Goal: Task Accomplishment & Management: Manage account settings

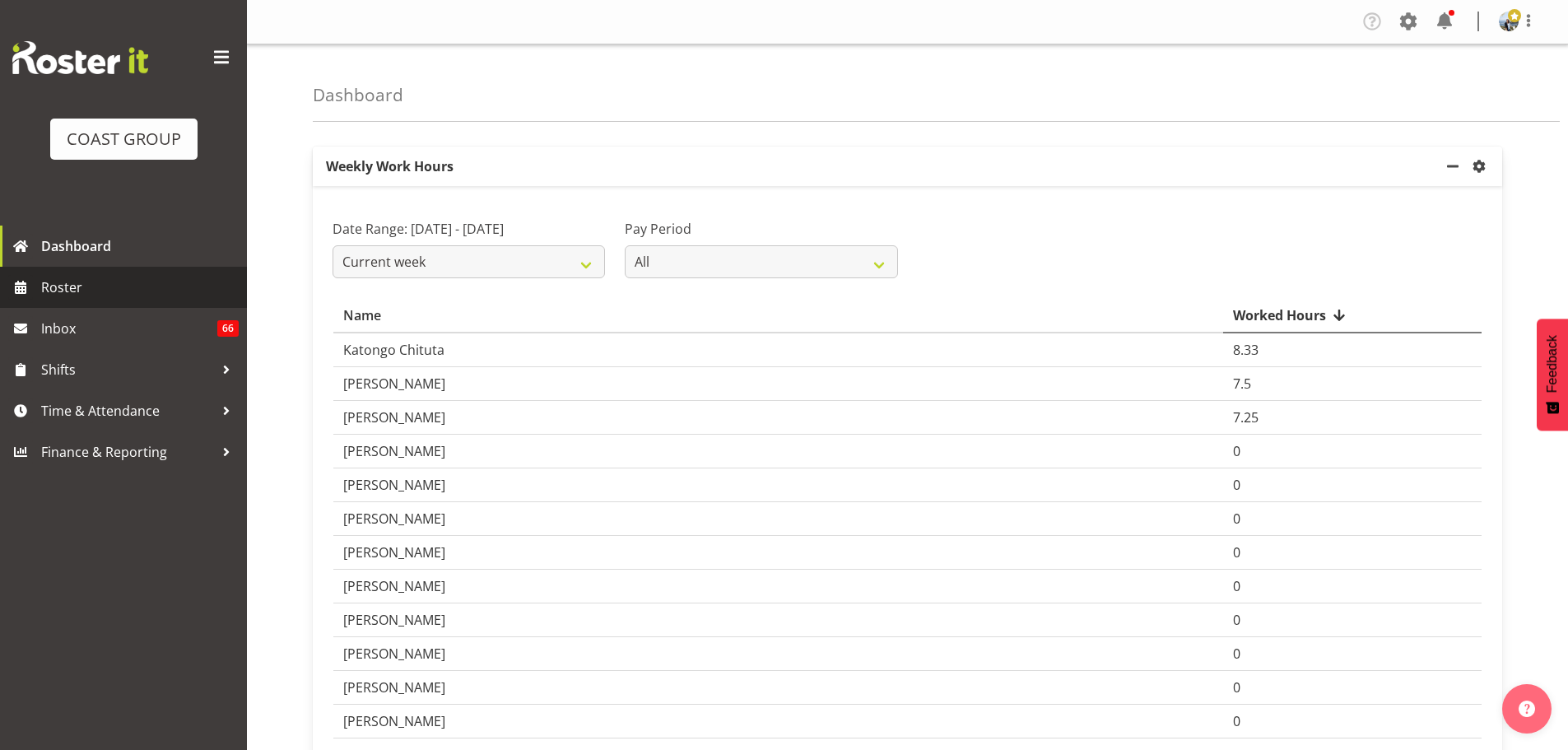
click at [84, 297] on span "Roster" at bounding box center [140, 286] width 198 height 25
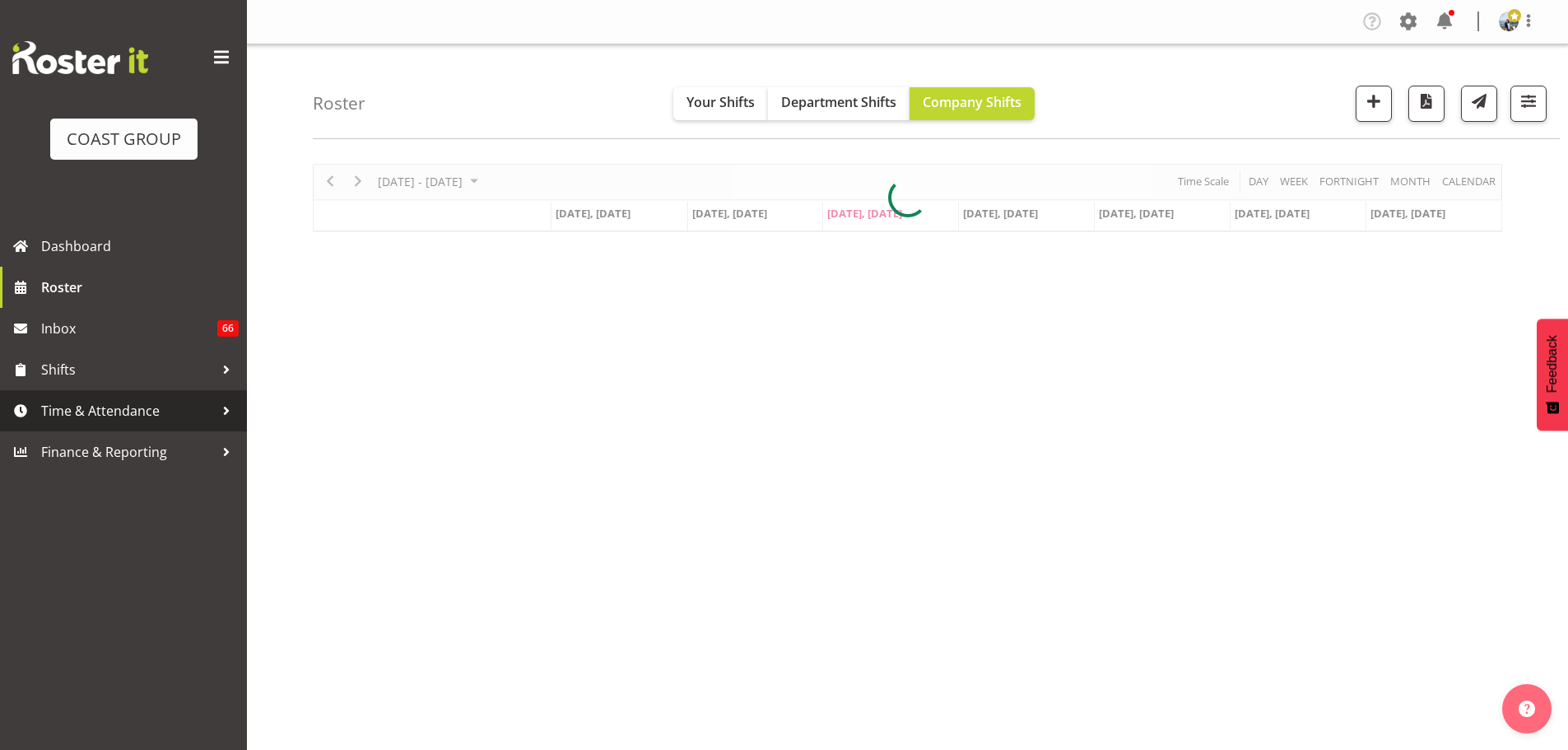
click at [69, 409] on span "Time & Attendance" at bounding box center [128, 410] width 173 height 25
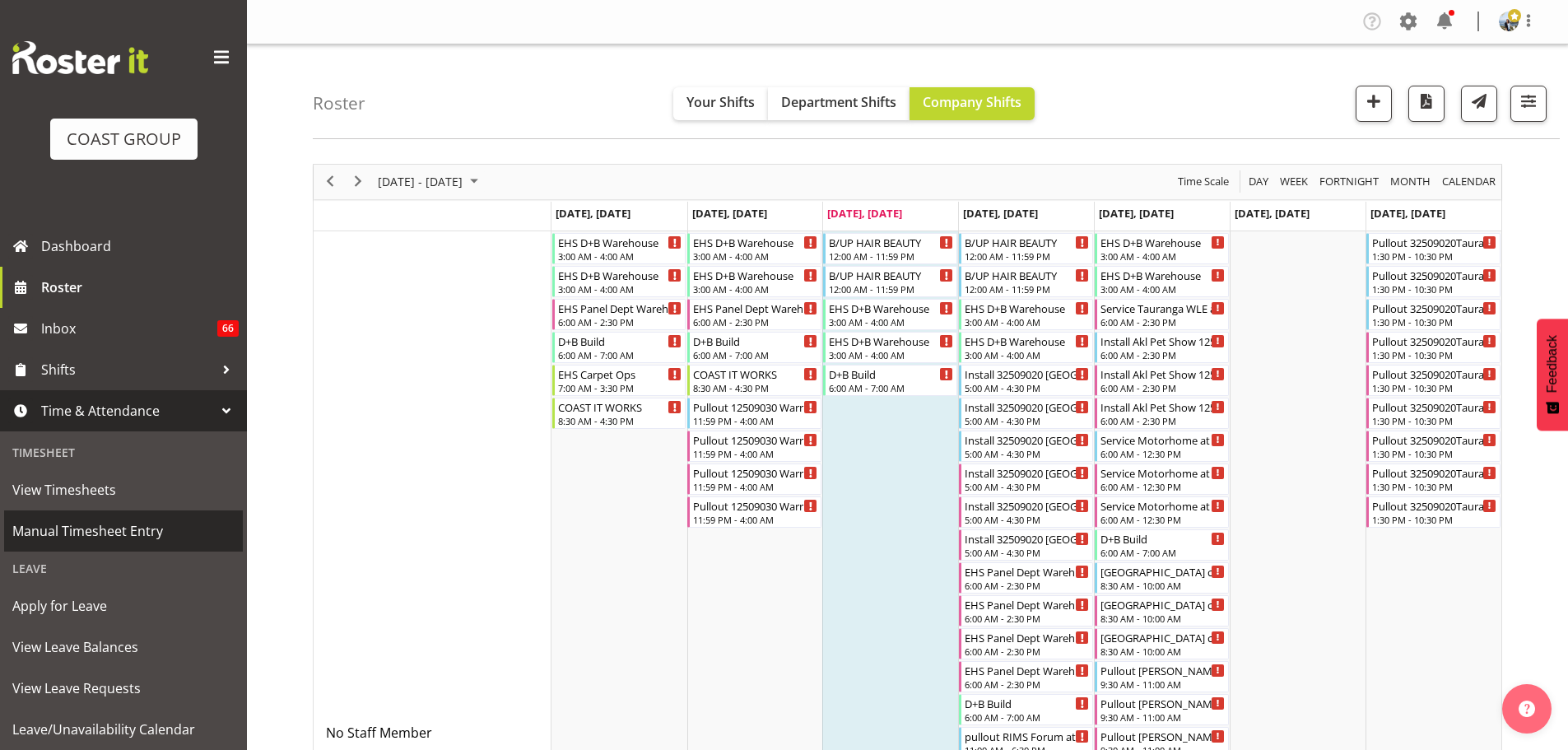
click at [105, 537] on span "Manual Timesheet Entry" at bounding box center [124, 531] width 222 height 25
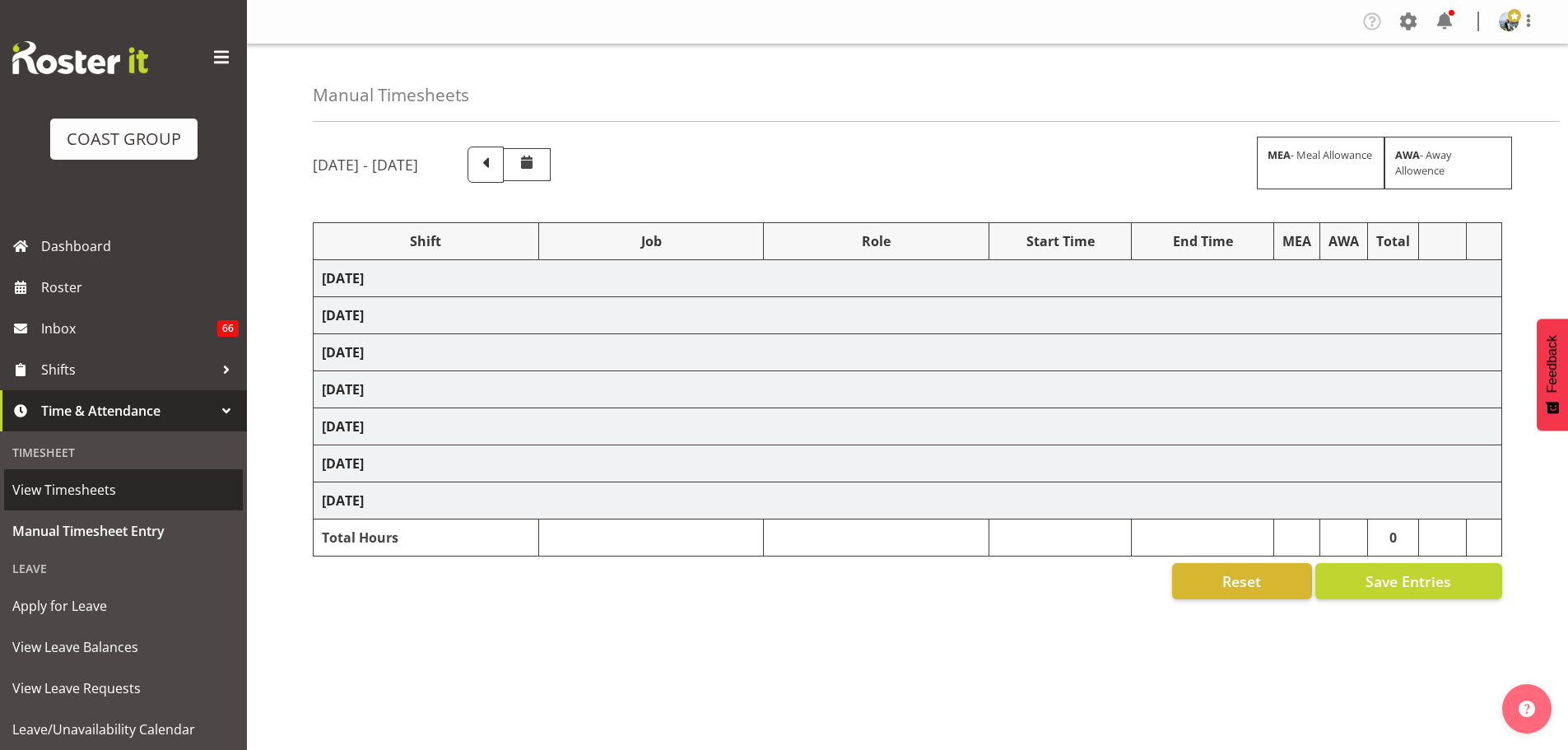
click at [96, 494] on span "View Timesheets" at bounding box center [124, 489] width 222 height 25
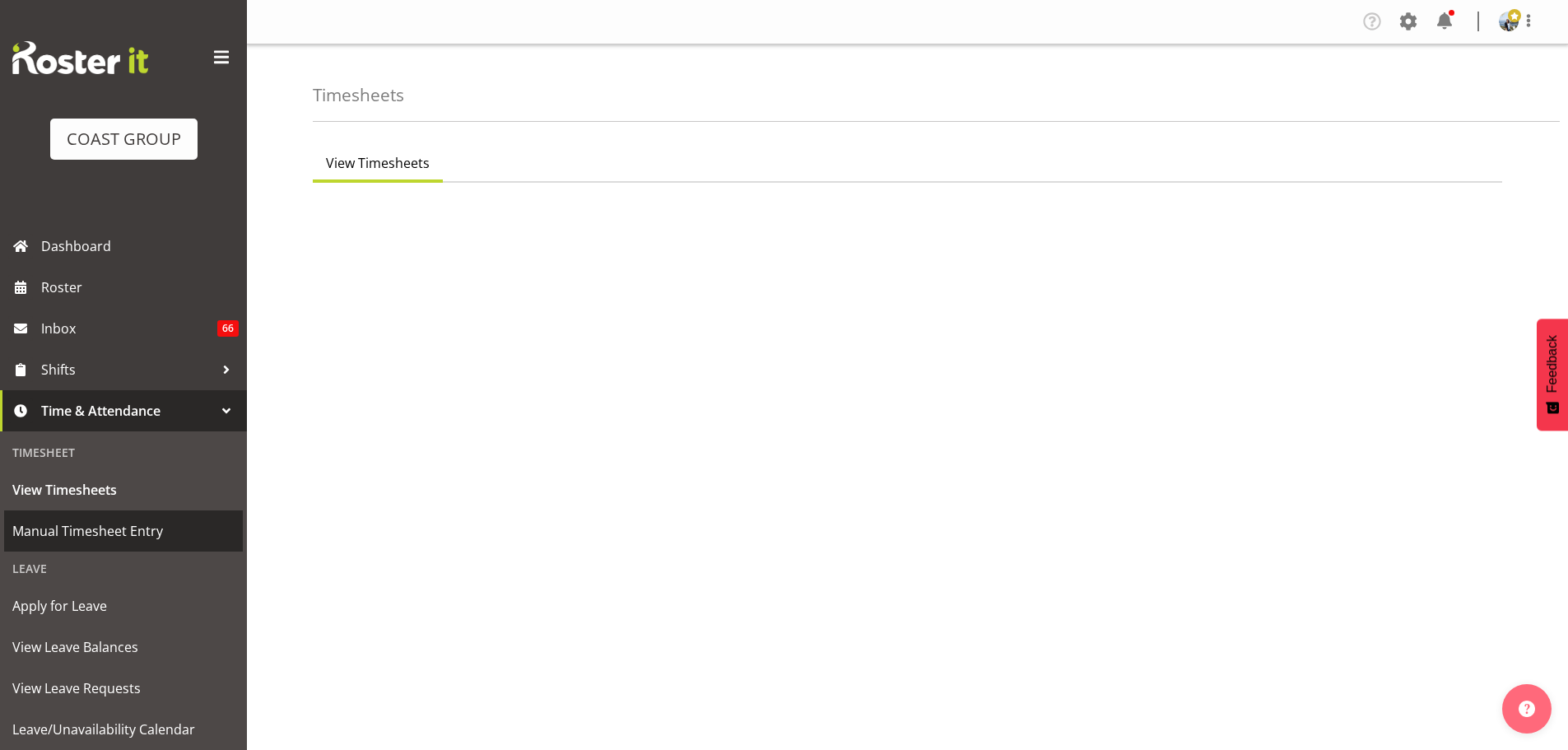
click at [96, 531] on span "Manual Timesheet Entry" at bounding box center [124, 531] width 222 height 25
select select "7"
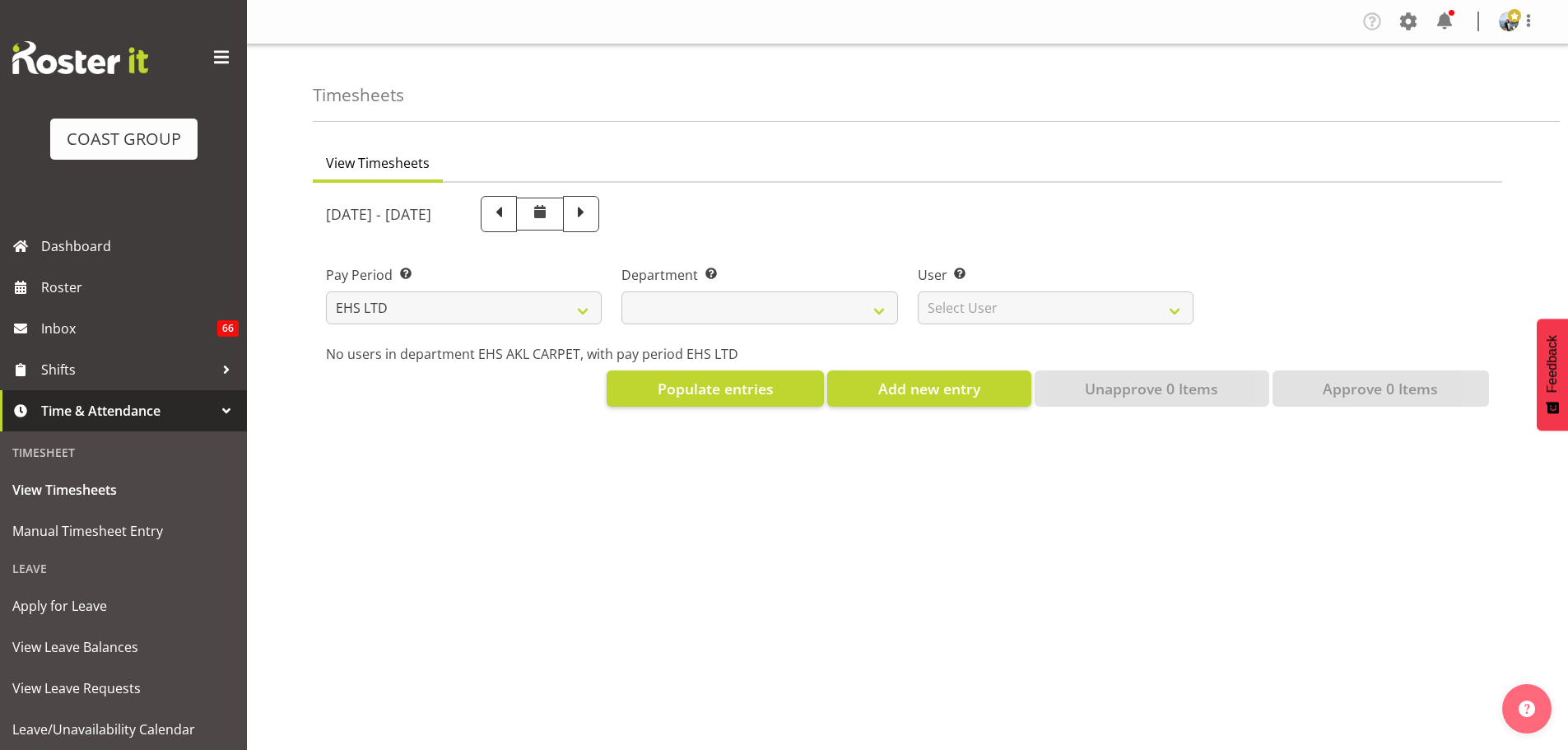
select select
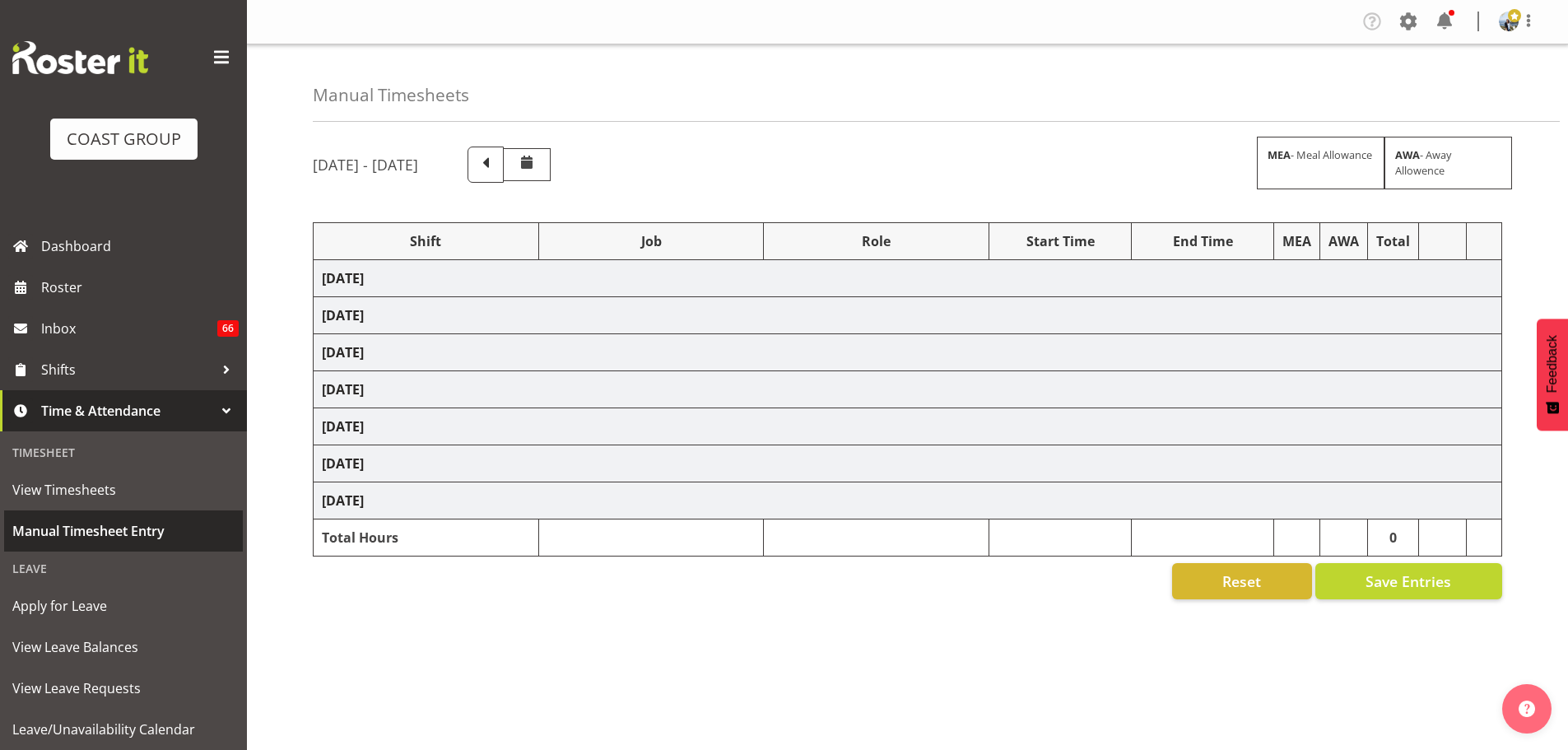
click at [98, 530] on span "Manual Timesheet Entry" at bounding box center [124, 531] width 222 height 25
click at [496, 163] on span at bounding box center [485, 163] width 22 height 22
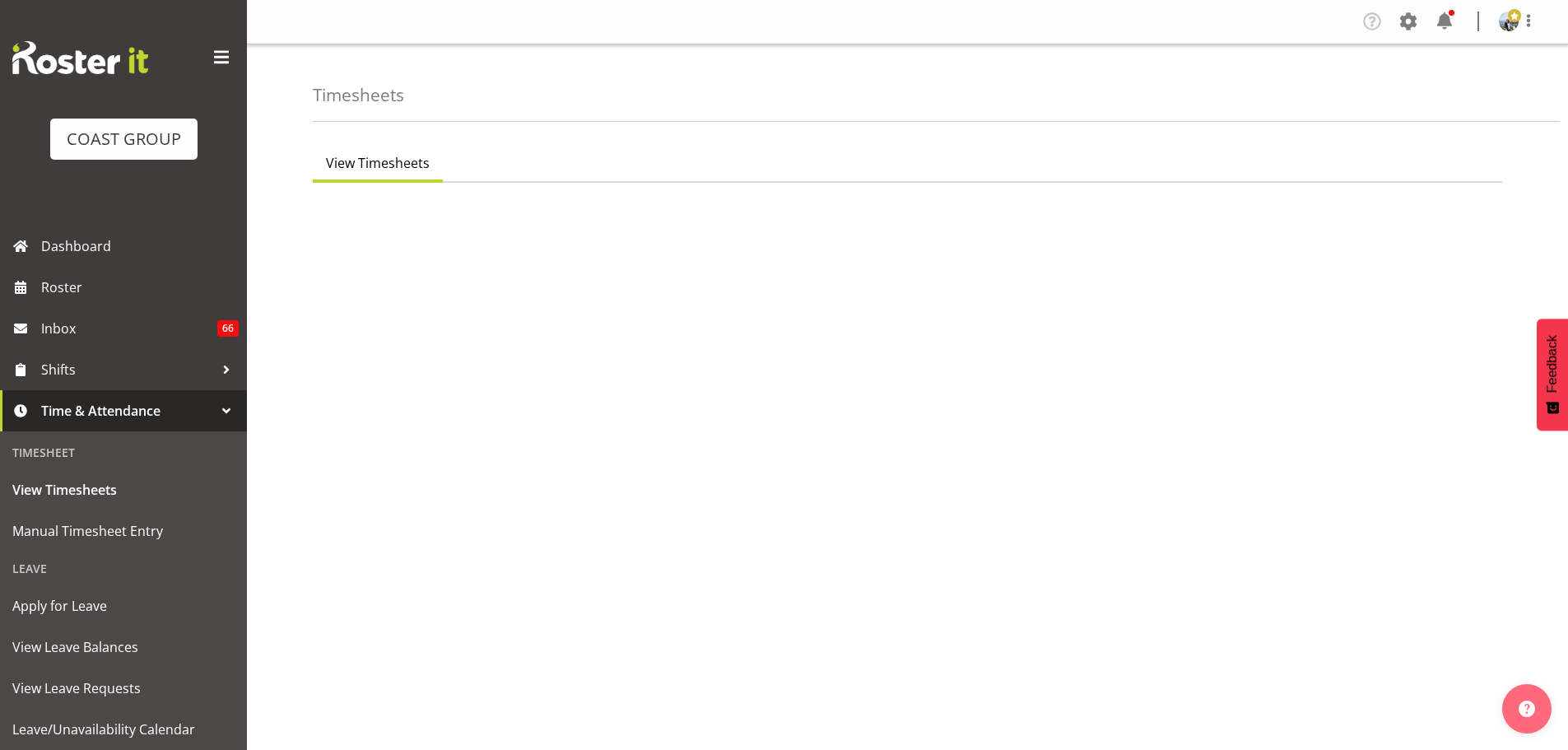
select select "7"
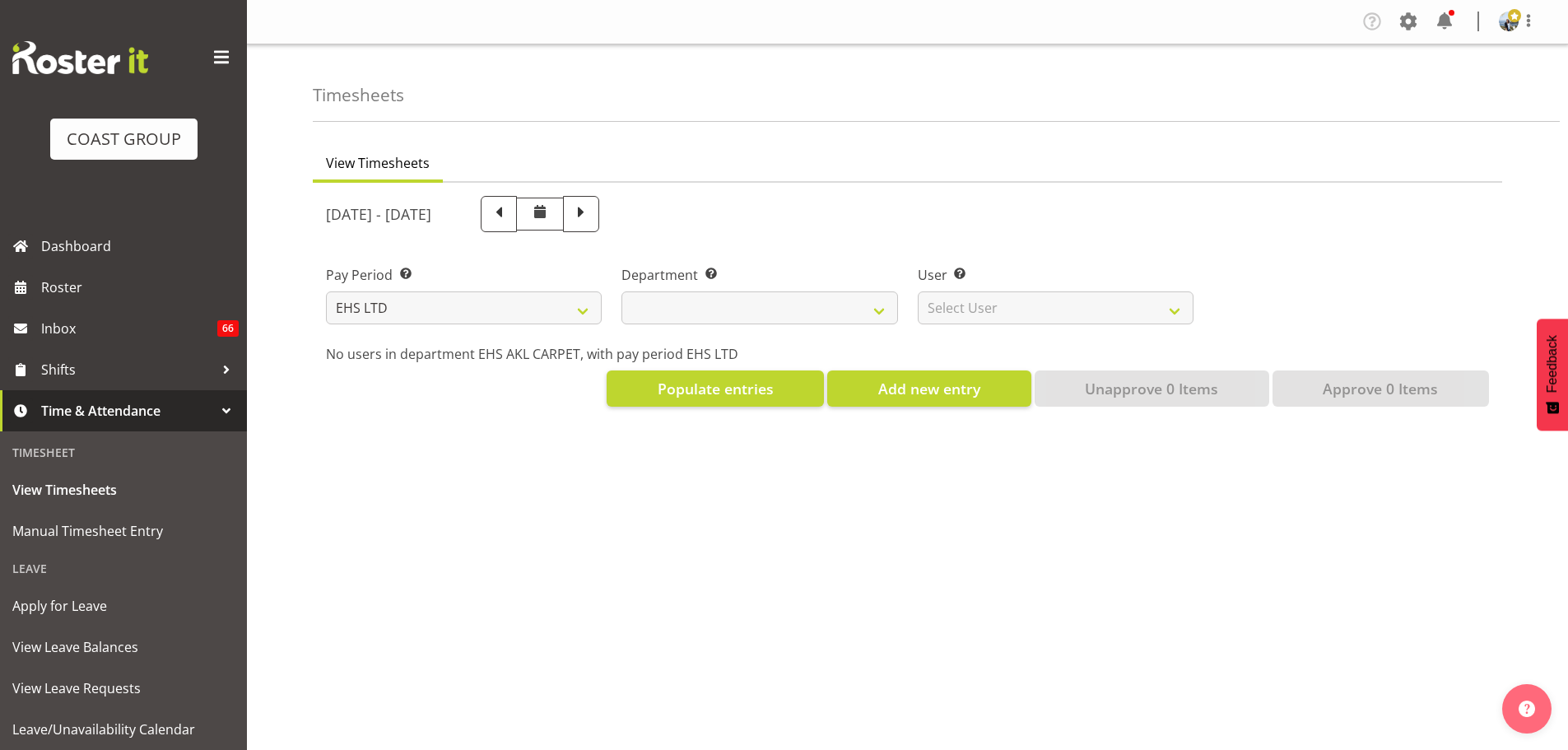
select select
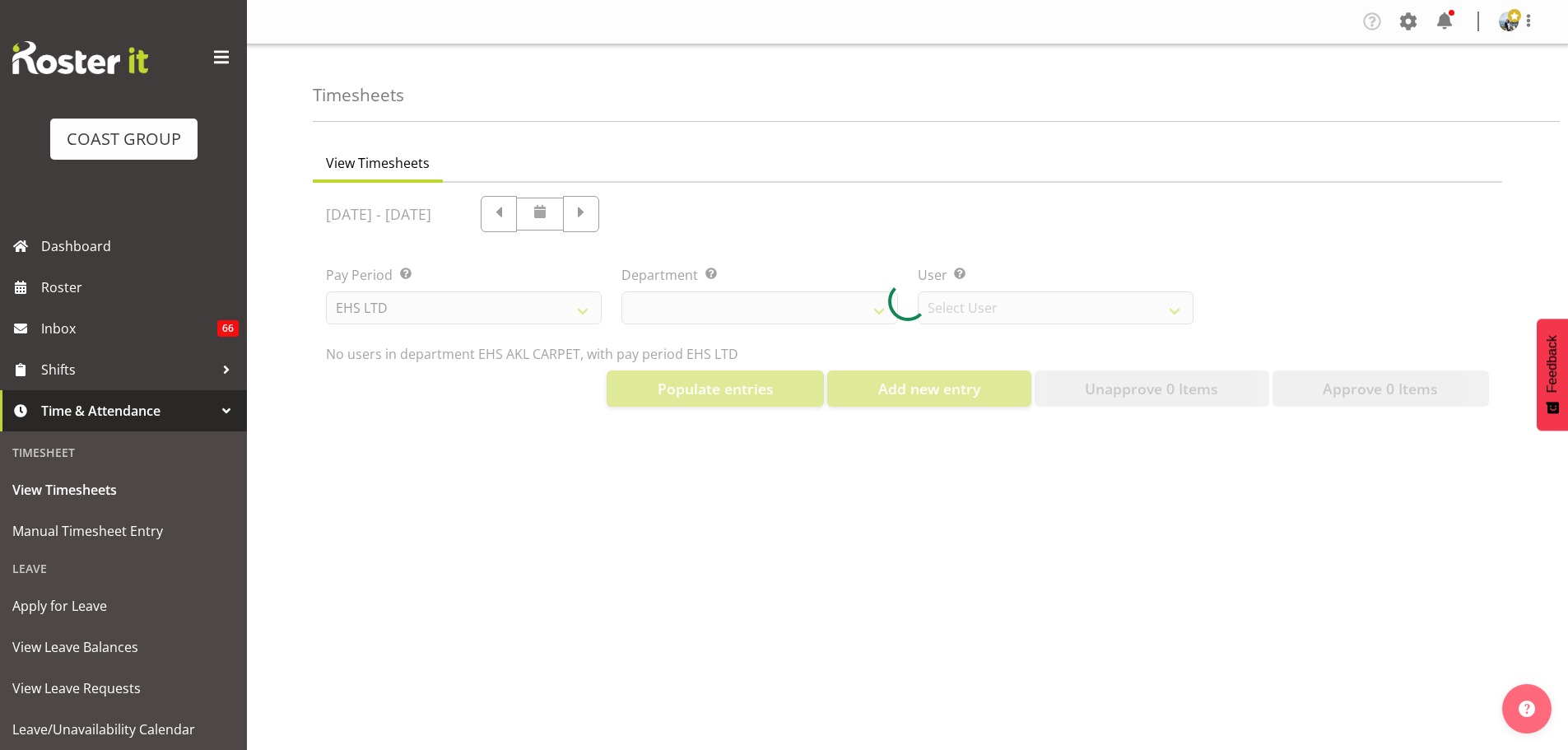
select select "891"
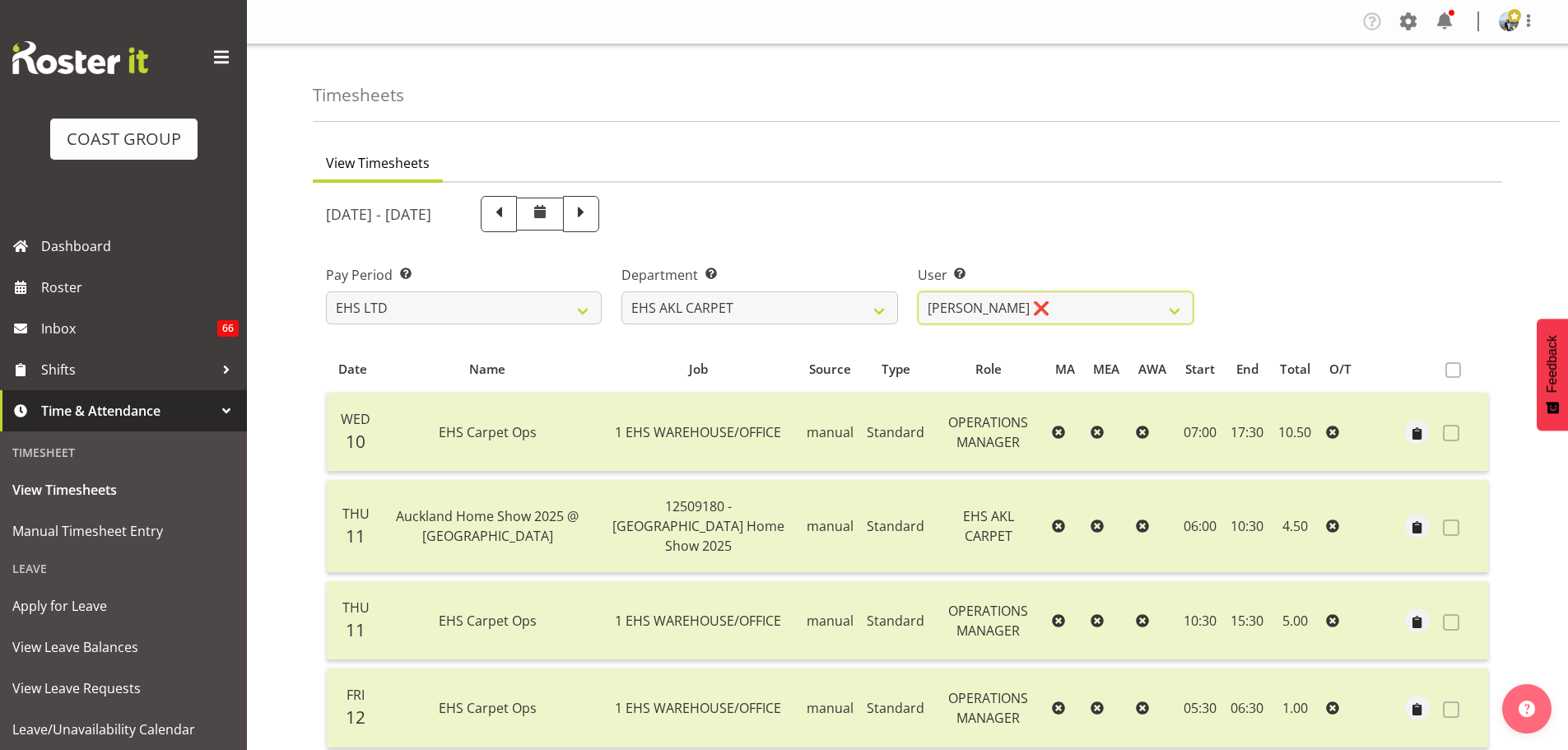
click at [998, 306] on select "[PERSON_NAME] ❌ [PERSON_NAME] ❌ [PERSON_NAME] ❌ [PERSON_NAME] ❌ [PERSON_NAME] […" at bounding box center [1055, 307] width 276 height 32
click at [104, 517] on link "Manual Timesheet Entry" at bounding box center [123, 531] width 238 height 41
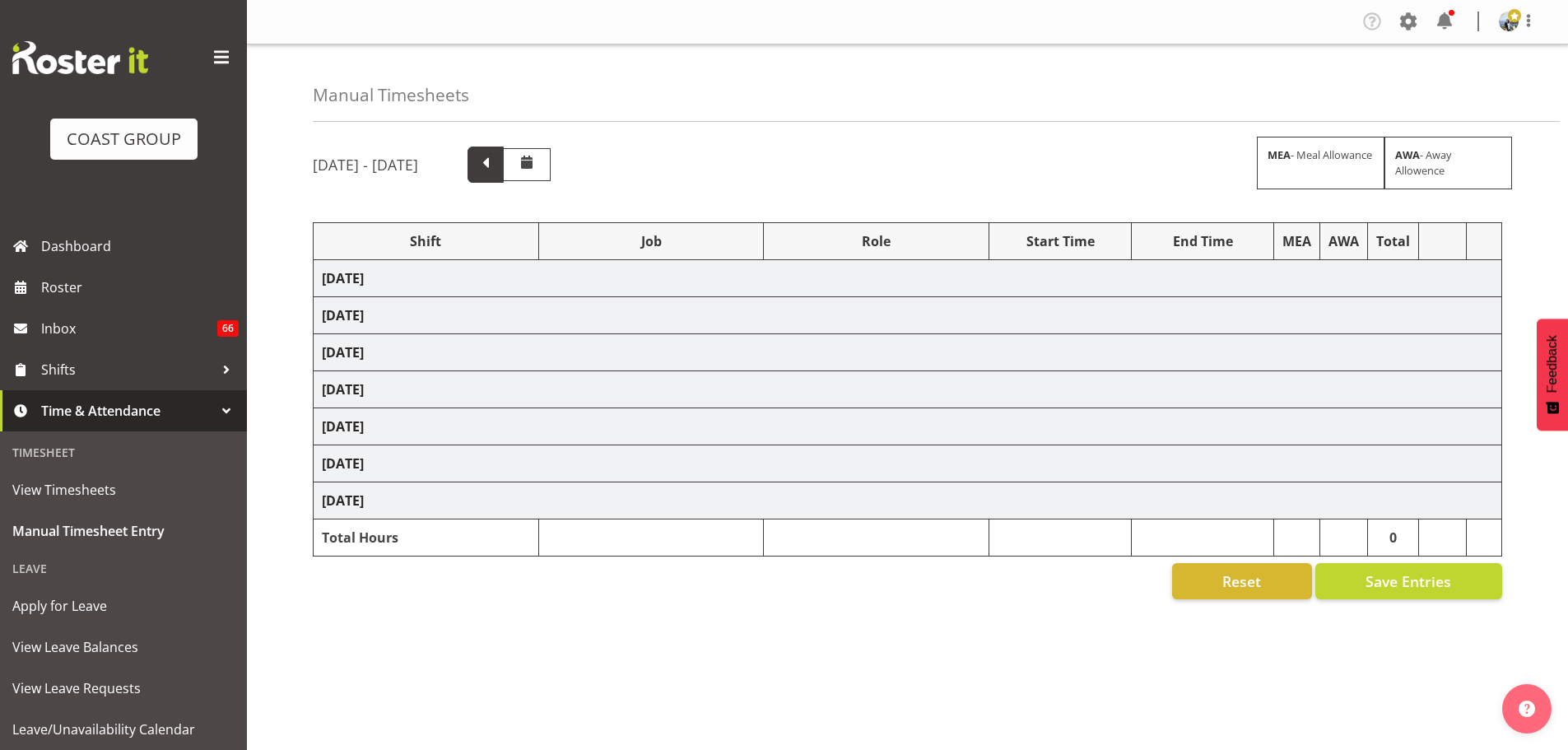
click at [504, 175] on span at bounding box center [485, 164] width 36 height 36
select select "69"
select select "198"
select select "9932"
select select "190"
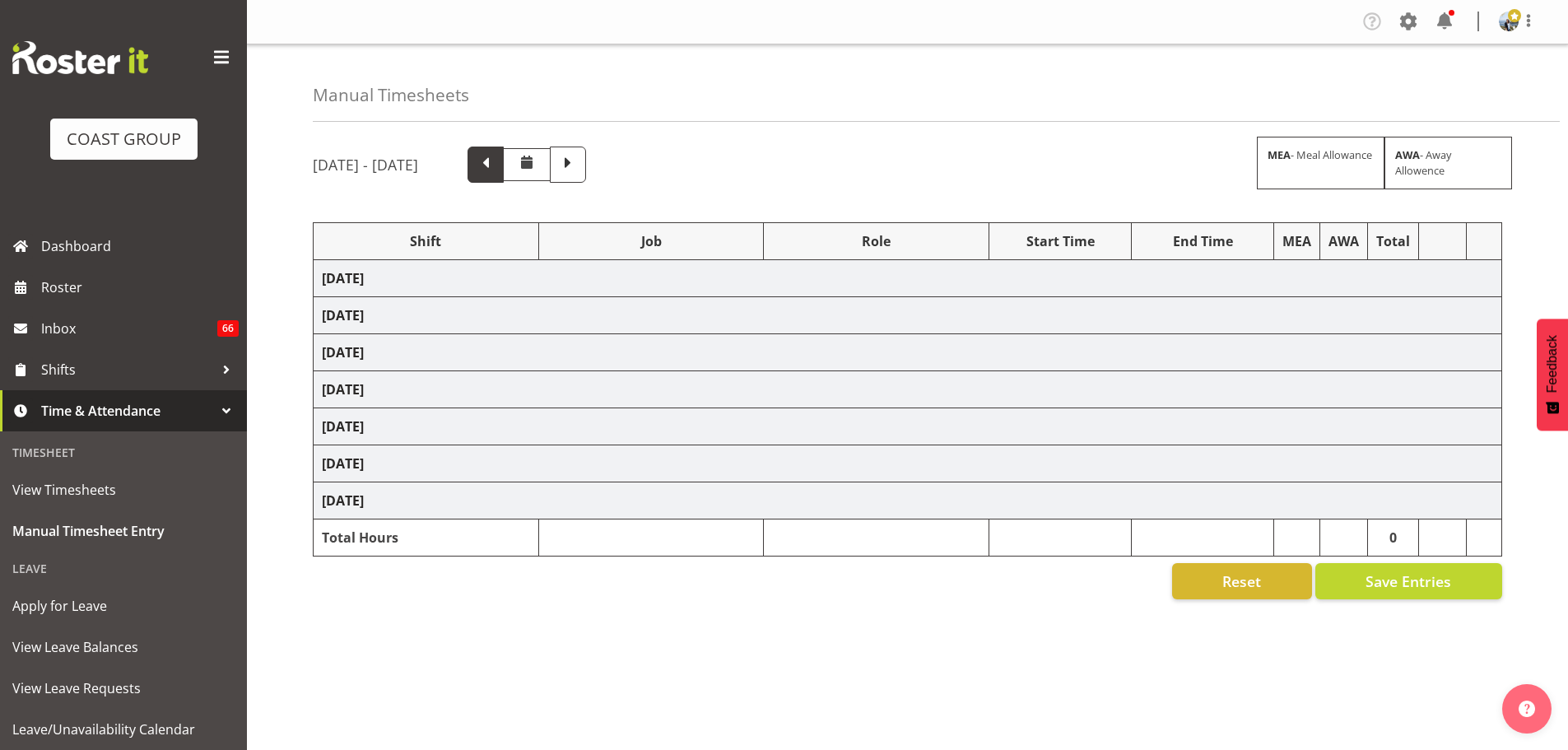
select select "69"
select select "198"
select select "69"
select select "198"
select select "9139"
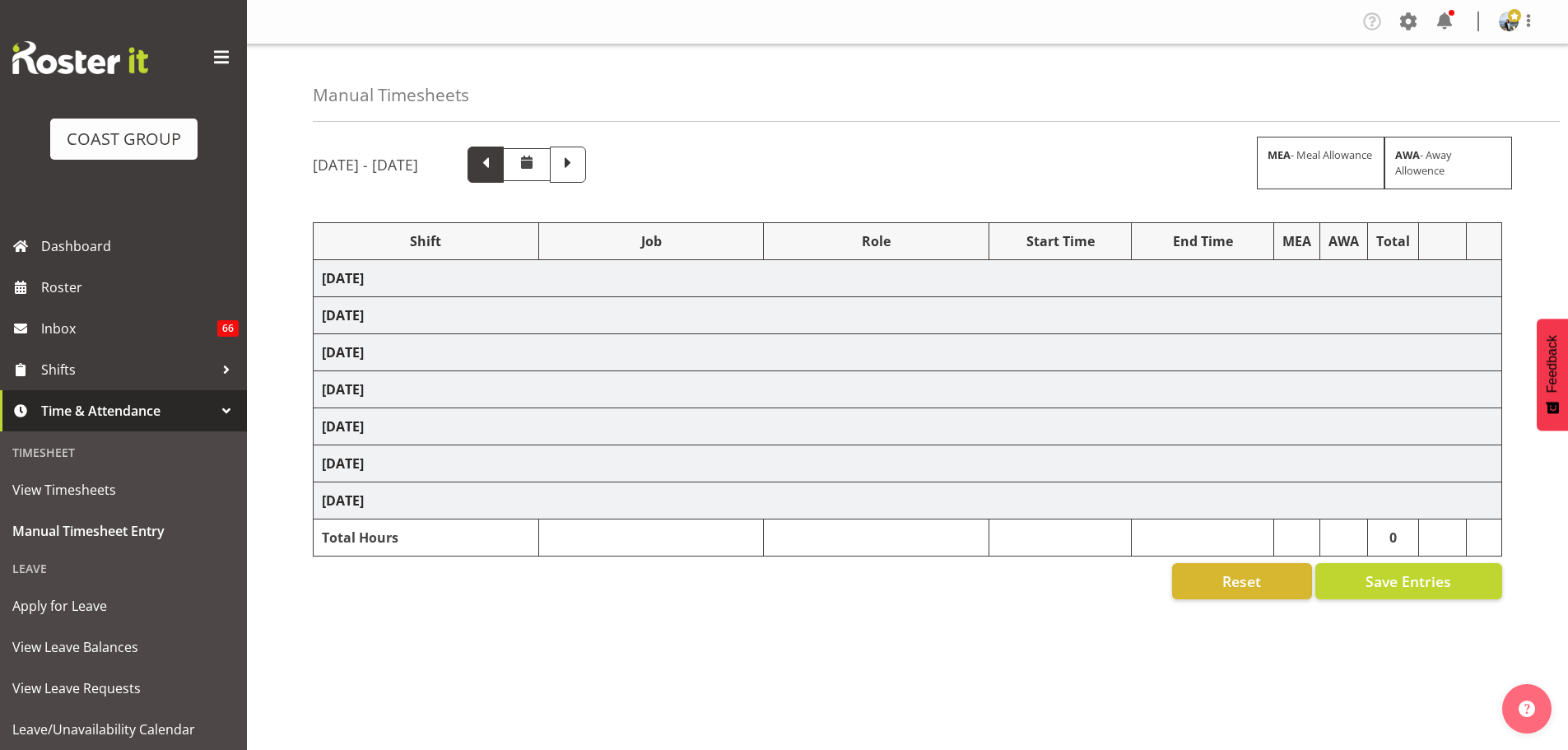
select select "190"
select select "69"
select select "198"
select select "9050"
select select "188"
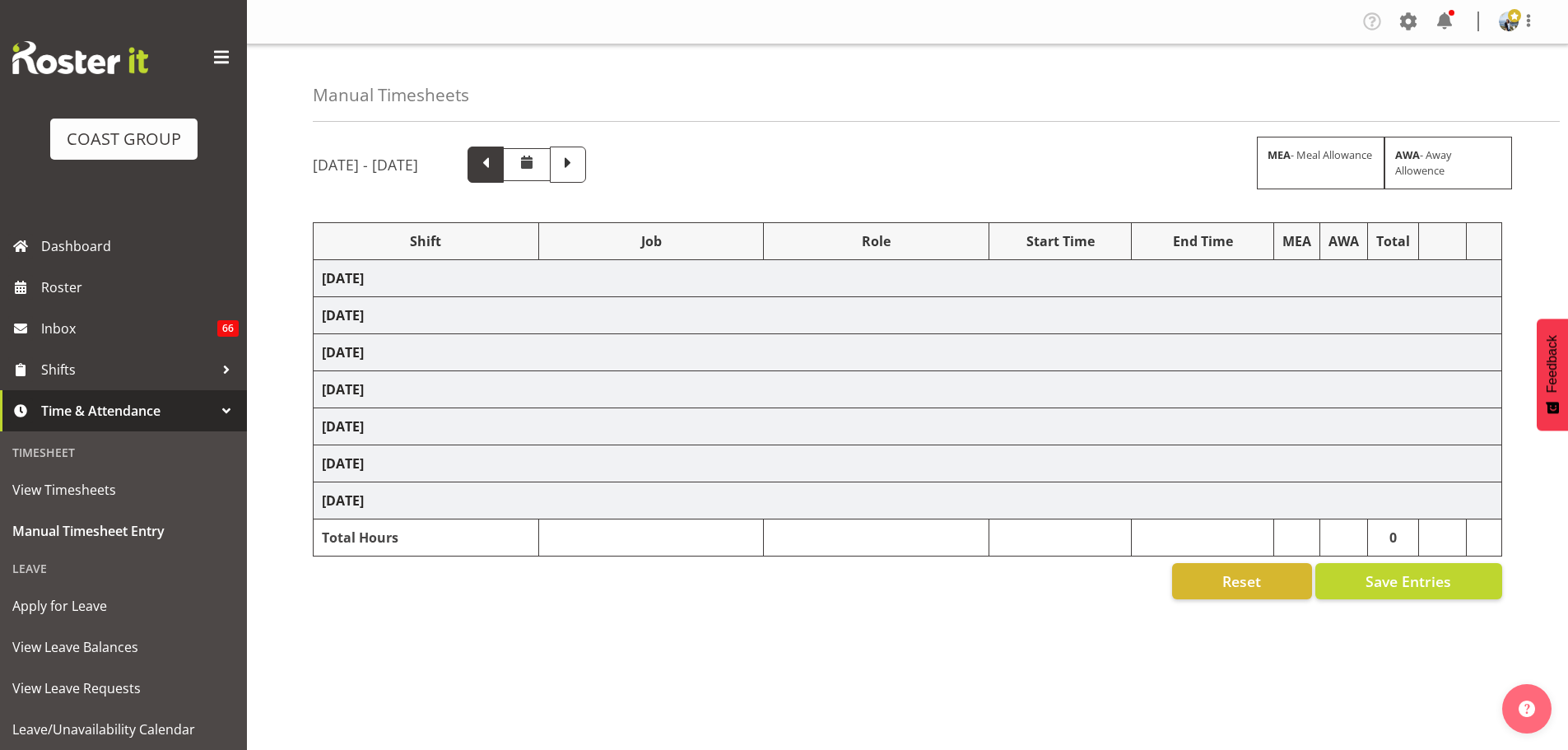
select select "9139"
select select "190"
select select "69"
select select "198"
select select "10509"
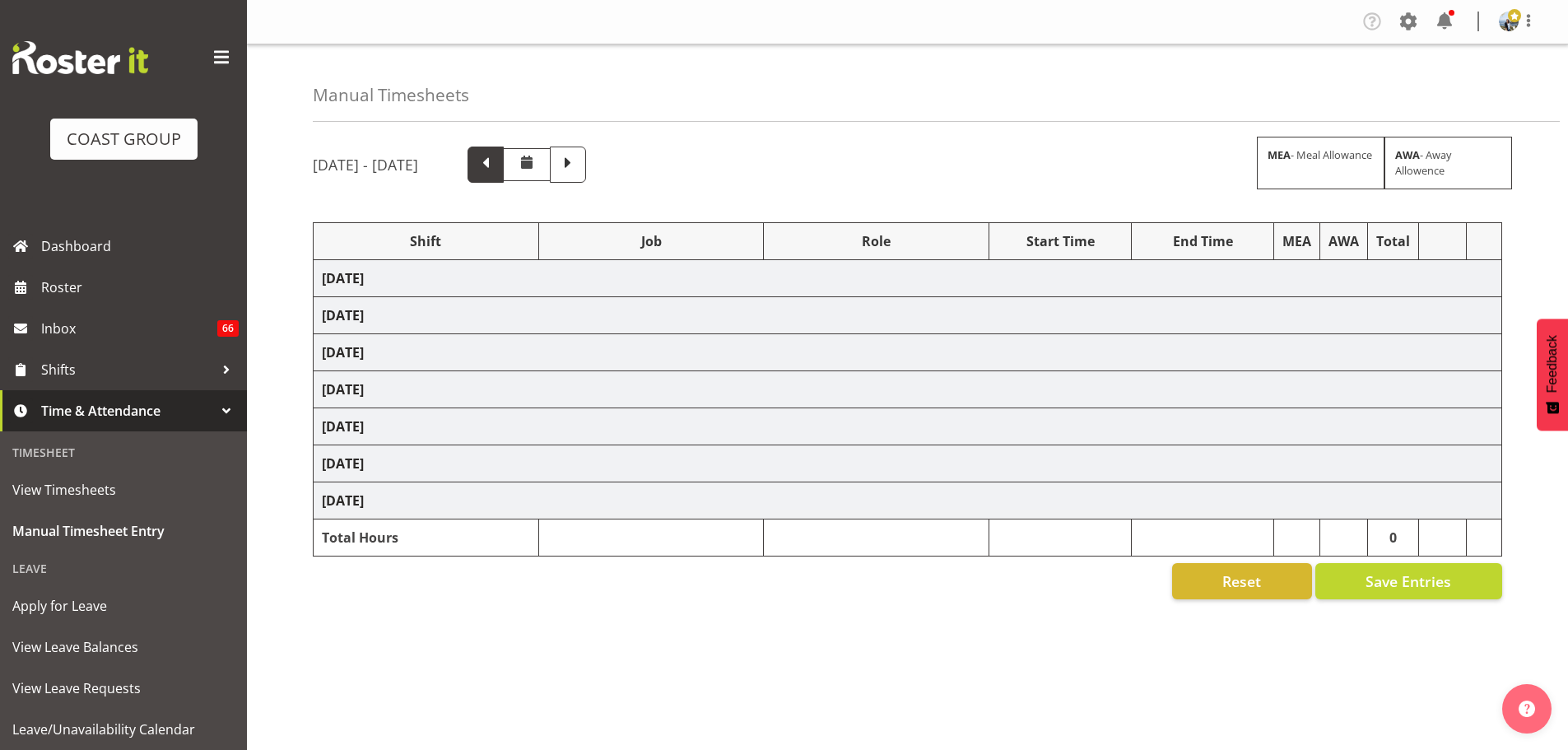
select select "190"
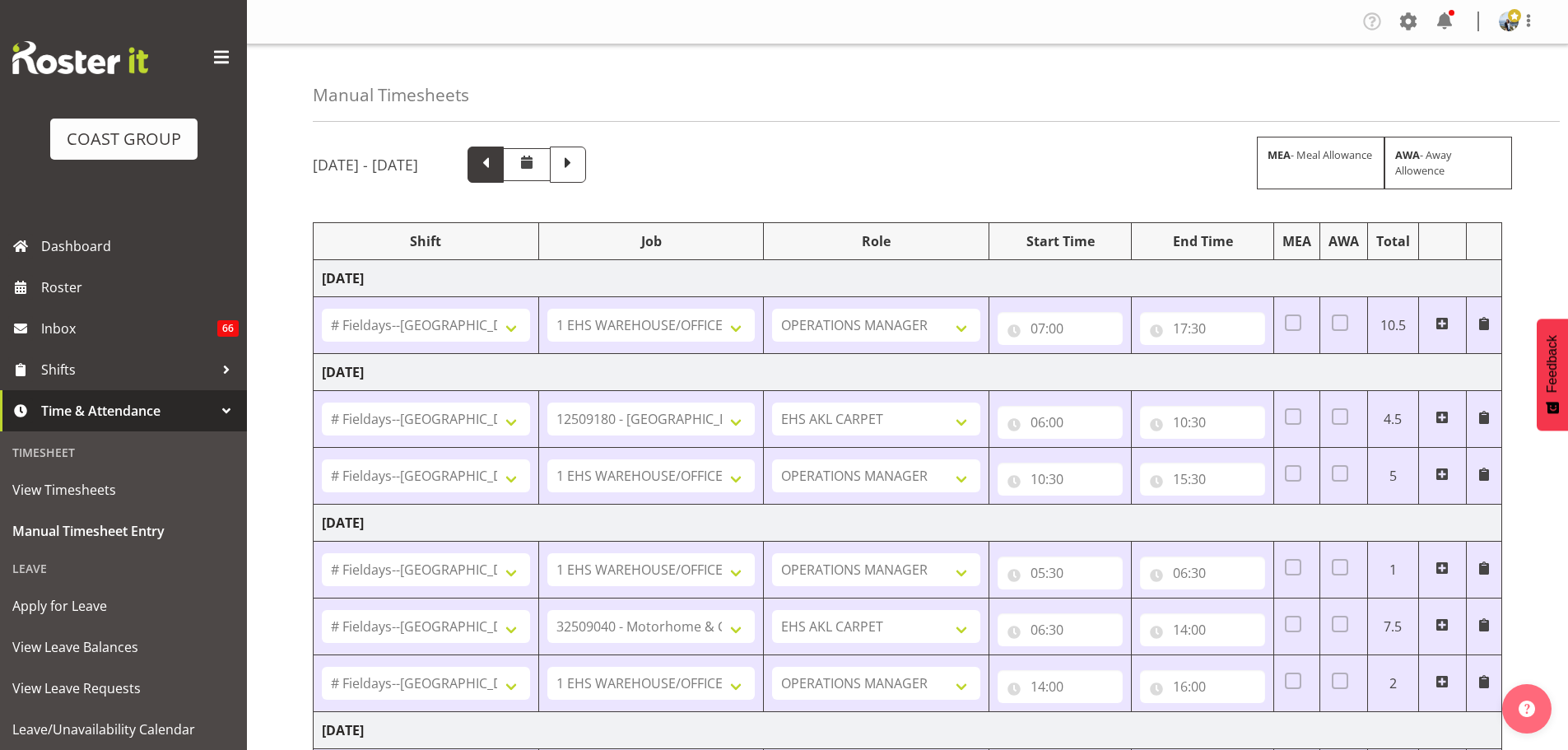
select select "70657"
select select "78044"
select select "70657"
select select "79661"
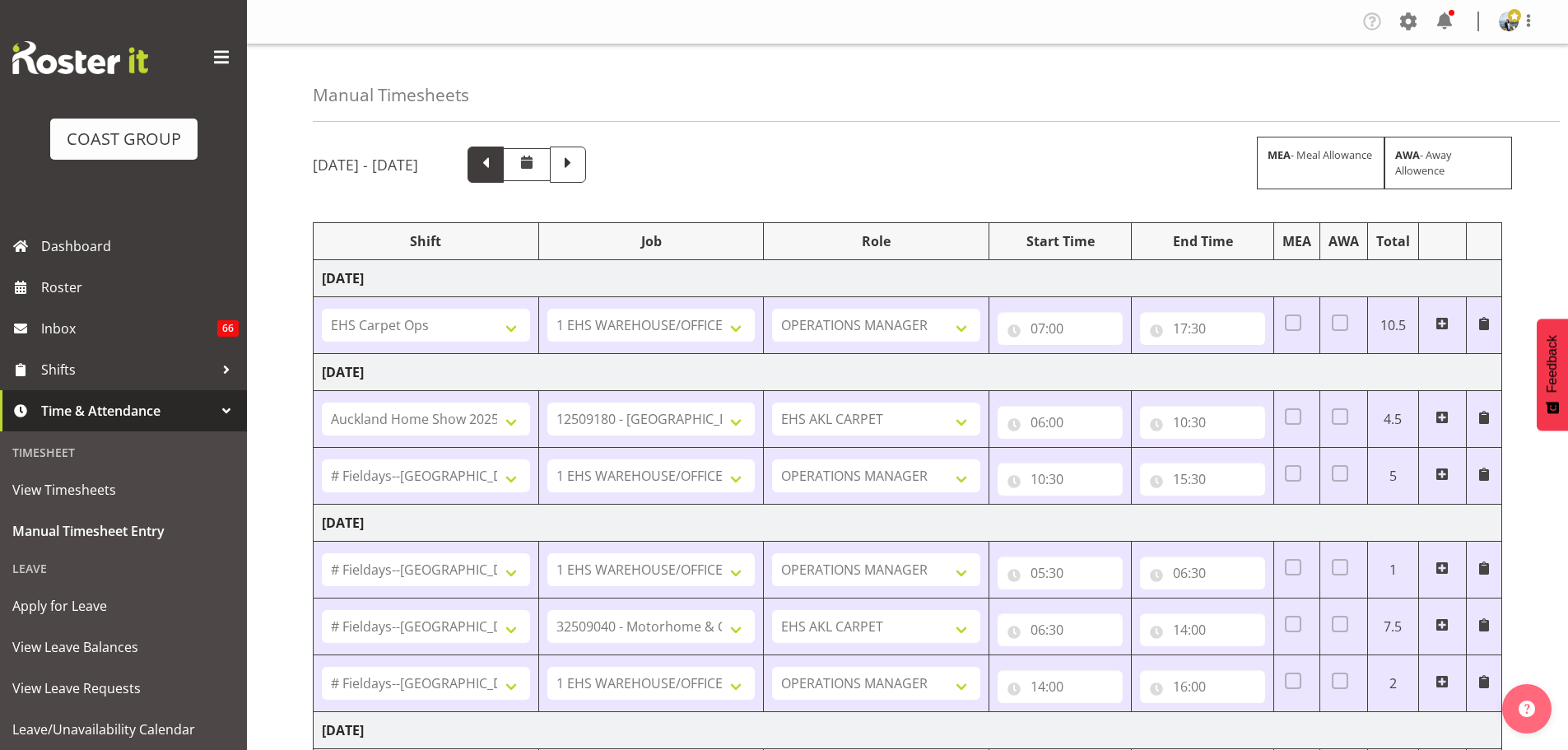
select select "70657"
select select "79714"
select select "66518"
select select "70657"
select select "81304"
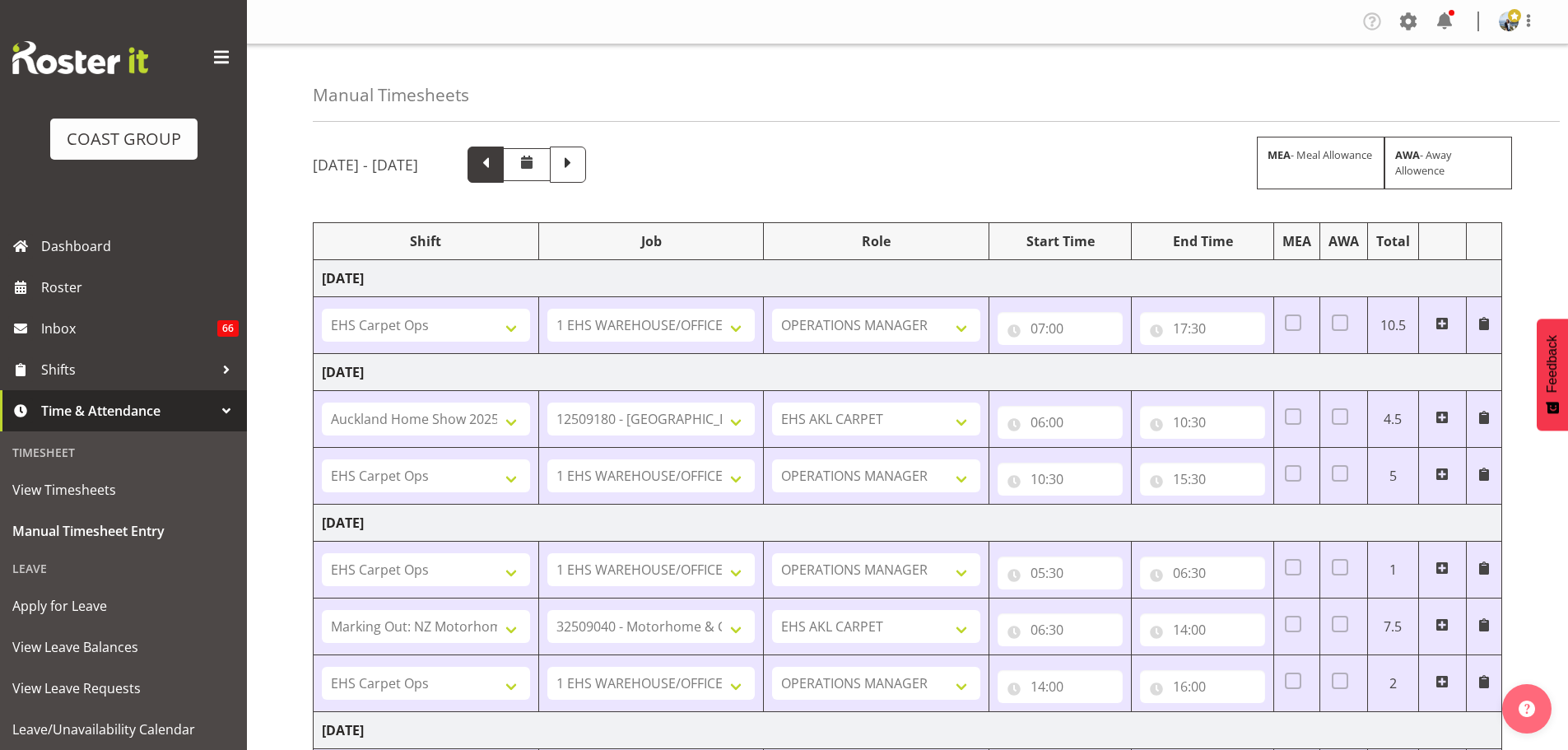
click at [504, 175] on span at bounding box center [485, 164] width 36 height 36
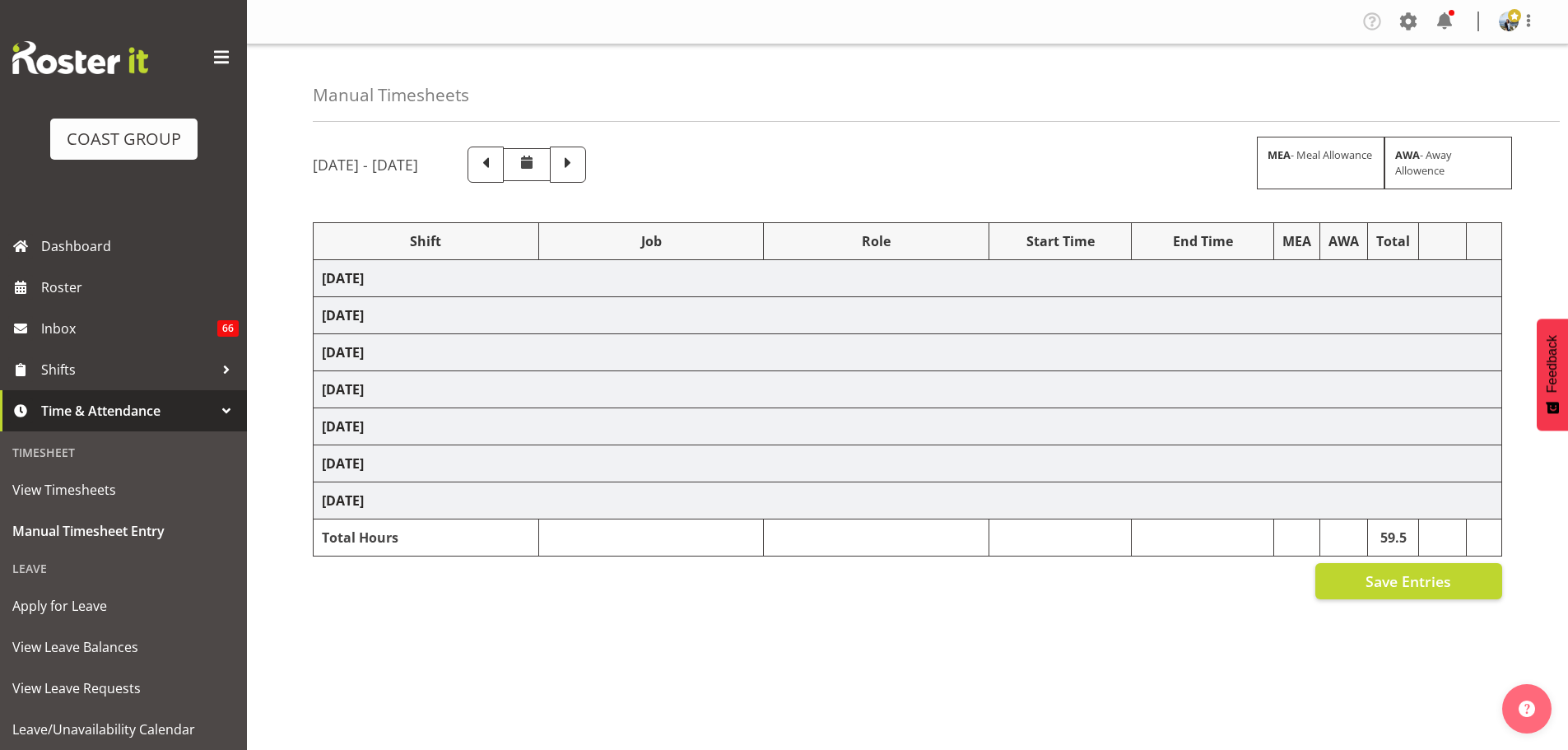
select select "70657"
select select "69"
select select "198"
select select "70657"
select select "69"
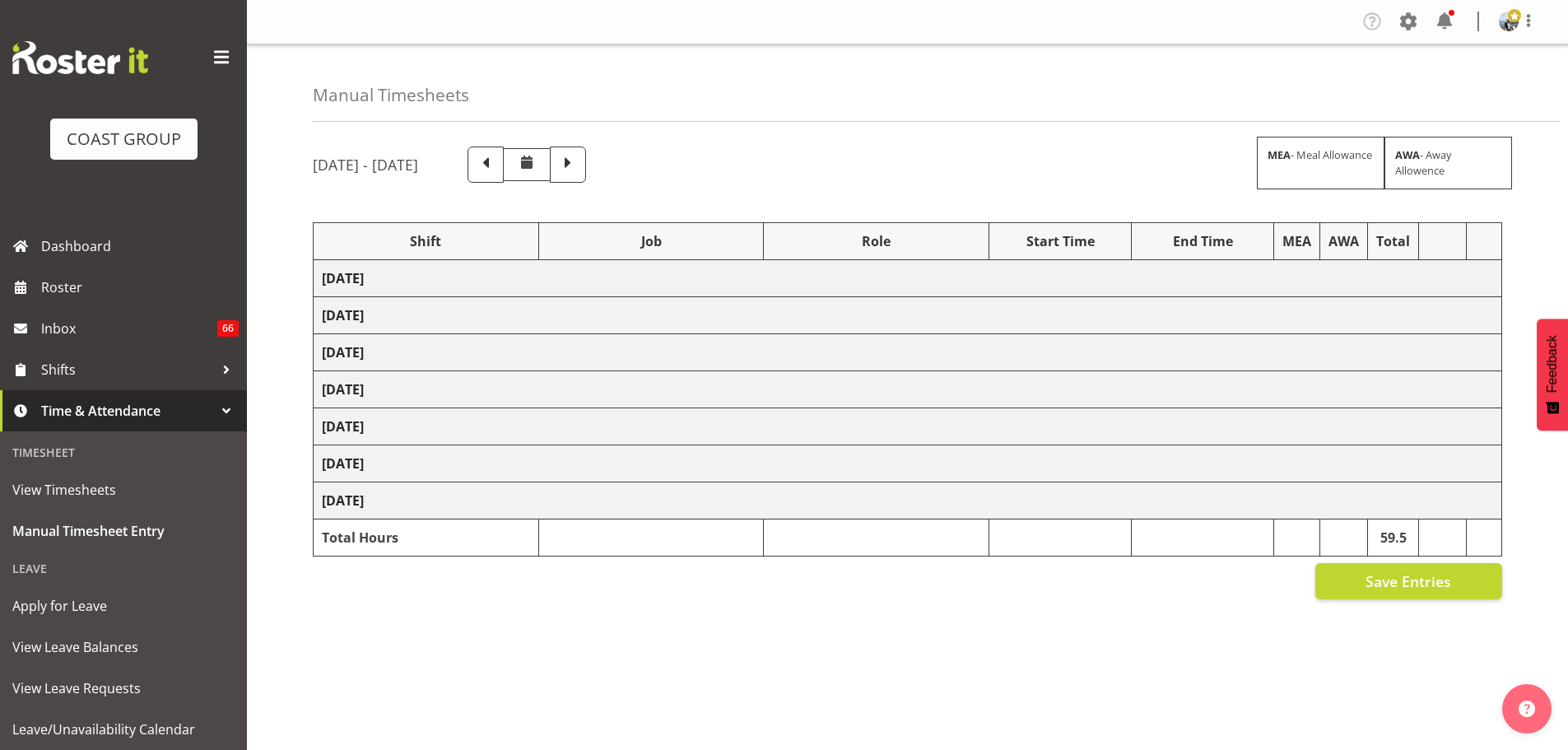
select select "198"
select select "79590"
select select "8575"
select select "190"
select select "70657"
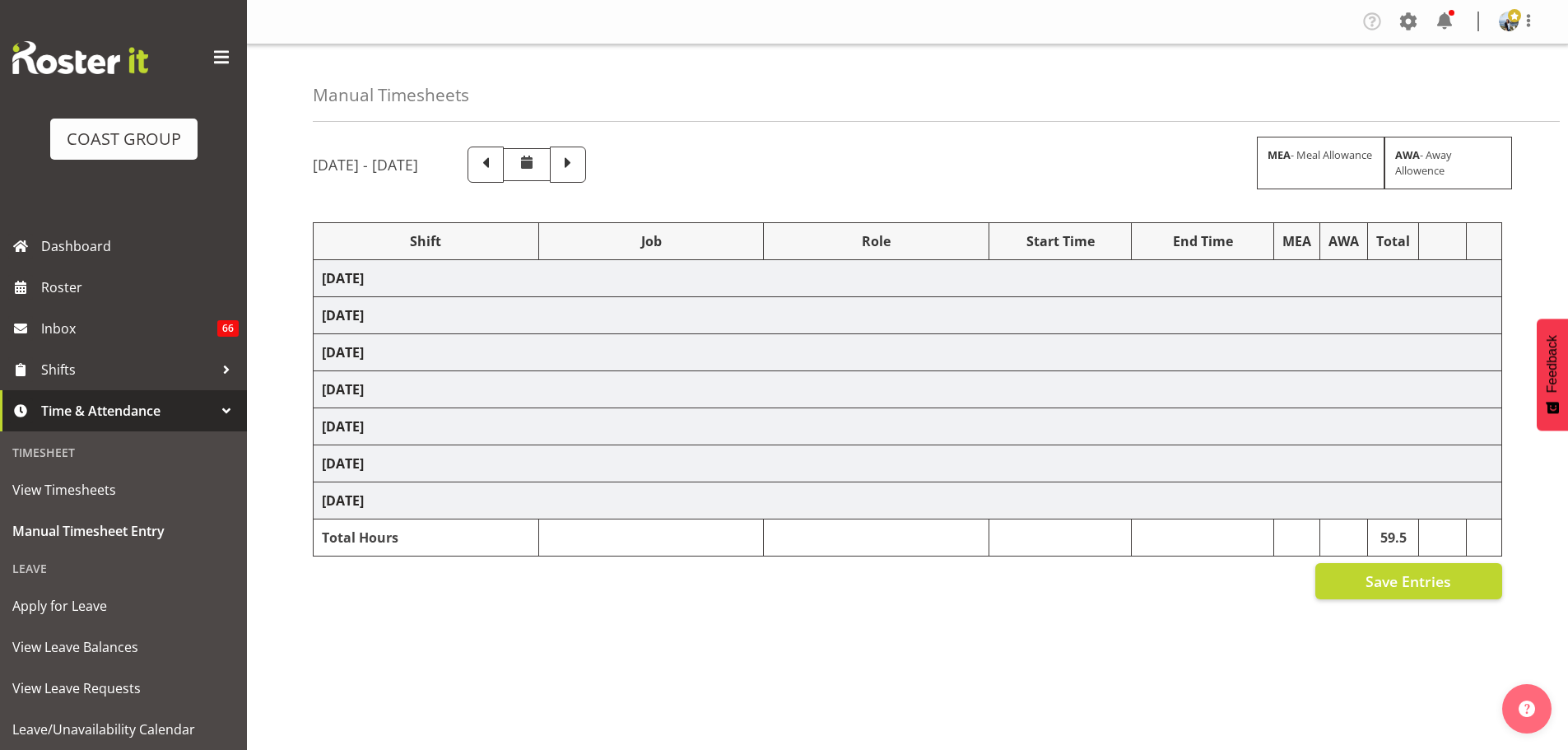
select select "69"
select select "198"
select select "78044"
select select "9932"
select select "190"
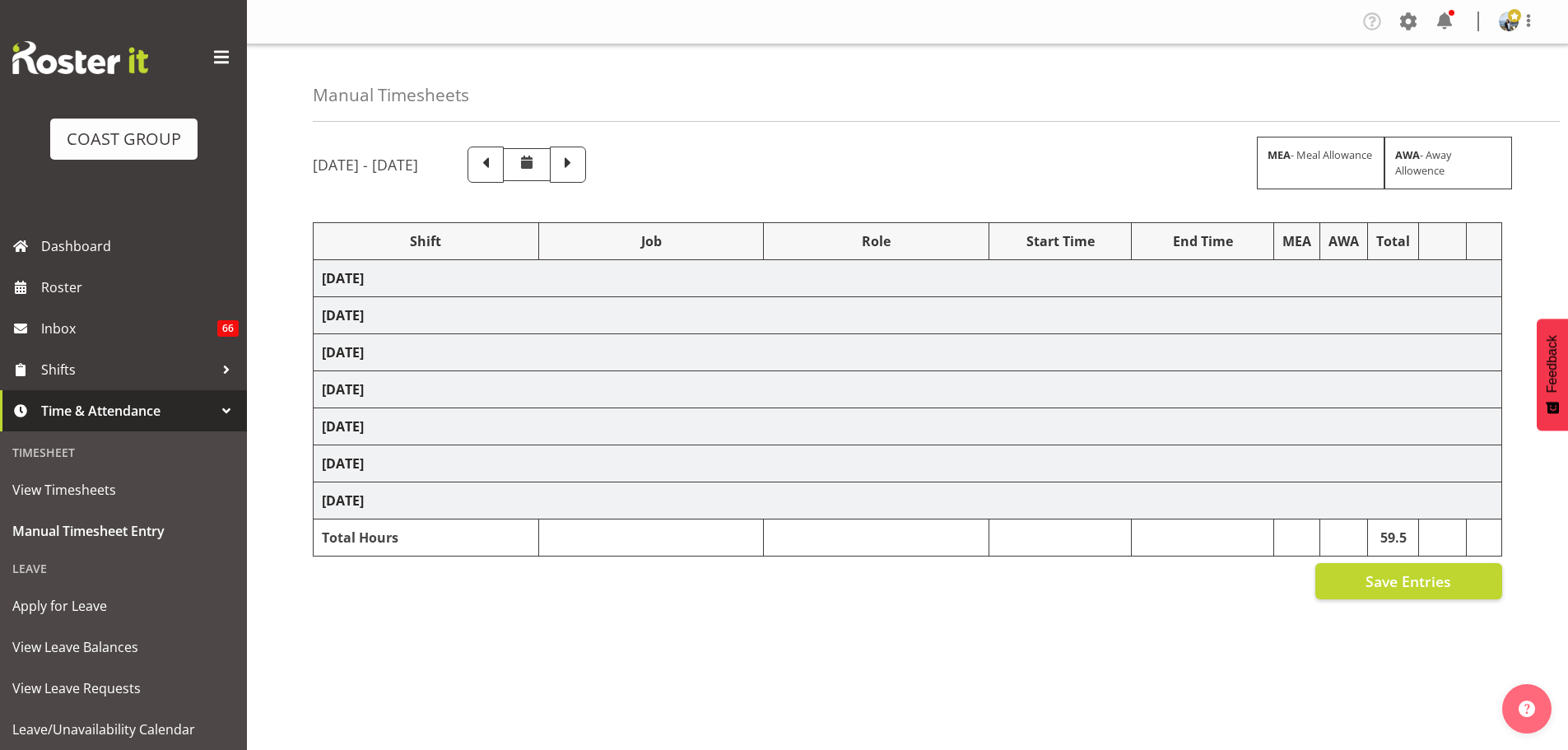
select select "81087"
select select "8575"
select select "190"
select select "70657"
select select "69"
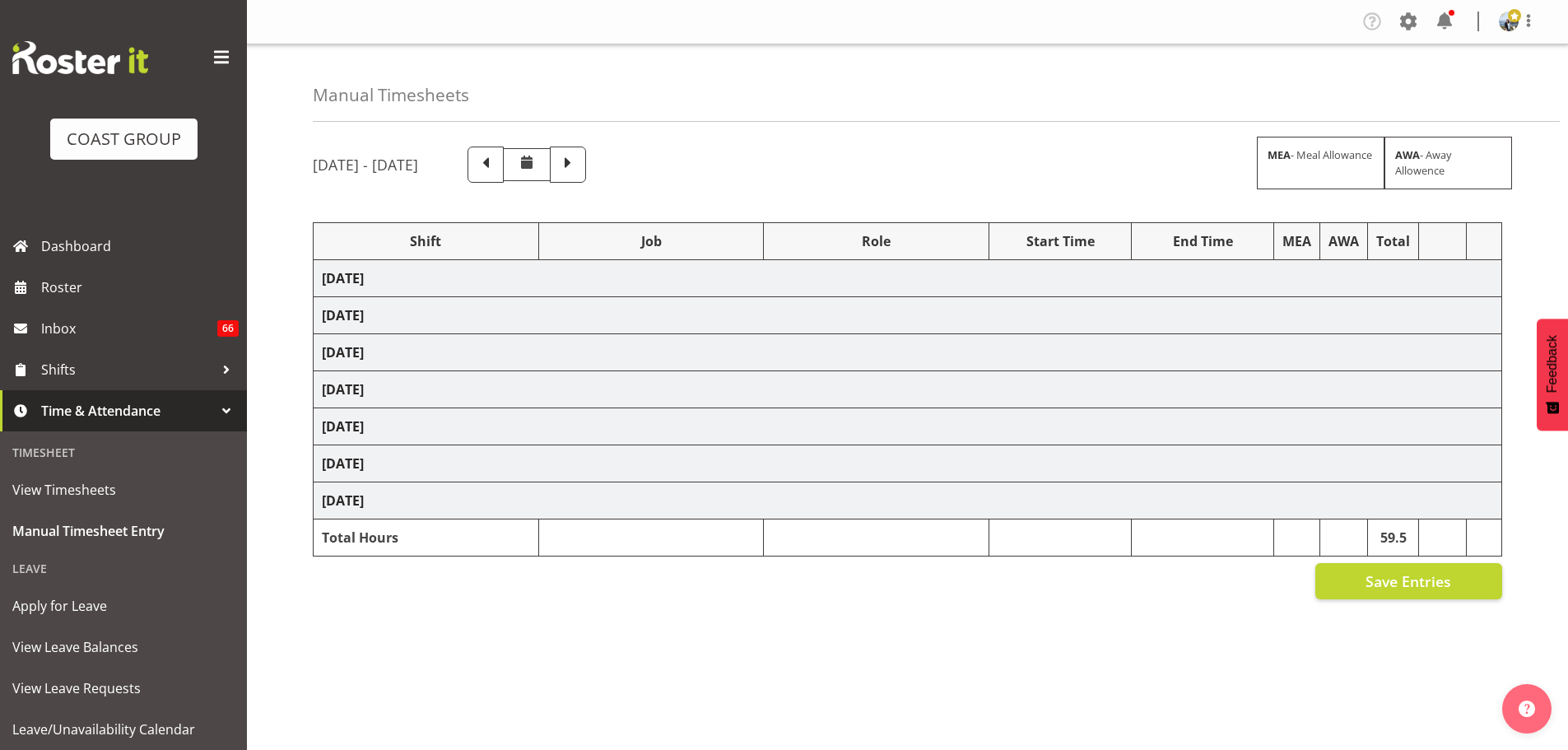
select select "190"
select select "68491"
select select "9237"
select select "190"
select select "68491"
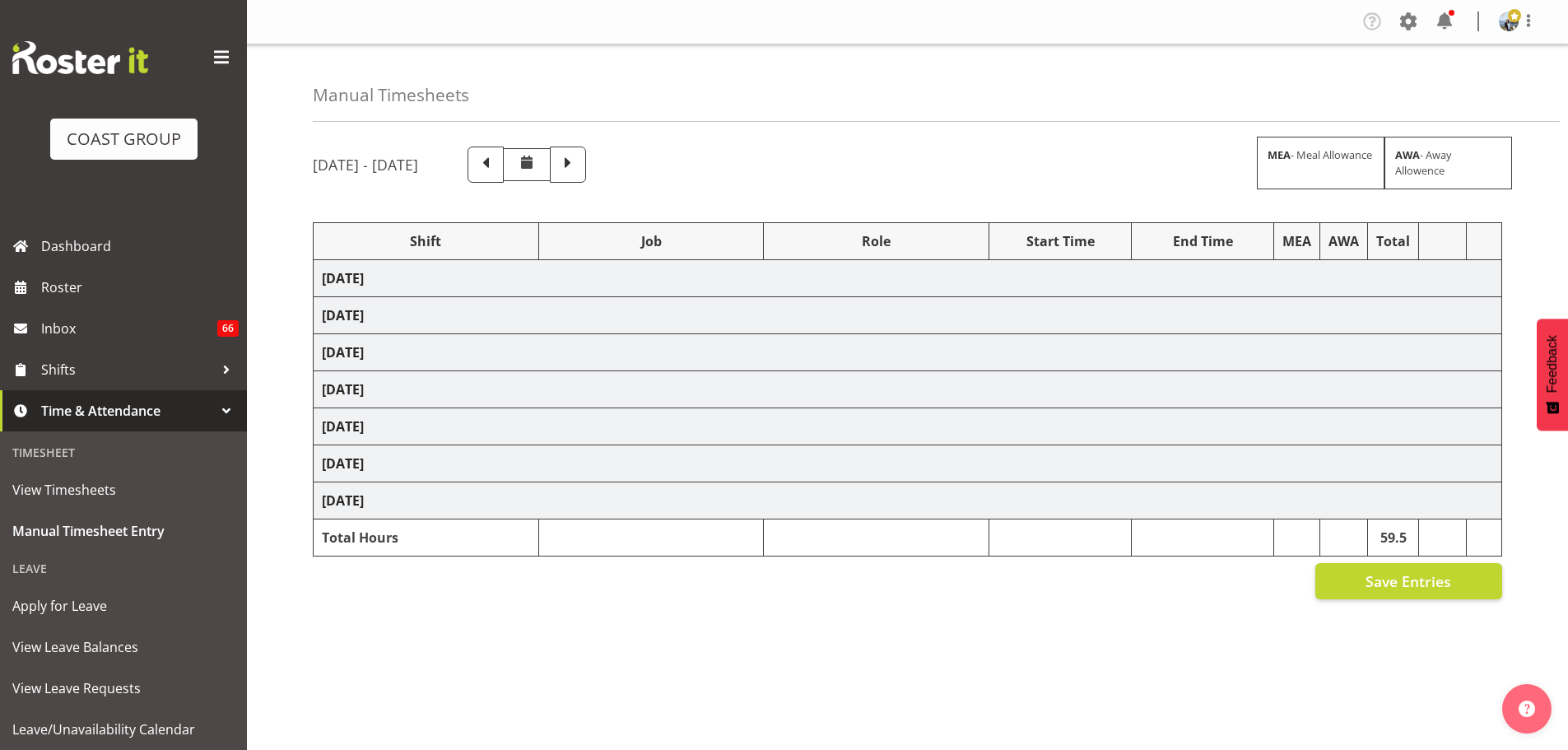
select select "9237"
select select "190"
select select "68491"
select select "9237"
select select "190"
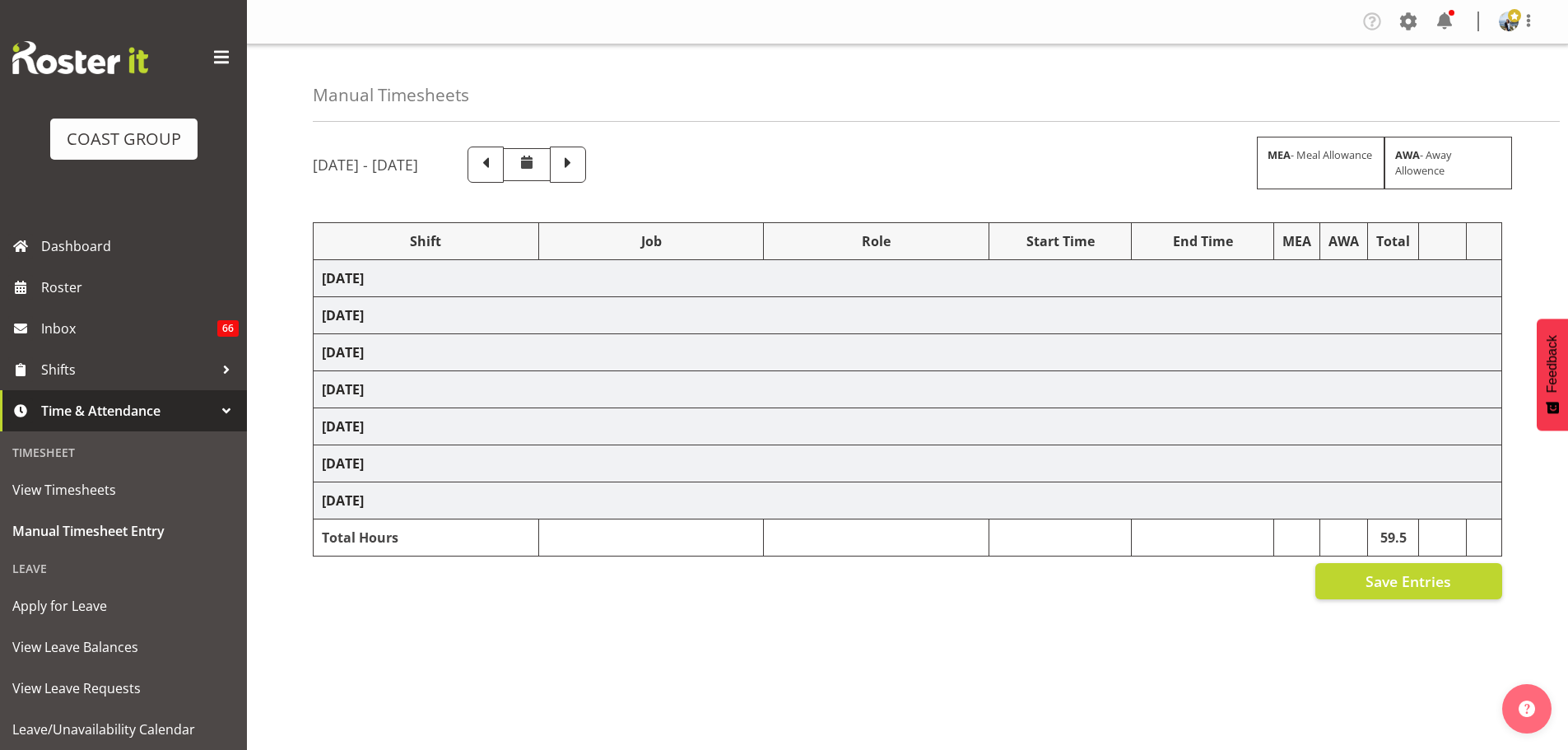
select select "70657"
select select "69"
select select "198"
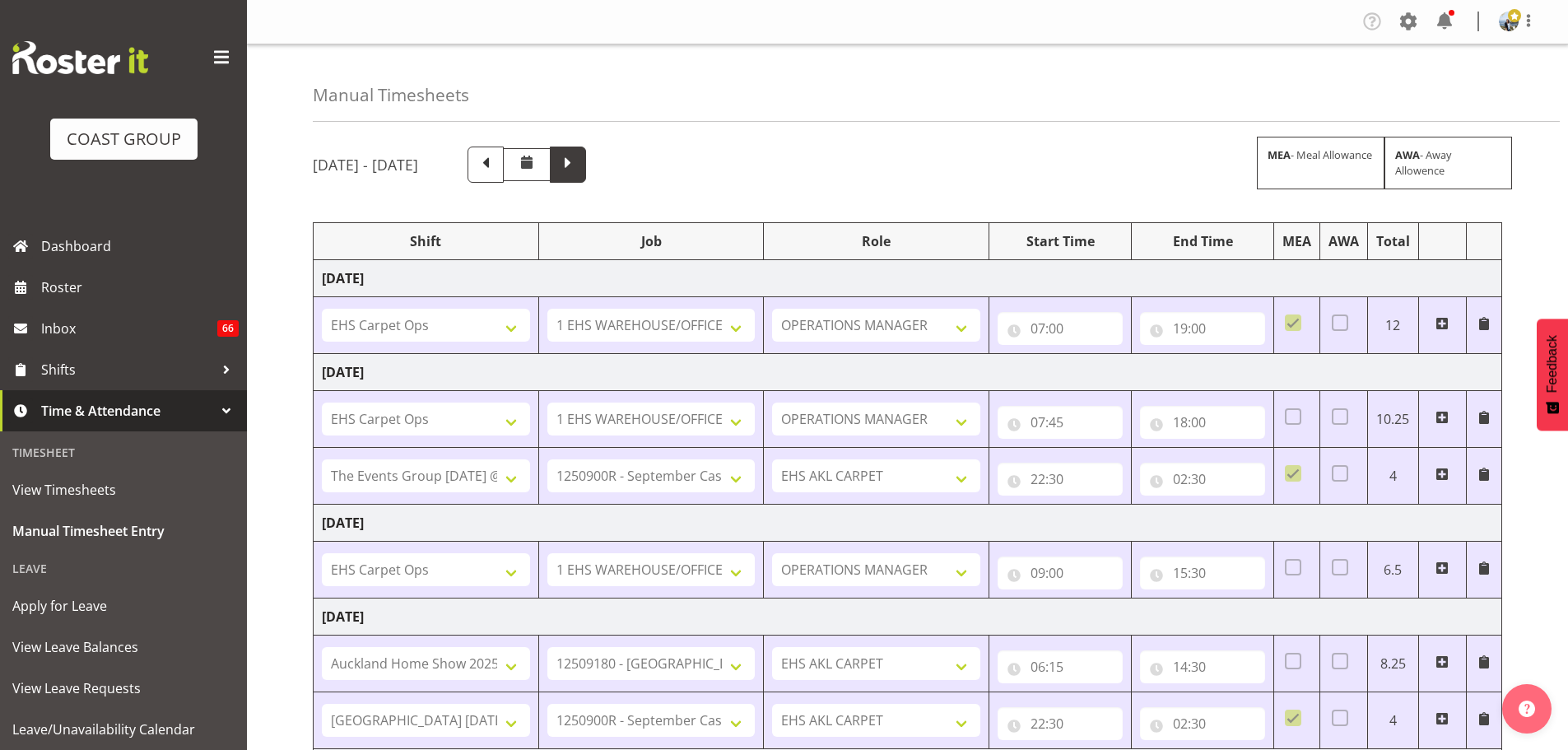
click at [579, 169] on span at bounding box center [568, 163] width 22 height 22
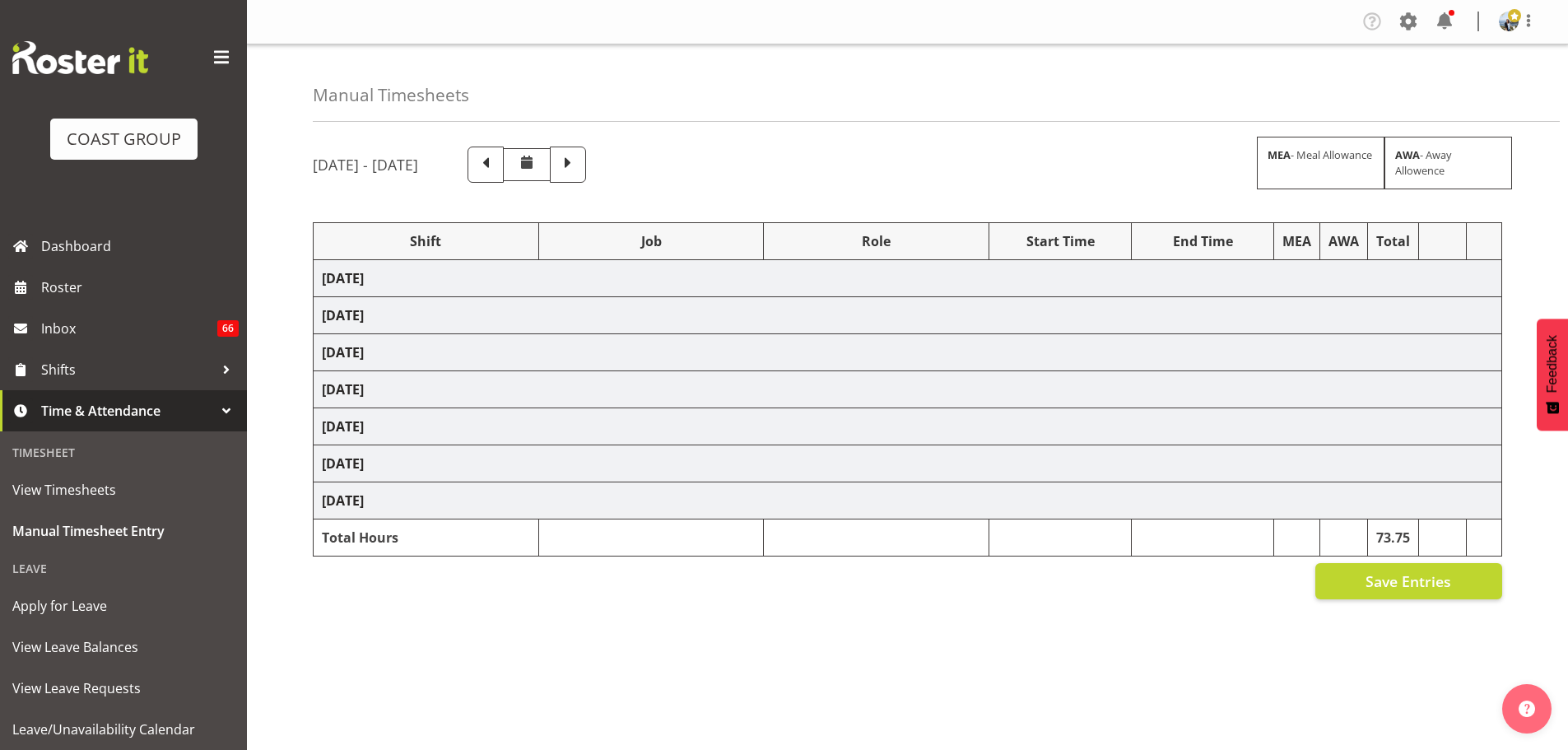
select select "70657"
select select "69"
select select "198"
select select "78044"
select select "9932"
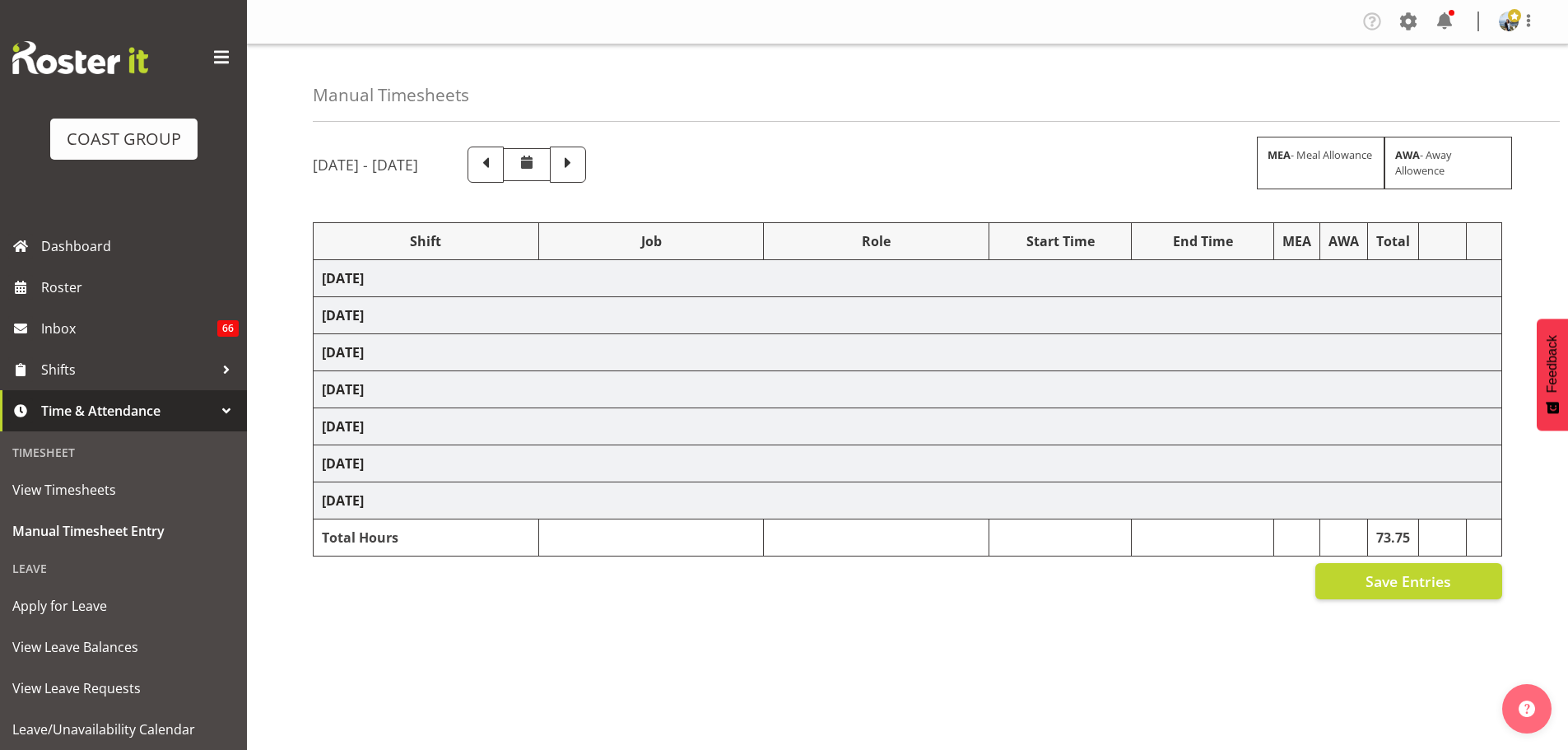
select select "190"
select select "70657"
select select "69"
select select "198"
select select "70657"
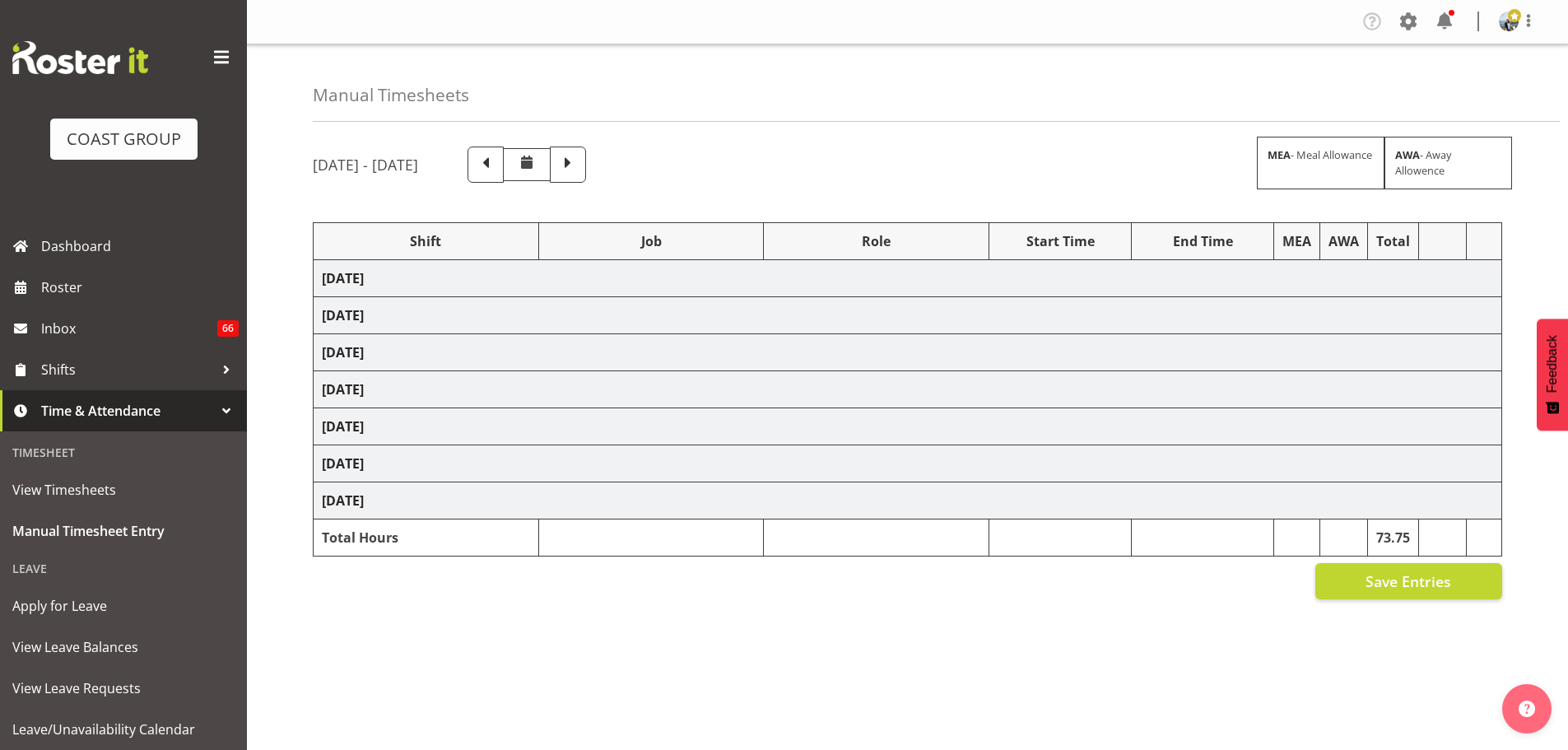
select select "69"
select select "198"
select select "79661"
select select "9139"
select select "190"
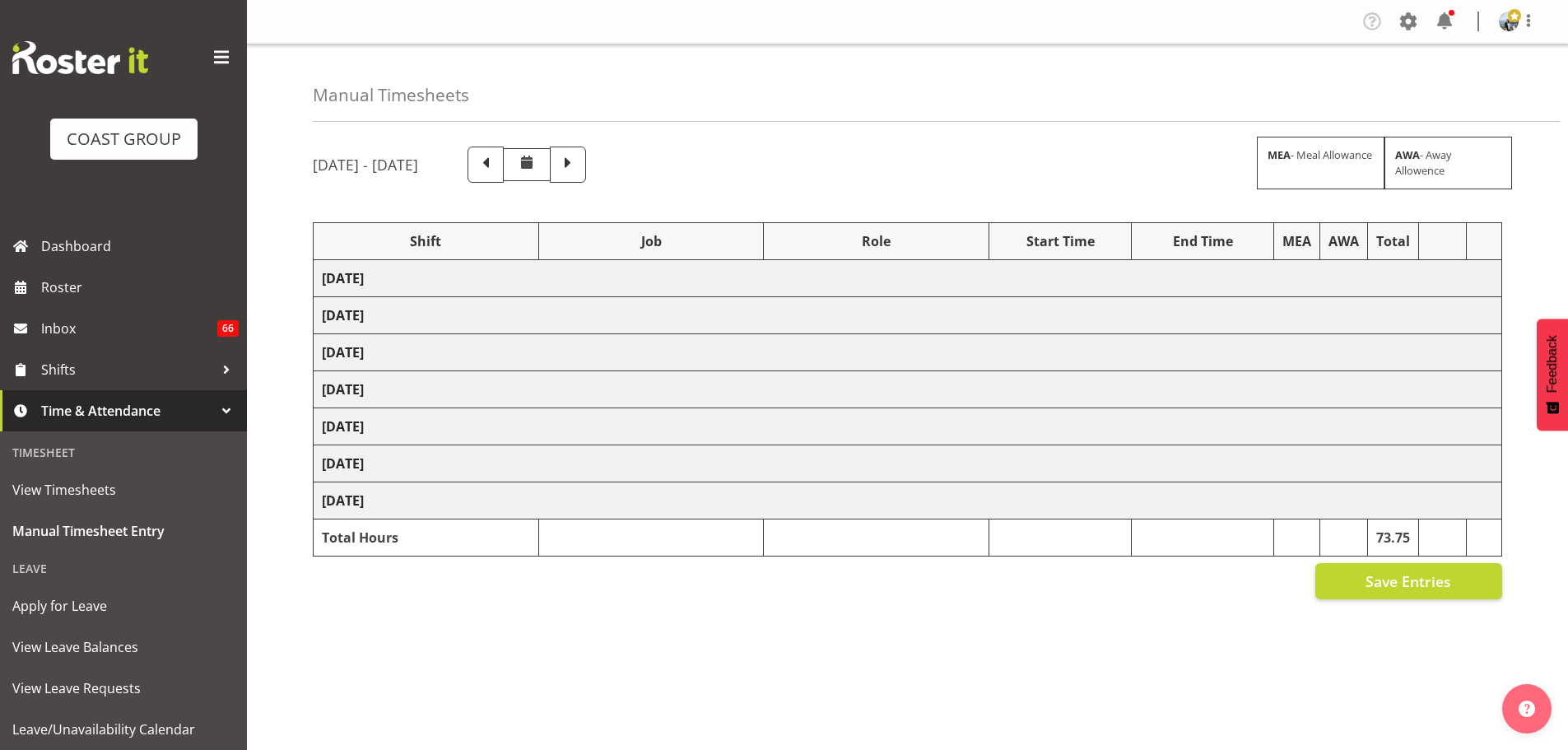
select select "70657"
select select "69"
select select "198"
select select "79714"
select select "9050"
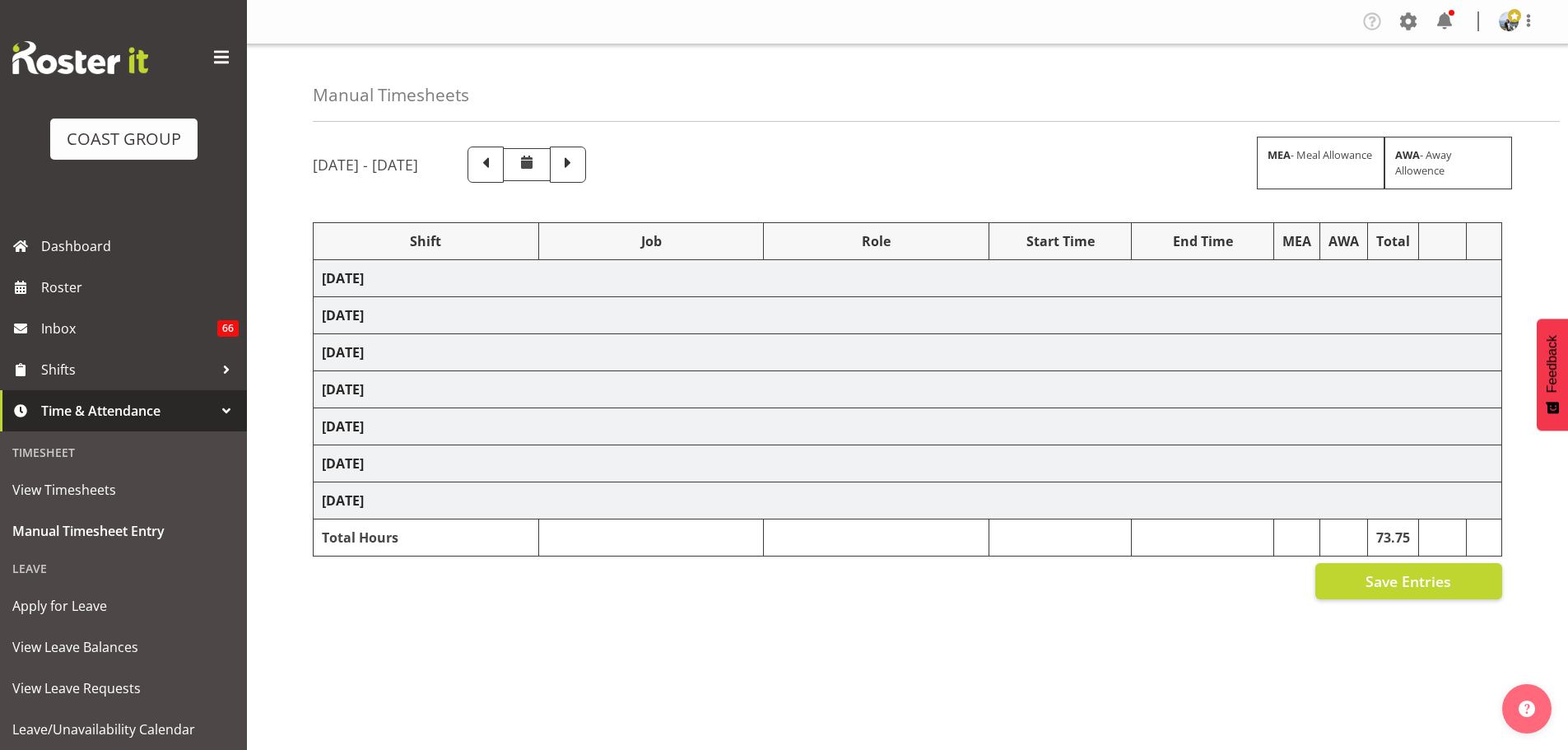
select select "188"
select select "66518"
select select "9139"
select select "190"
select select "70657"
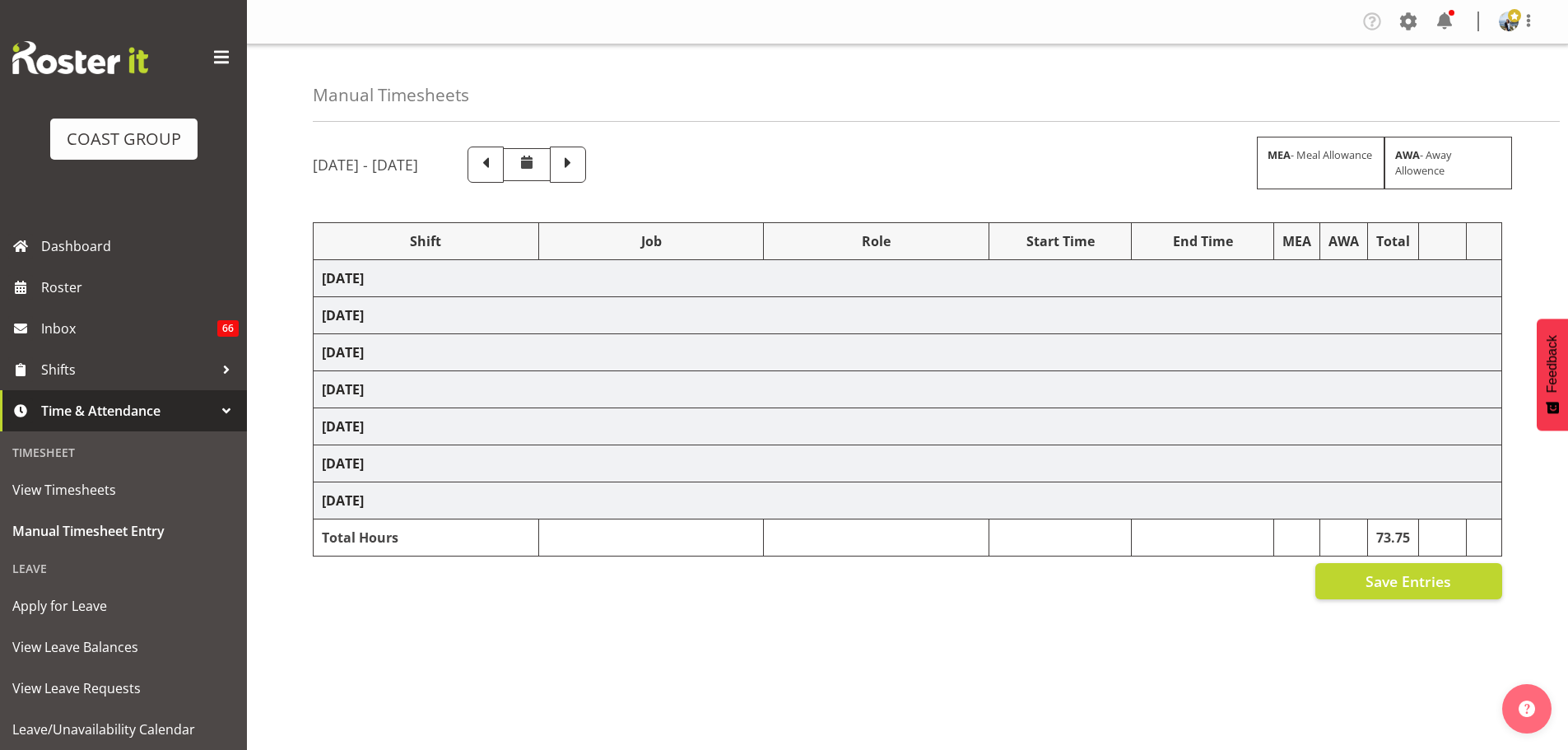
select select "69"
select select "198"
select select "81304"
select select "10509"
select select "190"
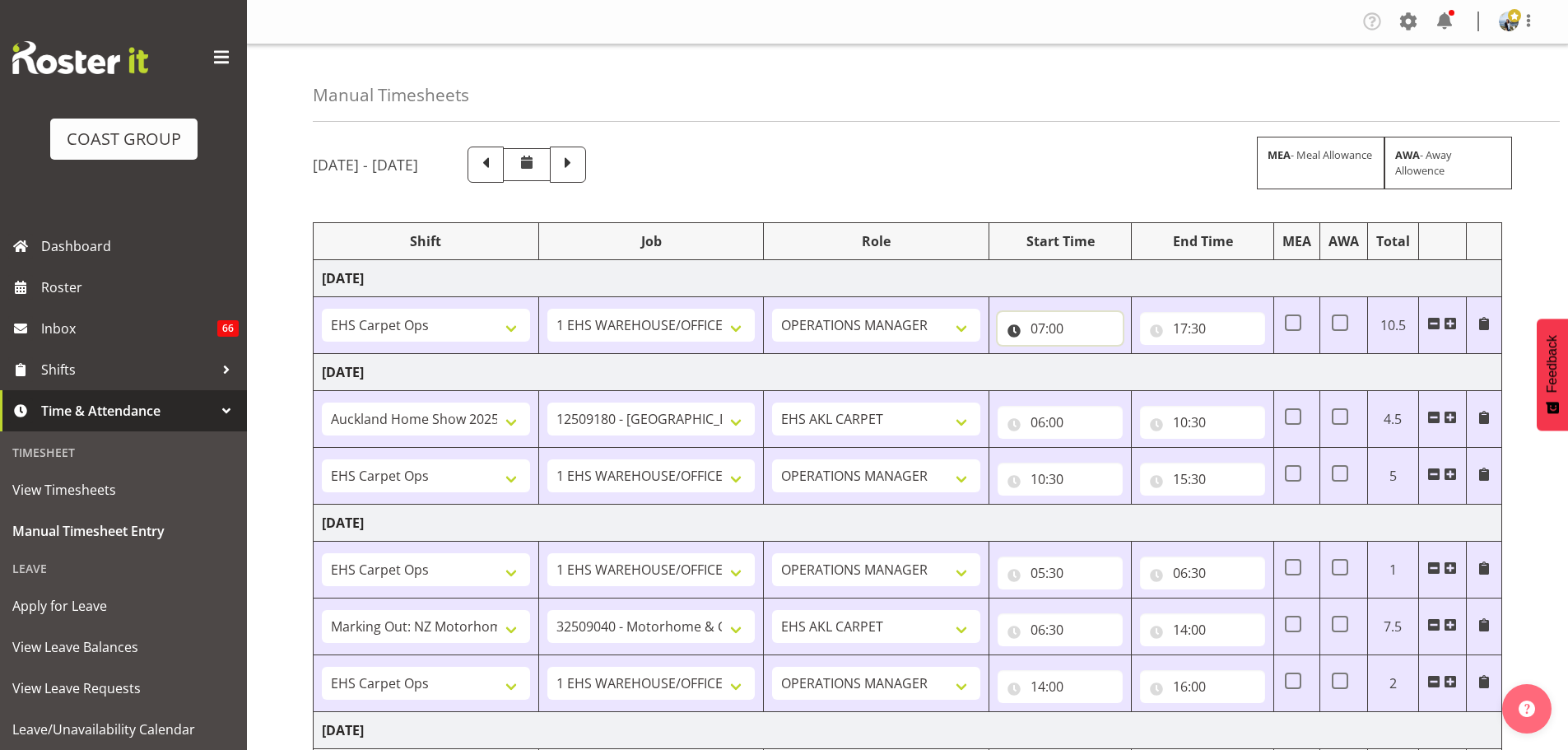
click at [1060, 341] on input "07:00" at bounding box center [1059, 328] width 125 height 32
click at [1152, 366] on select "00 01 02 03 04 05 06 07 08 09 10 11 12 13 14 15 16 17 18 19 20 21 22 23 24 25 2…" at bounding box center [1153, 370] width 37 height 32
select select "30"
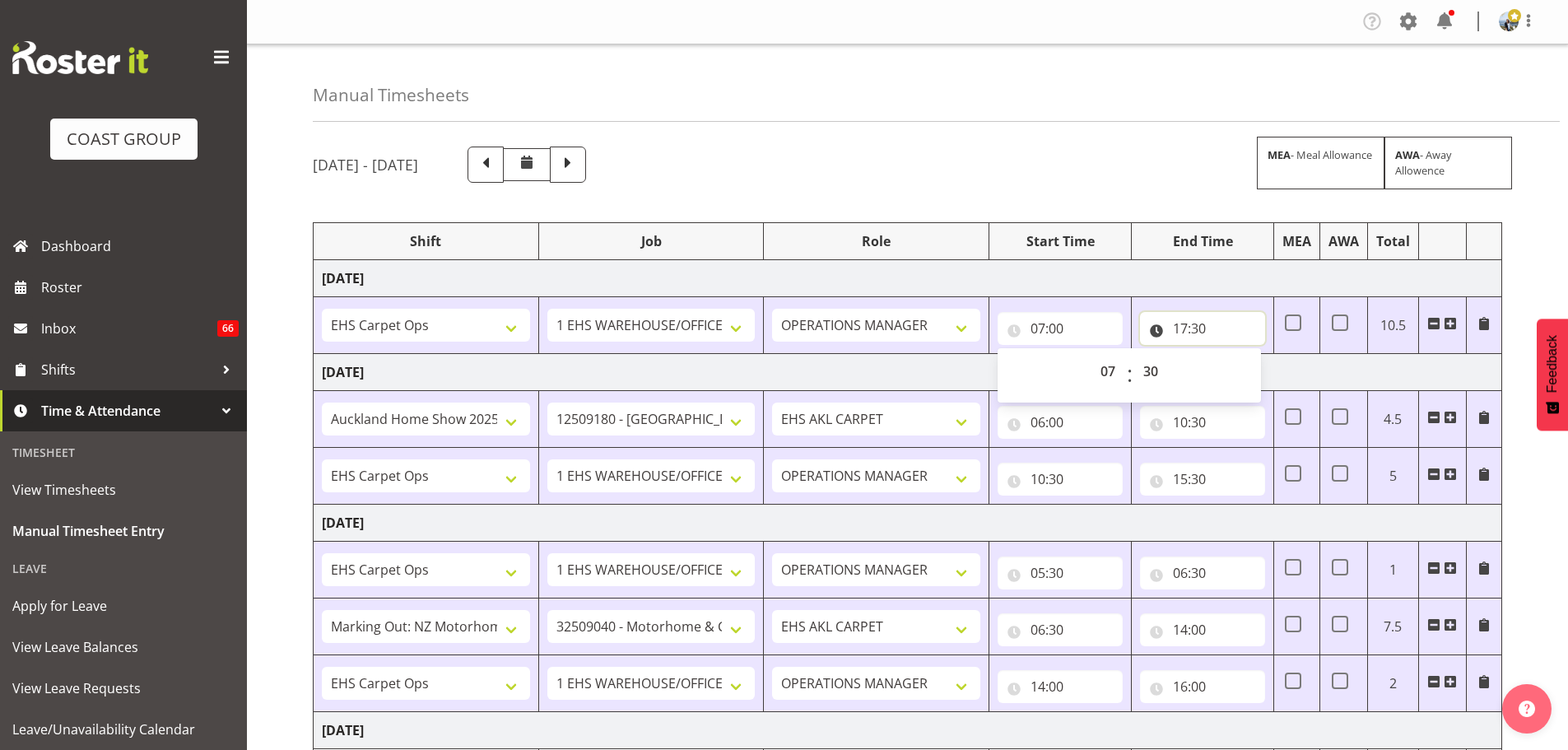
click at [1198, 333] on input "17:30" at bounding box center [1202, 328] width 125 height 32
type input "07:30"
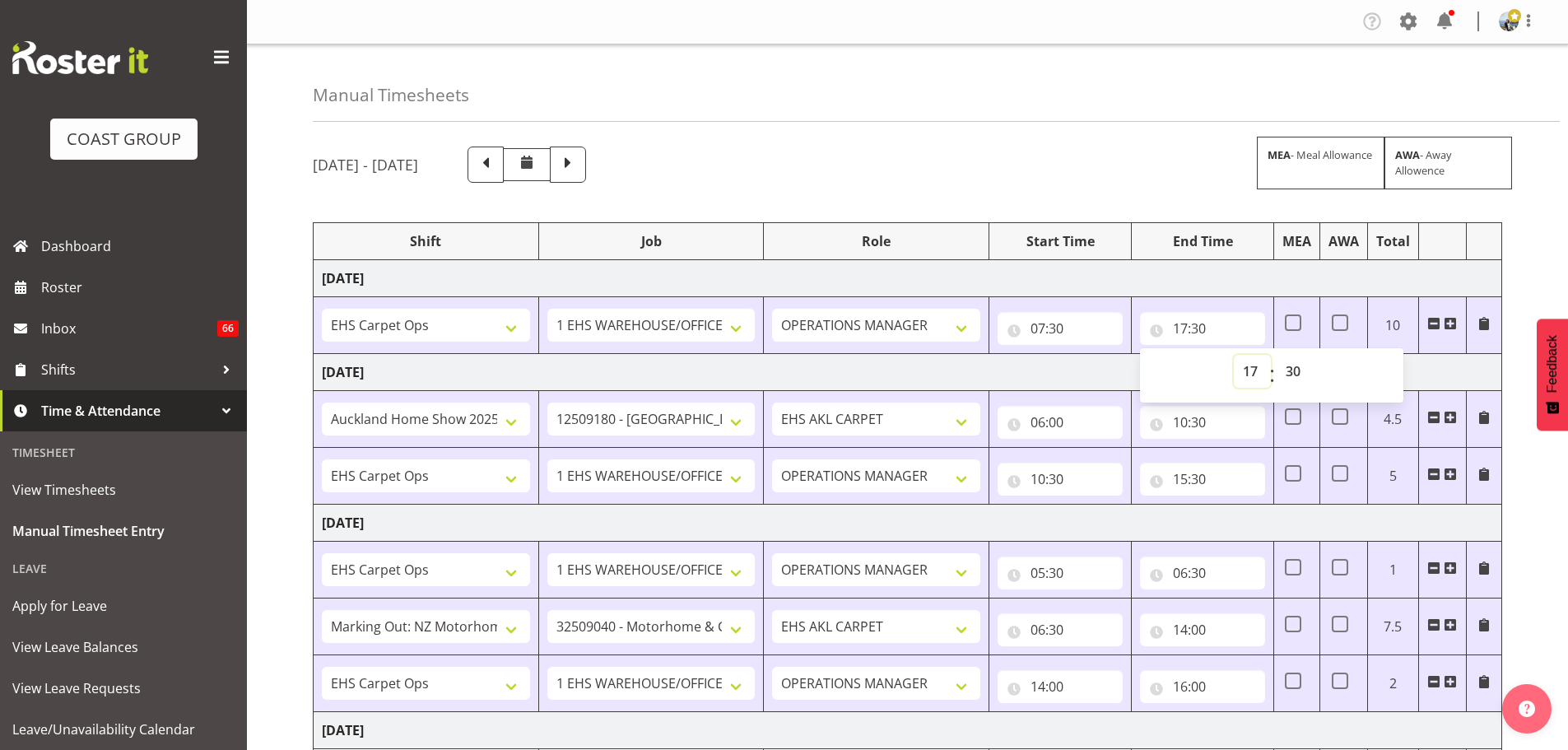
click at [1265, 374] on select "00 01 02 03 04 05 06 07 08 09 10 11 12 13 14 15 16 17 18 19 20 21 22 23" at bounding box center [1252, 370] width 37 height 32
select select "18"
click at [1233, 354] on select "00 01 02 03 04 05 06 07 08 09 10 11 12 13 14 15 16 17 18 19 20 21 22 23" at bounding box center [1252, 370] width 37 height 32
click at [1289, 371] on select "00 01 02 03 04 05 06 07 08 09 10 11 12 13 14 15 16 17 18 19 20 21 22 23 24 25 2…" at bounding box center [1295, 370] width 37 height 32
click at [1559, 276] on div "September 10th - September 16th 2025 MEA - Meal Allowance AWA - Away Allowence …" at bounding box center [940, 713] width 1255 height 1158
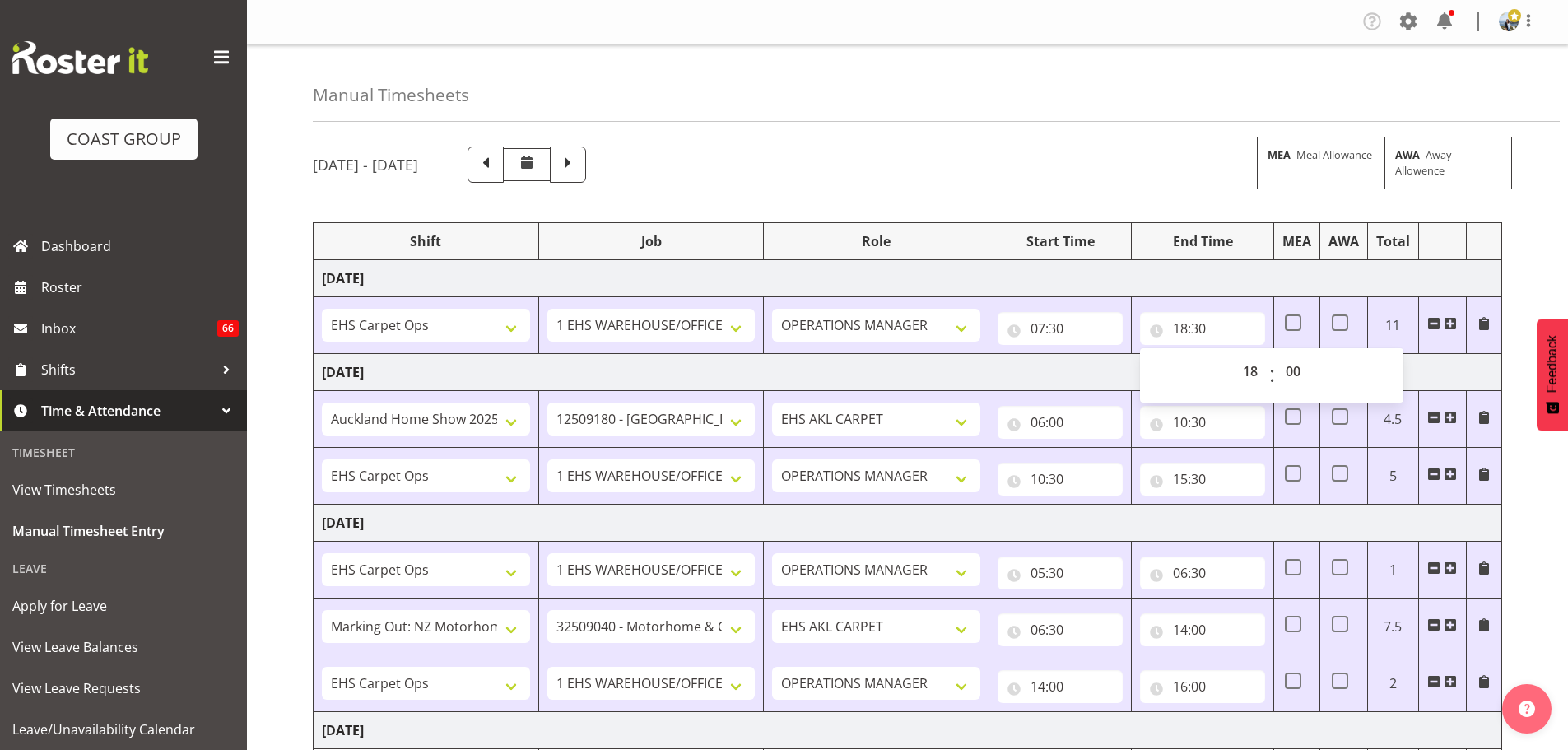
type input "18:00"
click at [1052, 332] on input "07:30" at bounding box center [1059, 328] width 125 height 32
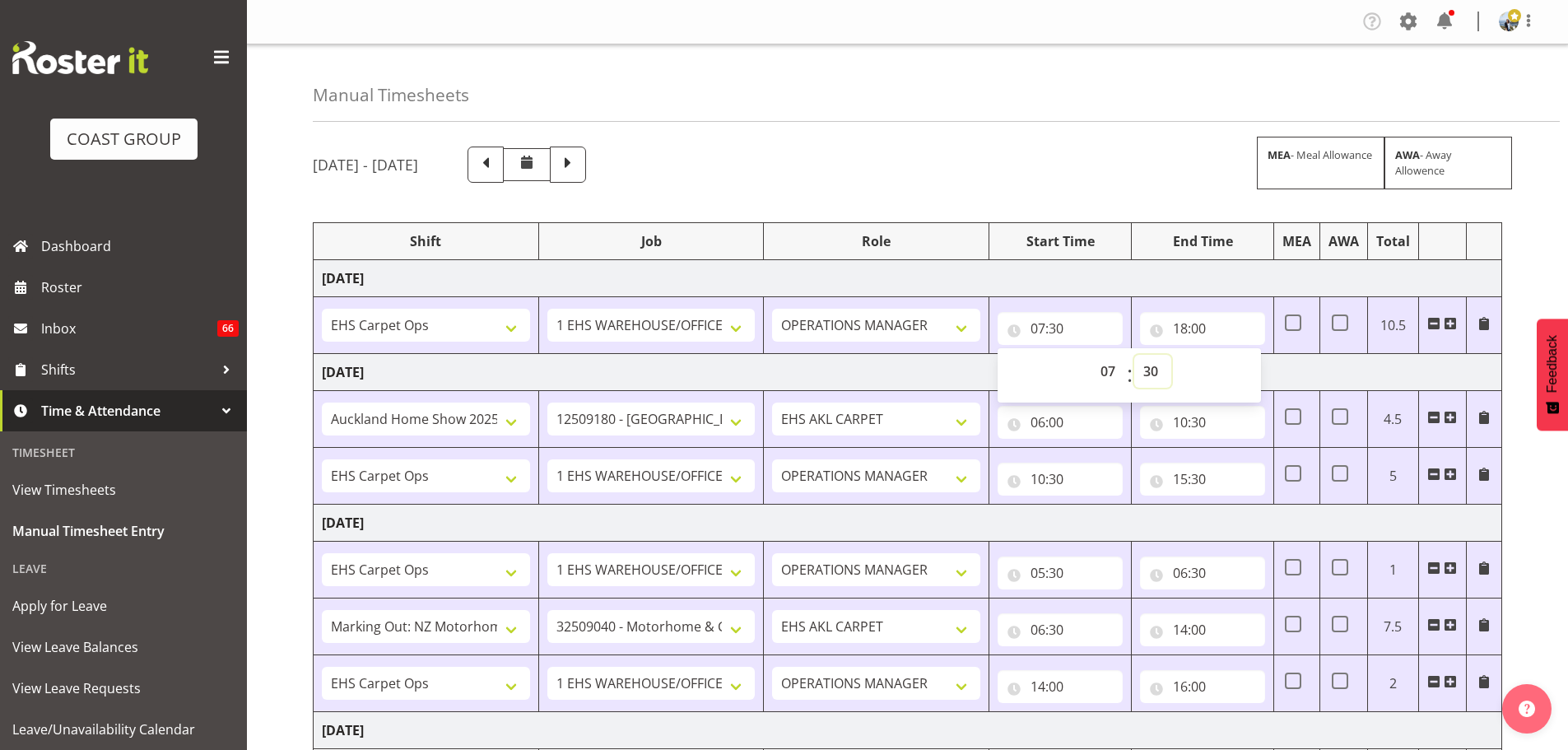
click at [1159, 381] on select "00 01 02 03 04 05 06 07 08 09 10 11 12 13 14 15 16 17 18 19 20 21 22 23 24 25 2…" at bounding box center [1153, 370] width 37 height 32
select select "0"
drag, startPoint x: 1562, startPoint y: 267, endPoint x: 1528, endPoint y: 274, distance: 34.7
click at [1562, 267] on div "September 10th - September 16th 2025 MEA - Meal Allowance AWA - Away Allowence …" at bounding box center [940, 713] width 1255 height 1158
type input "07:00"
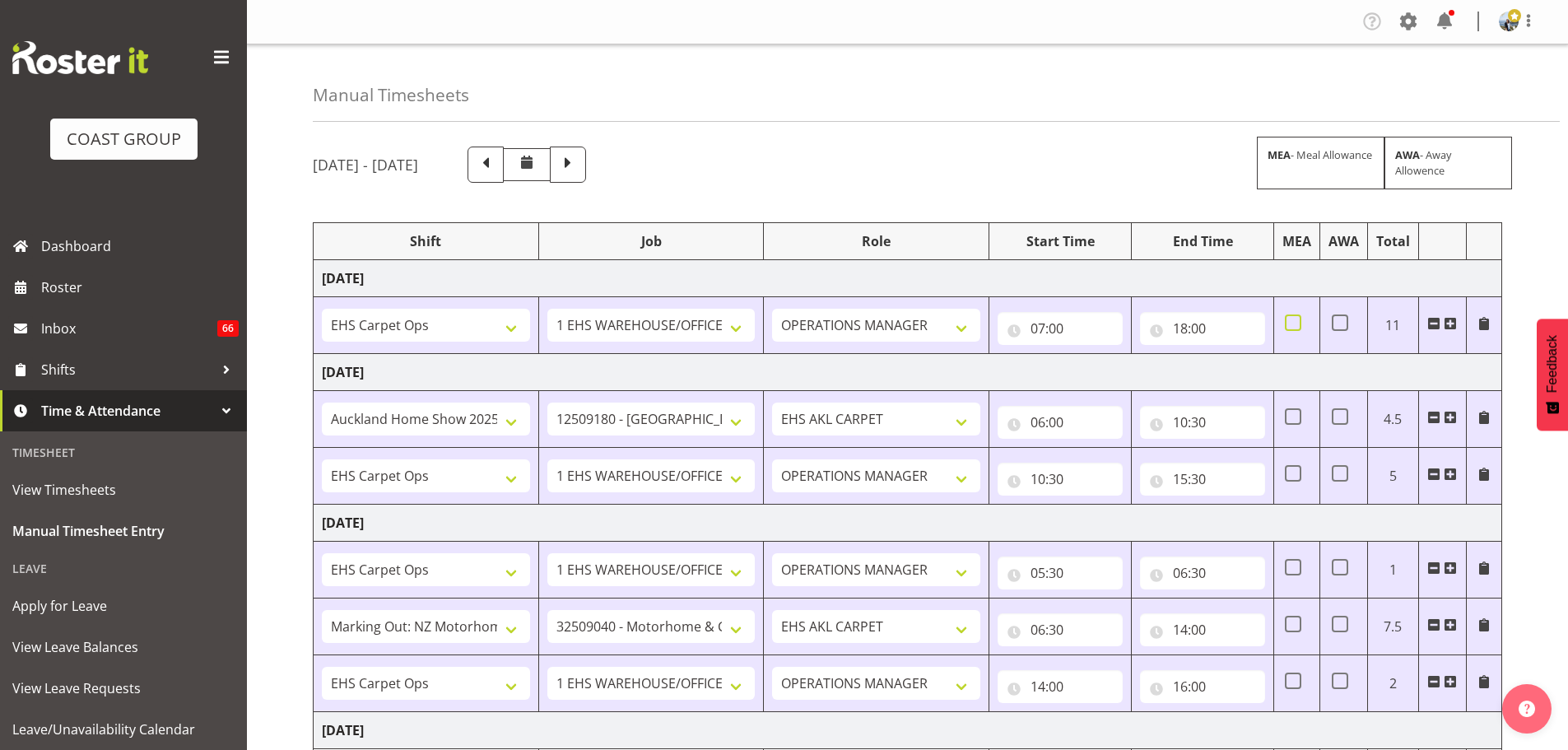
click at [1288, 330] on span at bounding box center [1292, 322] width 17 height 17
click at [1288, 329] on input "checkbox" at bounding box center [1289, 323] width 11 height 11
checkbox input "true"
click at [1198, 478] on input "15:30" at bounding box center [1202, 478] width 125 height 32
click at [1291, 518] on select "00 01 02 03 04 05 06 07 08 09 10 11 12 13 14 15 16 17 18 19 20 21 22 23 24 25 2…" at bounding box center [1295, 521] width 37 height 32
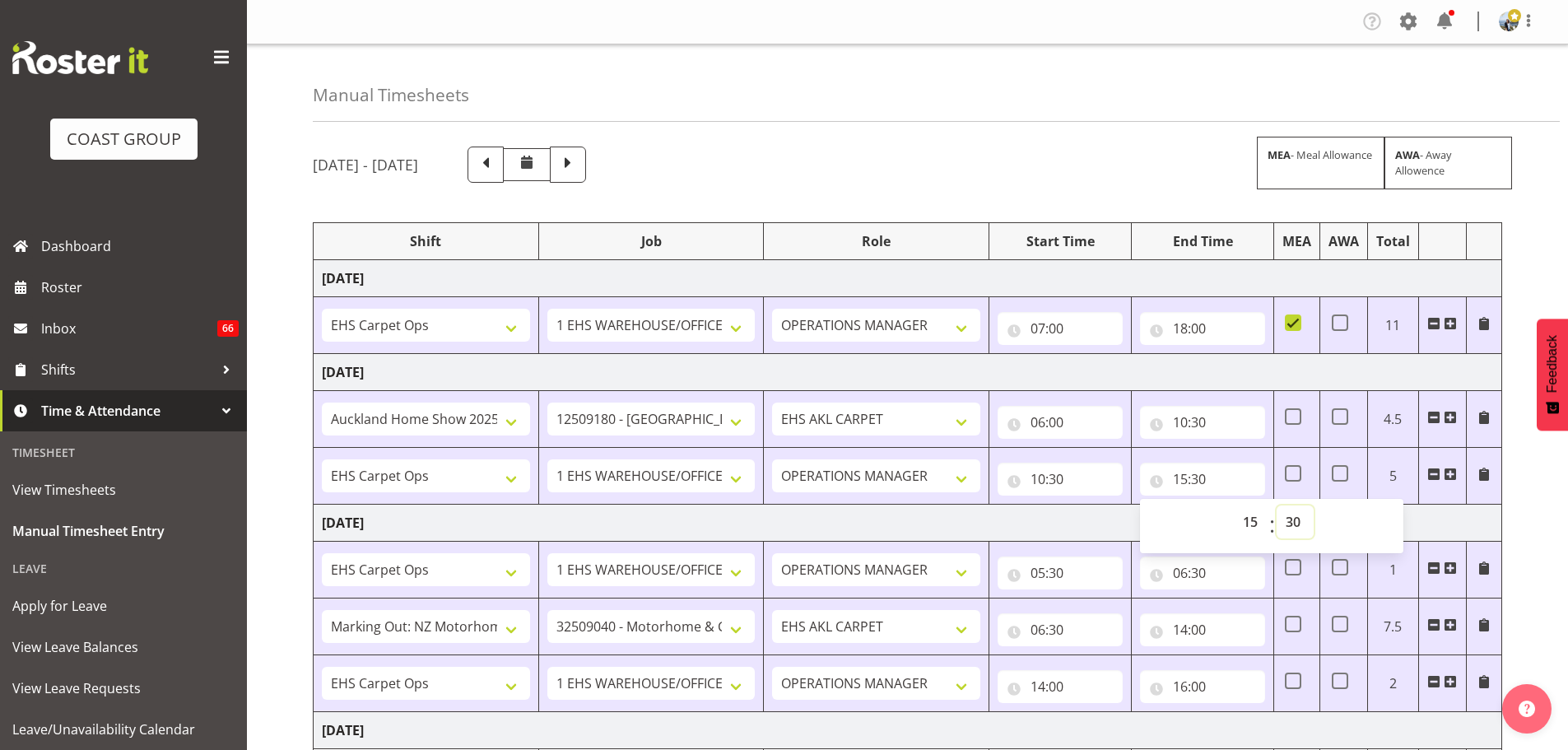
select select "0"
drag, startPoint x: 1552, startPoint y: 500, endPoint x: 1504, endPoint y: 521, distance: 52.4
click at [1552, 500] on div "September 10th - September 16th 2025 MEA - Meal Allowance AWA - Away Allowence …" at bounding box center [940, 713] width 1255 height 1158
type input "15:00"
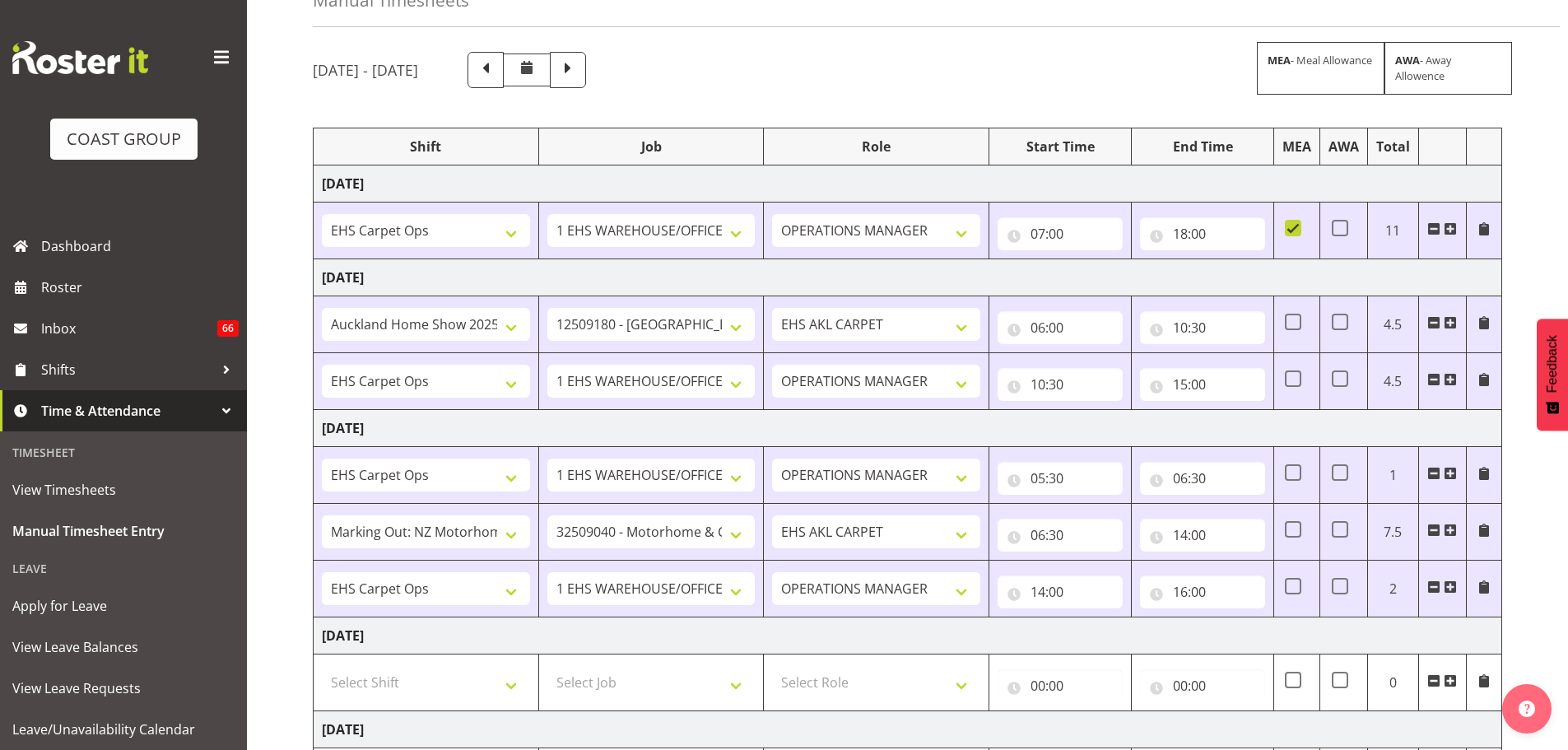
scroll to position [329, 0]
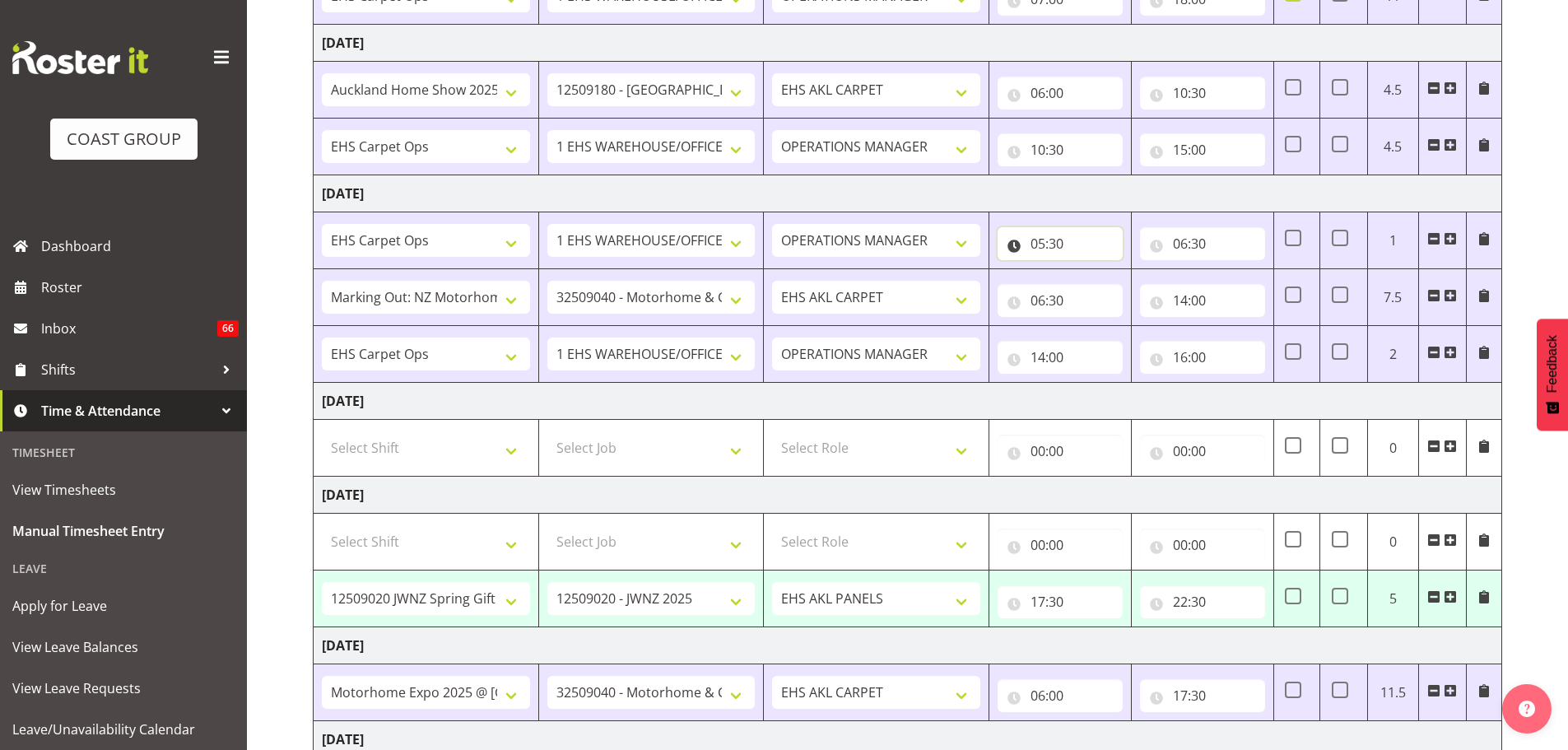
click at [1060, 243] on input "05:30" at bounding box center [1059, 243] width 125 height 32
click at [1150, 284] on select "00 01 02 03 04 05 06 07 08 09 10 11 12 13 14 15 16 17 18 19 20 21 22 23 24 25 2…" at bounding box center [1153, 285] width 37 height 32
select select "15"
click at [1537, 270] on div "September 10th - September 16th 2025 MEA - Meal Allowance AWA - Away Allowence …" at bounding box center [940, 384] width 1255 height 1158
type input "05:15"
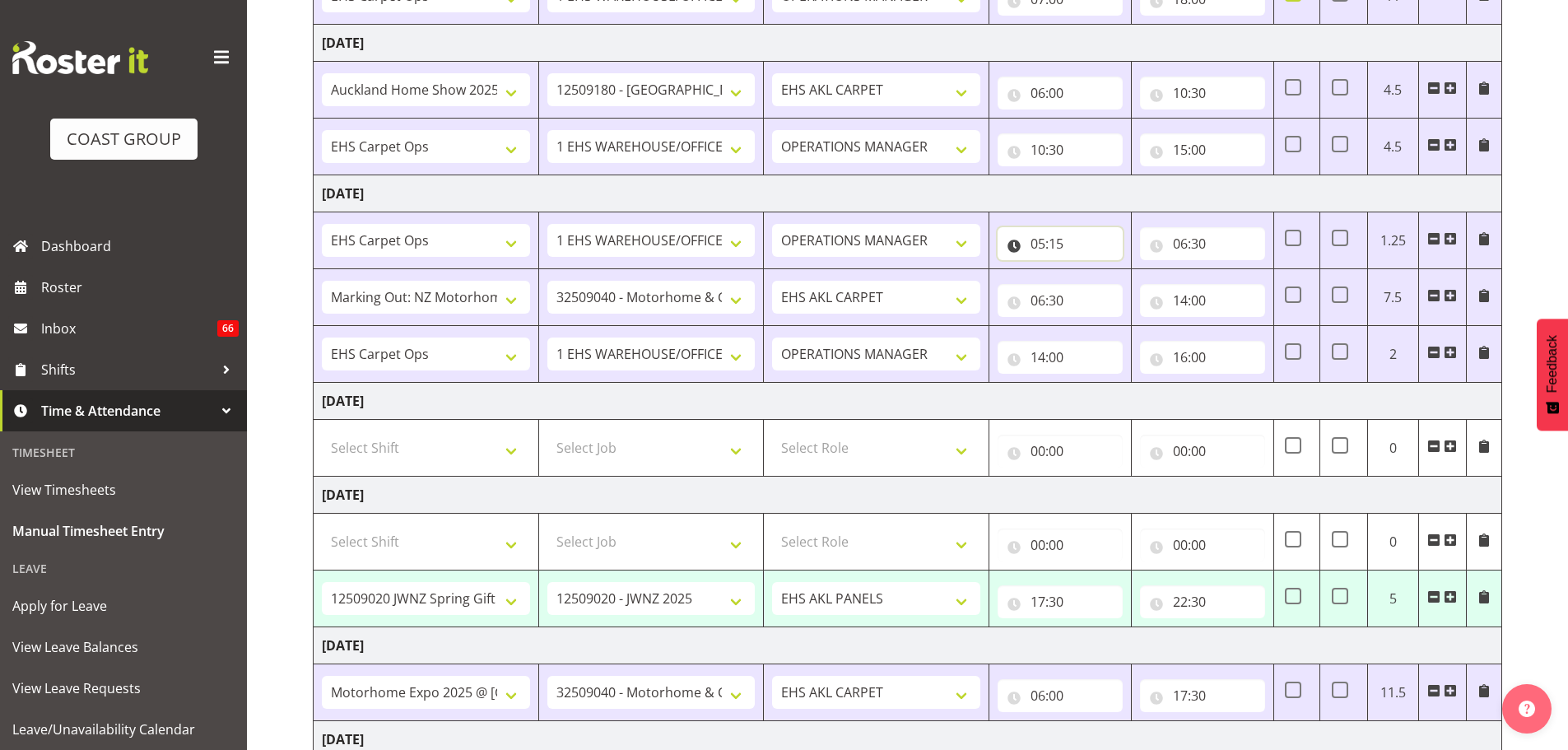
click at [1061, 235] on input "05:15" at bounding box center [1059, 243] width 125 height 32
click at [1149, 285] on select "00 01 02 03 04 05 06 07 08 09 10 11 12 13 14 15 16 17 18 19 20 21 22 23 24 25 2…" at bounding box center [1153, 285] width 37 height 32
select select "30"
drag, startPoint x: 1549, startPoint y: 262, endPoint x: 1498, endPoint y: 283, distance: 55.2
click at [1549, 262] on div "September 10th - September 16th 2025 MEA - Meal Allowance AWA - Away Allowence …" at bounding box center [940, 384] width 1255 height 1158
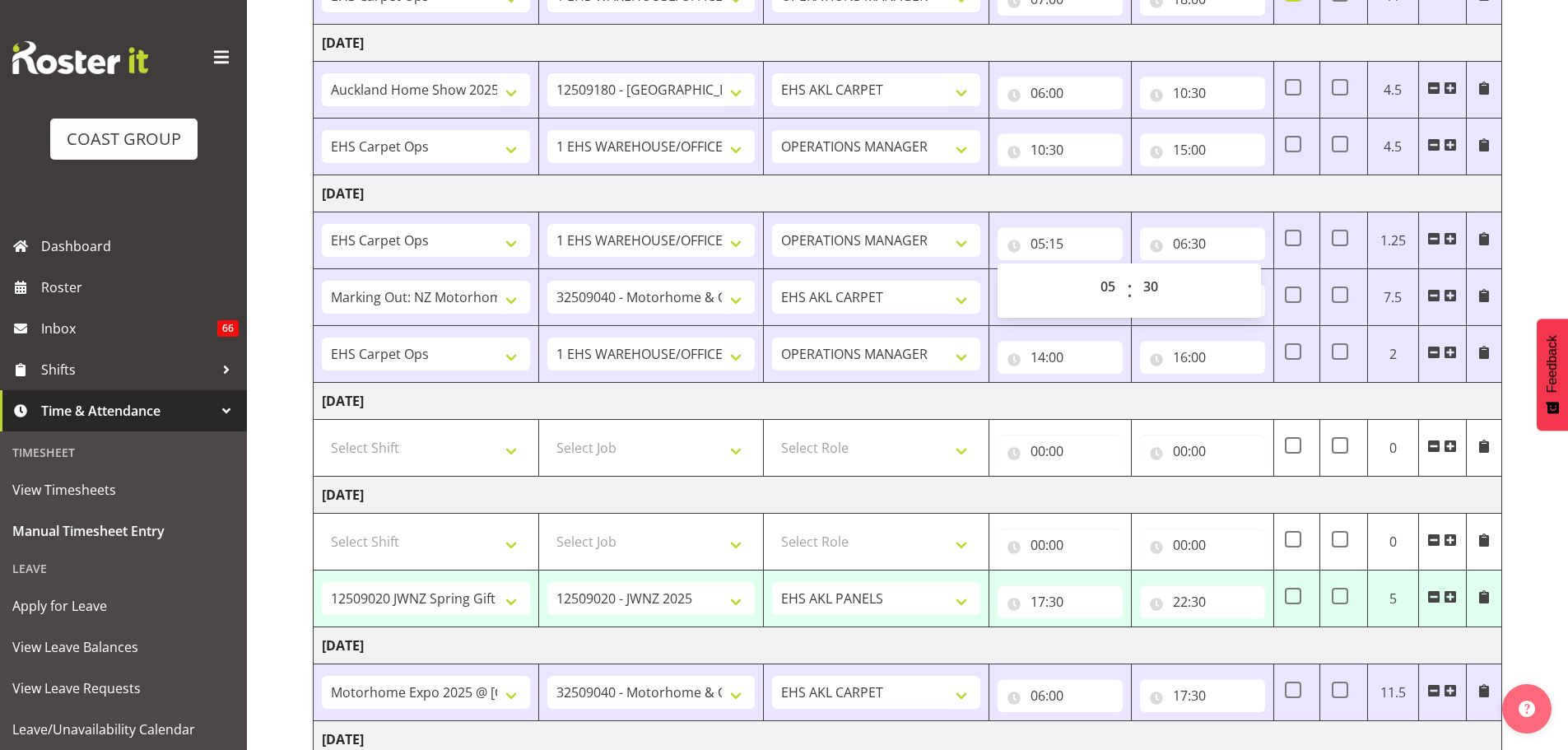
type input "05:30"
click at [438, 549] on select "Select Shift # Fieldays--Milwaukee. # Install Hutchwilco Boat Show at ASG. #AKL…" at bounding box center [426, 540] width 209 height 32
select select "70657"
click at [322, 525] on select "Select Shift # Fieldays--Milwaukee. # Install Hutchwilco Boat Show at ASG. #AKL…" at bounding box center [426, 540] width 209 height 32
click at [628, 549] on select "Select Job 1 Carlton Events 1 Carlton Hamilton 1 Carlton Wellington 1 EHS WAREH…" at bounding box center [652, 540] width 209 height 32
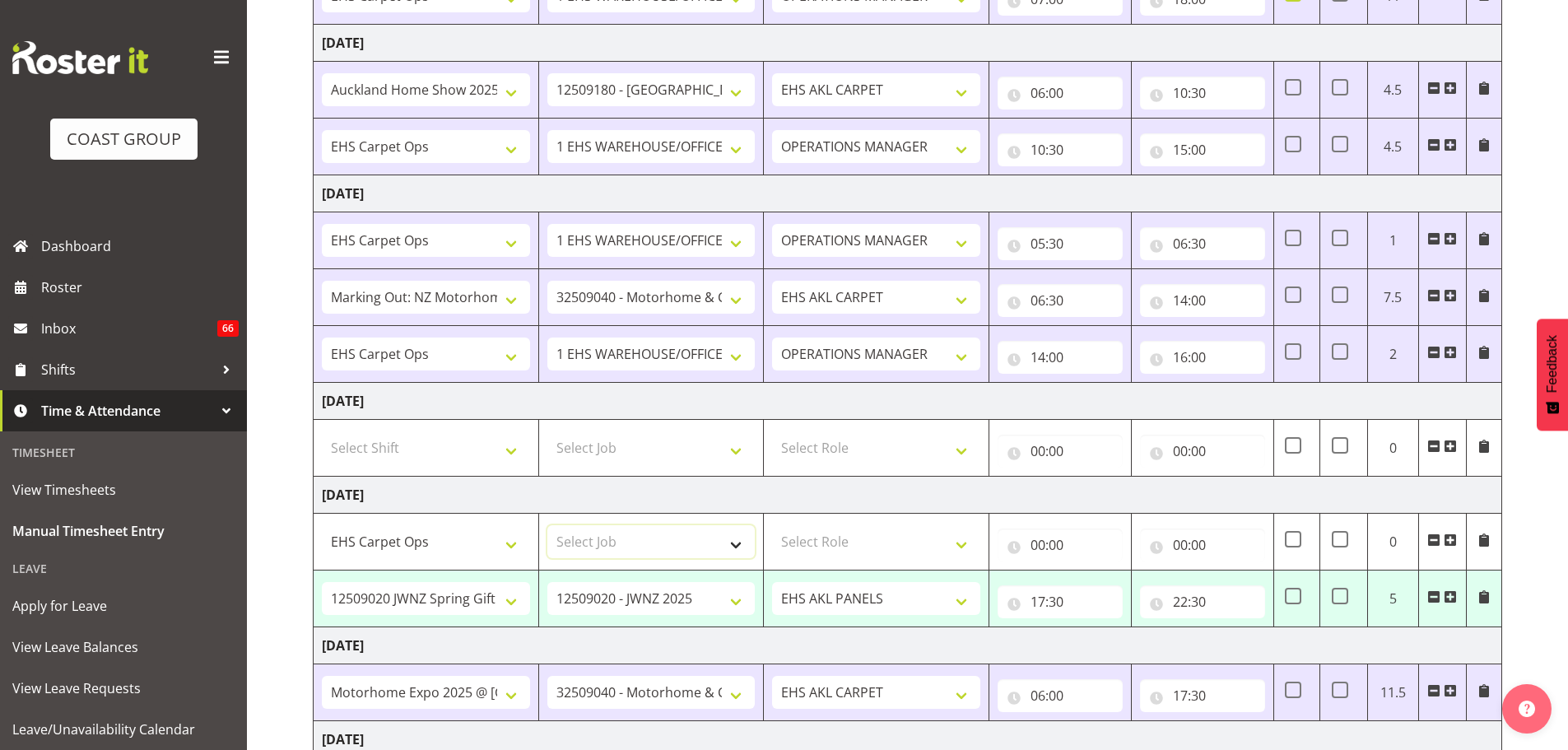
select select "69"
click at [547, 525] on select "Select Job 1 Carlton Events 1 Carlton Hamilton 1 Carlton Wellington 1 EHS WAREH…" at bounding box center [652, 540] width 209 height 32
click at [831, 533] on select "Select Role ACCOUNT MANAGER OPERATIONS MANAGER EHS AKL PANELS EHS AKL CARPET EH…" at bounding box center [876, 540] width 209 height 32
select select "198"
click at [772, 525] on select "Select Role ACCOUNT MANAGER OPERATIONS MANAGER EHS AKL PANELS EHS AKL CARPET EH…" at bounding box center [876, 540] width 209 height 32
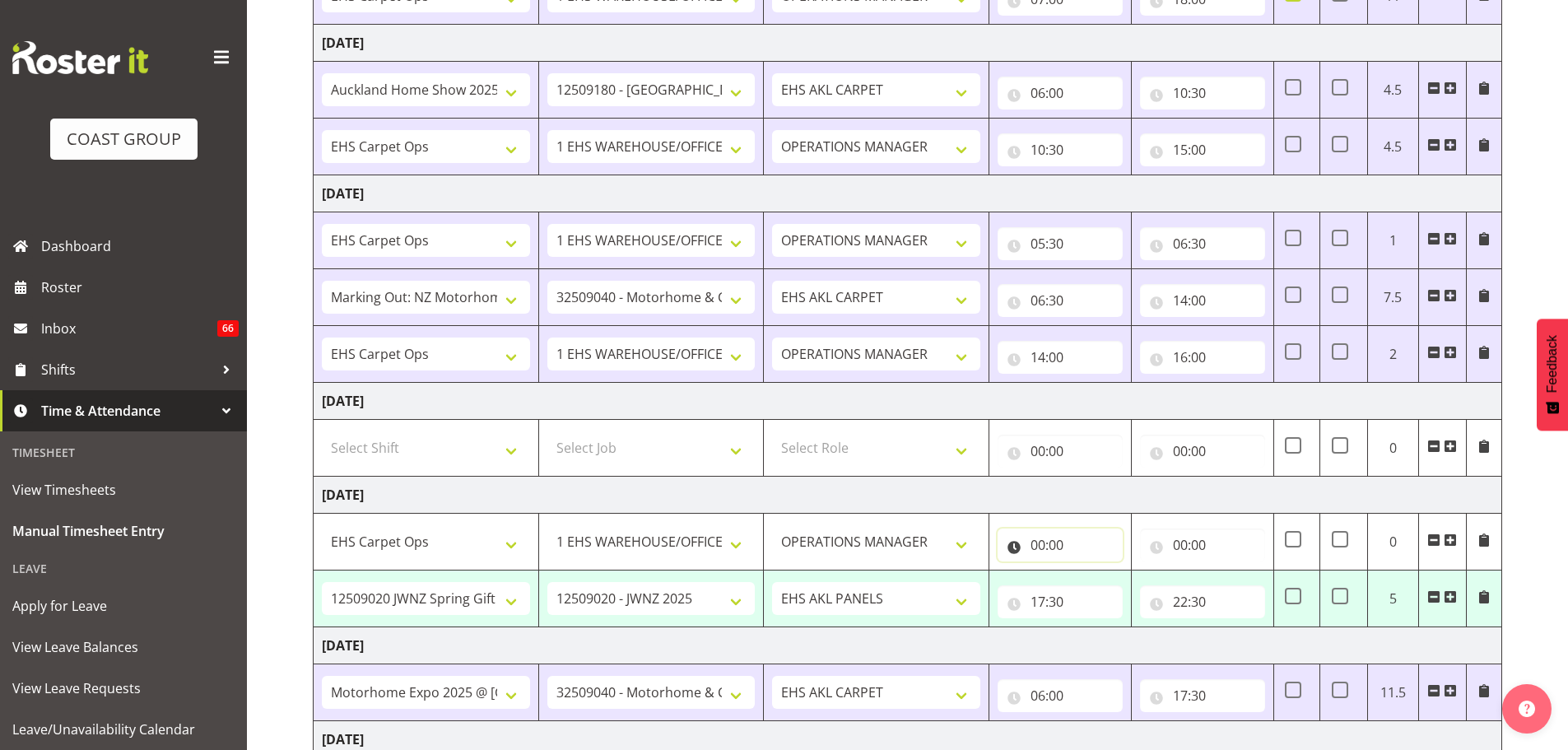
click at [1040, 541] on input "00:00" at bounding box center [1059, 544] width 125 height 32
click at [1110, 587] on select "00 01 02 03 04 05 06 07 08 09 10 11 12 13 14 15 16 17 18 19 20 21 22 23" at bounding box center [1110, 587] width 37 height 32
select select "14"
click at [1092, 571] on select "00 01 02 03 04 05 06 07 08 09 10 11 12 13 14 15 16 17 18 19 20 21 22 23" at bounding box center [1110, 587] width 37 height 32
type input "14:00"
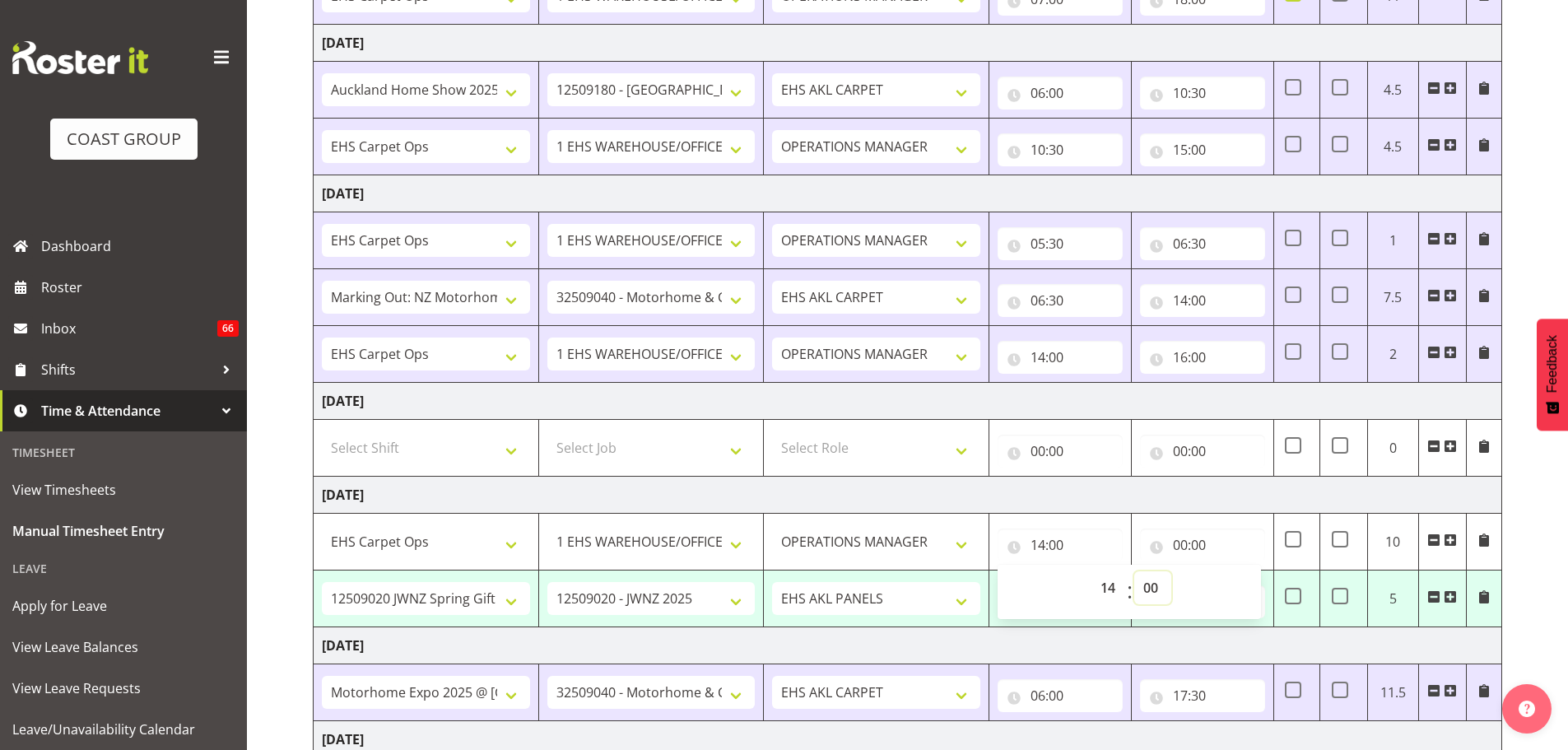
click at [1150, 592] on select "00 01 02 03 04 05 06 07 08 09 10 11 12 13 14 15 16 17 18 19 20 21 22 23 24 25 2…" at bounding box center [1153, 587] width 37 height 32
select select "30"
click at [1134, 571] on select "00 01 02 03 04 05 06 07 08 09 10 11 12 13 14 15 16 17 18 19 20 21 22 23 24 25 2…" at bounding box center [1153, 587] width 37 height 32
type input "14:30"
click at [1188, 542] on input "00:00" at bounding box center [1202, 544] width 125 height 32
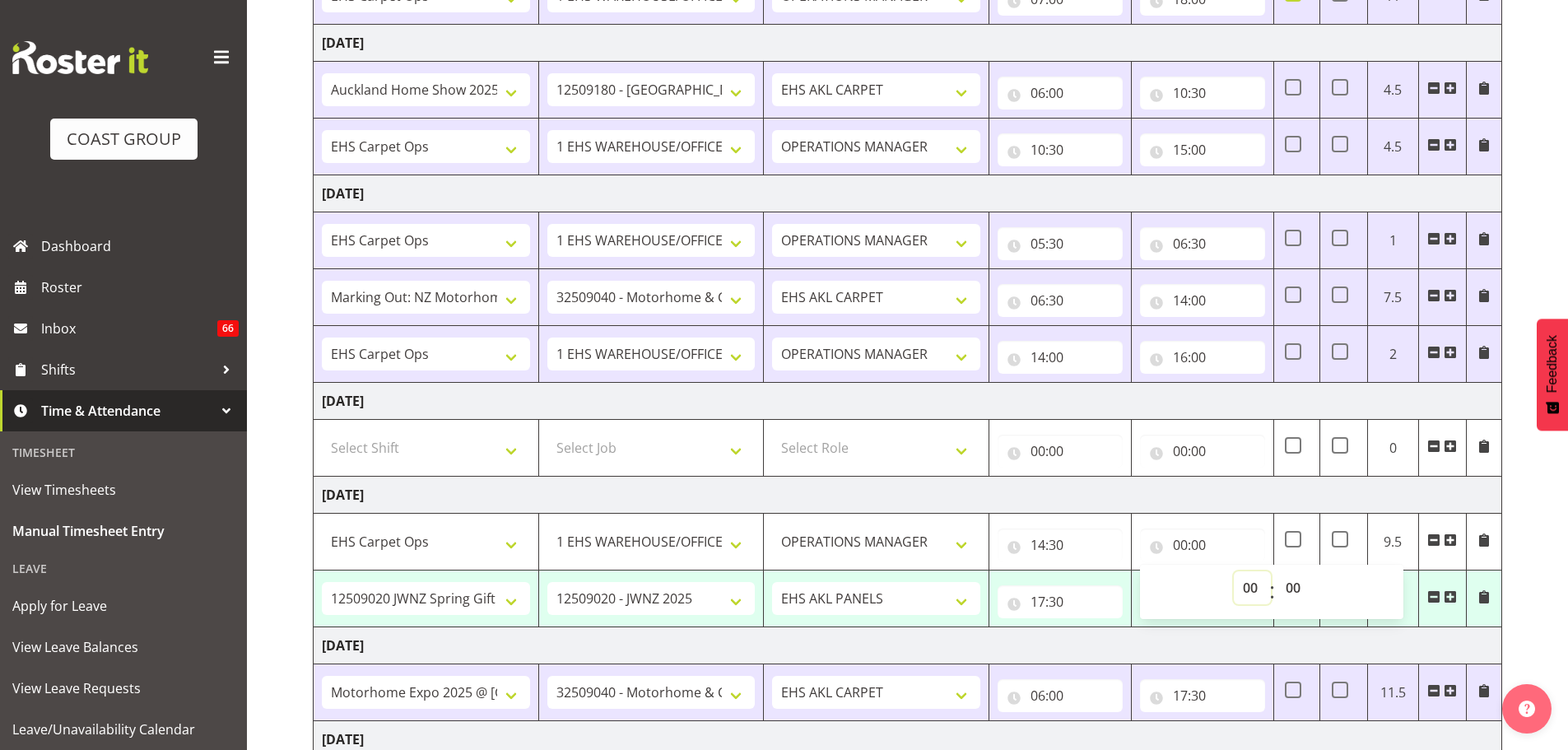
click at [1246, 576] on select "00 01 02 03 04 05 06 07 08 09 10 11 12 13 14 15 16 17 18 19 20 21 22 23" at bounding box center [1252, 587] width 37 height 32
select select "16"
click at [1233, 571] on select "00 01 02 03 04 05 06 07 08 09 10 11 12 13 14 15 16 17 18 19 20 21 22 23" at bounding box center [1252, 587] width 37 height 32
type input "16:00"
click at [1528, 483] on div "September 10th - September 16th 2025 MEA - Meal Allowance AWA - Away Allowence …" at bounding box center [940, 384] width 1255 height 1158
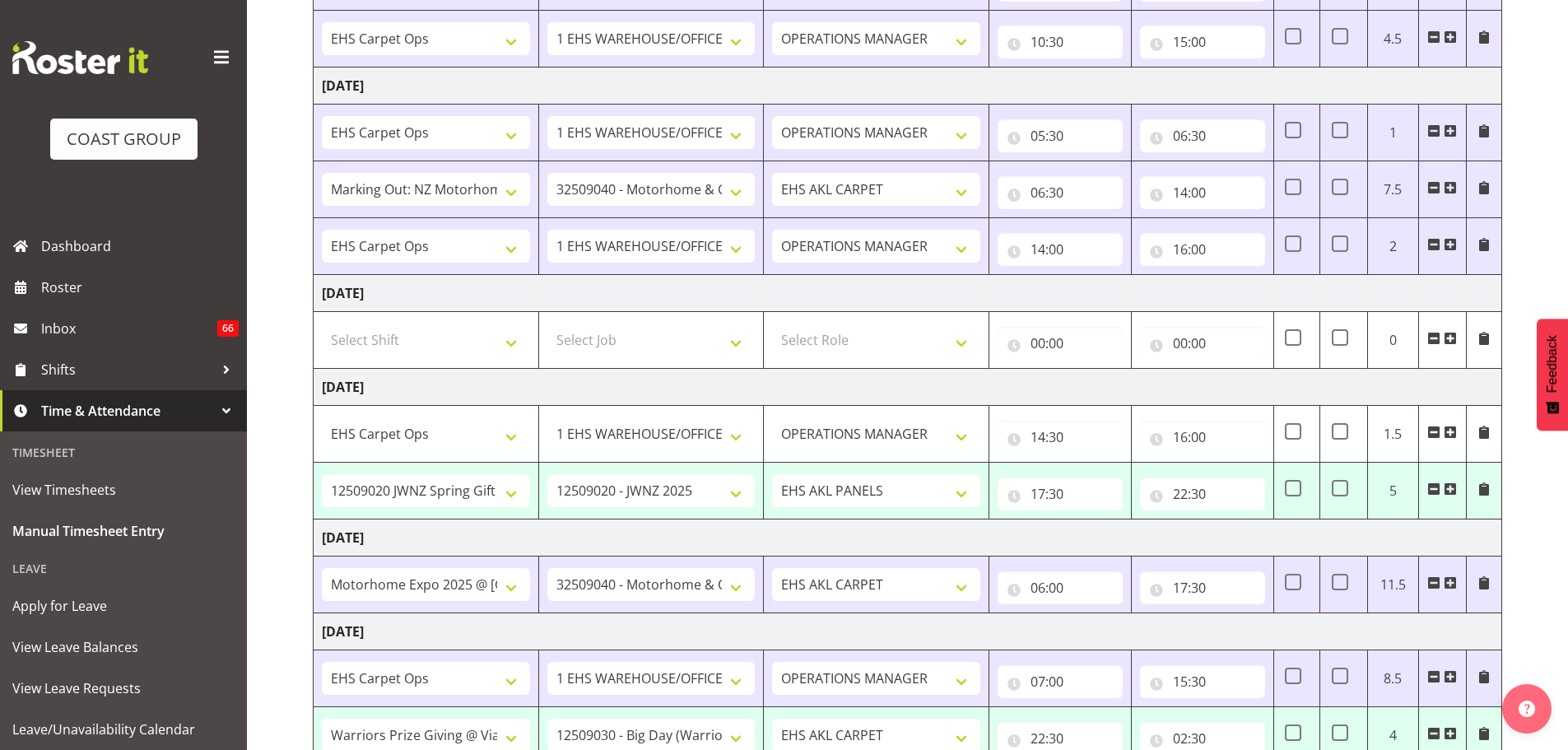
scroll to position [555, 0]
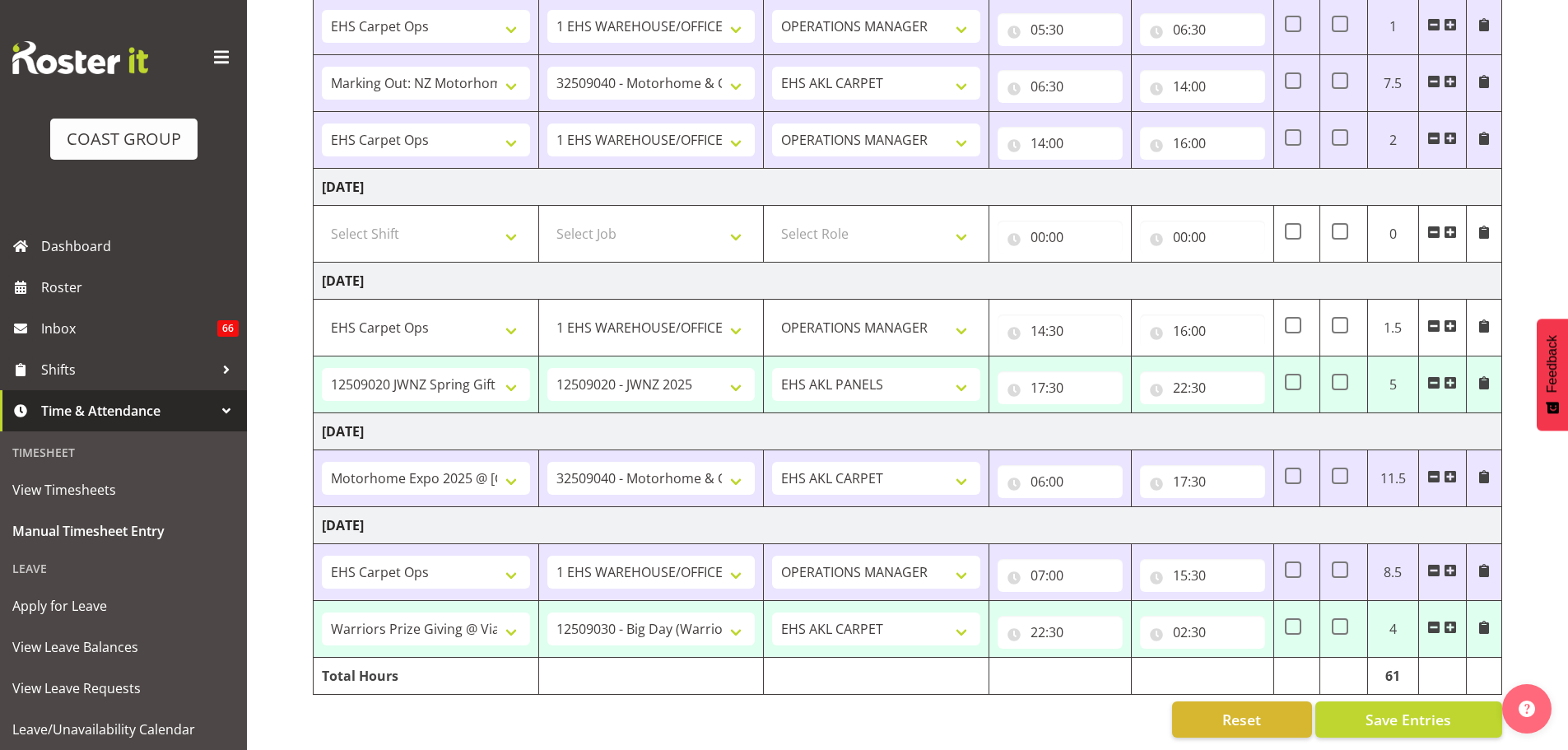
click at [1449, 469] on span at bounding box center [1450, 475] width 13 height 13
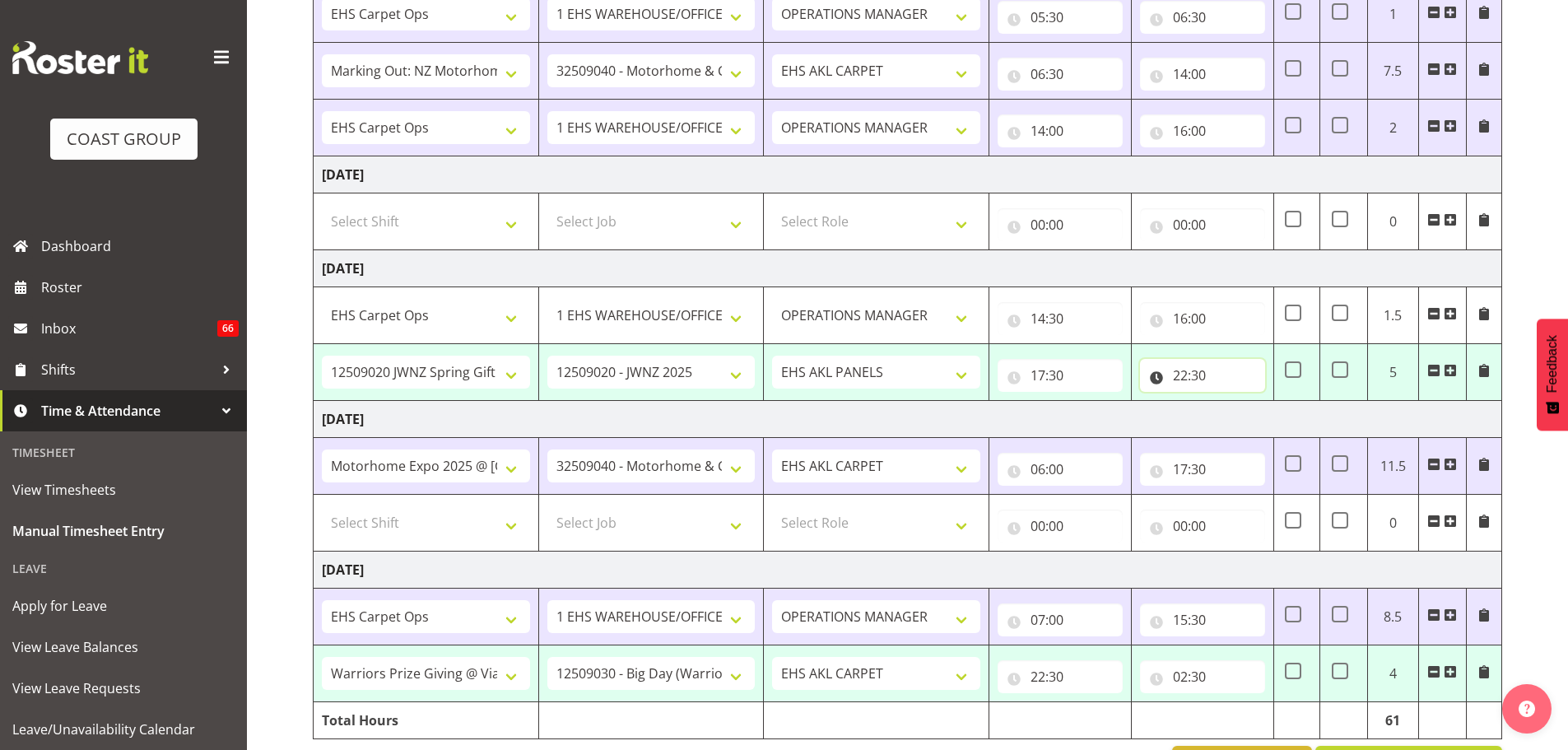
click at [1186, 376] on input "22:30" at bounding box center [1202, 375] width 125 height 32
click at [1249, 418] on select "00 01 02 03 04 05 06 07 08 09 10 11 12 13 14 15 16 17 18 19 20 21 22 23" at bounding box center [1252, 417] width 37 height 32
select select "21"
click at [1233, 402] on select "00 01 02 03 04 05 06 07 08 09 10 11 12 13 14 15 16 17 18 19 20 21 22 23" at bounding box center [1252, 417] width 37 height 32
type input "21:30"
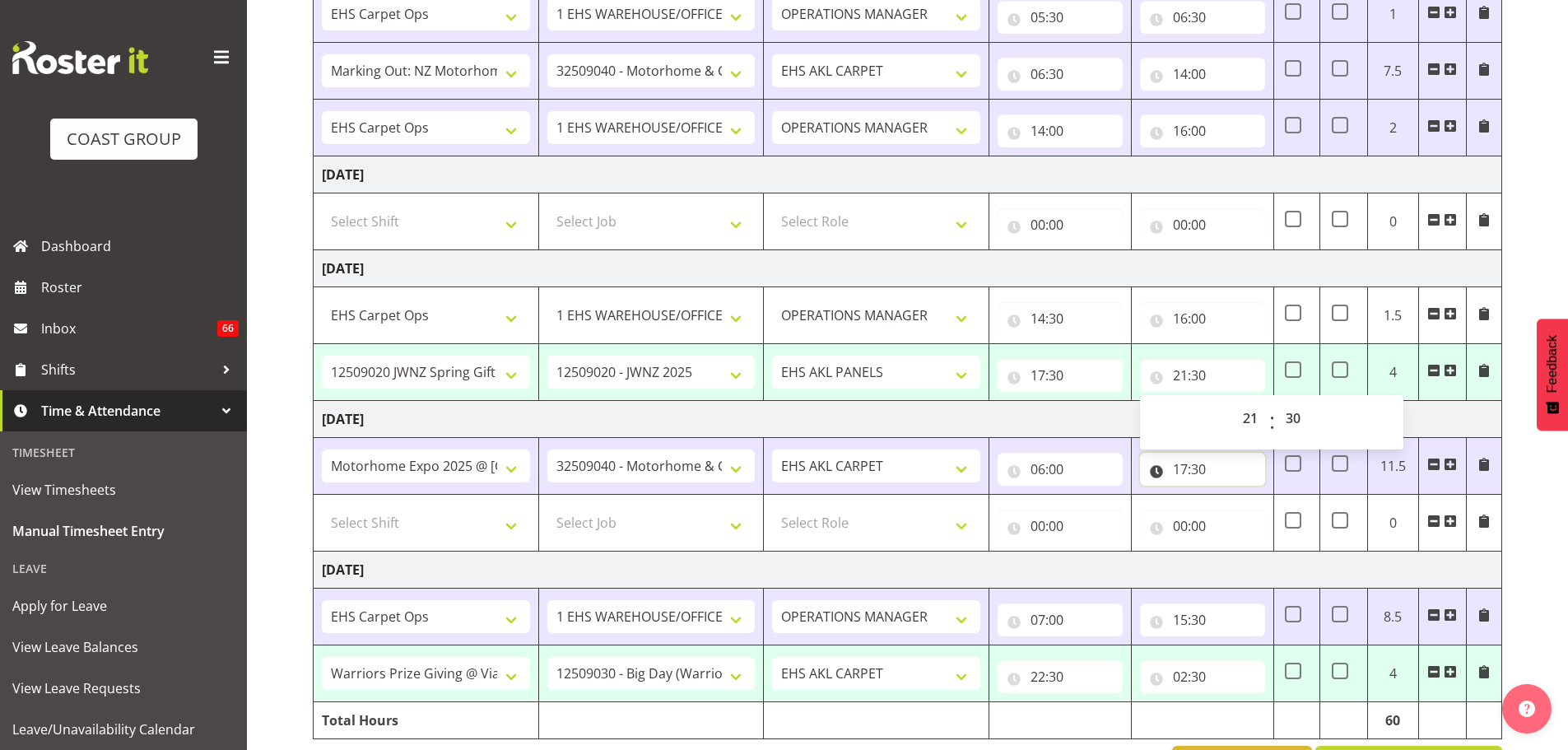
click at [1203, 476] on input "17:30" at bounding box center [1202, 469] width 125 height 32
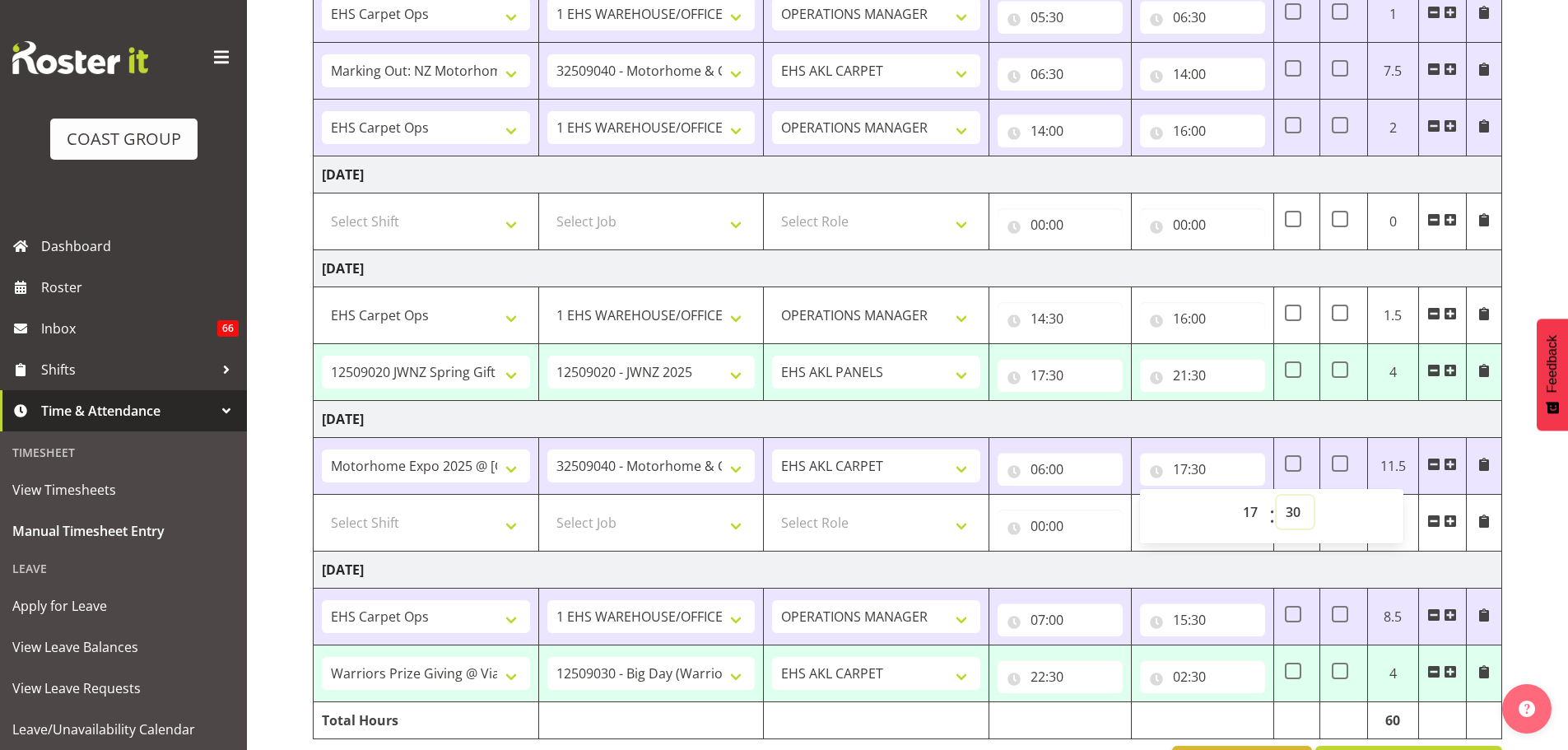
click at [1300, 522] on select "00 01 02 03 04 05 06 07 08 09 10 11 12 13 14 15 16 17 18 19 20 21 22 23 24 25 2…" at bounding box center [1295, 511] width 37 height 32
select select "0"
click at [1524, 474] on div "September 10th - September 16th 2025 MEA - Meal Allowance AWA - Away Allowence …" at bounding box center [940, 186] width 1255 height 1216
type input "17:00"
click at [1296, 468] on span at bounding box center [1292, 463] width 17 height 17
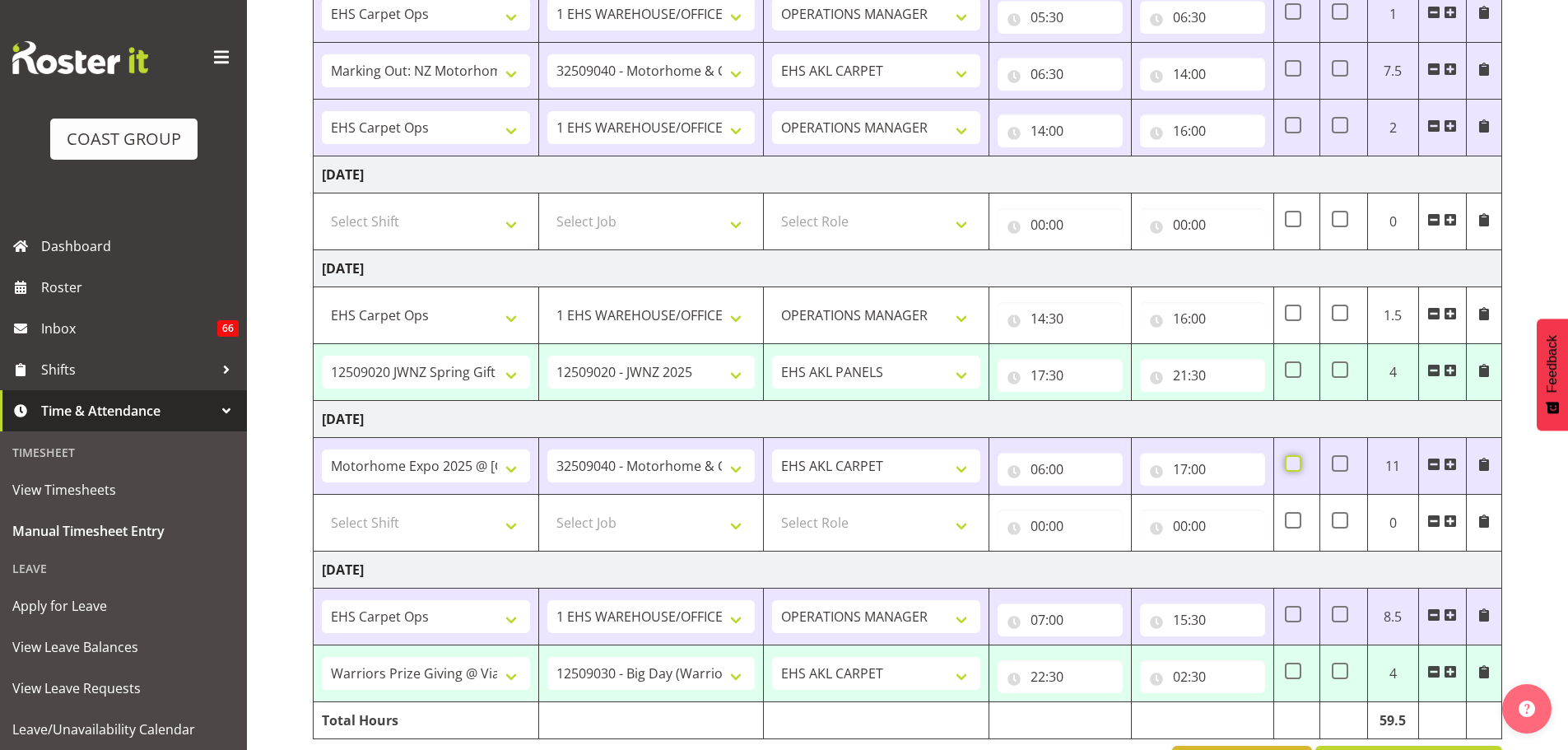
click at [1295, 468] on input "checkbox" at bounding box center [1289, 464] width 11 height 11
checkbox input "true"
click at [445, 534] on select "Select Shift # Fieldays--Milwaukee. # Install Hutchwilco Boat Show at ASG. #AKL…" at bounding box center [426, 522] width 209 height 32
select select "70657"
drag, startPoint x: 580, startPoint y: 529, endPoint x: 582, endPoint y: 518, distance: 11.2
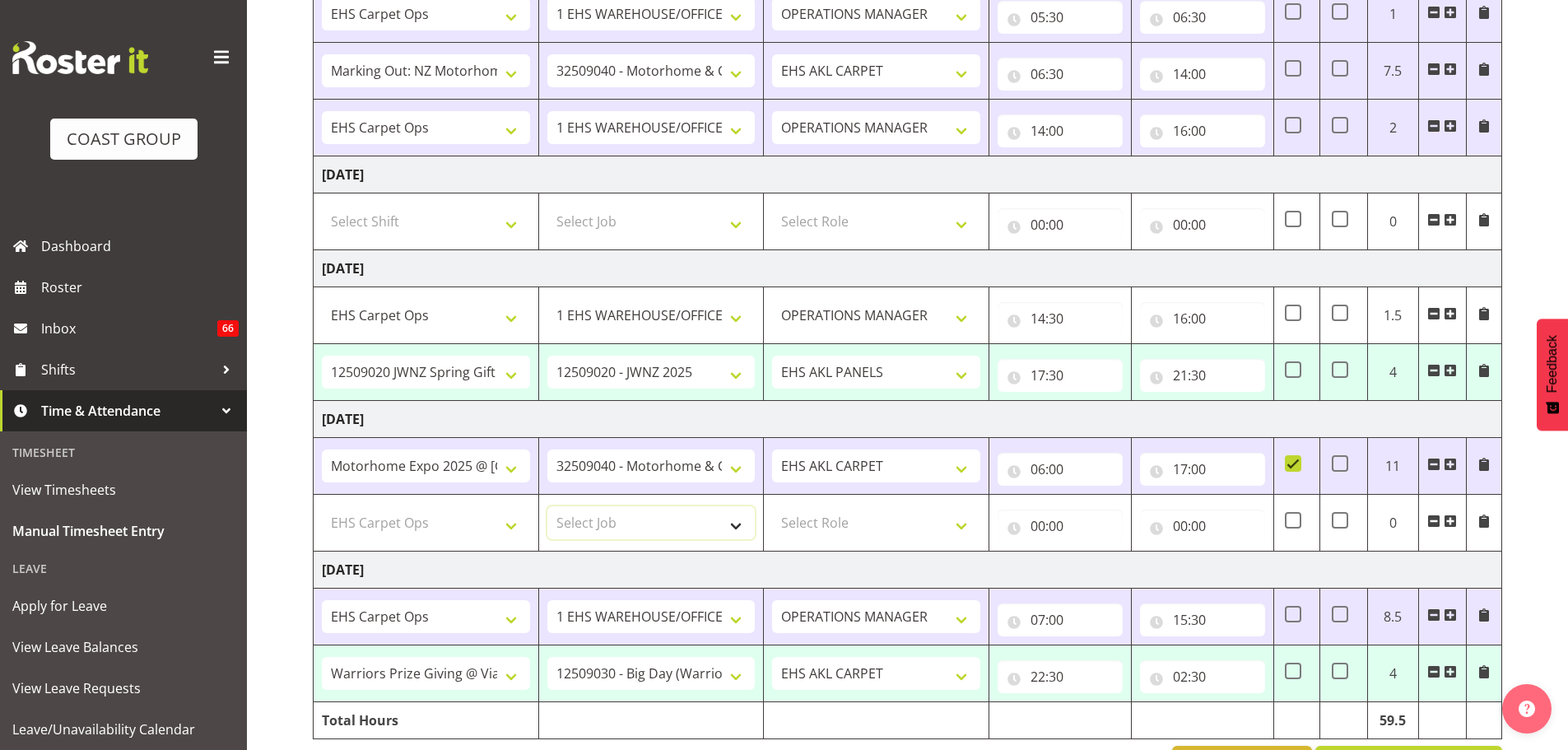
click at [580, 529] on select "Select Job 1 Carlton Events 1 Carlton Hamilton 1 Carlton Wellington 1 EHS WAREH…" at bounding box center [652, 522] width 209 height 32
select select "69"
click at [547, 506] on select "Select Job 1 Carlton Events 1 Carlton Hamilton 1 Carlton Wellington 1 EHS WAREH…" at bounding box center [652, 522] width 209 height 32
click at [878, 539] on td "Select Role ACCOUNT MANAGER OPERATIONS MANAGER EHS AKL PANELS EHS AKL CARPET EH…" at bounding box center [876, 524] width 225 height 57
click at [879, 525] on select "Select Role ACCOUNT MANAGER OPERATIONS MANAGER EHS AKL PANELS EHS AKL CARPET EH…" at bounding box center [876, 522] width 209 height 32
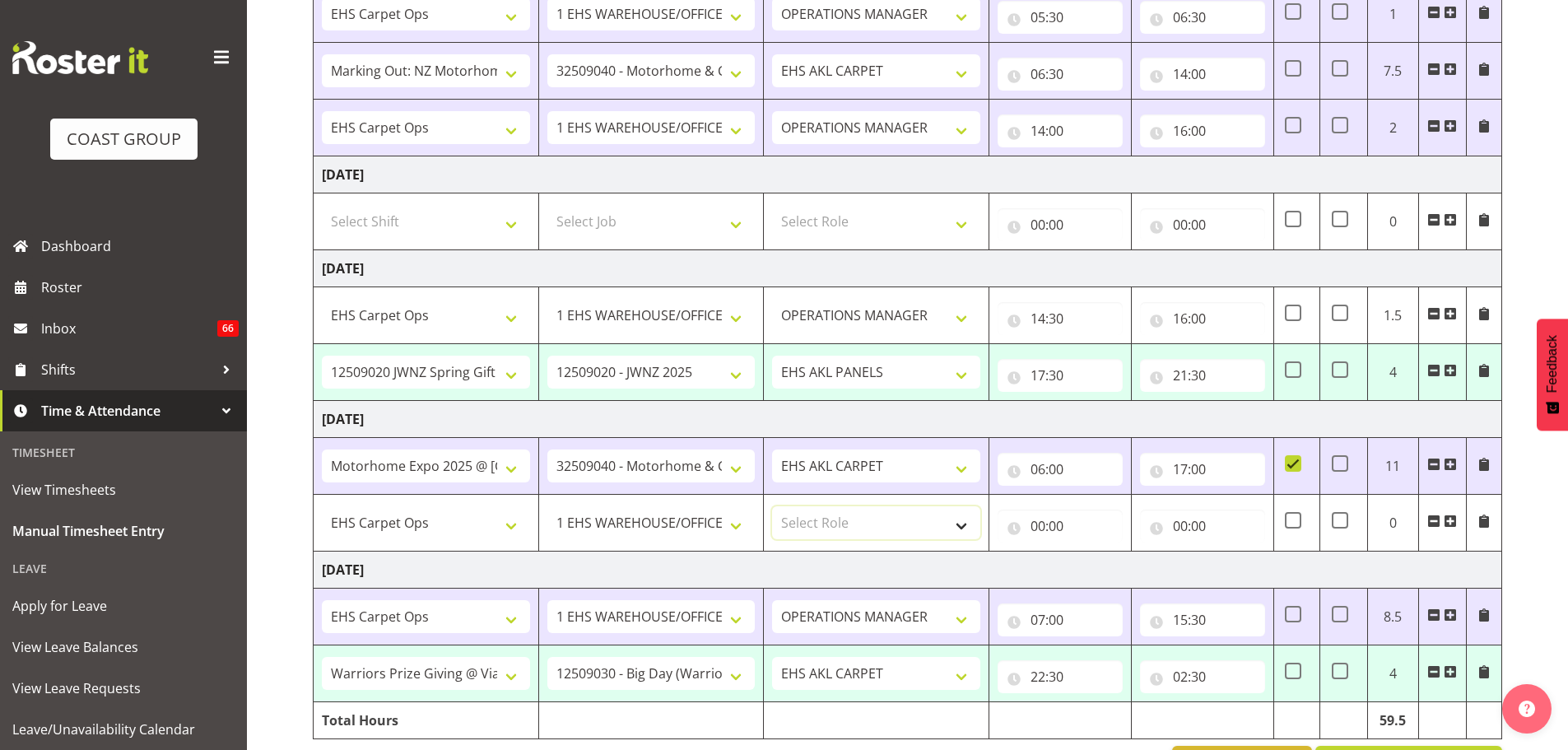
select select "198"
click at [772, 506] on select "Select Role ACCOUNT MANAGER OPERATIONS MANAGER EHS AKL PANELS EHS AKL CARPET EH…" at bounding box center [876, 522] width 209 height 32
click at [1052, 526] on input "00:00" at bounding box center [1059, 526] width 125 height 32
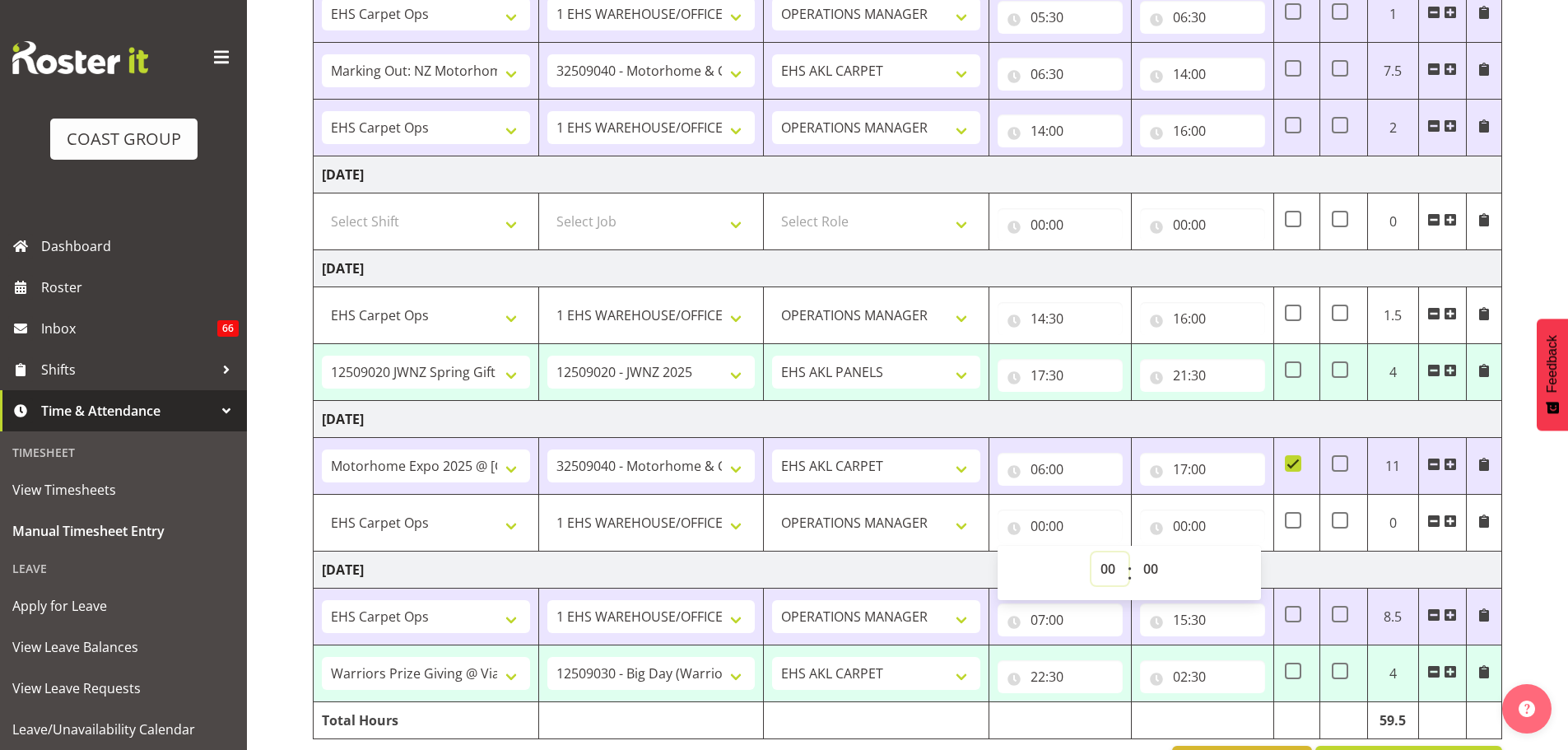
click at [1102, 567] on select "00 01 02 03 04 05 06 07 08 09 10 11 12 13 14 15 16 17 18 19 20 21 22 23" at bounding box center [1110, 568] width 37 height 32
select select "17"
click at [1092, 552] on select "00 01 02 03 04 05 06 07 08 09 10 11 12 13 14 15 16 17 18 19 20 21 22 23" at bounding box center [1110, 568] width 37 height 32
type input "17:00"
click at [1164, 566] on select "00 01 02 03 04 05 06 07 08 09 10 11 12 13 14 15 16 17 18 19 20 21 22 23 24 25 2…" at bounding box center [1153, 568] width 37 height 32
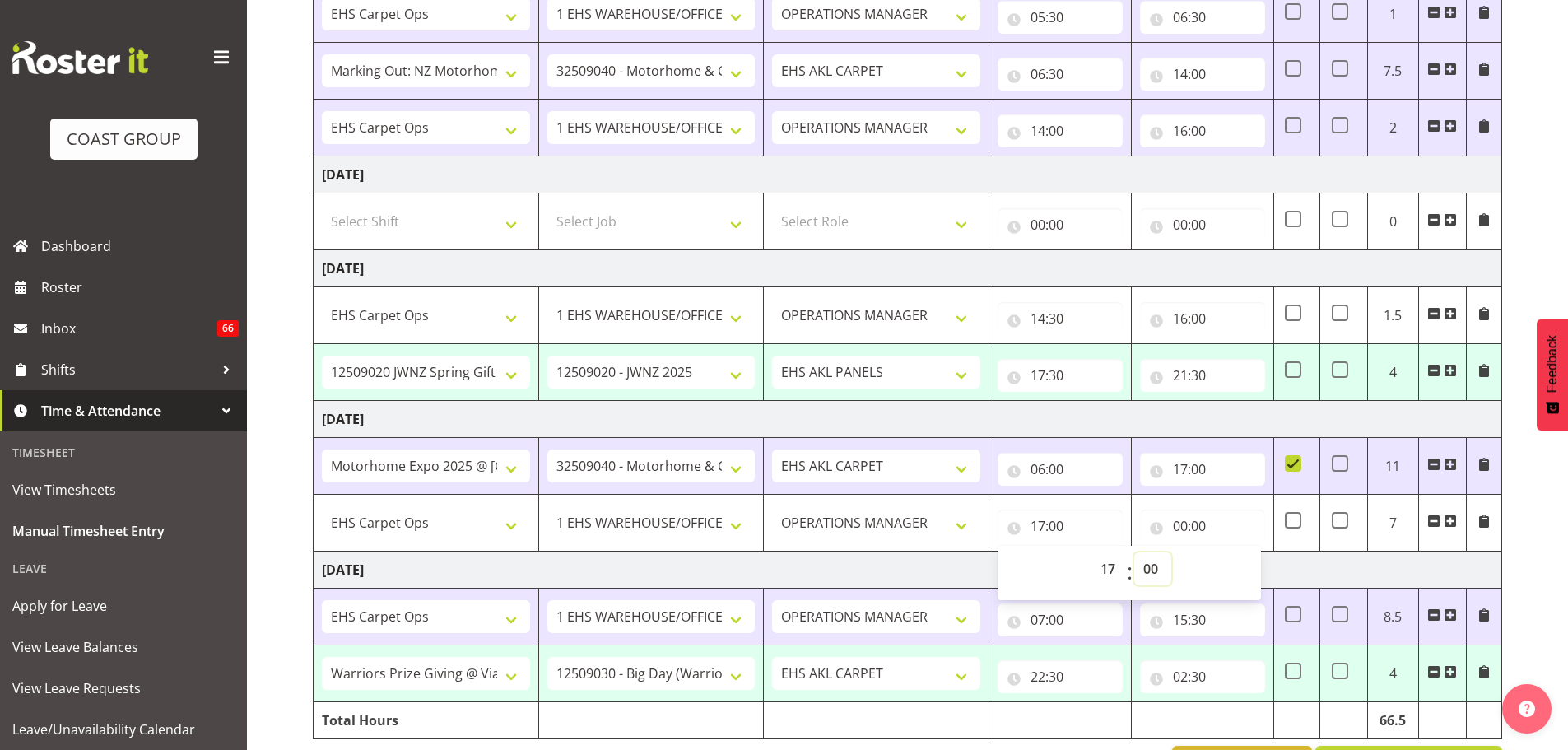
select select "30"
click at [1212, 526] on input "00:00" at bounding box center [1202, 526] width 125 height 32
type input "17:30"
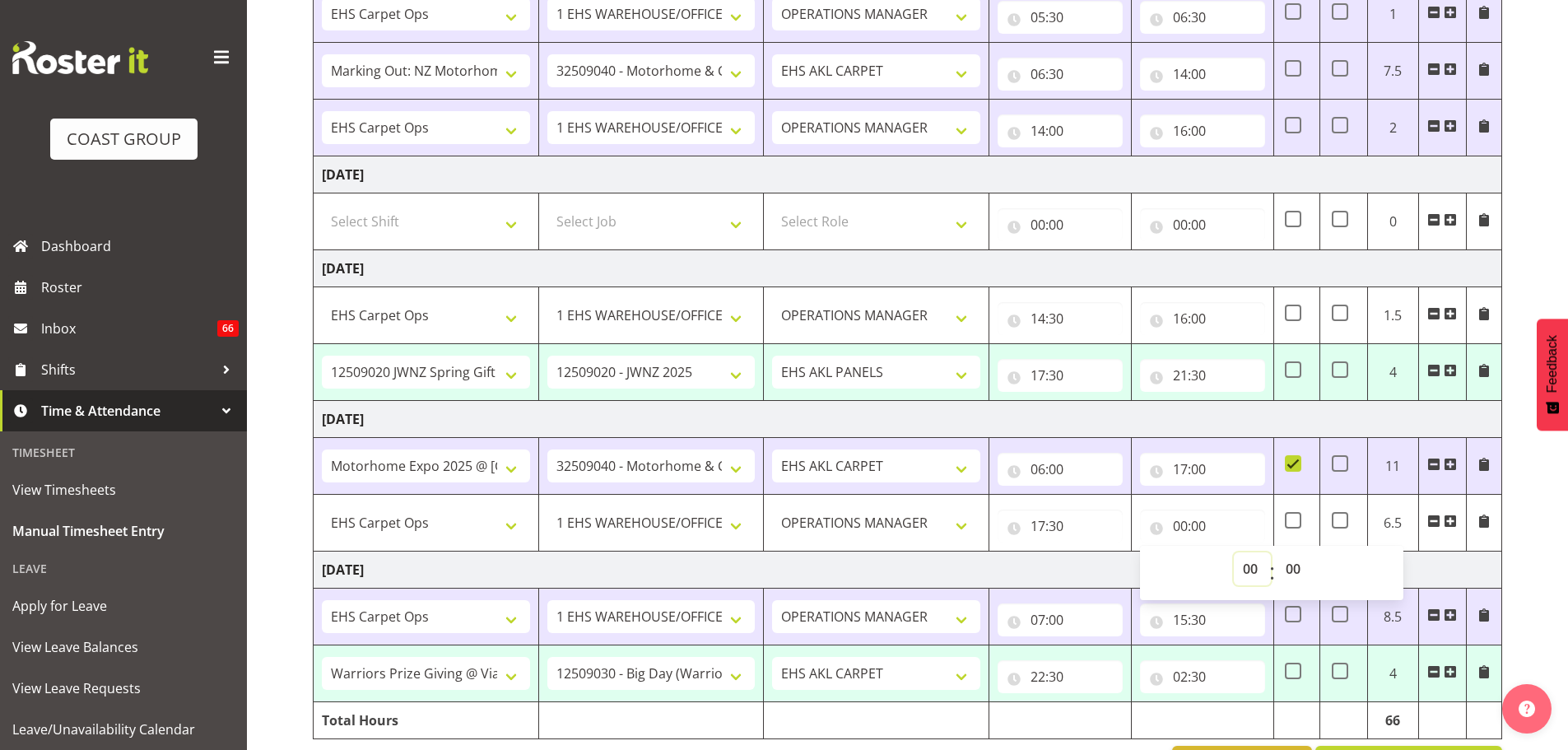
click at [1248, 575] on select "00 01 02 03 04 05 06 07 08 09 10 11 12 13 14 15 16 17 18 19 20 21 22 23" at bounding box center [1252, 568] width 37 height 32
select select "20"
click at [1233, 552] on select "00 01 02 03 04 05 06 07 08 09 10 11 12 13 14 15 16 17 18 19 20 21 22 23" at bounding box center [1252, 568] width 37 height 32
type input "20:00"
click at [1511, 523] on div "September 10th - September 16th 2025 MEA - Meal Allowance AWA - Away Allowence …" at bounding box center [940, 186] width 1255 height 1216
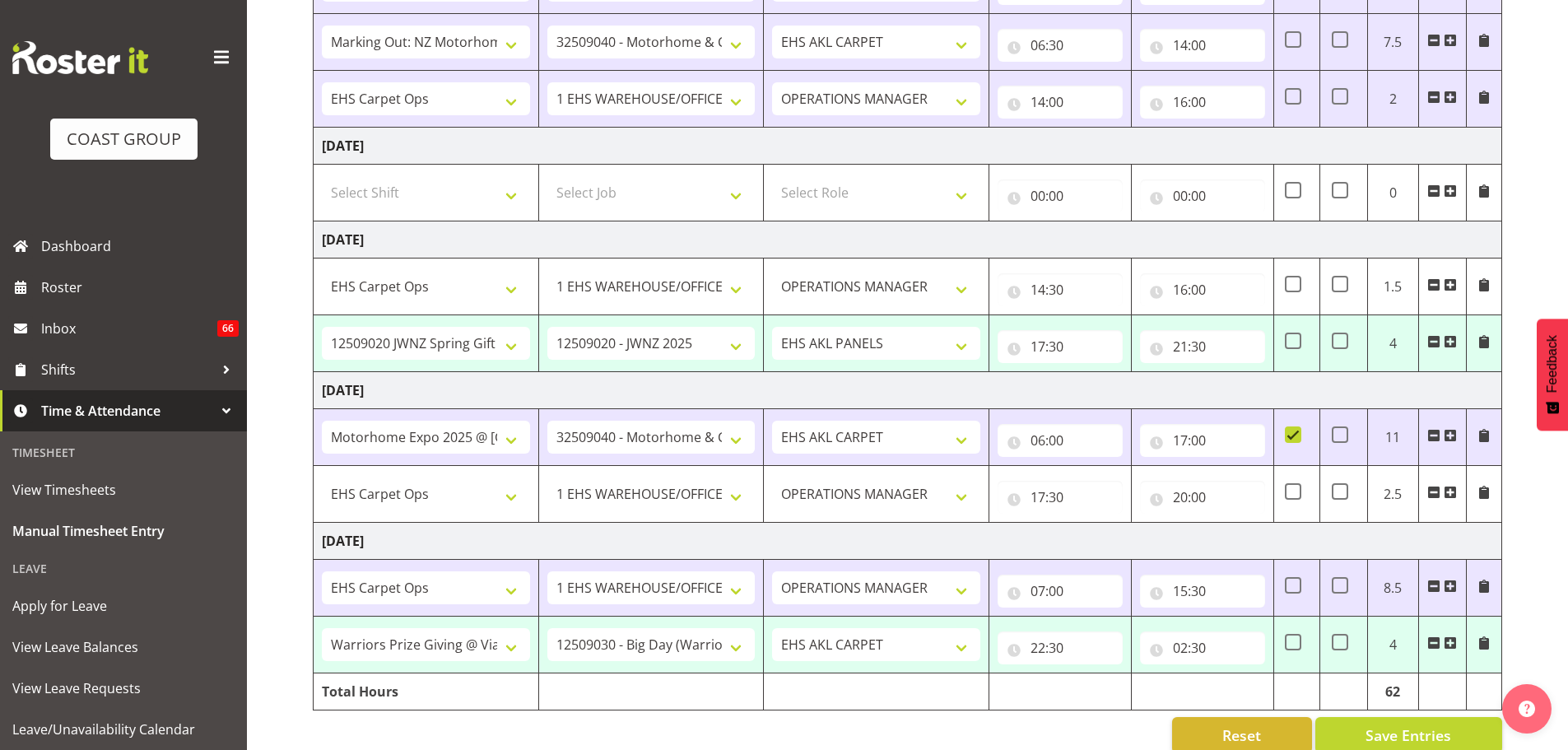
scroll to position [612, 0]
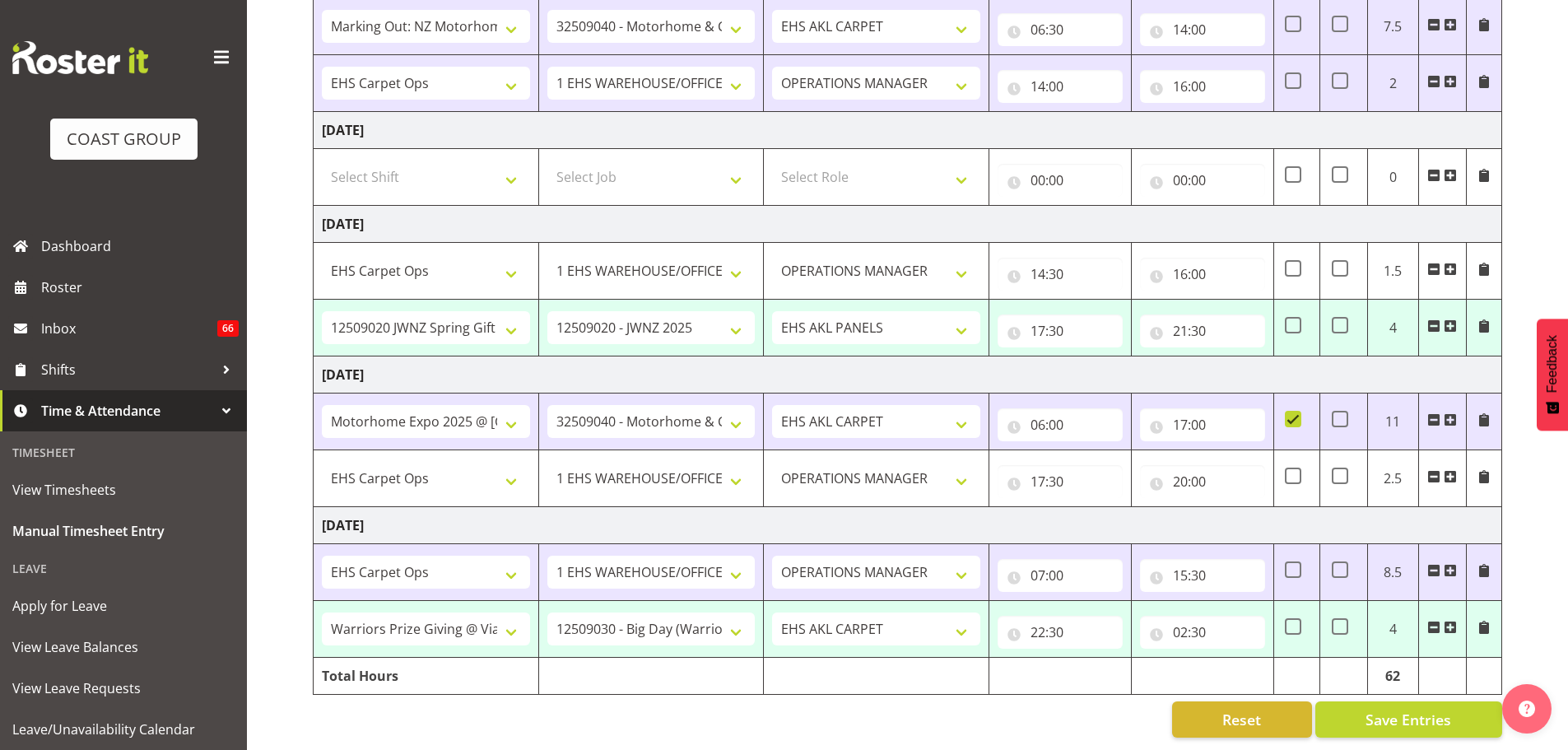
click at [1454, 564] on span at bounding box center [1450, 570] width 13 height 13
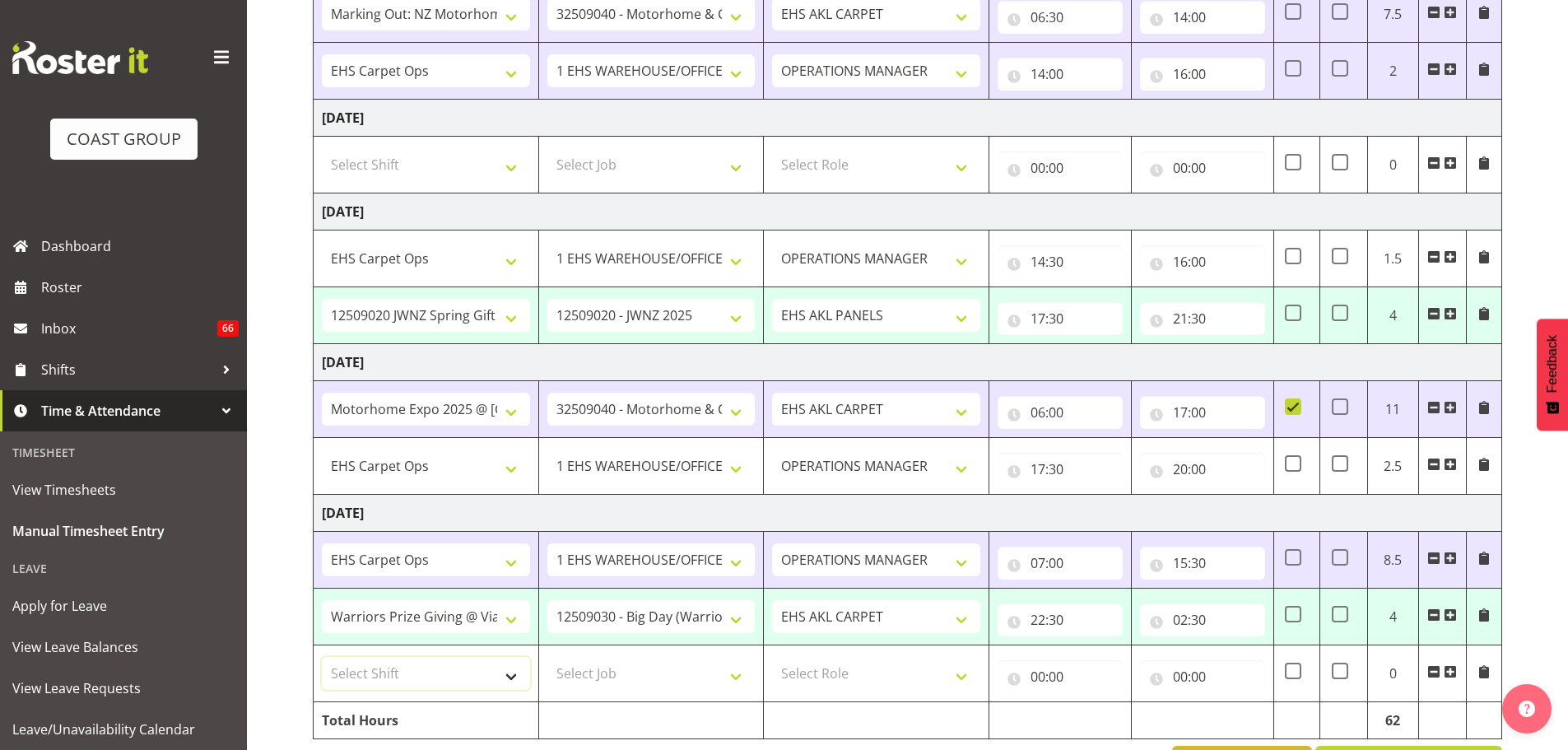
click at [482, 675] on select "Select Shift # Fieldays--Milwaukee. # Install Hutchwilco Boat Show at ASG. #AKL…" at bounding box center [426, 672] width 209 height 32
click at [322, 656] on select "Select Shift # Fieldays--Milwaukee. # Install Hutchwilco Boat Show at ASG. #AKL…" at bounding box center [426, 672] width 209 height 32
click at [1064, 568] on input "07:00" at bounding box center [1059, 562] width 125 height 32
click at [1112, 600] on select "00 01 02 03 04 05 06 07 08 09 10 11 12 13 14 15 16 17 18 19 20 21 22 23" at bounding box center [1110, 605] width 37 height 32
click at [480, 676] on select "# Fieldays--Milwaukee. # Install Hutchwilco Boat Show at ASG. #AKL Bunnings Tra…" at bounding box center [426, 672] width 209 height 32
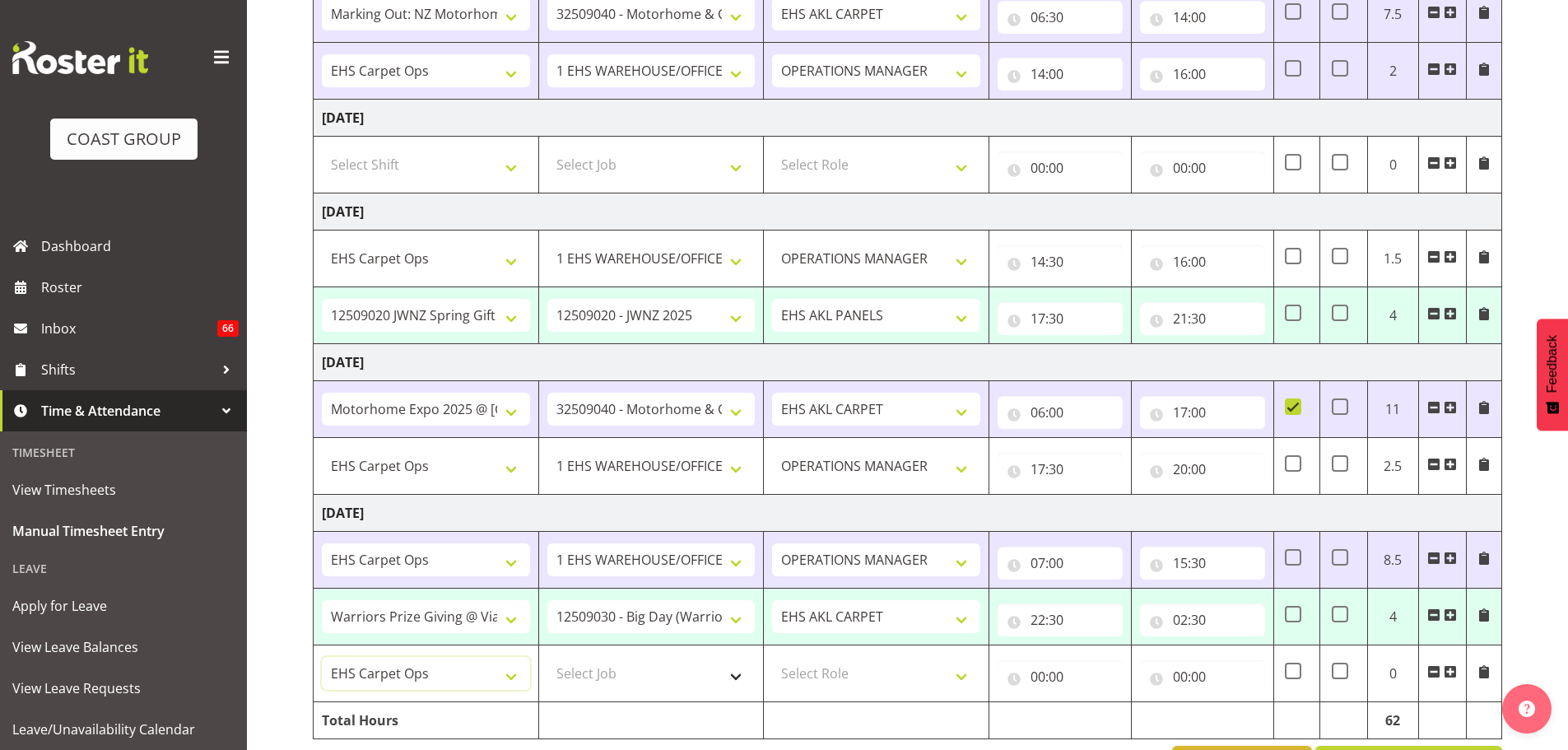
select select "68036"
click at [647, 676] on select "Select Job 1 Carlton Events 1 Carlton Hamilton 1 Carlton Wellington 1 EHS WAREH…" at bounding box center [652, 672] width 209 height 32
select select "9932"
click at [547, 656] on select "Select Job 1 Carlton Events 1 Carlton Hamilton 1 Carlton Wellington 1 EHS WAREH…" at bounding box center [652, 672] width 209 height 32
click at [871, 685] on select "Select Role ACCOUNT MANAGER OPERATIONS MANAGER EHS AKL PANELS EHS AKL CARPET EH…" at bounding box center [876, 672] width 209 height 32
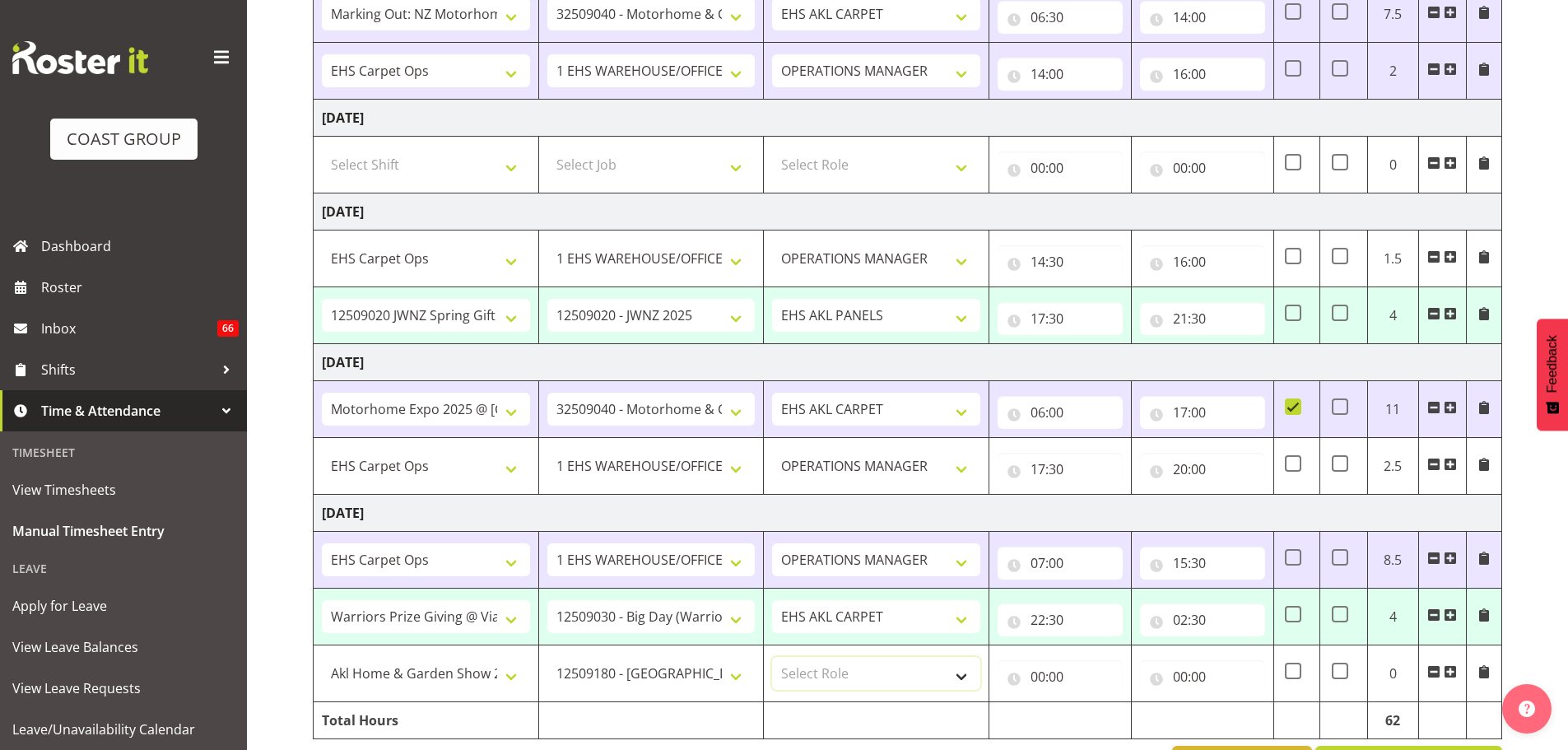
select select "190"
click at [772, 656] on select "Select Role ACCOUNT MANAGER OPERATIONS MANAGER EHS AKL PANELS EHS AKL CARPET EH…" at bounding box center [876, 672] width 209 height 32
click at [1049, 667] on input "00:00" at bounding box center [1059, 676] width 125 height 32
click at [1108, 720] on select "00 01 02 03 04 05 06 07 08 09 10 11 12 13 14 15 16 17 18 19 20 21 22 23" at bounding box center [1110, 719] width 37 height 32
select select "6"
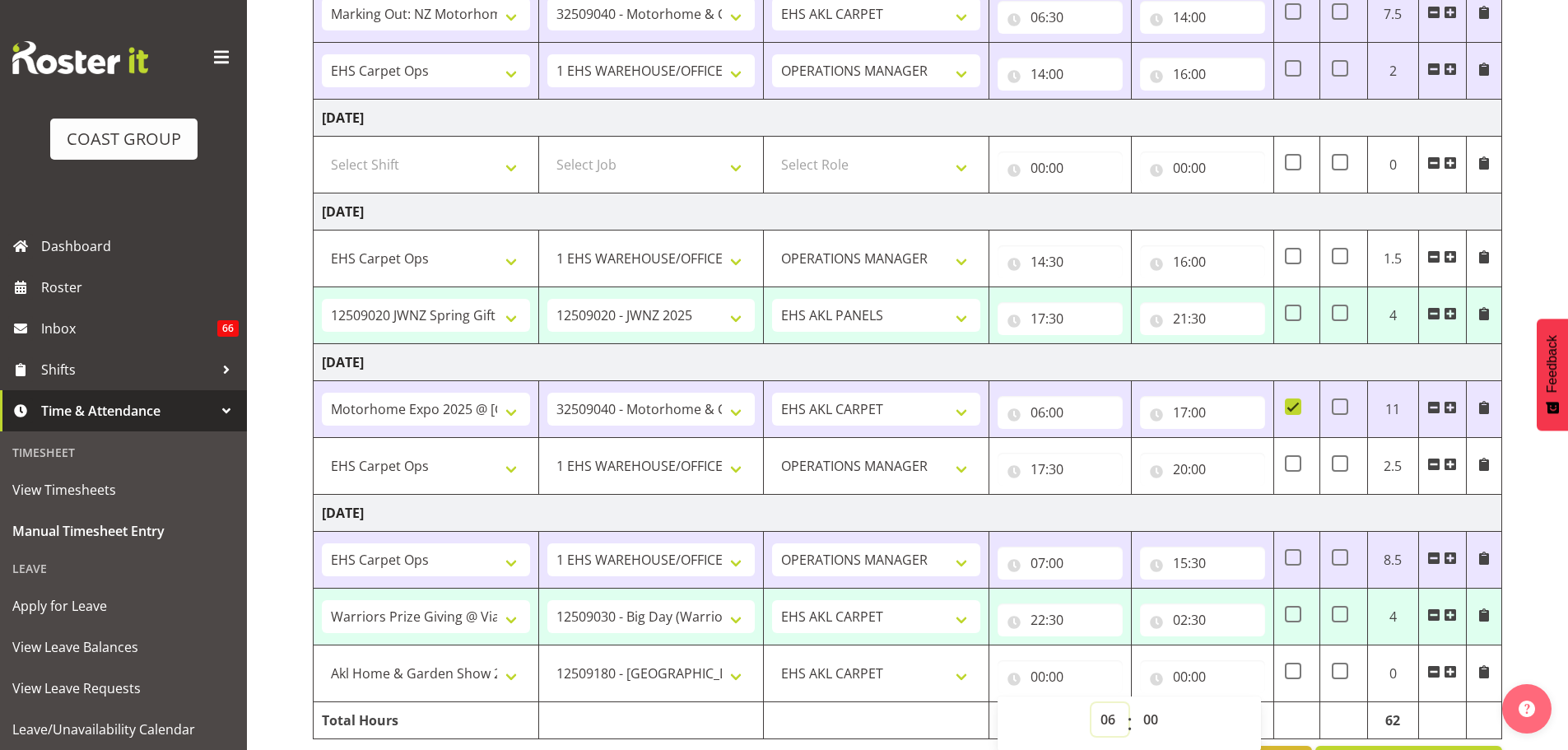
click at [1092, 703] on select "00 01 02 03 04 05 06 07 08 09 10 11 12 13 14 15 16 17 18 19 20 21 22 23" at bounding box center [1110, 719] width 37 height 32
type input "06:00"
click at [1193, 673] on input "00:00" at bounding box center [1202, 676] width 125 height 32
click at [1249, 720] on select "00 01 02 03 04 05 06 07 08 09 10 11 12 13 14 15 16 17 18 19 20 21 22 23" at bounding box center [1252, 719] width 37 height 32
select select "7"
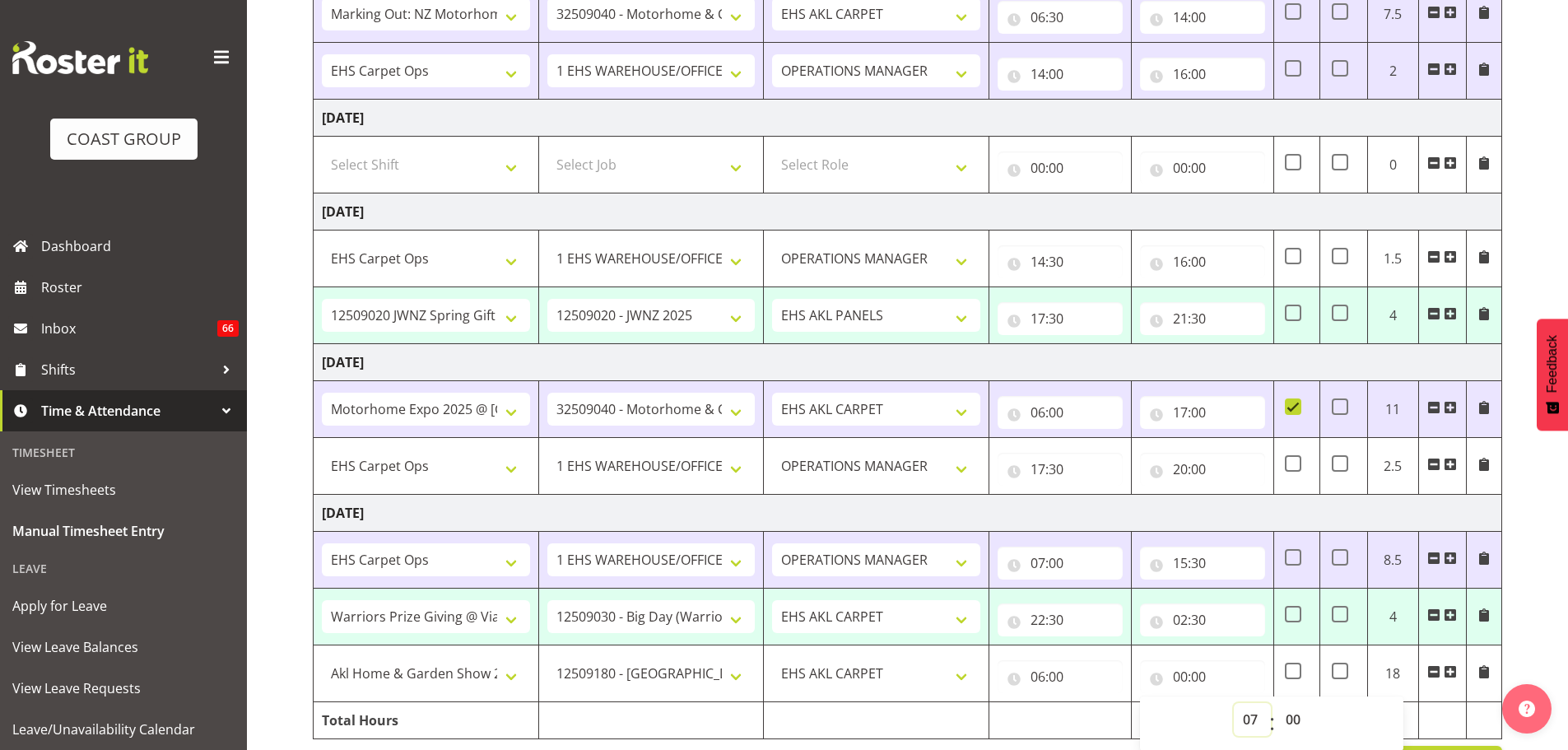
click at [1233, 703] on select "00 01 02 03 04 05 06 07 08 09 10 11 12 13 14 15 16 17 18 19 20 21 22 23" at bounding box center [1252, 719] width 37 height 32
type input "07:00"
click at [1297, 723] on select "00 01 02 03 04 05 06 07 08 09 10 11 12 13 14 15 16 17 18 19 20 21 22 23 24 25 2…" at bounding box center [1295, 719] width 37 height 32
select select "30"
click at [1065, 568] on input "07:00" at bounding box center [1059, 562] width 125 height 32
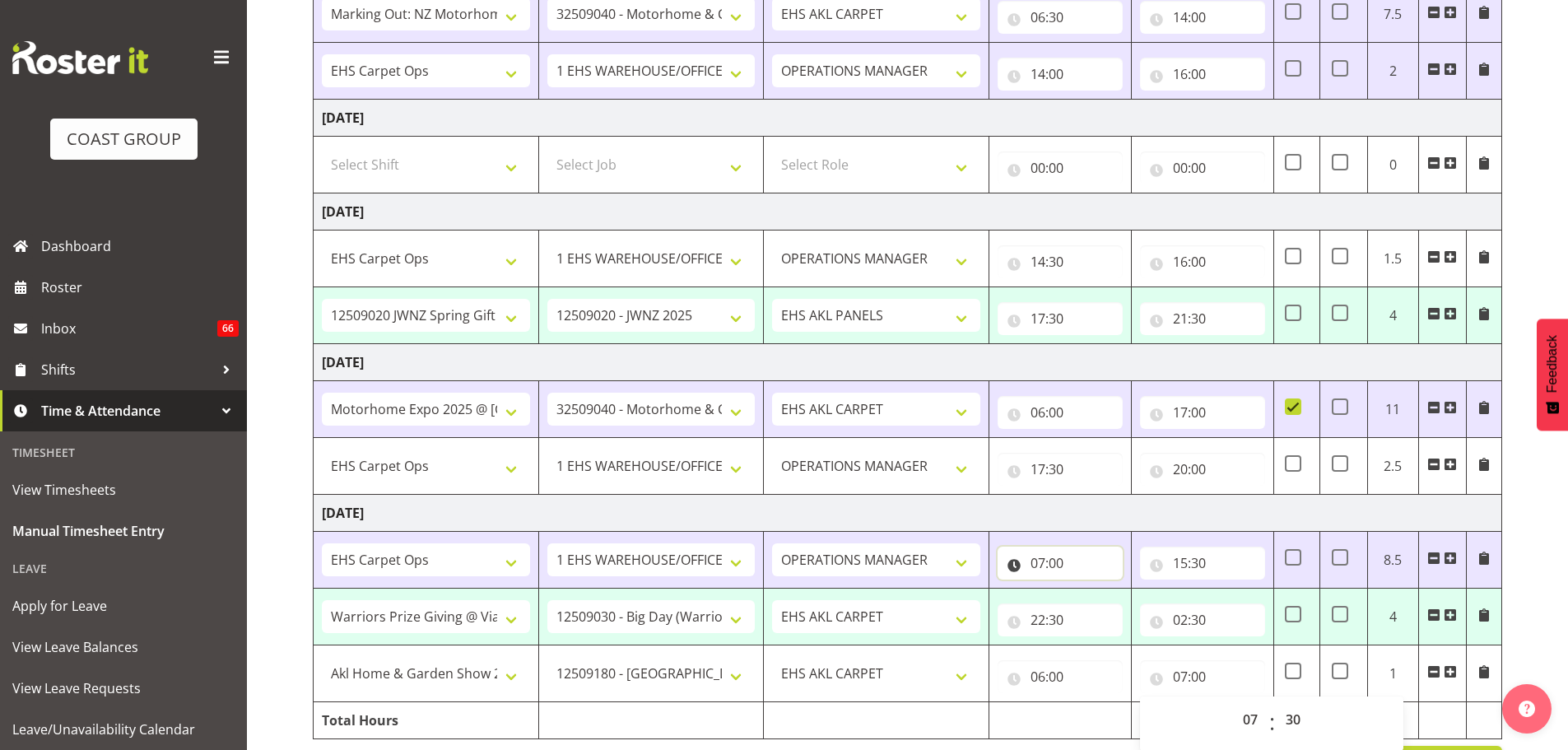
type input "07:30"
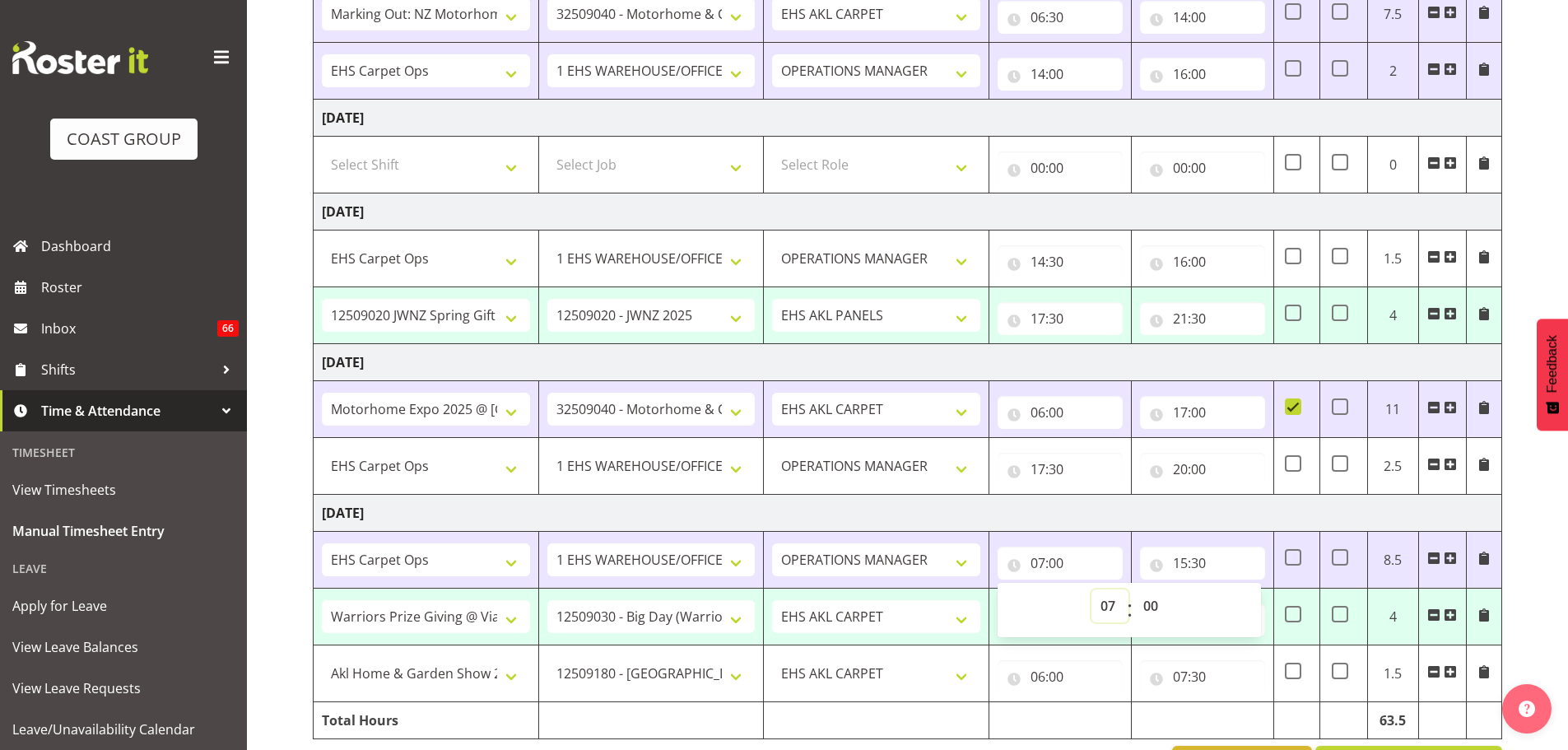
click at [1106, 606] on select "00 01 02 03 04 05 06 07 08 09 10 11 12 13 14 15 16 17 18 19 20 21 22 23" at bounding box center [1110, 605] width 37 height 32
select select "13"
click at [1092, 590] on select "00 01 02 03 04 05 06 07 08 09 10 11 12 13 14 15 16 17 18 19 20 21 22 23" at bounding box center [1110, 605] width 37 height 32
type input "13:00"
click at [1449, 670] on span at bounding box center [1450, 671] width 13 height 13
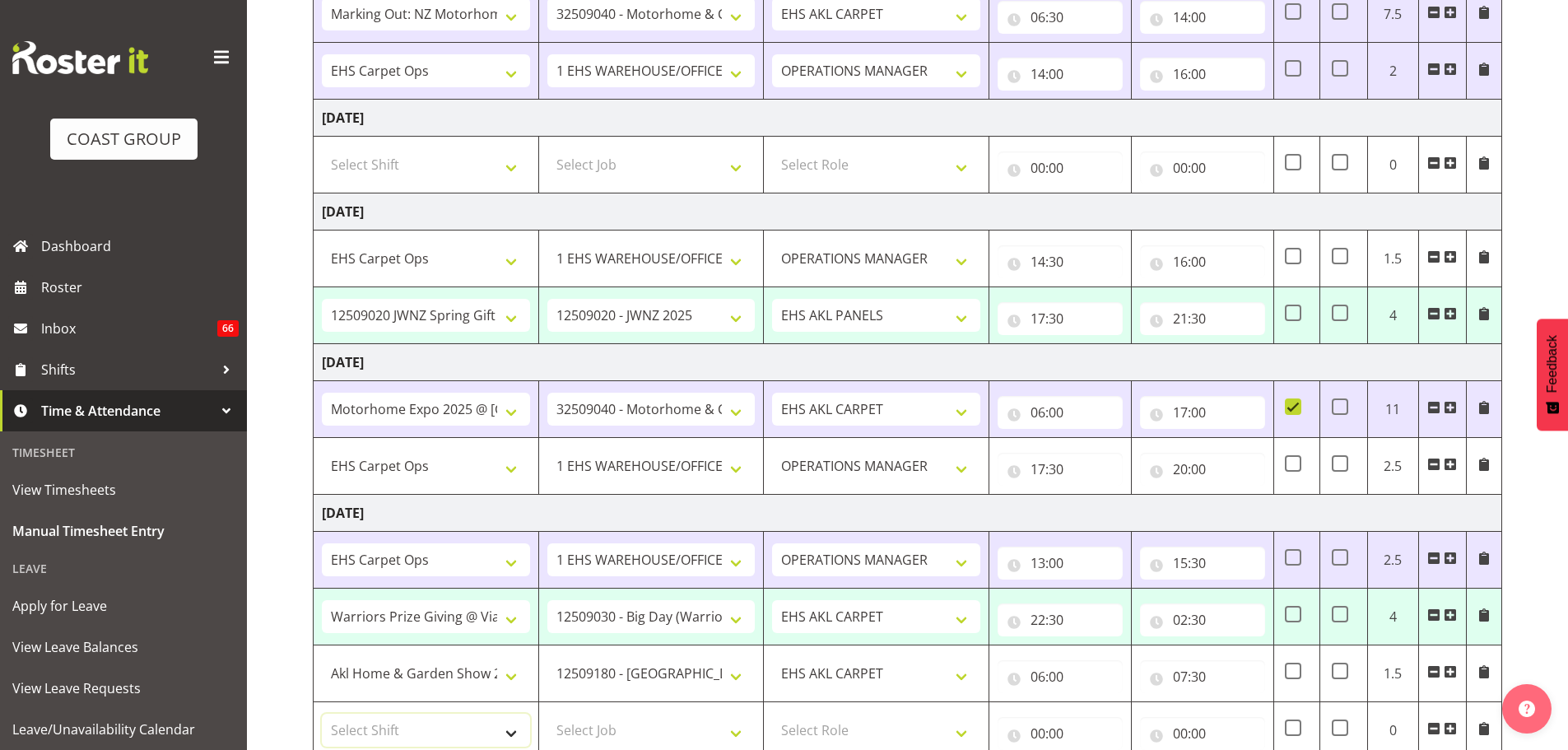
click at [454, 726] on select "Select Shift # Fieldays--Milwaukee. # Install Hutchwilco Boat Show at ASG. #AKL…" at bounding box center [426, 729] width 209 height 32
select select "66518"
click at [322, 714] on select "Select Shift # Fieldays--Milwaukee. # Install Hutchwilco Boat Show at ASG. #AKL…" at bounding box center [426, 729] width 209 height 32
click at [600, 730] on select "Select Job 1 Carlton Events 1 Carlton Hamilton 1 Carlton Wellington 1 EHS WAREH…" at bounding box center [652, 729] width 209 height 32
select select "9139"
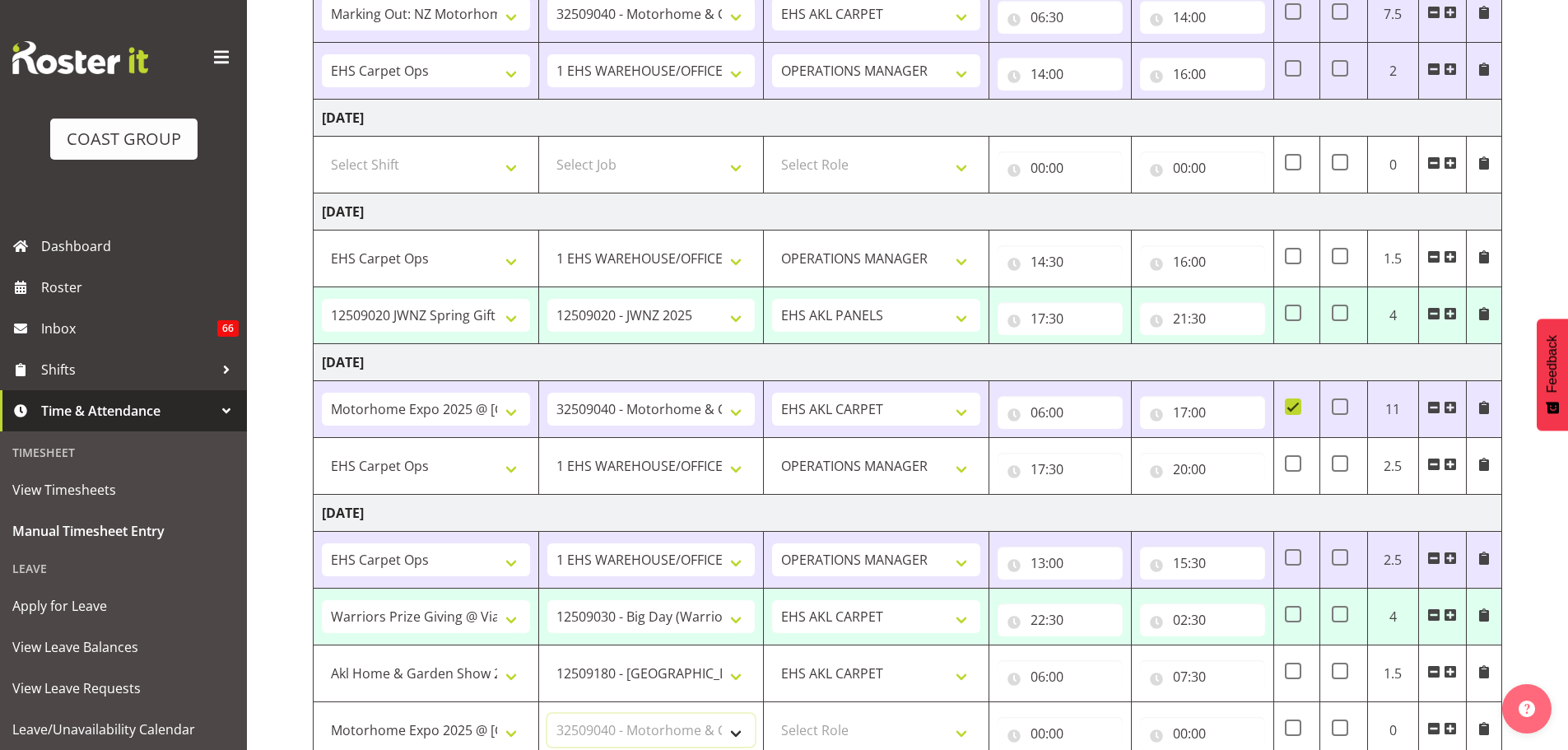
click at [547, 714] on select "Select Job 1 Carlton Events 1 Carlton Hamilton 1 Carlton Wellington 1 EHS WAREH…" at bounding box center [652, 729] width 209 height 32
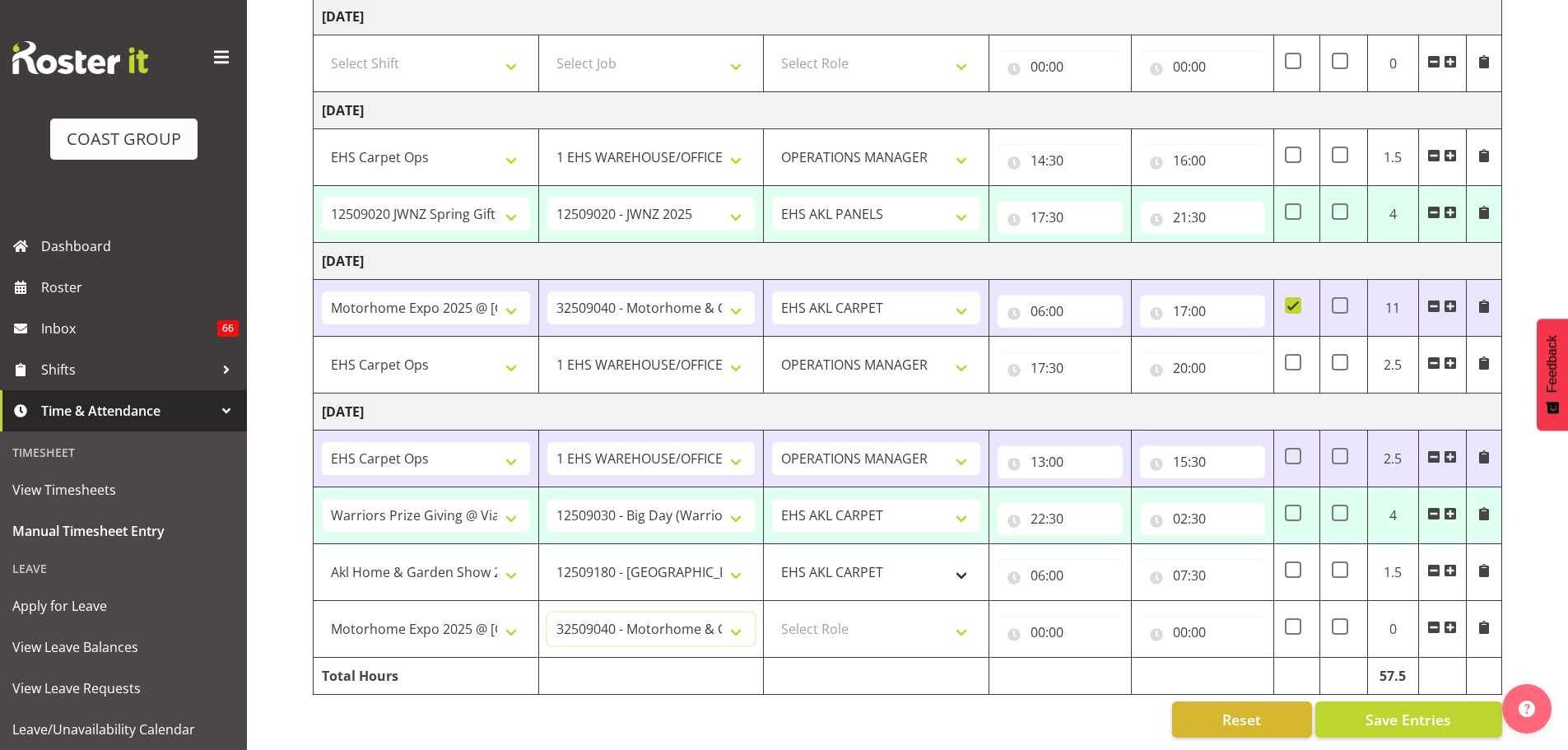
scroll to position [725, 0]
click at [905, 620] on select "Select Role ACCOUNT MANAGER OPERATIONS MANAGER EHS AKL PANELS EHS AKL CARPET EH…" at bounding box center [876, 628] width 209 height 32
select select "190"
click at [772, 612] on select "Select Role ACCOUNT MANAGER OPERATIONS MANAGER EHS AKL PANELS EHS AKL CARPET EH…" at bounding box center [876, 628] width 209 height 32
click at [1047, 620] on input "00:00" at bounding box center [1059, 631] width 125 height 32
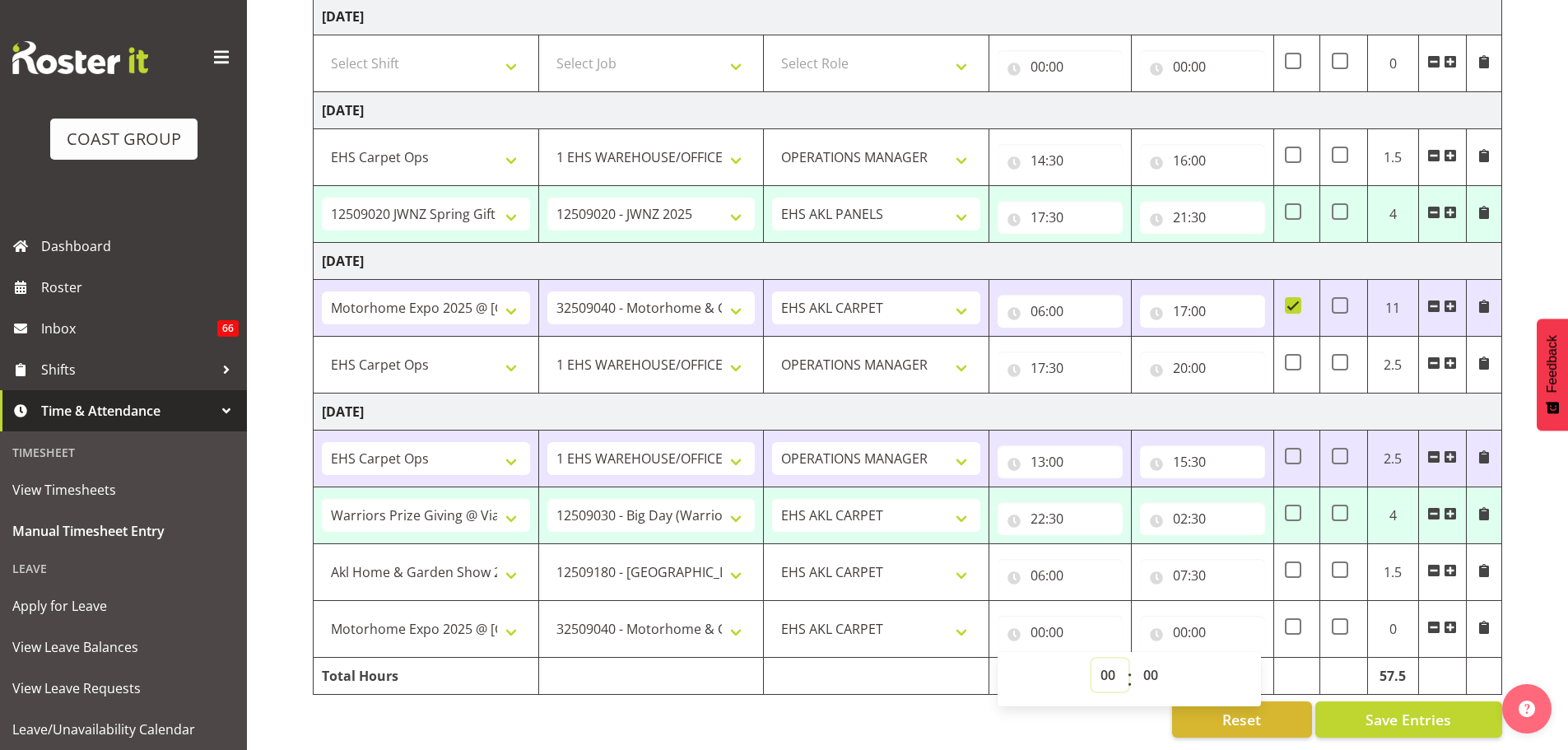
click at [1108, 658] on select "00 01 02 03 04 05 06 07 08 09 10 11 12 13 14 15 16 17 18 19 20 21 22 23" at bounding box center [1110, 674] width 37 height 32
select select "7"
click at [1092, 658] on select "00 01 02 03 04 05 06 07 08 09 10 11 12 13 14 15 16 17 18 19 20 21 22 23" at bounding box center [1110, 674] width 37 height 32
type input "07:00"
click at [1149, 666] on select "00 01 02 03 04 05 06 07 08 09 10 11 12 13 14 15 16 17 18 19 20 21 22 23 24 25 2…" at bounding box center [1153, 674] width 37 height 32
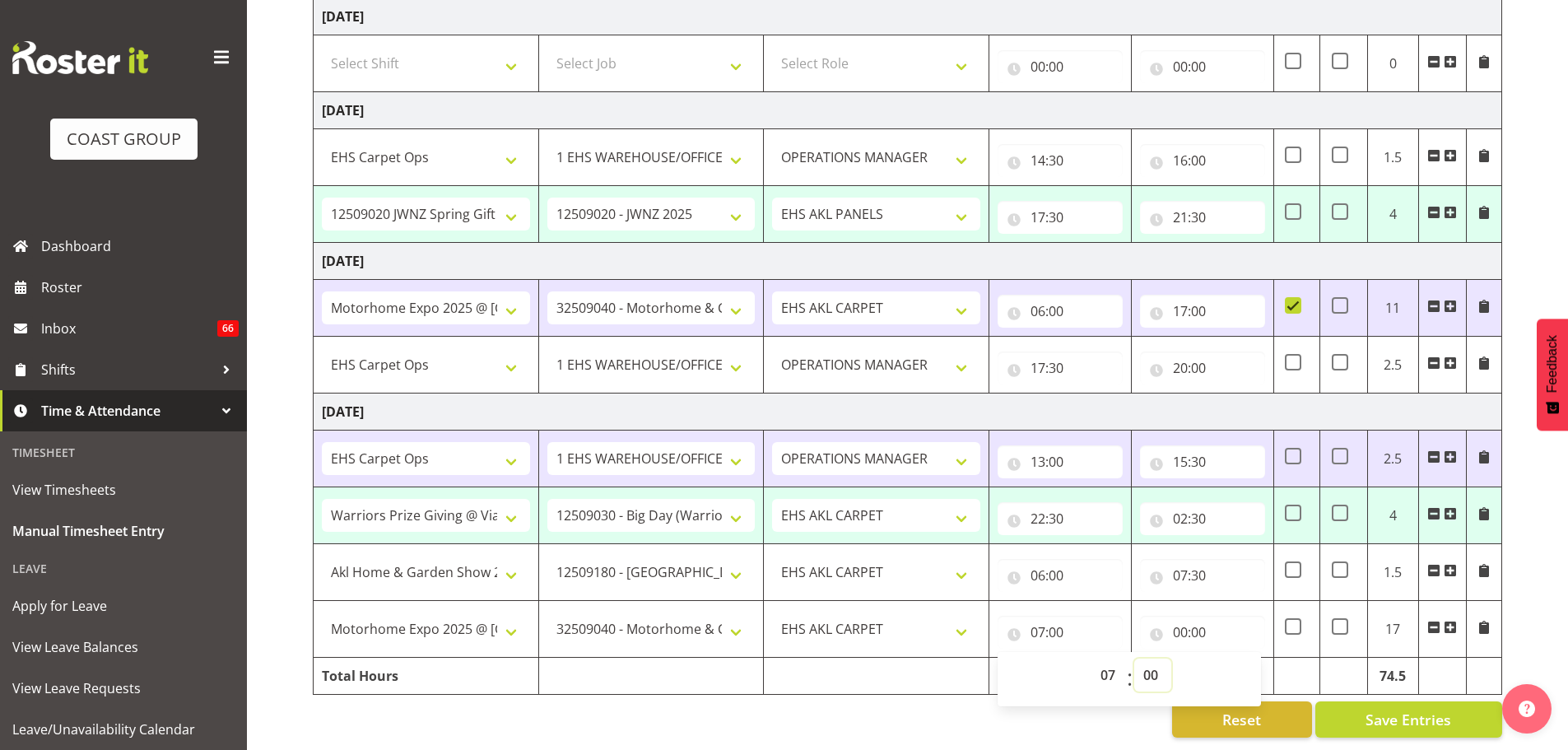
select select "30"
click at [1203, 627] on input "00:00" at bounding box center [1202, 631] width 125 height 32
type input "07:30"
click at [1238, 662] on select "00 01 02 03 04 05 06 07 08 09 10 11 12 13 14 15 16 17 18 19 20 21 22 23" at bounding box center [1252, 674] width 37 height 32
select select "12"
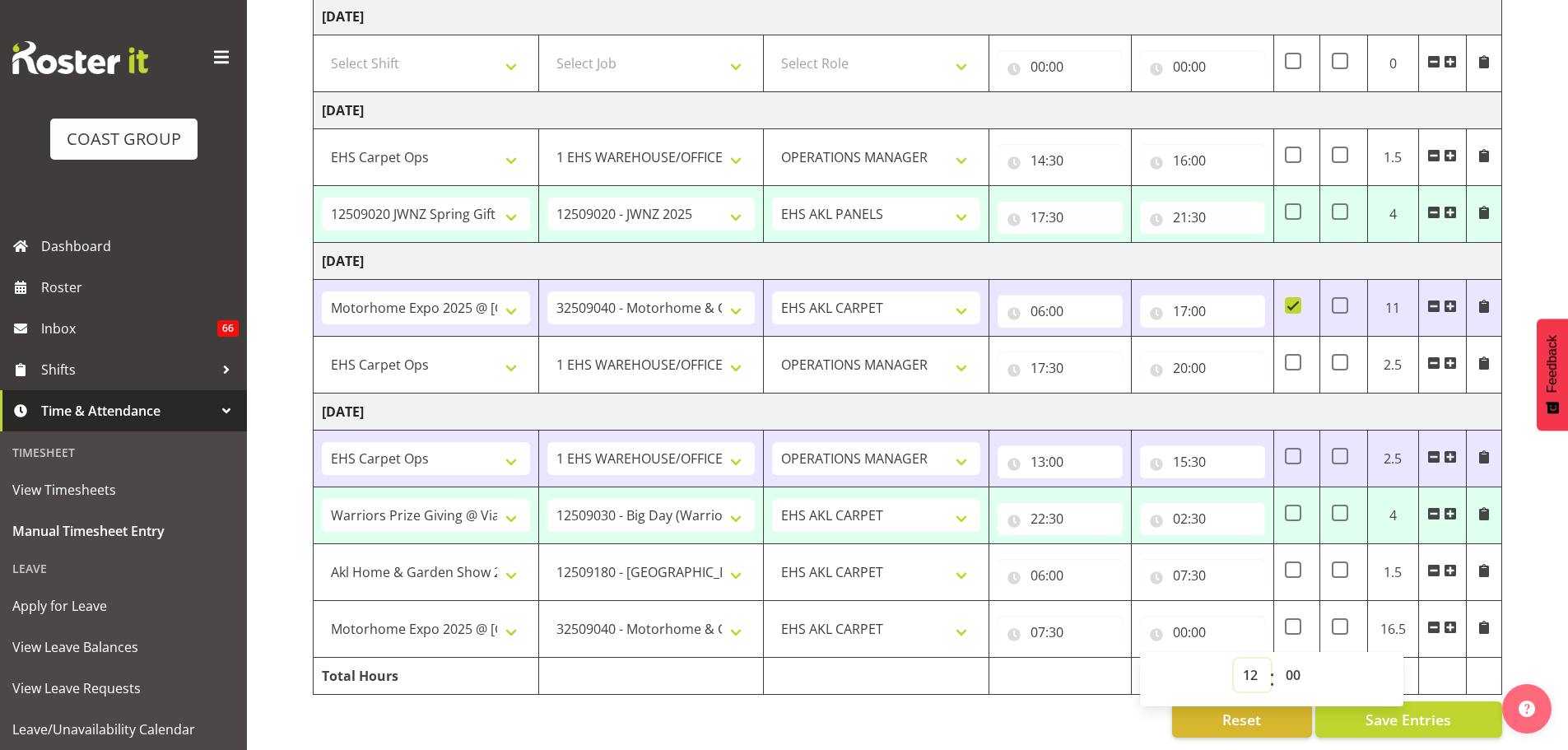
click at [1233, 658] on select "00 01 02 03 04 05 06 07 08 09 10 11 12 13 14 15 16 17 18 19 20 21 22 23" at bounding box center [1252, 674] width 37 height 32
type input "12:00"
click at [1293, 665] on select "00 01 02 03 04 05 06 07 08 09 10 11 12 13 14 15 16 17 18 19 20 21 22 23 24 25 2…" at bounding box center [1295, 674] width 37 height 32
select select "30"
click at [1533, 585] on div "September 10th - September 16th 2025 MEA - Meal Allowance AWA - Away Allowence …" at bounding box center [940, 85] width 1255 height 1329
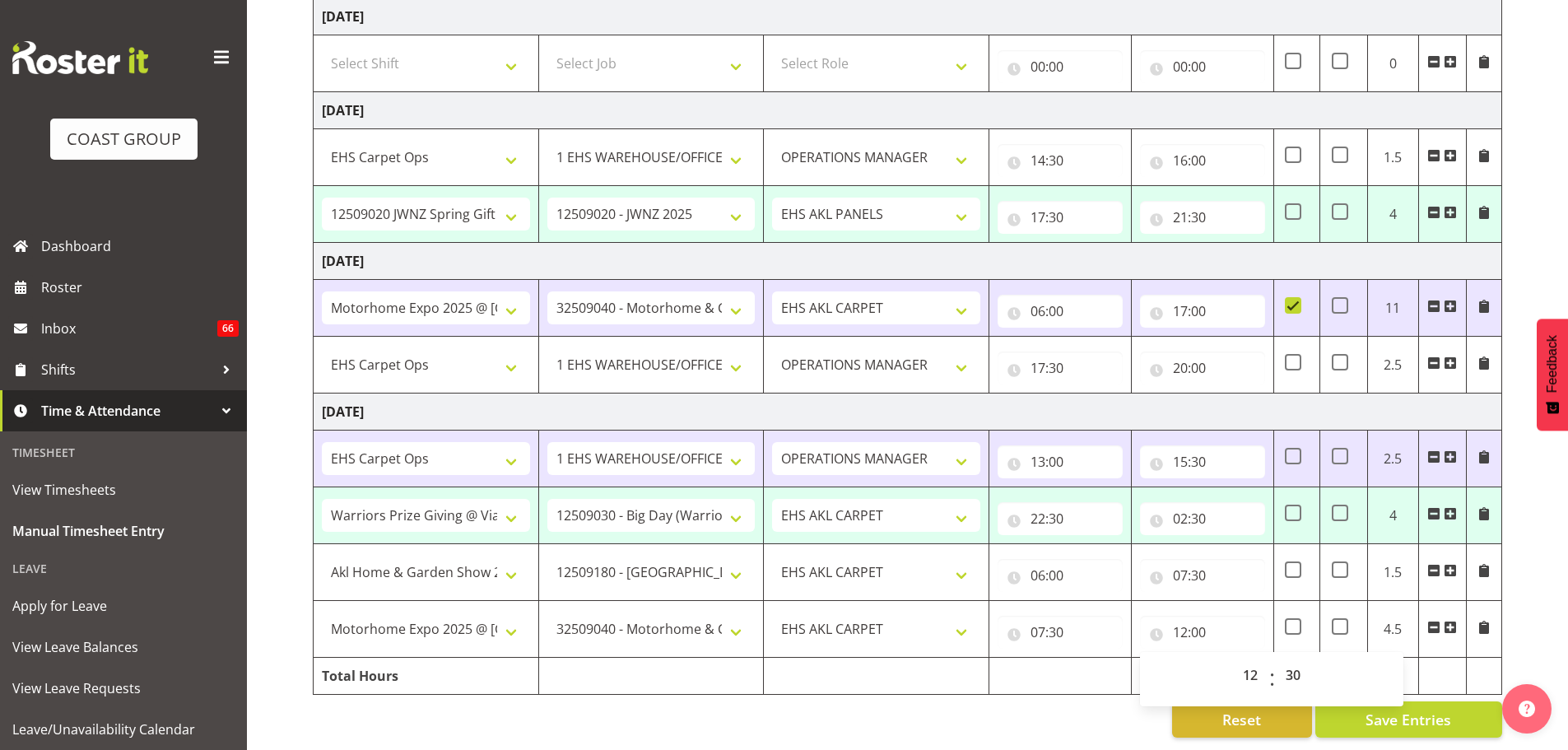
type input "12:30"
click at [1188, 447] on input "15:30" at bounding box center [1202, 461] width 125 height 32
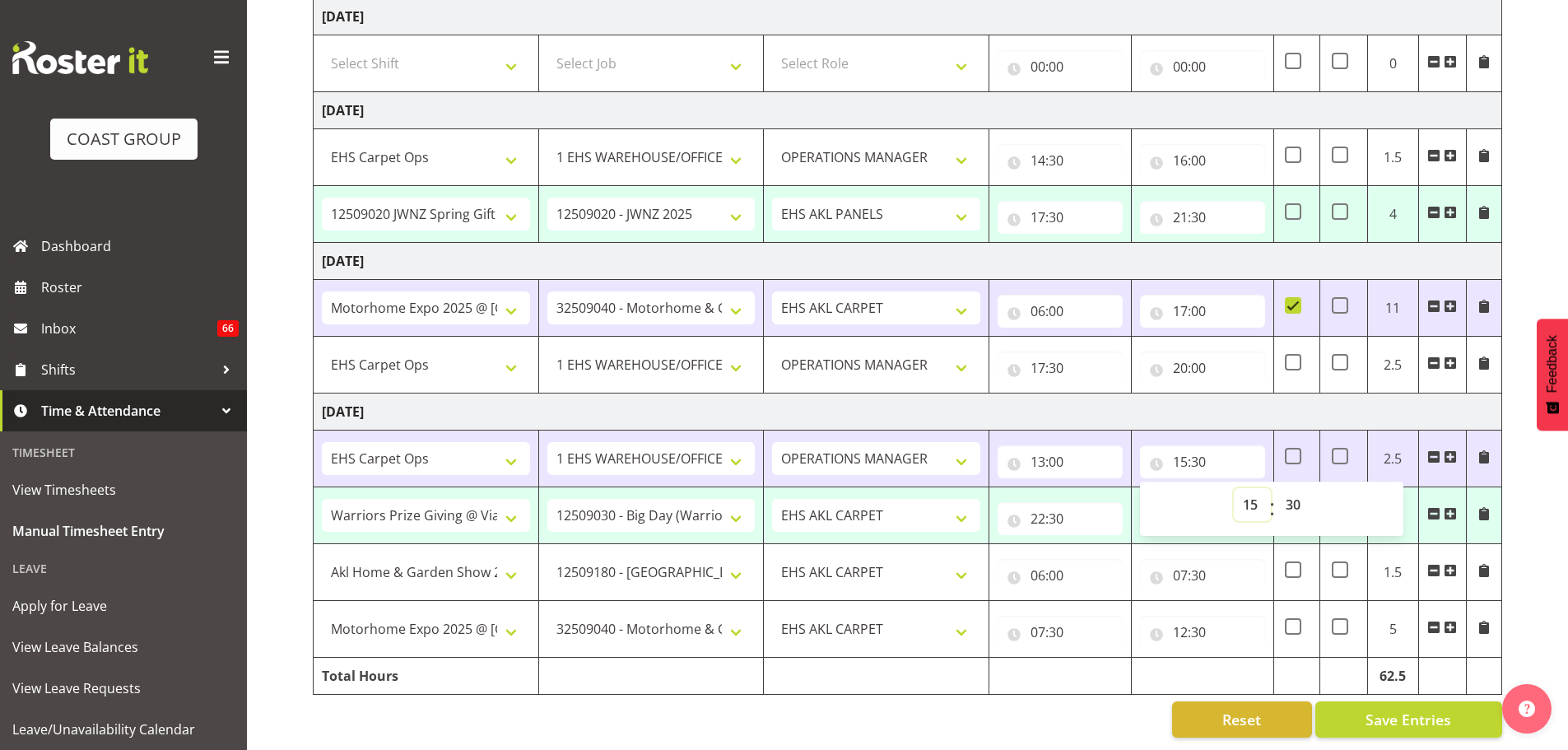
click at [1246, 490] on select "00 01 02 03 04 05 06 07 08 09 10 11 12 13 14 15 16 17 18 19 20 21 22 23" at bounding box center [1252, 504] width 37 height 32
select select "16"
click at [1233, 488] on select "00 01 02 03 04 05 06 07 08 09 10 11 12 13 14 15 16 17 18 19 20 21 22 23" at bounding box center [1252, 504] width 37 height 32
type input "16:30"
click at [1288, 494] on select "00 01 02 03 04 05 06 07 08 09 10 11 12 13 14 15 16 17 18 19 20 21 22 23 24 25 2…" at bounding box center [1295, 504] width 37 height 32
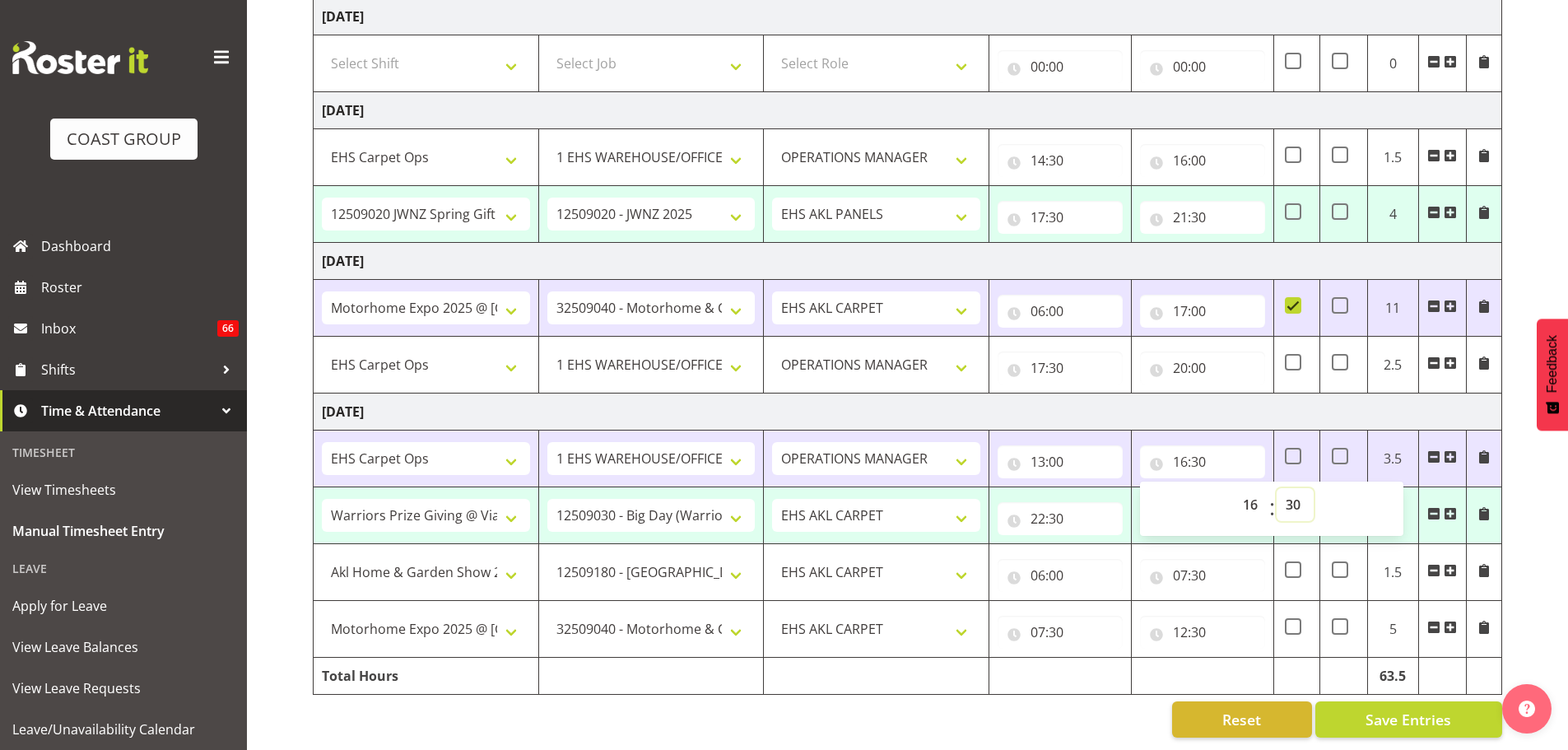
select select "0"
click at [1446, 620] on span at bounding box center [1450, 626] width 13 height 13
type input "16:00"
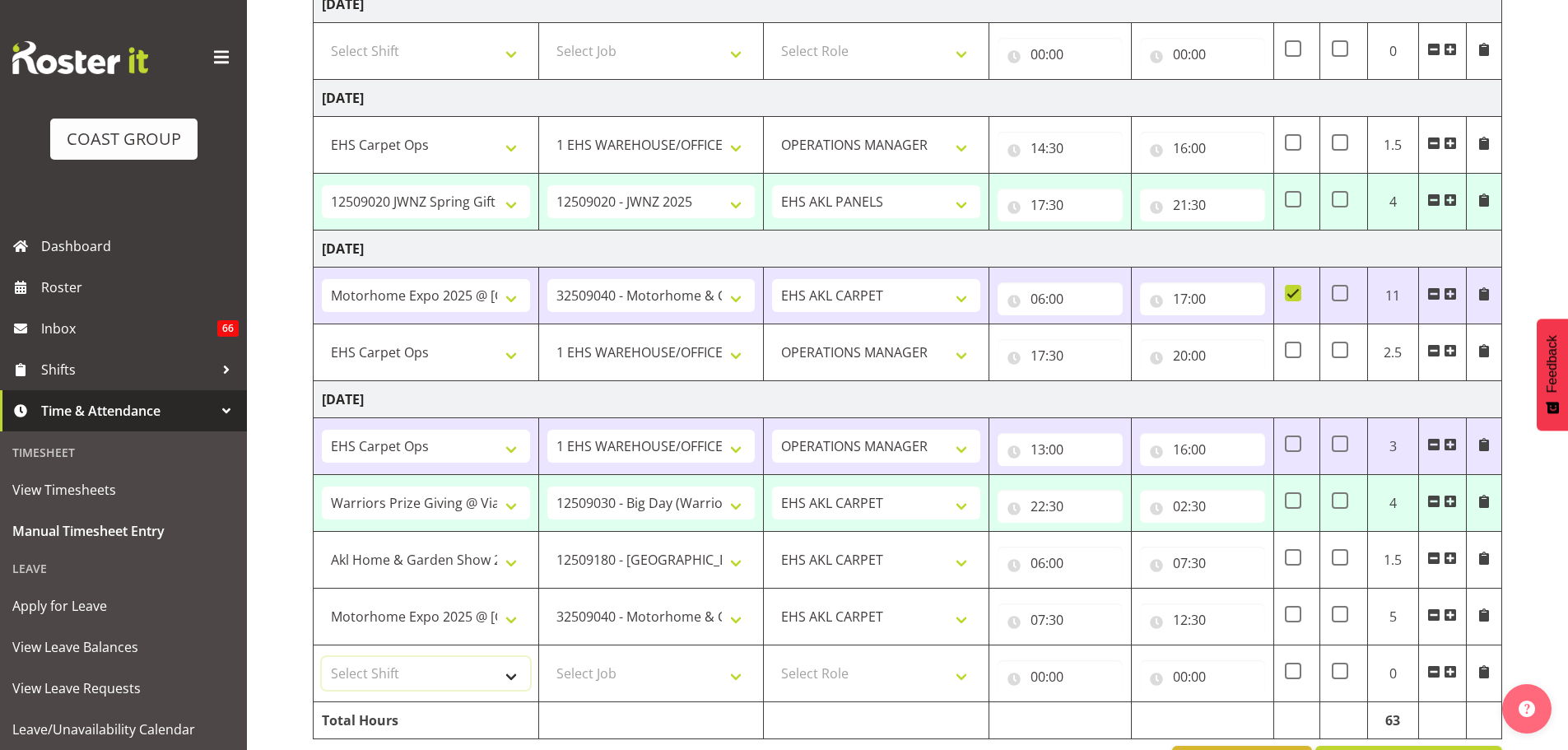
click at [389, 678] on select "Select Shift # Fieldays--Milwaukee. # Install Hutchwilco Boat Show at ASG. #AKL…" at bounding box center [426, 672] width 209 height 32
select select "70657"
click at [322, 656] on select "Select Shift # Fieldays--Milwaukee. # Install Hutchwilco Boat Show at ASG. #AKL…" at bounding box center [426, 672] width 209 height 32
click at [597, 686] on select "Select Job 1 Carlton Events 1 Carlton Hamilton 1 Carlton Wellington 1 EHS WAREH…" at bounding box center [652, 672] width 209 height 32
select select "69"
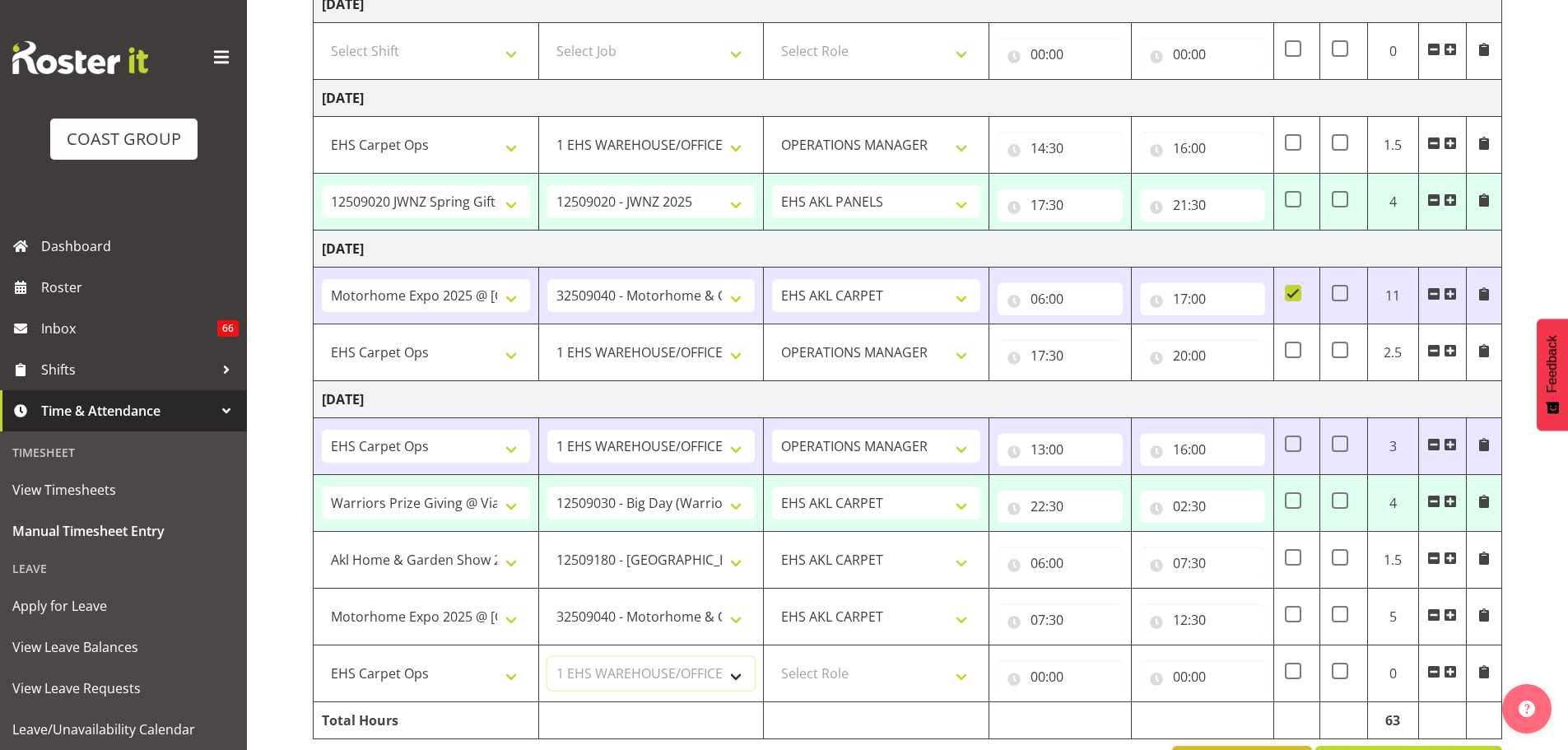
click at [547, 656] on select "Select Job 1 Carlton Events 1 Carlton Hamilton 1 Carlton Wellington 1 EHS WAREH…" at bounding box center [652, 672] width 209 height 32
click at [836, 675] on select "Select Role ACCOUNT MANAGER OPERATIONS MANAGER EHS AKL PANELS EHS AKL CARPET EH…" at bounding box center [876, 672] width 209 height 32
select select "198"
click at [772, 656] on select "Select Role ACCOUNT MANAGER OPERATIONS MANAGER EHS AKL PANELS EHS AKL CARPET EH…" at bounding box center [876, 672] width 209 height 32
click at [1045, 670] on input "00:00" at bounding box center [1059, 676] width 125 height 32
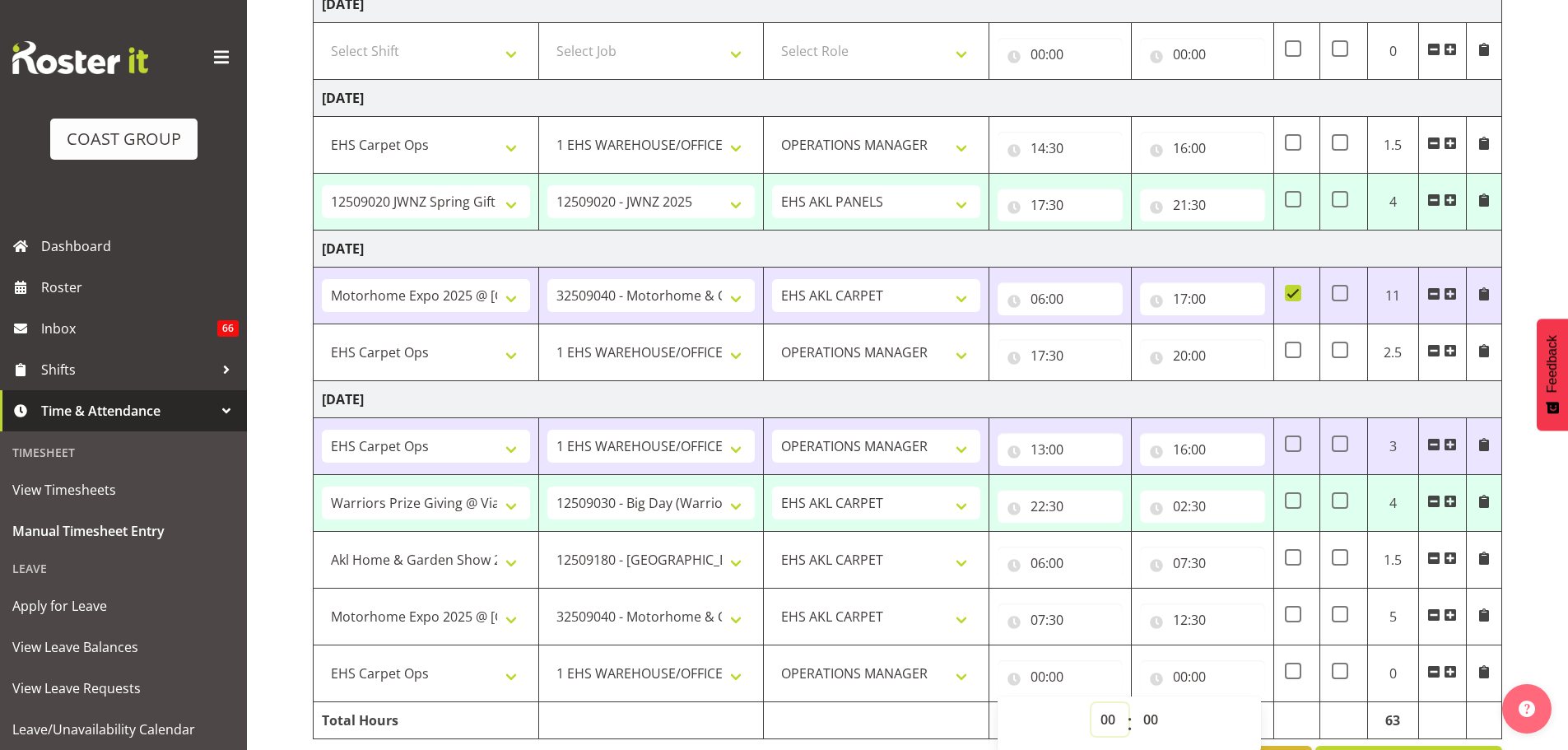
click at [1107, 716] on select "00 01 02 03 04 05 06 07 08 09 10 11 12 13 14 15 16 17 18 19 20 21 22 23" at bounding box center [1110, 719] width 37 height 32
select select "17"
click at [1092, 703] on select "00 01 02 03 04 05 06 07 08 09 10 11 12 13 14 15 16 17 18 19 20 21 22 23" at bounding box center [1110, 719] width 37 height 32
type input "17:00"
click at [1139, 723] on select "00 01 02 03 04 05 06 07 08 09 10 11 12 13 14 15 16 17 18 19 20 21 22 23 24 25 2…" at bounding box center [1153, 719] width 37 height 32
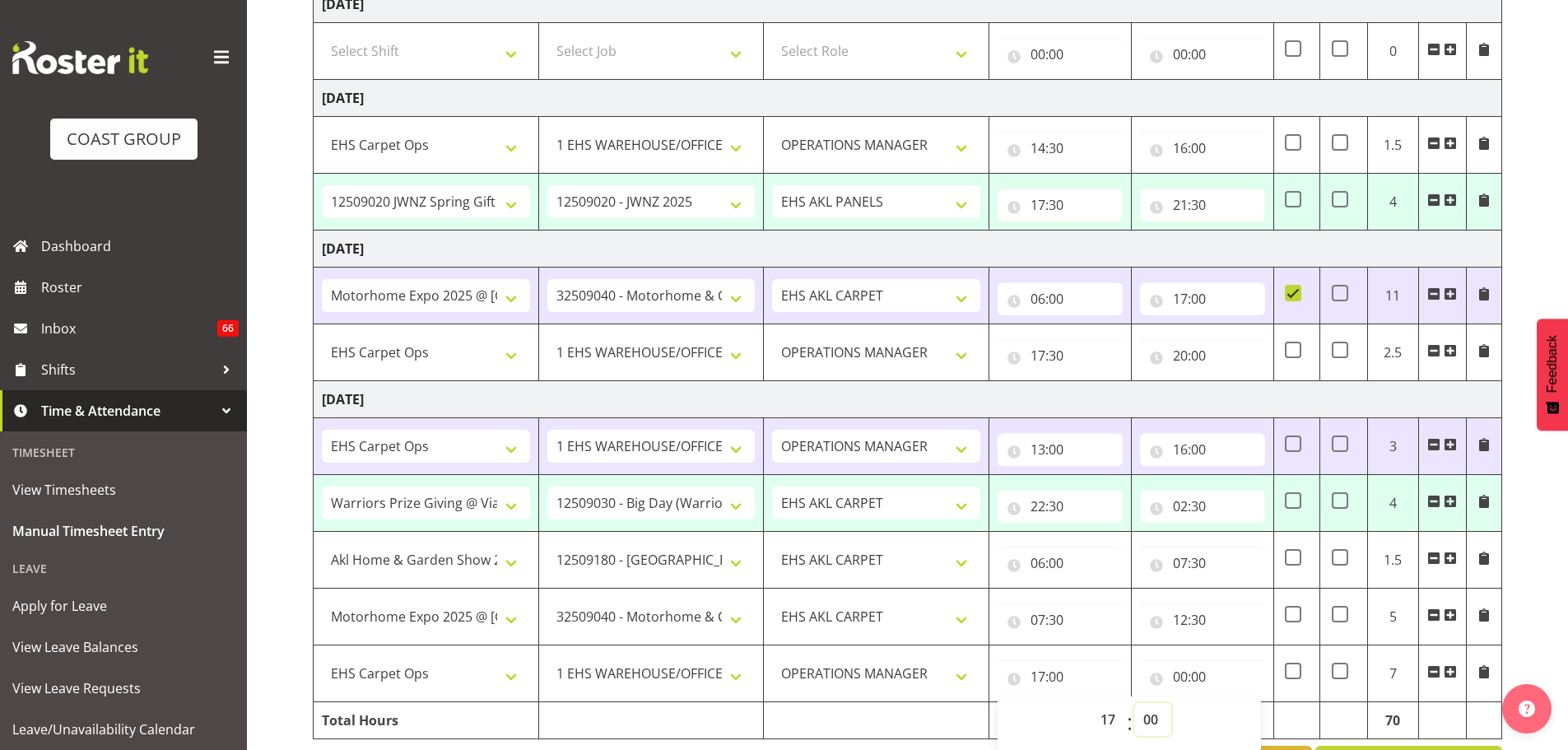
select select "30"
drag, startPoint x: 1190, startPoint y: 676, endPoint x: 465, endPoint y: 585, distance: 730.7
click at [1190, 676] on input "00:00" at bounding box center [1202, 676] width 125 height 32
type input "17:30"
click at [1256, 715] on select "00 01 02 03 04 05 06 07 08 09 10 11 12 13 14 15 16 17 18 19 20 21 22 23" at bounding box center [1252, 719] width 37 height 32
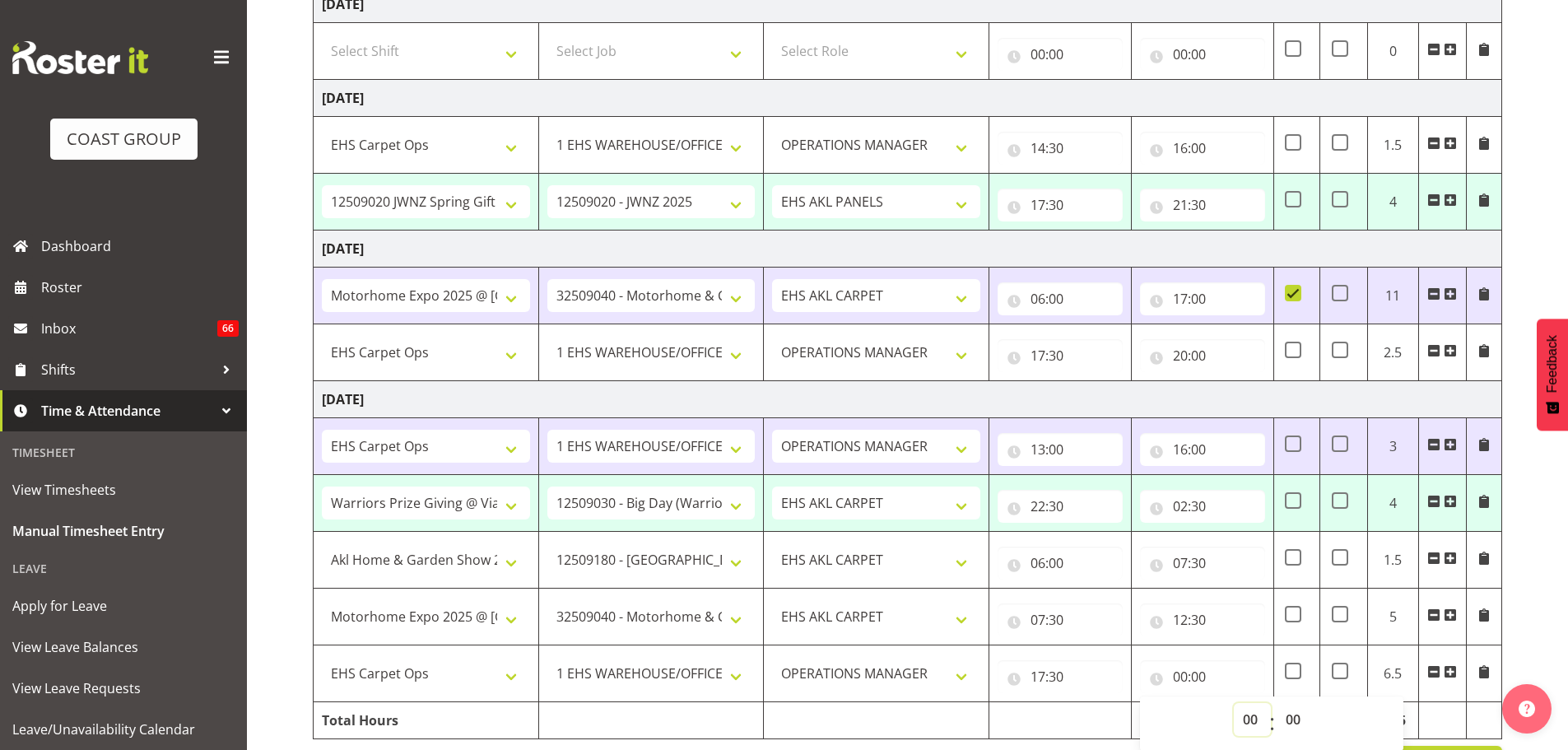
select select "20"
click at [1233, 703] on select "00 01 02 03 04 05 06 07 08 09 10 11 12 13 14 15 16 17 18 19 20 21 22 23" at bounding box center [1252, 719] width 37 height 32
type input "20:00"
click at [1535, 575] on div "September 10th - September 16th 2025 MEA - Meal Allowance AWA - Away Allowence …" at bounding box center [940, 101] width 1255 height 1386
click at [1295, 507] on span at bounding box center [1292, 500] width 17 height 17
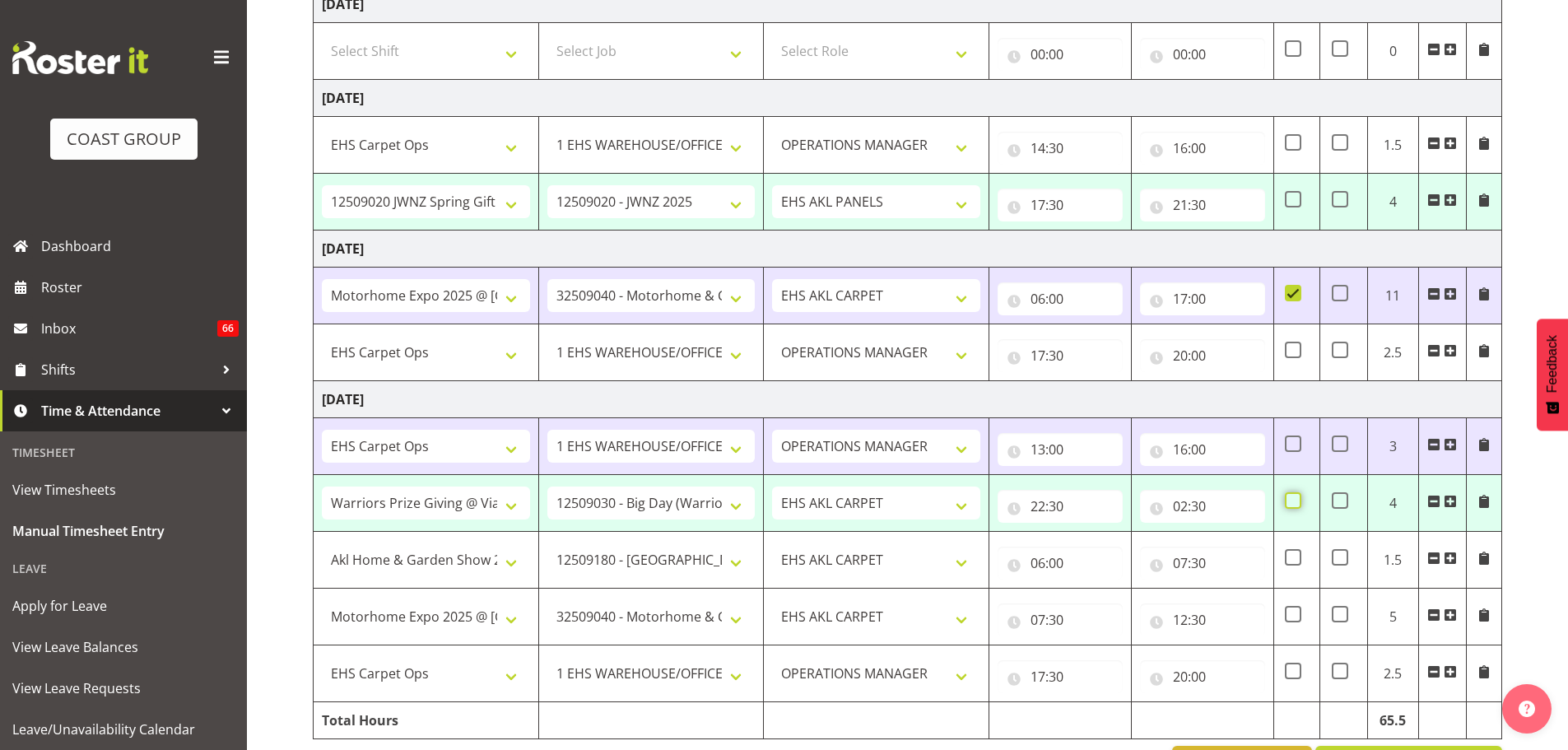
click at [1295, 506] on input "checkbox" at bounding box center [1289, 500] width 11 height 11
checkbox input "true"
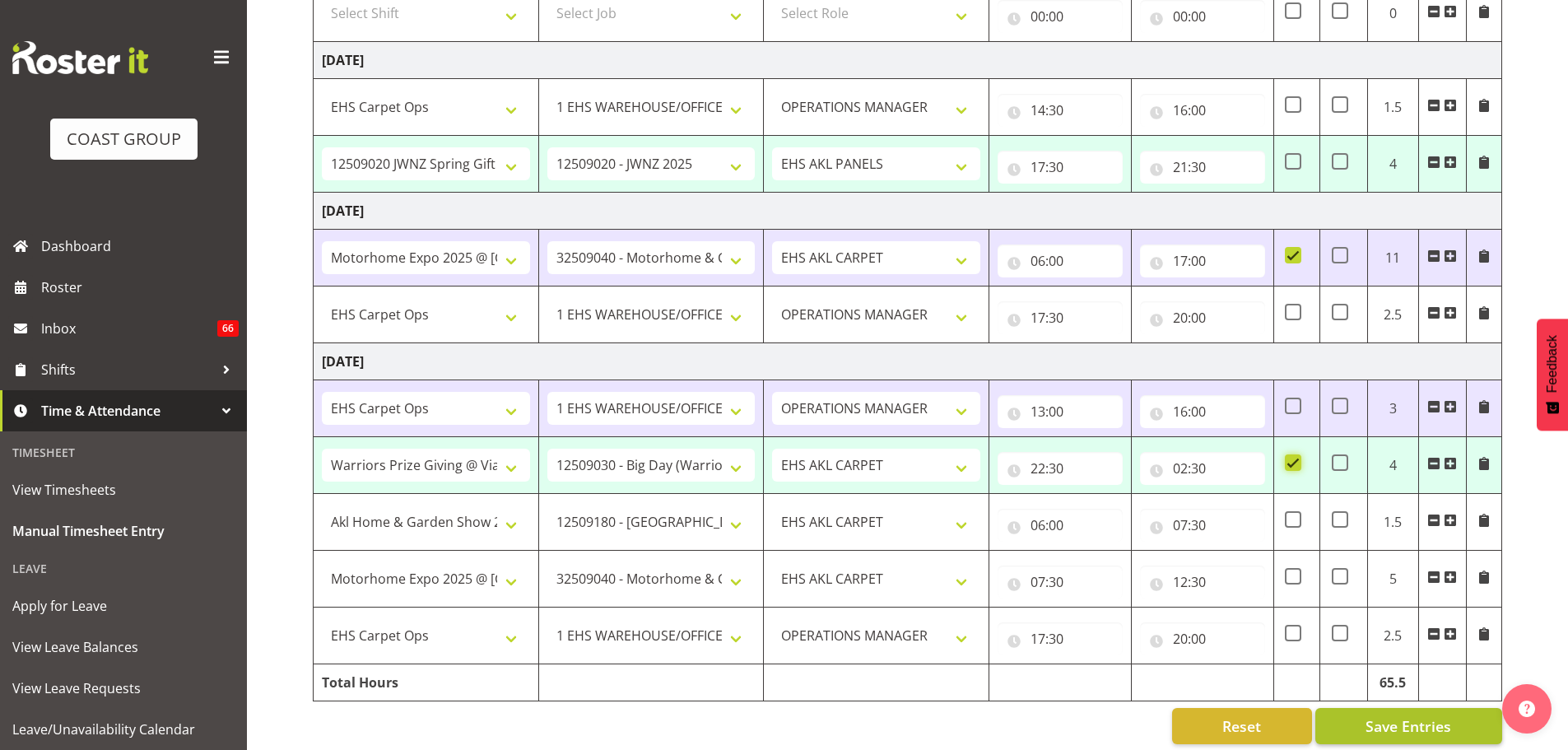
scroll to position [782, 0]
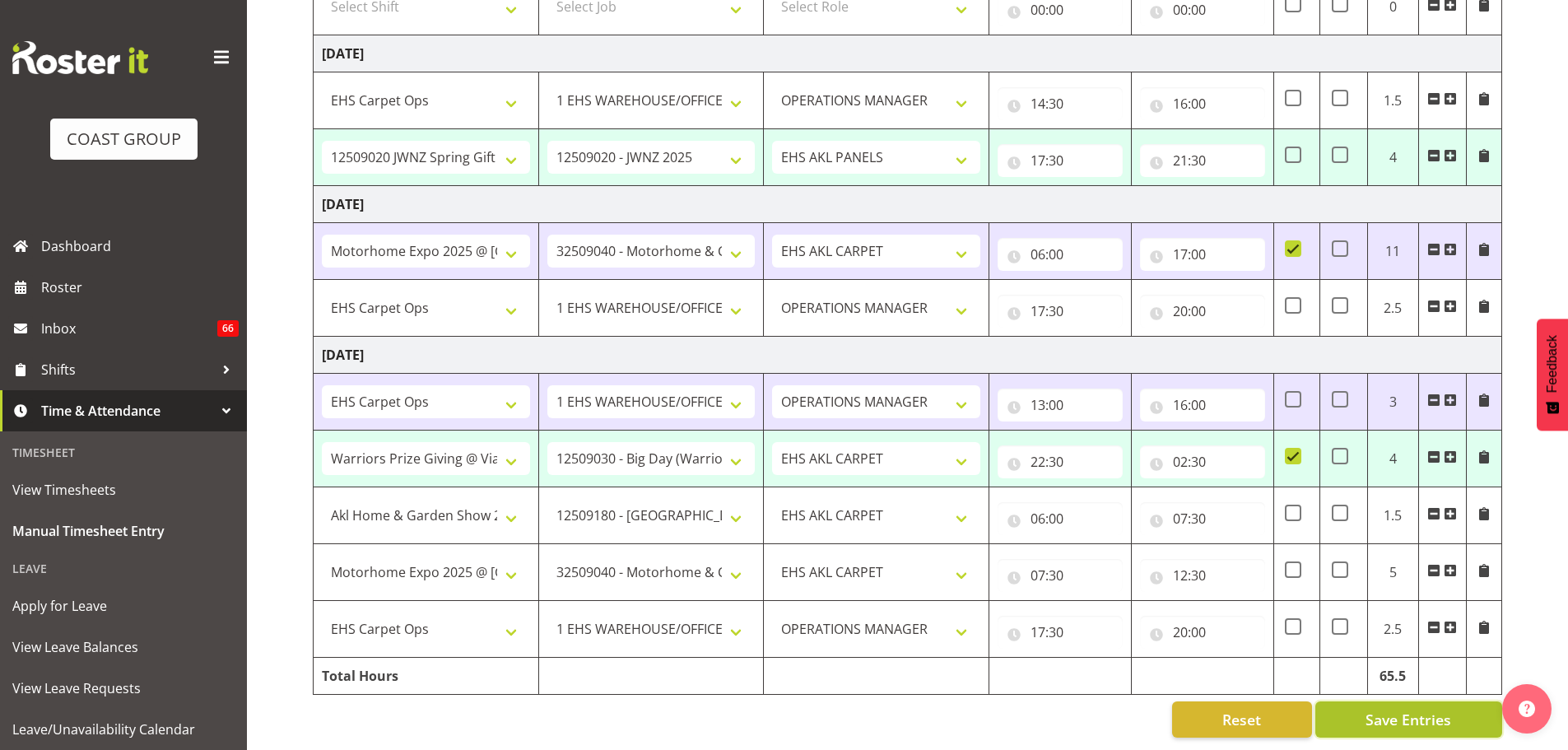
click at [1432, 709] on span "Save Entries" at bounding box center [1408, 719] width 86 height 22
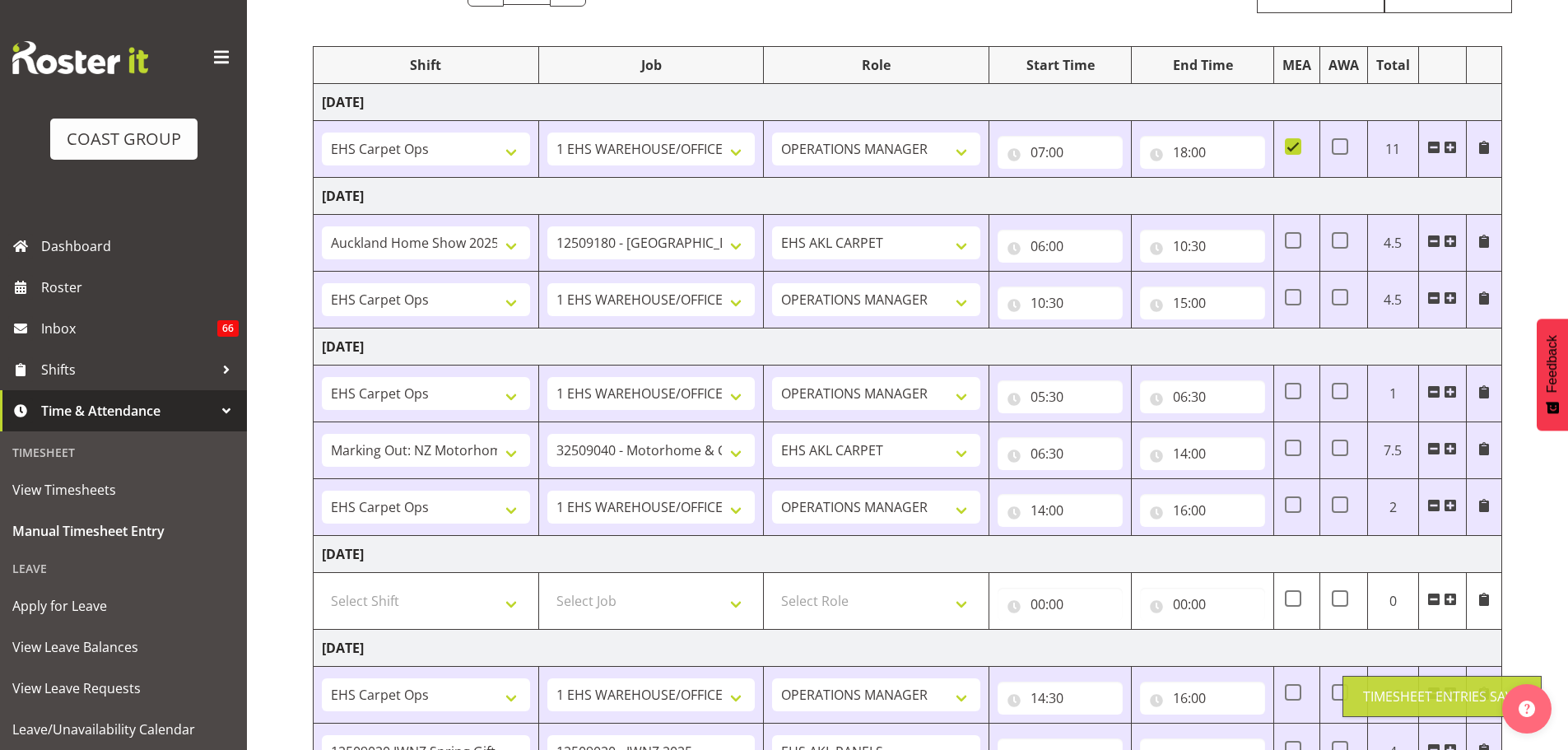
scroll to position [0, 0]
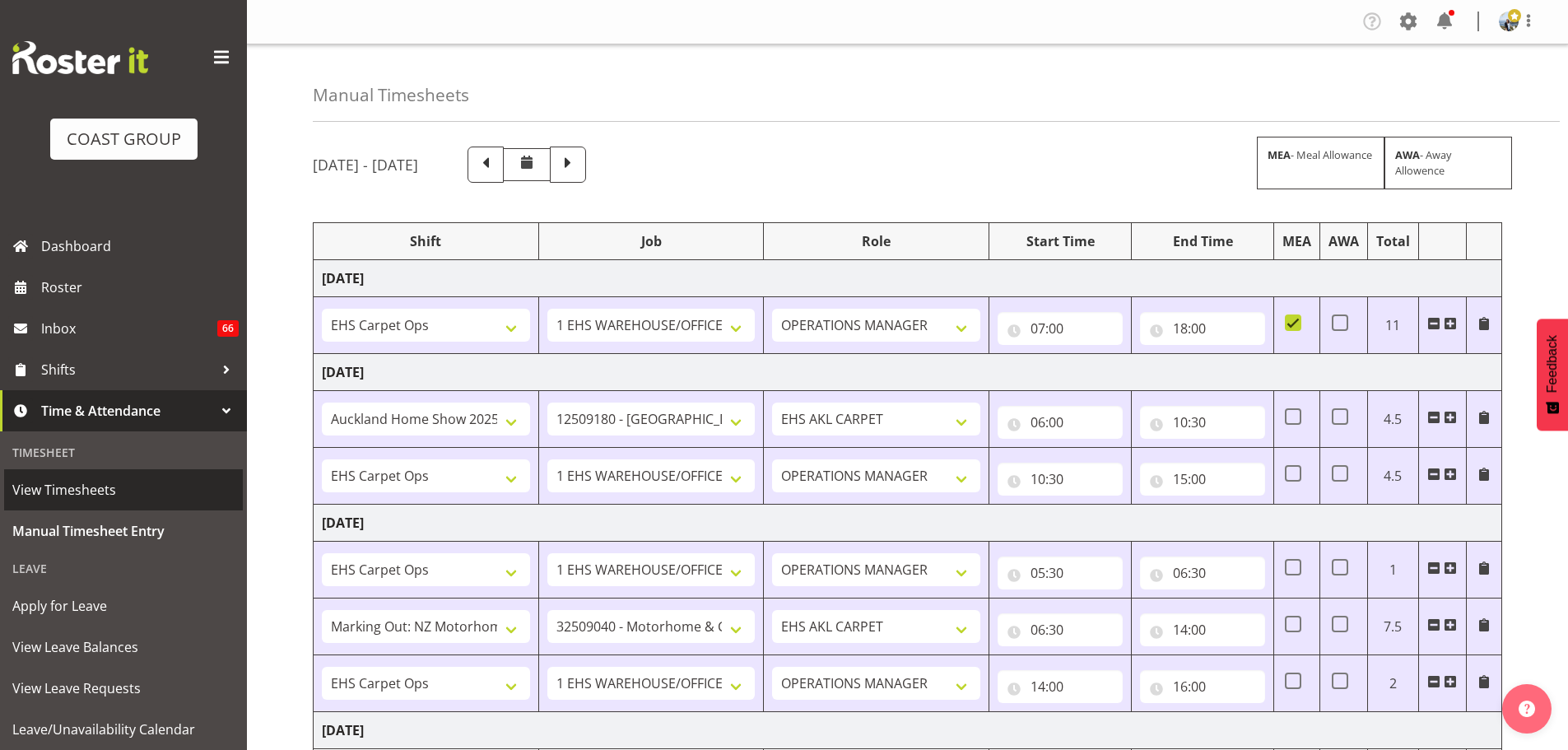
click at [93, 491] on span "View Timesheets" at bounding box center [124, 489] width 222 height 25
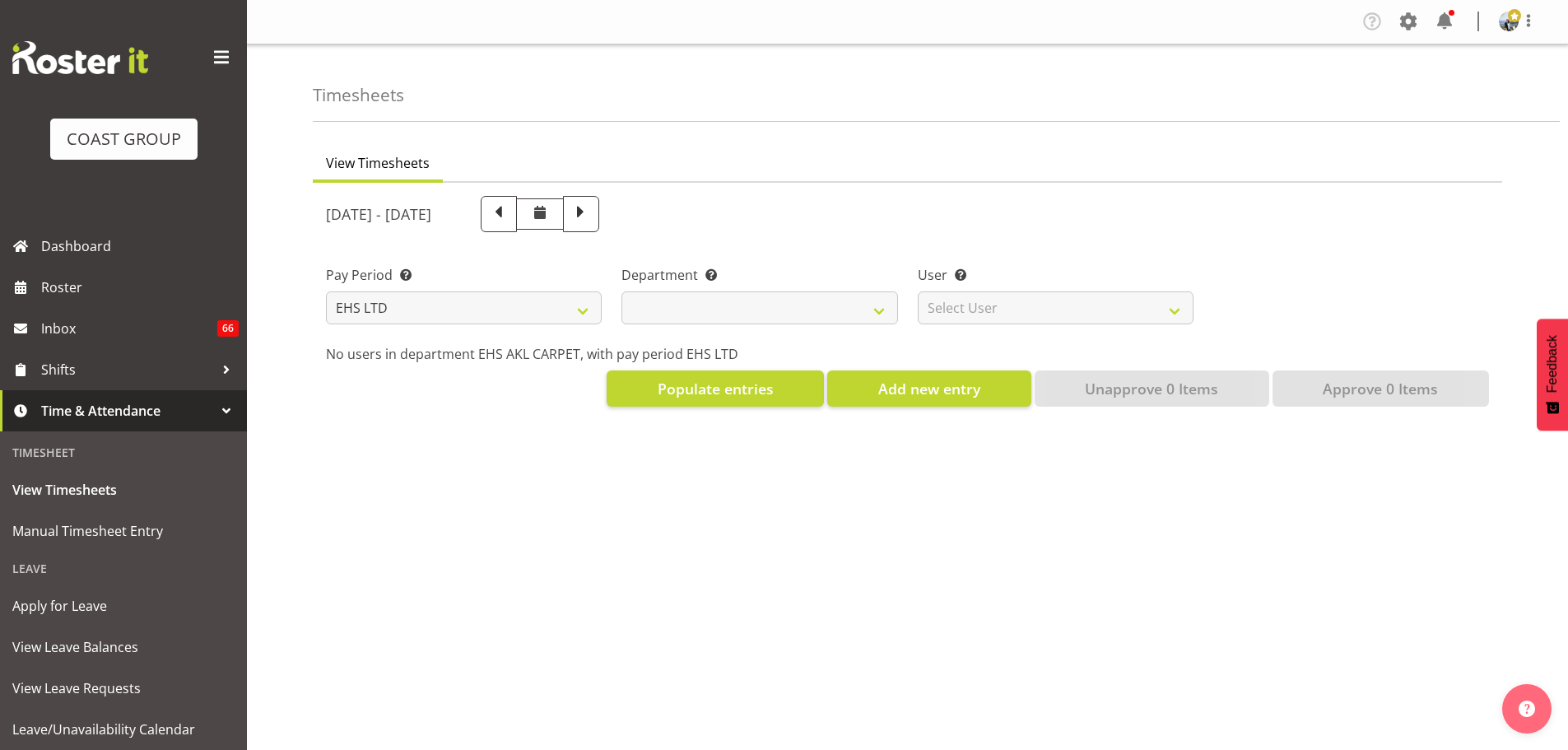
select select "7"
select select
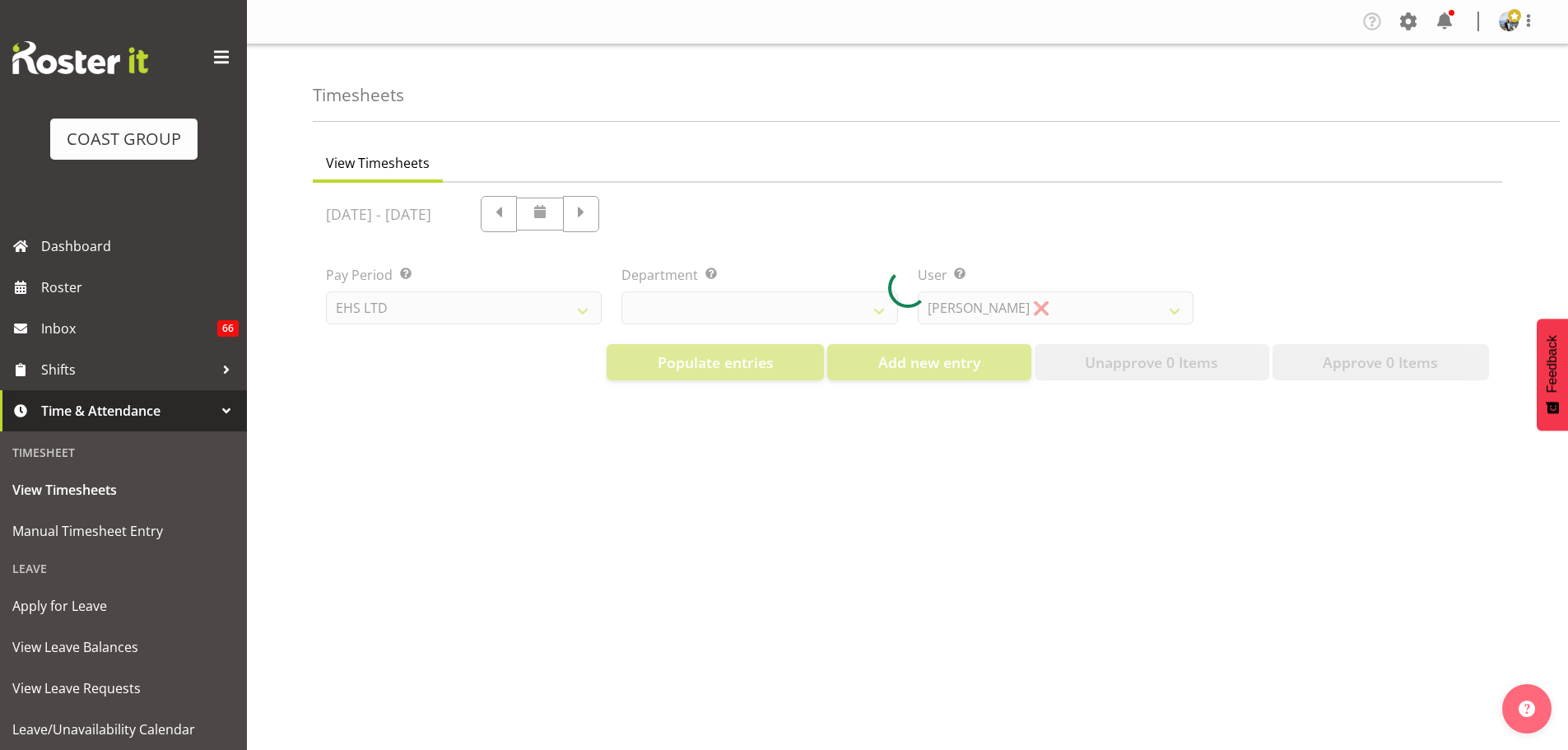
click at [1052, 314] on div at bounding box center [908, 288] width 1189 height 211
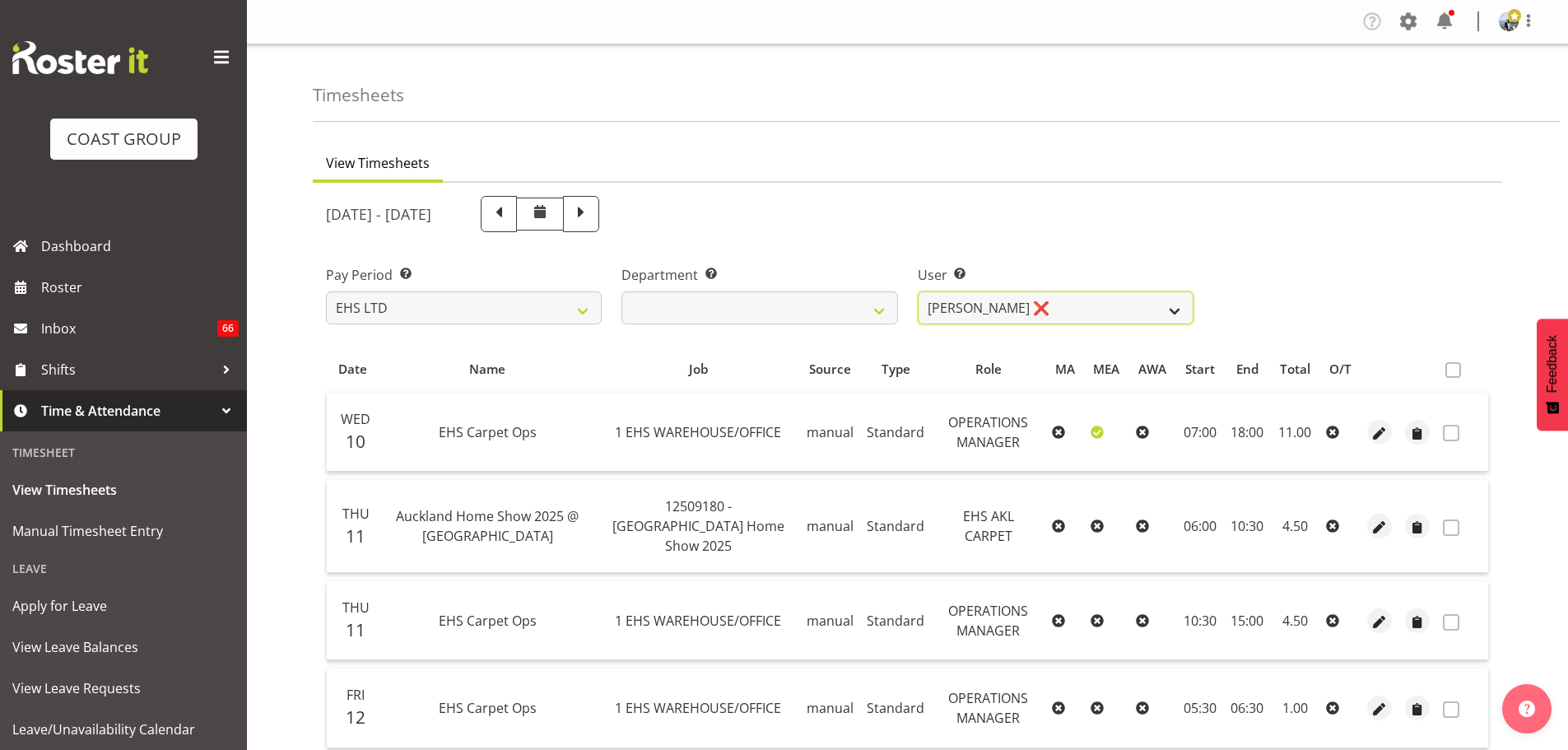
click at [1051, 310] on select "[PERSON_NAME] ❌ [PERSON_NAME] ❌ [PERSON_NAME] ❌ [PERSON_NAME] ❌ [PERSON_NAME] […" at bounding box center [1055, 307] width 276 height 32
select select "9907"
click at [917, 291] on select "Brittany Taylor ❌ Charwen Vaevaepare ❌ Kelsey Keutenius ❌ Leo Faalogo ❌ Marley …" at bounding box center [1055, 307] width 276 height 32
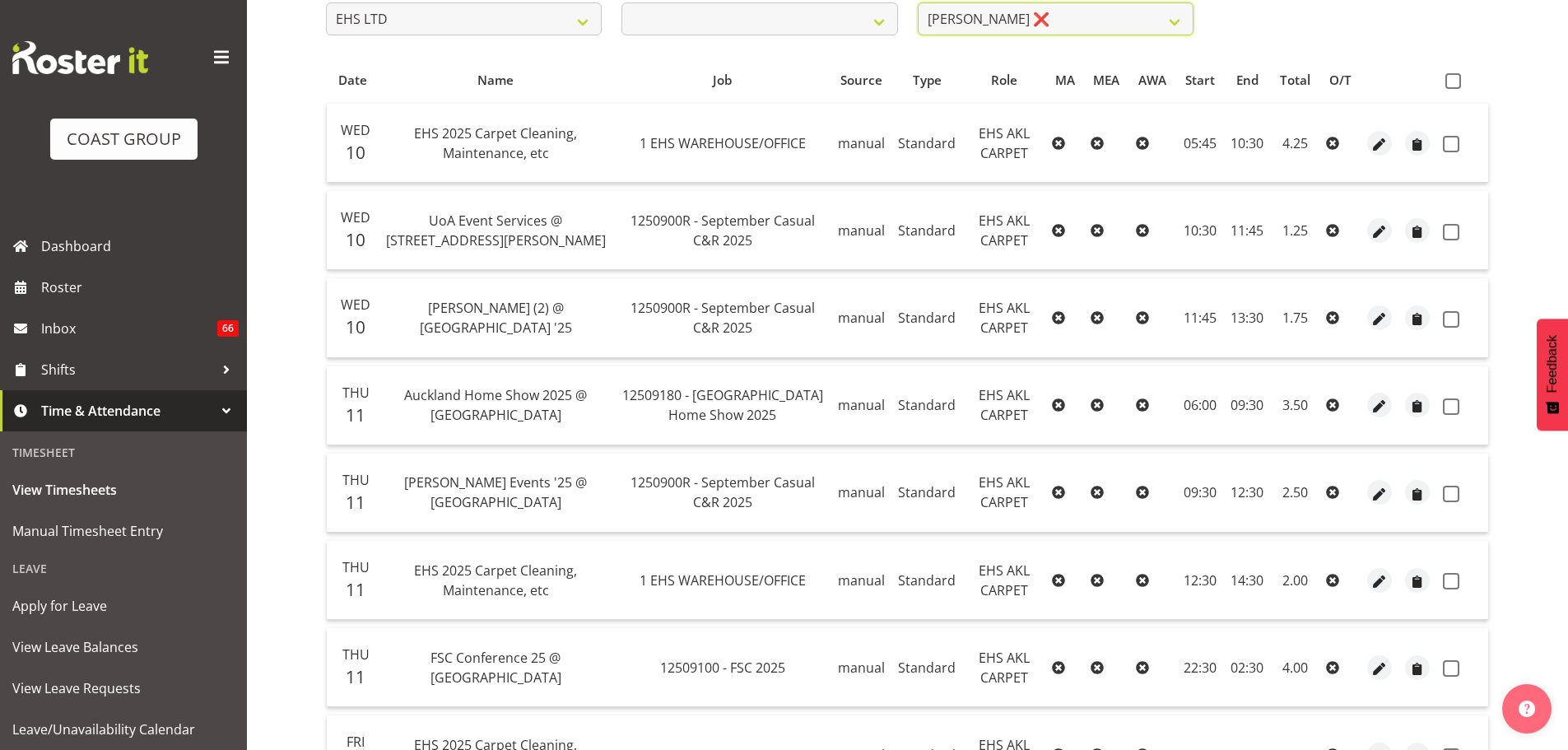
scroll to position [329, 0]
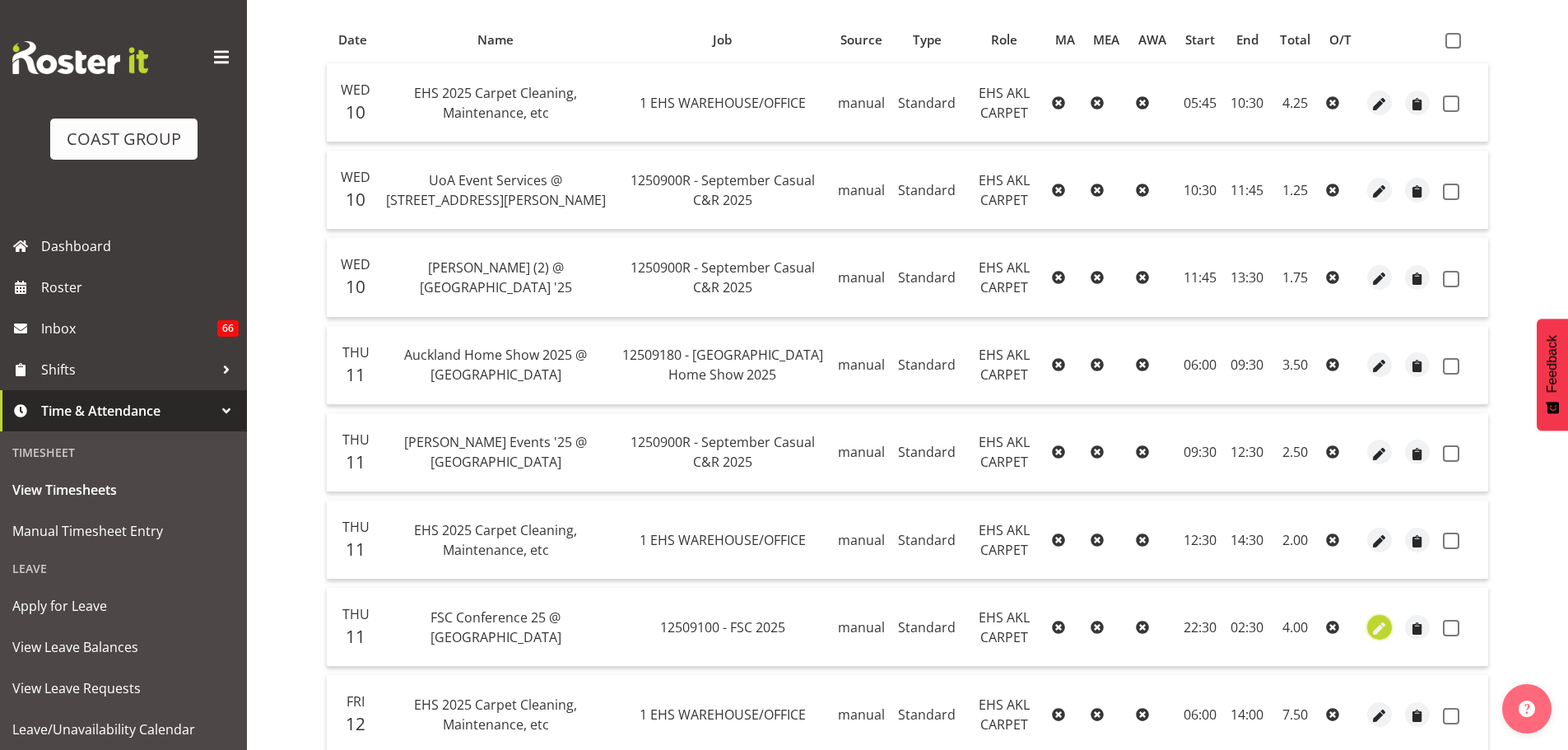
click at [1374, 626] on span "button" at bounding box center [1379, 628] width 19 height 19
select select "Standard"
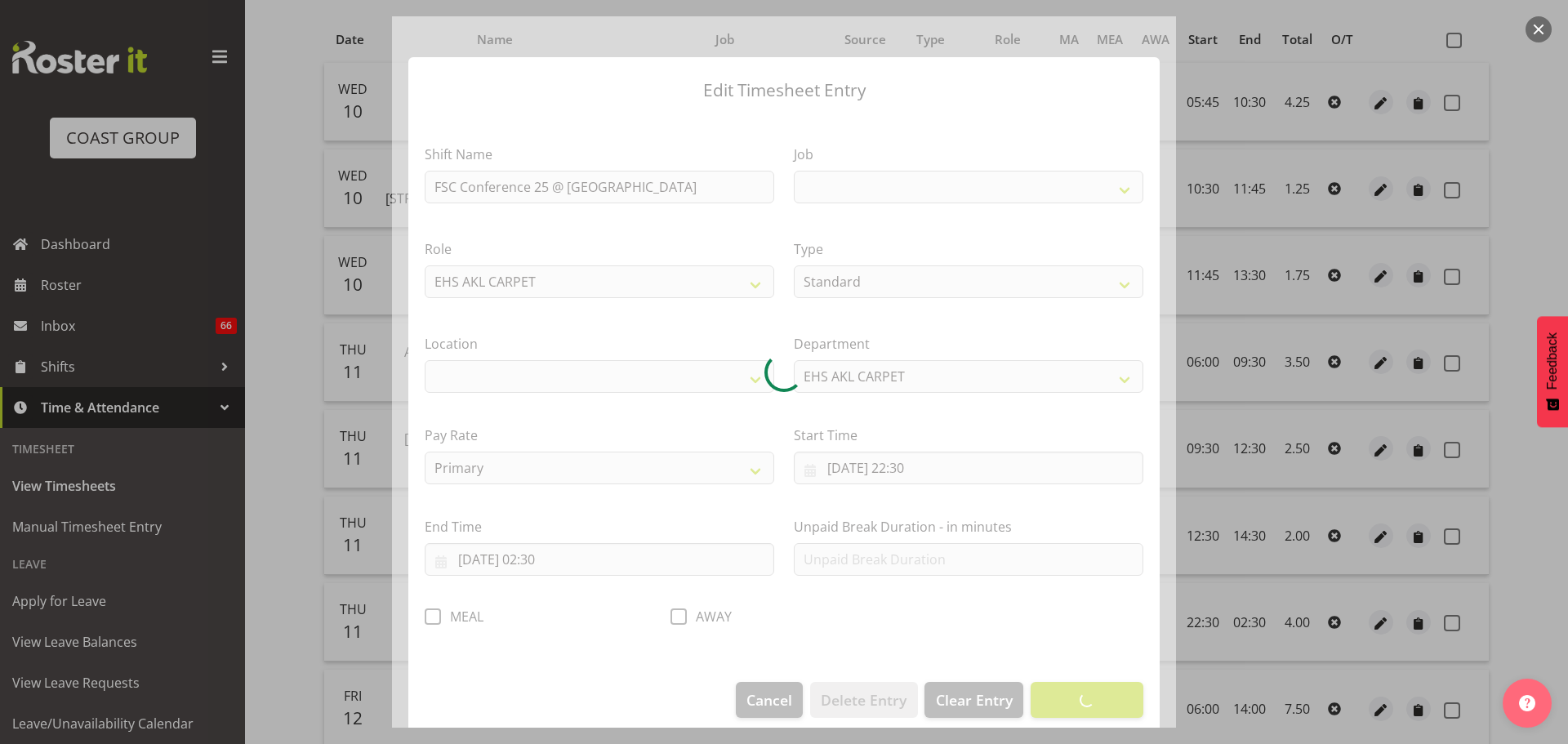
select select
select select "9447"
click at [434, 618] on div at bounding box center [784, 372] width 784 height 711
select select "35"
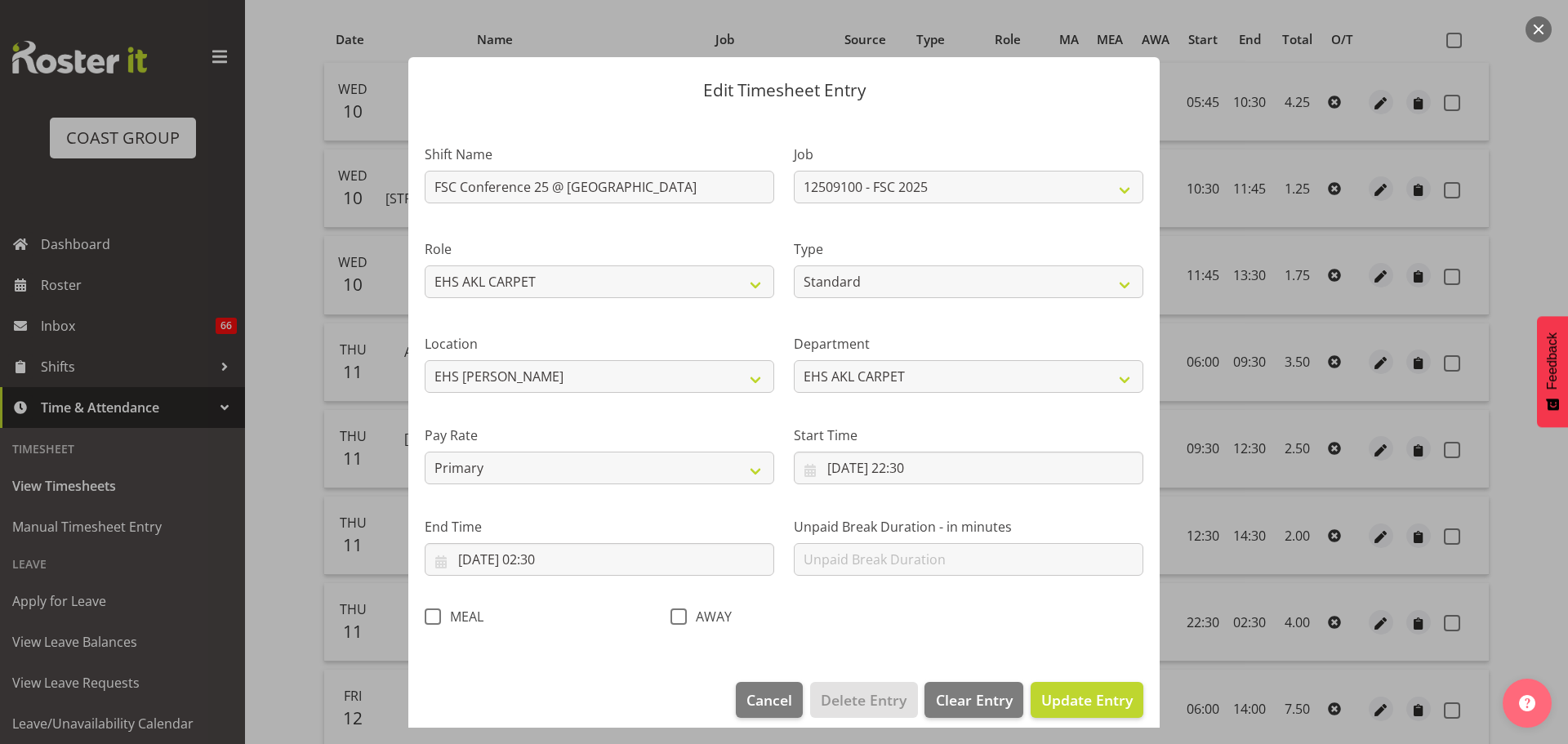
click at [434, 618] on span at bounding box center [433, 616] width 17 height 17
click at [434, 618] on input "MEAL" at bounding box center [430, 615] width 11 height 11
checkbox input "true"
click at [1088, 705] on span "Update Entry" at bounding box center [1087, 700] width 92 height 20
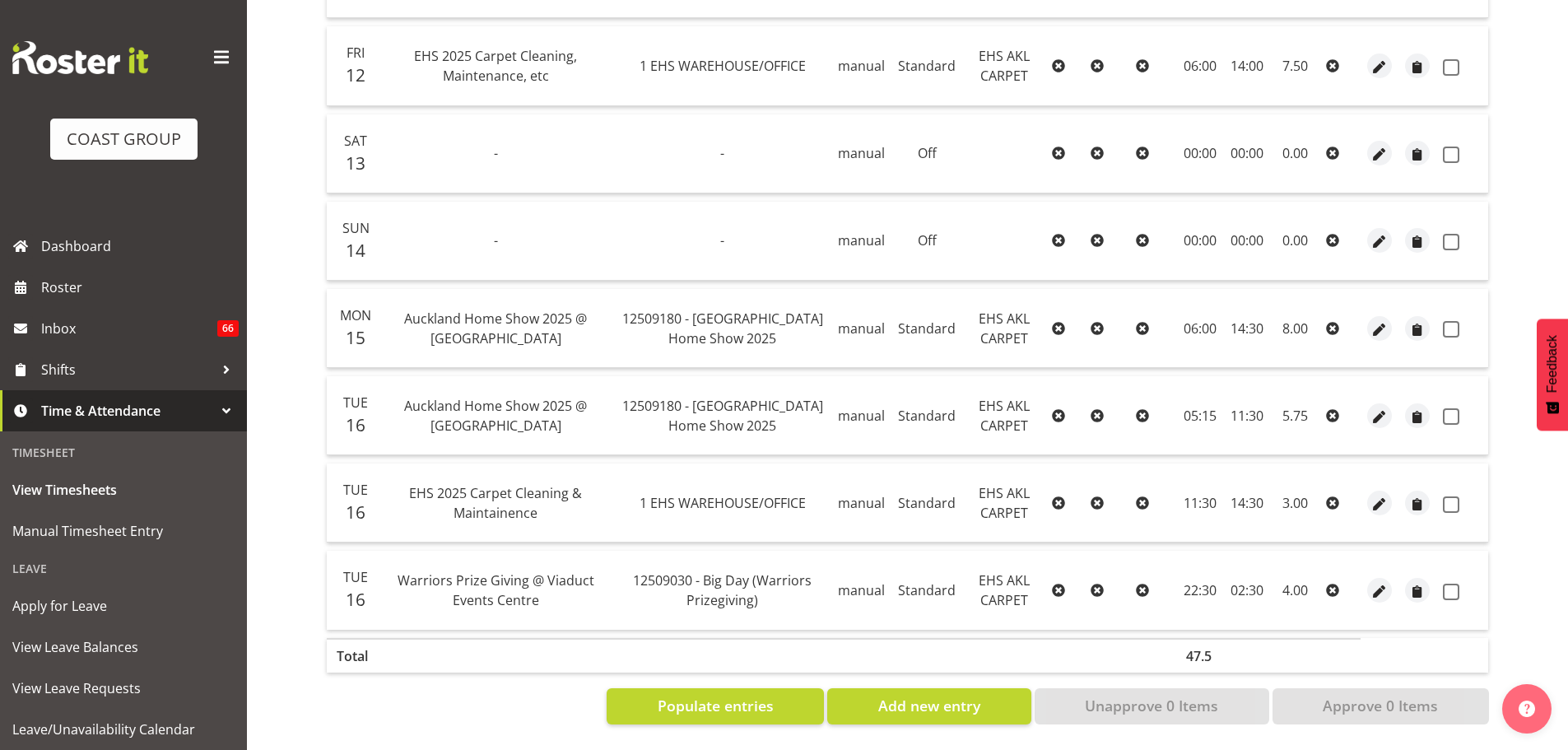
scroll to position [987, 0]
click at [1368, 585] on button "button" at bounding box center [1379, 590] width 25 height 25
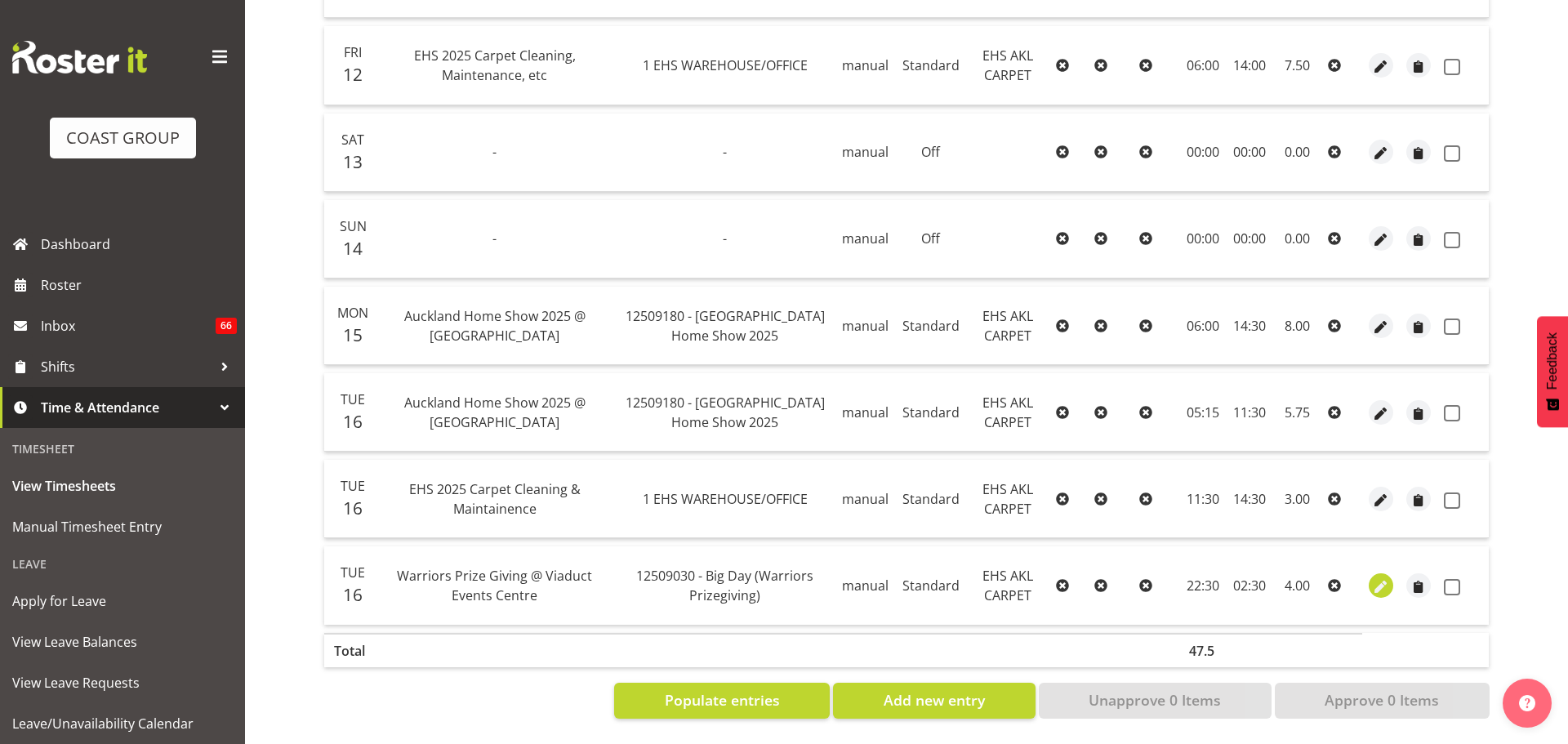
select select "Standard"
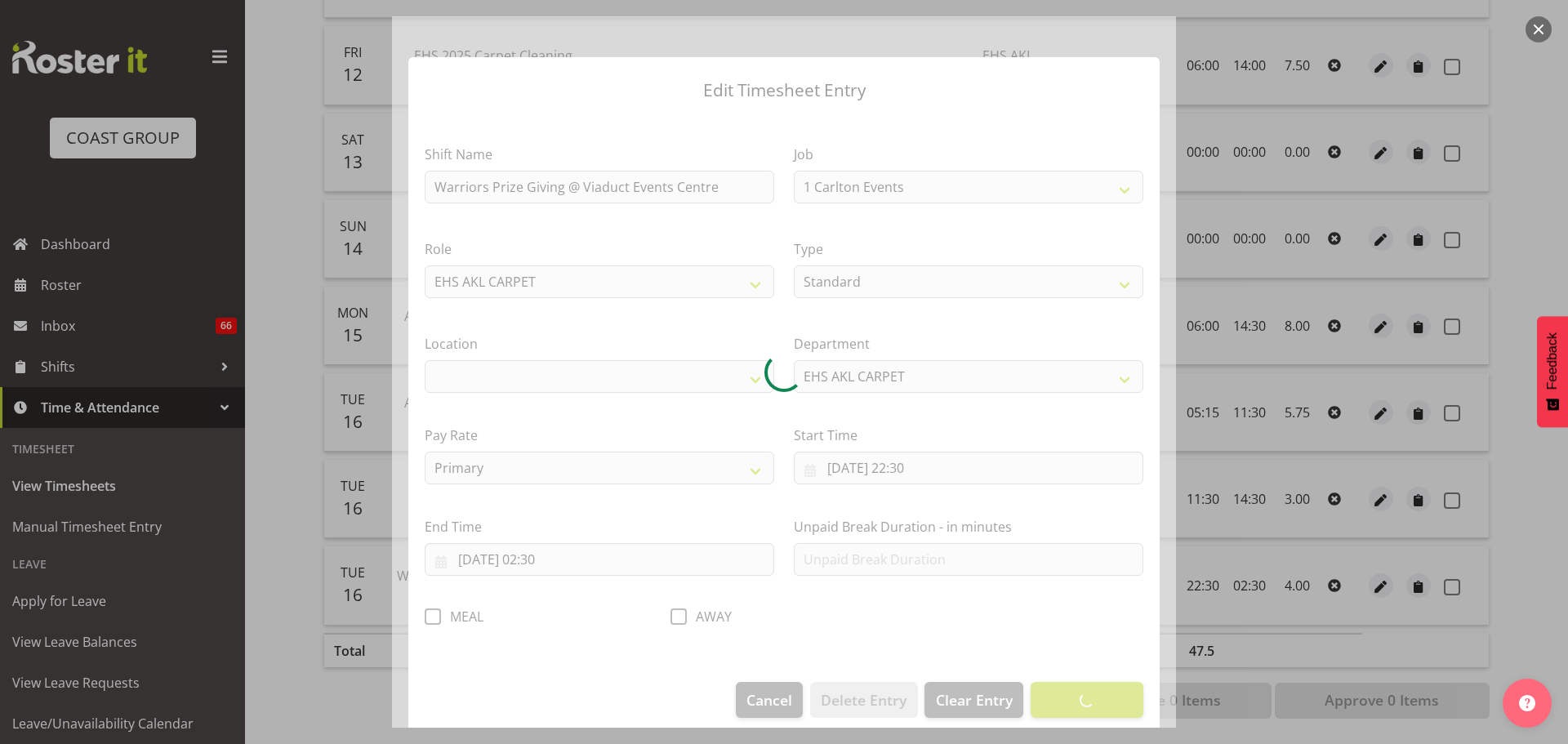
select select "10509"
select select "35"
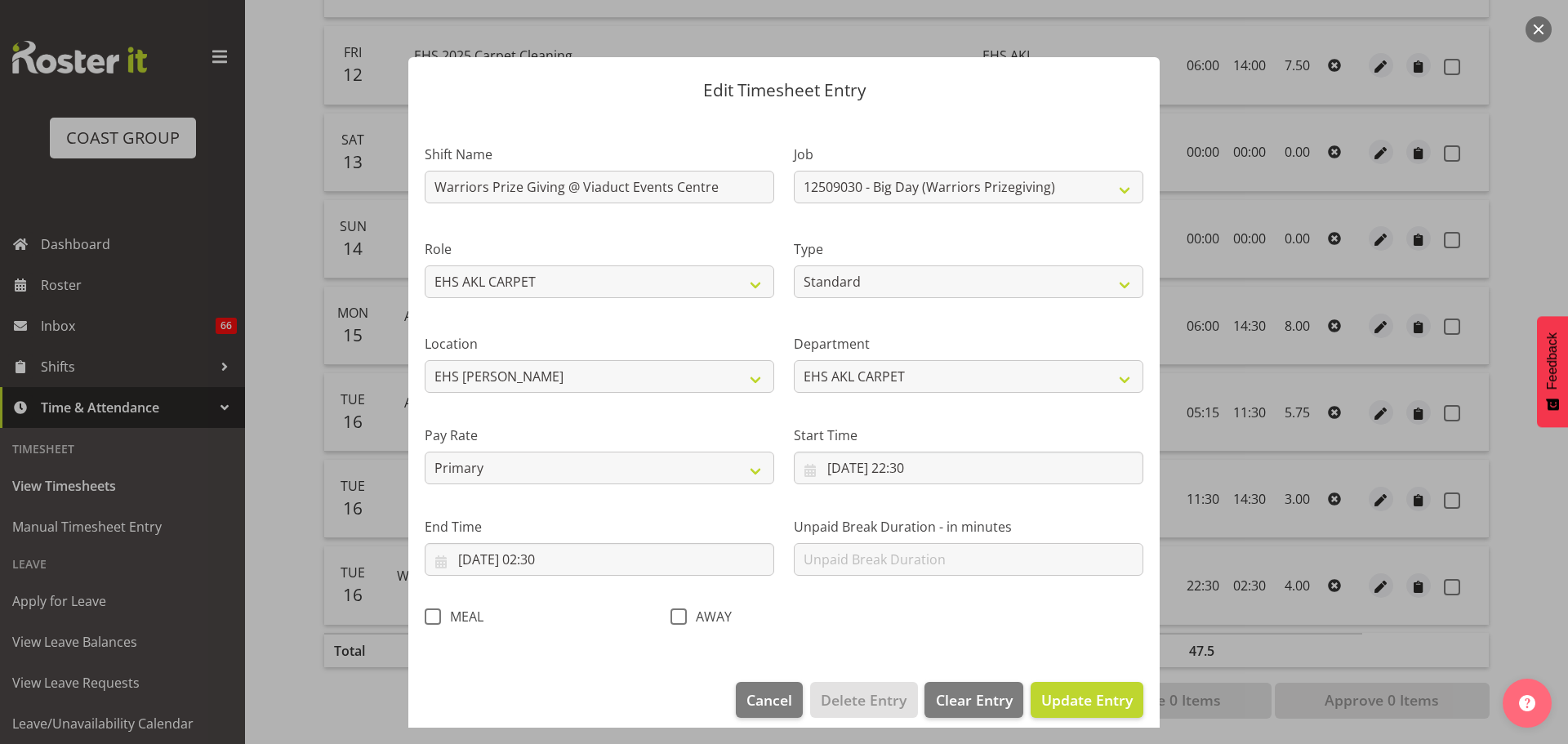
click at [438, 620] on span at bounding box center [433, 616] width 17 height 17
click at [436, 620] on input "MEAL" at bounding box center [430, 615] width 11 height 11
checkbox input "true"
click at [1080, 705] on span "Update Entry" at bounding box center [1087, 700] width 92 height 20
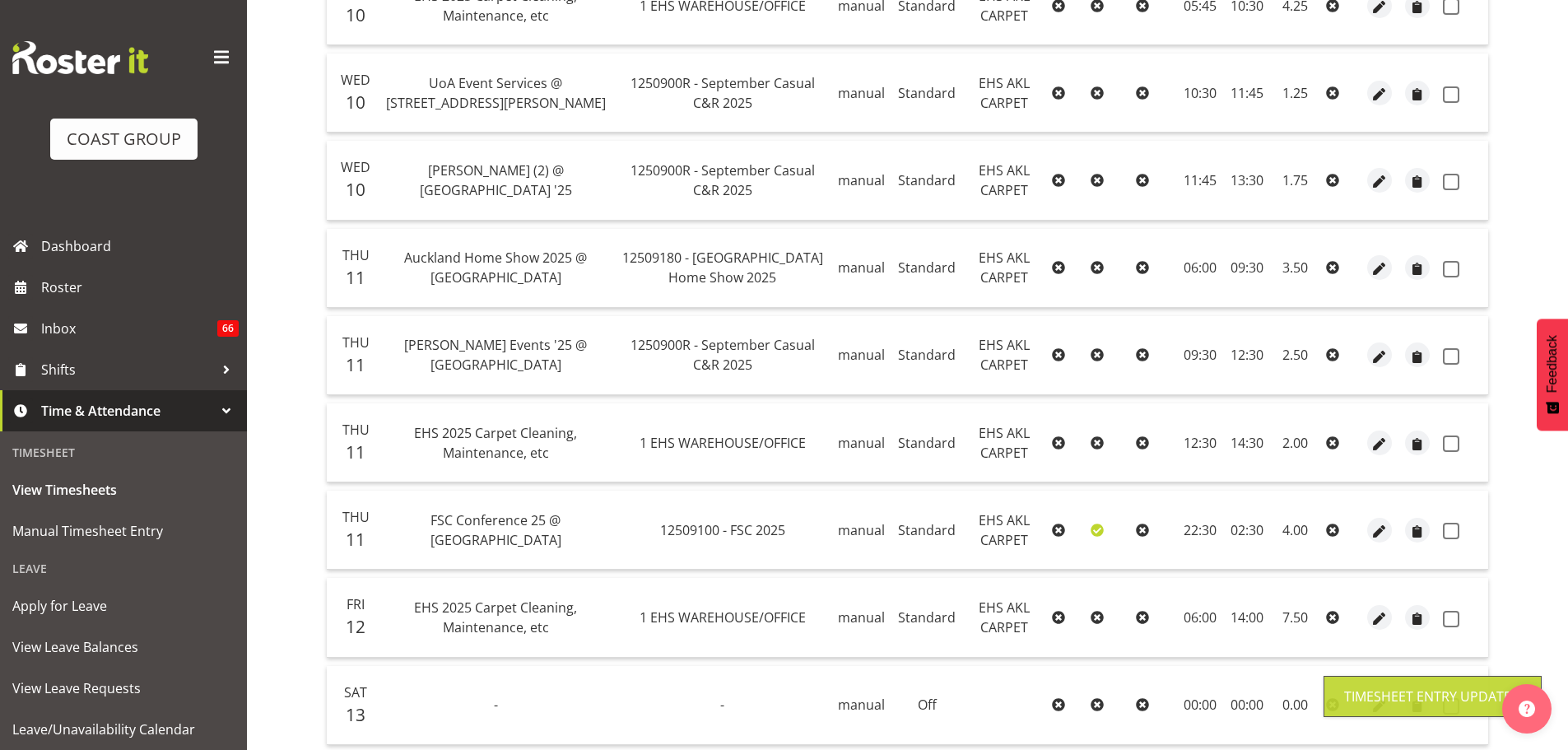
scroll to position [247, 0]
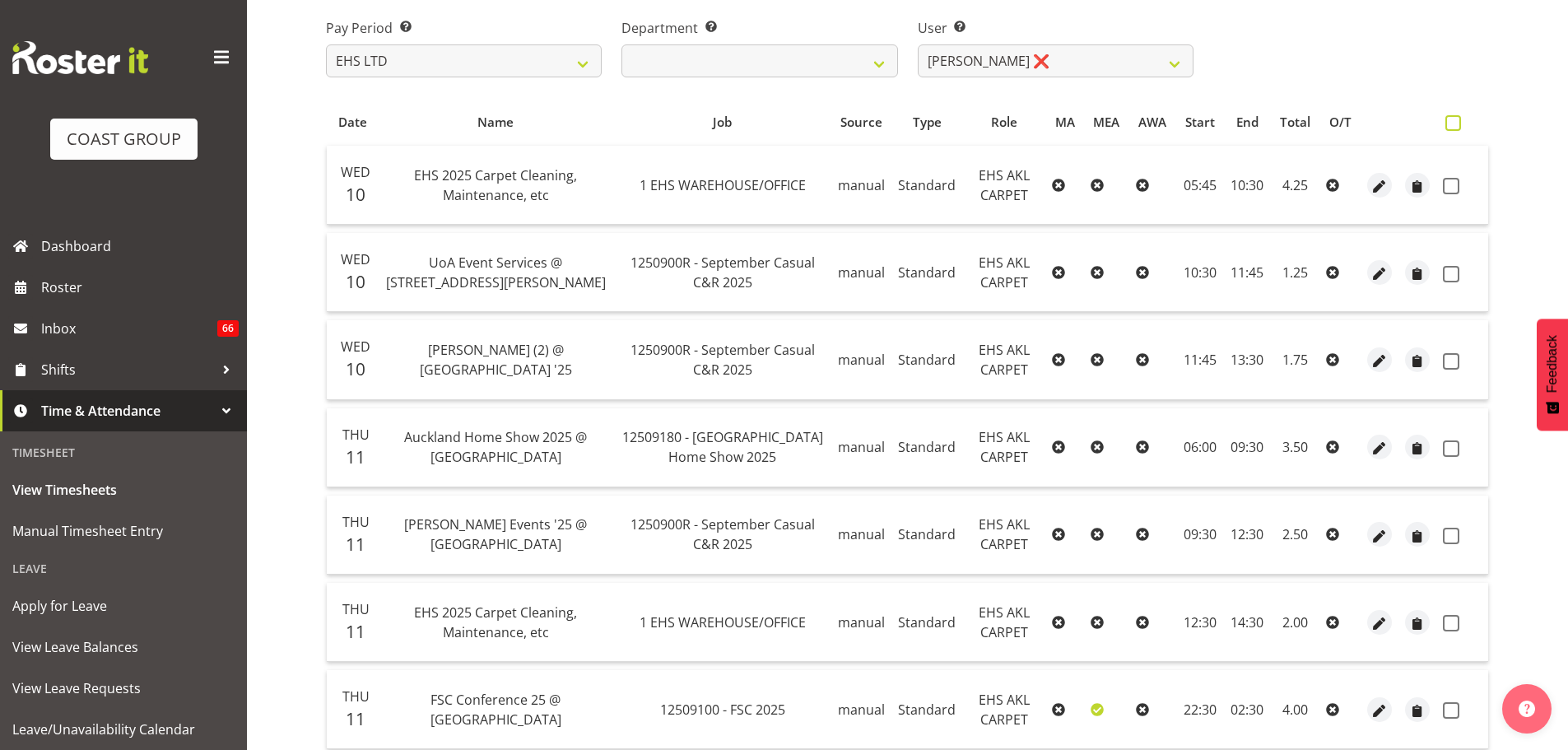
click at [1455, 120] on span at bounding box center [1453, 123] width 16 height 16
click at [1455, 120] on input "checkbox" at bounding box center [1450, 123] width 11 height 11
checkbox input "true"
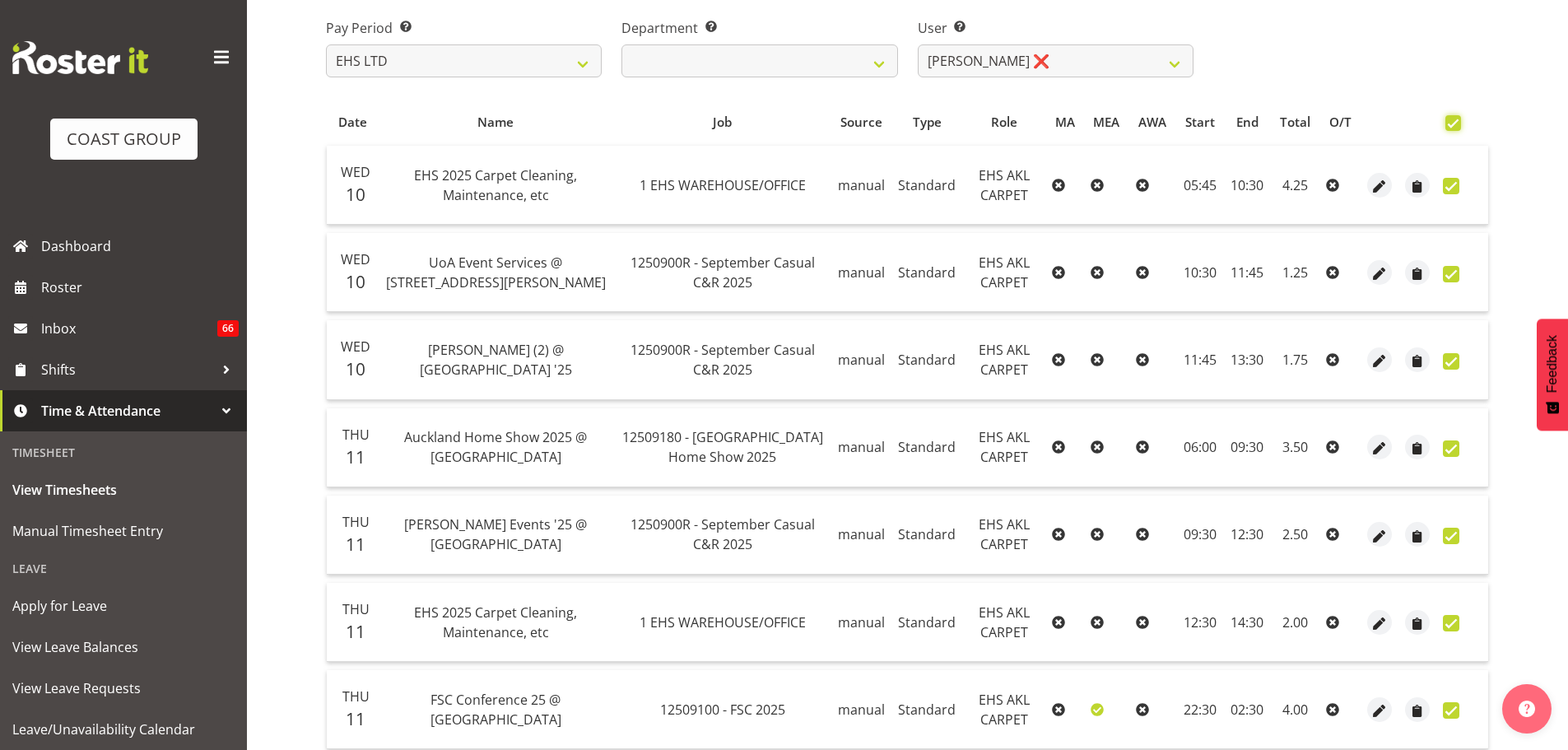
checkbox input "true"
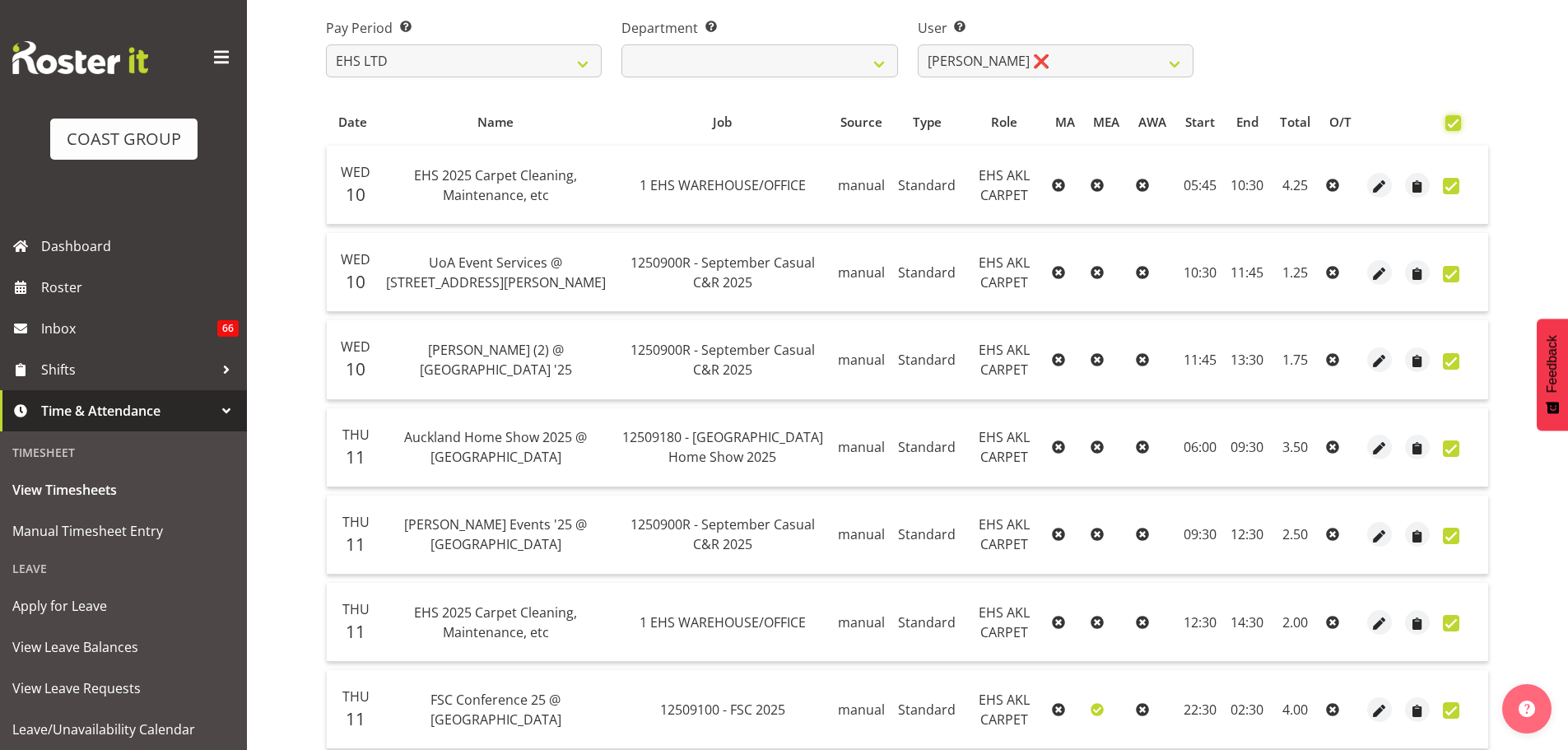
checkbox input "true"
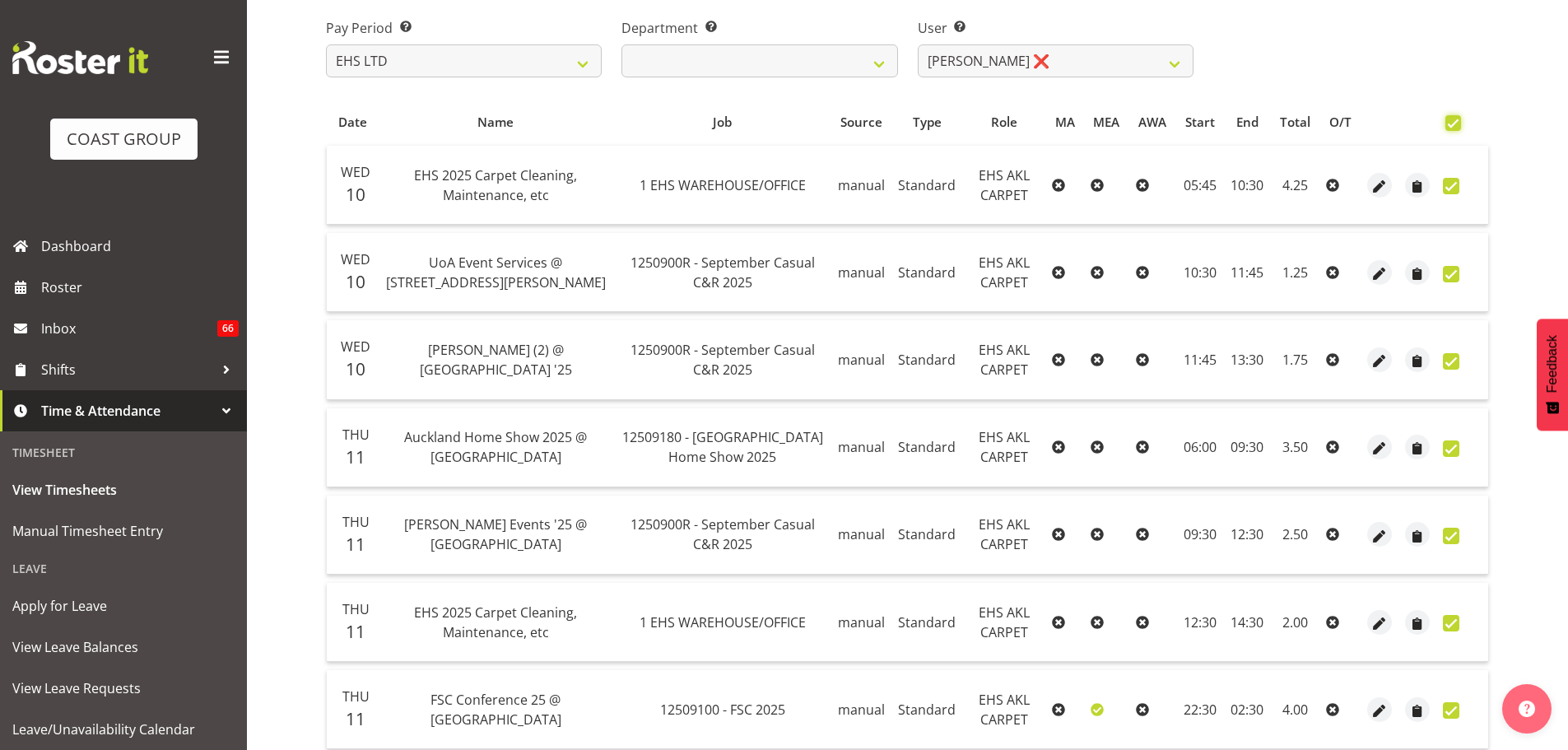
checkbox input "true"
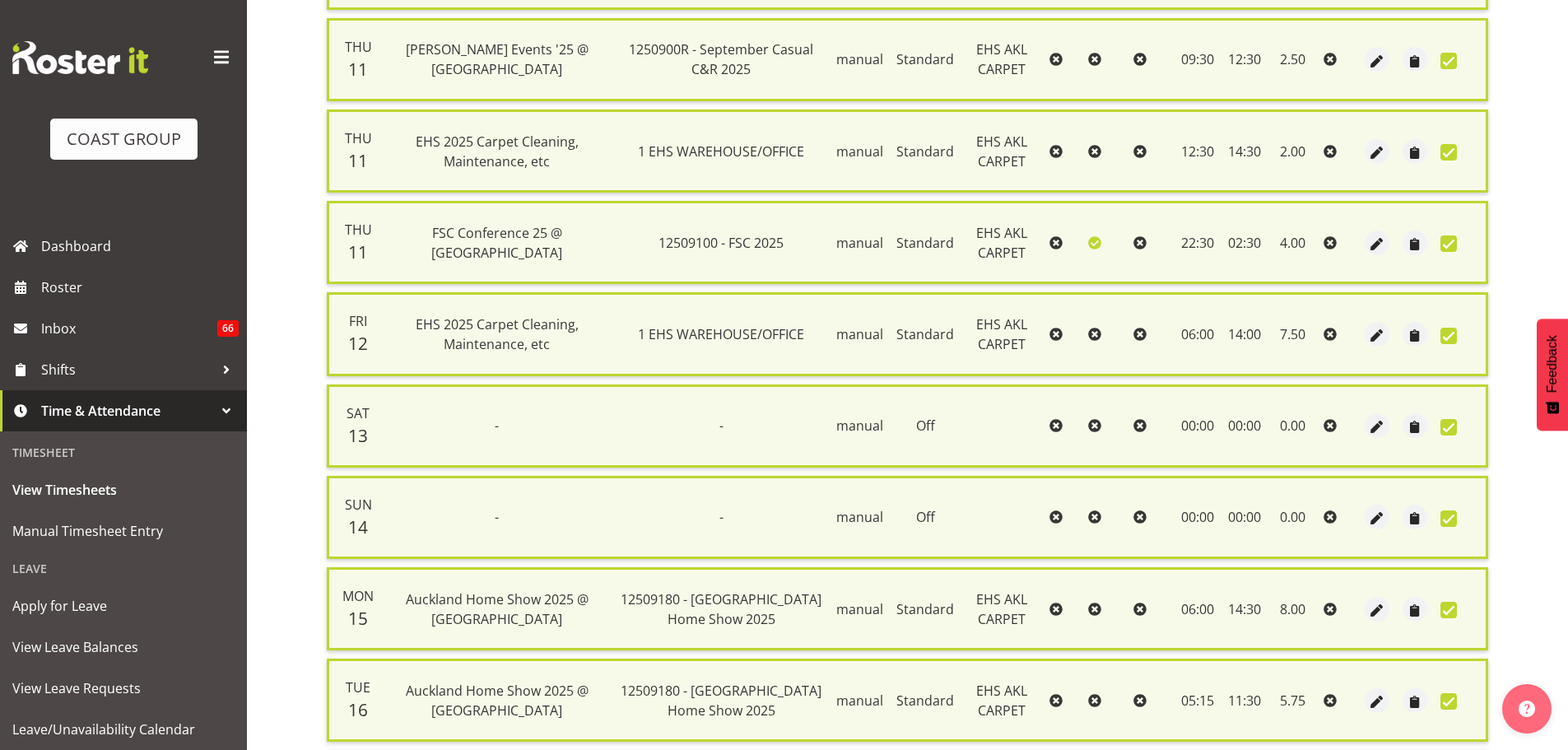
scroll to position [1046, 0]
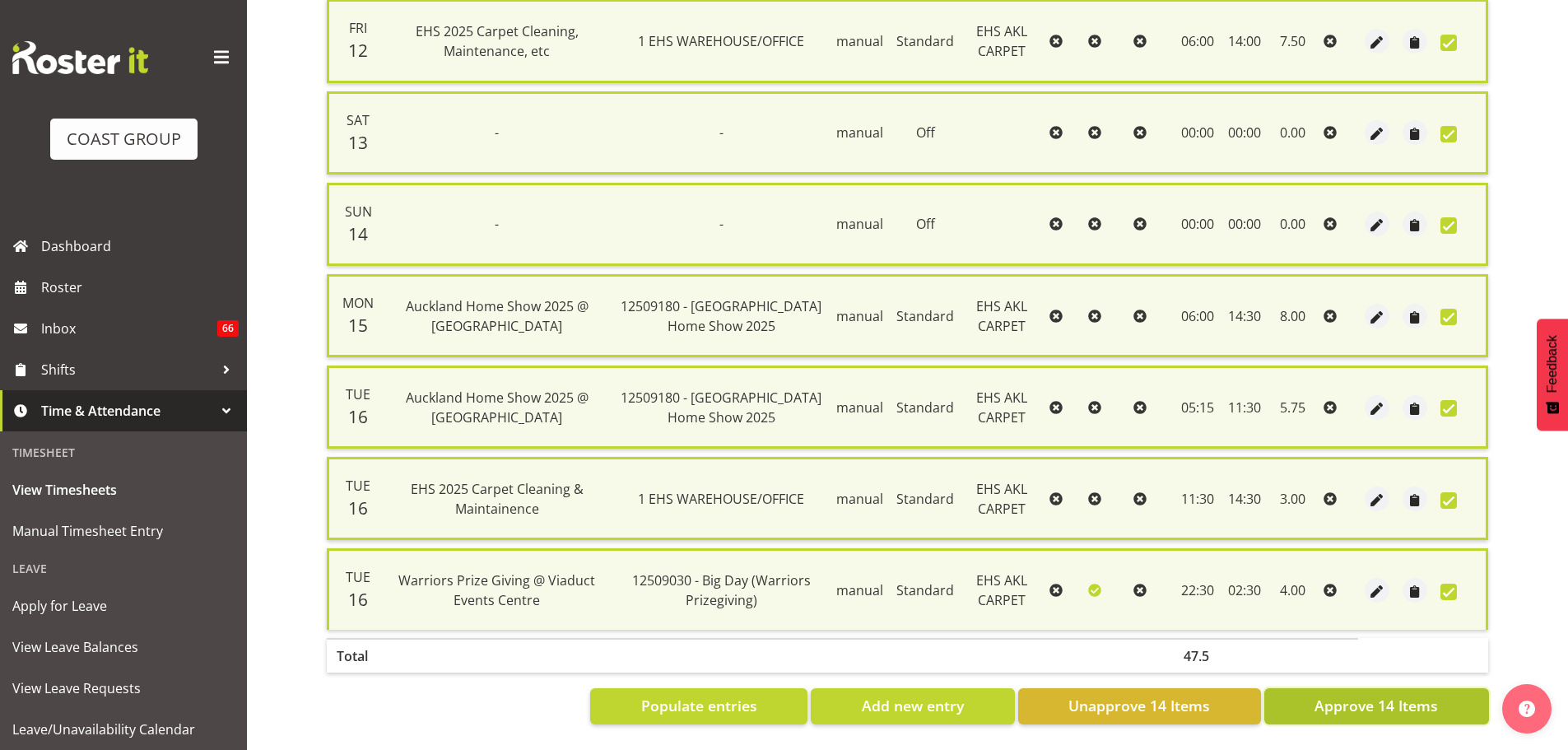
click at [1332, 695] on span "Approve 14 Items" at bounding box center [1375, 706] width 123 height 22
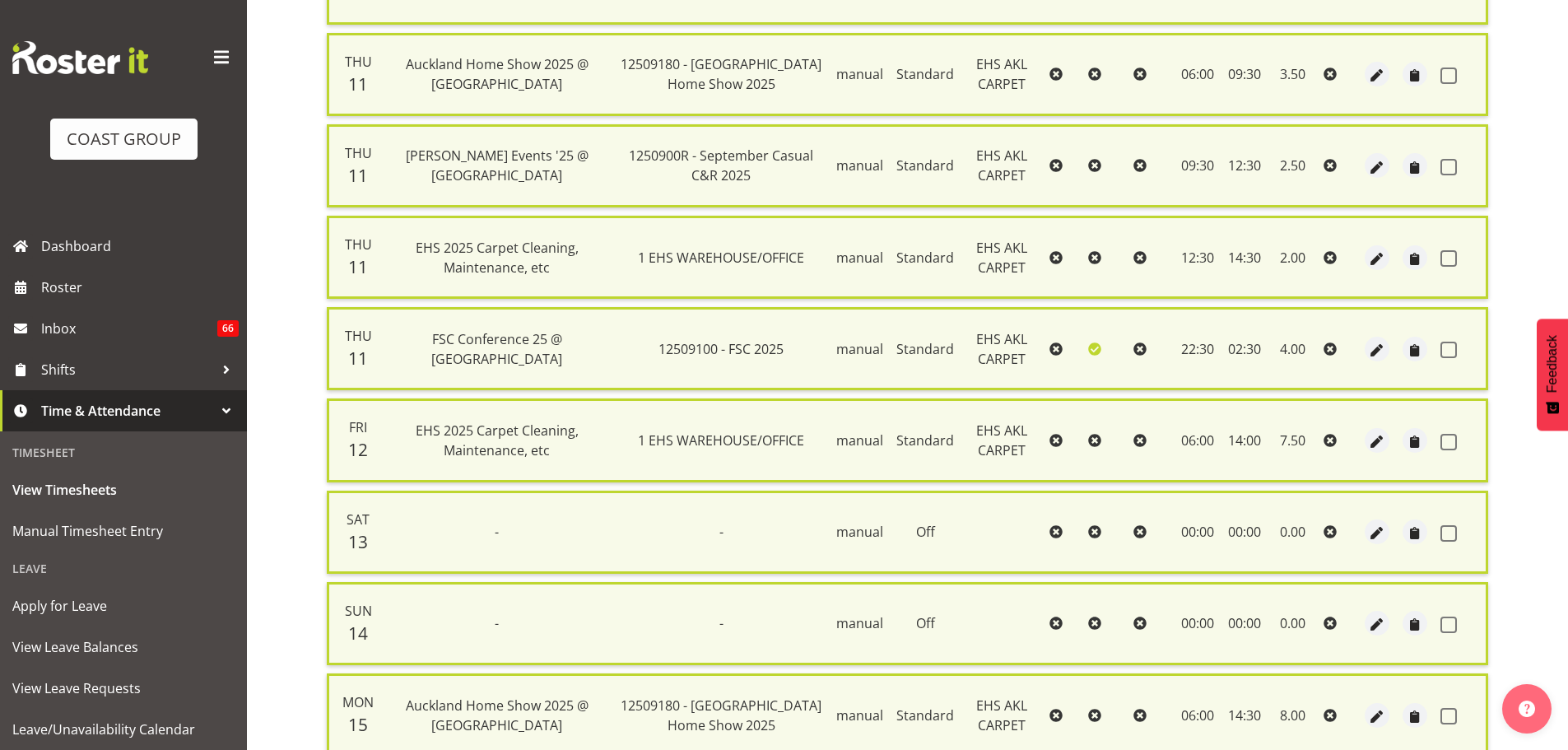
checkbox input "false"
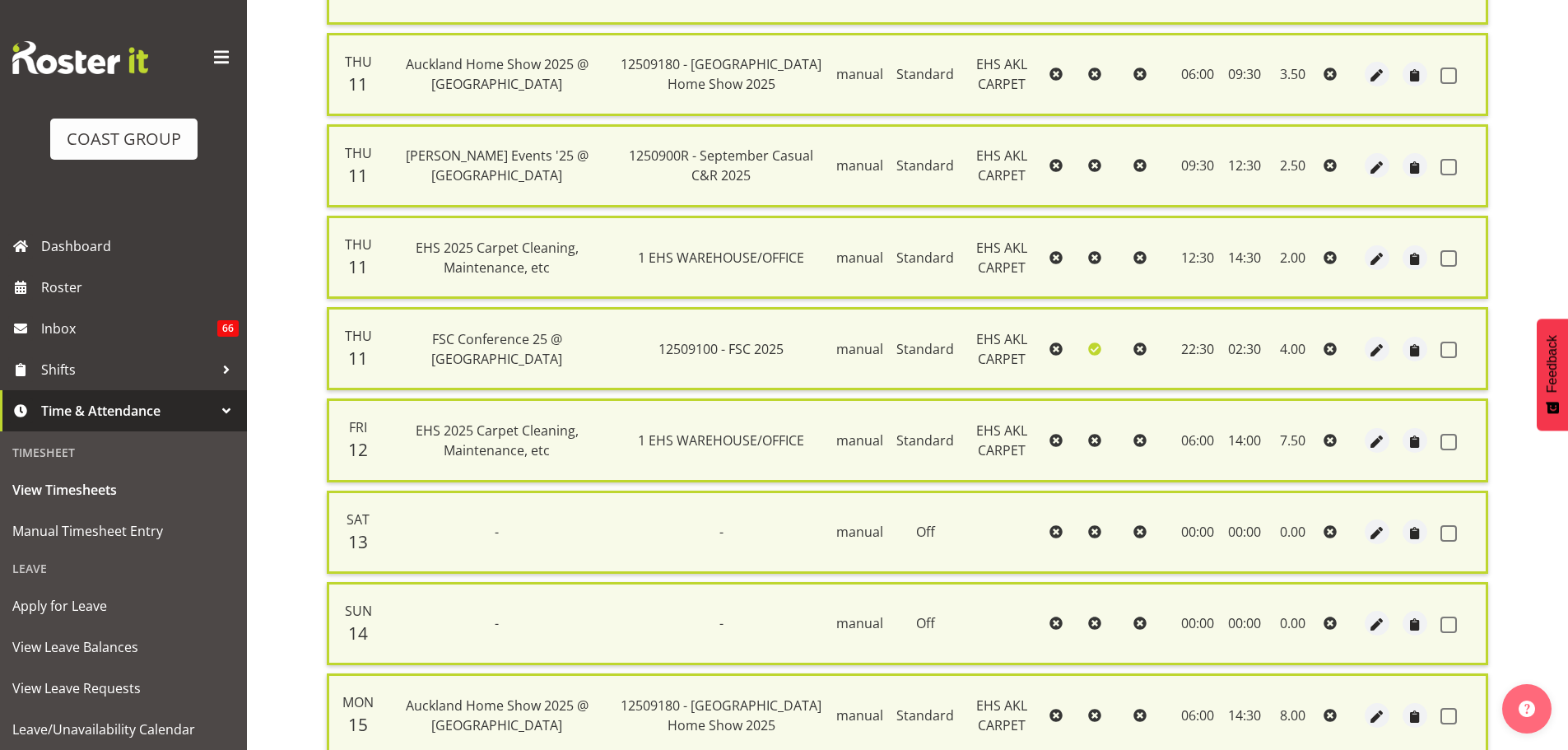
checkbox input "false"
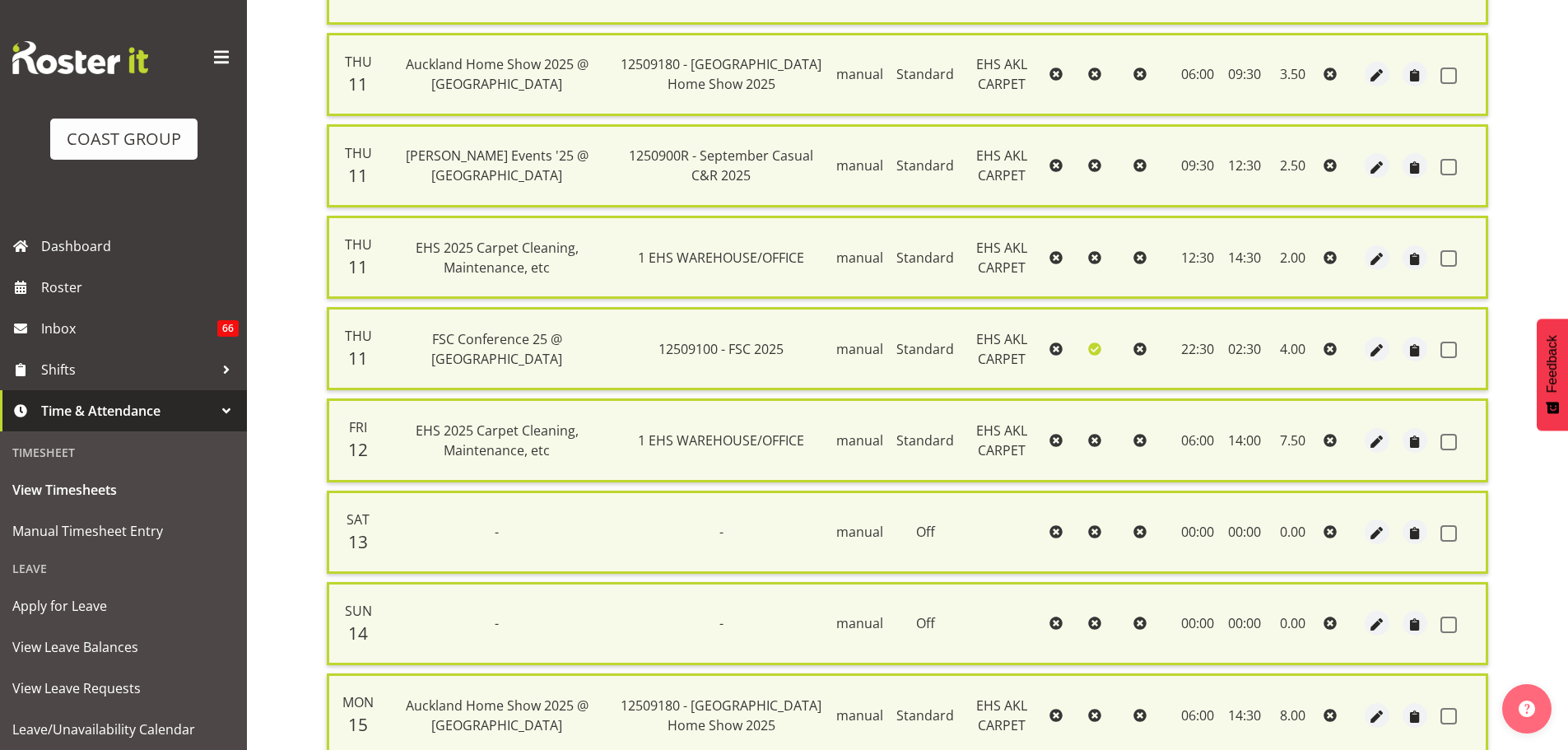
checkbox input "false"
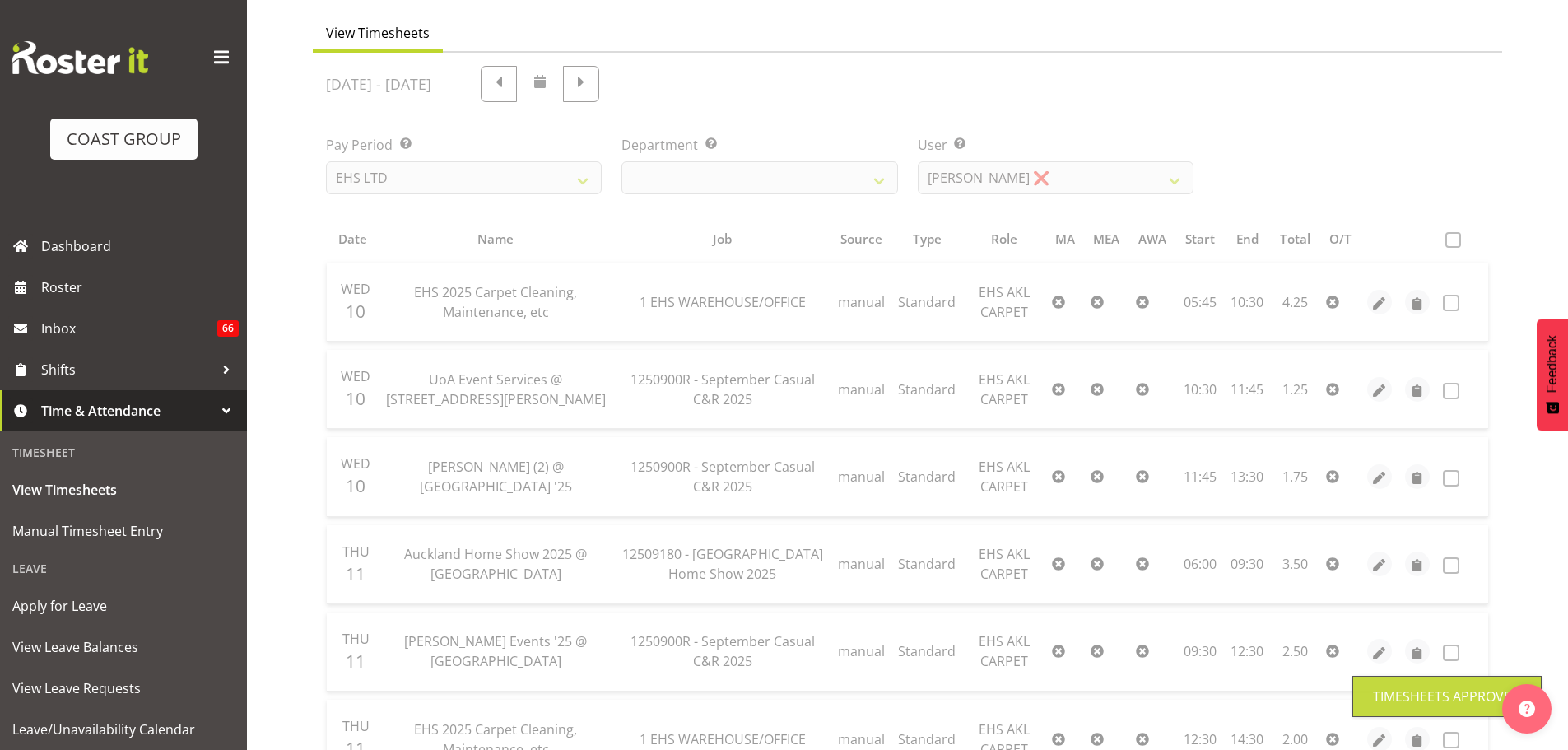
scroll to position [0, 0]
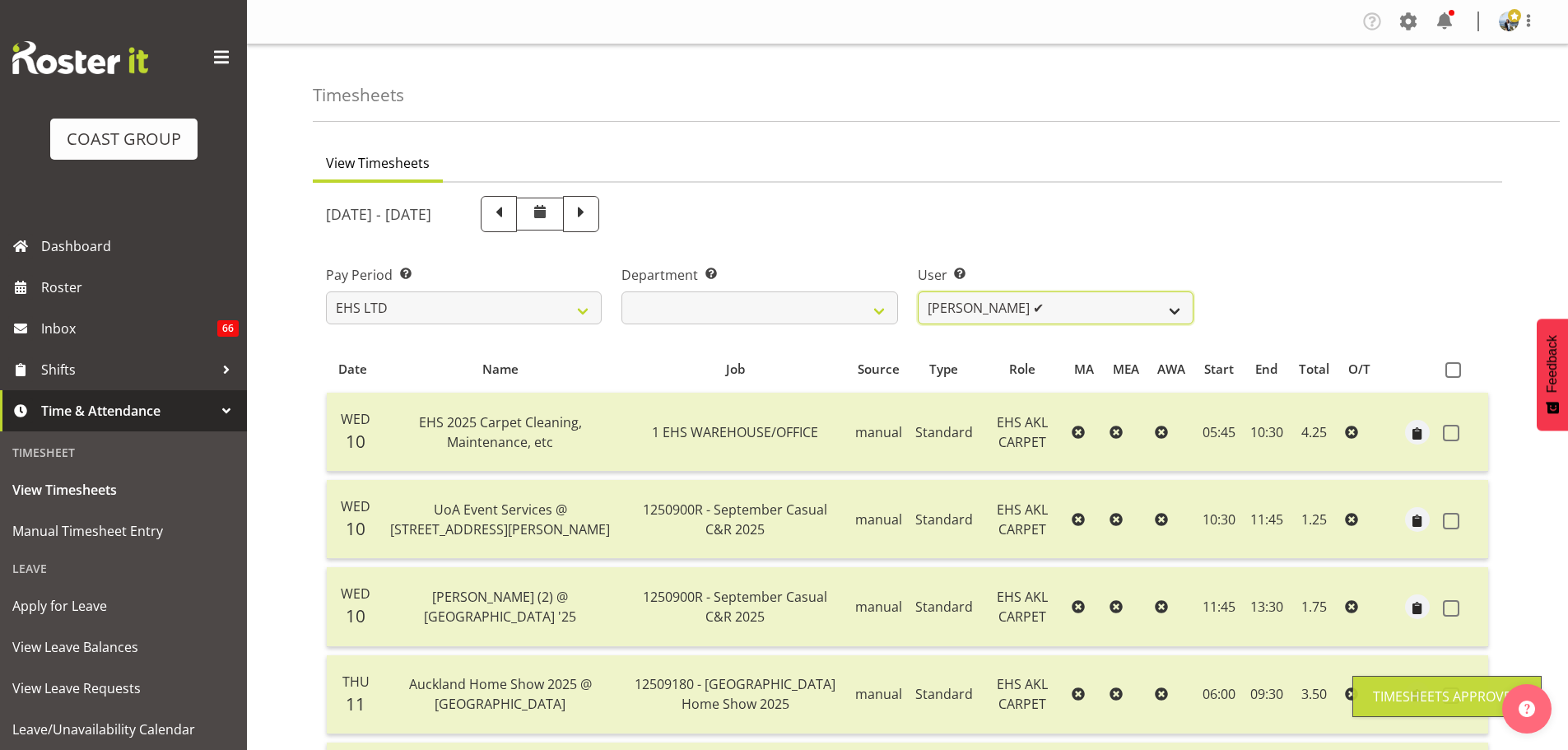
click at [1076, 317] on select "Brittany Taylor ❌ Charwen Vaevaepare ✔ Kelsey Keutenius ❌ Leo Faalogo ❌ Marley …" at bounding box center [1055, 307] width 276 height 32
select select "3114"
click at [917, 291] on select "Brittany Taylor ❌ Charwen Vaevaepare ✔ Kelsey Keutenius ❌ Leo Faalogo ❌ Marley …" at bounding box center [1055, 307] width 276 height 32
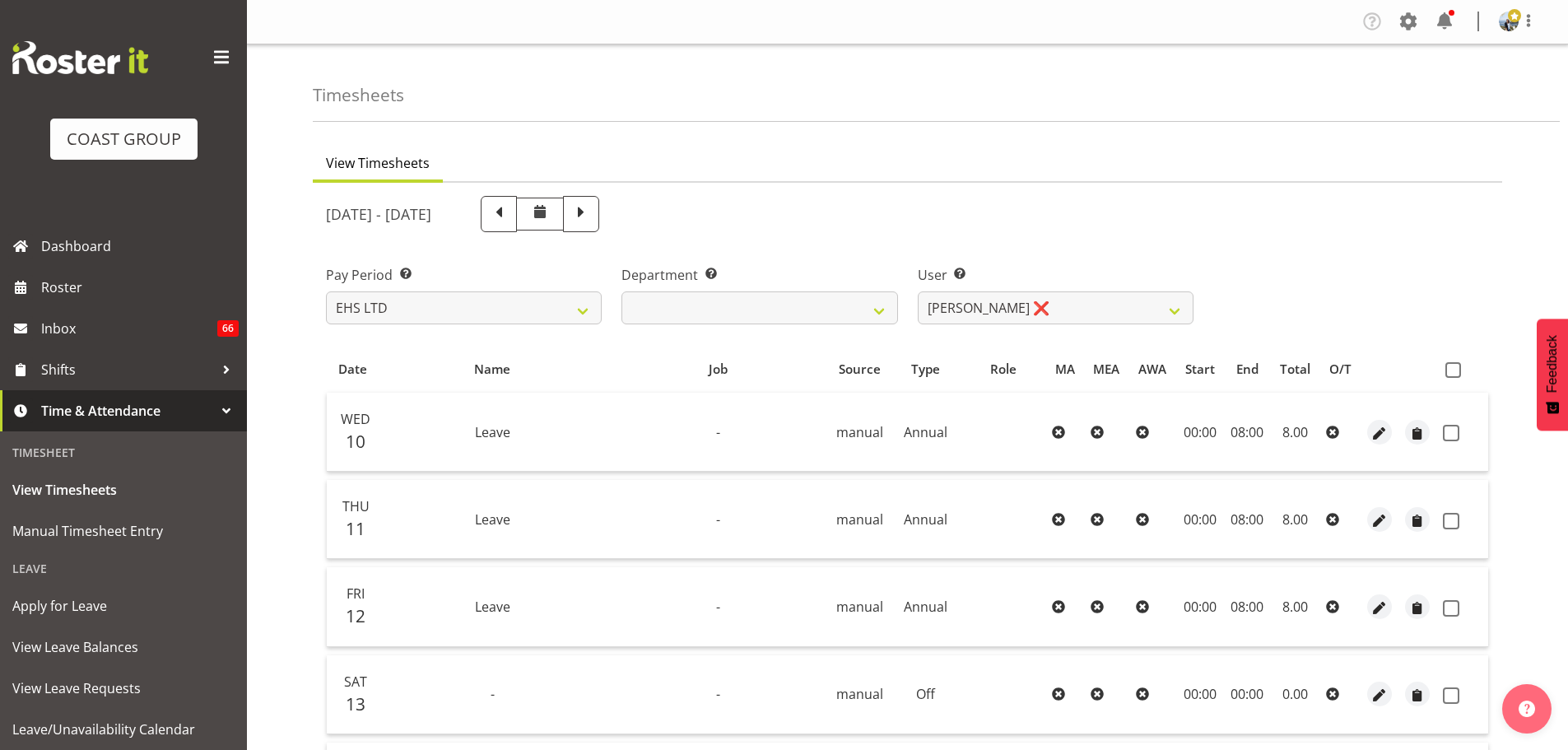
click at [1456, 369] on span at bounding box center [1453, 370] width 16 height 16
click at [1456, 369] on input "checkbox" at bounding box center [1450, 369] width 11 height 11
checkbox input "true"
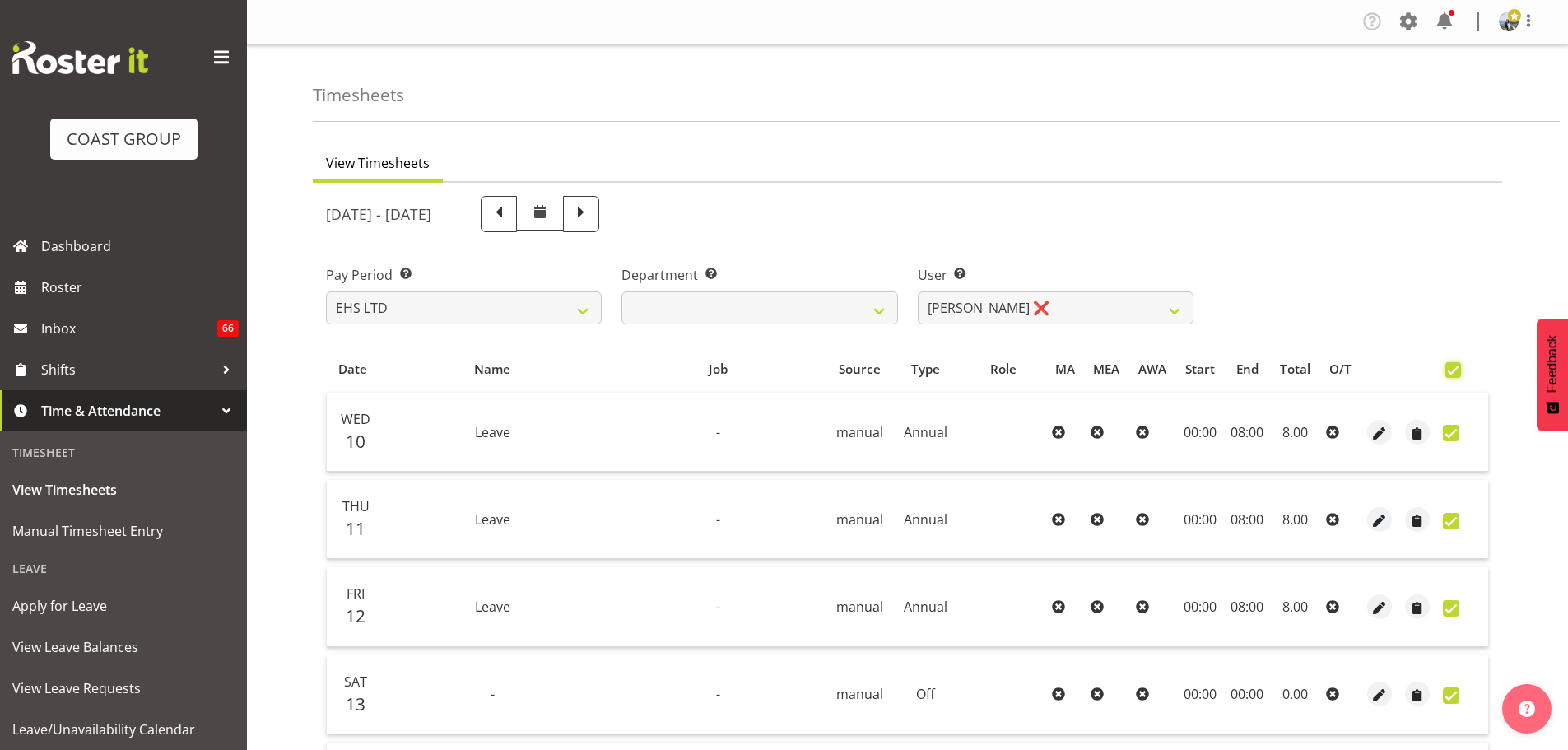
checkbox input "true"
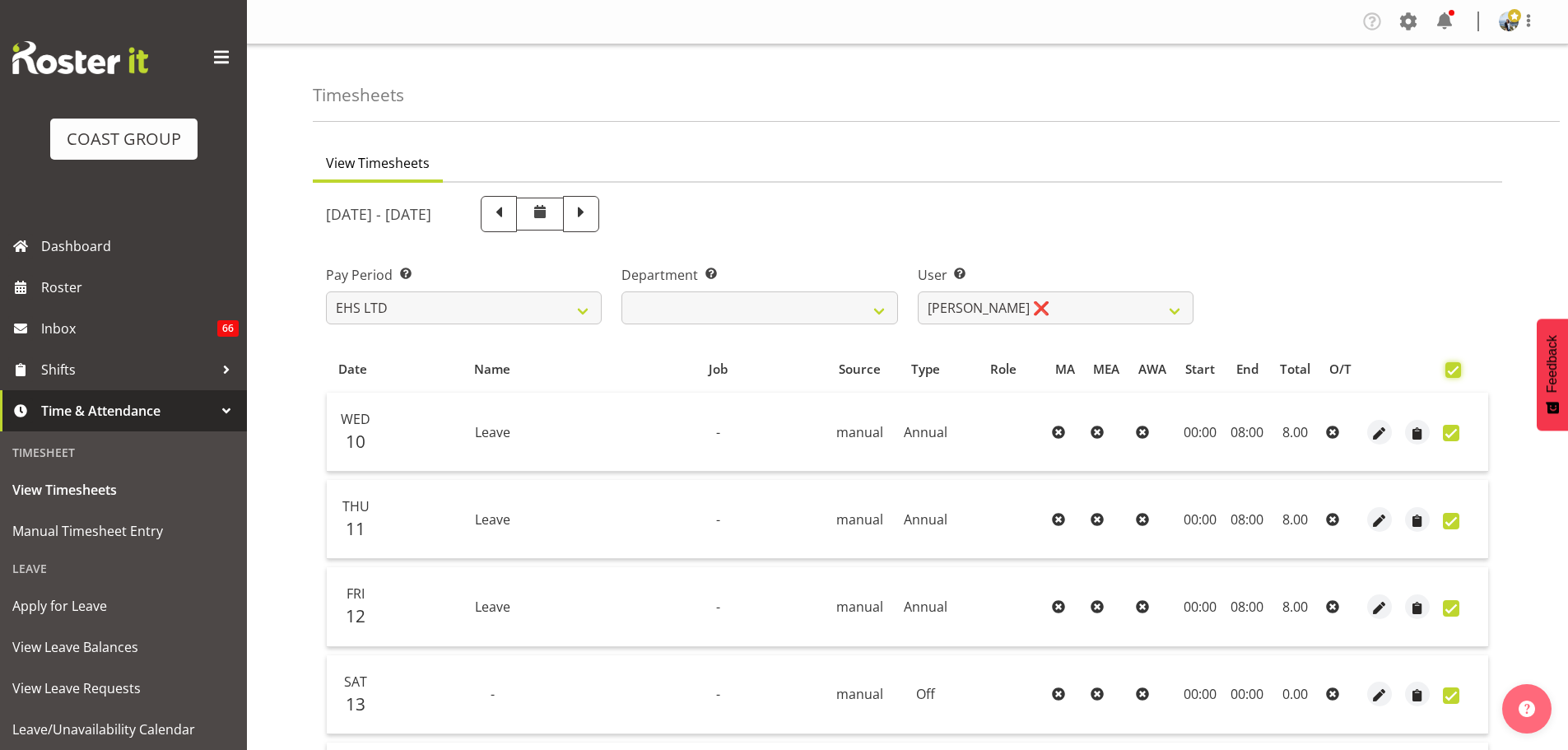
checkbox input "true"
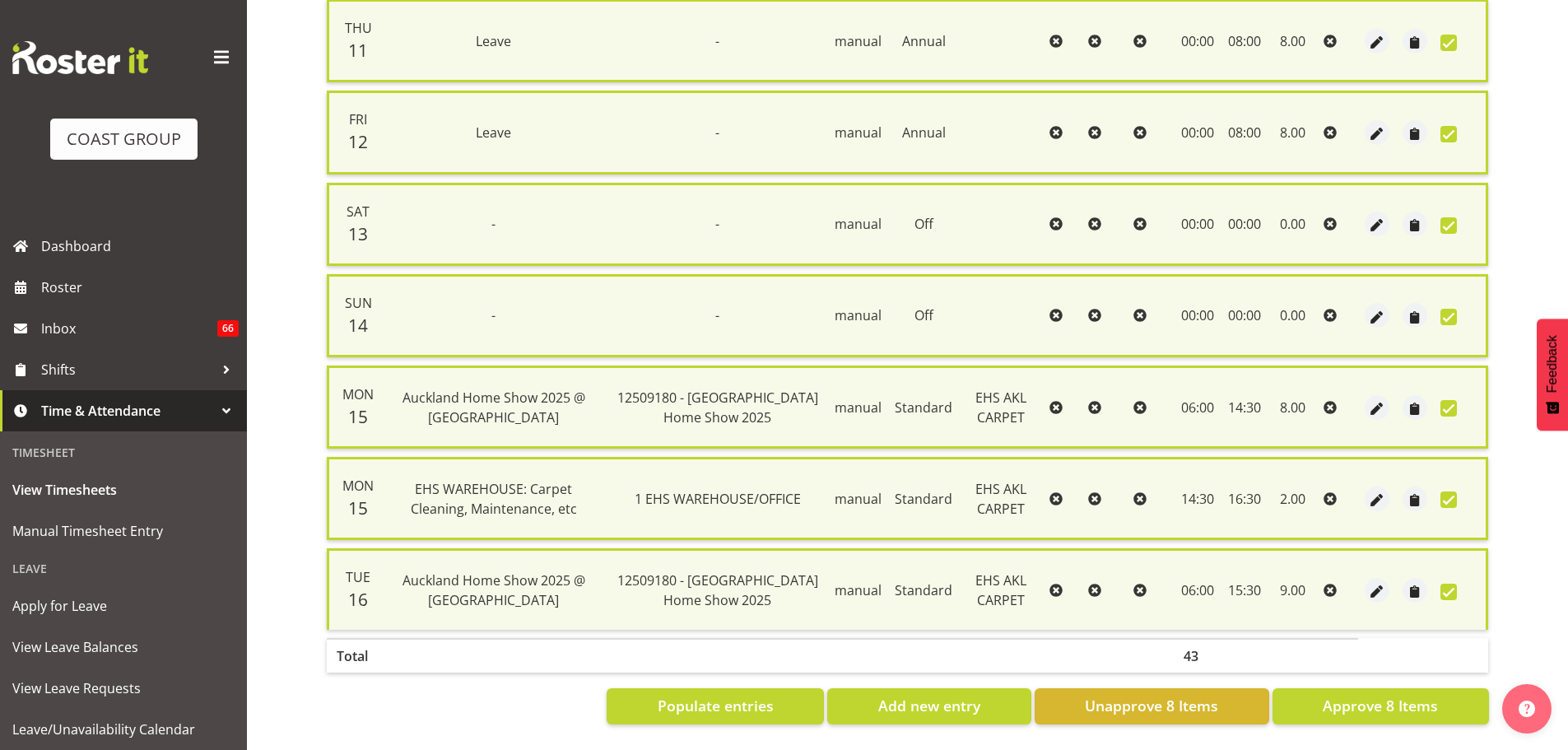
scroll to position [497, 0]
click at [1348, 701] on span "Approve 8 Items" at bounding box center [1380, 706] width 115 height 22
checkbox input "false"
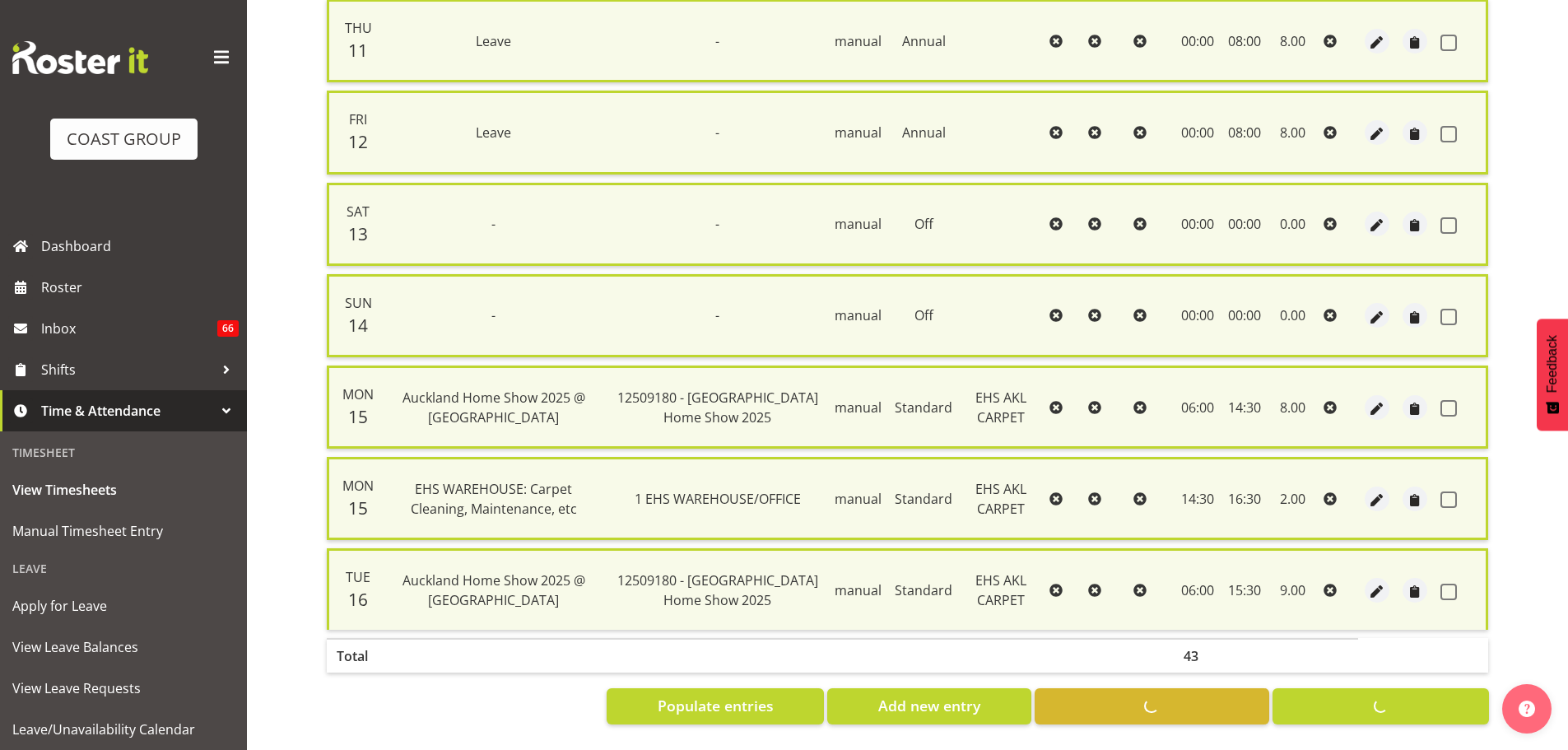
checkbox input "false"
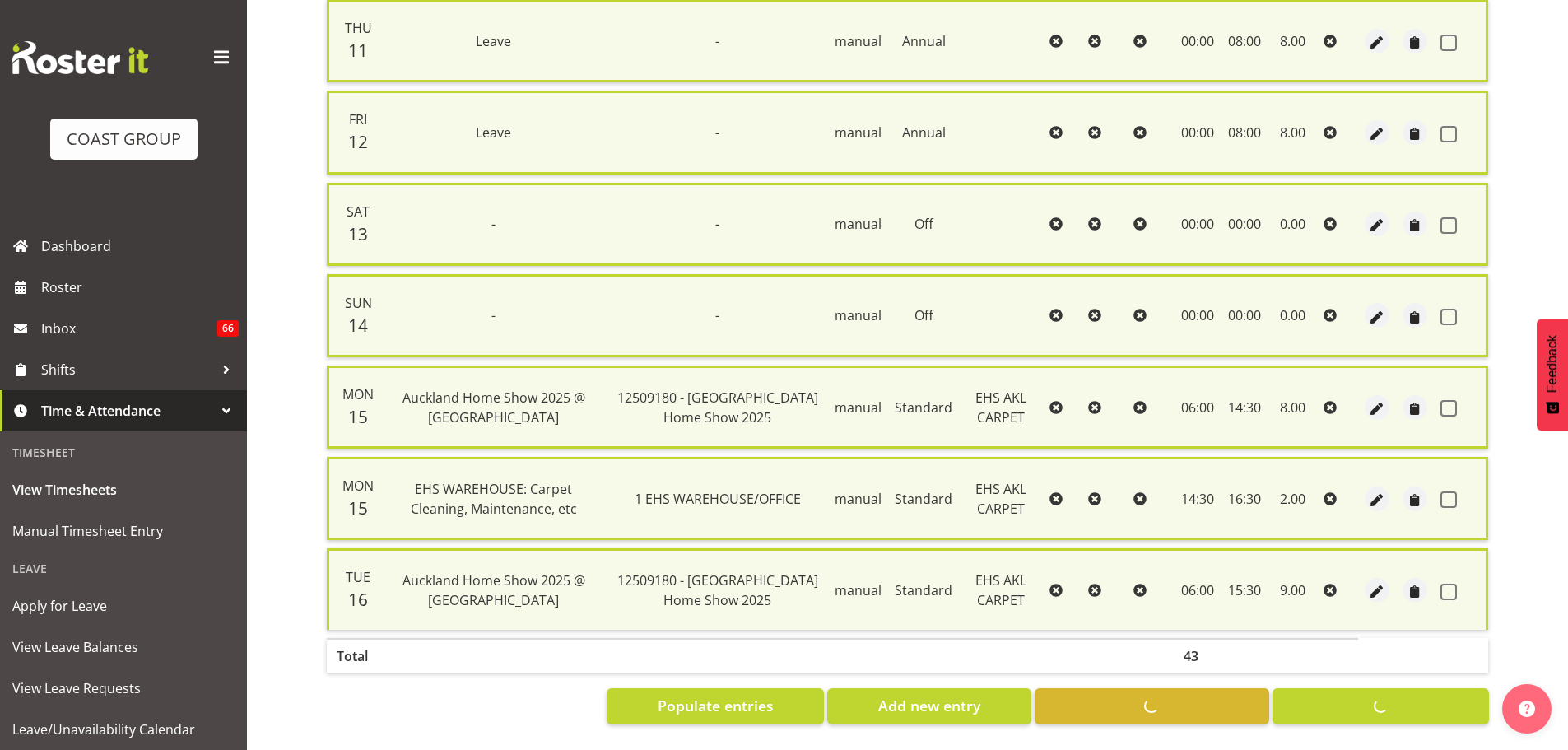
checkbox input "false"
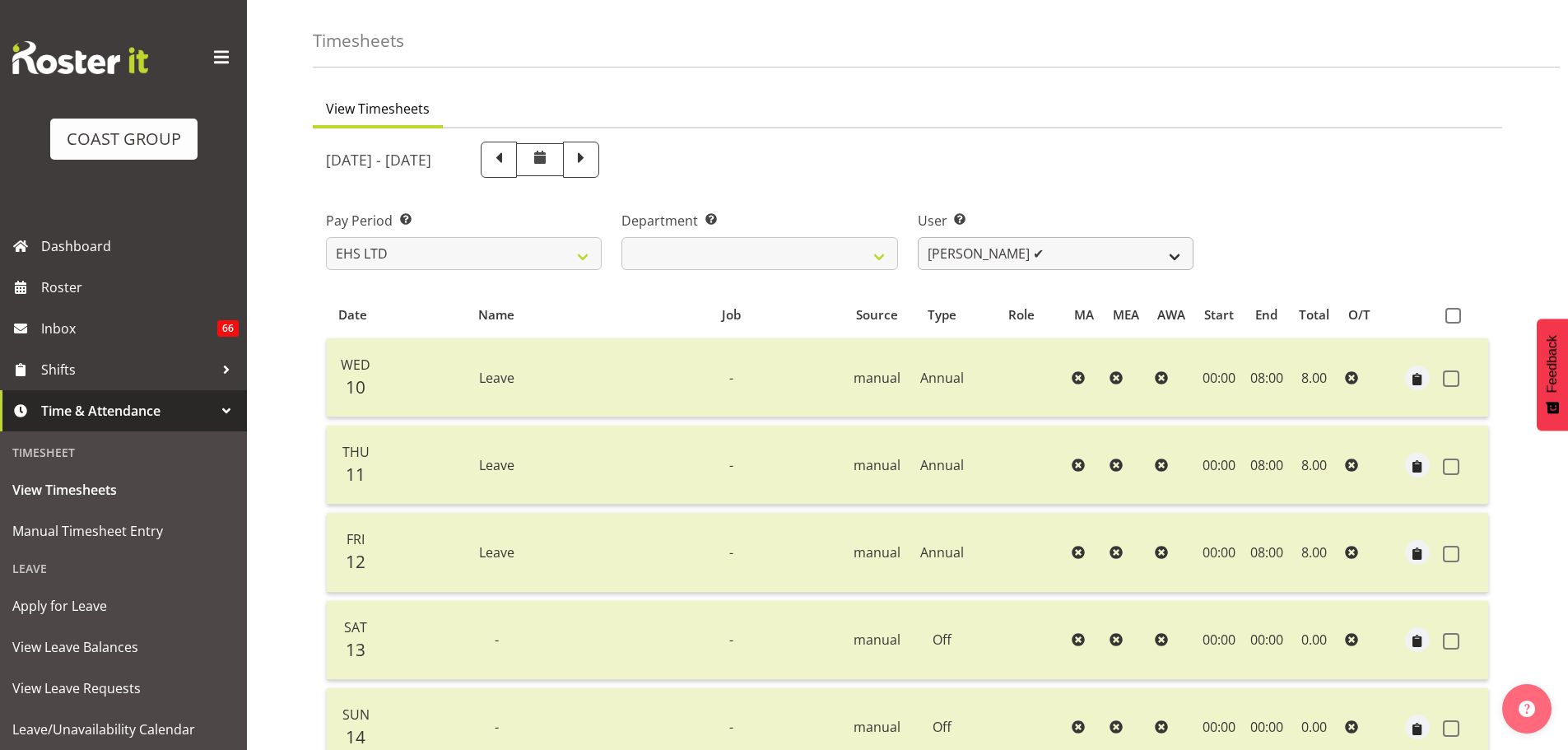
scroll to position [0, 0]
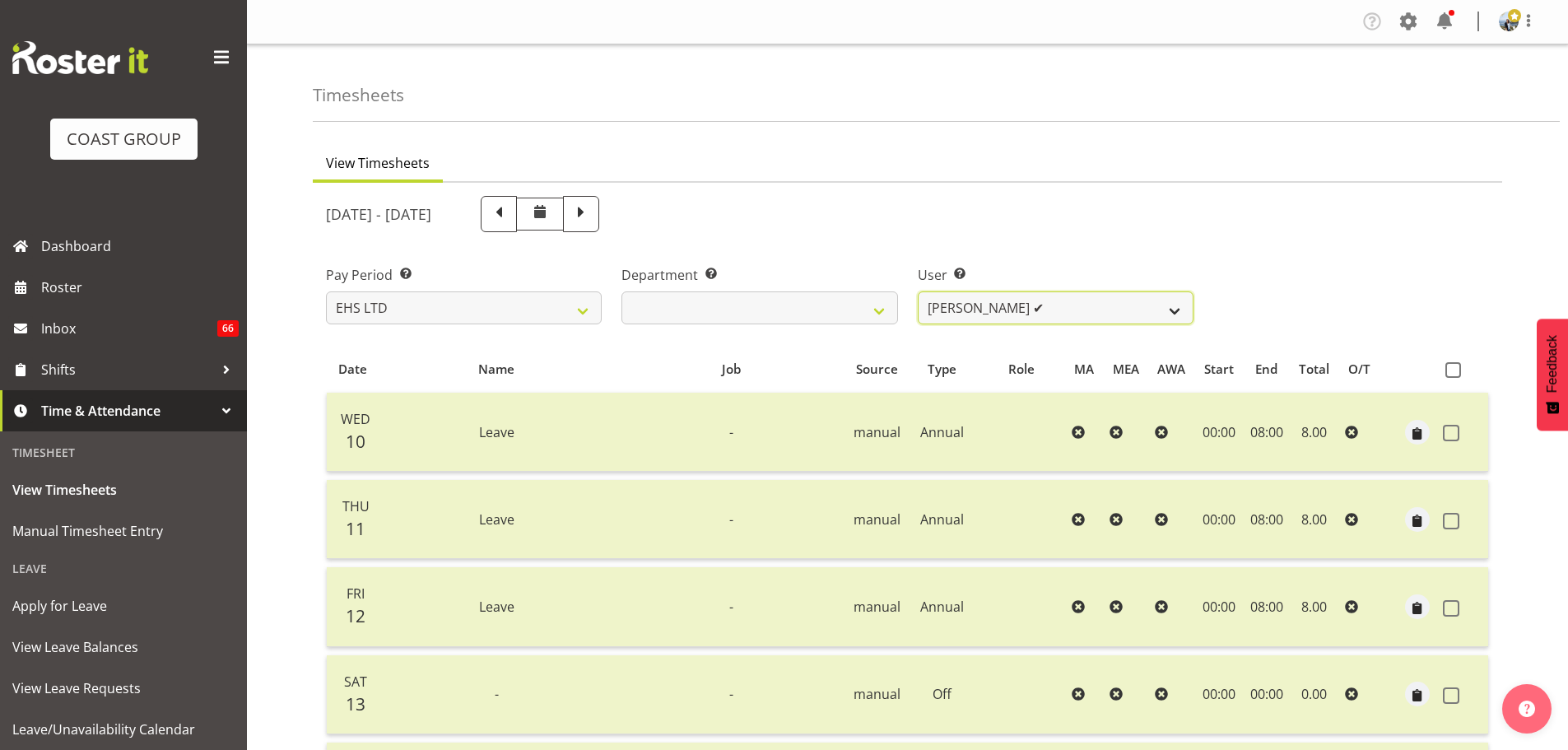
click at [972, 315] on select "Brittany Taylor ✔ Charwen Vaevaepare ✔ Kelsey Keutenius ✔ Leo Faalogo ❌ Marley …" at bounding box center [1055, 307] width 276 height 32
click at [976, 314] on select "Brittany Taylor ✔ Charwen Vaevaepare ✔ Kelsey Keutenius ✔ Leo Faalogo ❌ Marley …" at bounding box center [1055, 307] width 276 height 32
click at [917, 291] on select "Brittany Taylor ✔ Charwen Vaevaepare ✔ Kelsey Keutenius ✔ Leo Faalogo ❌ Marley …" at bounding box center [1055, 307] width 276 height 32
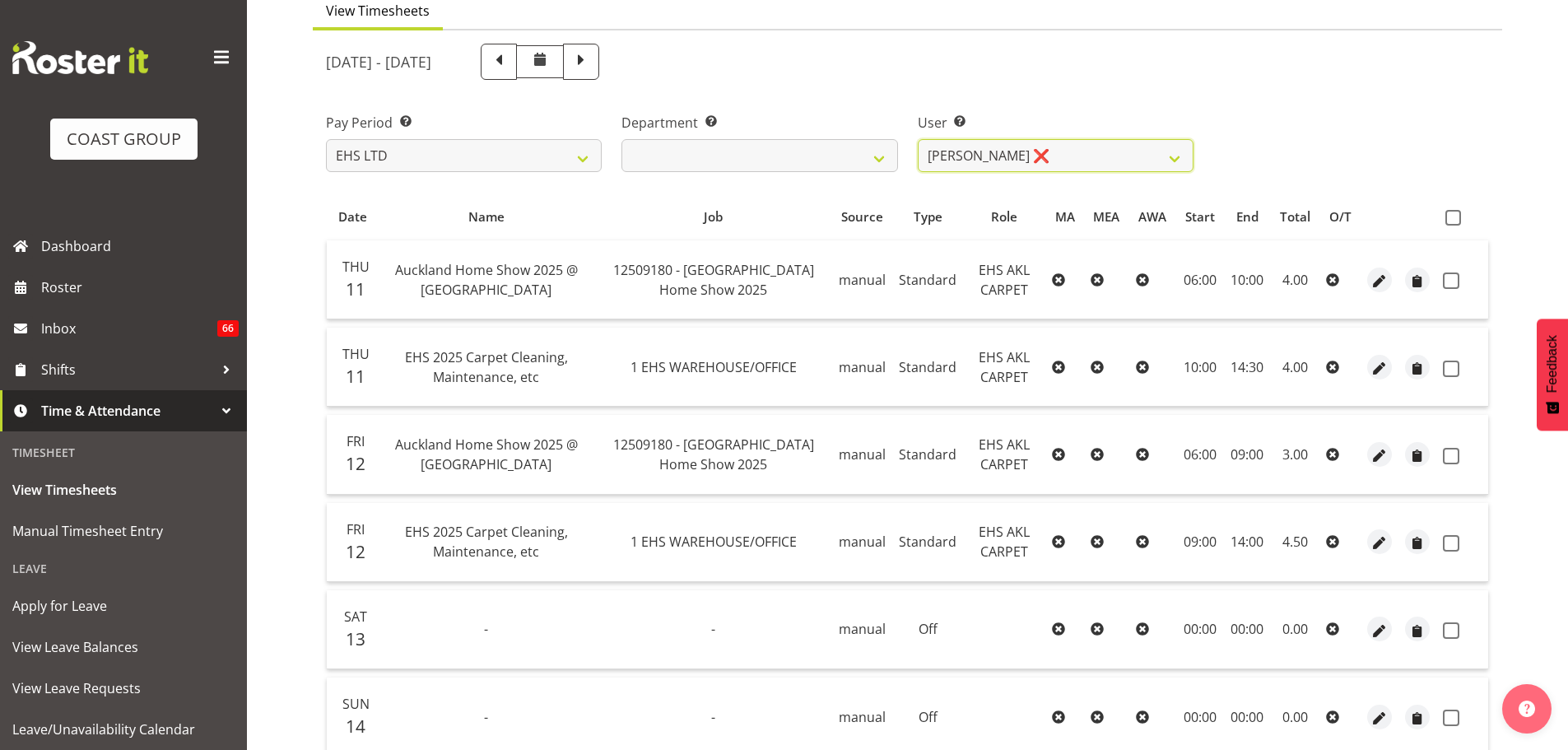
scroll to position [147, 0]
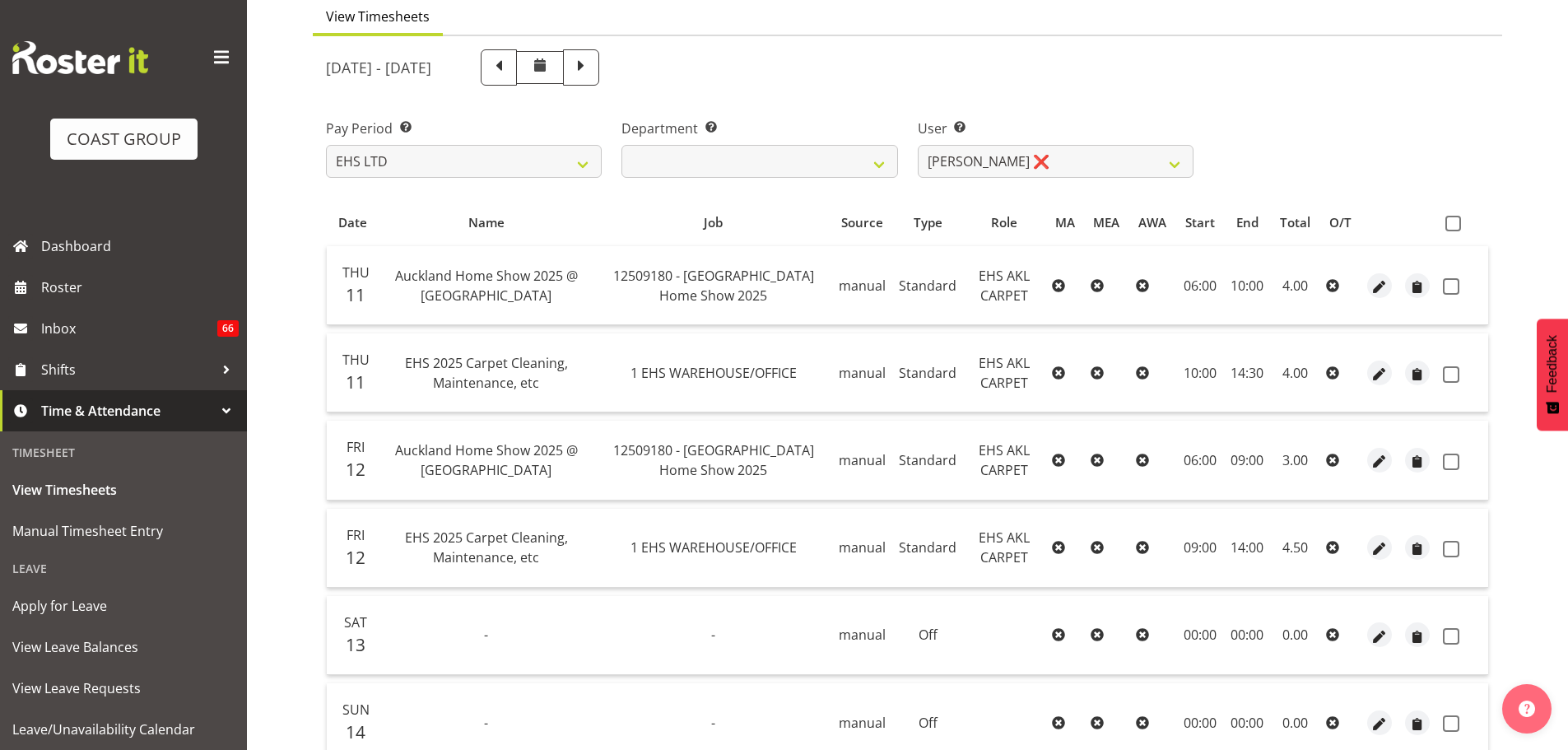
click at [1117, 178] on div "User Select user. Note: This is filtered down by the previous two drop-down ite…" at bounding box center [1055, 142] width 295 height 93
click at [1114, 165] on select "Brittany Taylor ✔ Charwen Vaevaepare ✔ Kelsey Keutenius ✔ Leo Faalogo ❌ Marley …" at bounding box center [1055, 160] width 276 height 32
select select "10070"
click at [917, 145] on select "Brittany Taylor ✔ Charwen Vaevaepare ✔ Kelsey Keutenius ✔ Leo Faalogo ❌ Marley …" at bounding box center [1055, 160] width 276 height 32
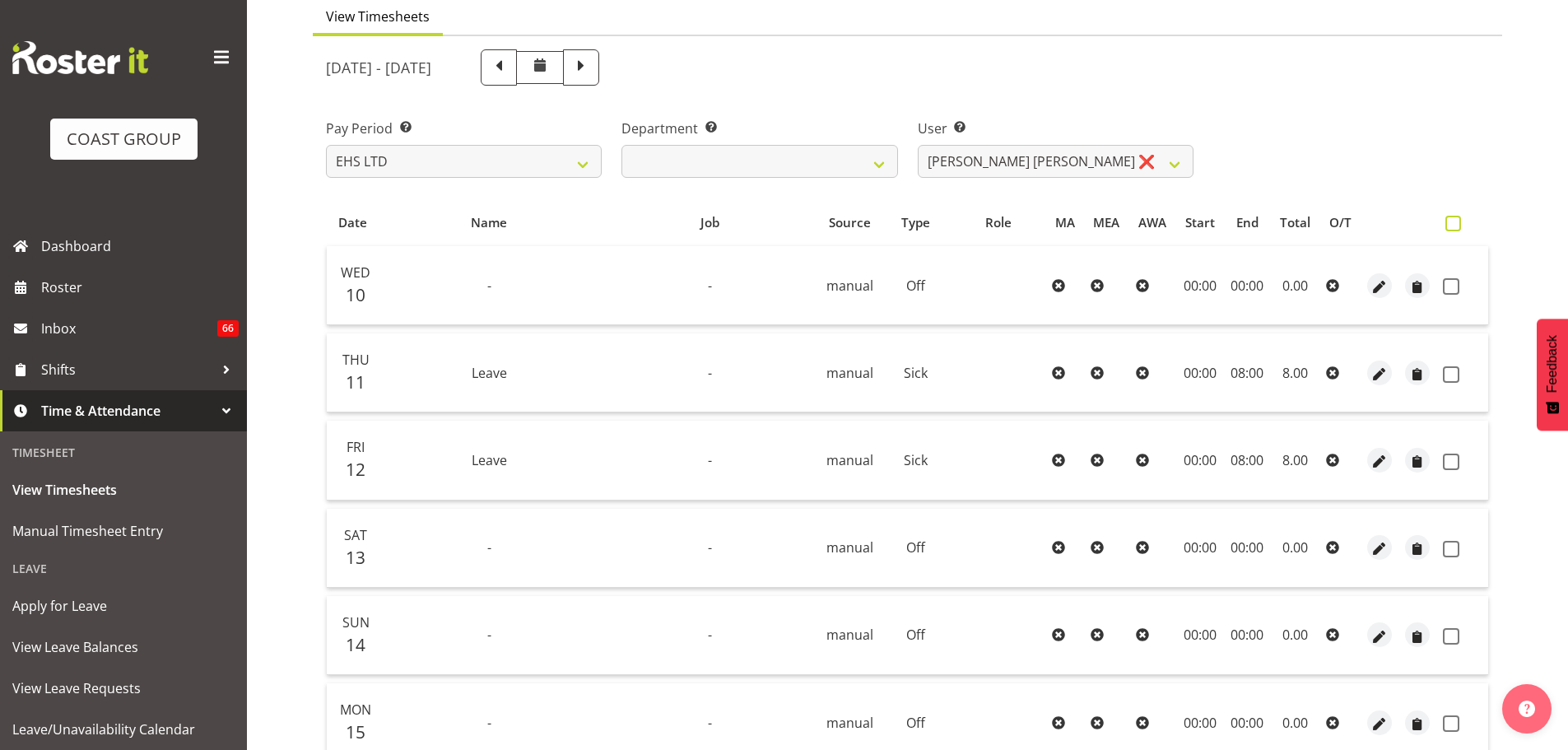
click at [1466, 223] on label at bounding box center [1457, 223] width 24 height 16
click at [1456, 223] on input "checkbox" at bounding box center [1450, 223] width 11 height 11
checkbox input "true"
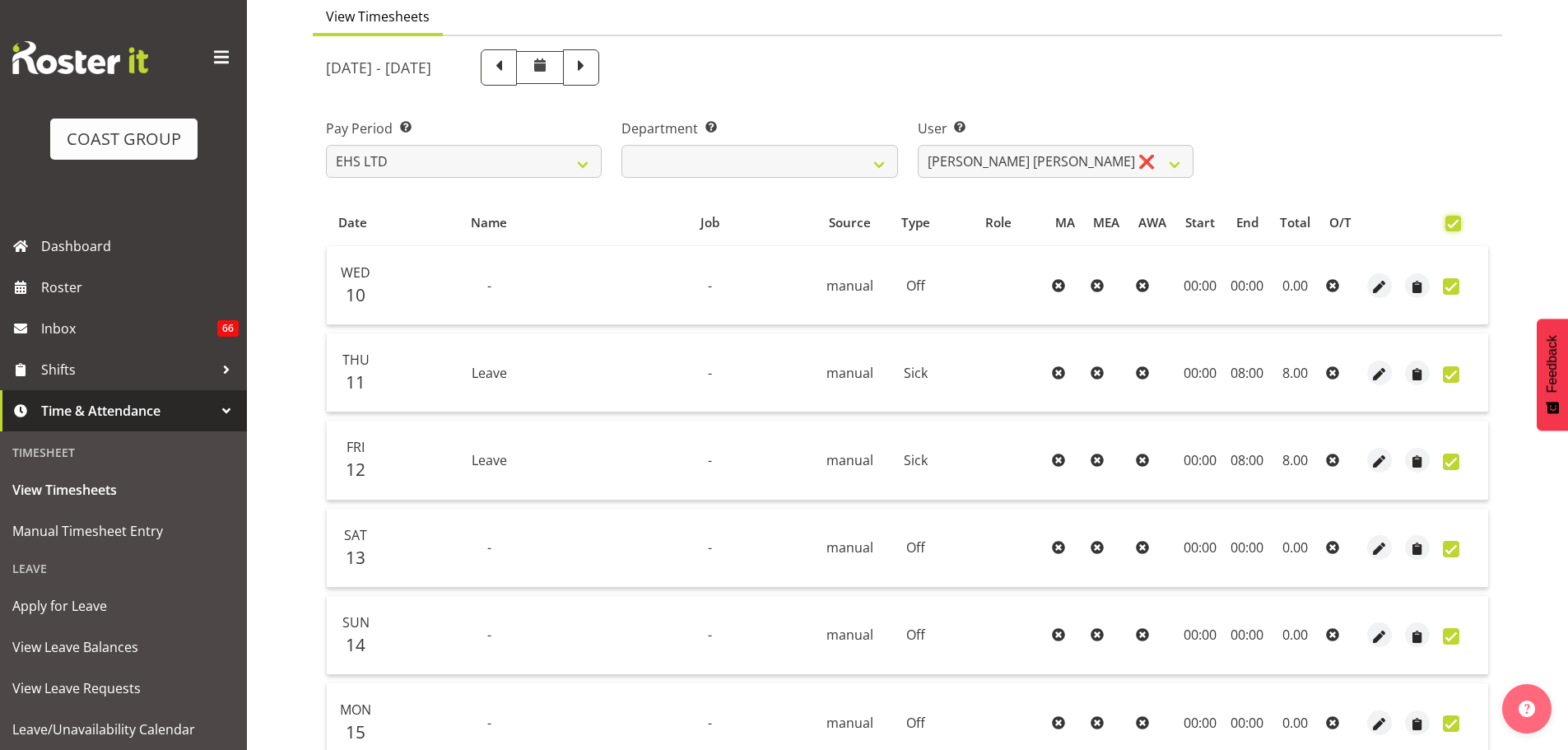
checkbox input "true"
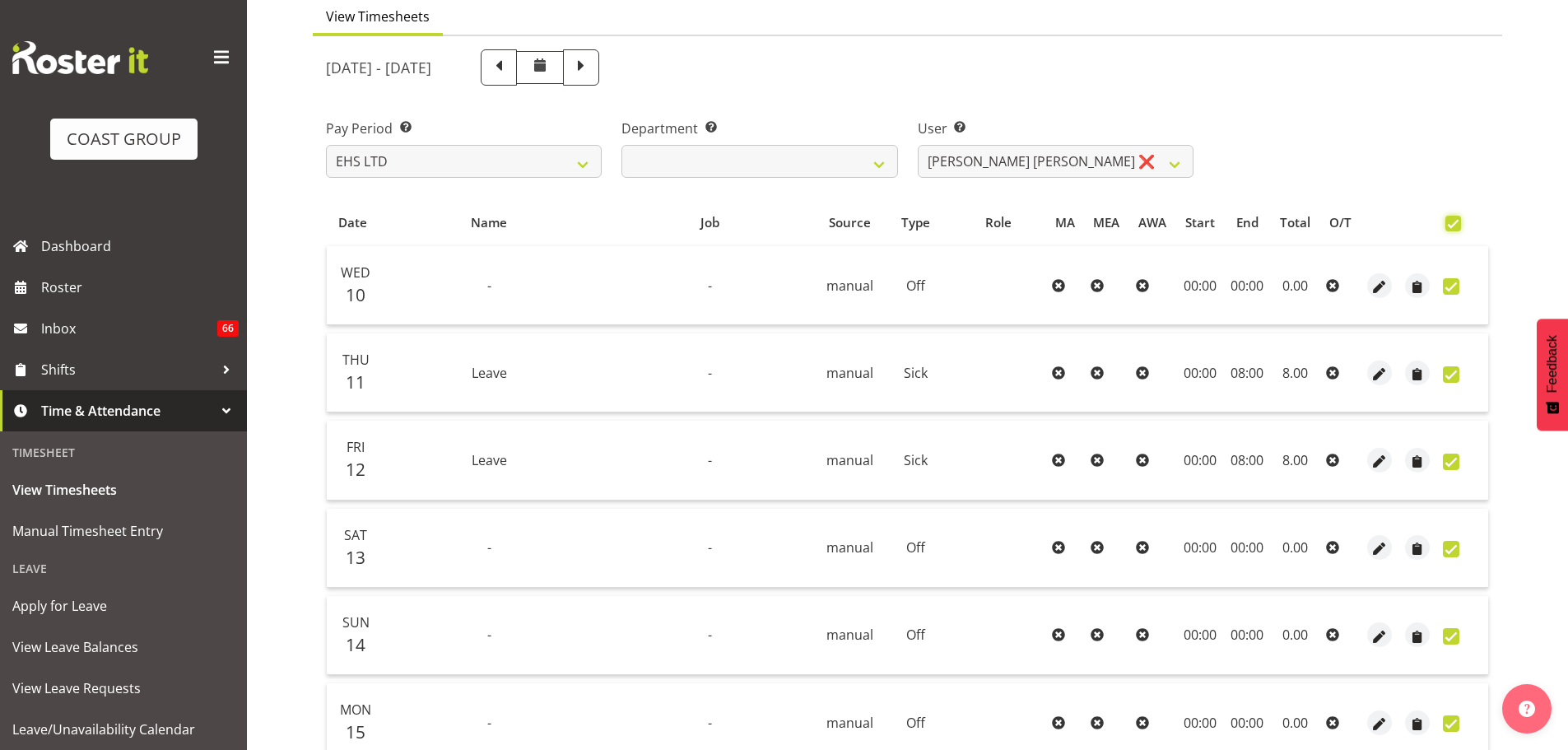
checkbox input "true"
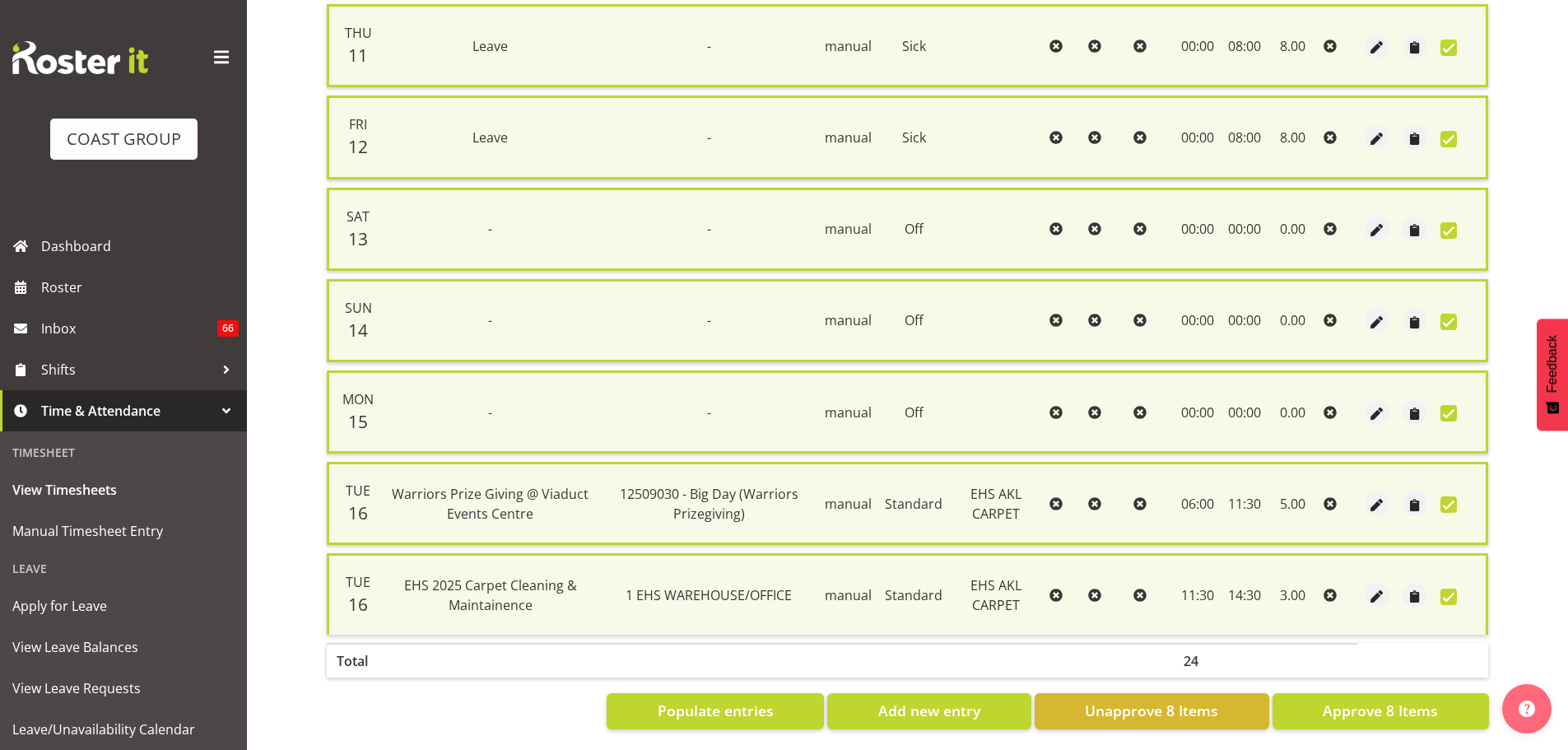
scroll to position [497, 0]
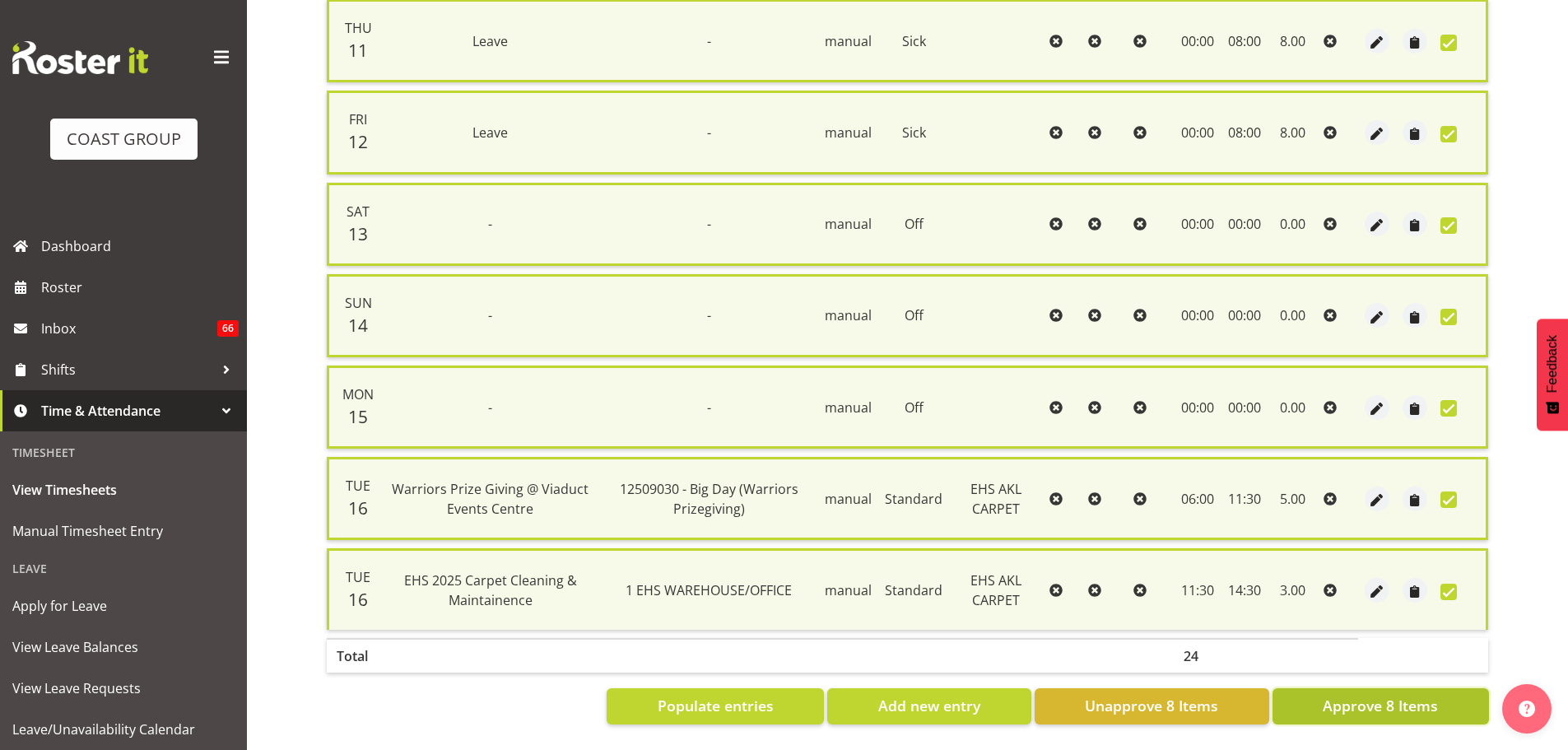
click at [1409, 695] on span "Approve 8 Items" at bounding box center [1380, 706] width 115 height 22
checkbox input "false"
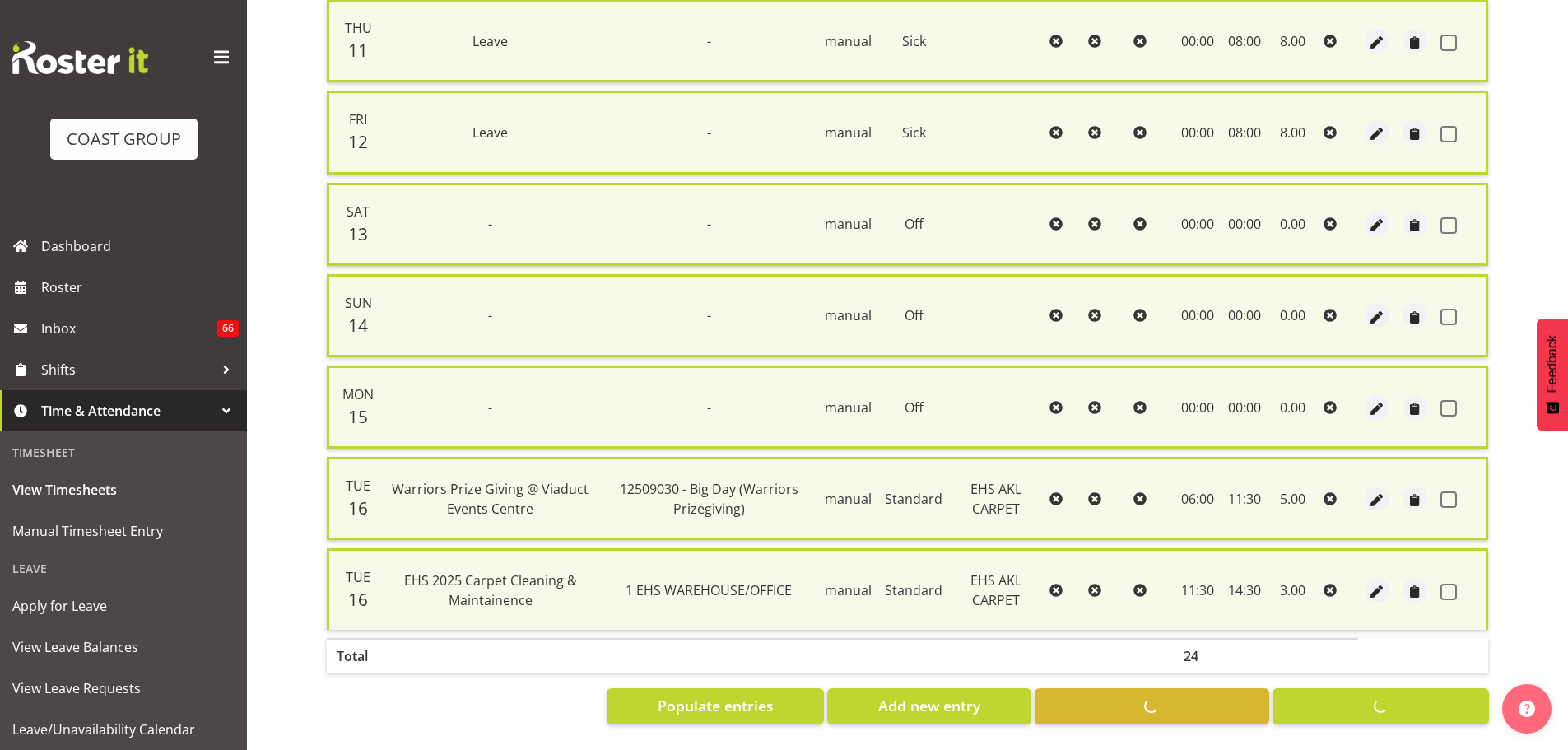
checkbox input "false"
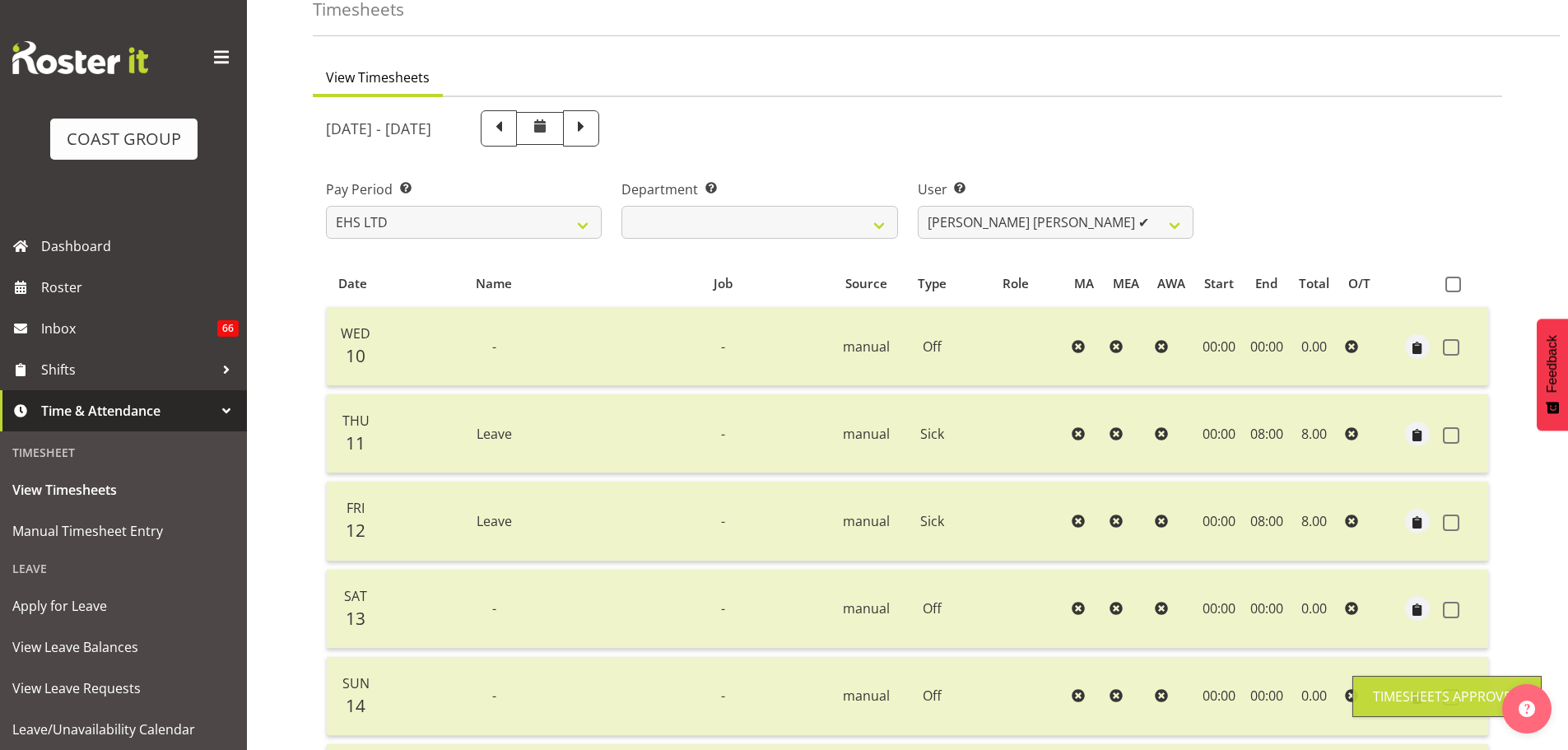
scroll to position [54, 0]
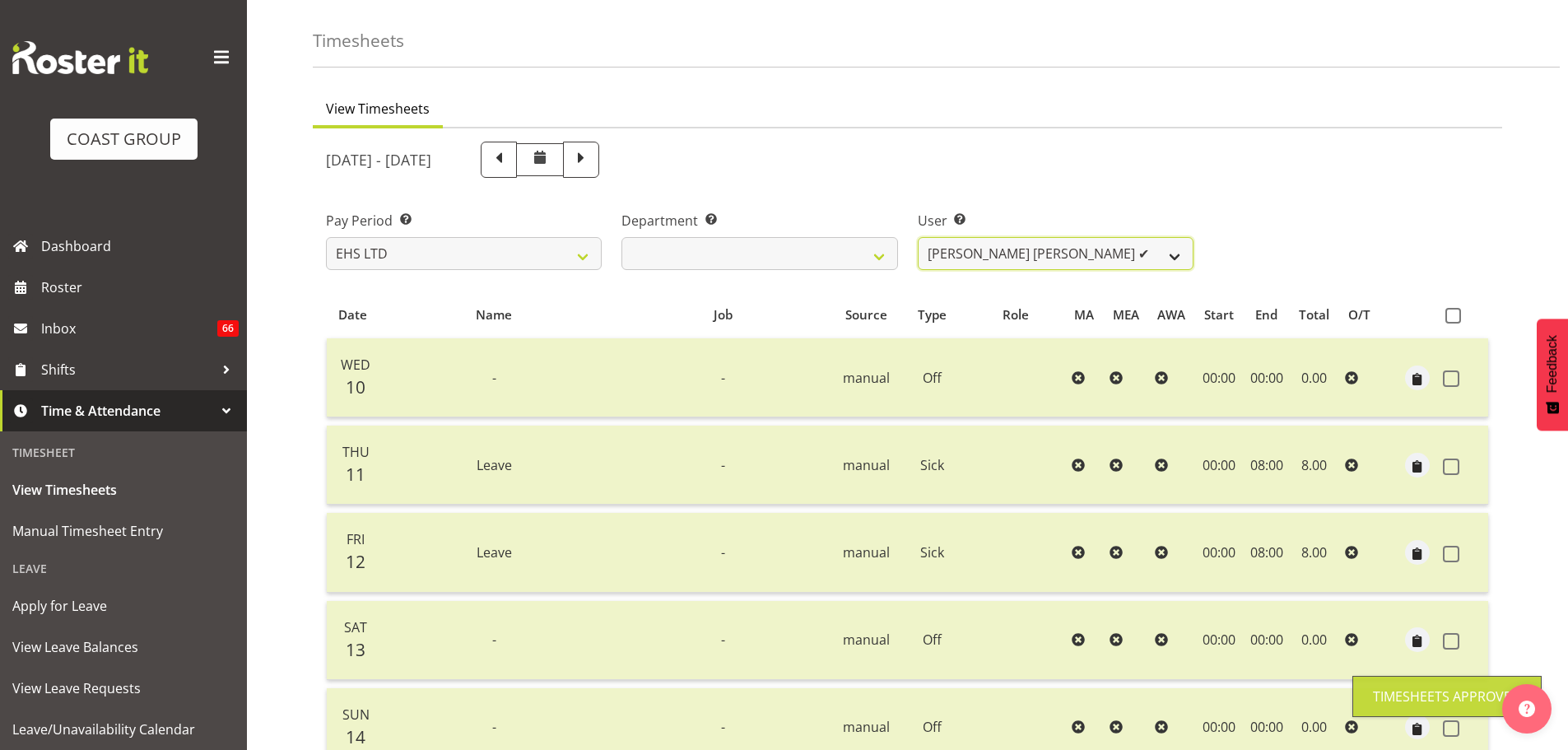
click at [1041, 258] on select "Brittany Taylor ✔ Charwen Vaevaepare ✔ Kelsey Keutenius ✔ Leo Faalogo ❌ Marley …" at bounding box center [1055, 253] width 276 height 32
select select "1121"
click at [917, 237] on select "Brittany Taylor ✔ Charwen Vaevaepare ✔ Kelsey Keutenius ✔ Leo Faalogo ❌ Marley …" at bounding box center [1055, 253] width 276 height 32
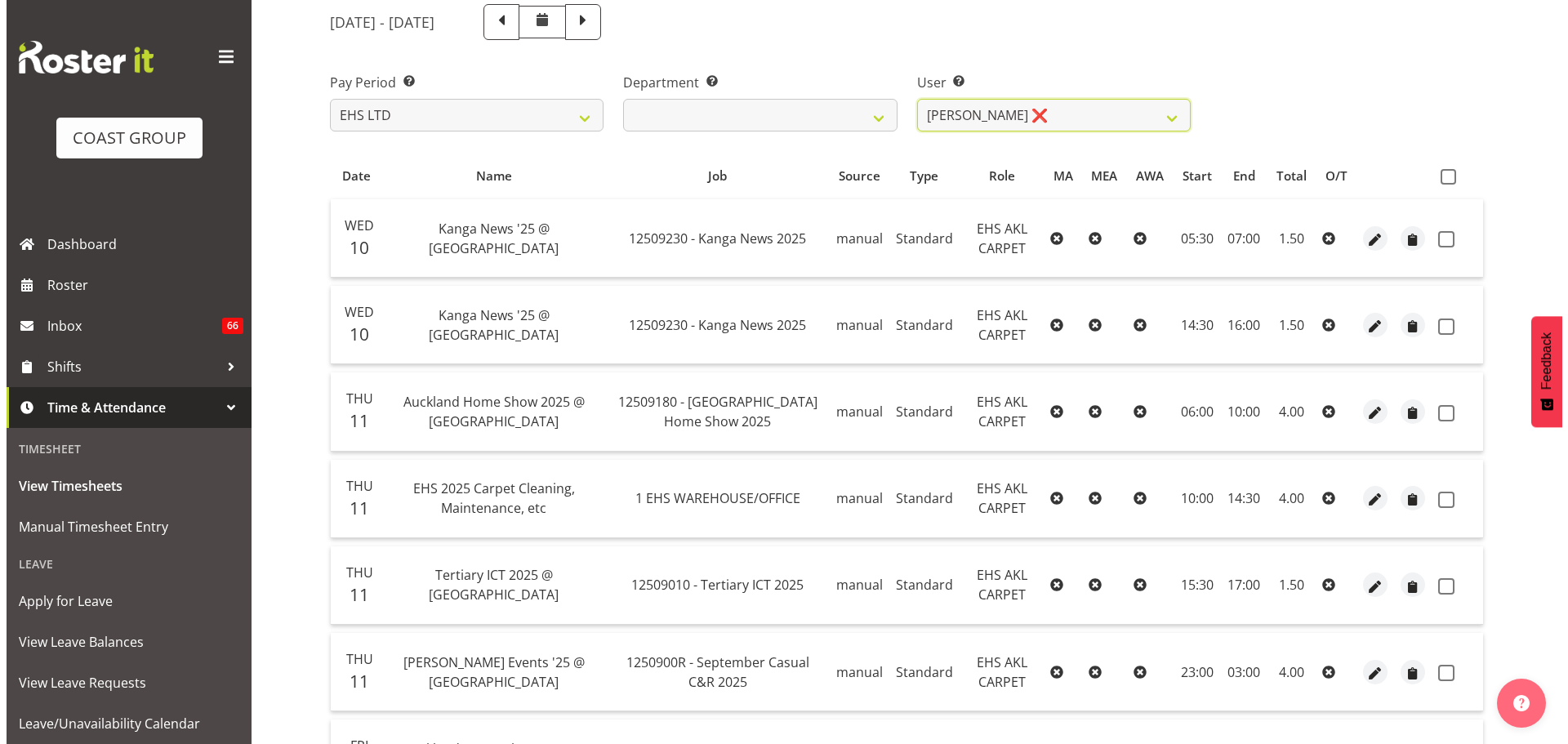
scroll to position [217, 0]
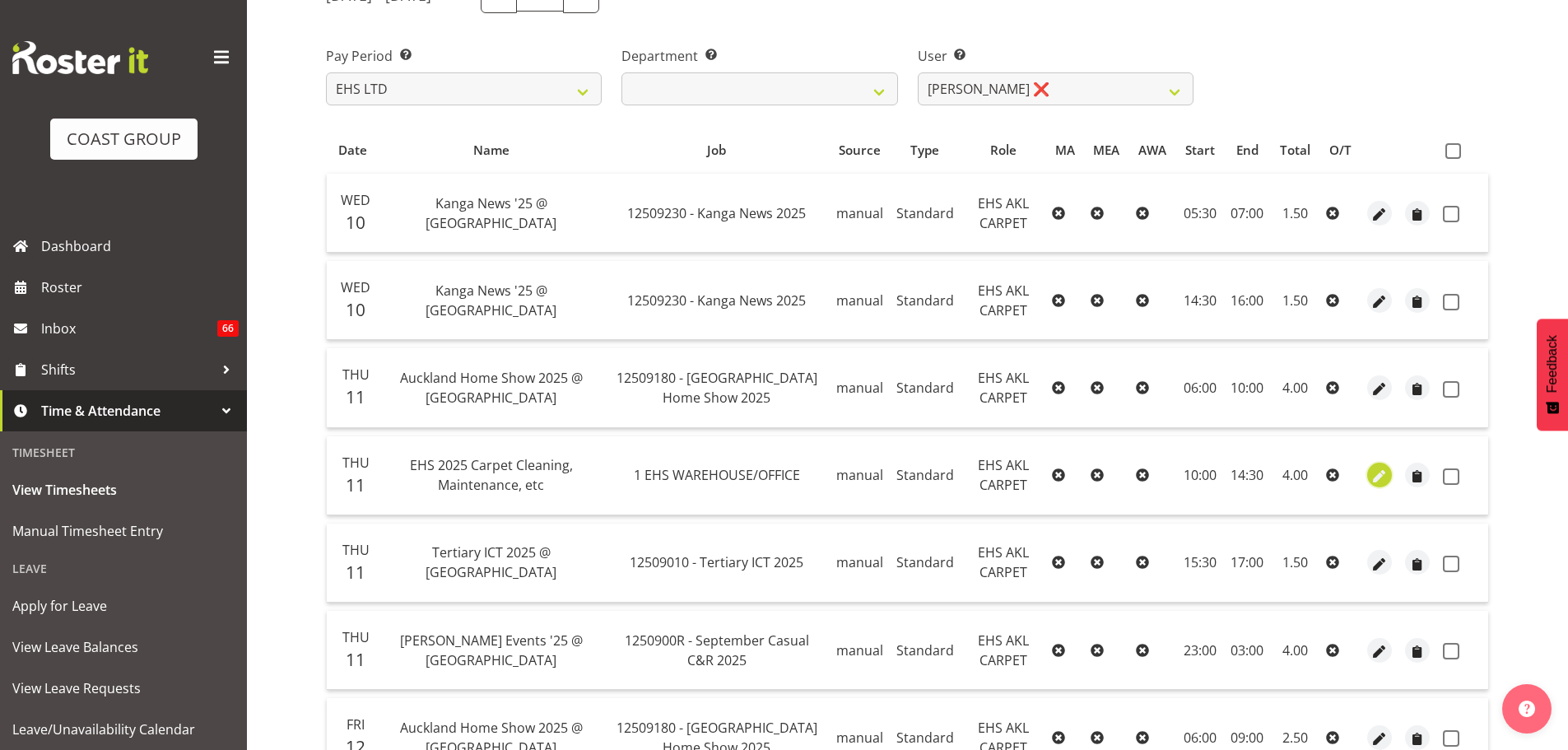
click at [1381, 474] on span "button" at bounding box center [1379, 476] width 19 height 19
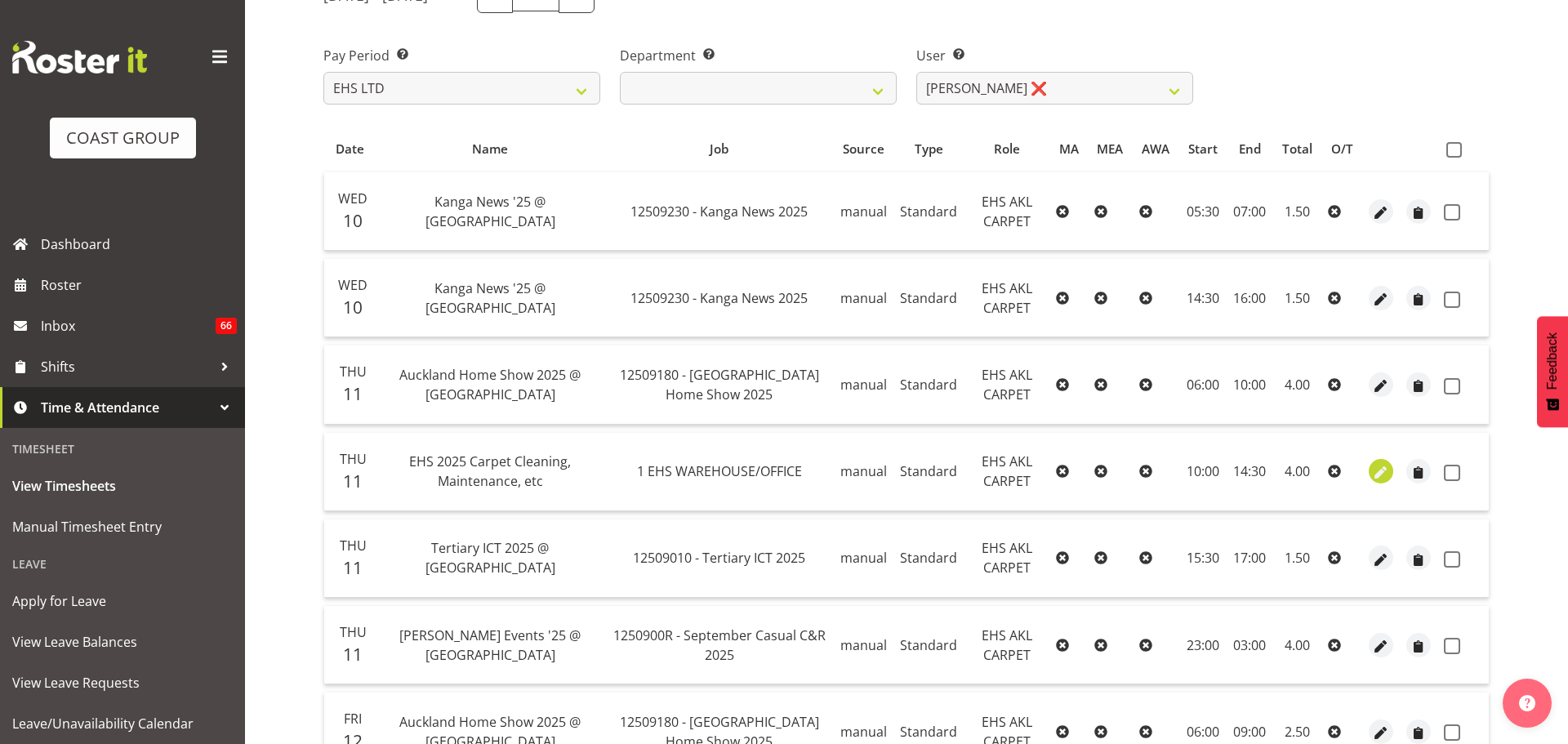
select select "Standard"
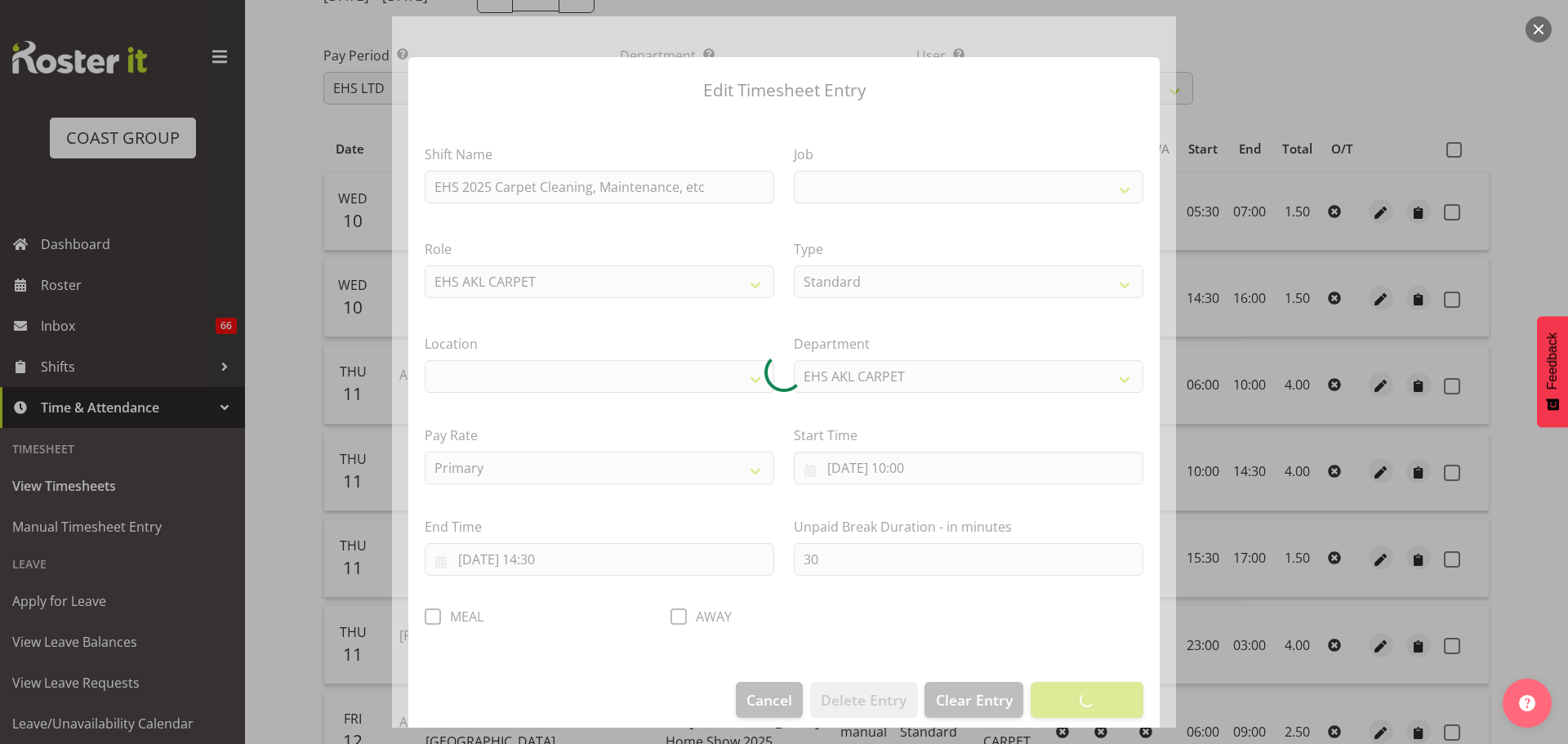
select select
select select "69"
select select "35"
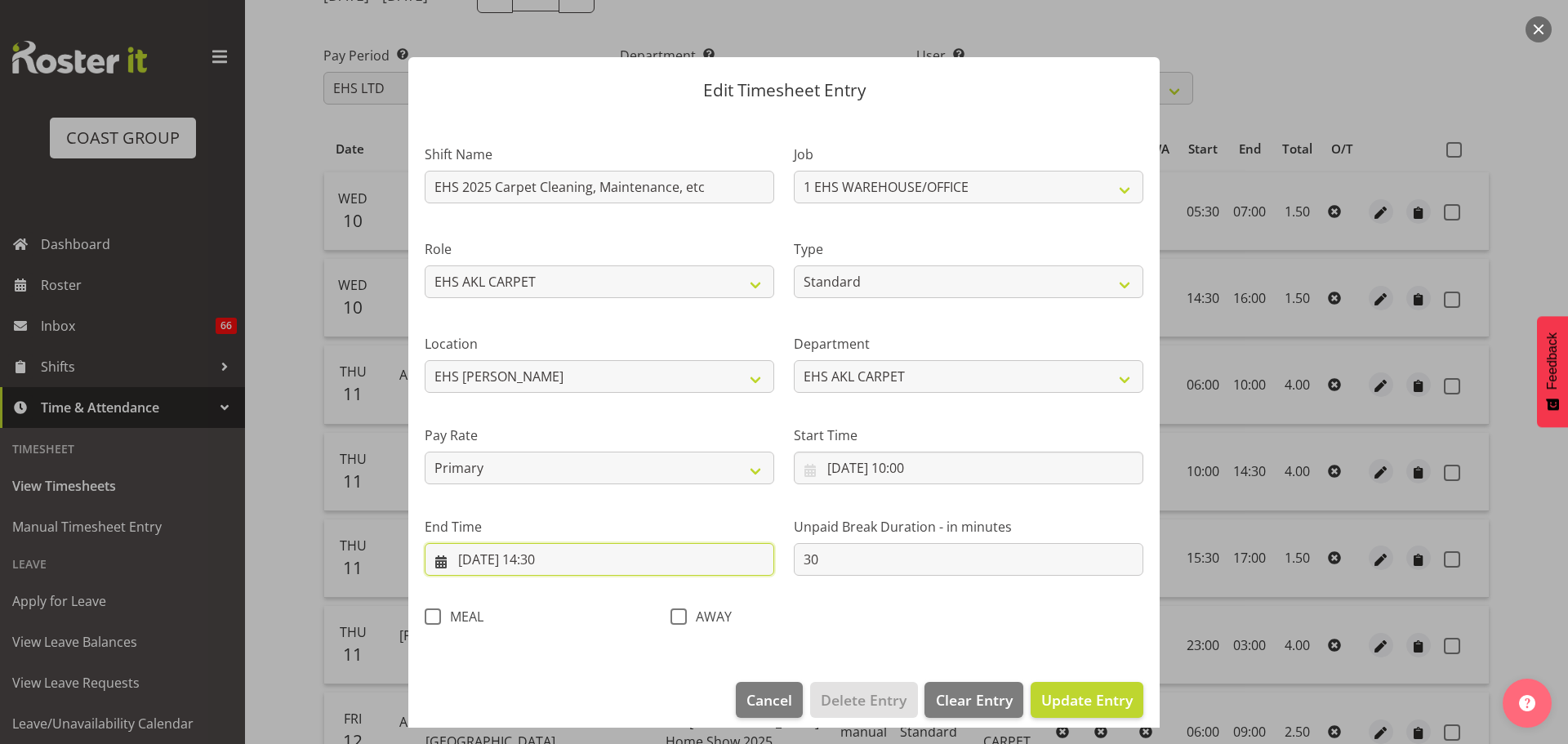
click at [555, 563] on input "11/09/2025, 14:30" at bounding box center [600, 558] width 350 height 32
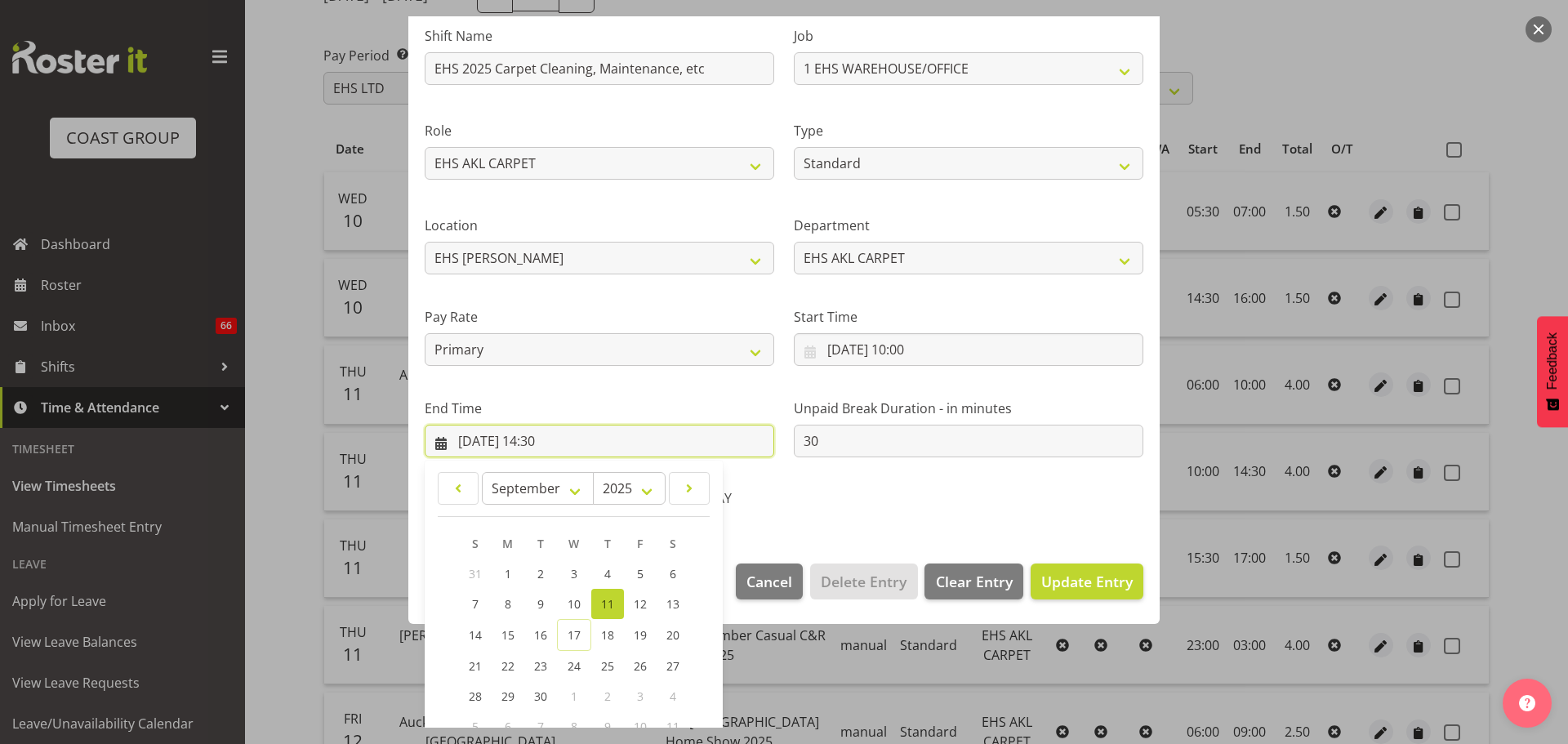
scroll to position [222, 0]
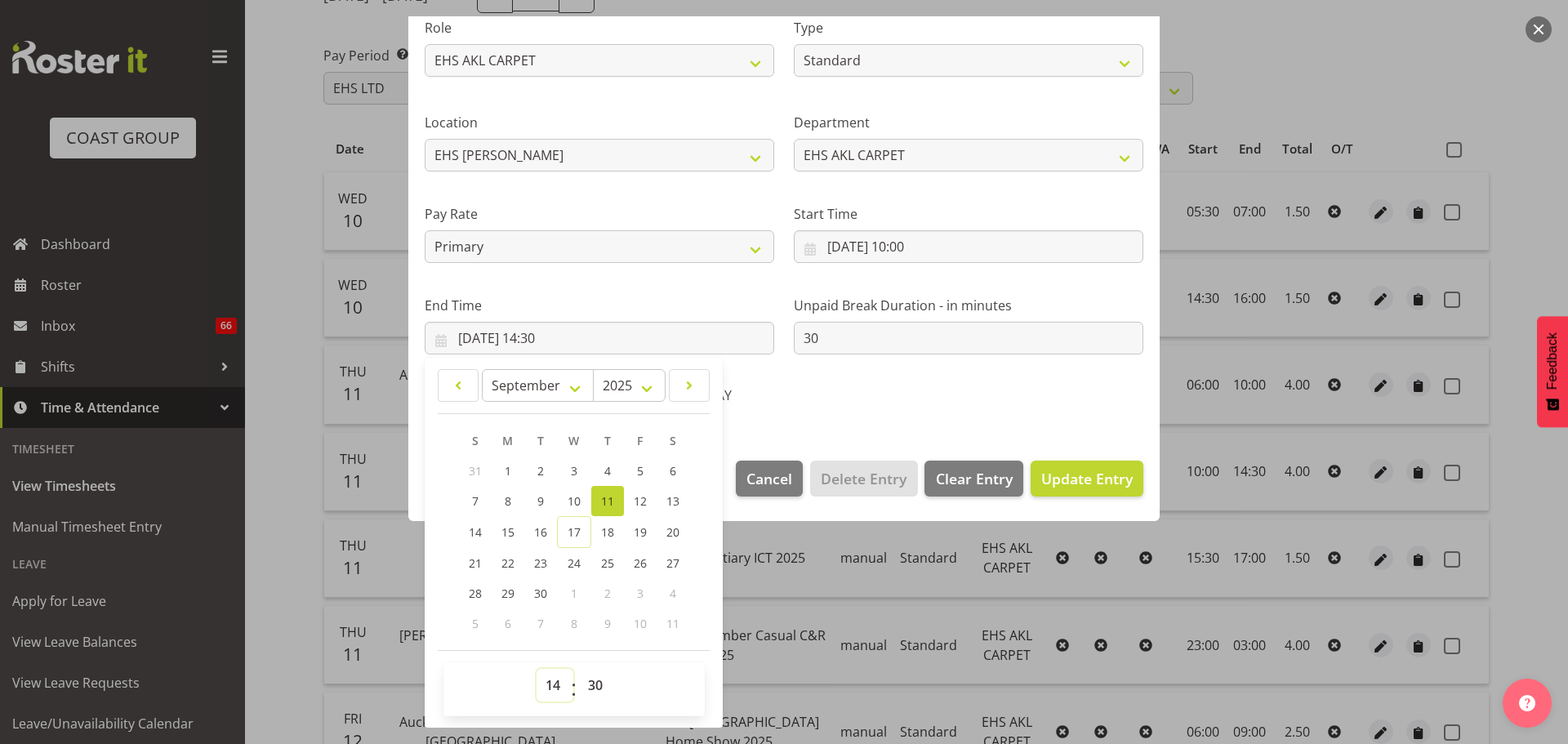
click at [546, 670] on select "00 01 02 03 04 05 06 07 08 09 10 11 12 13 14 15 16 17 18 19 20 21 22 23" at bounding box center [555, 684] width 37 height 32
select select "15"
click at [536, 669] on select "00 01 02 03 04 05 06 07 08 09 10 11 12 13 14 15 16 17 18 19 20 21 22 23" at bounding box center [555, 684] width 37 height 32
type input "11/09/2025, 15:30"
click at [1091, 493] on button "Update Entry" at bounding box center [1086, 478] width 112 height 36
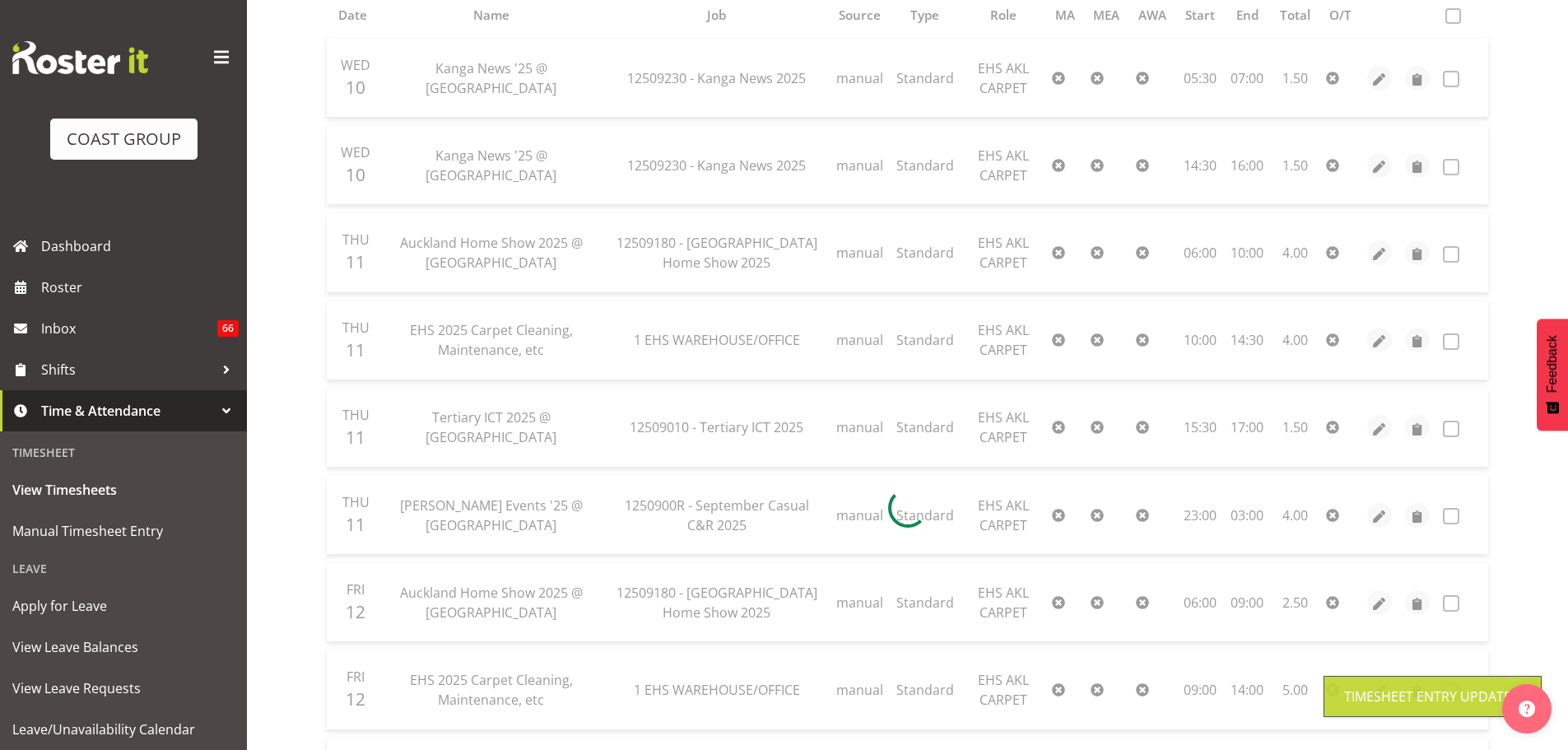
scroll to position [384, 0]
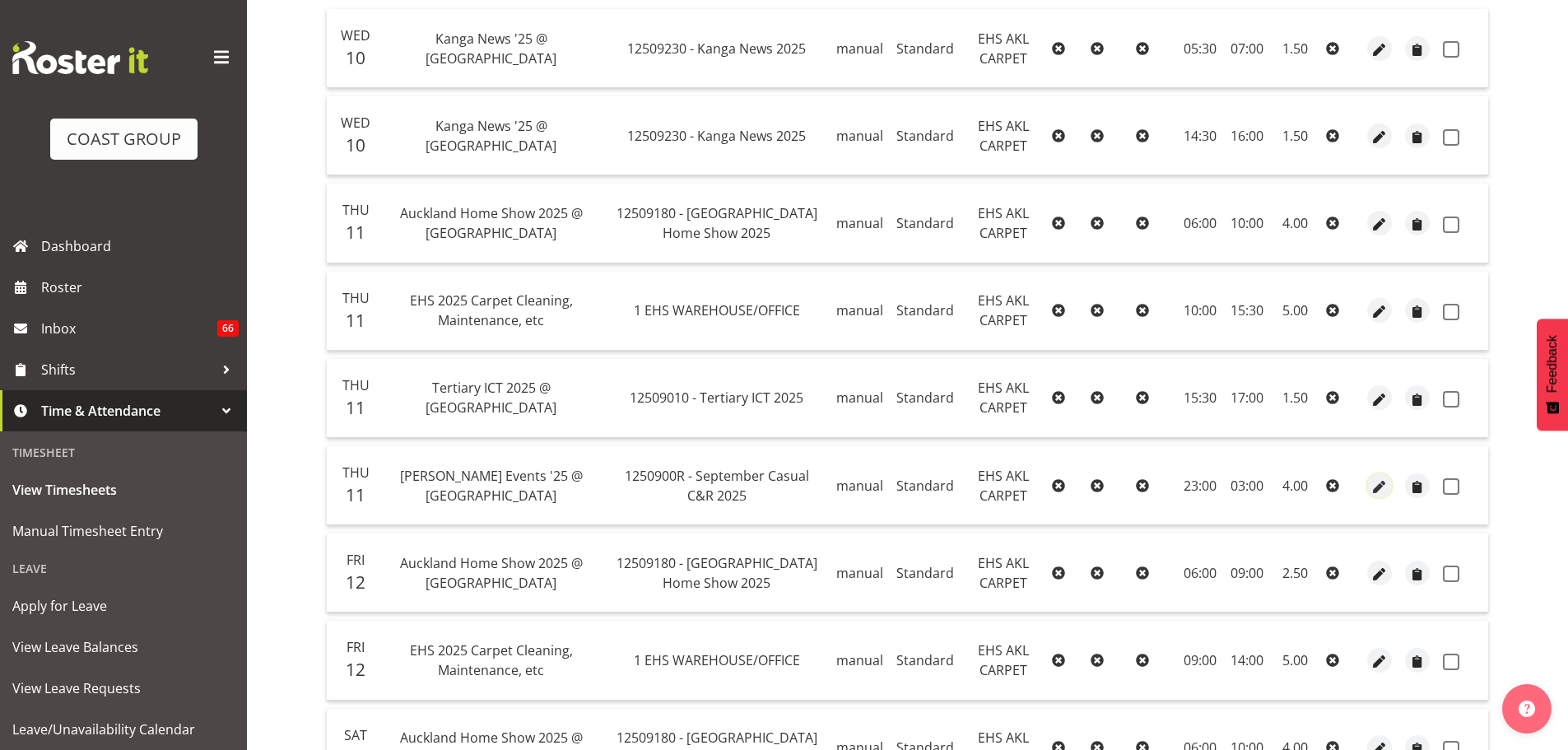
click at [1379, 486] on span "button" at bounding box center [1379, 486] width 19 height 19
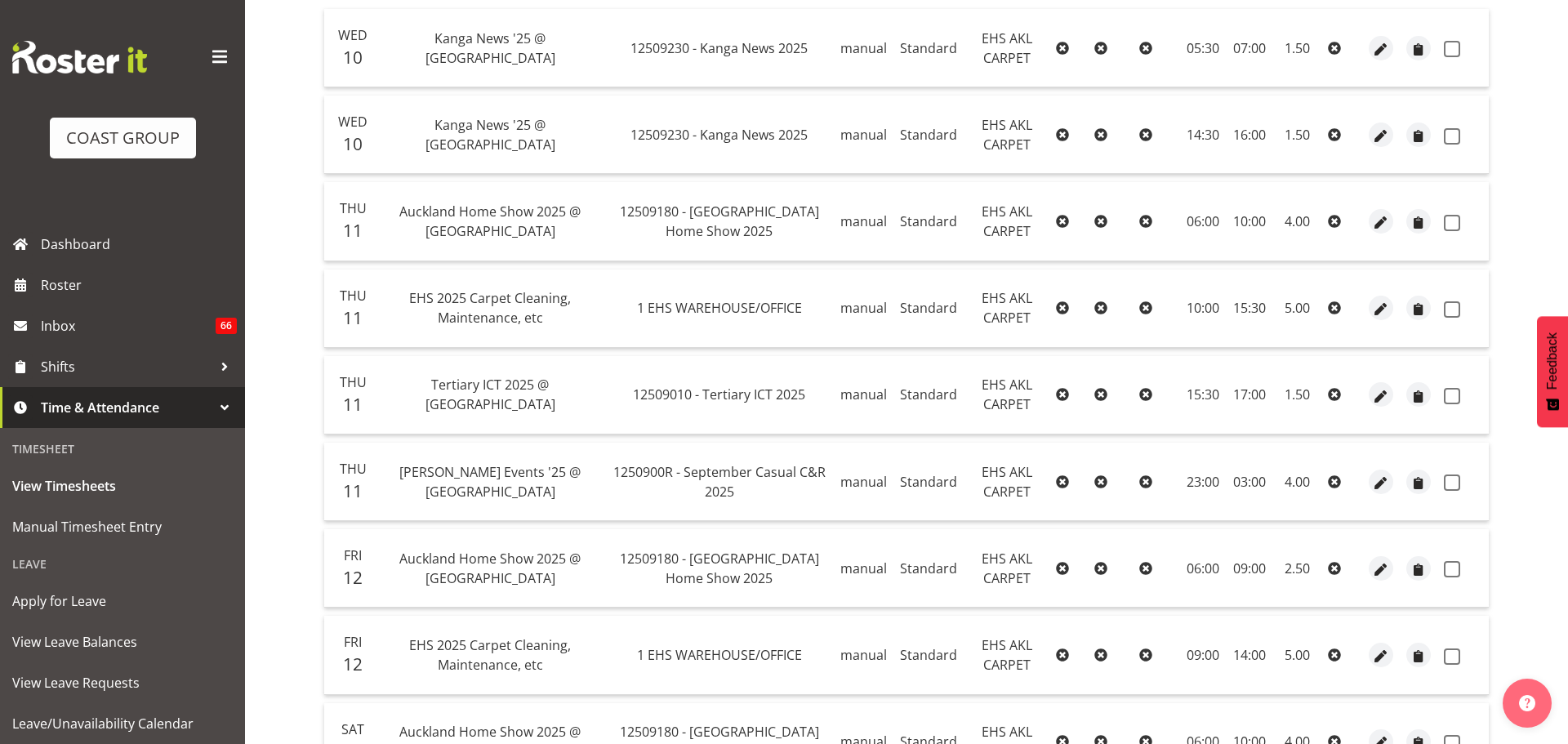
select select "Standard"
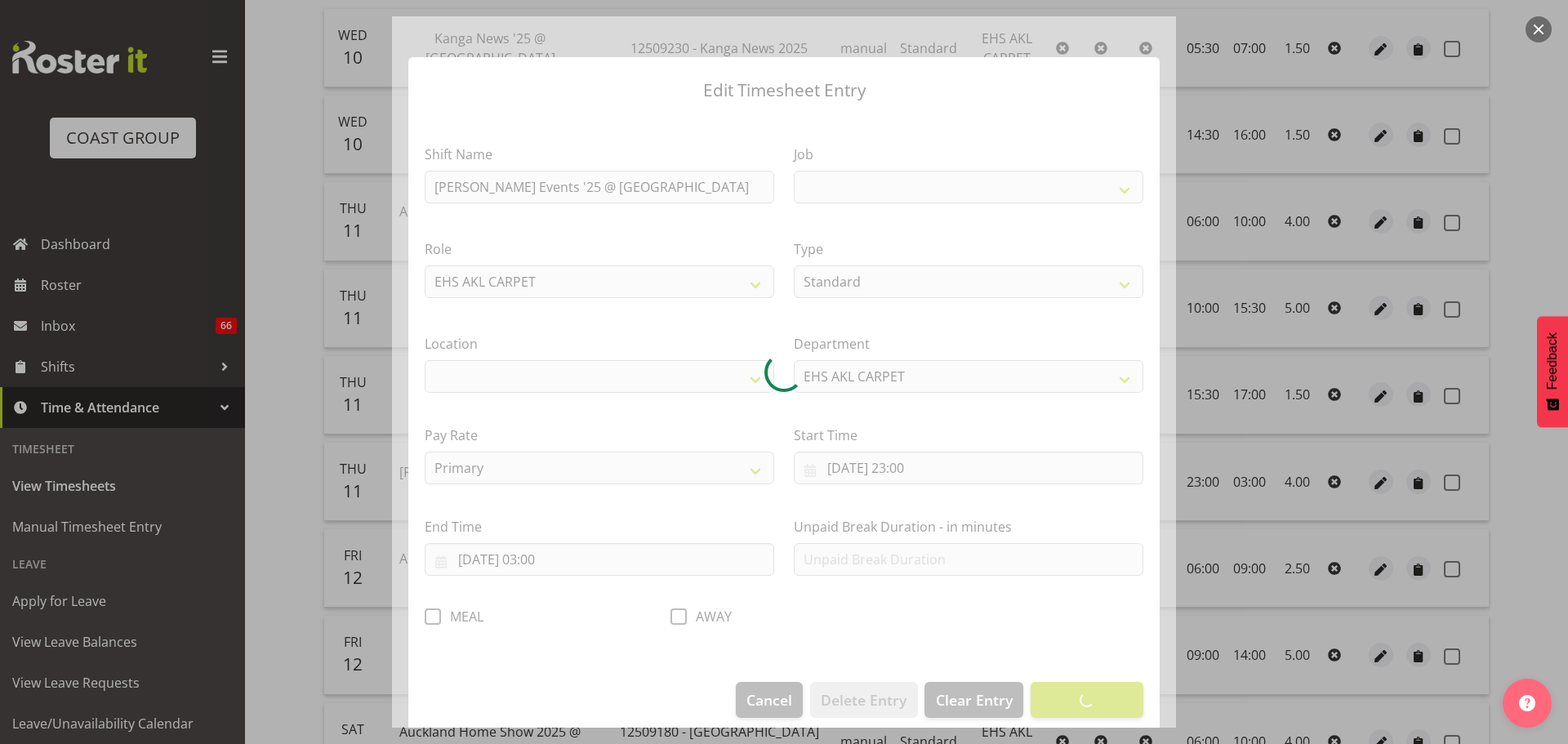
select select
select select "8575"
click at [432, 616] on div at bounding box center [784, 372] width 784 height 711
select select "35"
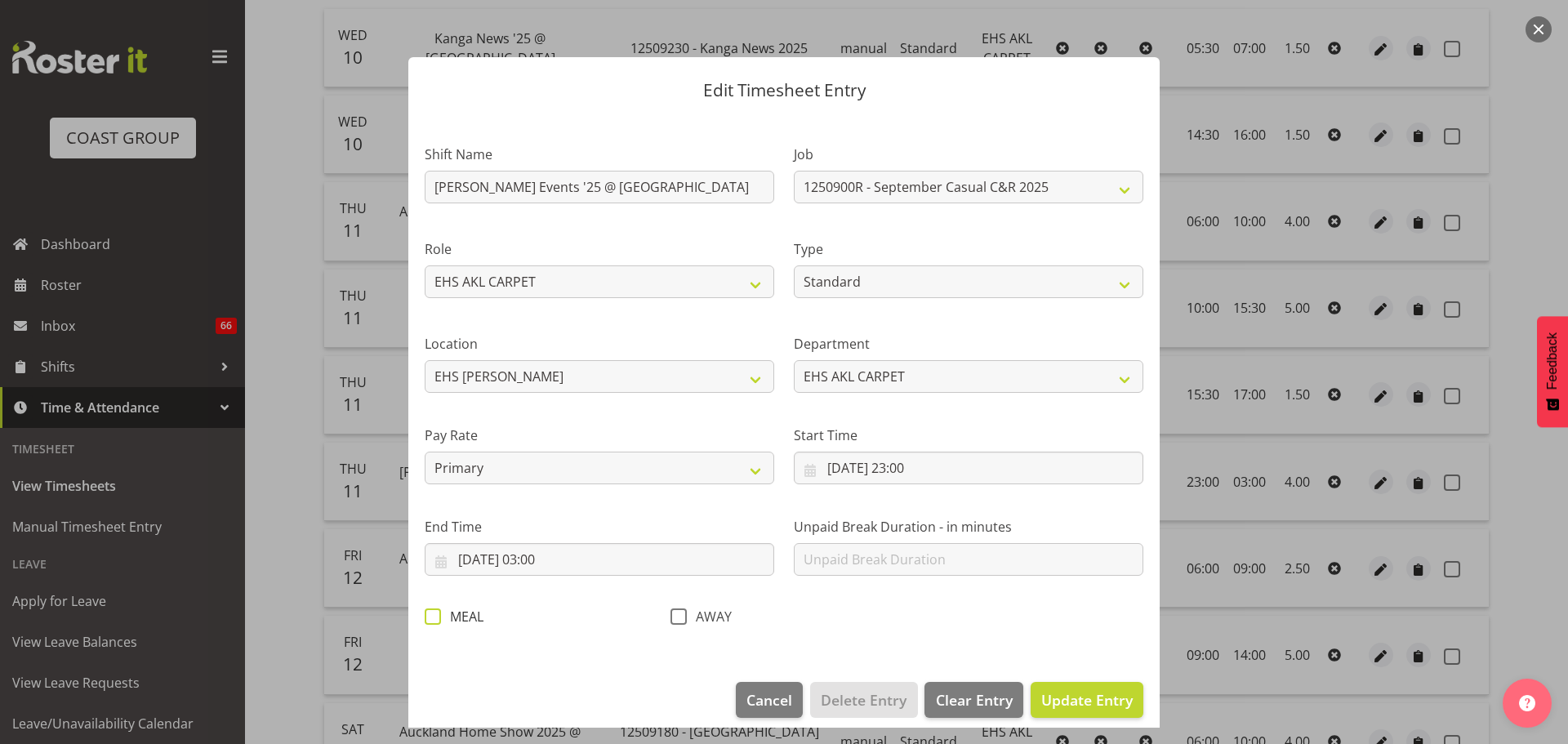
click at [433, 621] on span at bounding box center [433, 616] width 17 height 17
click at [433, 621] on input "MEAL" at bounding box center [430, 615] width 11 height 11
checkbox input "true"
click at [1069, 685] on button "Update Entry" at bounding box center [1086, 699] width 112 height 36
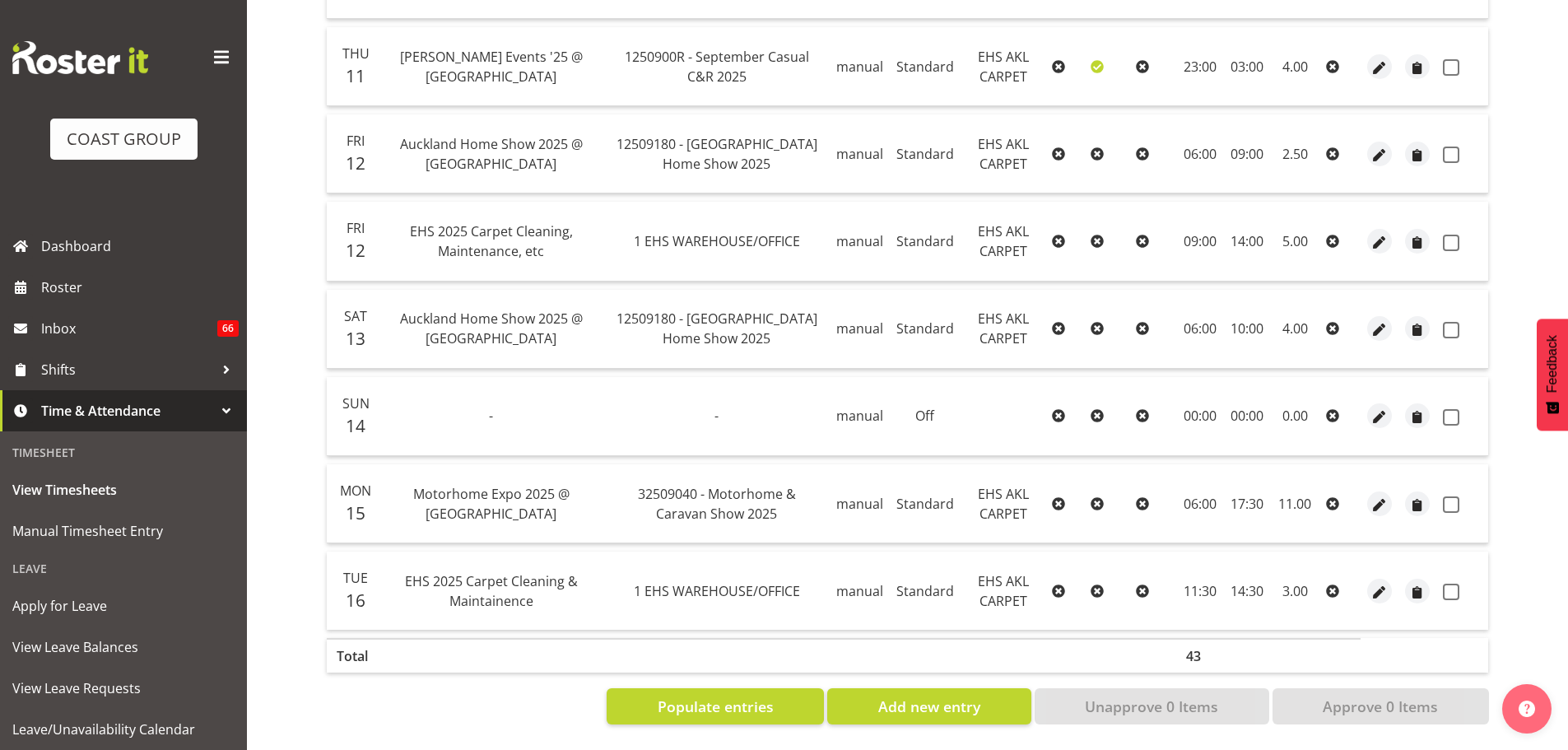
scroll to position [815, 0]
click at [1386, 495] on span "button" at bounding box center [1379, 504] width 19 height 19
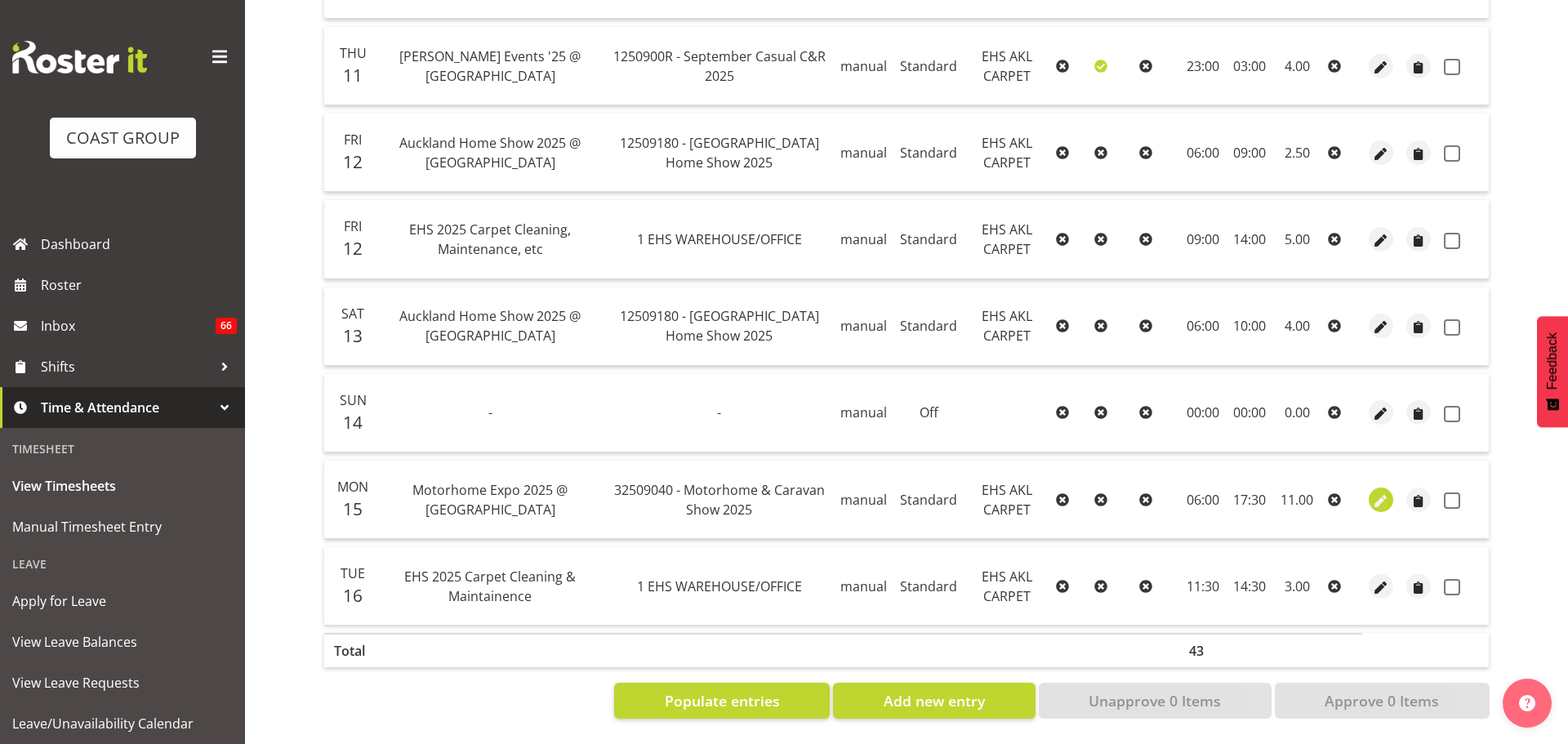
select select "Standard"
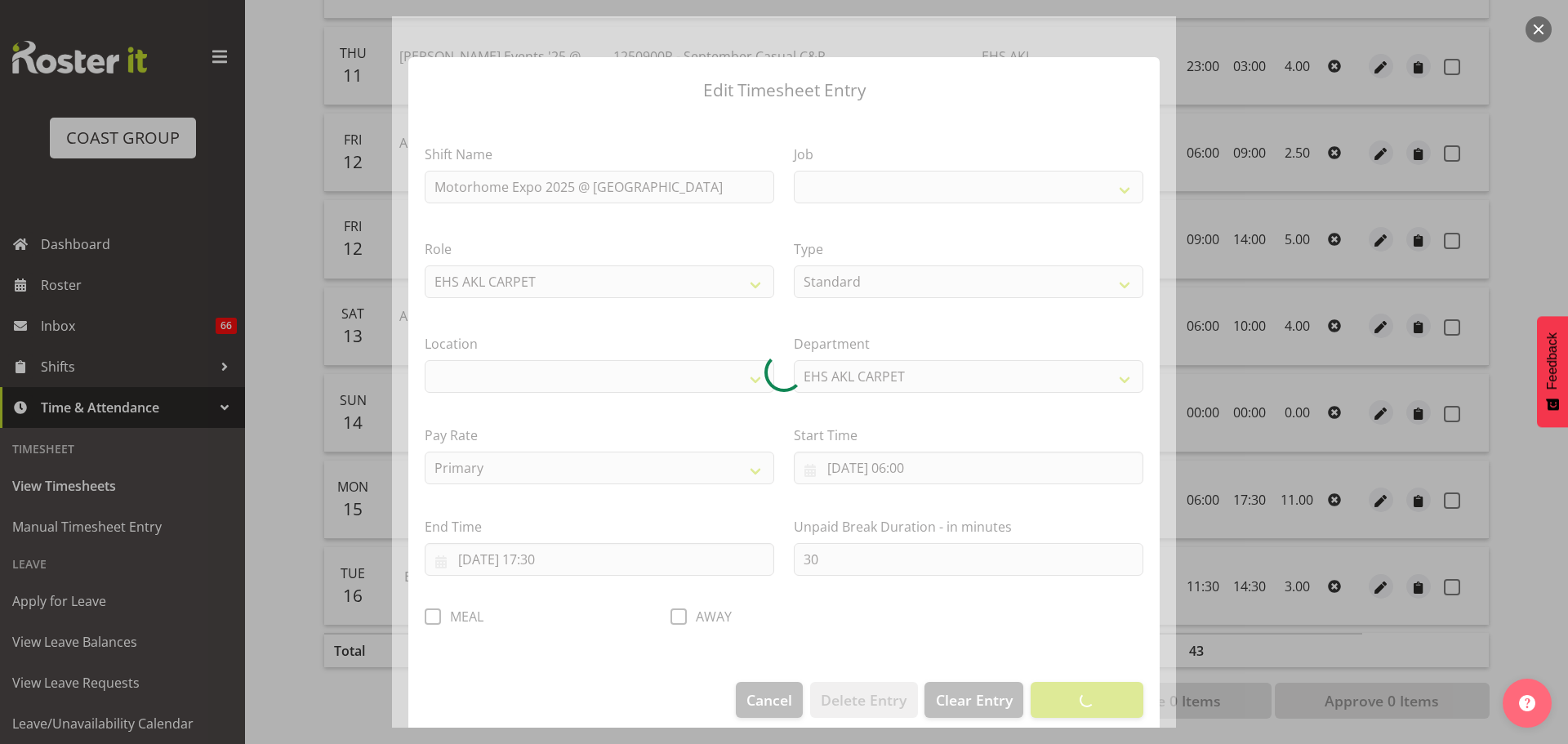
select select
select select "9139"
click at [436, 618] on div at bounding box center [784, 372] width 784 height 711
select select "35"
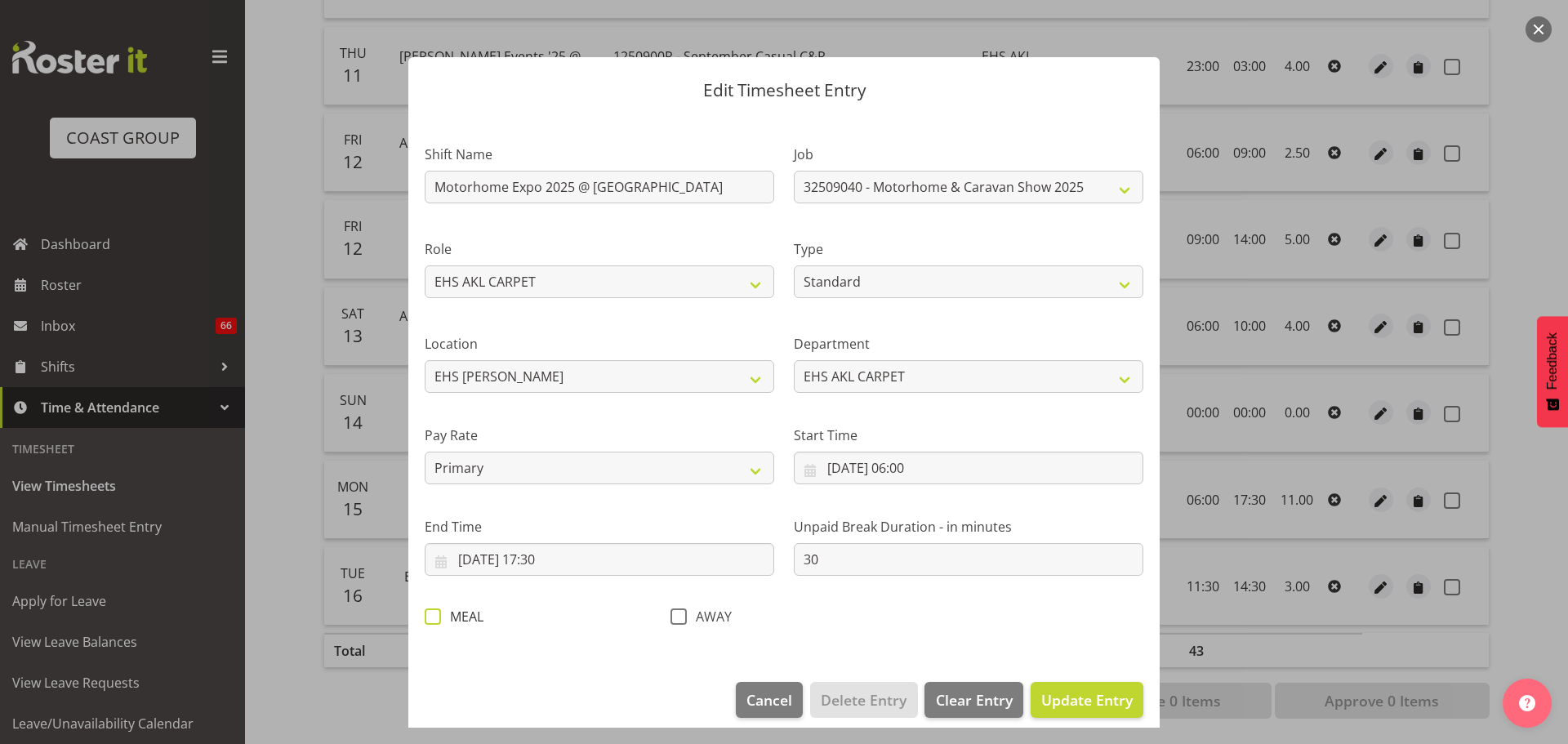
click at [434, 619] on span at bounding box center [433, 616] width 17 height 17
click at [434, 619] on input "MEAL" at bounding box center [430, 615] width 11 height 11
checkbox input "true"
click at [1061, 687] on button "Update Entry" at bounding box center [1086, 699] width 112 height 36
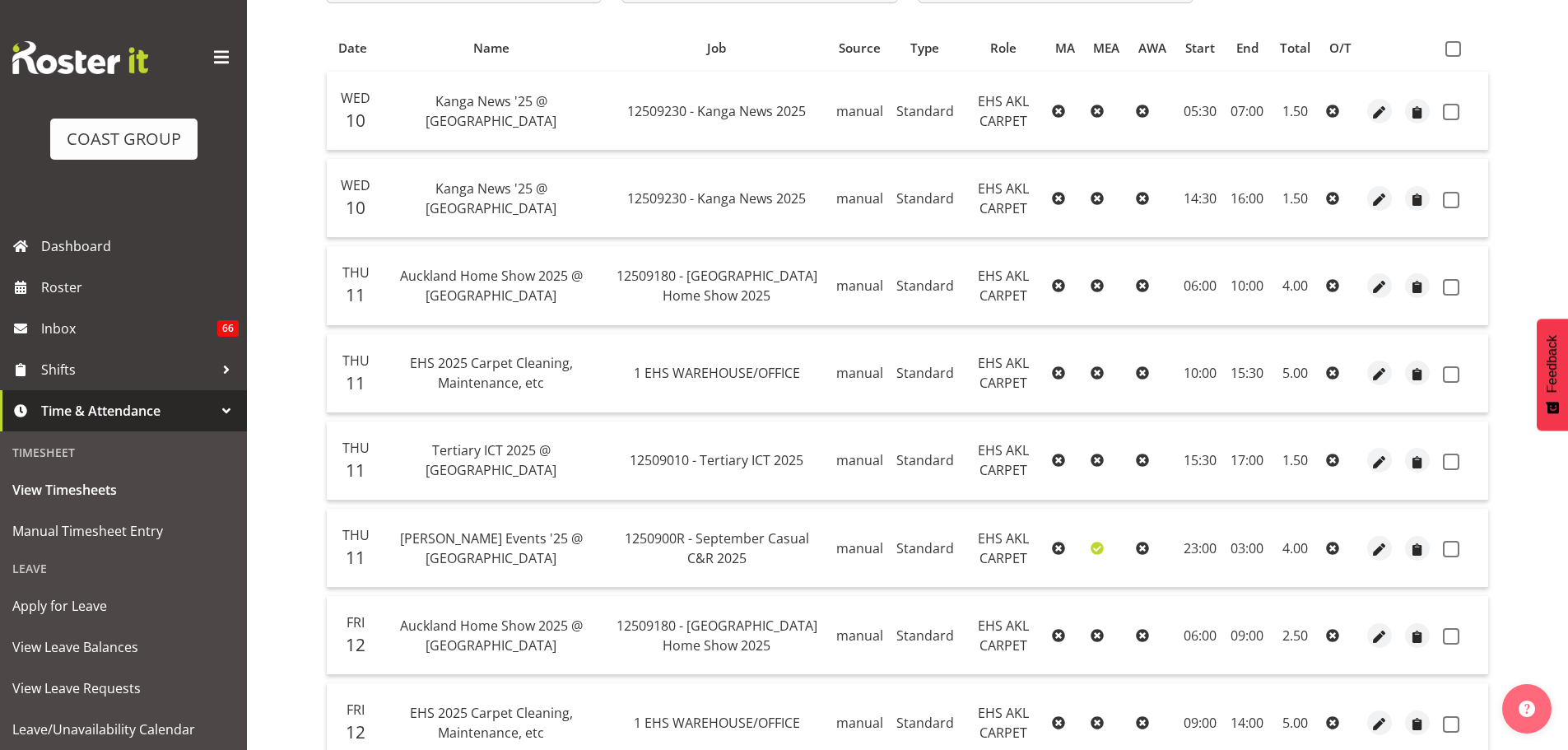
scroll to position [0, 0]
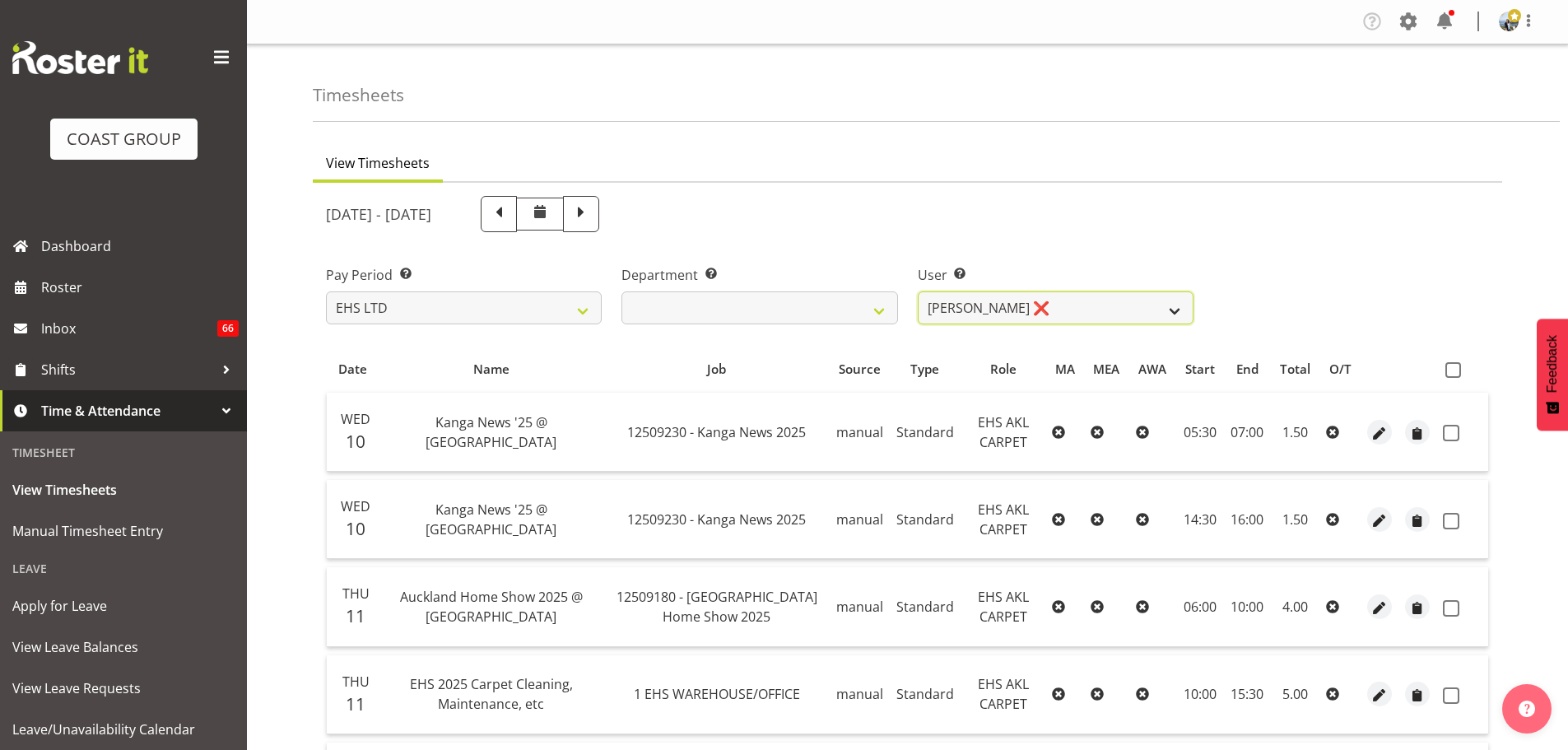
click at [1055, 296] on select "Brittany Taylor ✔ Charwen Vaevaepare ✔ Kelsey Keutenius ✔ Leo Faalogo ❌ Marley …" at bounding box center [1055, 307] width 276 height 32
select select "1122"
click at [917, 291] on select "Brittany Taylor ✔ Charwen Vaevaepare ✔ Kelsey Keutenius ✔ Leo Faalogo ❌ Marley …" at bounding box center [1055, 307] width 276 height 32
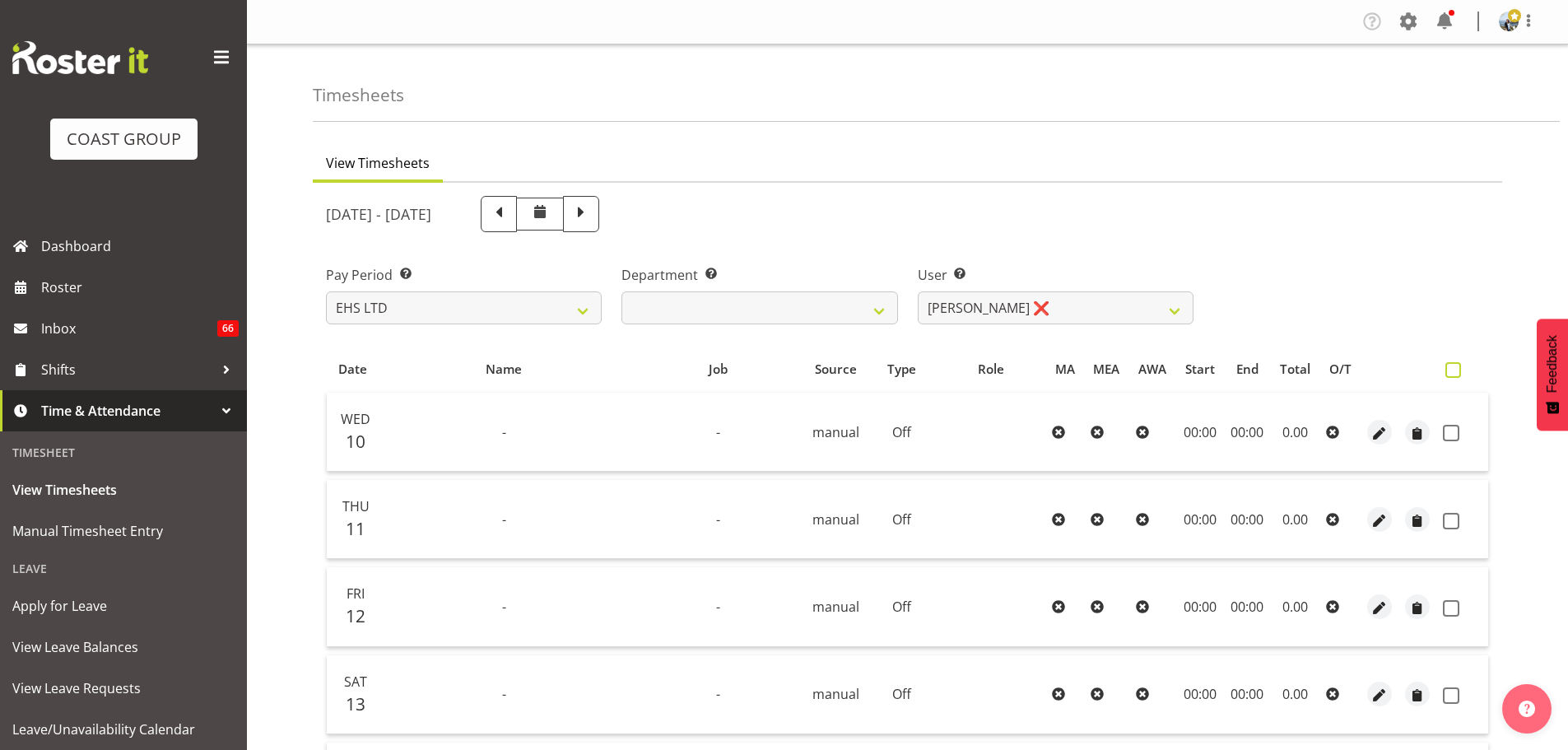
click at [1456, 374] on span at bounding box center [1453, 370] width 16 height 16
click at [1456, 374] on input "checkbox" at bounding box center [1450, 369] width 11 height 11
checkbox input "true"
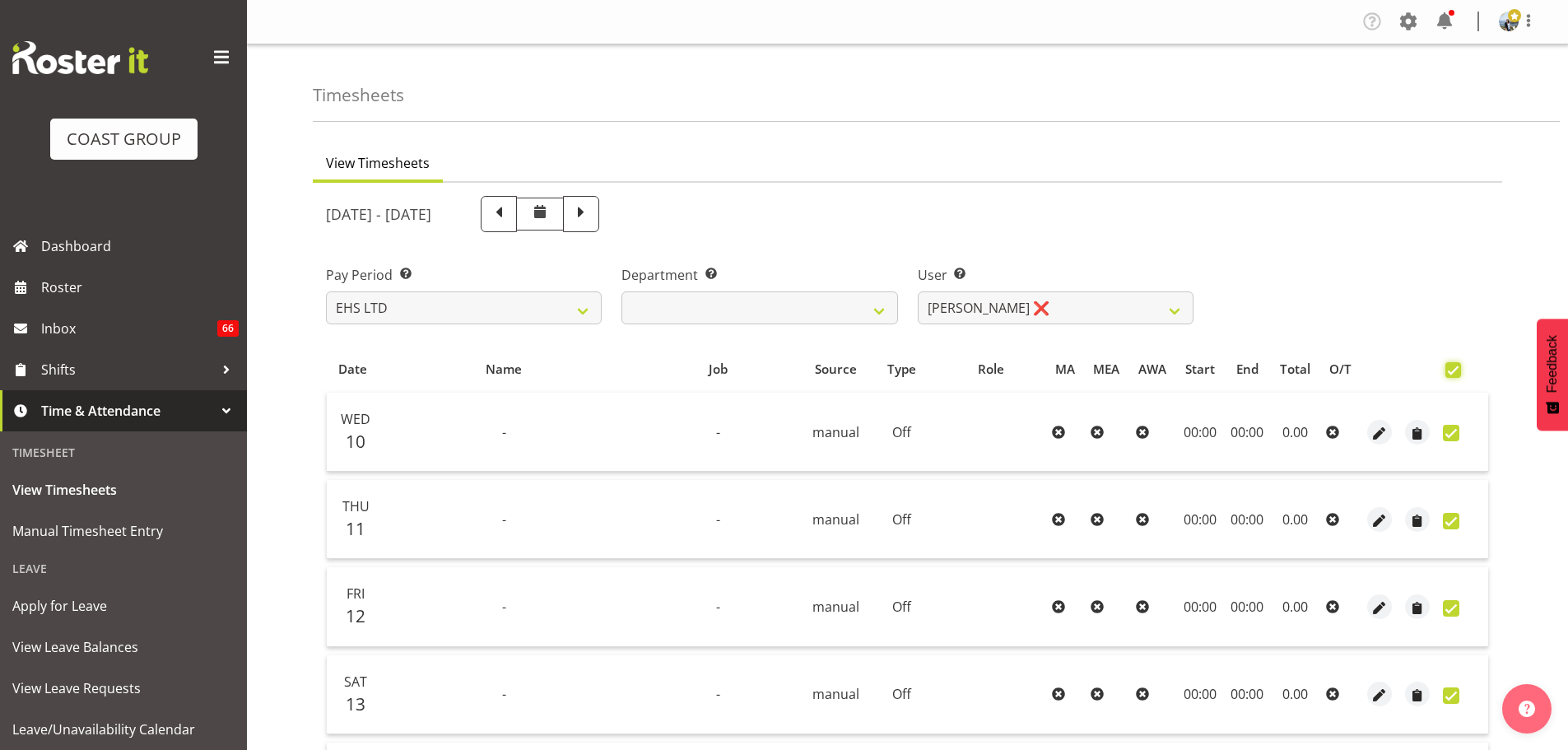
checkbox input "true"
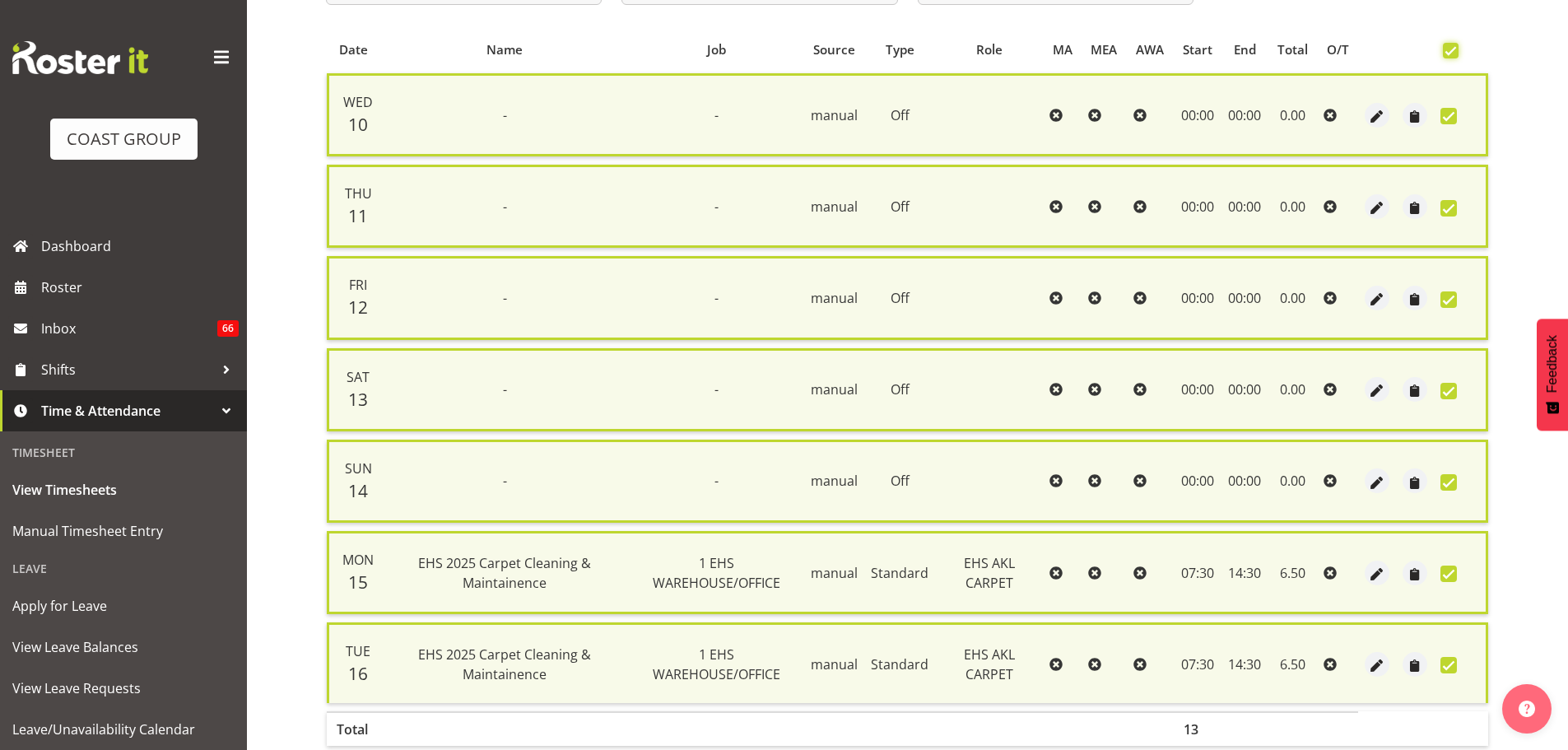
scroll to position [405, 0]
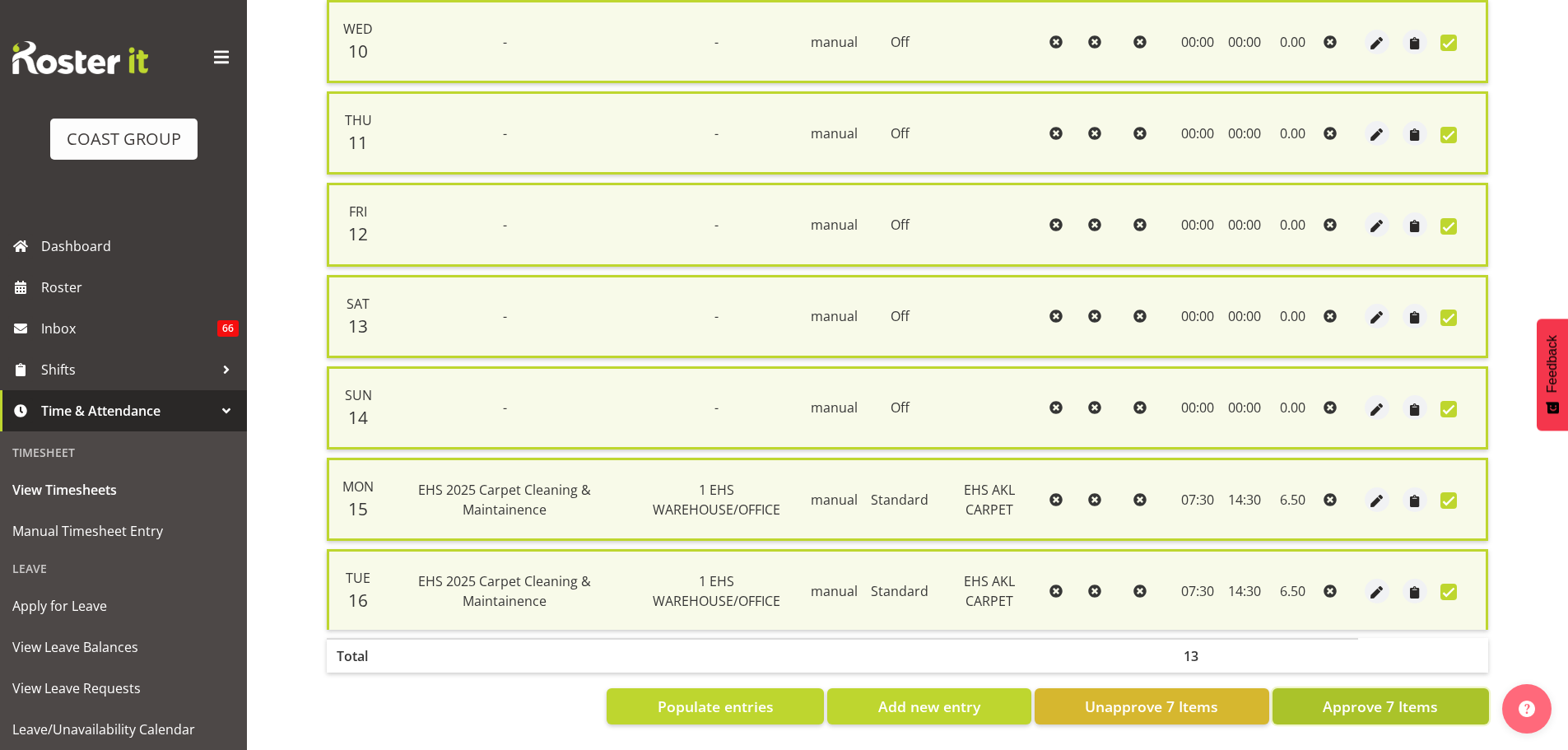
click at [1403, 696] on span "Approve 7 Items" at bounding box center [1380, 707] width 115 height 22
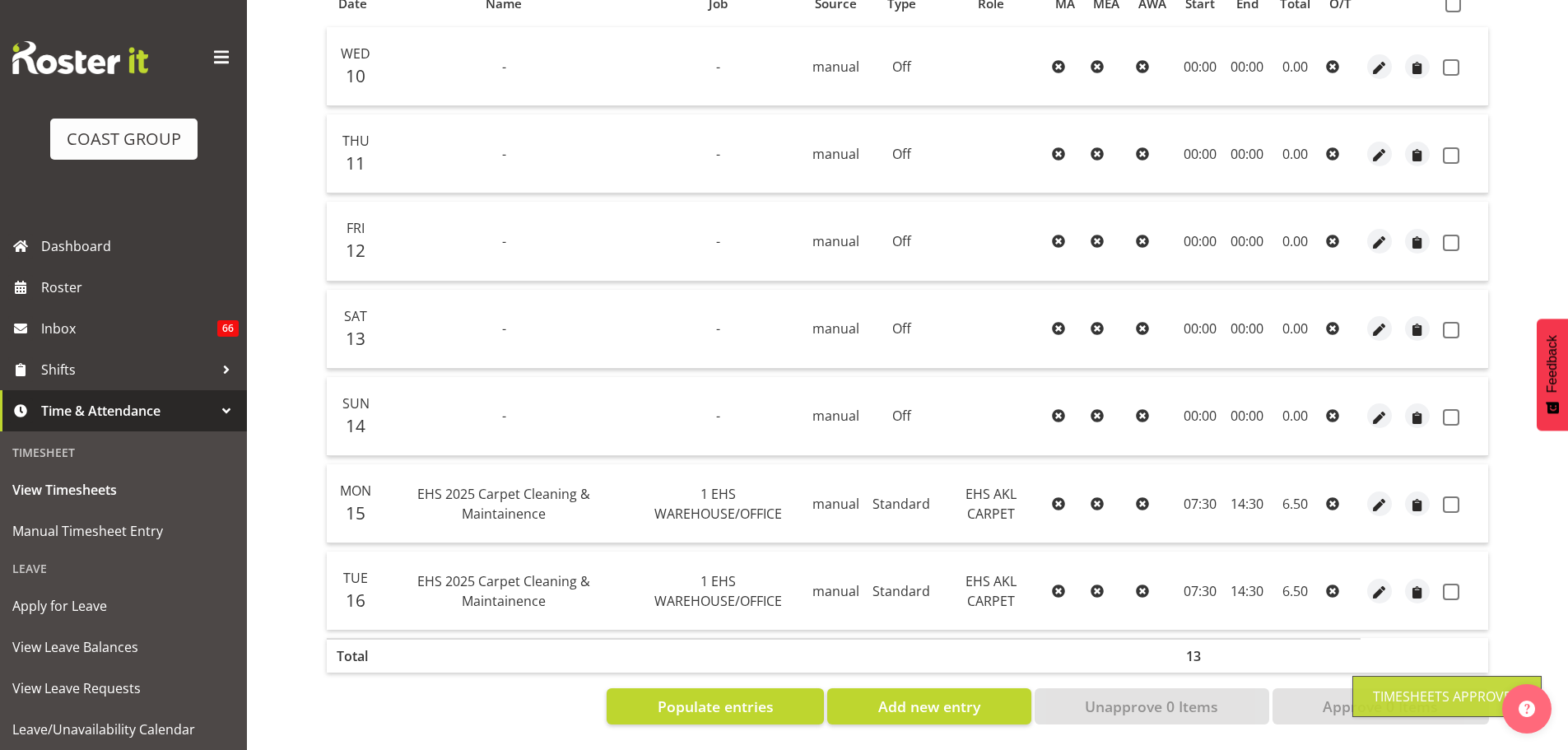
checkbox input "false"
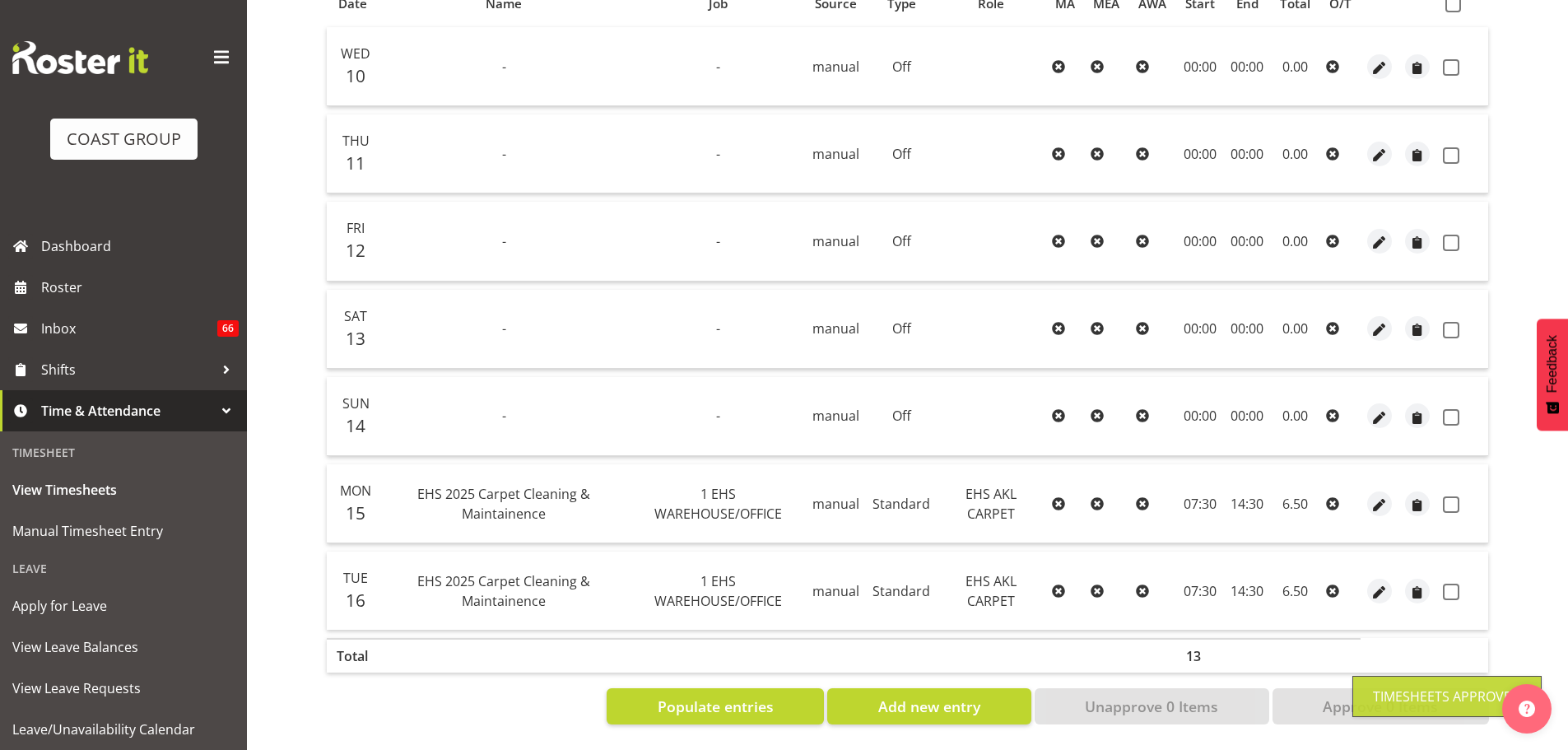
checkbox input "false"
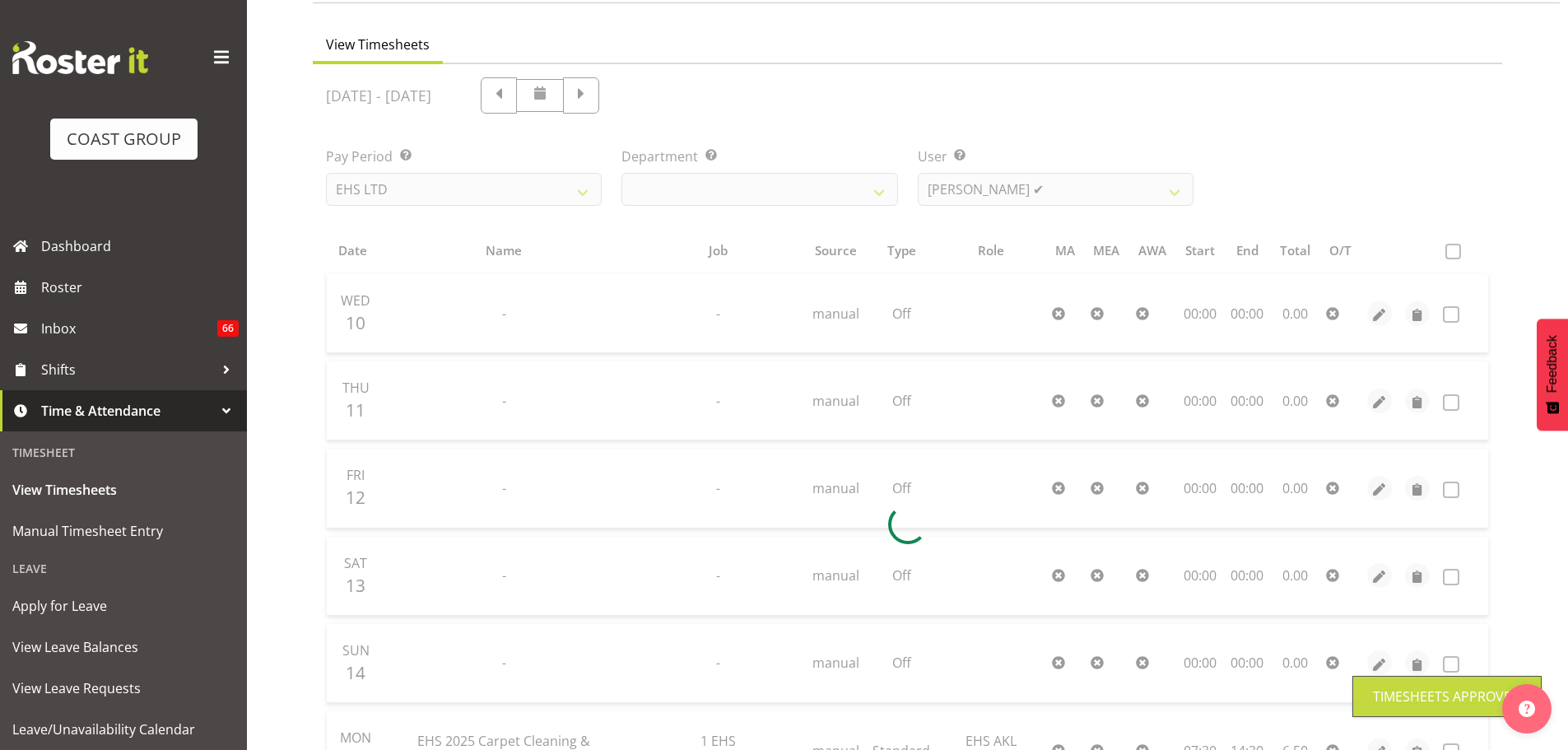
scroll to position [0, 0]
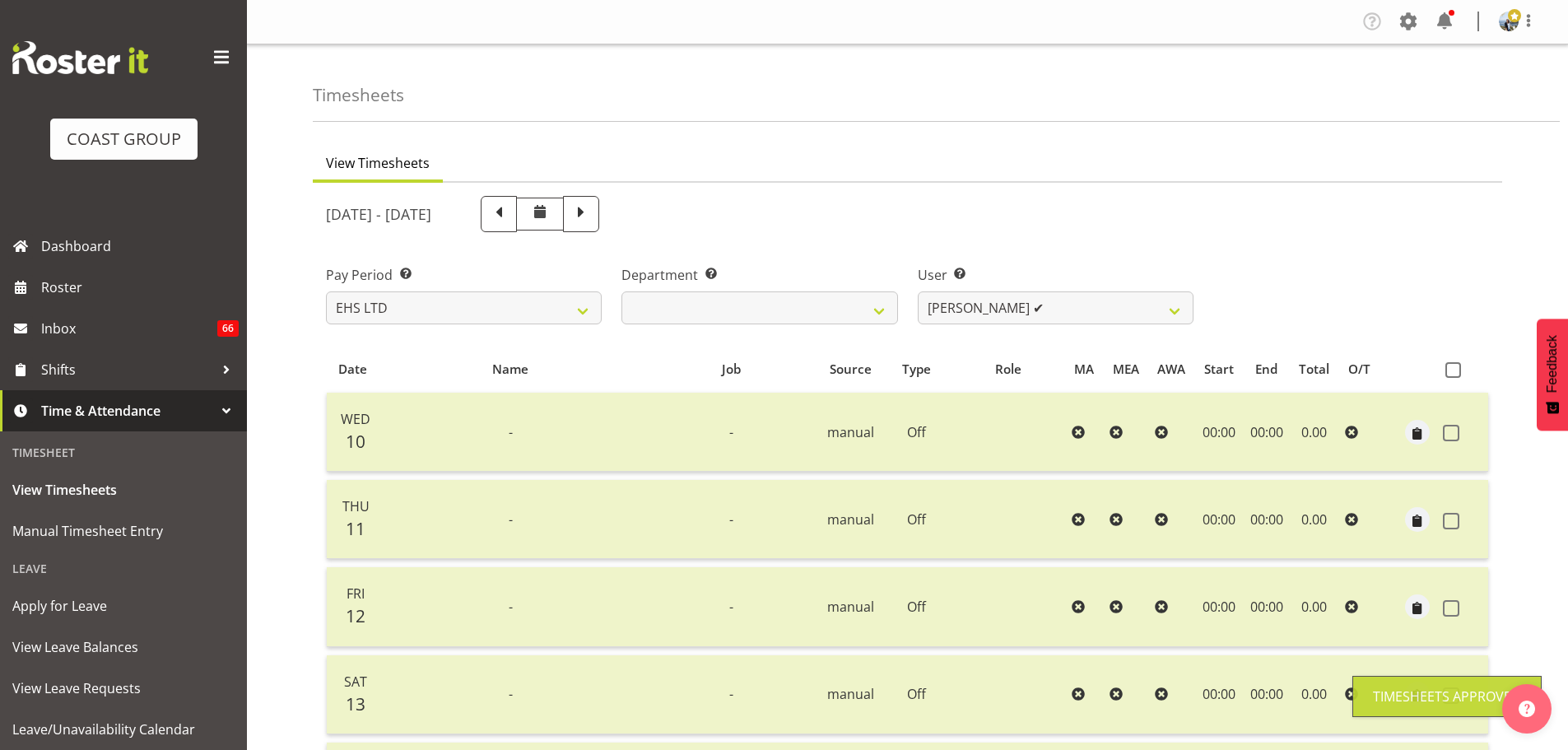
click at [1007, 289] on div "User Select user. Note: This is filtered down by the previous two drop-down ite…" at bounding box center [1055, 294] width 276 height 59
click at [1007, 308] on select "Brittany Taylor ✔ Charwen Vaevaepare ✔ Kelsey Keutenius ✔ Leo Faalogo ❌ Marley …" at bounding box center [1055, 307] width 276 height 32
click at [917, 291] on select "Brittany Taylor ✔ Charwen Vaevaepare ✔ Kelsey Keutenius ✔ Leo Faalogo ❌ Marley …" at bounding box center [1055, 307] width 276 height 32
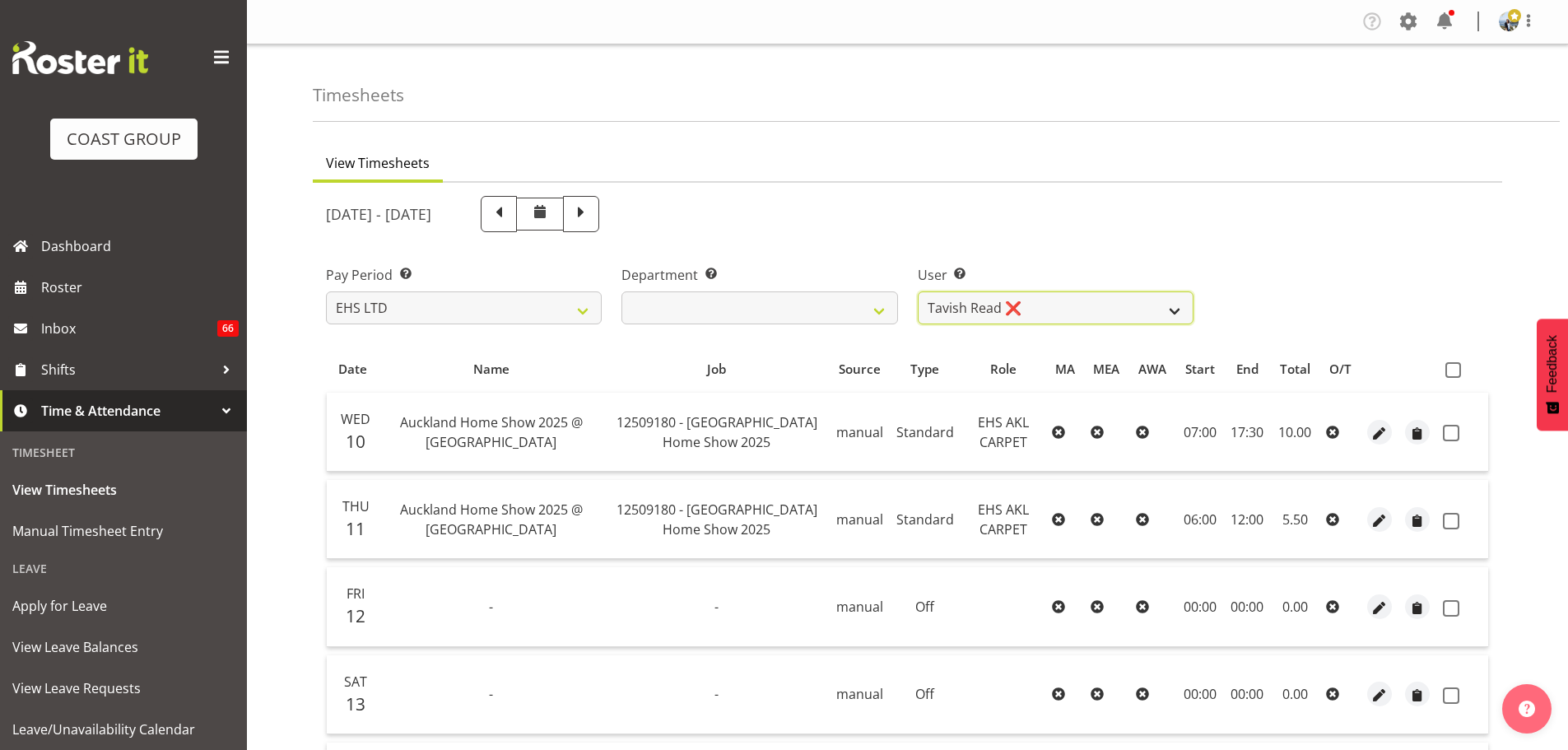
click at [1015, 305] on select "Brittany Taylor ✔ Charwen Vaevaepare ✔ Kelsey Keutenius ✔ Leo Faalogo ❌ Marley …" at bounding box center [1055, 307] width 276 height 32
click at [917, 291] on select "Brittany Taylor ✔ Charwen Vaevaepare ✔ Kelsey Keutenius ✔ Leo Faalogo ❌ Marley …" at bounding box center [1055, 307] width 276 height 32
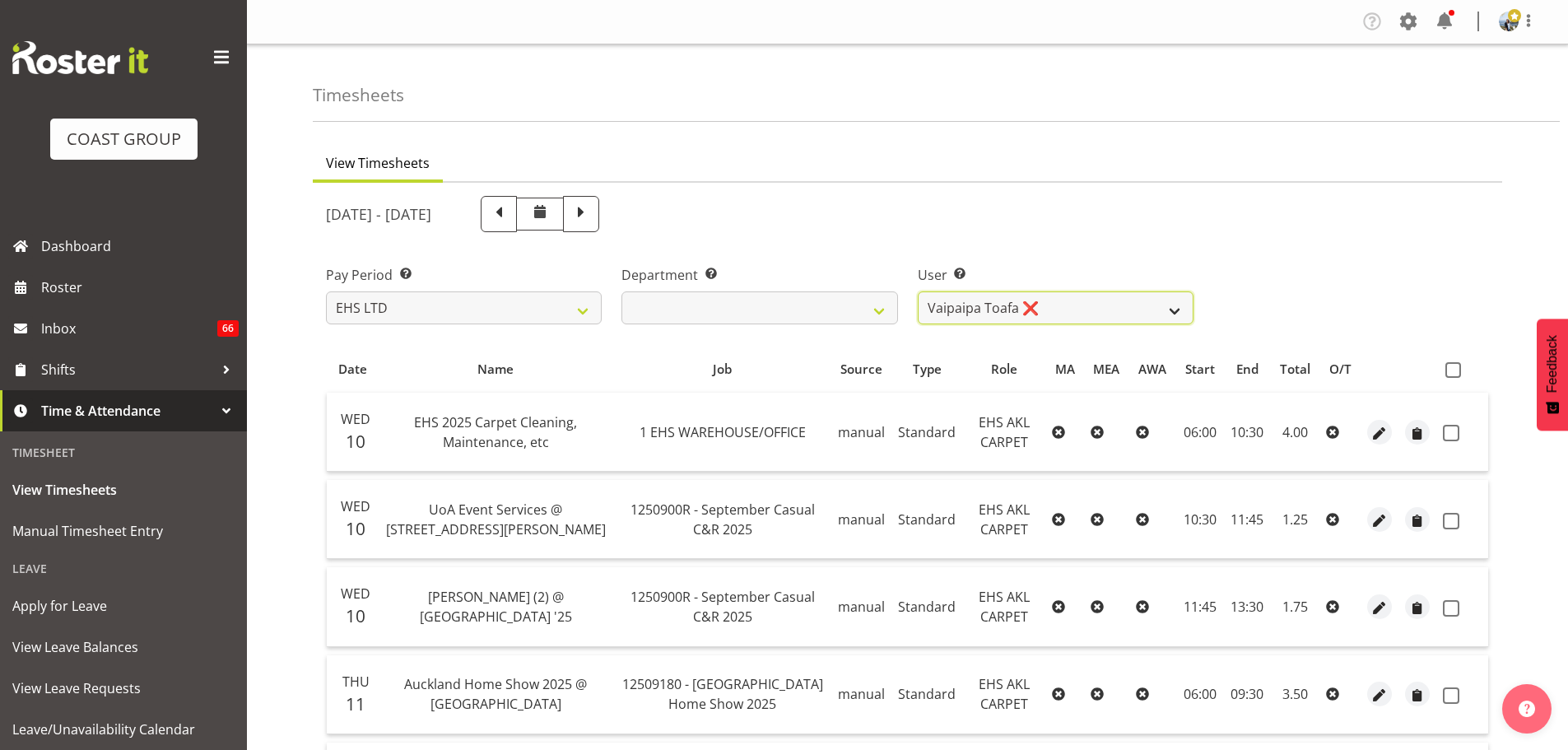
click at [1094, 299] on select "Brittany Taylor ✔ Charwen Vaevaepare ✔ Kelsey Keutenius ✔ Leo Faalogo ❌ Marley …" at bounding box center [1055, 307] width 276 height 32
click at [917, 291] on select "Brittany Taylor ✔ Charwen Vaevaepare ✔ Kelsey Keutenius ✔ Leo Faalogo ❌ Marley …" at bounding box center [1055, 307] width 276 height 32
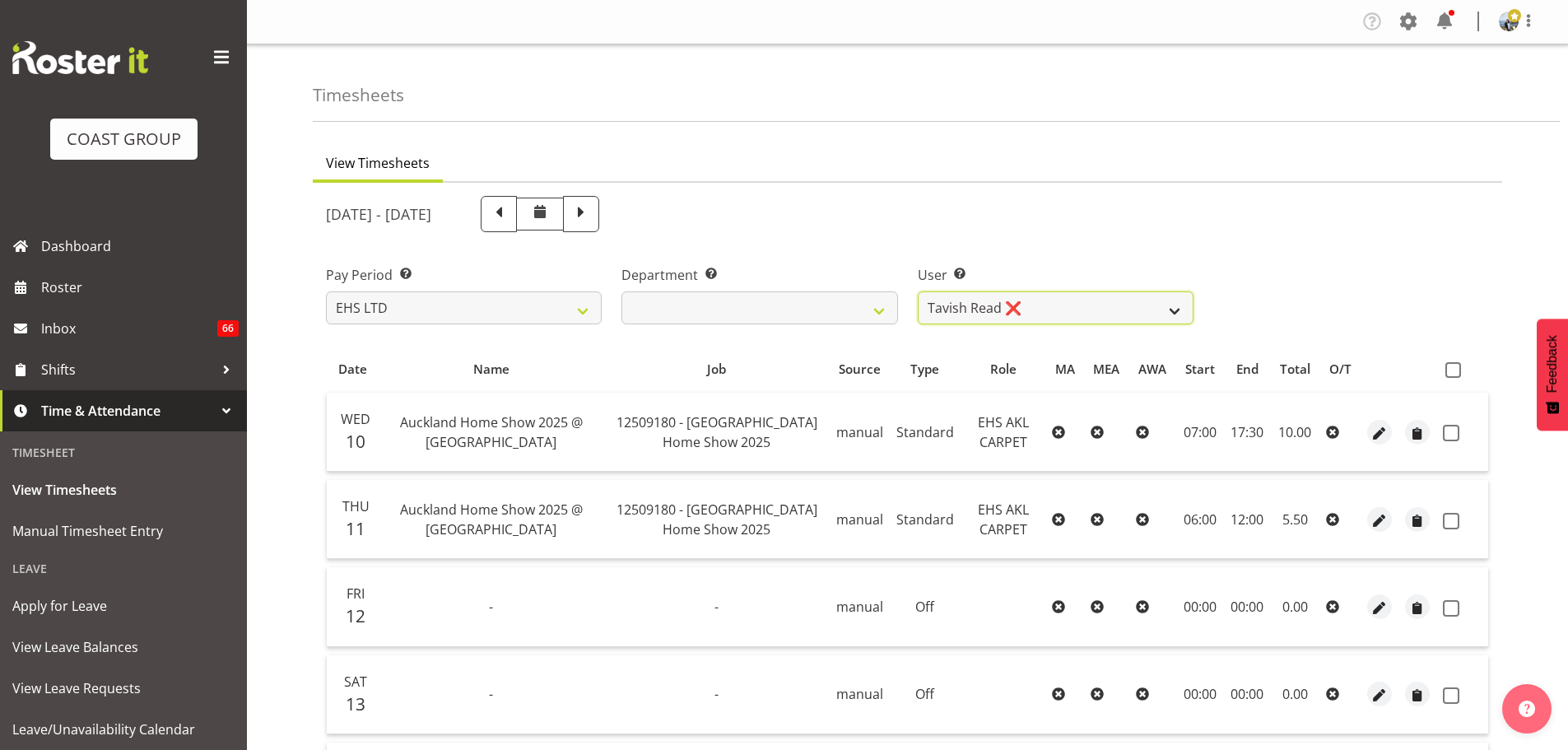
click at [988, 314] on select "Brittany Taylor ✔ Charwen Vaevaepare ✔ Kelsey Keutenius ✔ Leo Faalogo ❌ Marley …" at bounding box center [1055, 307] width 276 height 32
select select "5142"
click at [917, 291] on select "Brittany Taylor ✔ Charwen Vaevaepare ✔ Kelsey Keutenius ✔ Leo Faalogo ❌ Marley …" at bounding box center [1055, 307] width 276 height 32
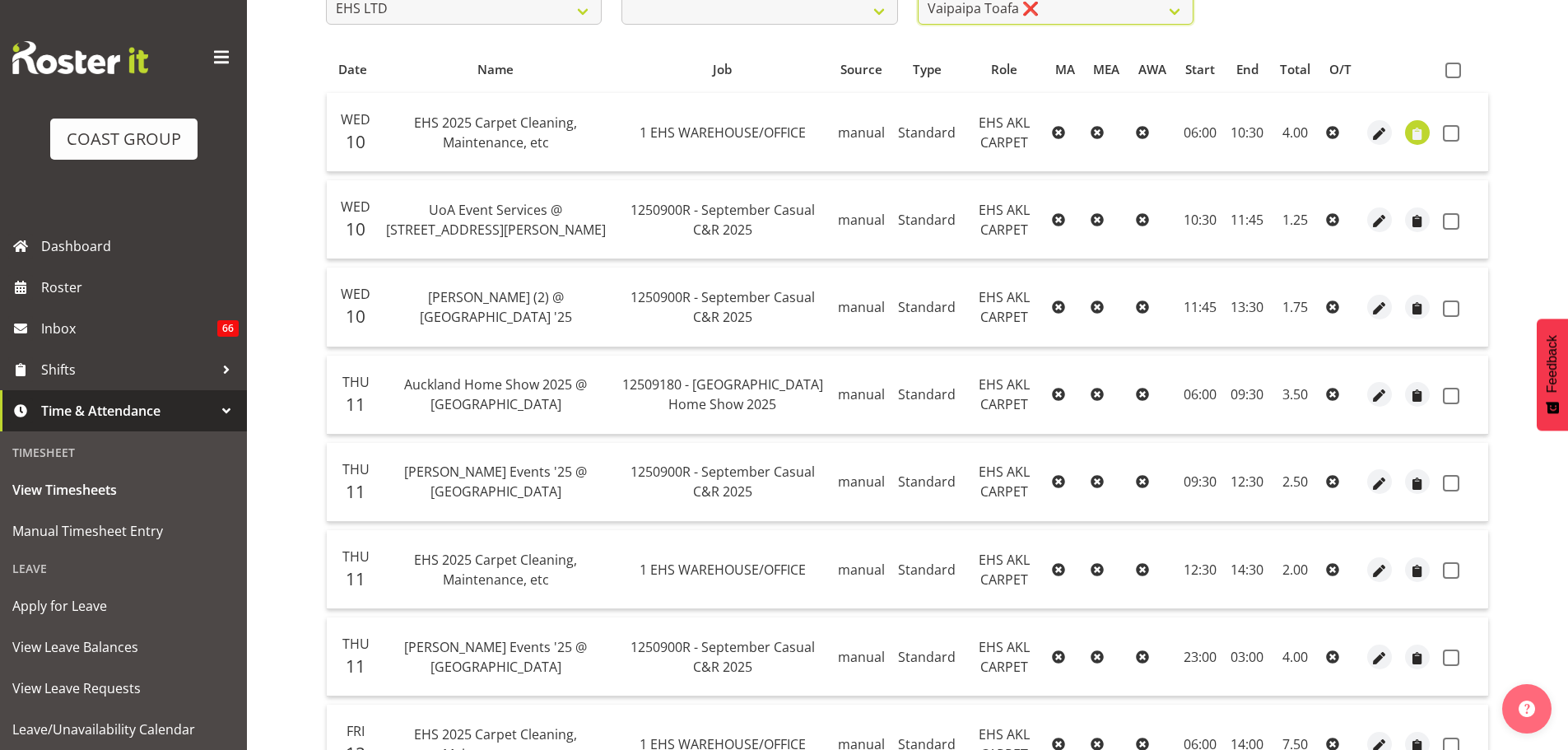
scroll to position [329, 0]
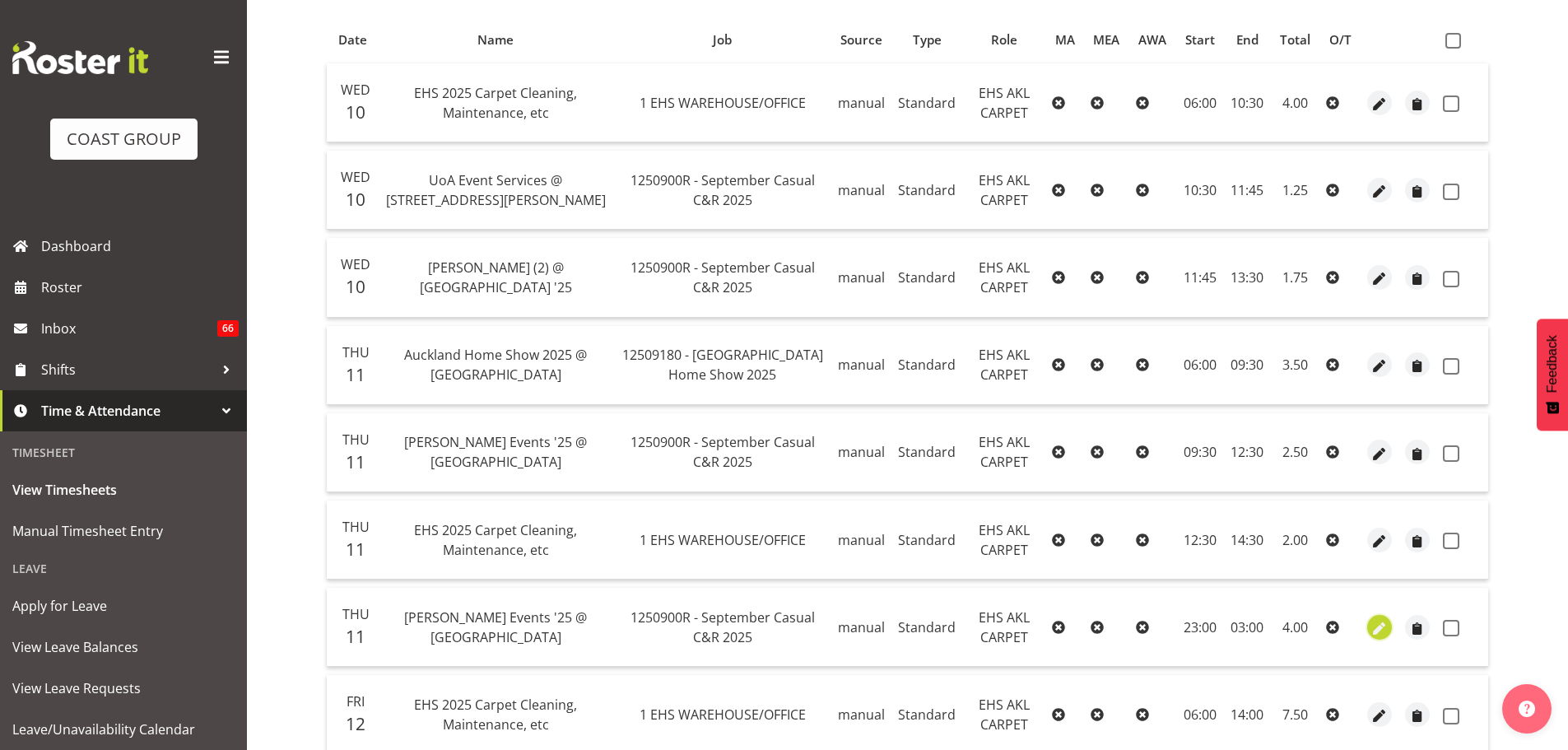
click at [1377, 632] on span "button" at bounding box center [1379, 628] width 19 height 19
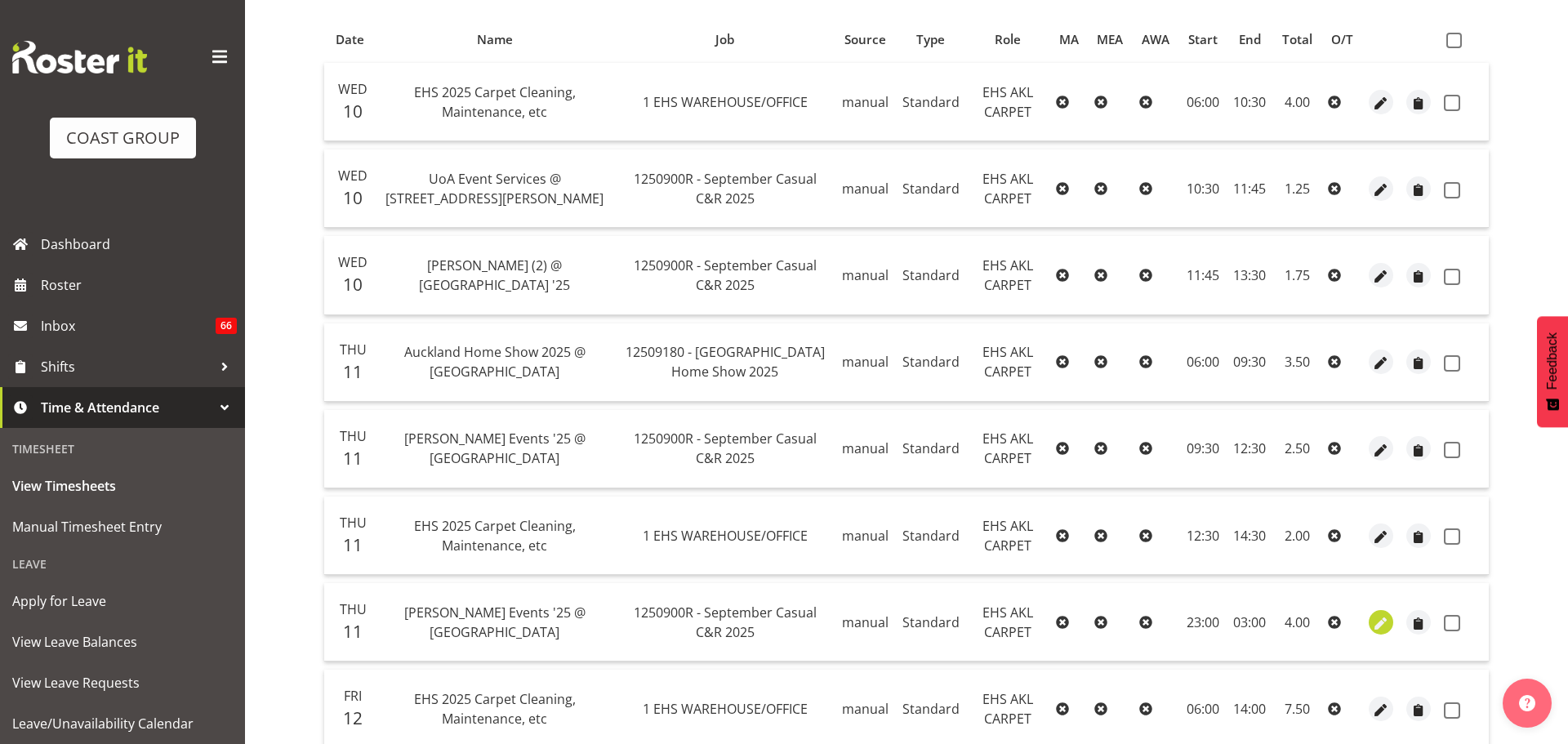
select select "Standard"
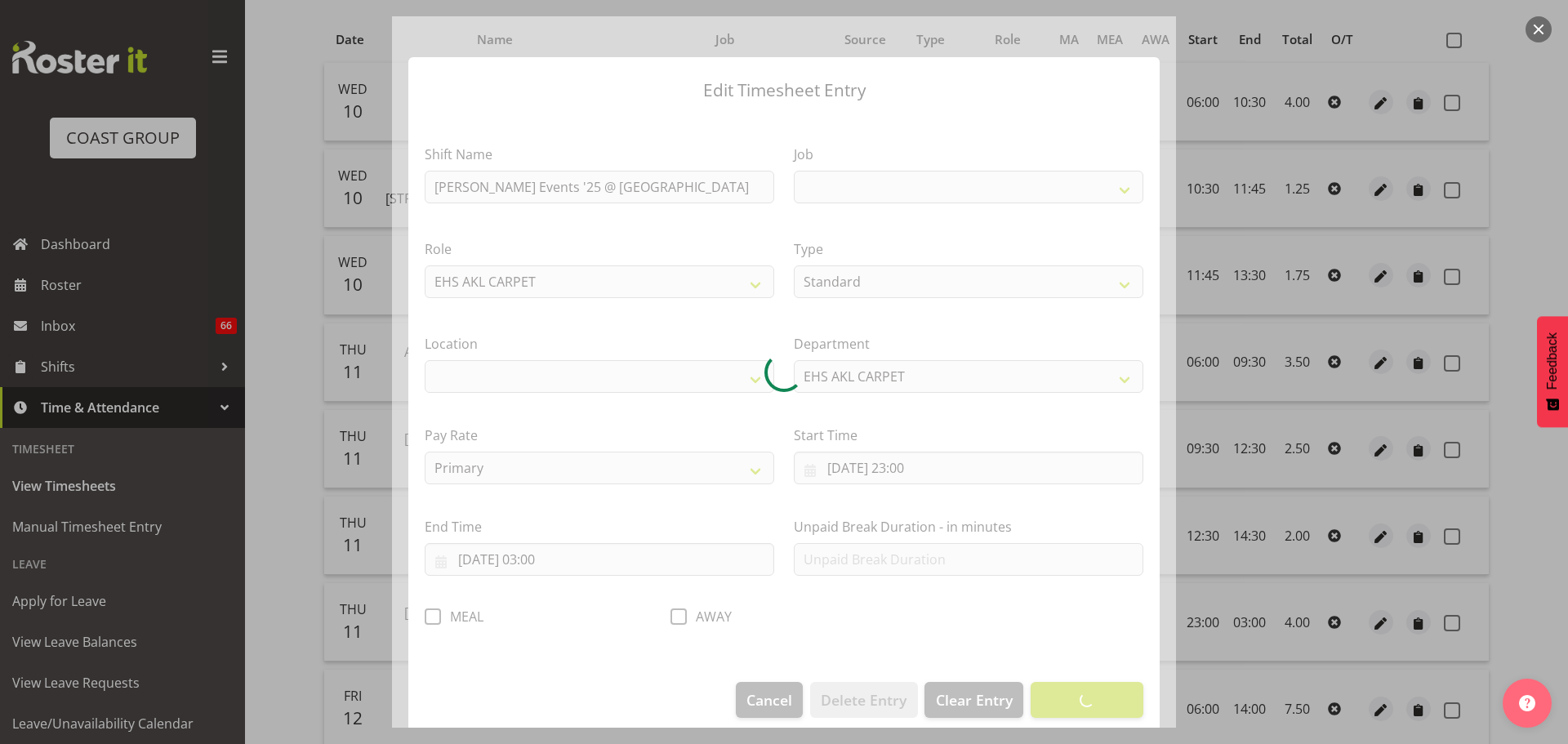
select select
select select "8575"
select select "35"
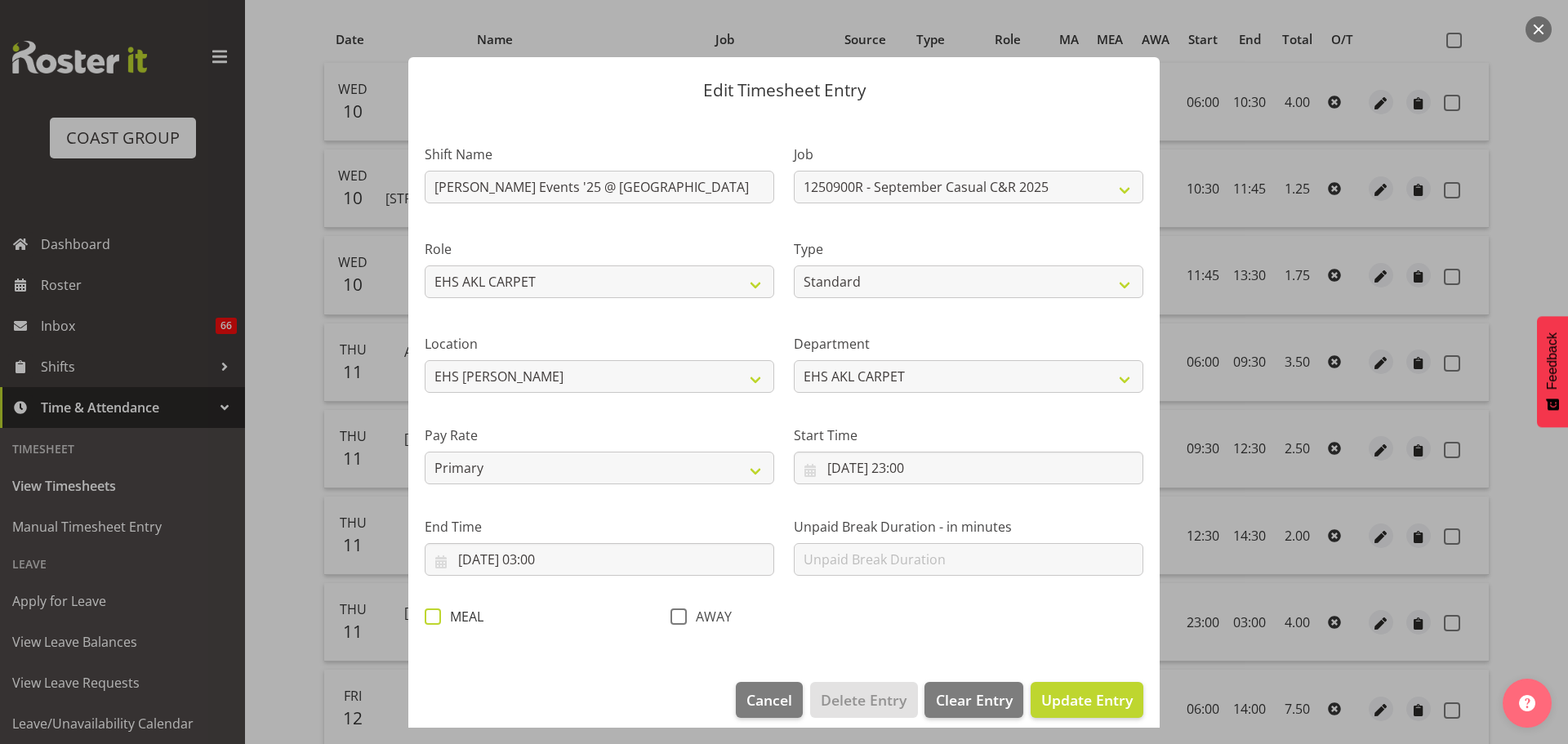
click at [440, 619] on span at bounding box center [433, 616] width 17 height 17
click at [436, 619] on input "MEAL" at bounding box center [430, 615] width 11 height 11
checkbox input "true"
click at [1113, 705] on span "Update Entry" at bounding box center [1087, 700] width 92 height 20
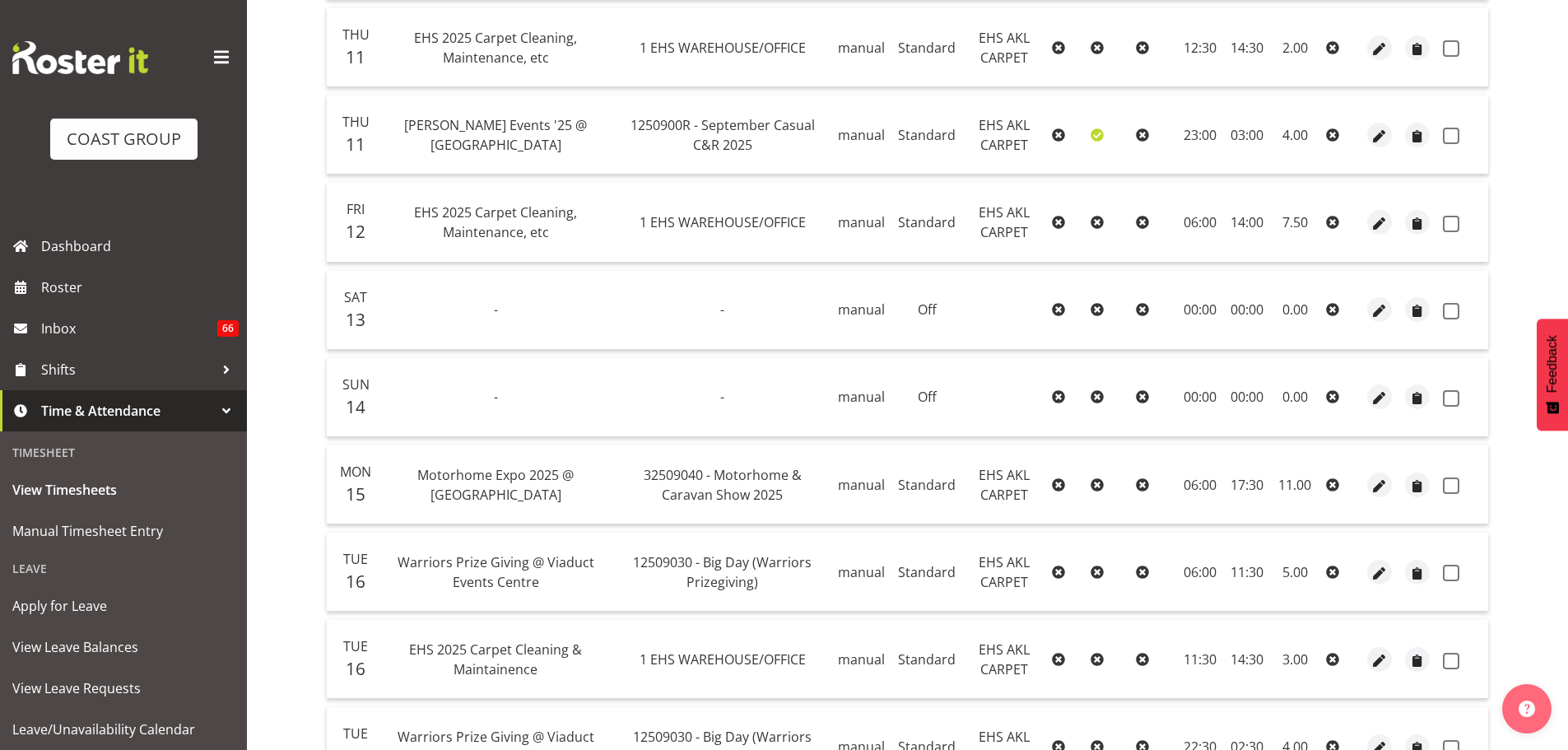
scroll to position [823, 0]
click at [1376, 489] on span "button" at bounding box center [1379, 483] width 19 height 19
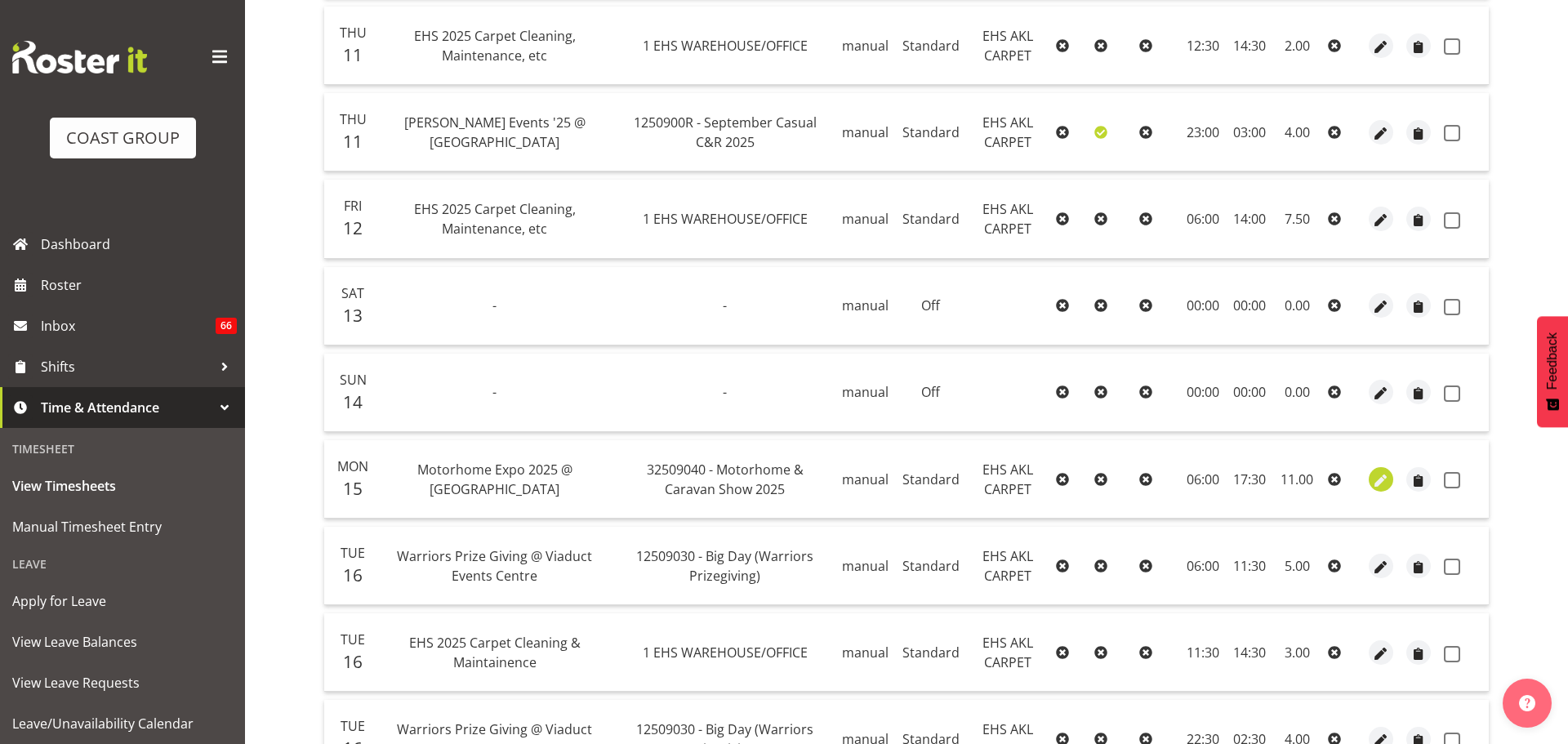
select select "Standard"
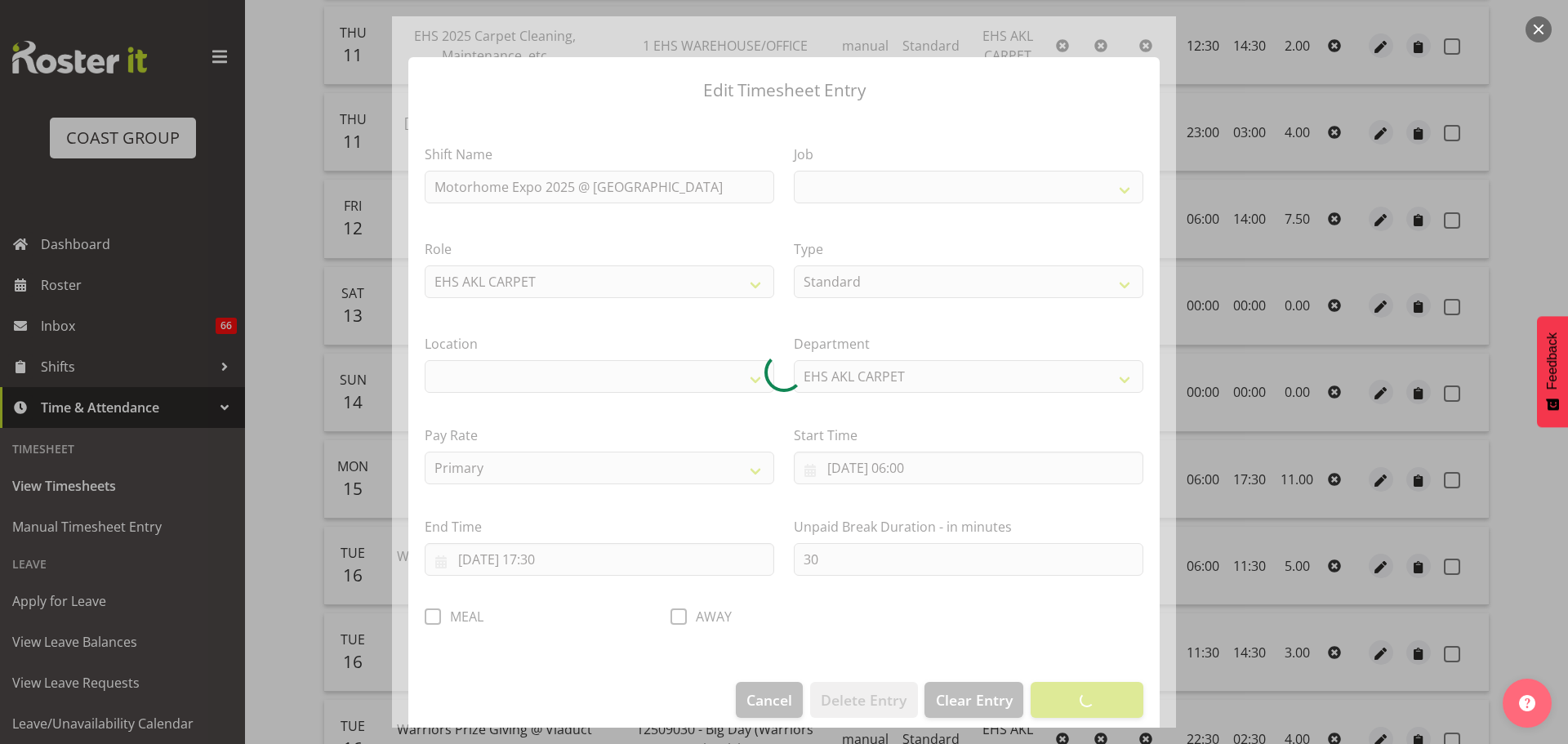
select select
select select "9139"
select select "35"
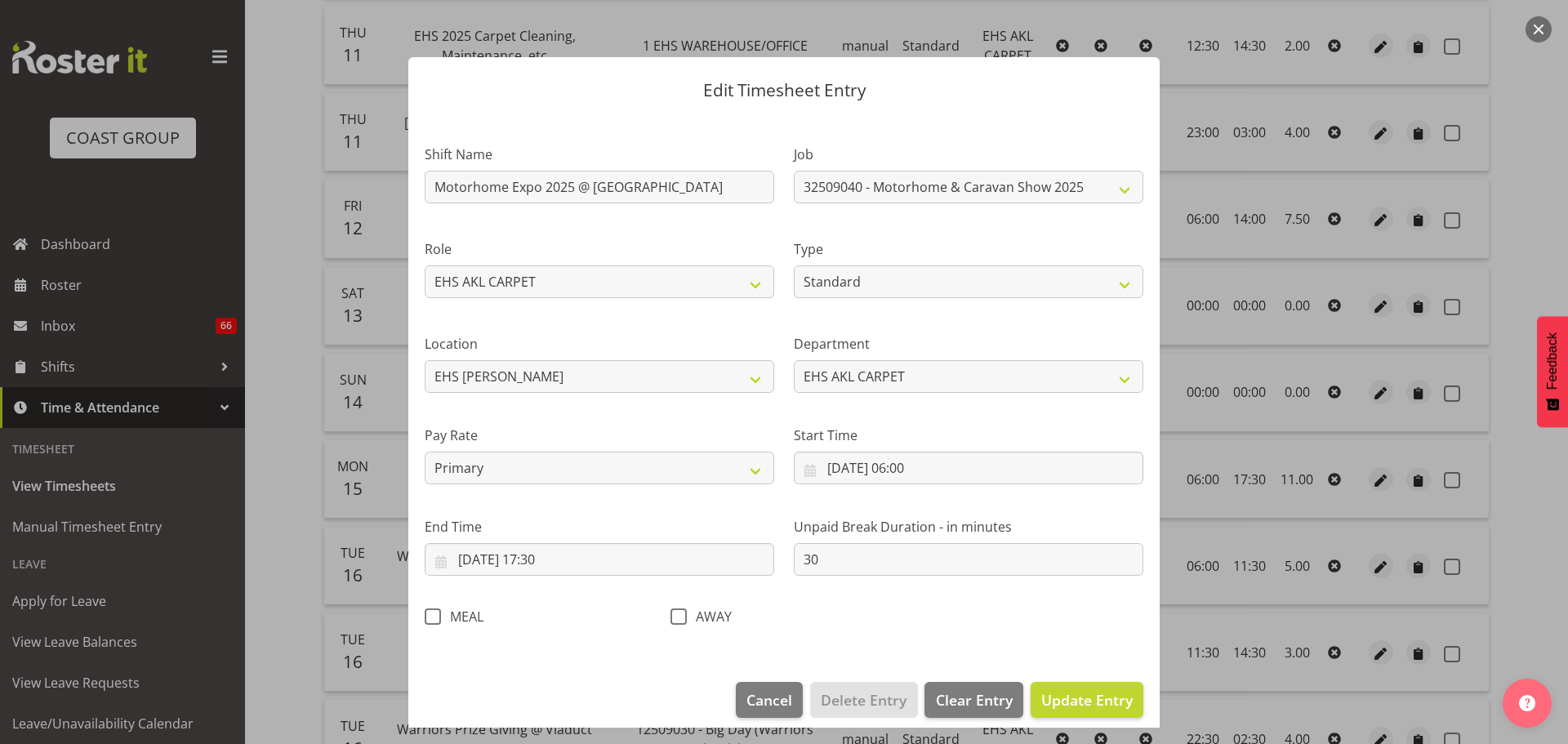
click at [438, 620] on span at bounding box center [433, 616] width 17 height 17
click at [436, 620] on input "MEAL" at bounding box center [430, 615] width 11 height 11
checkbox input "true"
click at [1090, 692] on span "Update Entry" at bounding box center [1087, 700] width 92 height 20
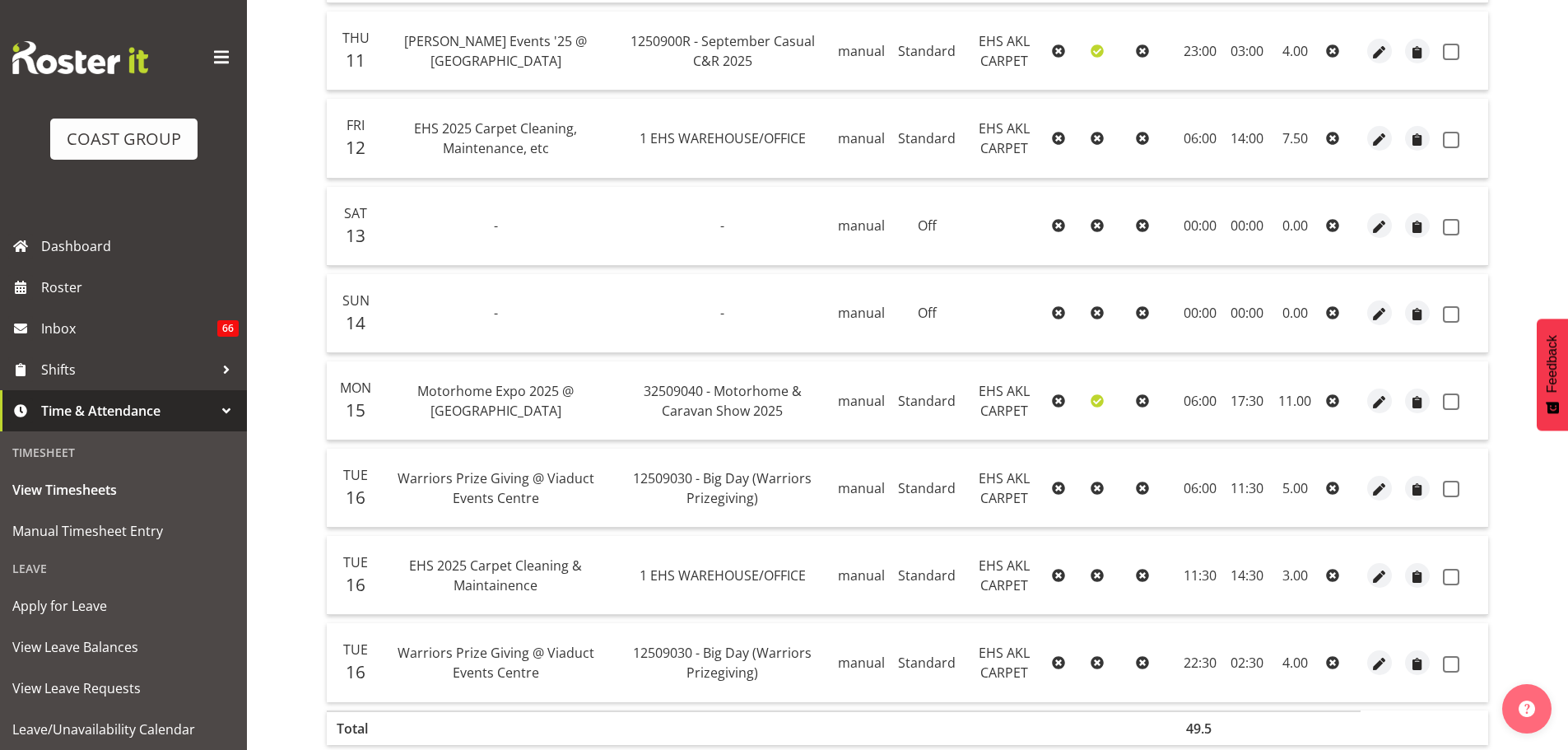
scroll to position [987, 0]
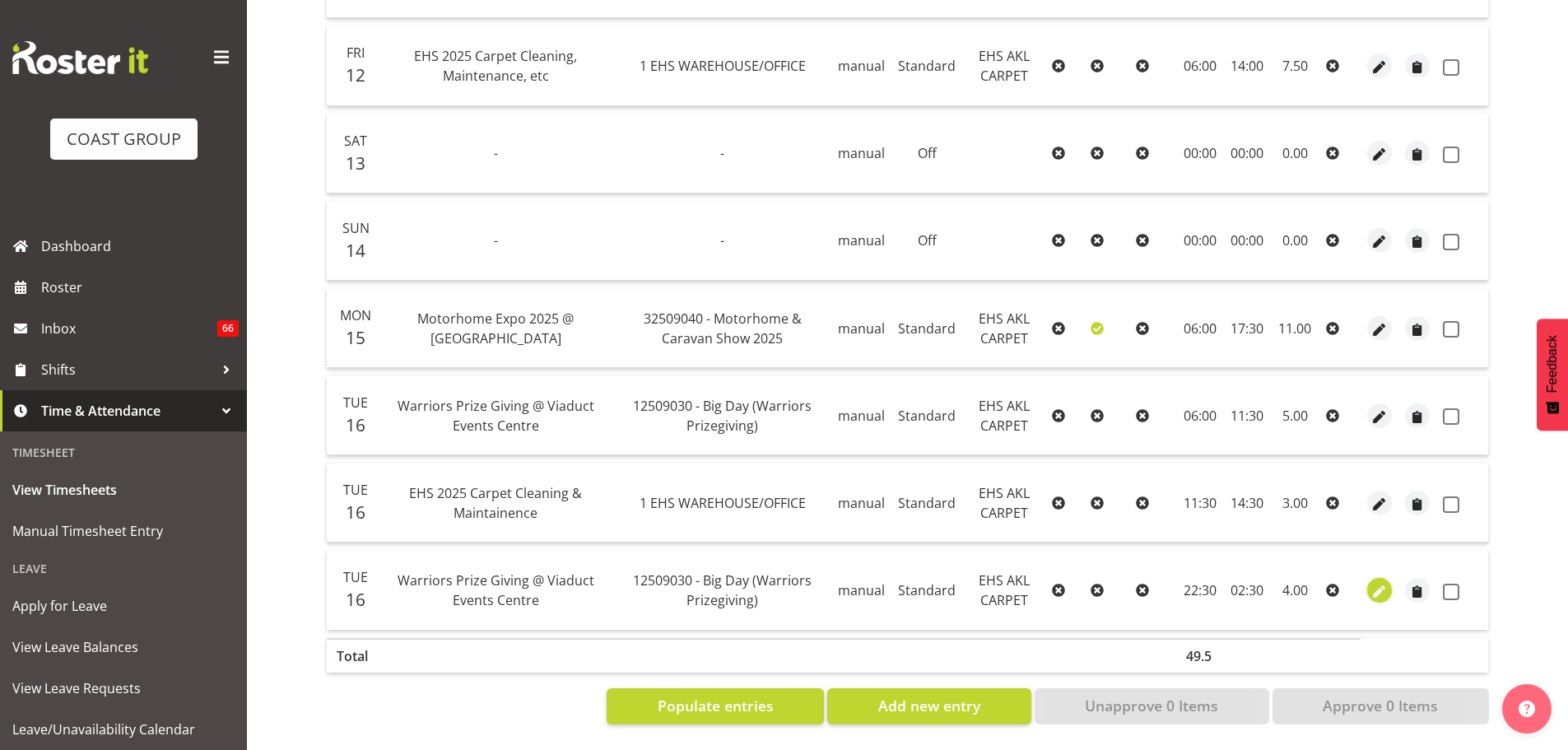
click at [1386, 587] on span "button" at bounding box center [1379, 591] width 19 height 19
select select "Standard"
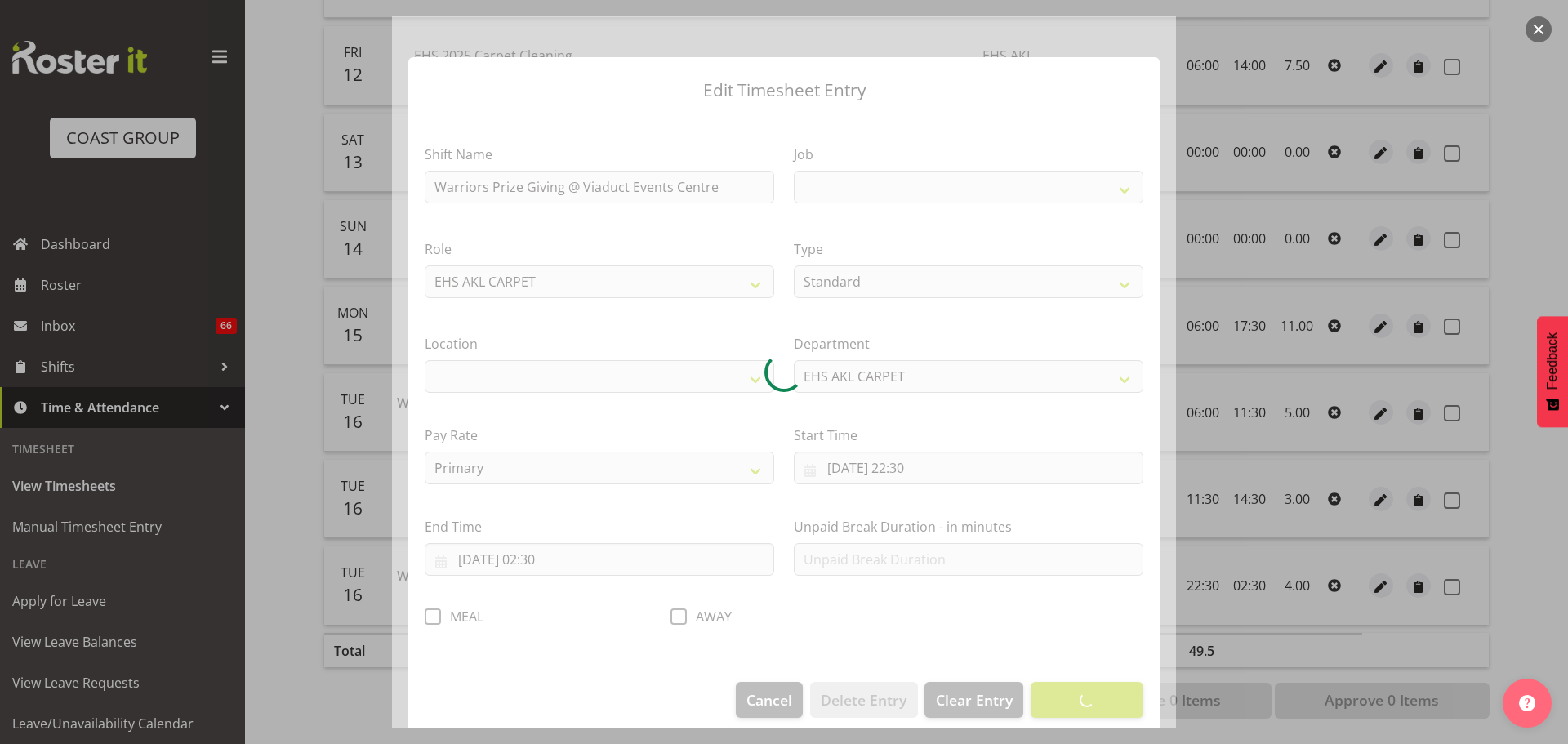
select select
select select "10509"
select select "35"
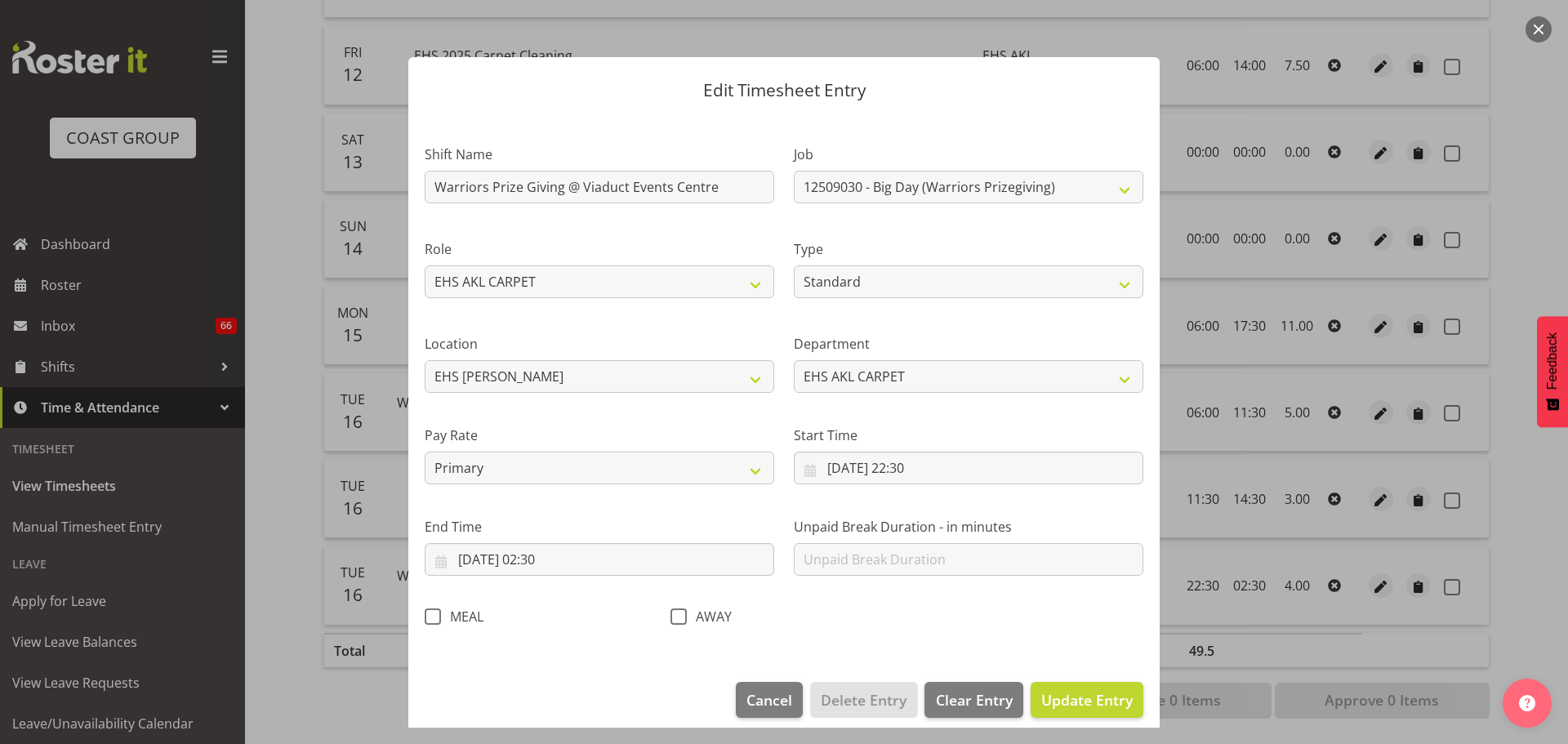
click at [435, 614] on span at bounding box center [433, 616] width 17 height 17
click at [435, 614] on input "MEAL" at bounding box center [430, 615] width 11 height 11
checkbox input "true"
click at [1076, 682] on button "Update Entry" at bounding box center [1086, 699] width 112 height 36
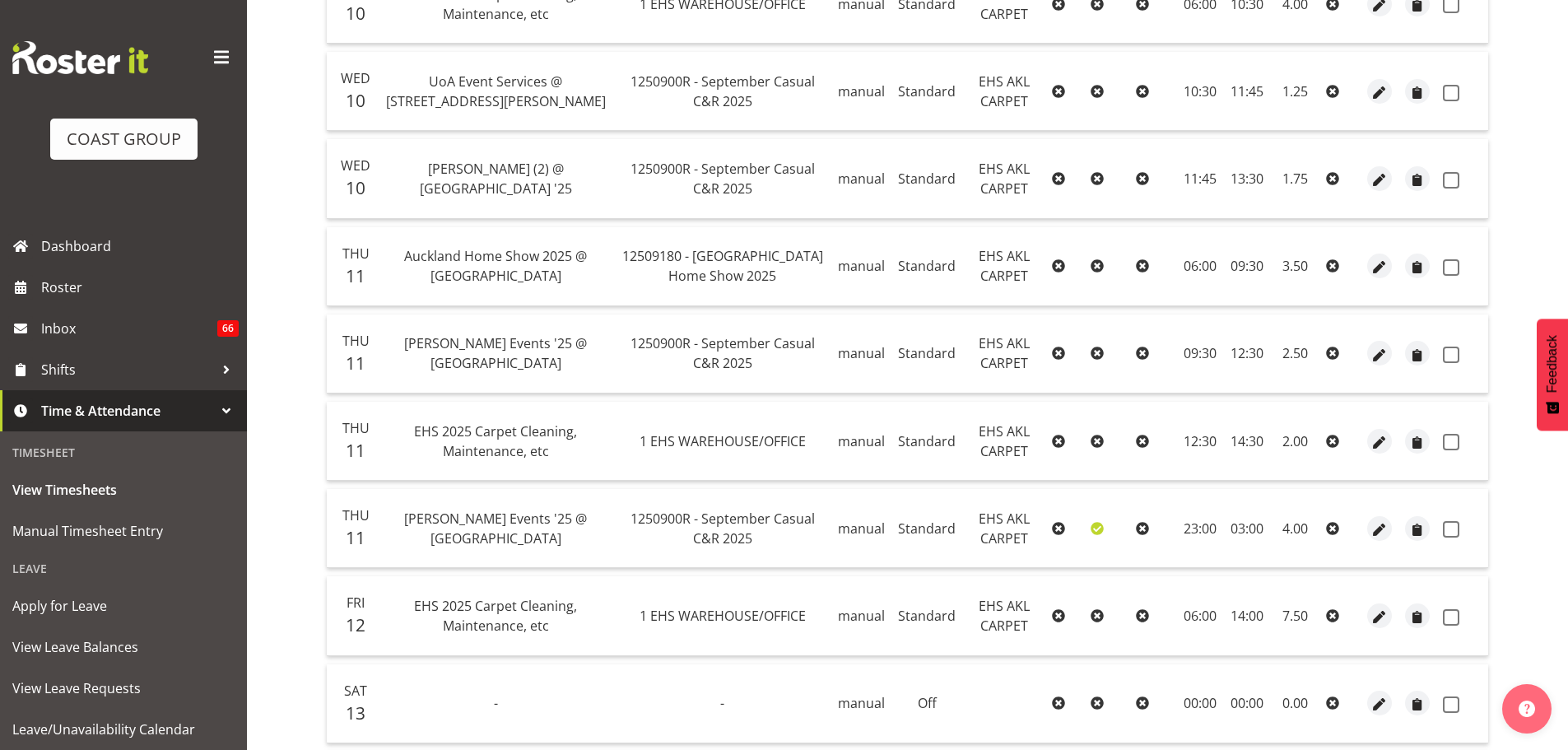
scroll to position [247, 0]
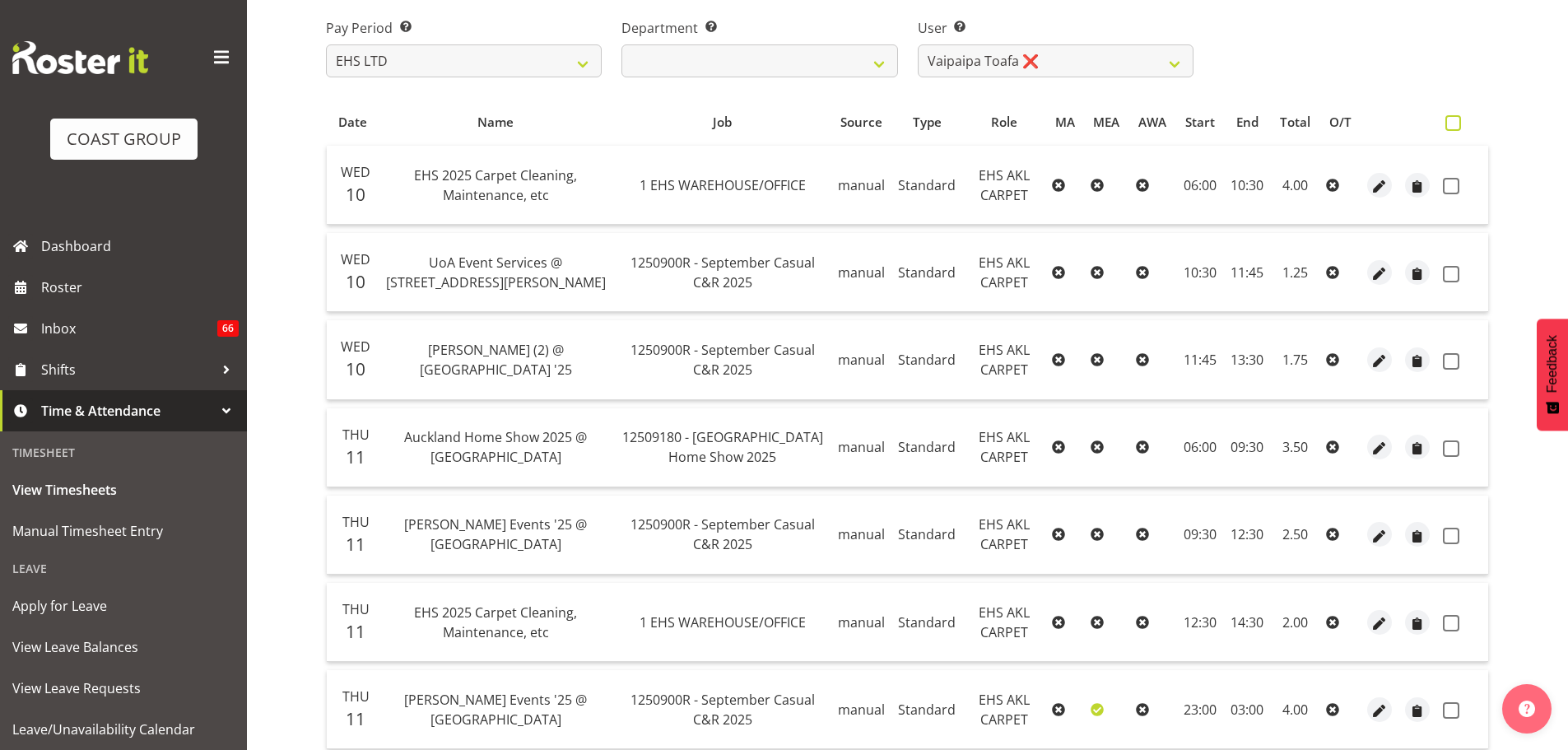
click at [1447, 128] on span at bounding box center [1453, 123] width 16 height 16
click at [1447, 128] on input "checkbox" at bounding box center [1450, 123] width 11 height 11
checkbox input "true"
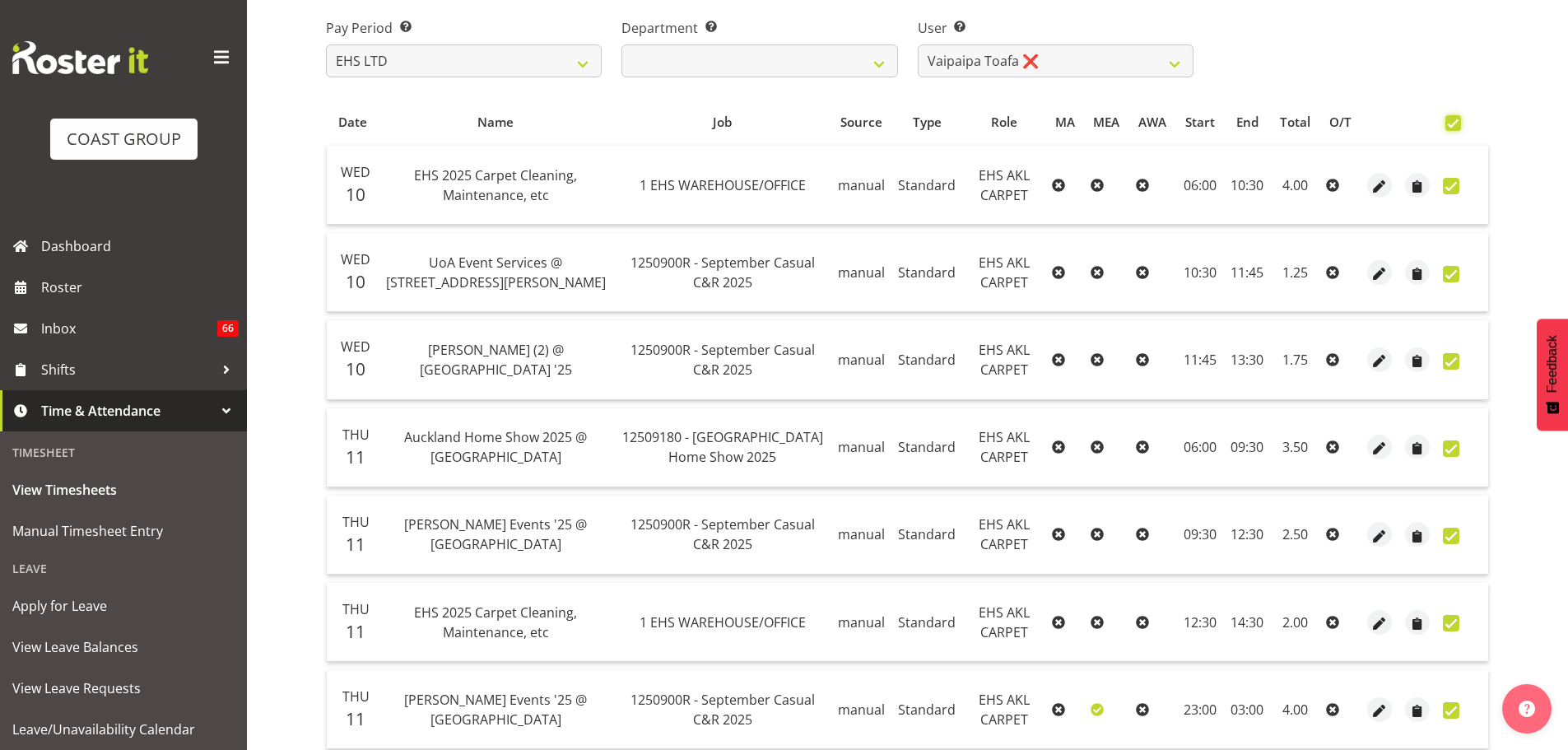
checkbox input "true"
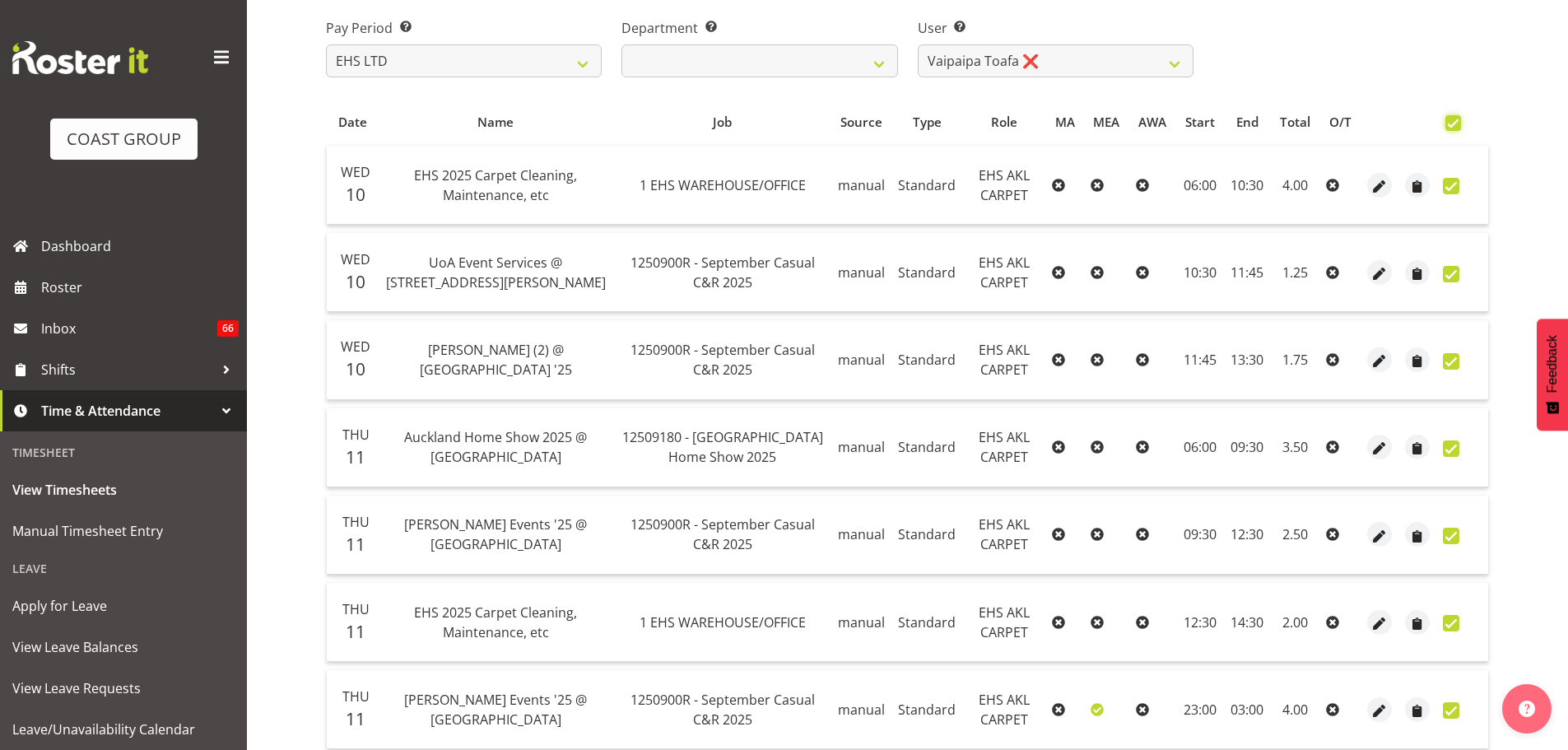
checkbox input "true"
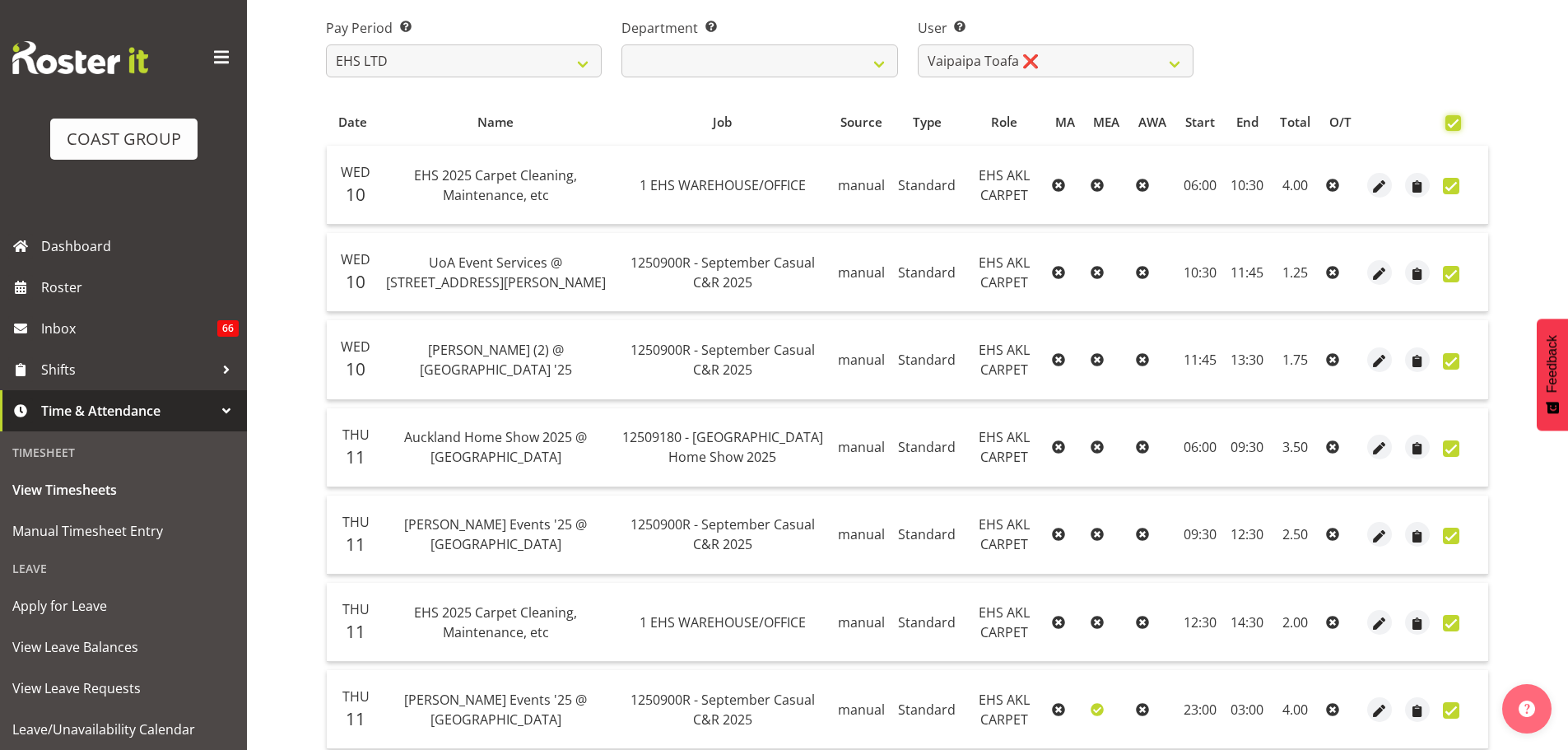
checkbox input "true"
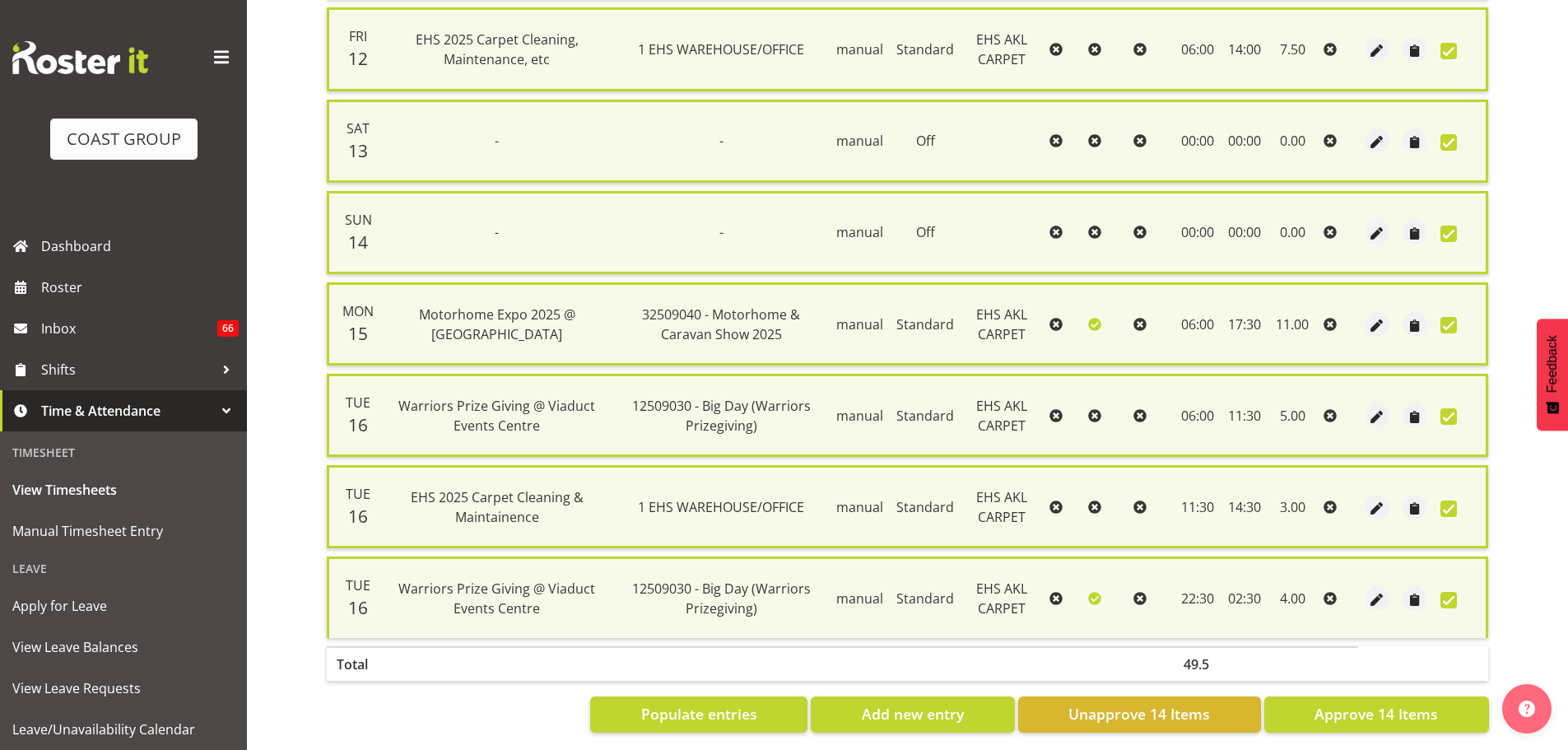
scroll to position [1046, 0]
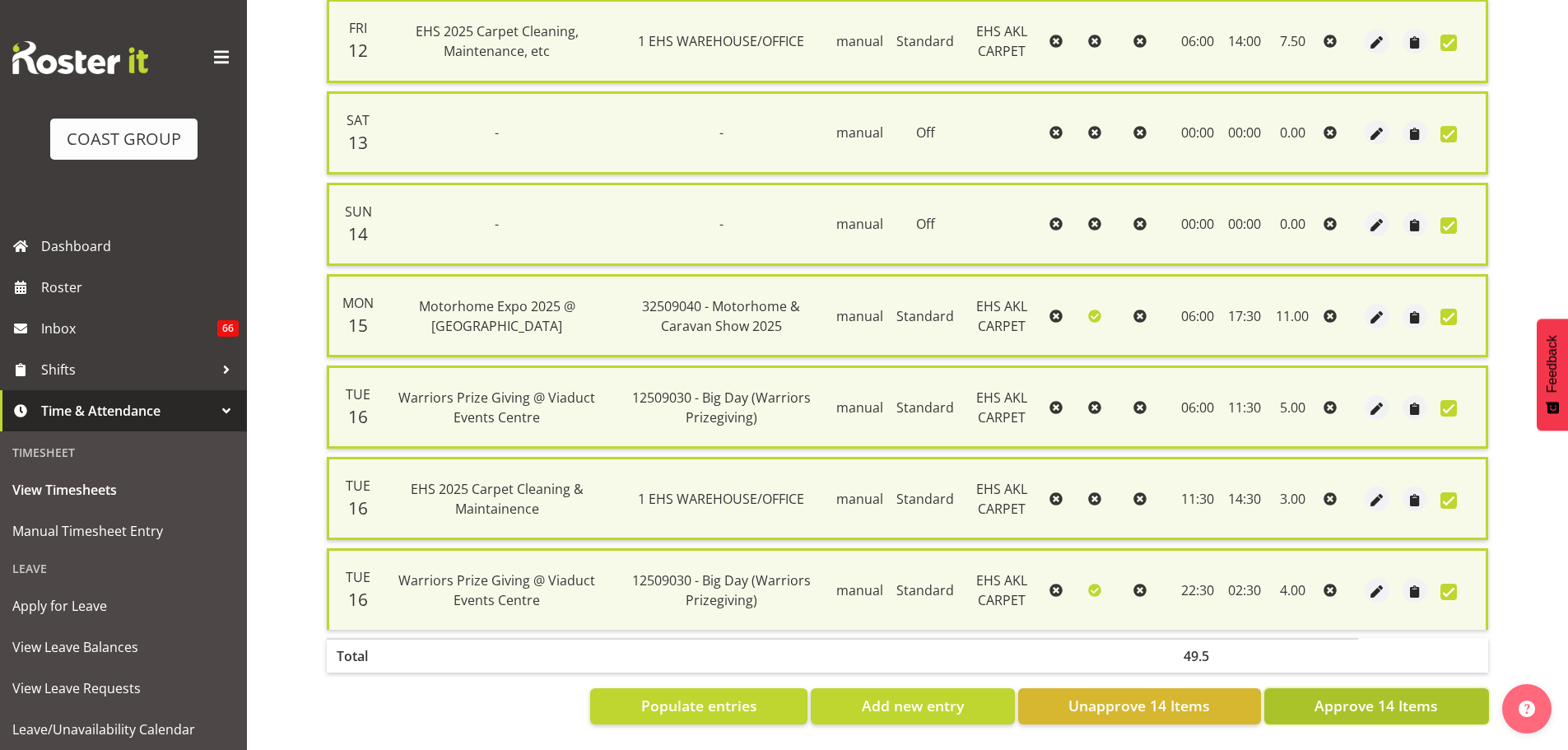
click at [1387, 700] on span "Approve 14 Items" at bounding box center [1375, 706] width 123 height 22
checkbox input "false"
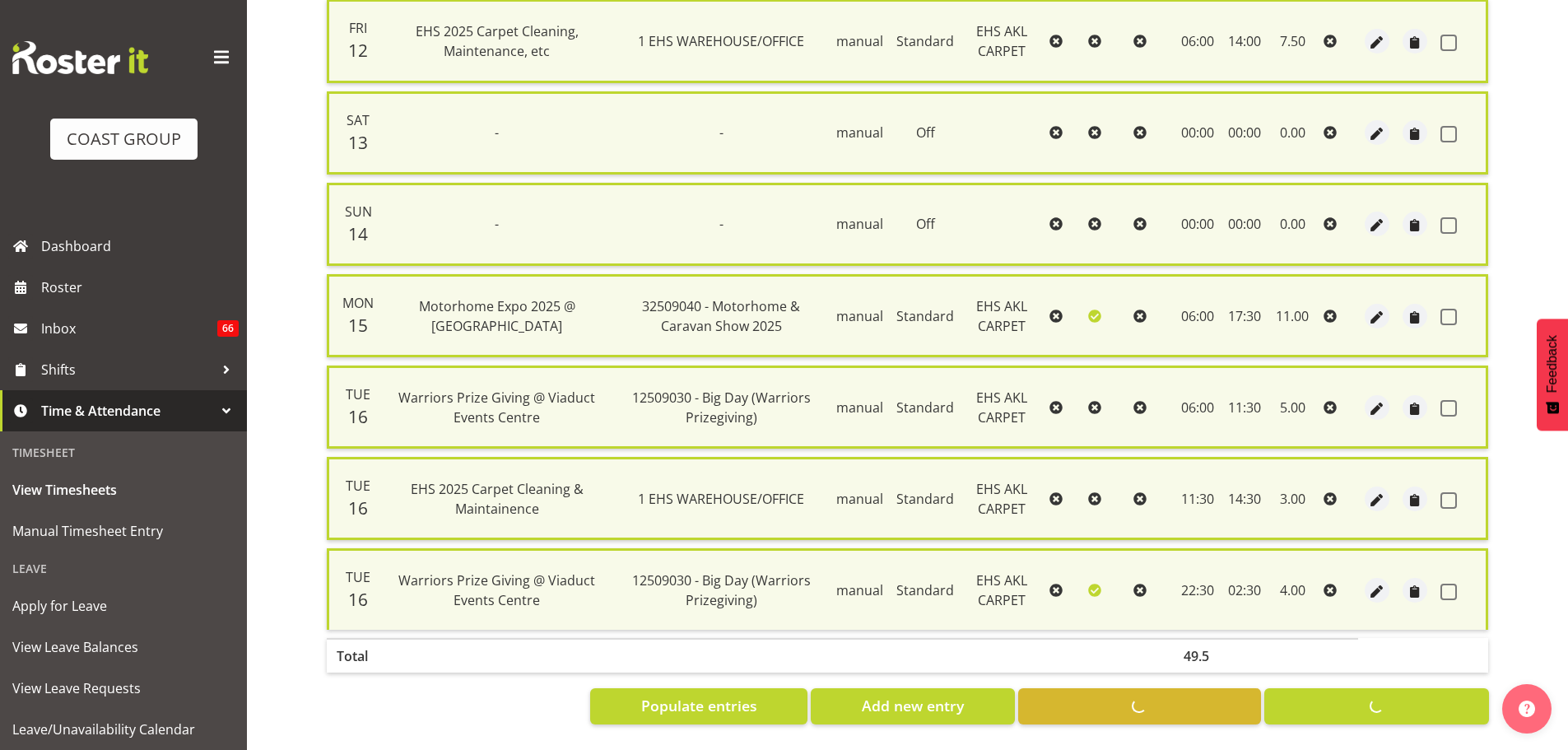
checkbox input "false"
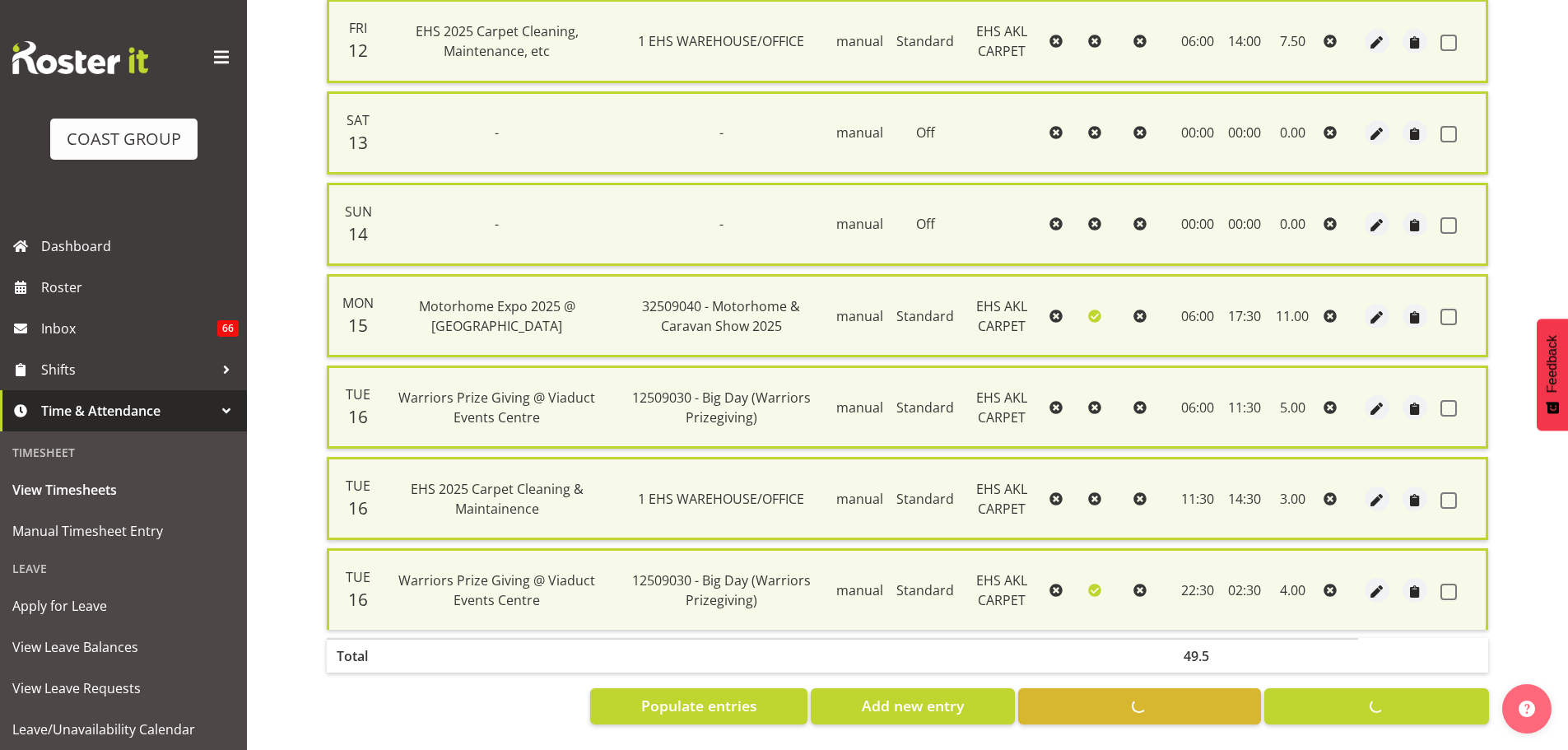
checkbox input "false"
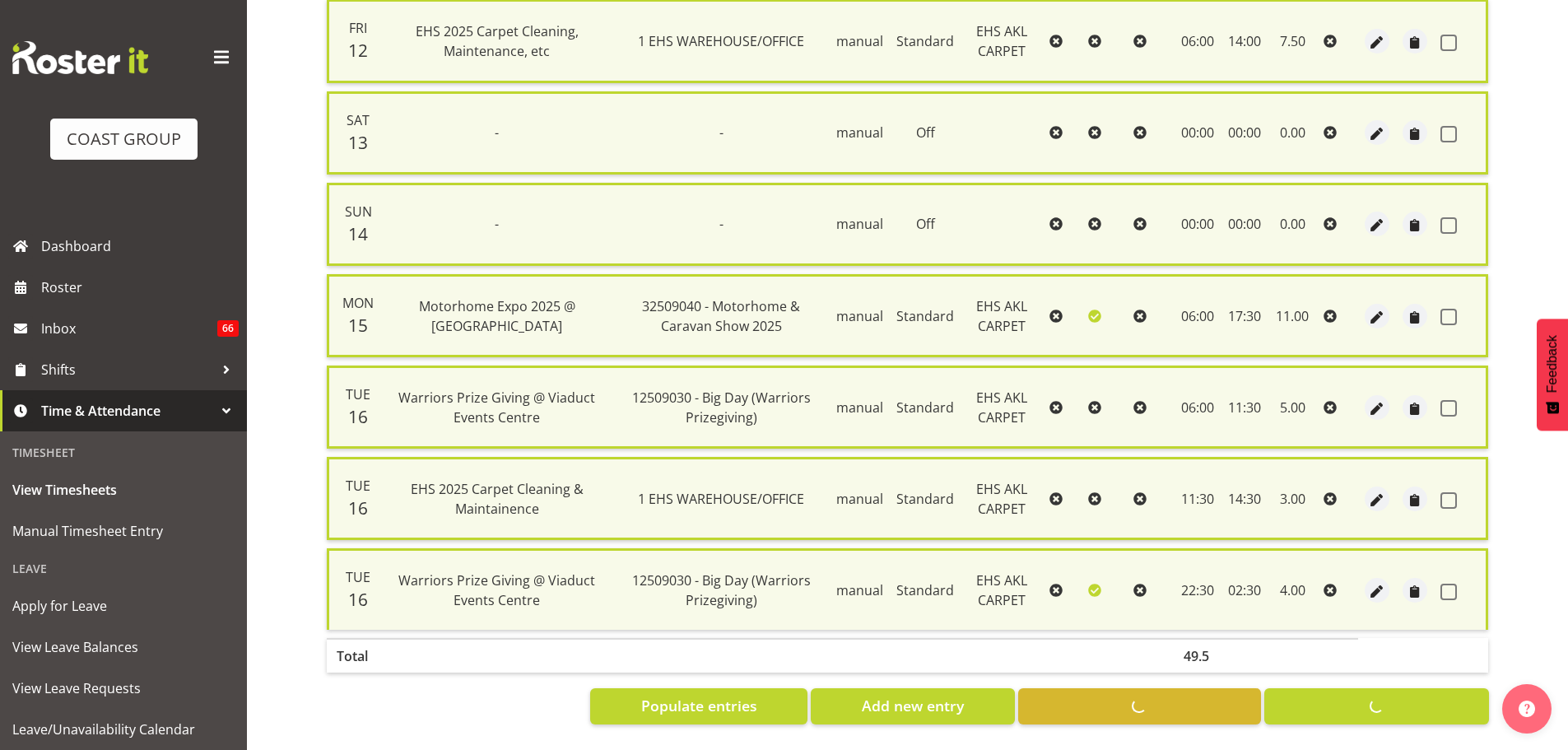
checkbox input "false"
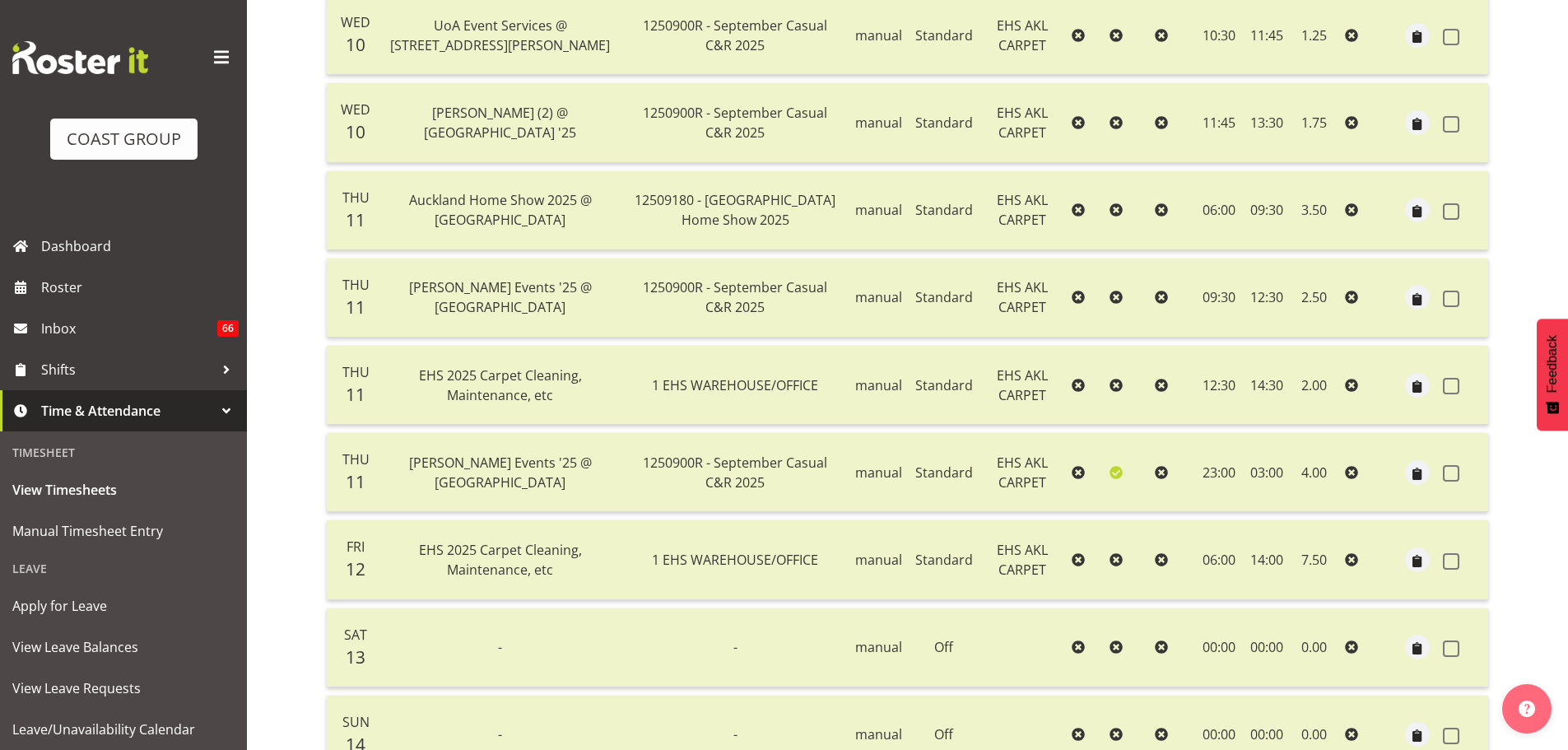
scroll to position [0, 0]
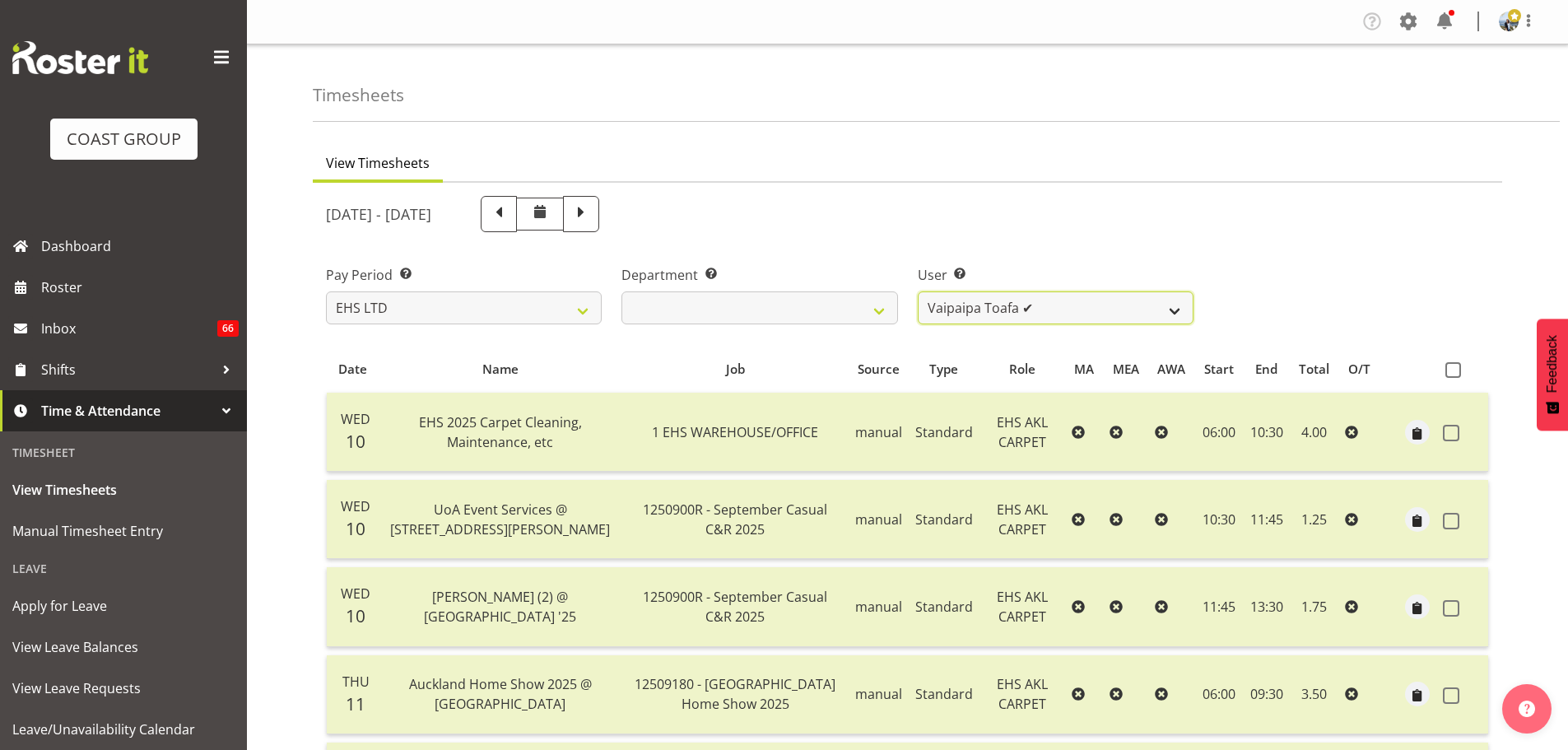
click at [1073, 323] on select "Brittany Taylor ✔ Charwen Vaevaepare ✔ Kelsey Keutenius ✔ Leo Faalogo ❌ Marley …" at bounding box center [1055, 307] width 276 height 32
select select "11366"
click at [917, 291] on select "Brittany Taylor ✔ Charwen Vaevaepare ✔ Kelsey Keutenius ✔ Leo Faalogo ❌ Marley …" at bounding box center [1055, 307] width 276 height 32
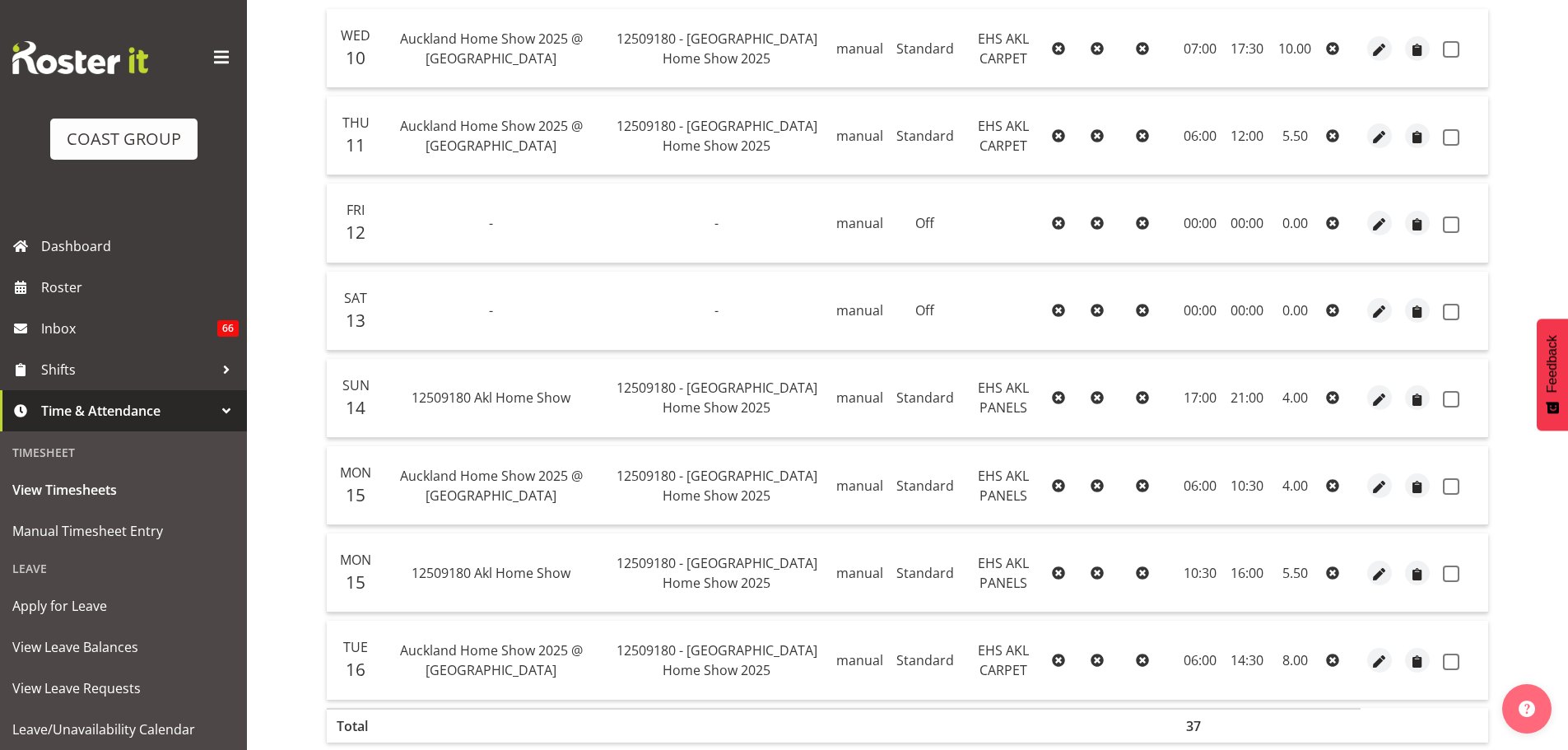
scroll to position [301, 0]
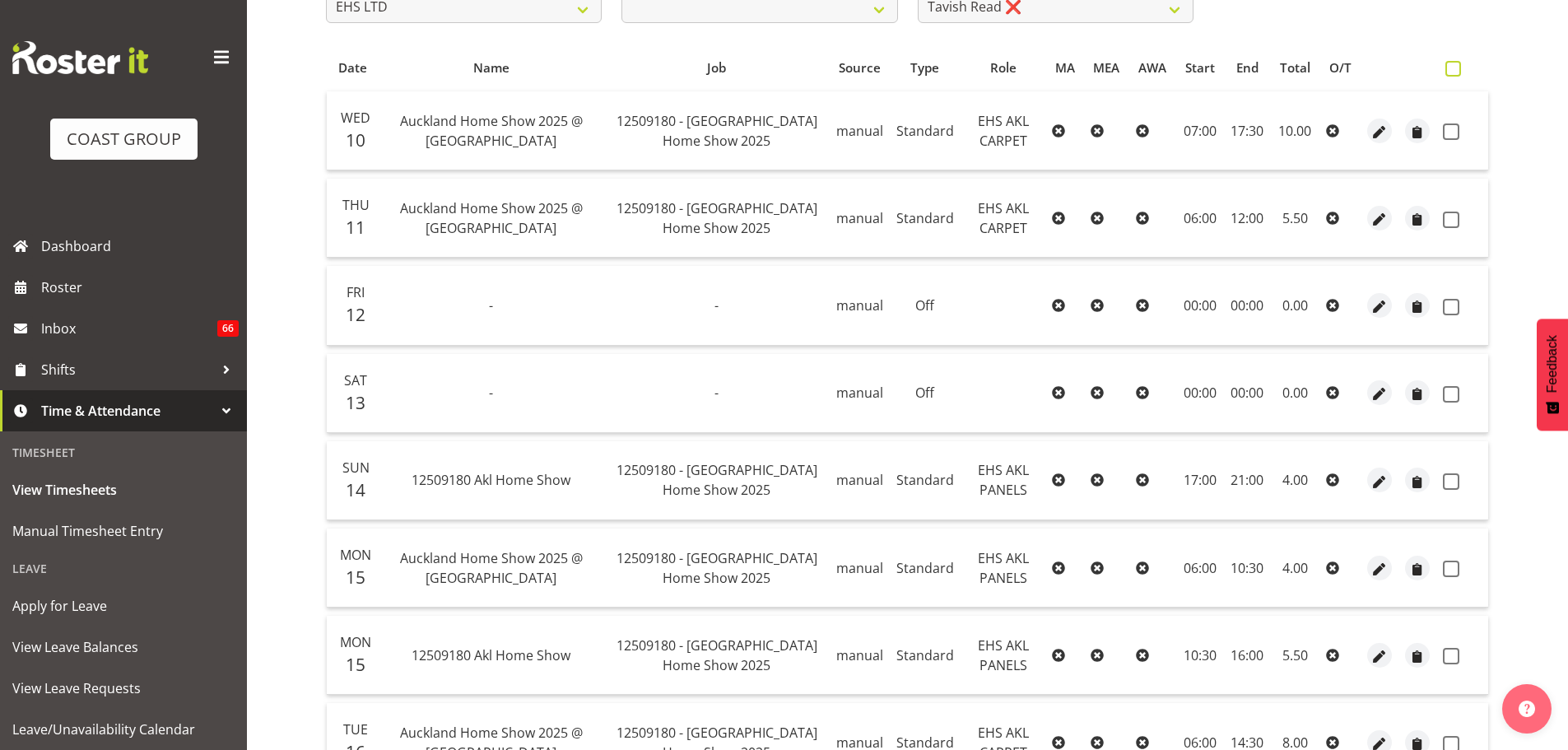
click at [1461, 64] on span at bounding box center [1453, 69] width 16 height 16
click at [1456, 64] on input "checkbox" at bounding box center [1450, 68] width 11 height 11
checkbox input "true"
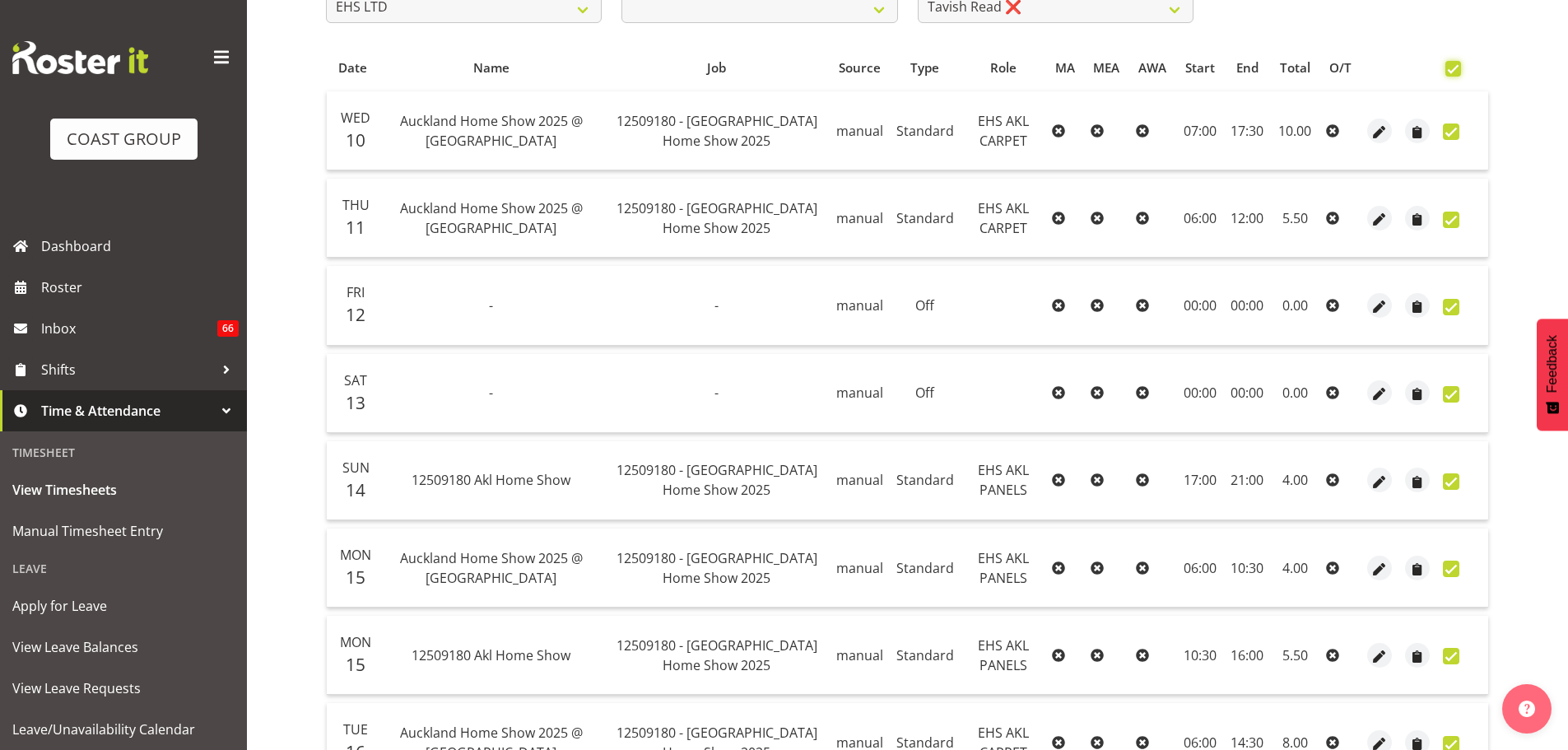
checkbox input "true"
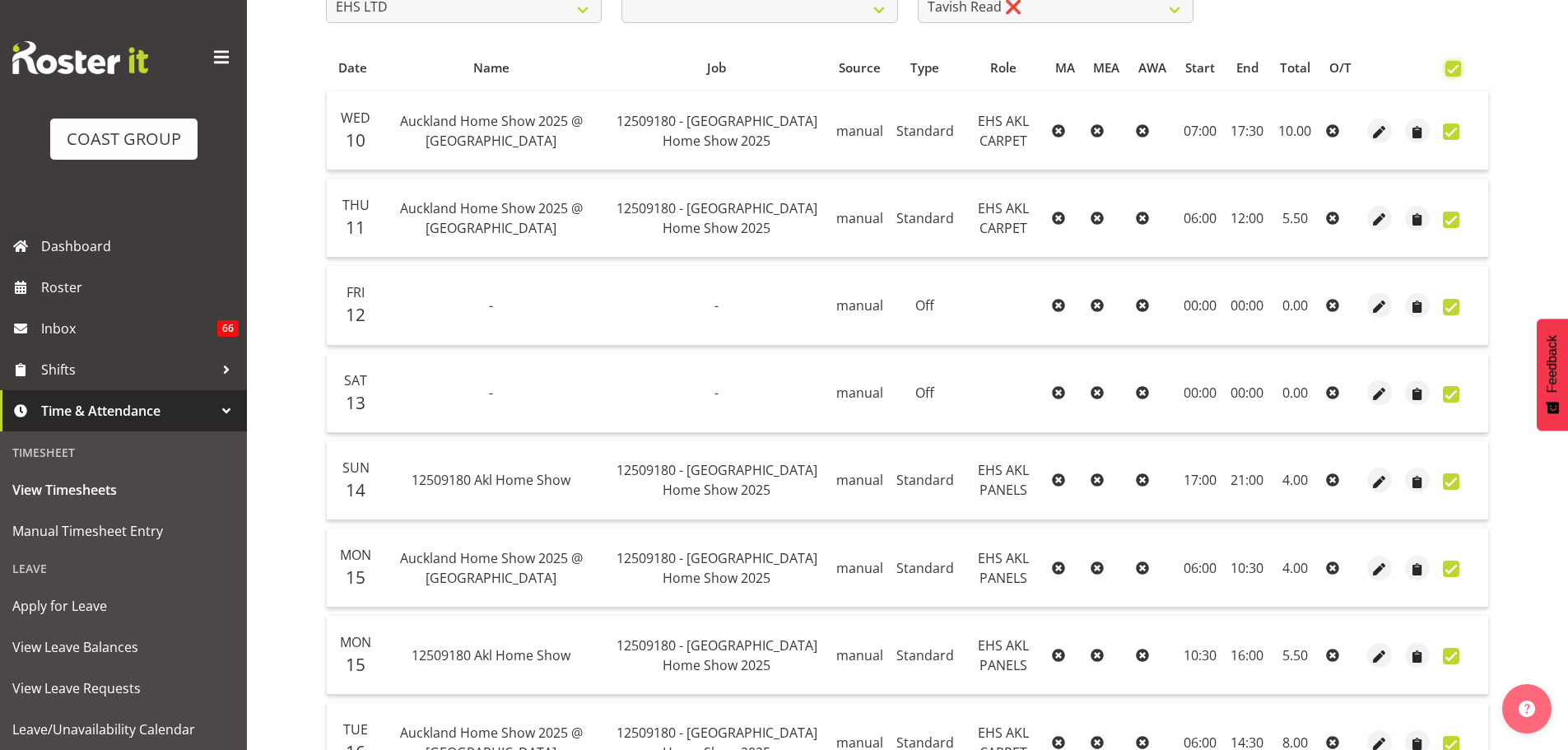
checkbox input "true"
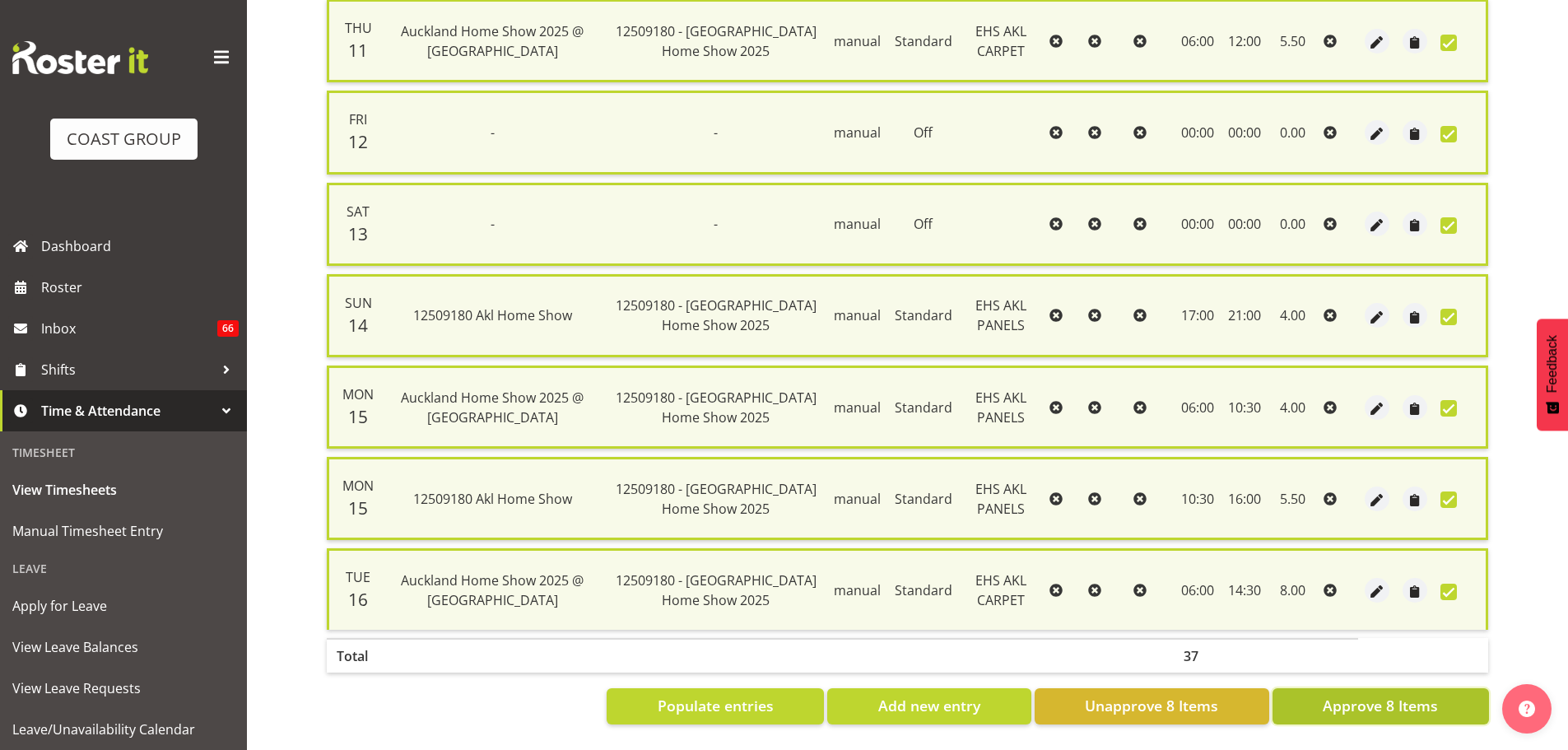
click at [1409, 708] on button "Approve 8 Items" at bounding box center [1381, 706] width 217 height 36
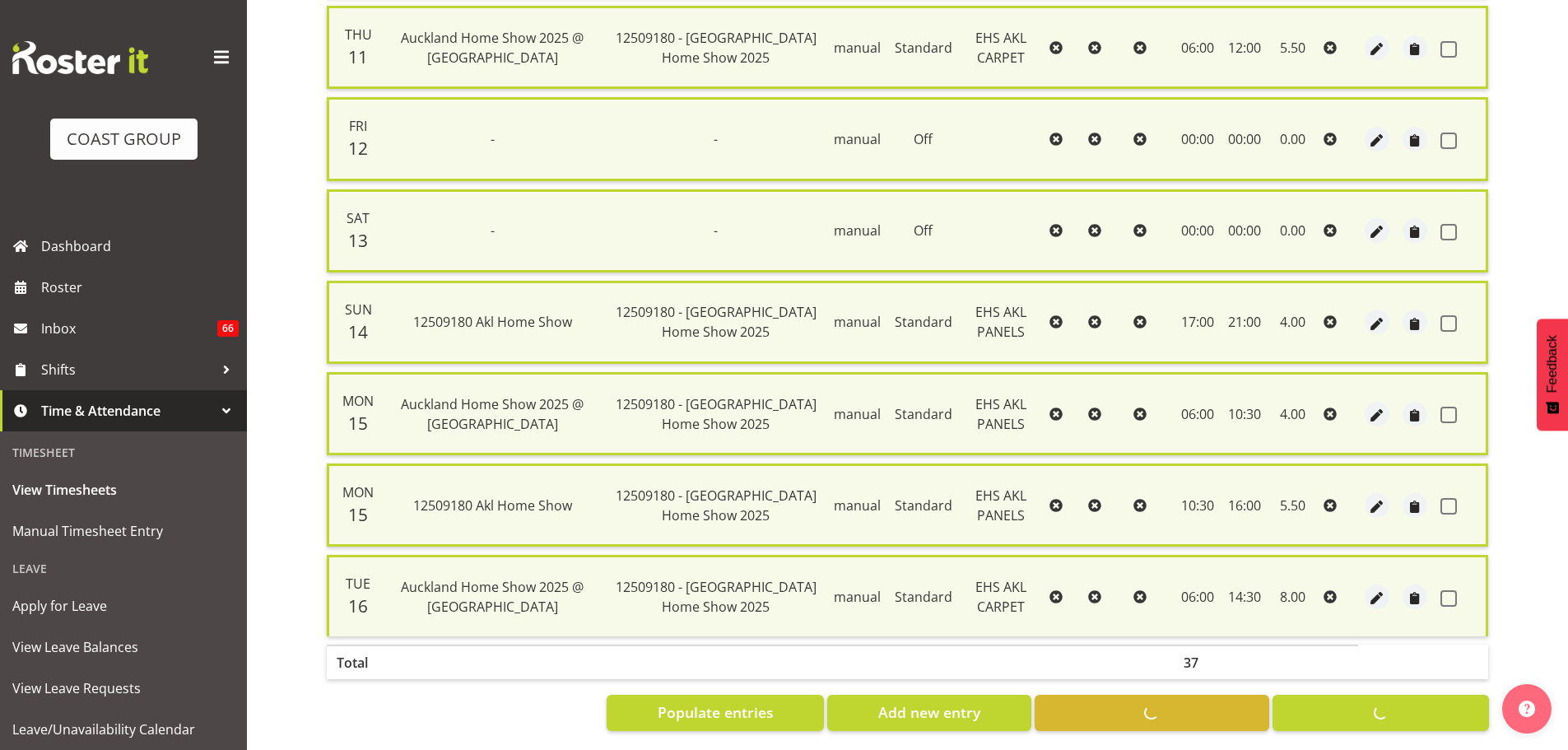
checkbox input "false"
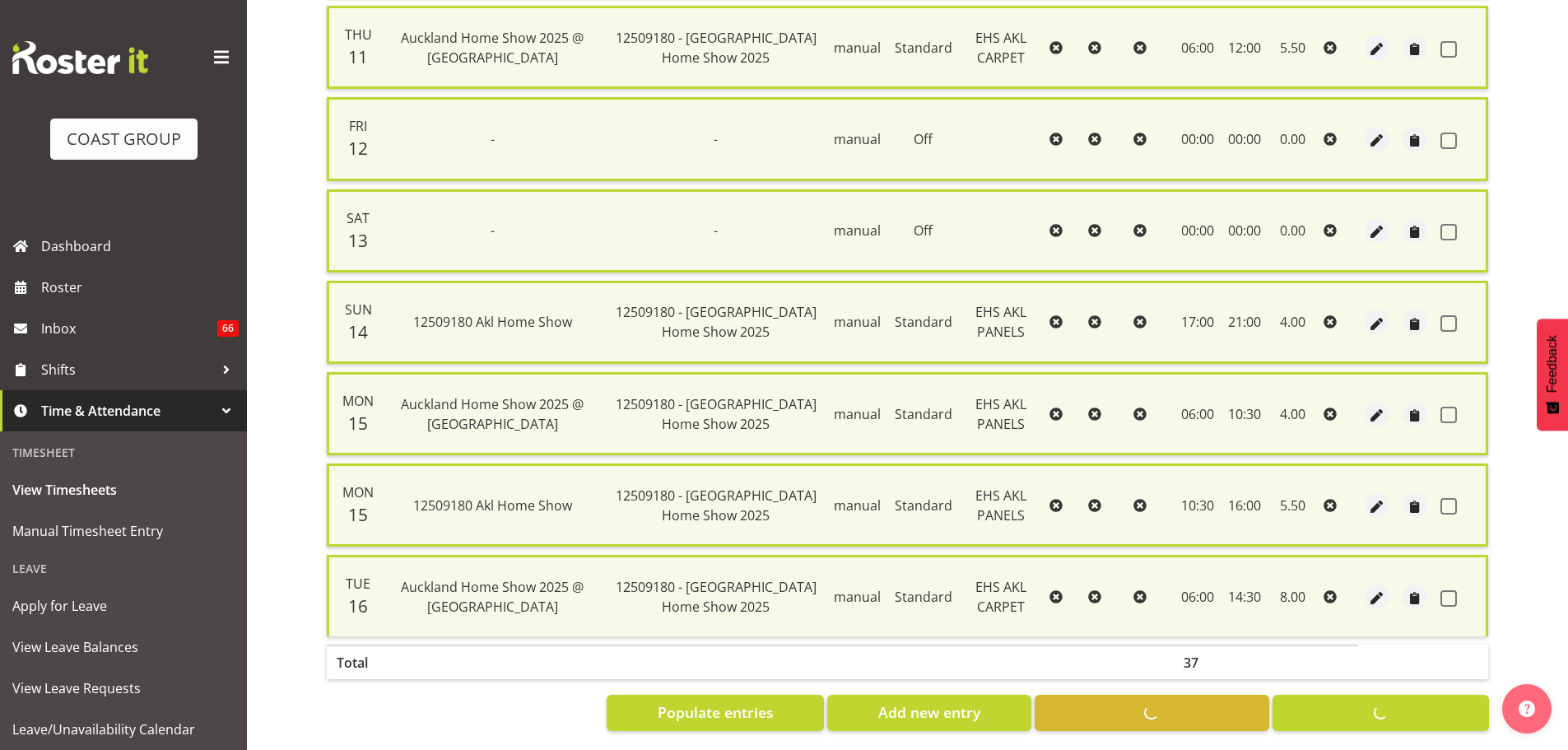
checkbox input "false"
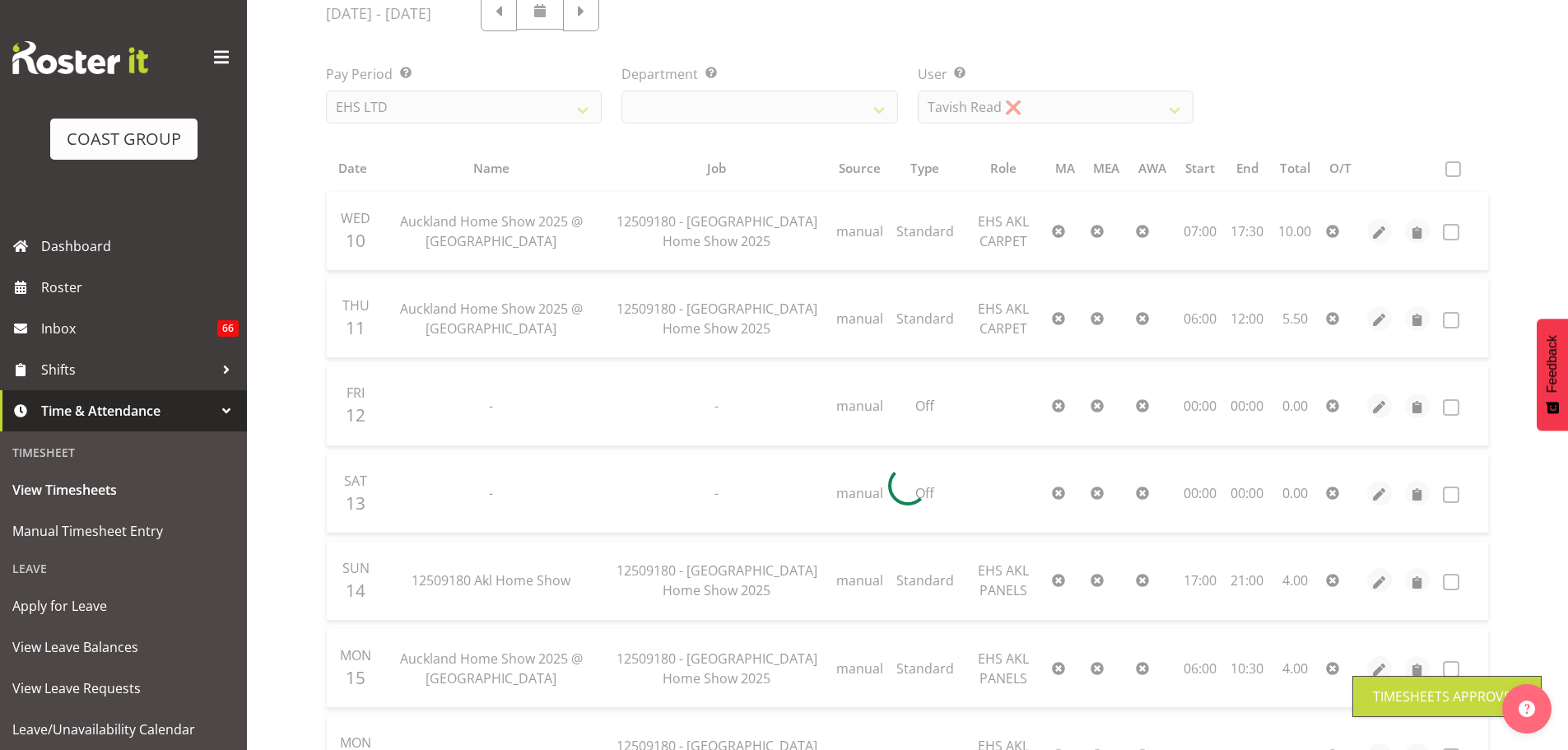
scroll to position [1, 0]
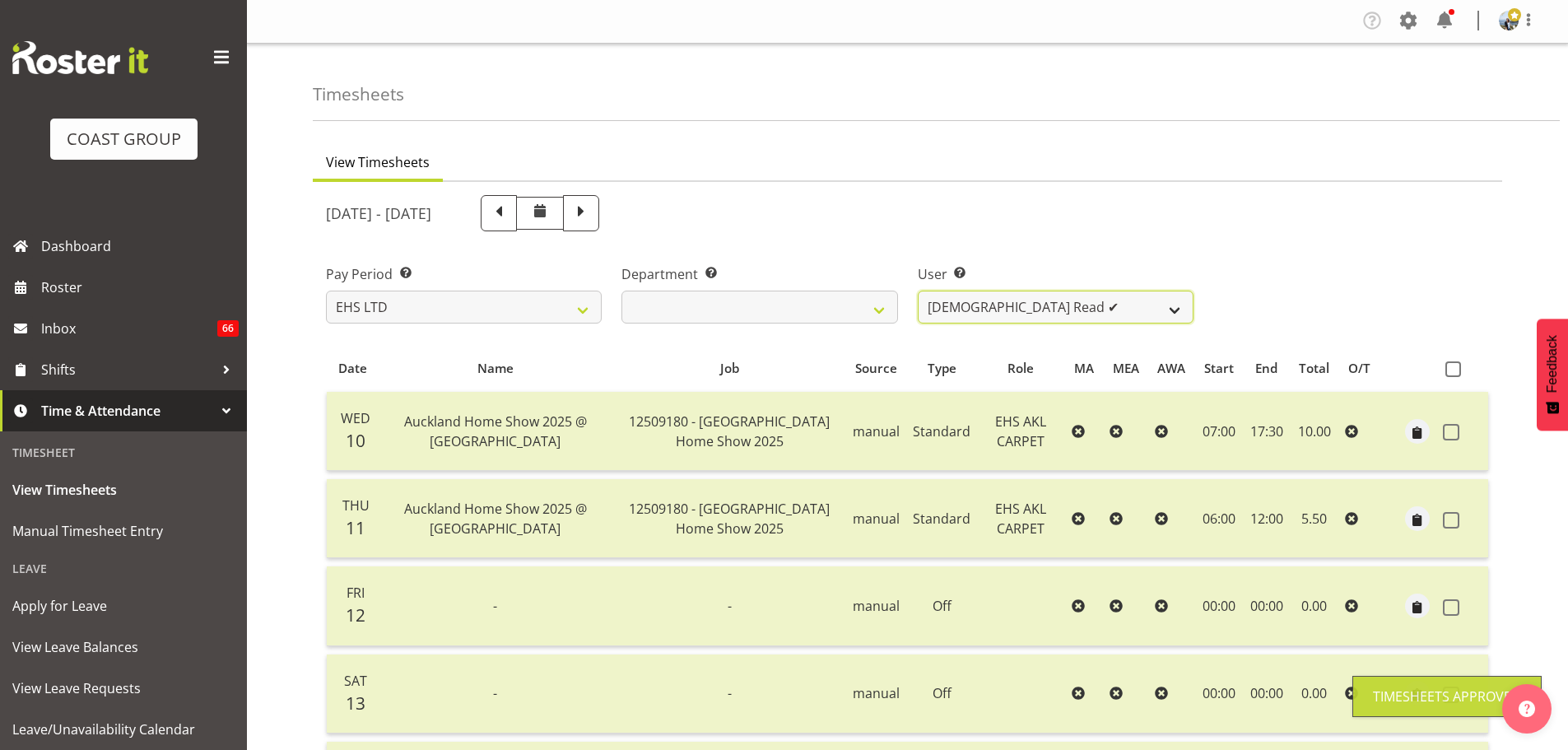
click at [1096, 309] on select "Brittany Taylor ✔ Charwen Vaevaepare ✔ Kelsey Keutenius ✔ Leo Faalogo ❌ Marley …" at bounding box center [1055, 306] width 276 height 32
click at [917, 290] on select "Brittany Taylor ✔ Charwen Vaevaepare ✔ Kelsey Keutenius ✔ Leo Faalogo ❌ Marley …" at bounding box center [1055, 306] width 276 height 32
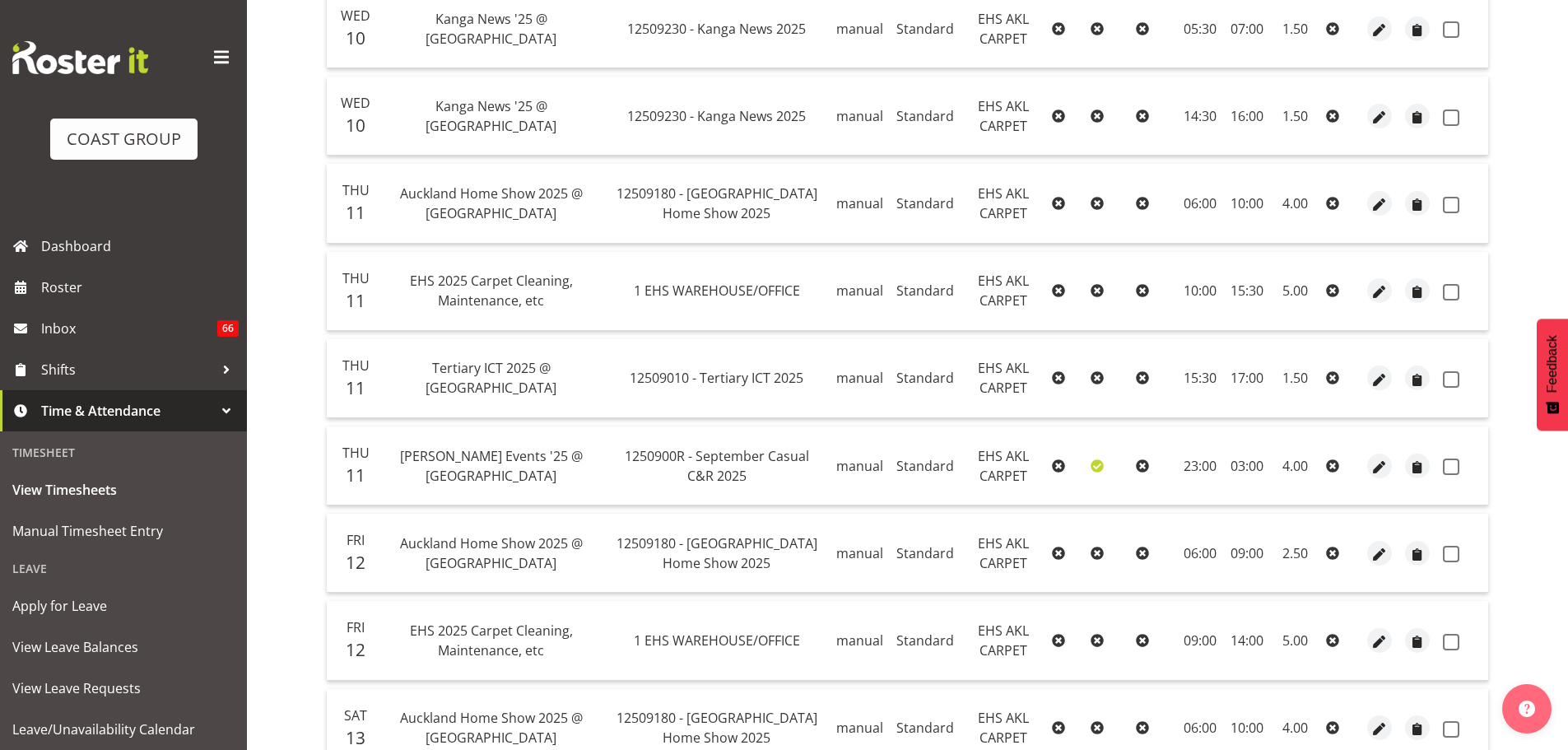
scroll to position [0, 0]
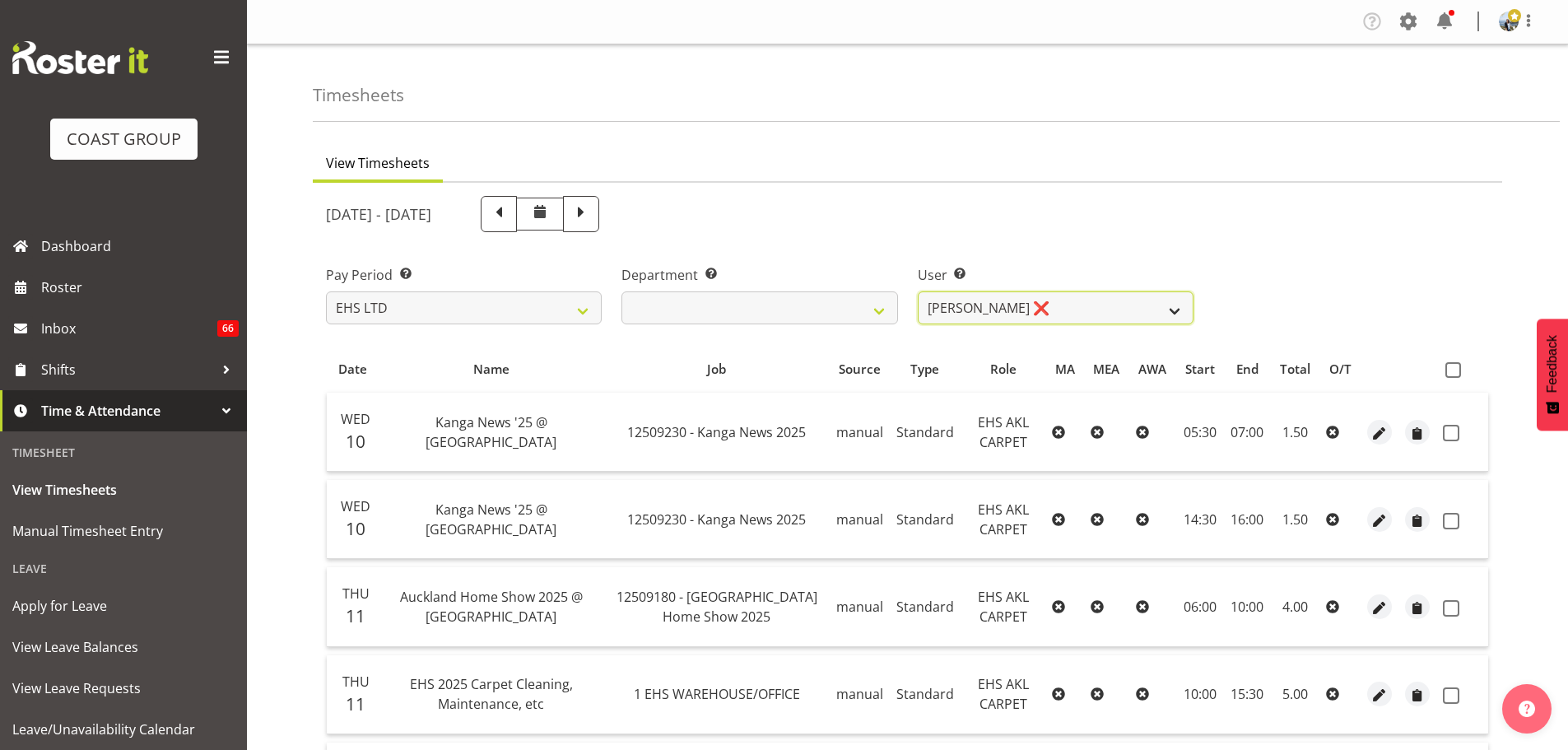
click at [1071, 303] on select "Brittany Taylor ✔ Charwen Vaevaepare ✔ Kelsey Keutenius ✔ Leo Faalogo ❌ Marley …" at bounding box center [1055, 307] width 276 height 32
select select "1120"
click at [917, 291] on select "Brittany Taylor ✔ Charwen Vaevaepare ✔ Kelsey Keutenius ✔ Leo Faalogo ❌ Marley …" at bounding box center [1055, 307] width 276 height 32
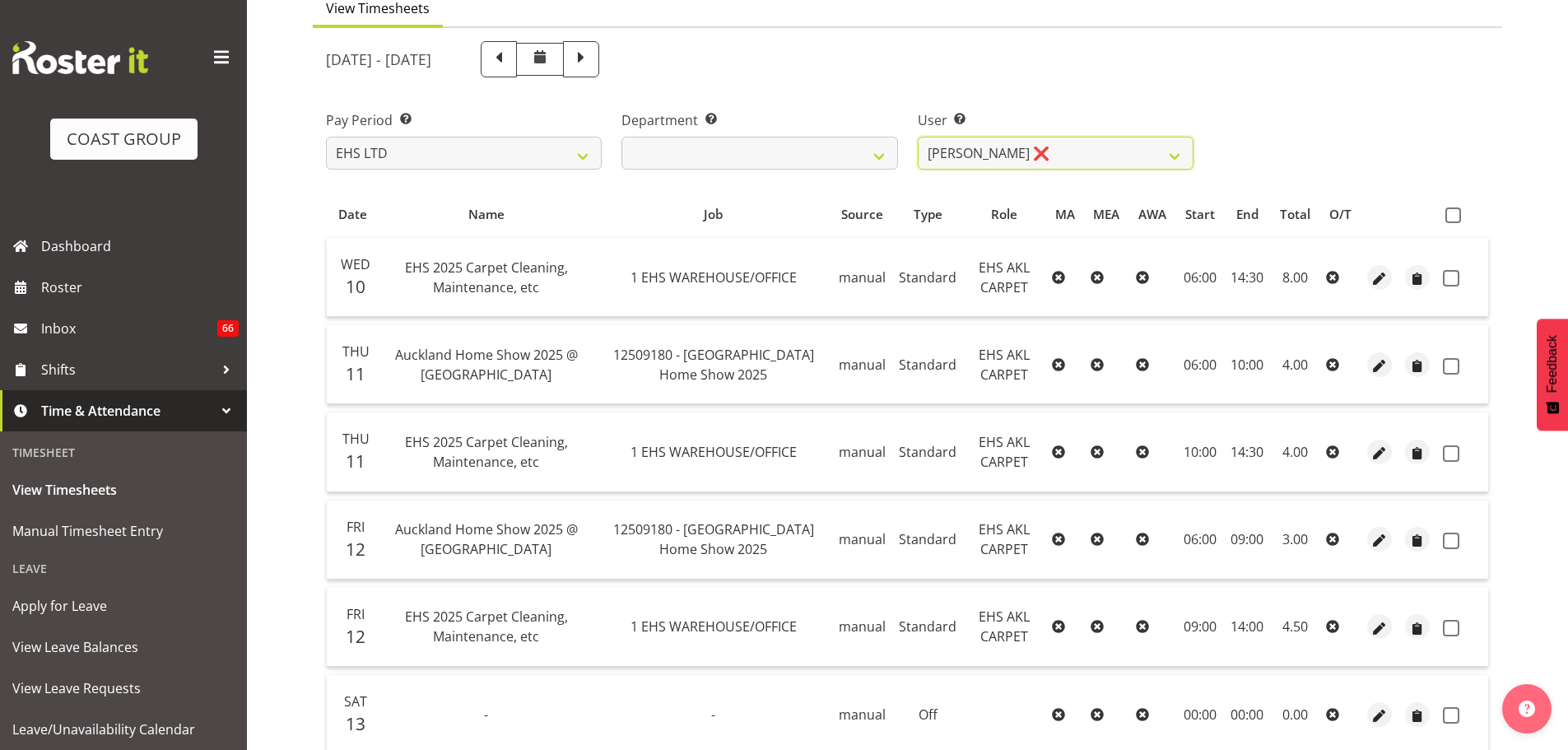
scroll to position [152, 0]
click at [1449, 224] on span at bounding box center [1453, 219] width 16 height 16
click at [1449, 223] on input "checkbox" at bounding box center [1450, 219] width 11 height 11
checkbox input "true"
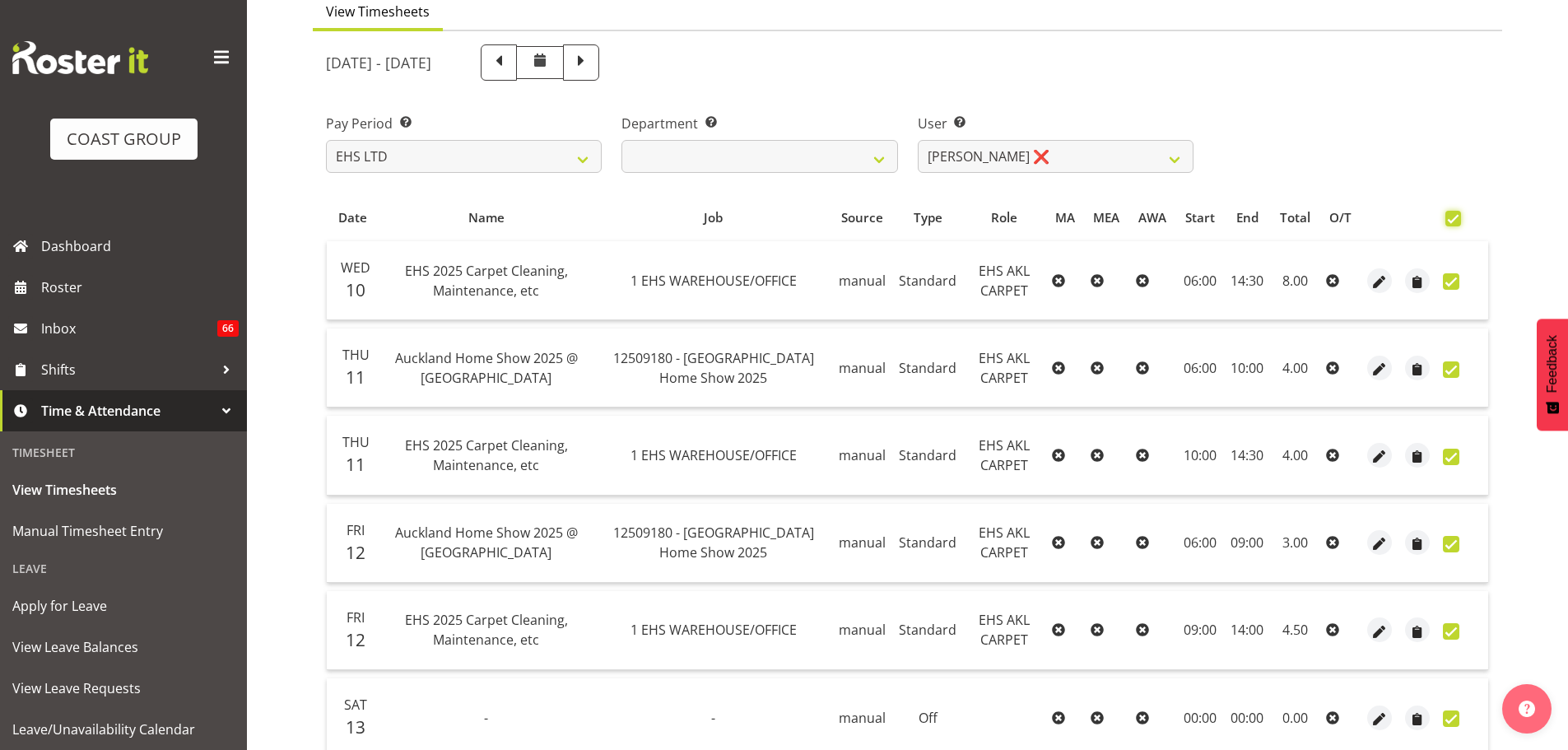
checkbox input "true"
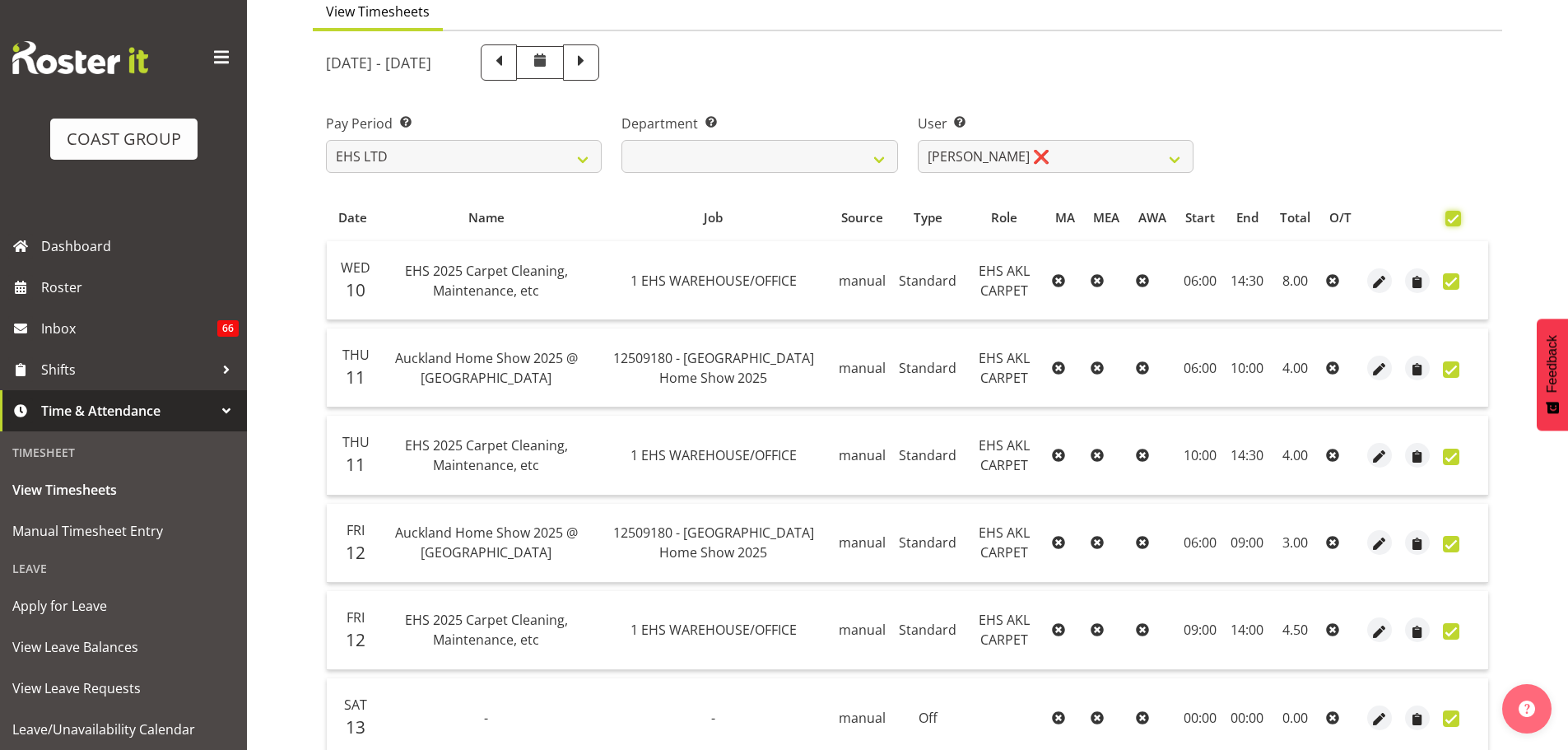
checkbox input "true"
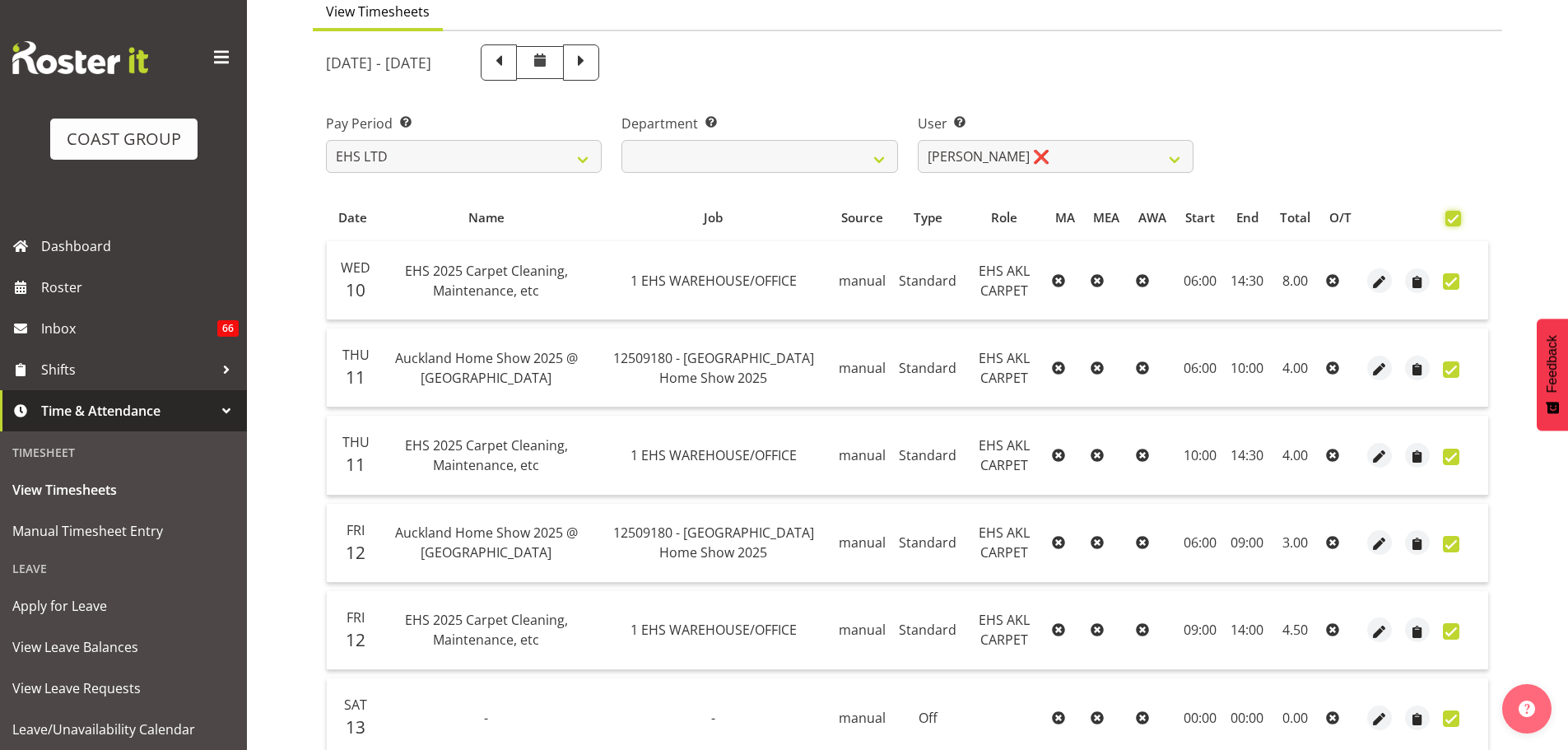
checkbox input "true"
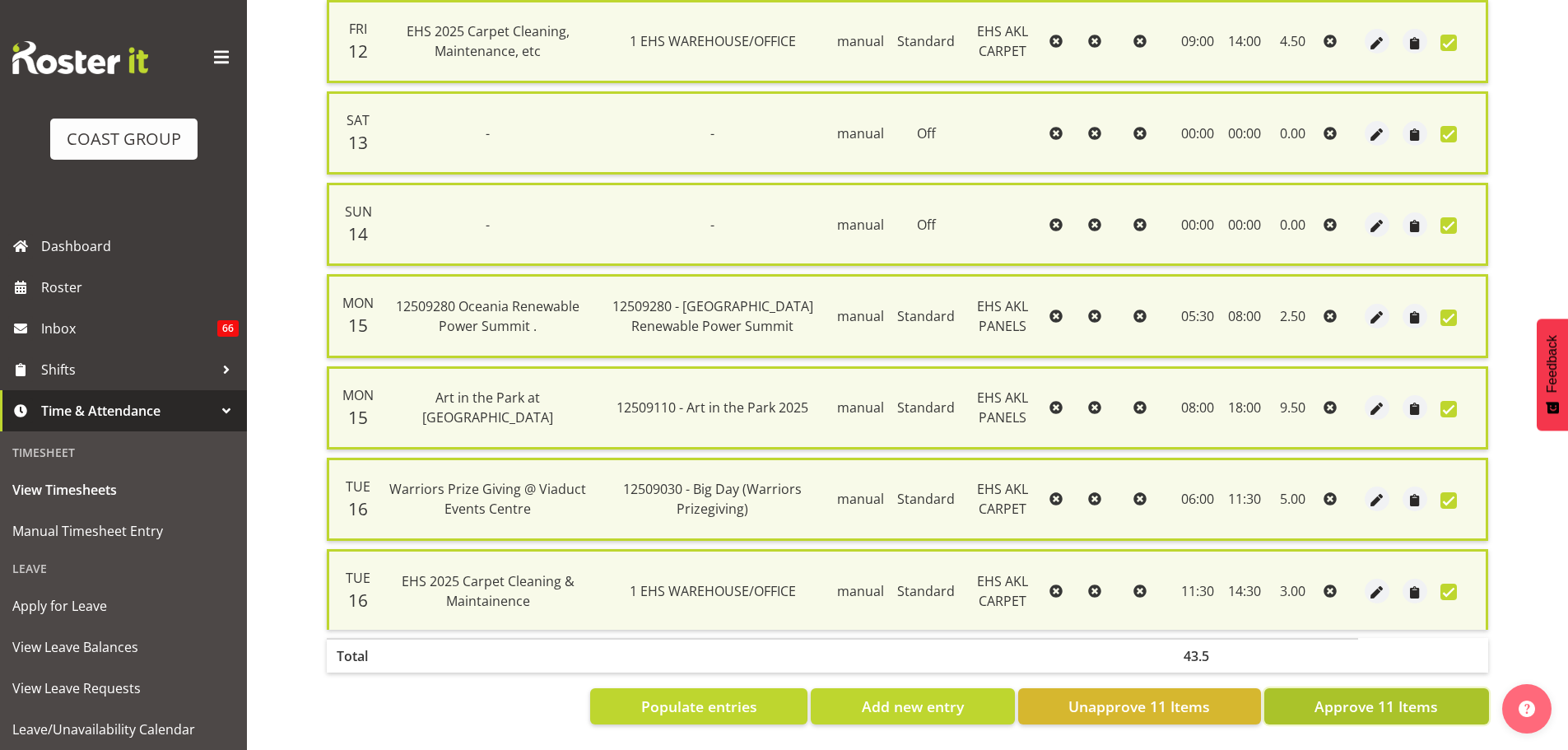
click at [1333, 700] on span "Approve 11 Items" at bounding box center [1375, 707] width 123 height 22
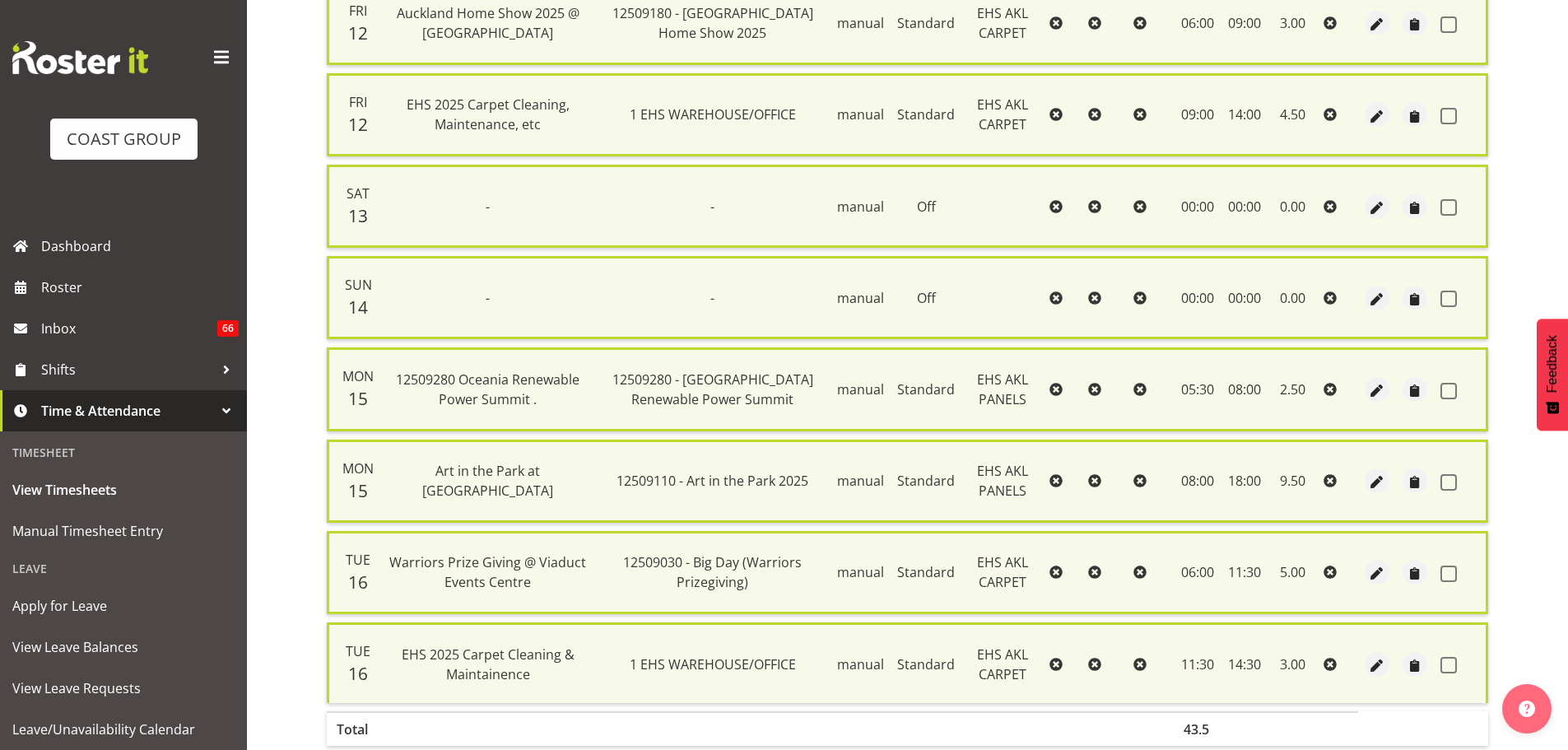
checkbox input "false"
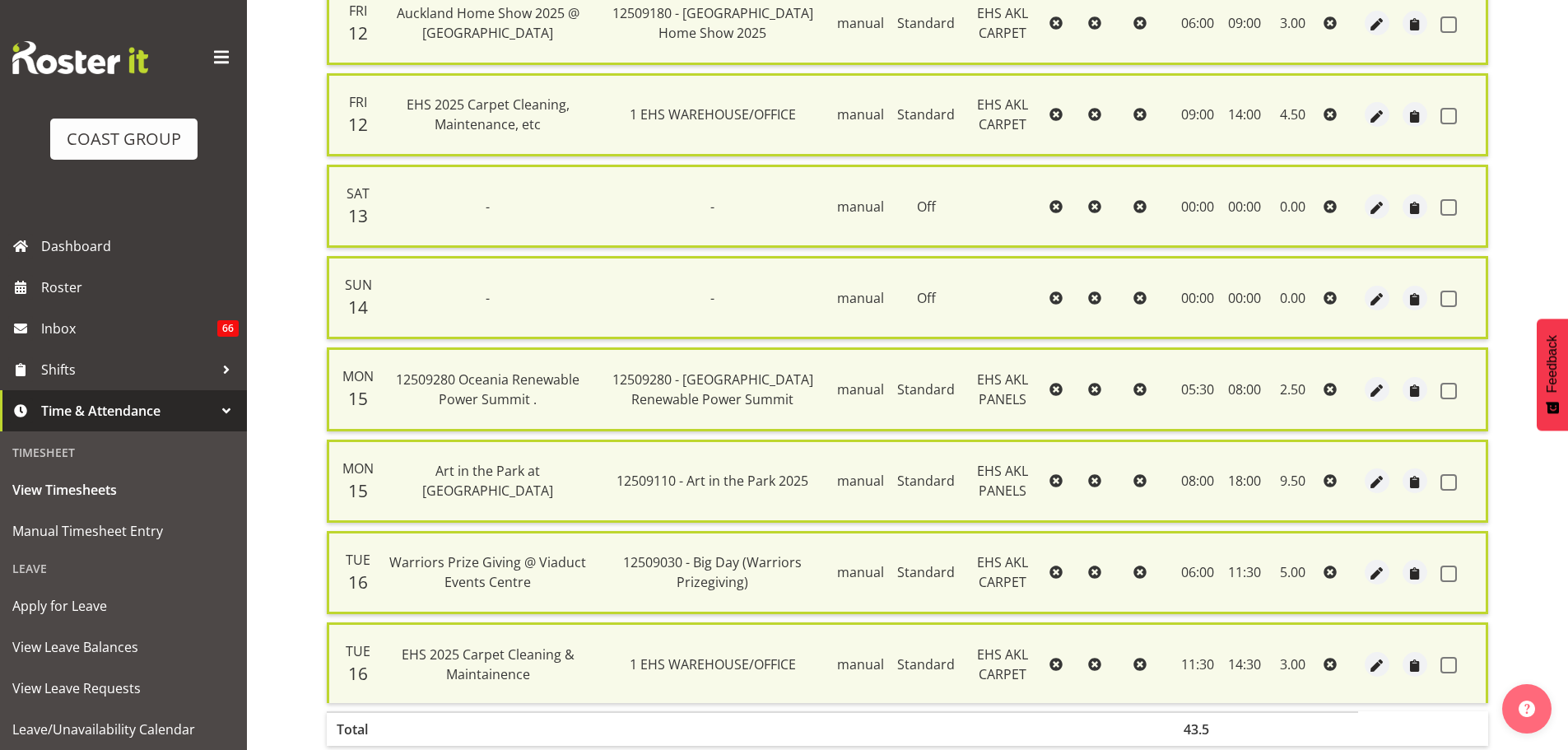
checkbox input "false"
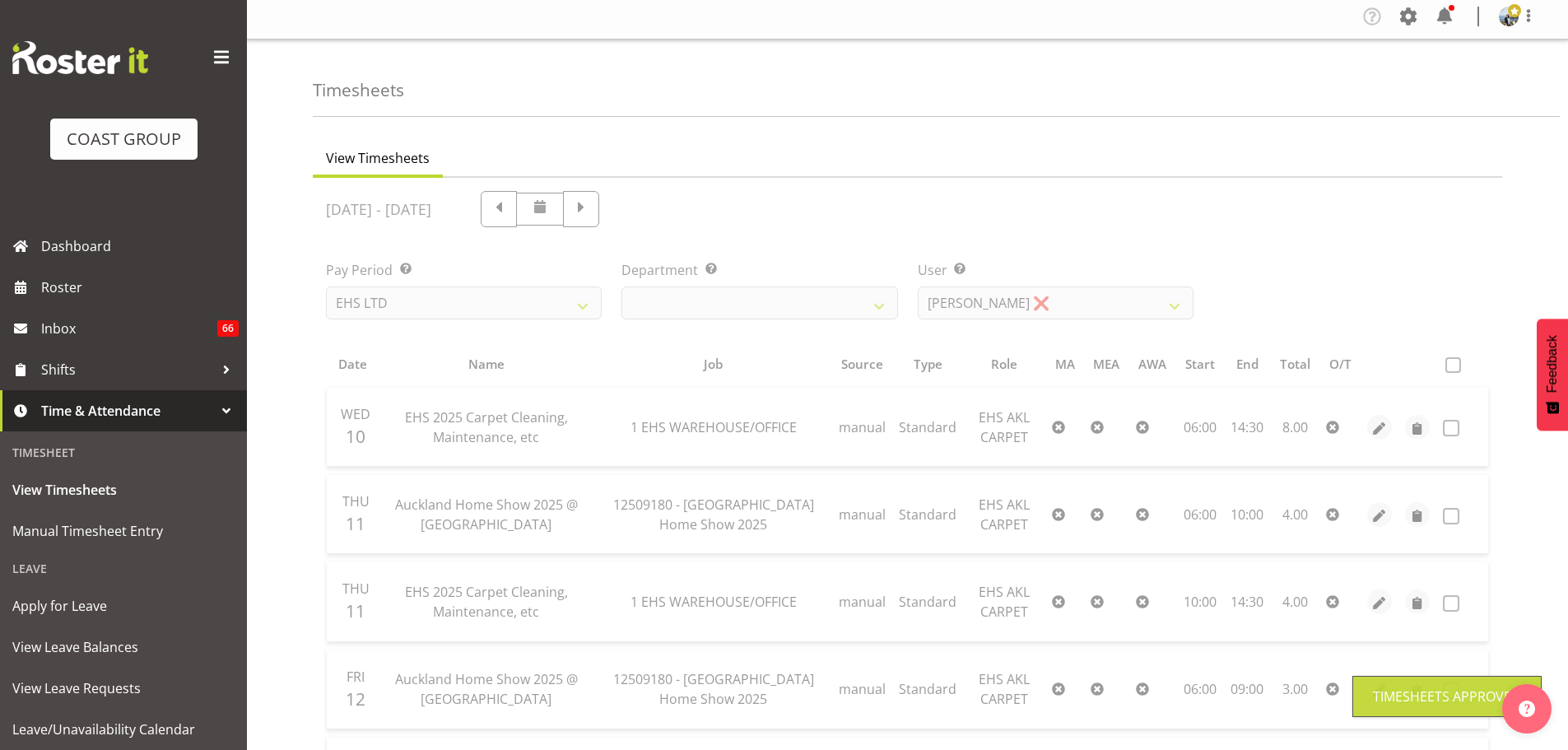
scroll to position [0, 0]
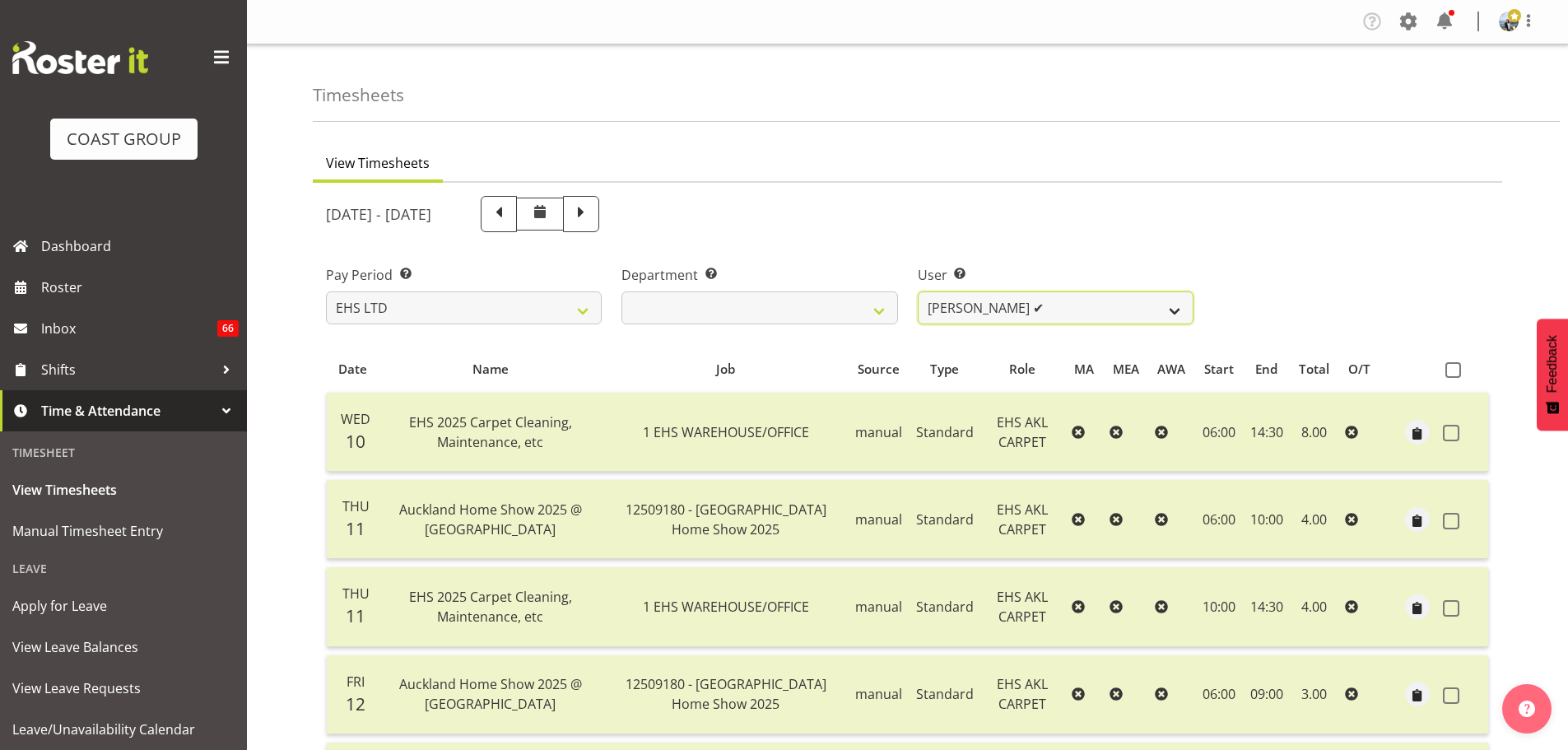
click at [1086, 309] on select "Brittany Taylor ✔ Charwen Vaevaepare ✔ Kelsey Keutenius ✔ Leo Faalogo ✔ Marley …" at bounding box center [1055, 307] width 276 height 32
click at [1055, 297] on select "Brittany Taylor ✔ Charwen Vaevaepare ✔ Kelsey Keutenius ✔ Leo Faalogo ✔ Marley …" at bounding box center [1055, 307] width 276 height 32
click at [917, 291] on select "Brittany Taylor ✔ Charwen Vaevaepare ✔ Kelsey Keutenius ✔ Leo Faalogo ✔ Marley …" at bounding box center [1055, 307] width 276 height 32
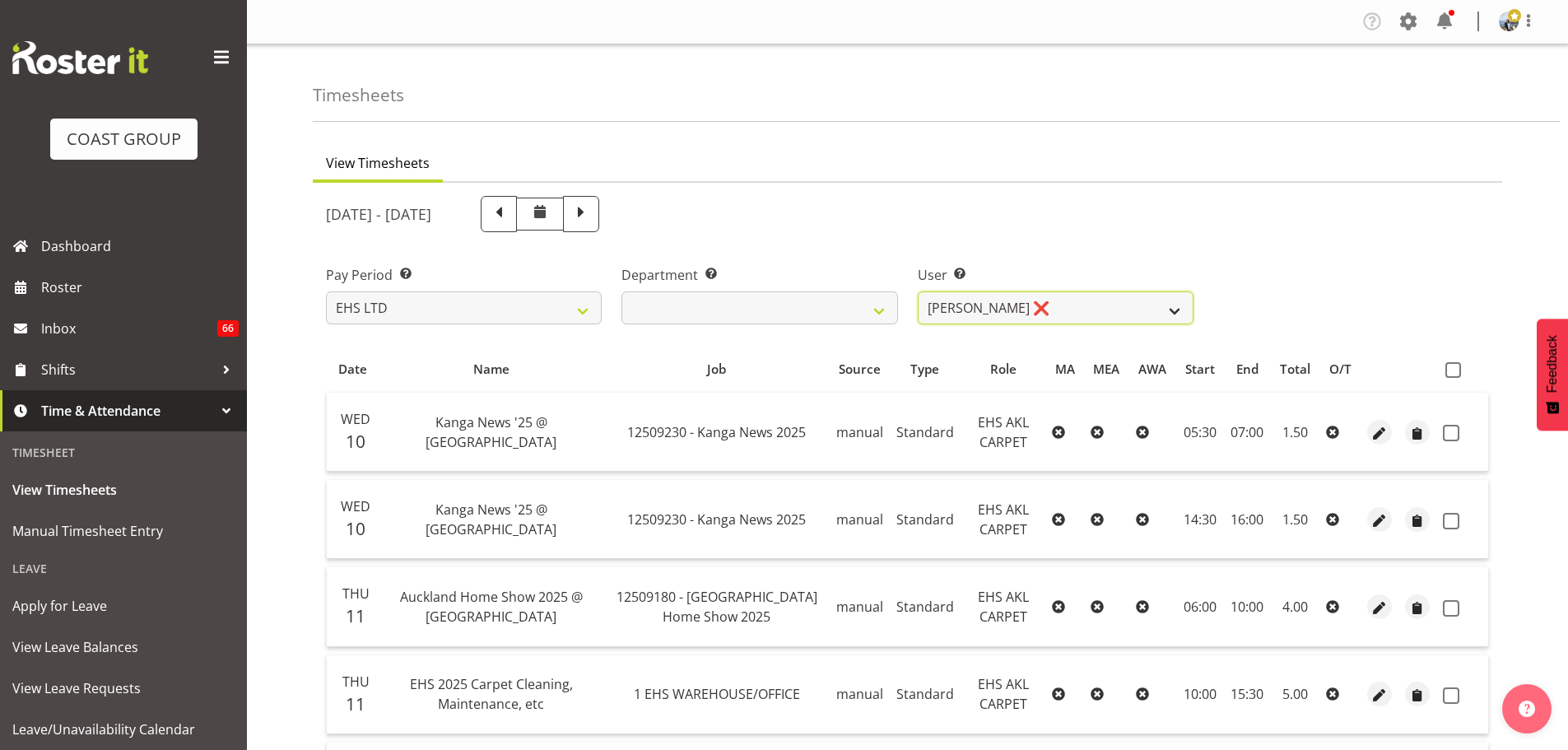
click at [961, 324] on select "Brittany Taylor ✔ Charwen Vaevaepare ✔ Kelsey Keutenius ✔ Leo Faalogo ✔ Marley …" at bounding box center [1055, 307] width 276 height 32
click at [917, 291] on select "Brittany Taylor ✔ Charwen Vaevaepare ✔ Kelsey Keutenius ✔ Leo Faalogo ✔ Marley …" at bounding box center [1055, 307] width 276 height 32
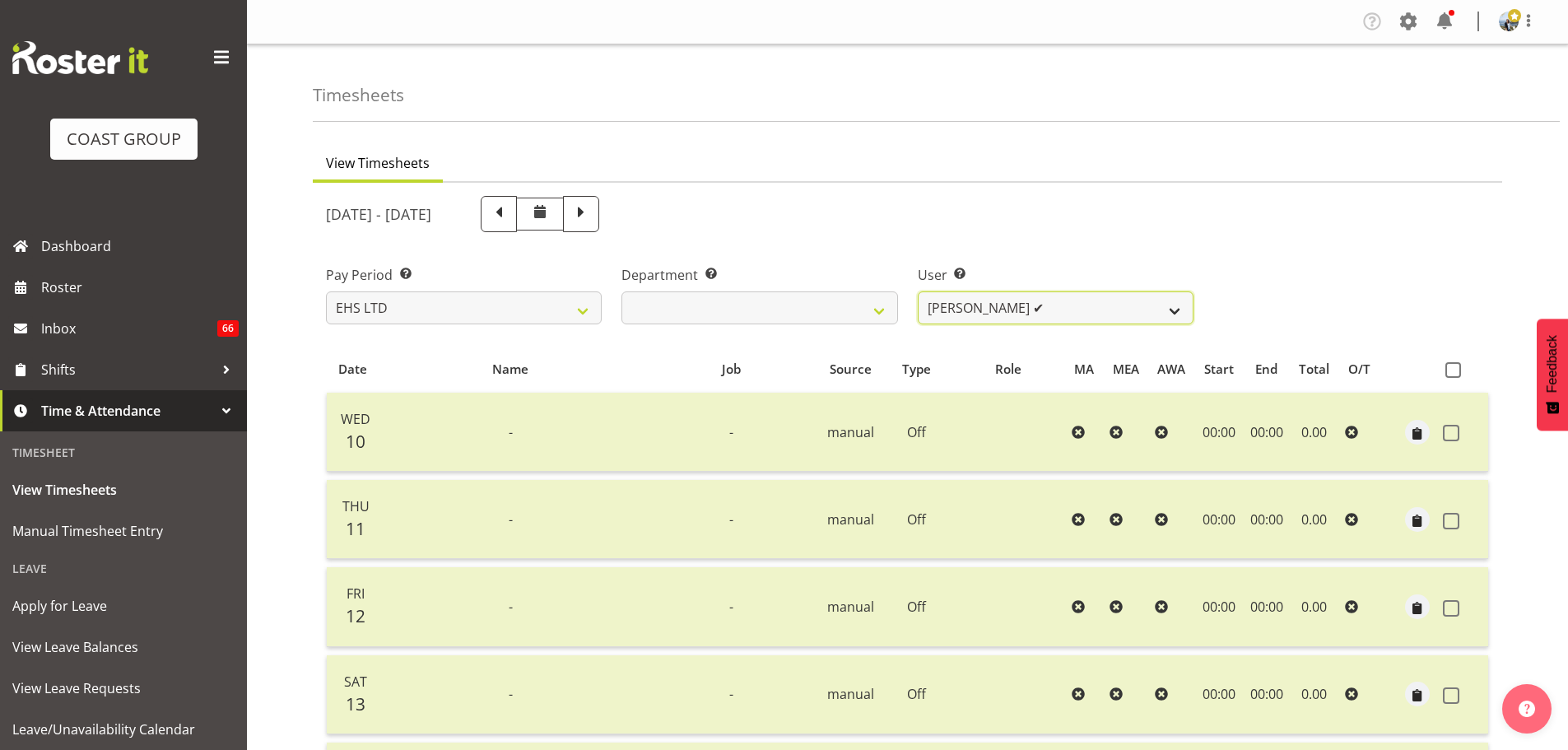
click at [952, 309] on select "Brittany Taylor ✔ Charwen Vaevaepare ✔ Kelsey Keutenius ✔ Leo Faalogo ✔ Marley …" at bounding box center [1055, 307] width 276 height 32
click at [917, 291] on select "Brittany Taylor ✔ Charwen Vaevaepare ✔ Kelsey Keutenius ✔ Leo Faalogo ✔ Marley …" at bounding box center [1055, 307] width 276 height 32
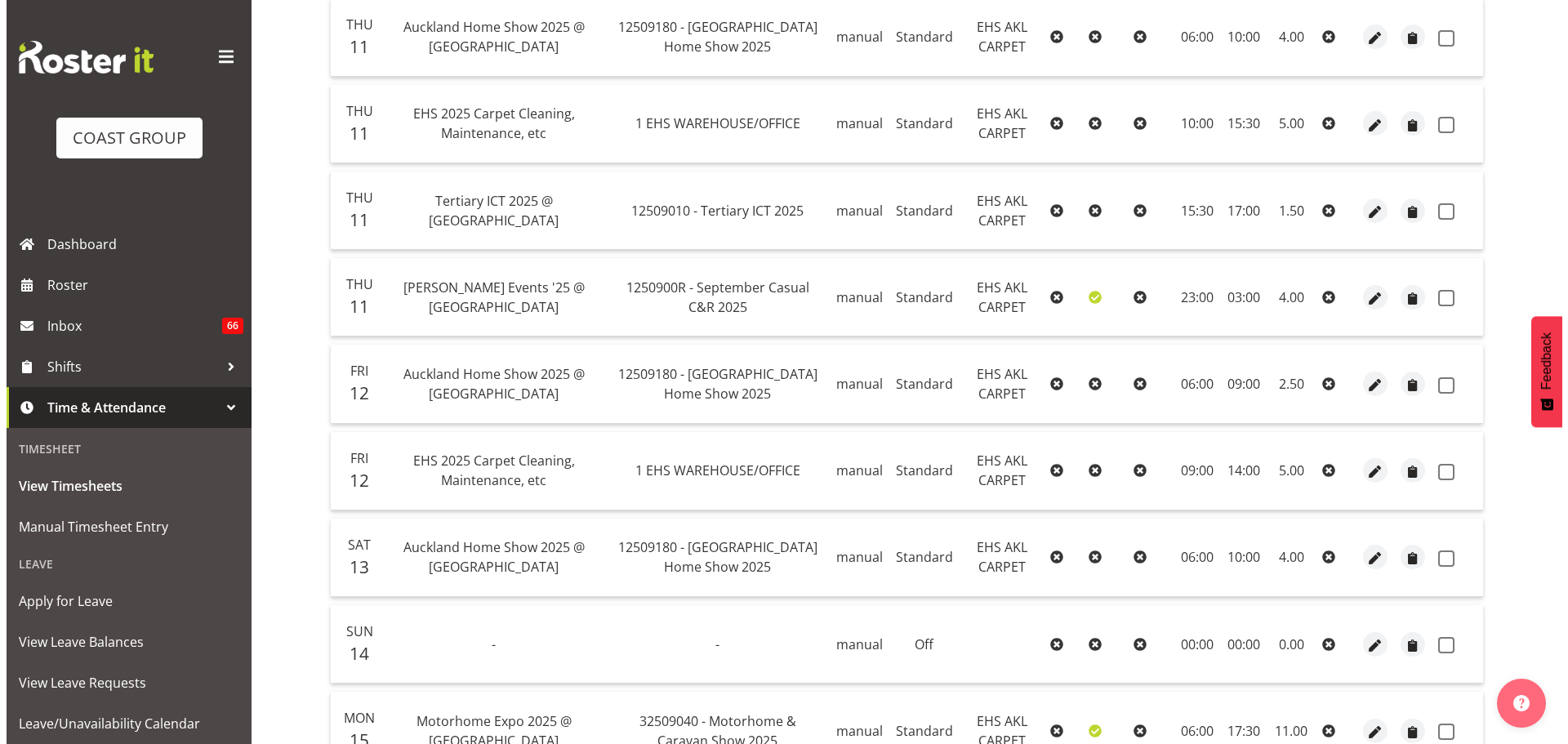
scroll to position [894, 0]
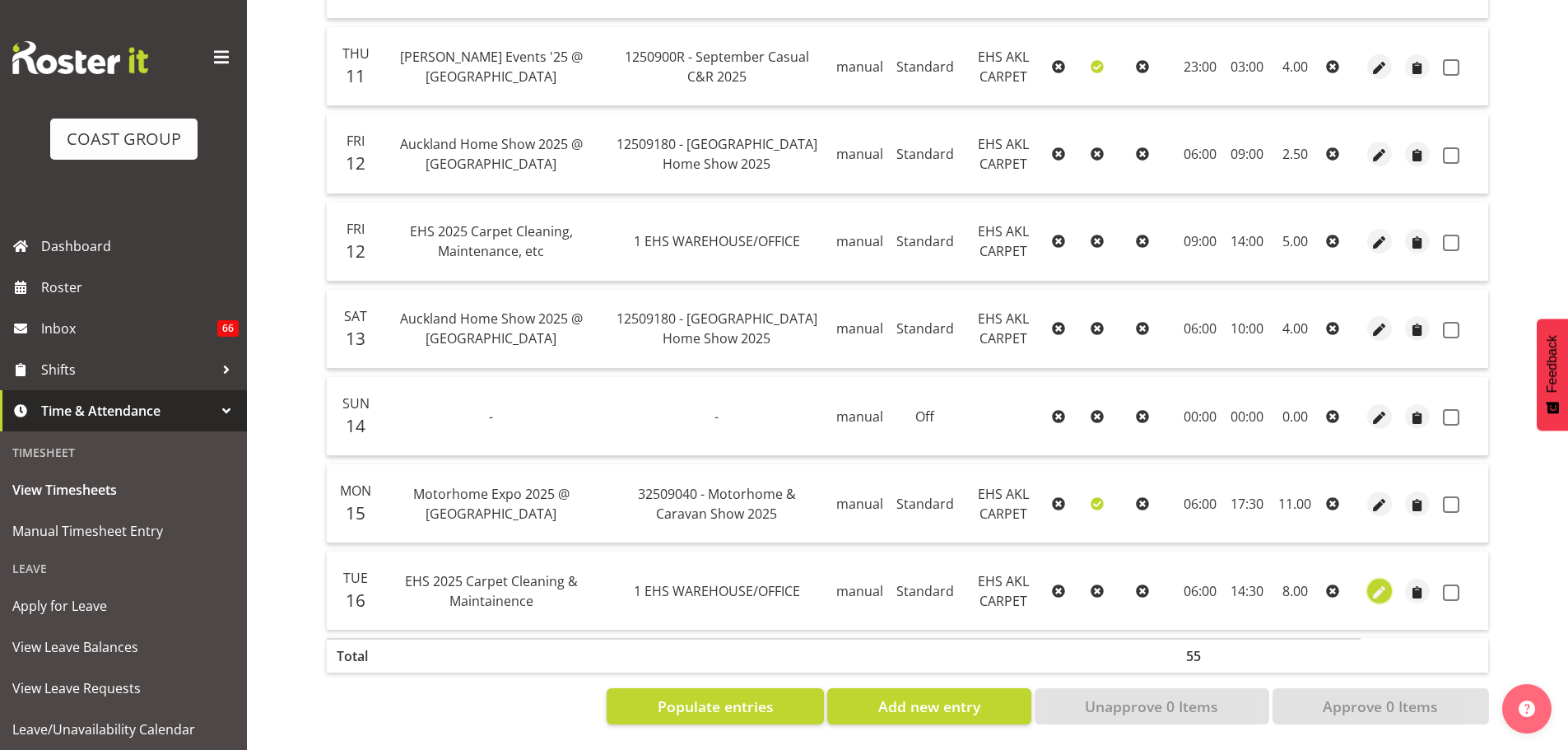
click at [1384, 587] on span "button" at bounding box center [1379, 592] width 19 height 19
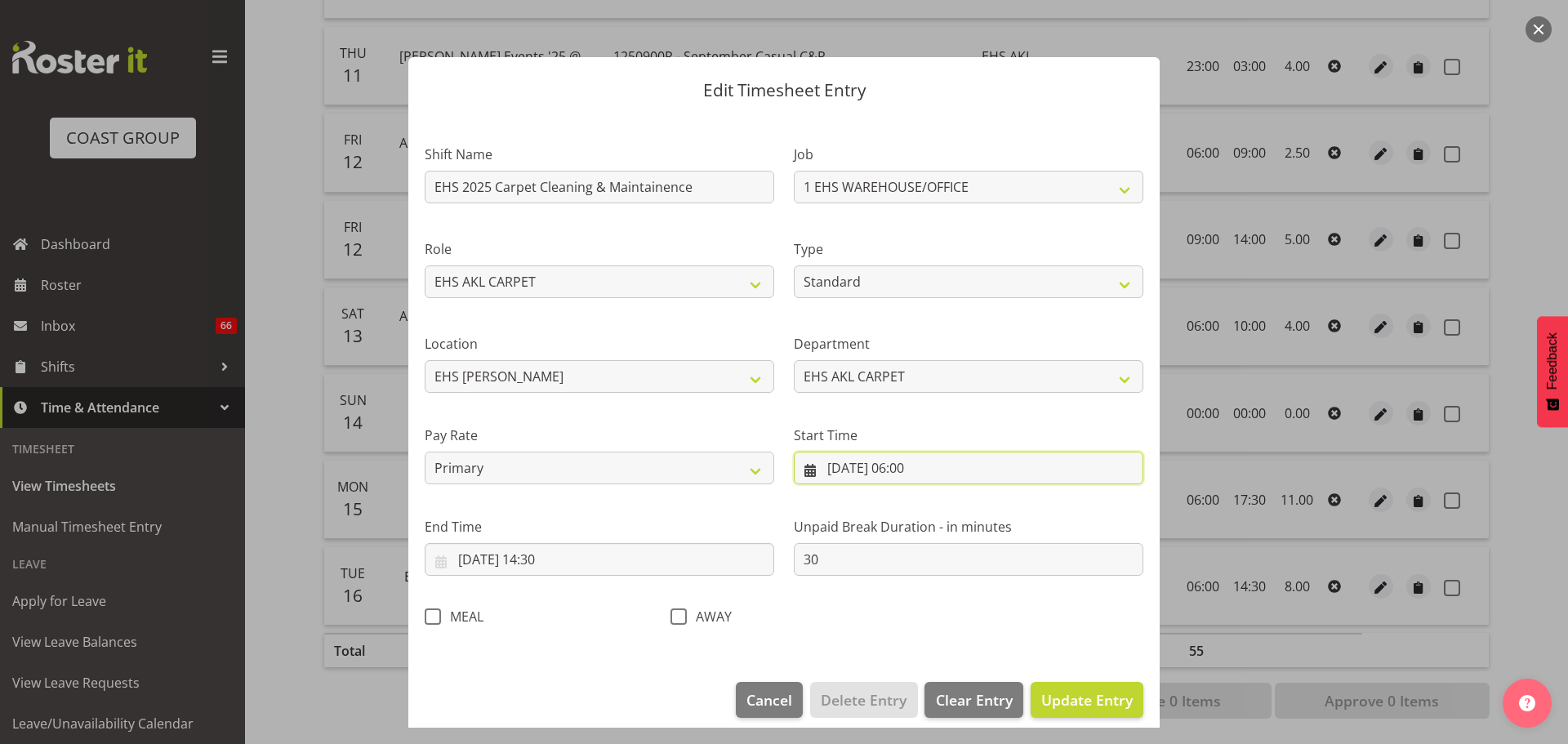
click at [917, 462] on input "16/09/2025, 06:00" at bounding box center [969, 467] width 350 height 32
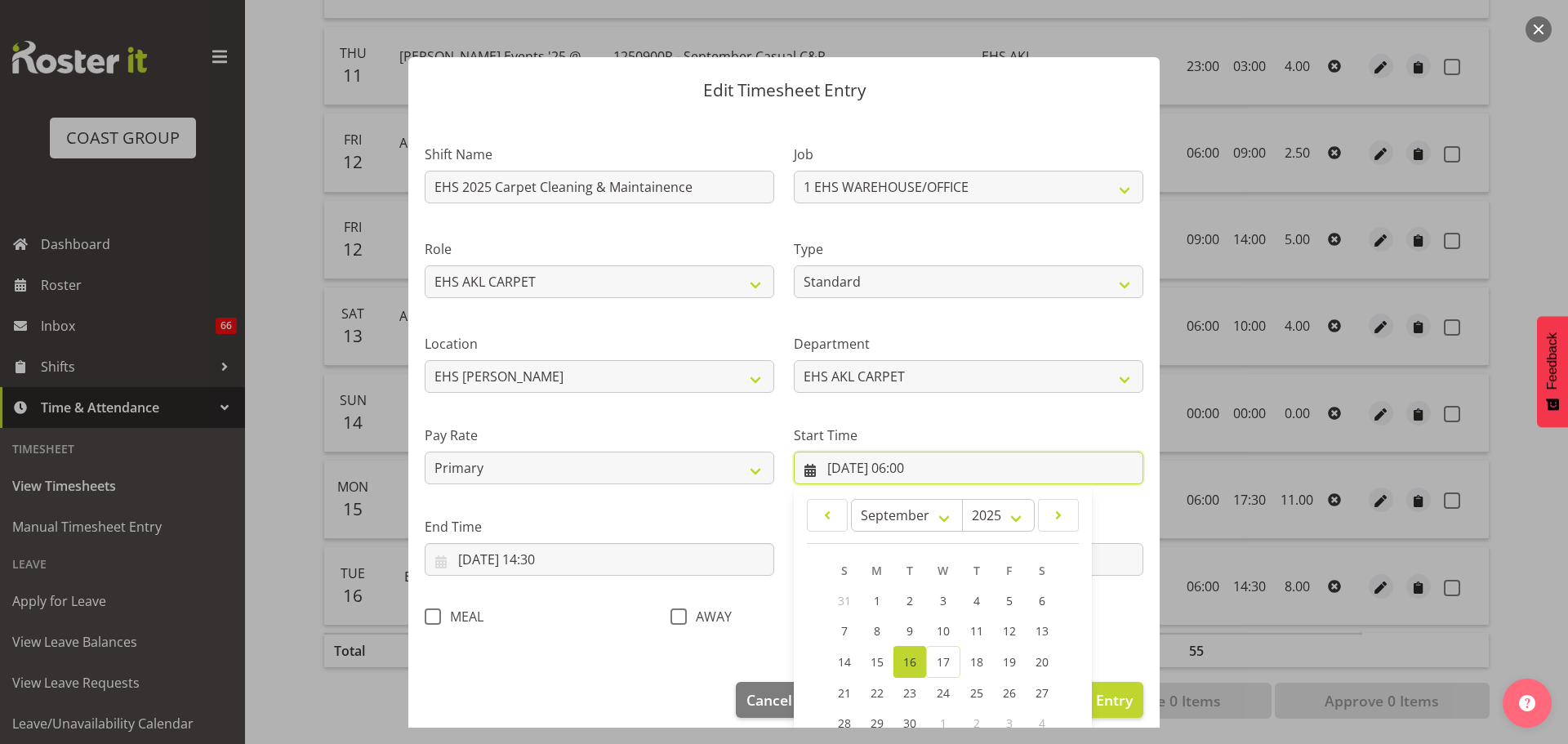
scroll to position [130, 0]
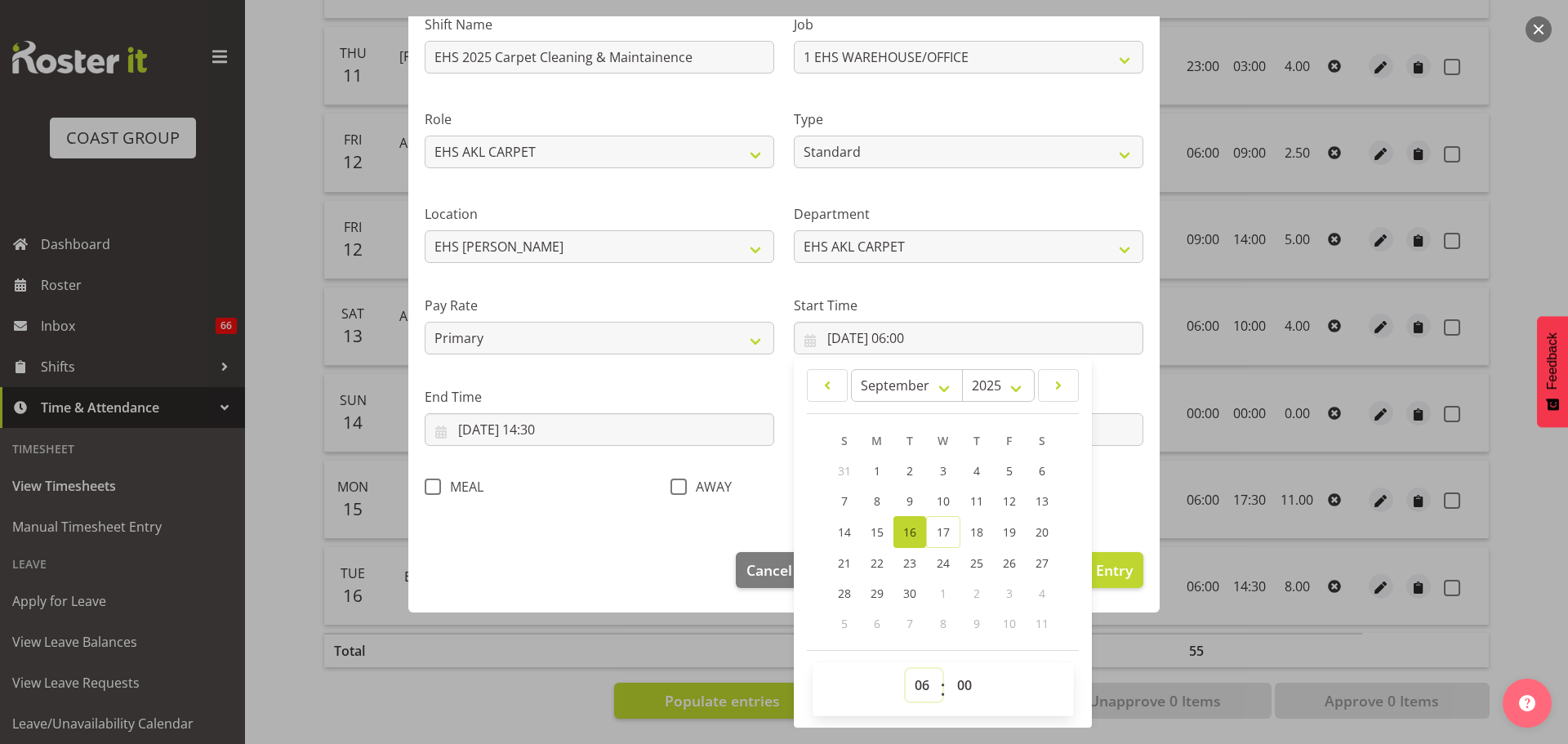
click at [916, 679] on select "00 01 02 03 04 05 06 07 08 09 10 11 12 13 14 15 16 17 18 19 20 21 22 23" at bounding box center [924, 684] width 37 height 32
click at [906, 669] on select "00 01 02 03 04 05 06 07 08 09 10 11 12 13 14 15 16 17 18 19 20 21 22 23" at bounding box center [924, 684] width 37 height 32
click at [1123, 526] on section "Shift Name EHS 2025 Carpet Cleaning & Maintainence Job 1 Carlton Events 1 Carlt…" at bounding box center [784, 261] width 751 height 551
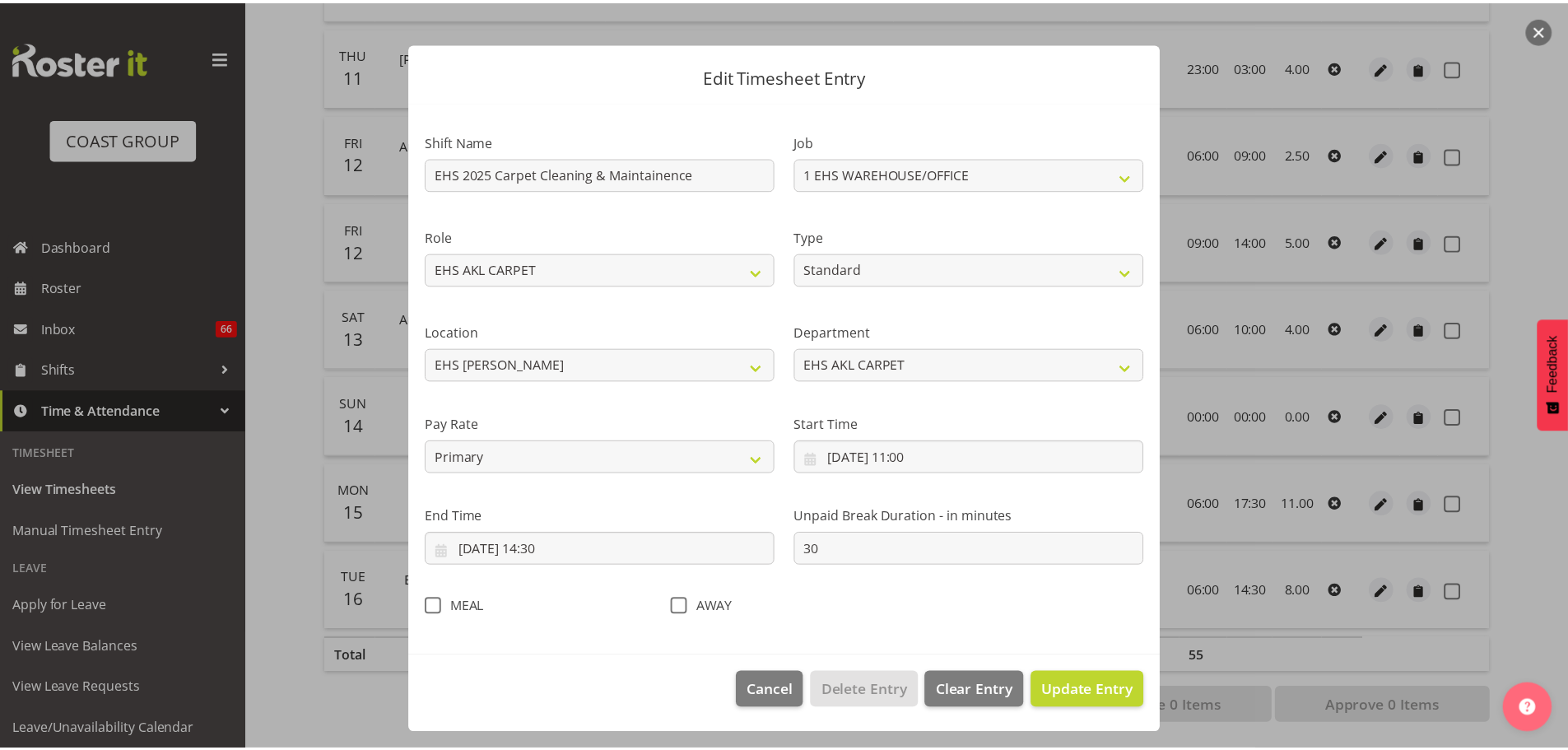
scroll to position [15, 0]
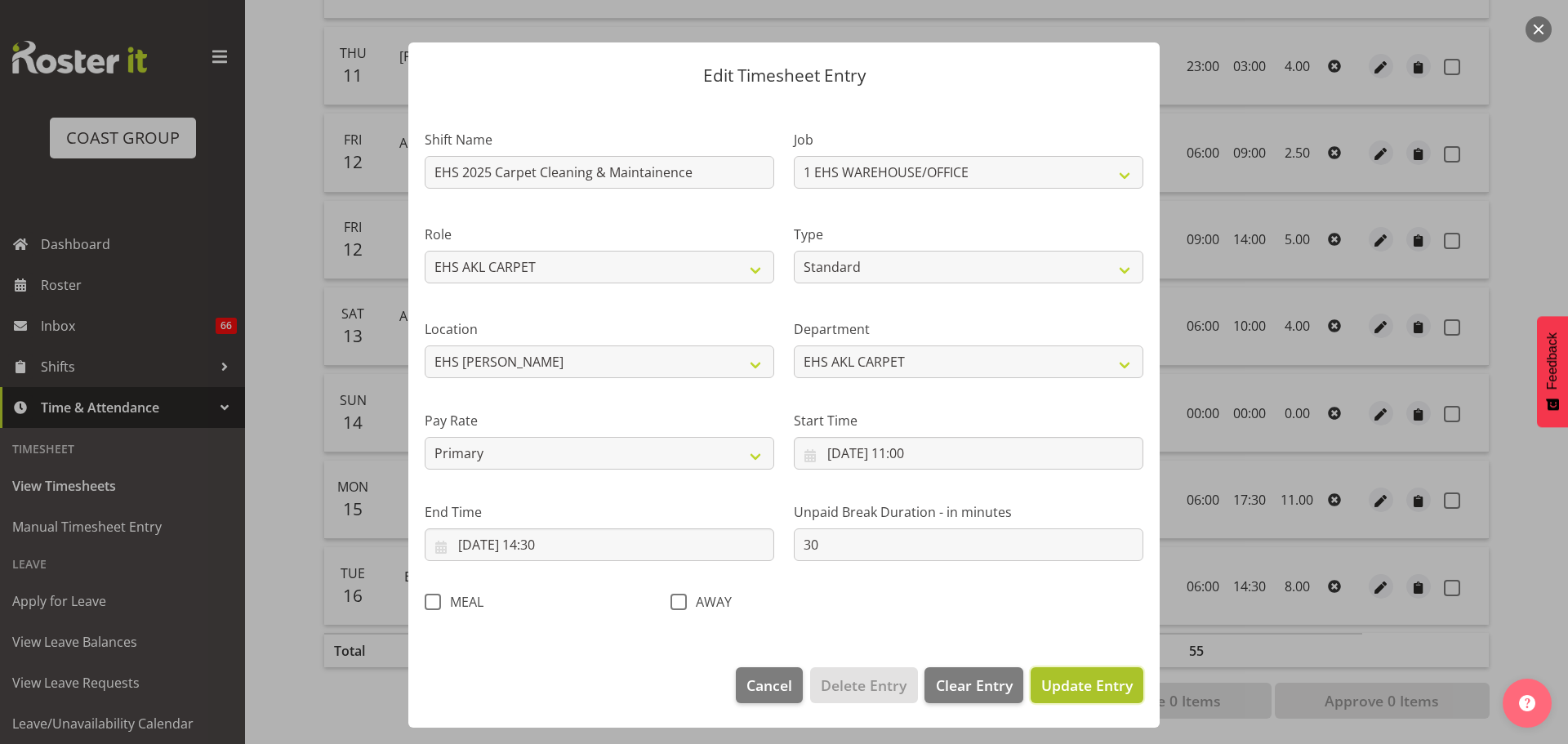
click at [1063, 688] on span "Update Entry" at bounding box center [1087, 684] width 92 height 20
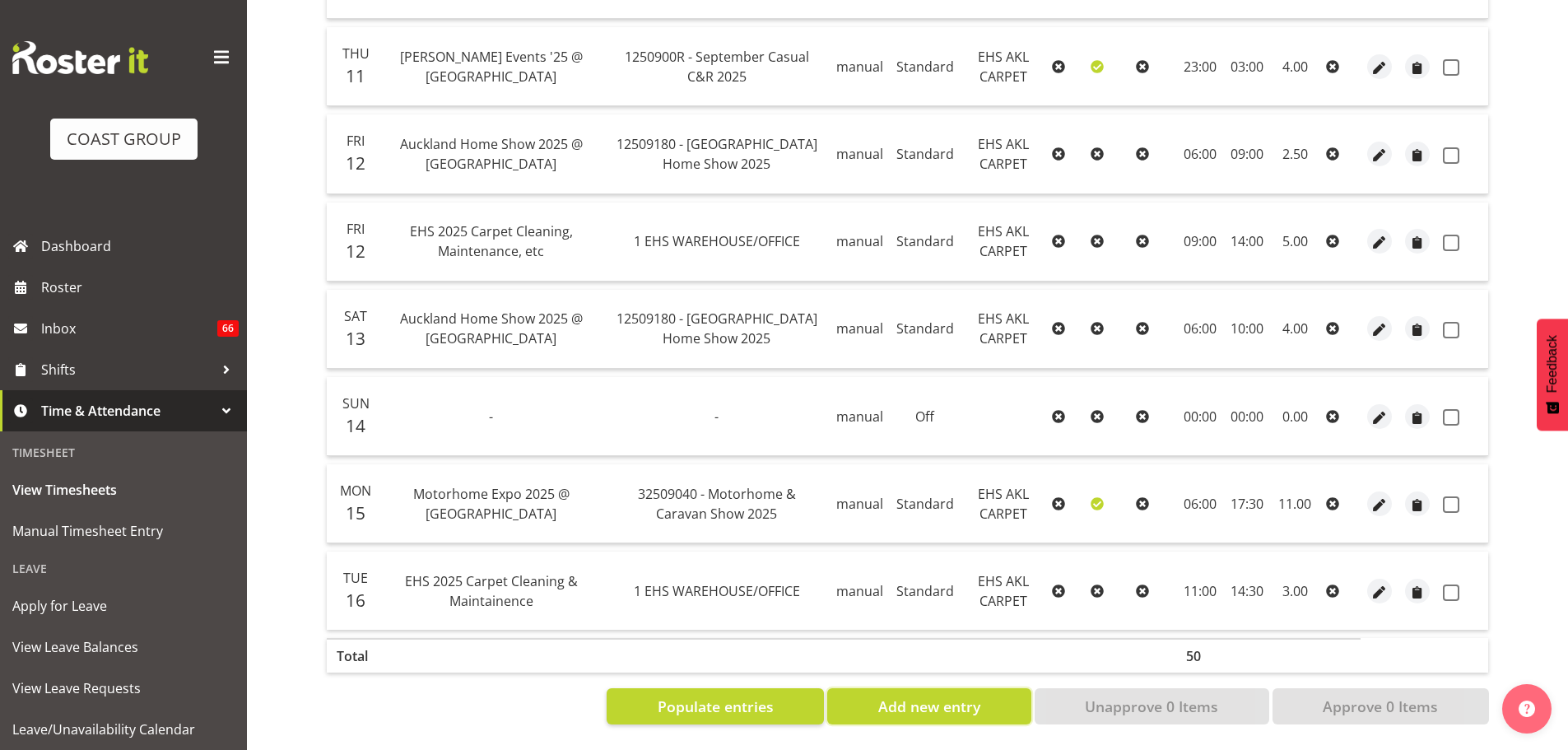
click at [947, 699] on span "Add new entry" at bounding box center [929, 707] width 102 height 22
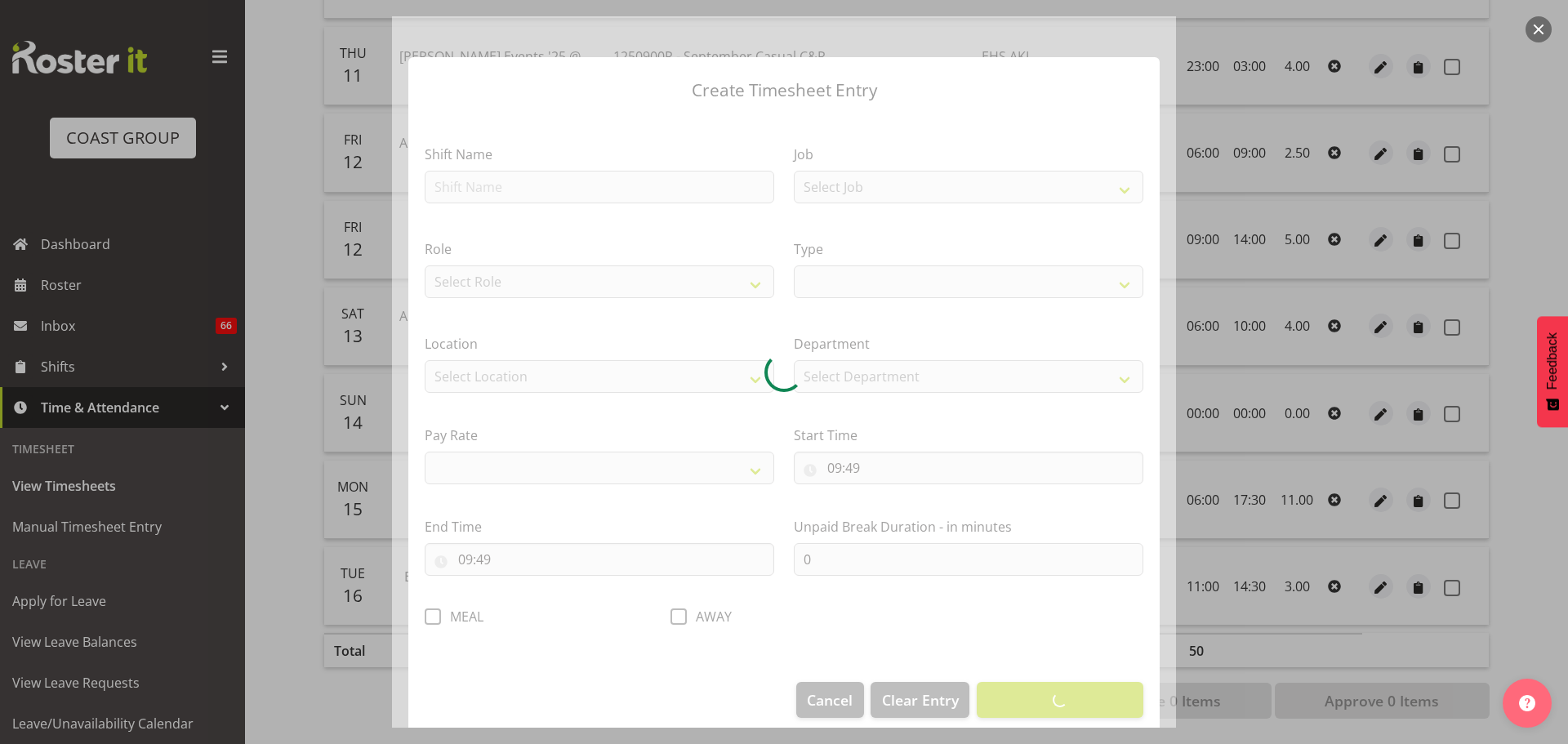
click at [575, 181] on div at bounding box center [784, 372] width 784 height 711
click at [574, 182] on div at bounding box center [784, 372] width 784 height 711
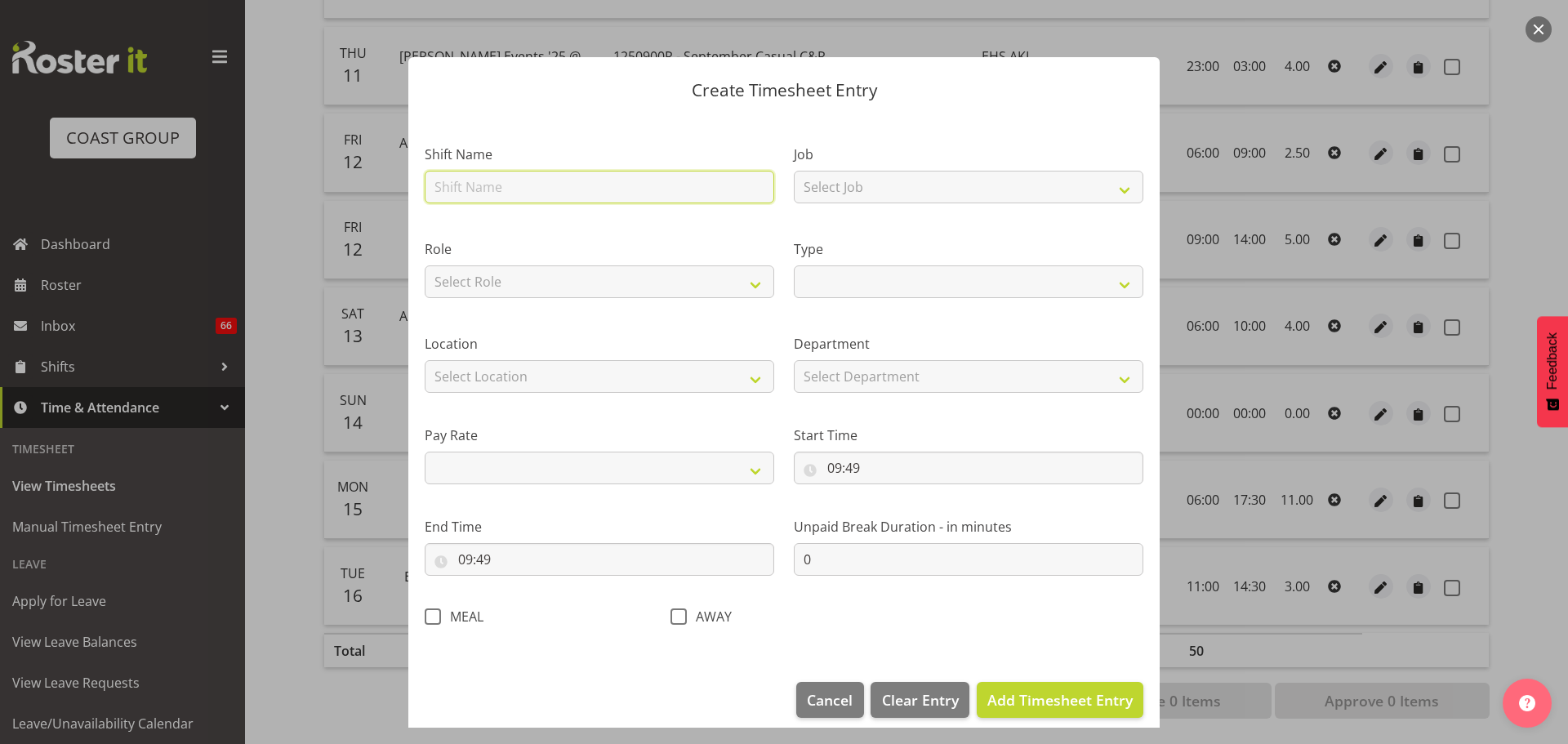
click at [561, 186] on input "text" at bounding box center [600, 186] width 350 height 32
click at [890, 213] on div "Job Select Job 1 Carlton Events 1 Carlton Hamilton 1 Carlton Wellington 1 EHS W…" at bounding box center [969, 169] width 369 height 95
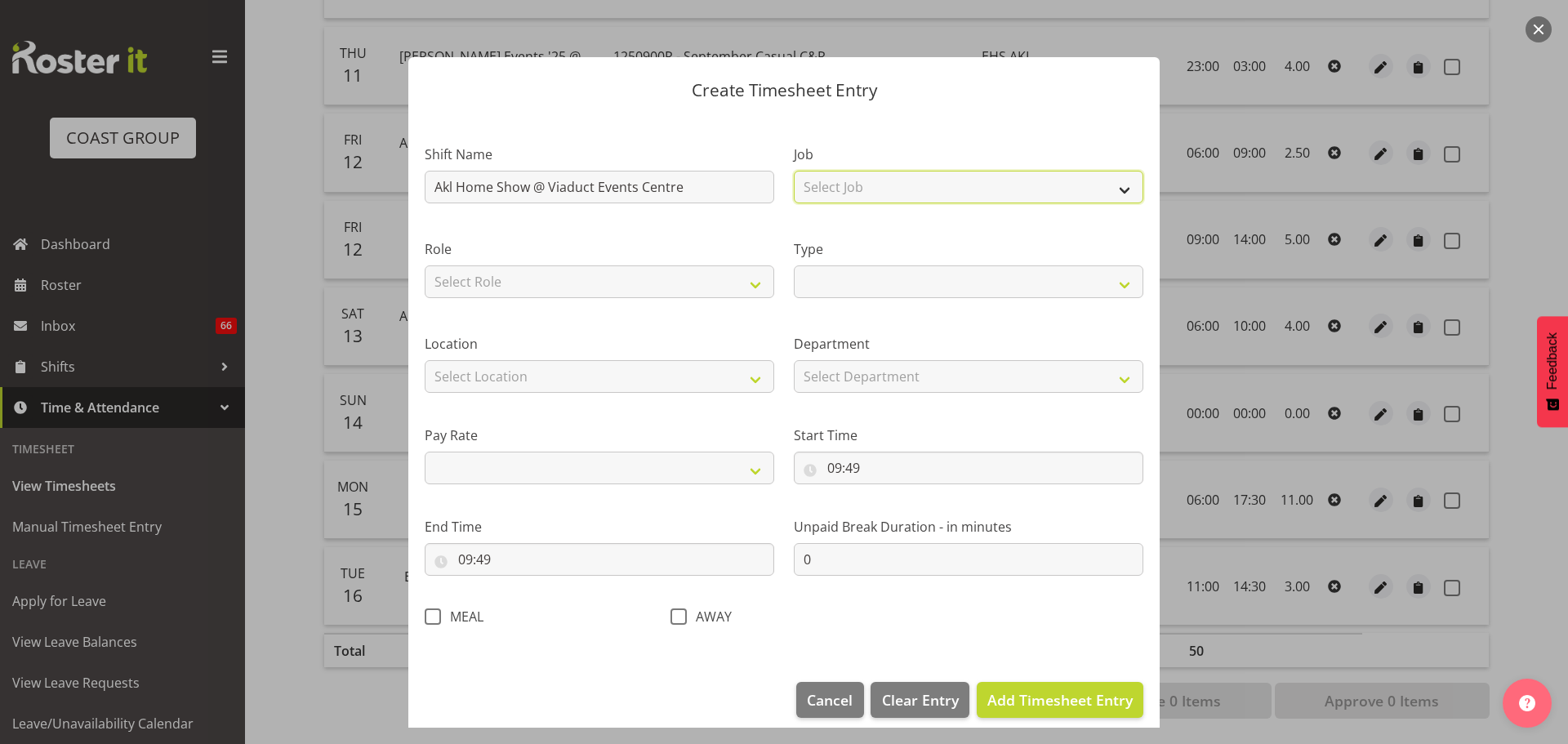
click at [890, 192] on select "Select Job 1 Carlton Events 1 Carlton Hamilton 1 Carlton Wellington 1 EHS WAREH…" at bounding box center [969, 186] width 350 height 32
click at [794, 171] on select "Select Job 1 Carlton Events 1 Carlton Hamilton 1 Carlton Wellington 1 EHS WAREH…" at bounding box center [969, 186] width 350 height 32
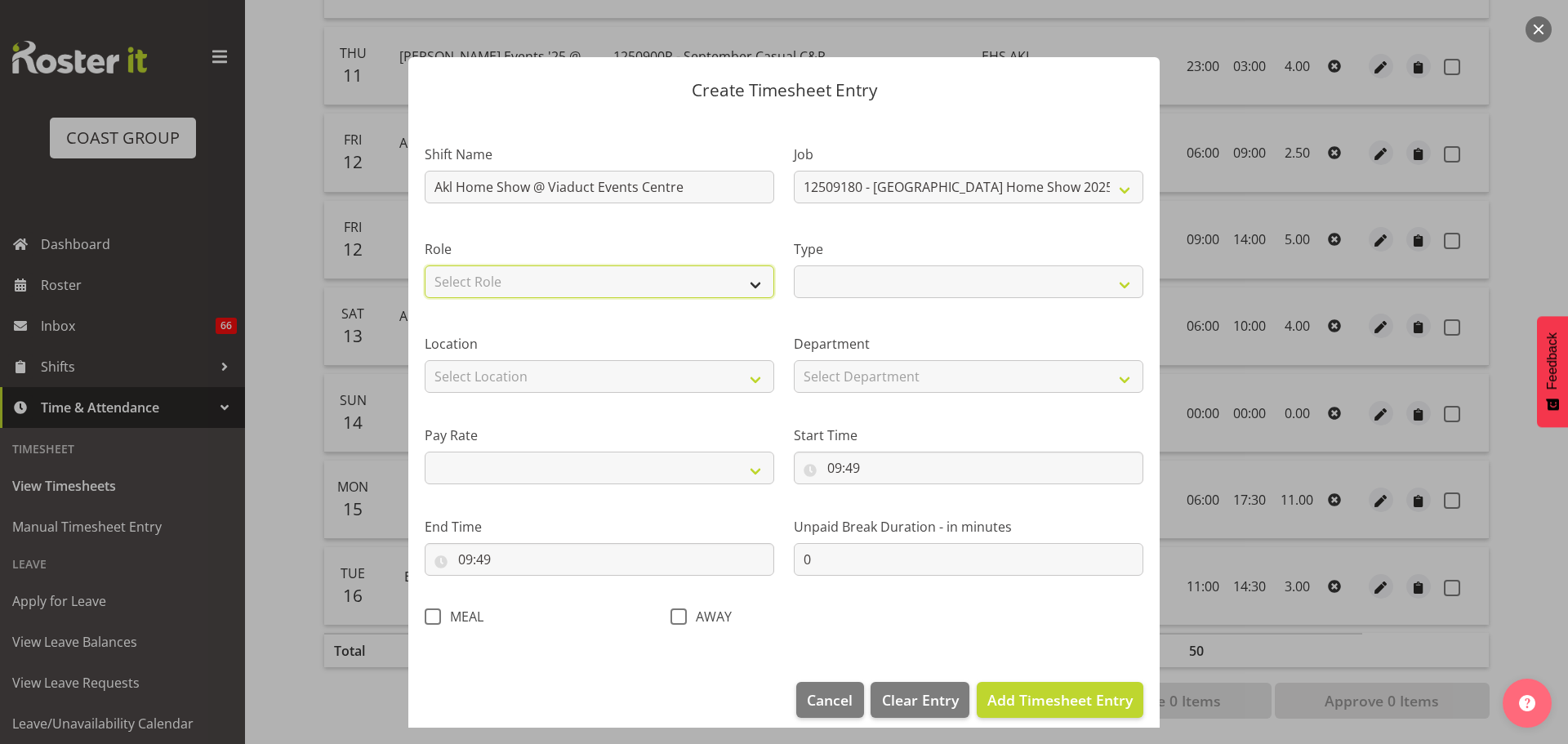
click at [739, 286] on select "Select Role EHS AKL CARPET EHS AKL PANELS" at bounding box center [600, 281] width 350 height 32
click at [425, 266] on select "Select Role EHS AKL CARPET EHS AKL PANELS" at bounding box center [600, 281] width 350 height 32
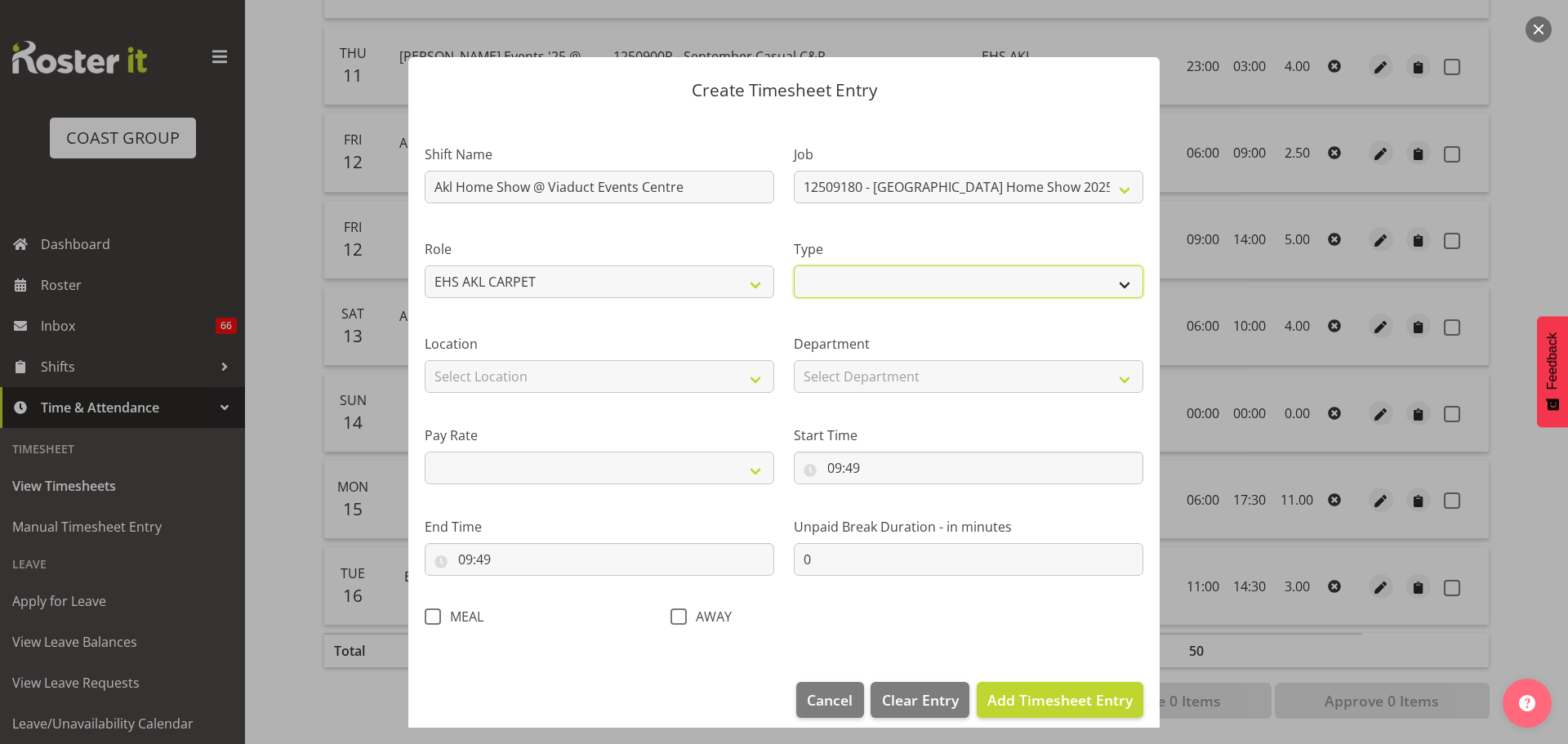
click at [893, 283] on select "Off Standard Public Holiday Public Holiday (Worked) Day In Lieu Annual Leave Si…" at bounding box center [969, 281] width 350 height 32
click at [794, 266] on select "Off Standard Public Holiday Public Holiday (Worked) Day In Lieu Annual Leave Si…" at bounding box center [969, 281] width 350 height 32
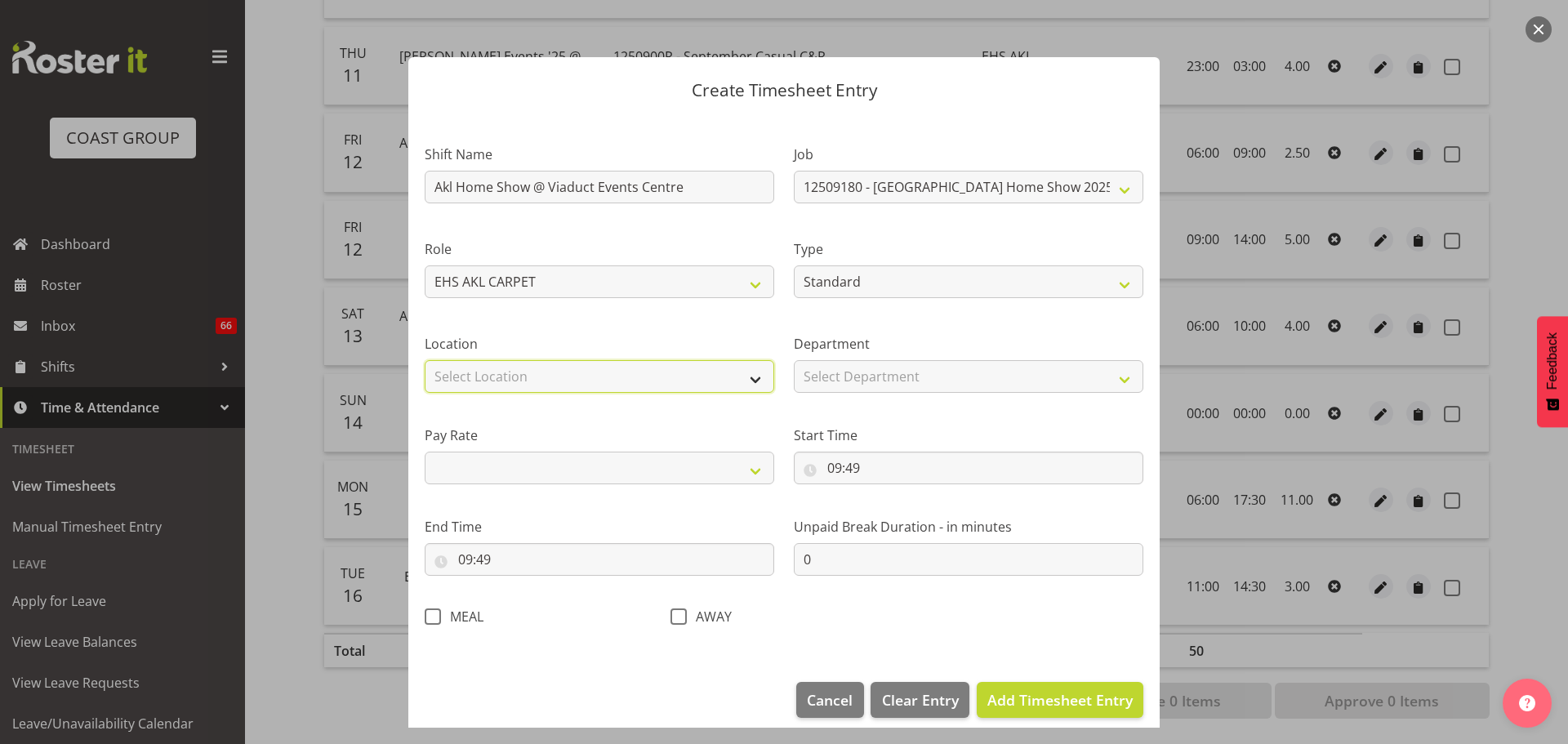
click at [673, 370] on select "Select Location CARLTON EVENTS Carlton Hamilton Carlton Wellington DW CHC DW DI…" at bounding box center [600, 376] width 350 height 32
click at [425, 360] on select "Select Location CARLTON EVENTS Carlton Hamilton Carlton Wellington DW CHC DW DI…" at bounding box center [600, 376] width 350 height 32
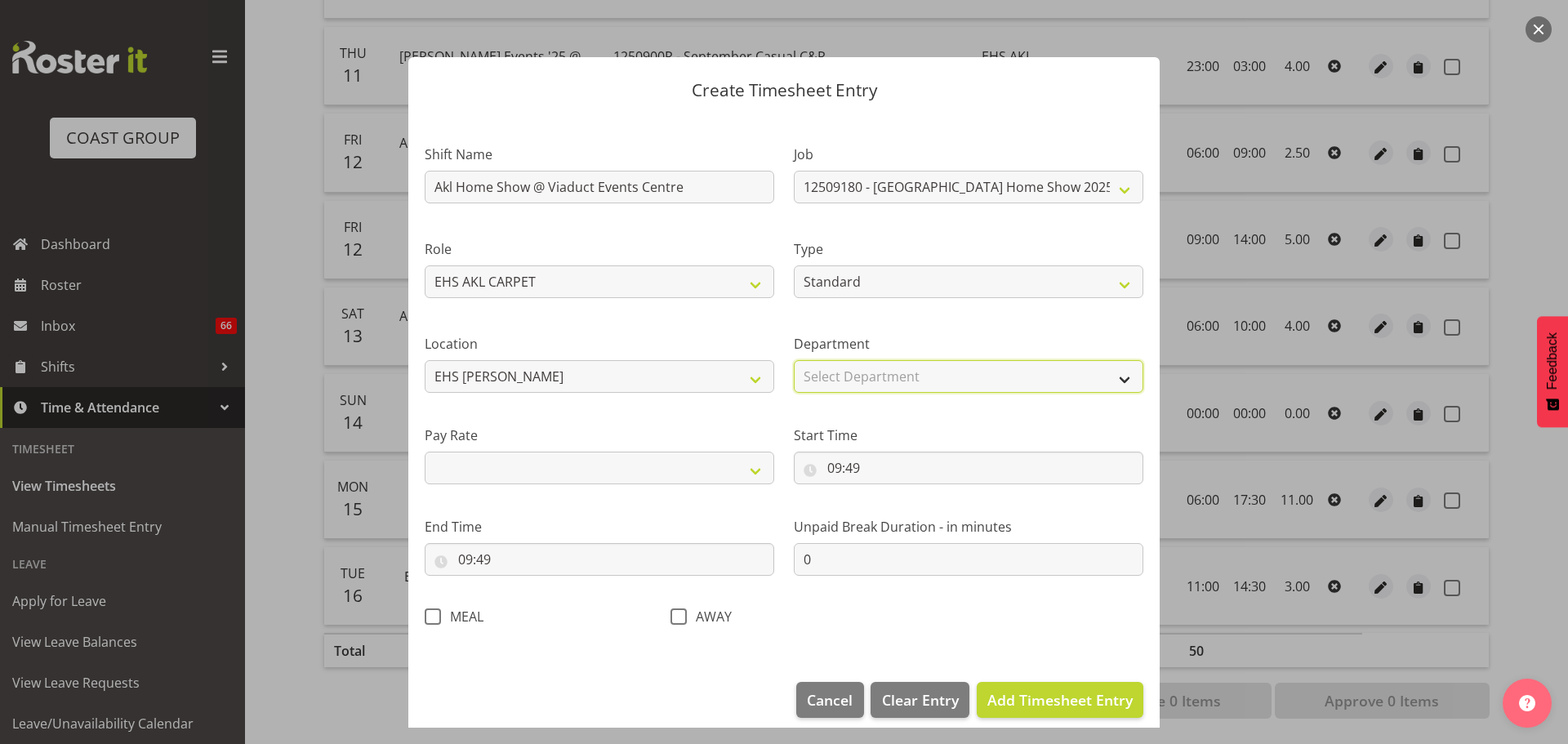
click at [887, 366] on select "Select Department EHS AKL CARPET EHS AKL PANEL" at bounding box center [969, 376] width 350 height 32
click at [794, 360] on select "Select Department EHS AKL CARPET EHS AKL PANEL" at bounding box center [969, 376] width 350 height 32
click at [639, 445] on div "Pay Rate Primary Secondary Tertiary Fourth Fifth" at bounding box center [600, 455] width 350 height 59
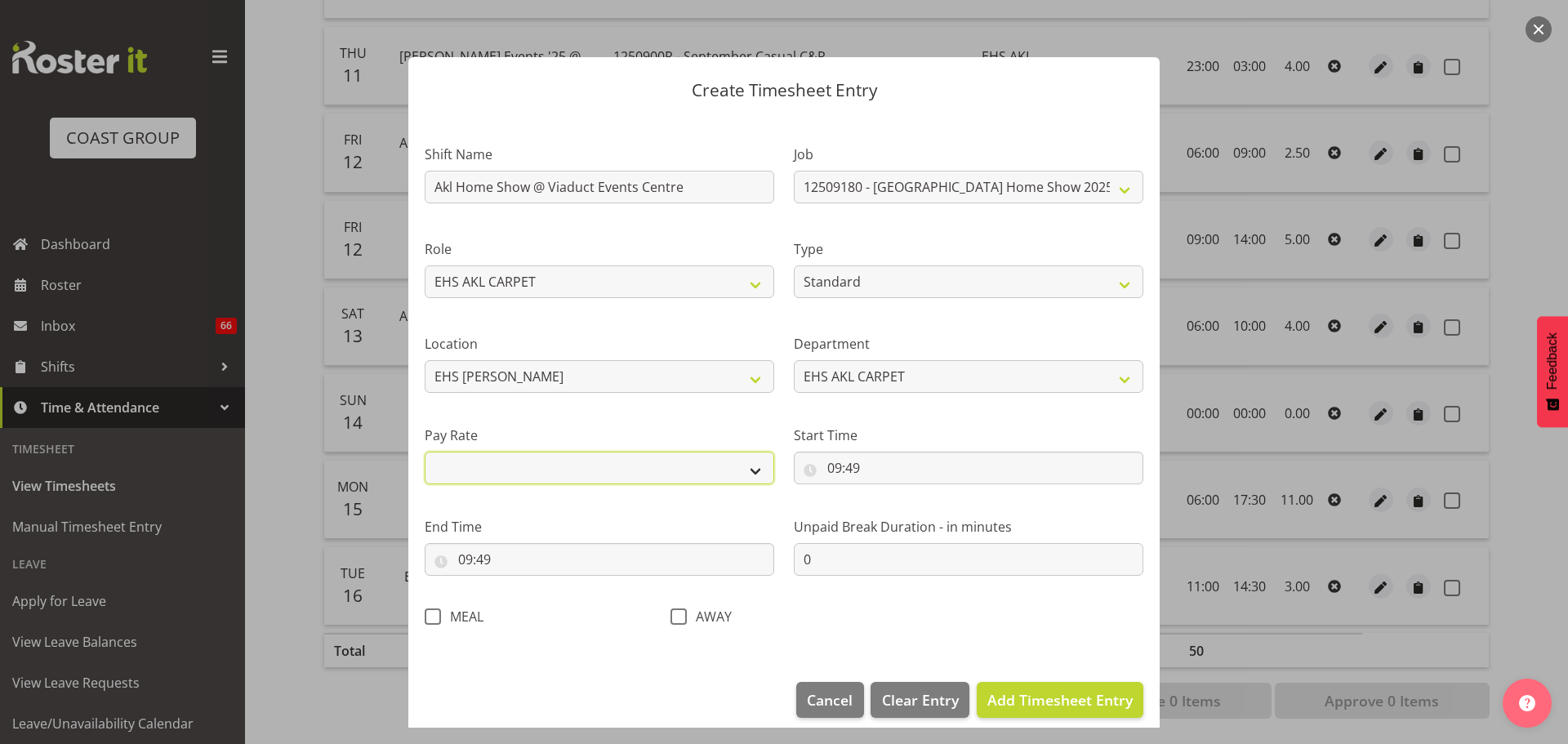
click at [636, 468] on select "Primary Secondary Tertiary Fourth Fifth" at bounding box center [600, 467] width 350 height 32
click at [425, 451] on select "Primary Secondary Tertiary Fourth Fifth" at bounding box center [600, 467] width 350 height 32
click at [837, 472] on input "09:49" at bounding box center [969, 467] width 350 height 32
click at [899, 511] on select "00 01 02 03 04 05 06 07 08 09 10 11 12 13 14 15 16 17 18 19 20 21 22 23" at bounding box center [906, 510] width 37 height 32
click at [887, 494] on select "00 01 02 03 04 05 06 07 08 09 10 11 12 13 14 15 16 17 18 19 20 21 22 23" at bounding box center [906, 510] width 37 height 32
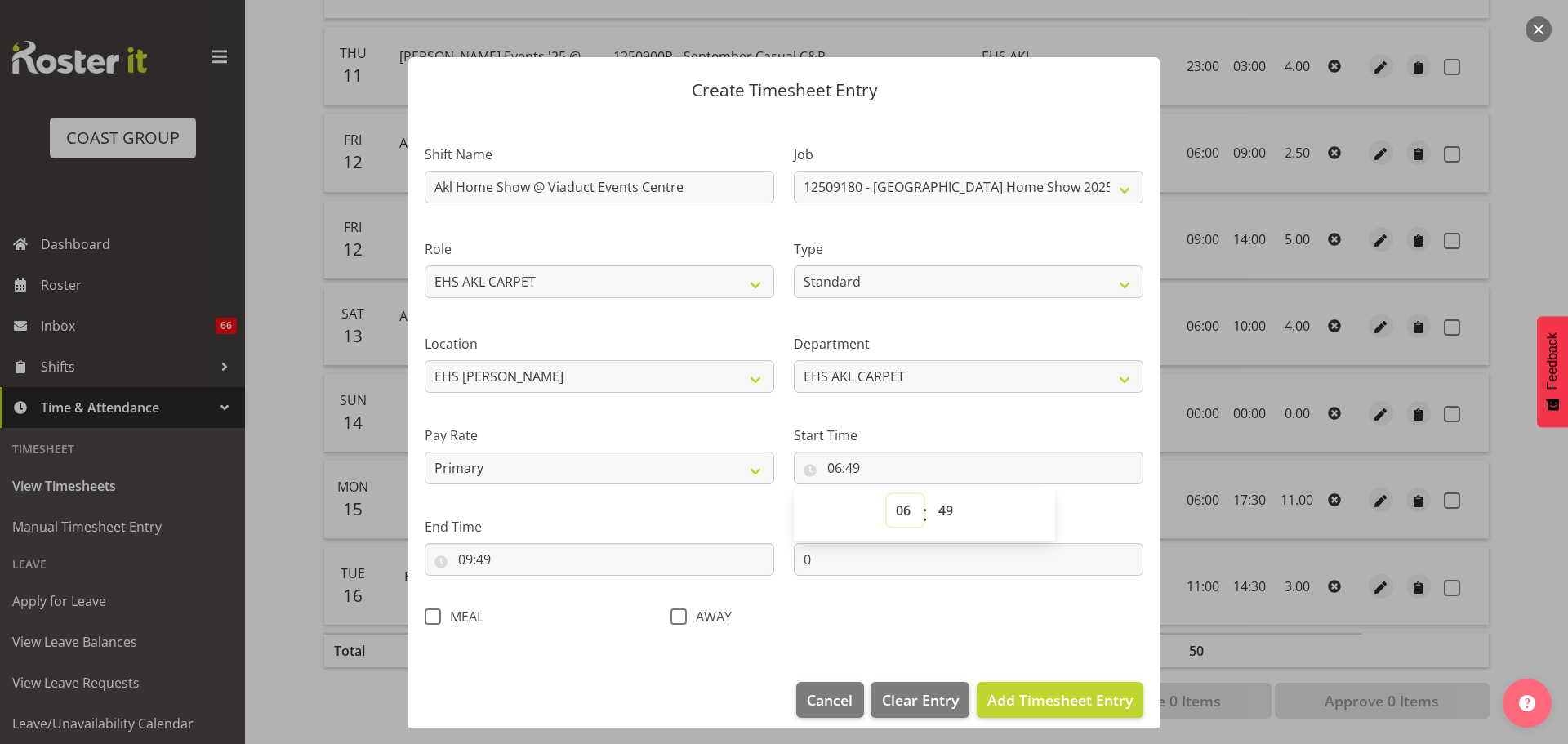
click at [897, 501] on select "00 01 02 03 04 05 06 07 08 09 10 11 12 13 14 15 16 17 18 19 20 21 22 23" at bounding box center [906, 510] width 37 height 32
click at [938, 501] on select "00 01 02 03 04 05 06 07 08 09 10 11 12 13 14 15 16 17 18 19 20 21 22 23 24 25 2…" at bounding box center [949, 510] width 37 height 32
click at [481, 547] on input "09:49" at bounding box center [600, 558] width 350 height 32
click at [555, 599] on span ":" at bounding box center [556, 605] width 6 height 41
click at [545, 600] on select "00 01 02 03 04 05 06 07 08 09 10 11 12 13 14 15 16 17 18 19 20 21 22 23" at bounding box center [536, 600] width 37 height 32
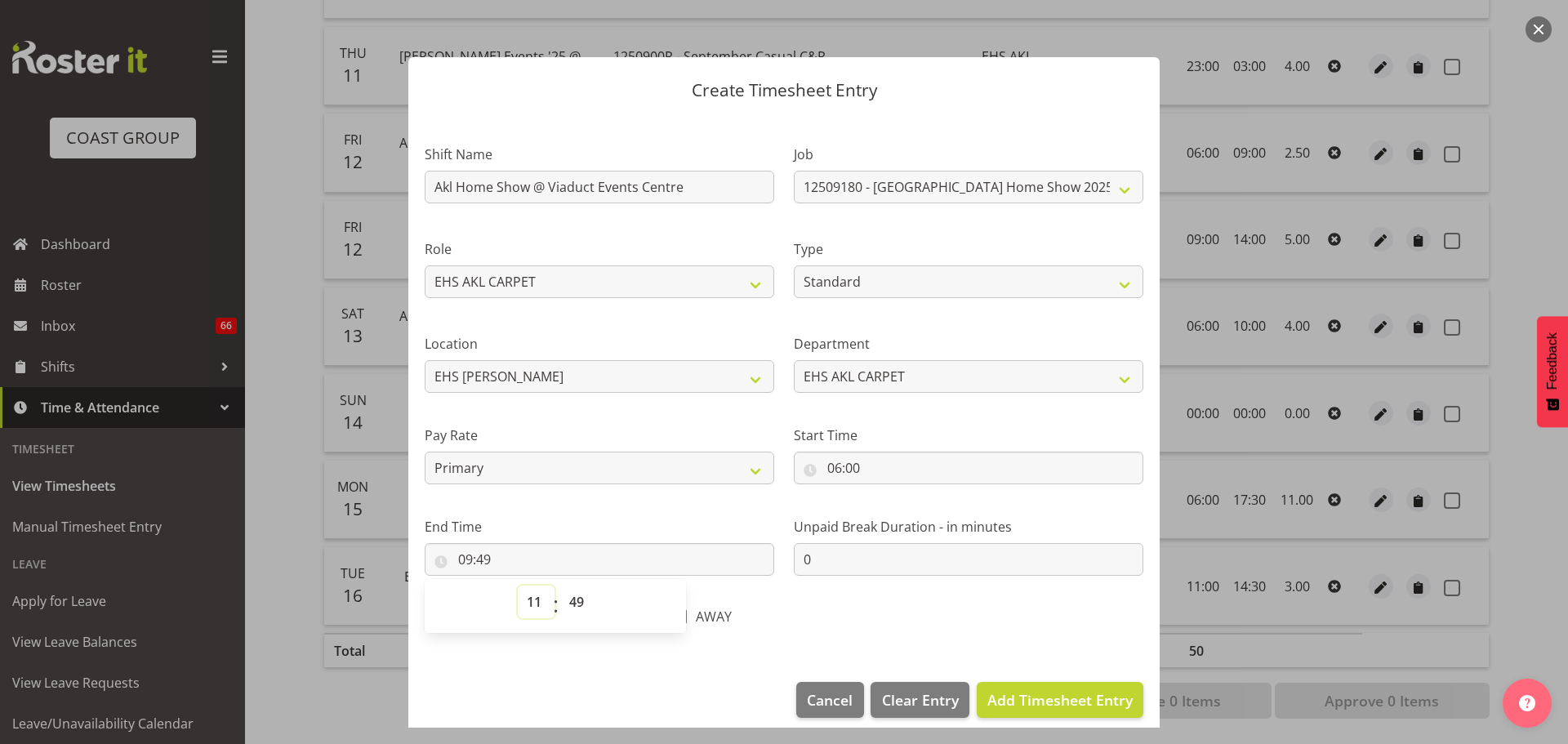
click at [518, 585] on select "00 01 02 03 04 05 06 07 08 09 10 11 12 13 14 15 16 17 18 19 20 21 22 23" at bounding box center [536, 600] width 37 height 32
click at [575, 602] on select "00 01 02 03 04 05 06 07 08 09 10 11 12 13 14 15 16 17 18 19 20 21 22 23 24 25 2…" at bounding box center [579, 600] width 37 height 32
click at [1049, 694] on span "Add Timesheet Entry" at bounding box center [1060, 700] width 146 height 20
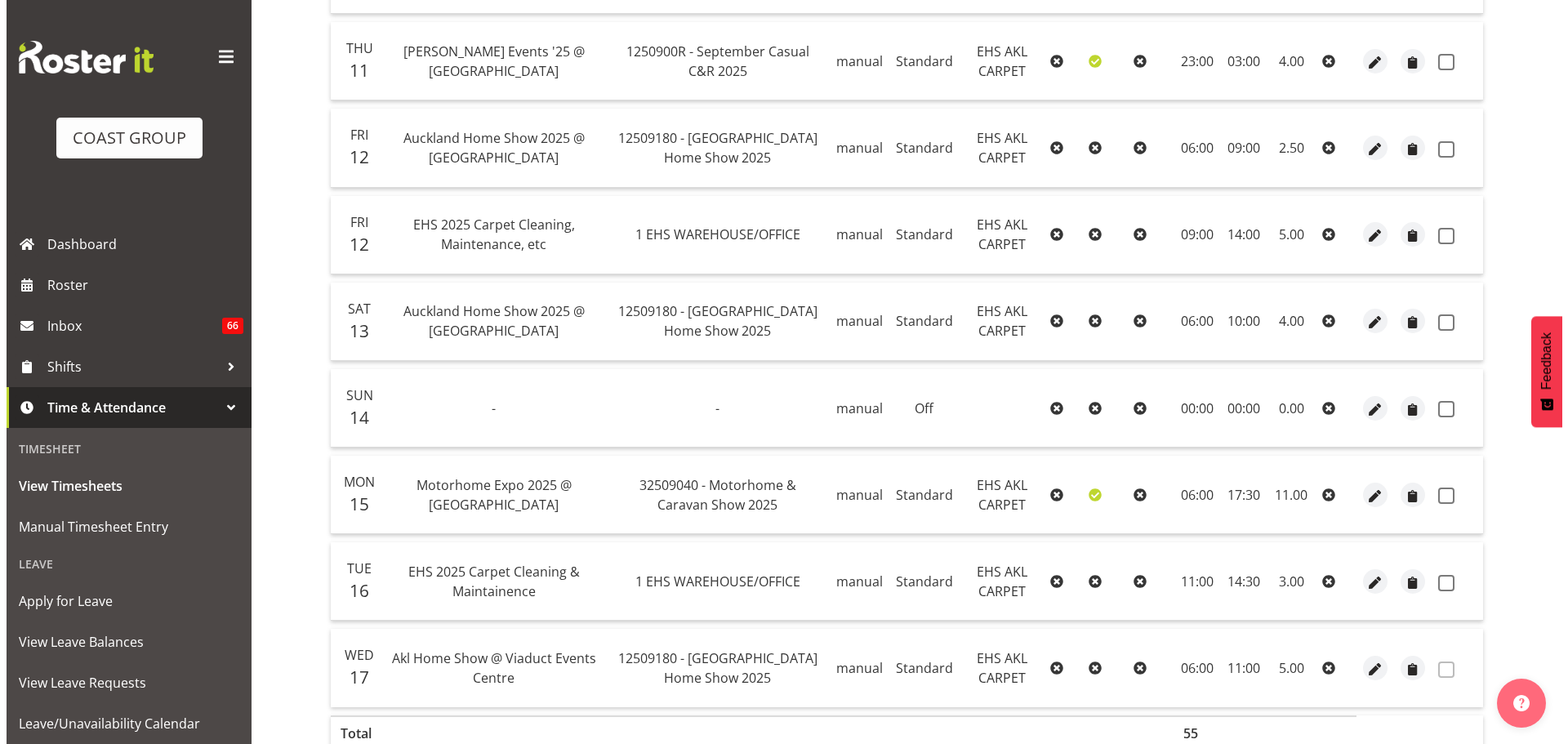
scroll to position [894, 0]
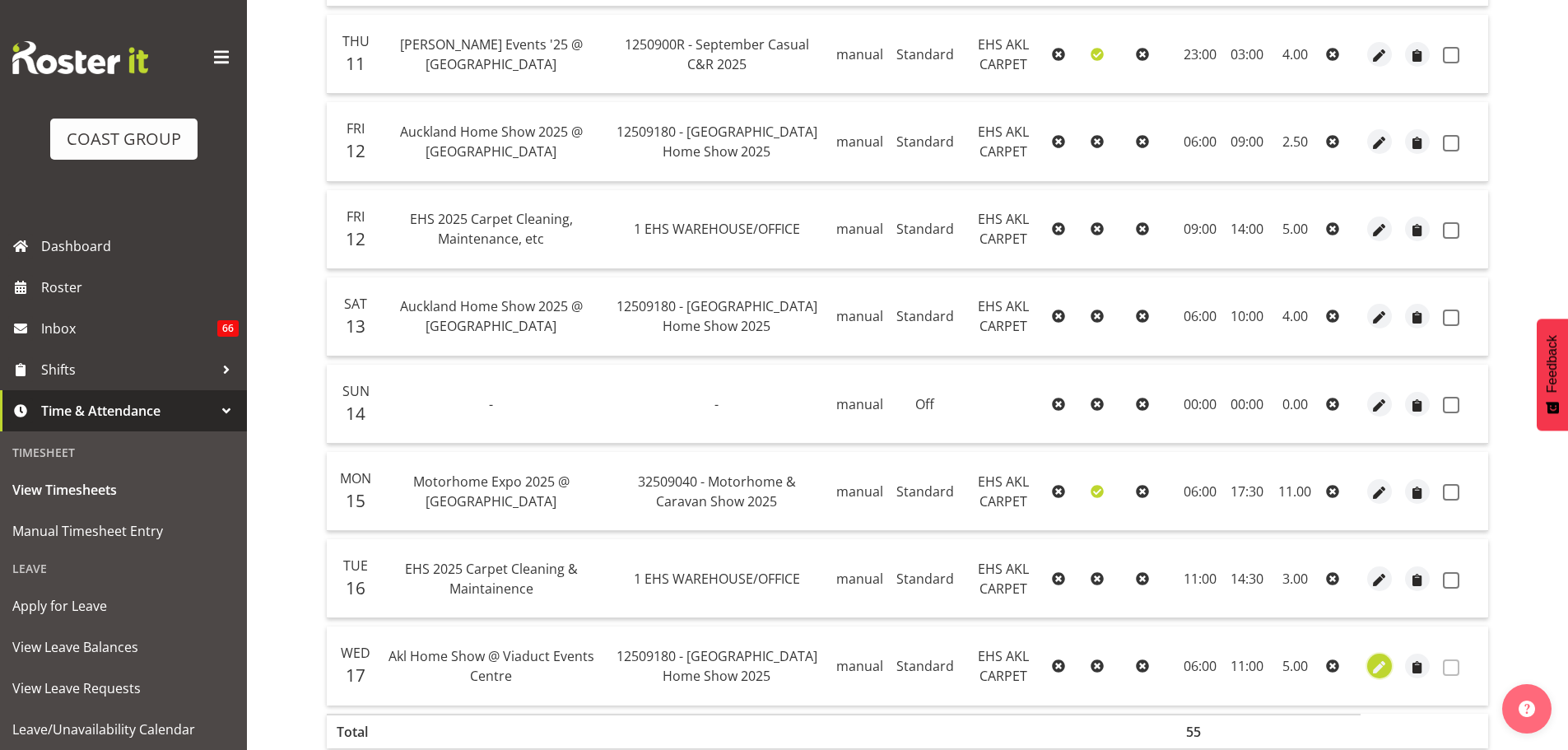
click at [1378, 665] on span "button" at bounding box center [1379, 666] width 19 height 19
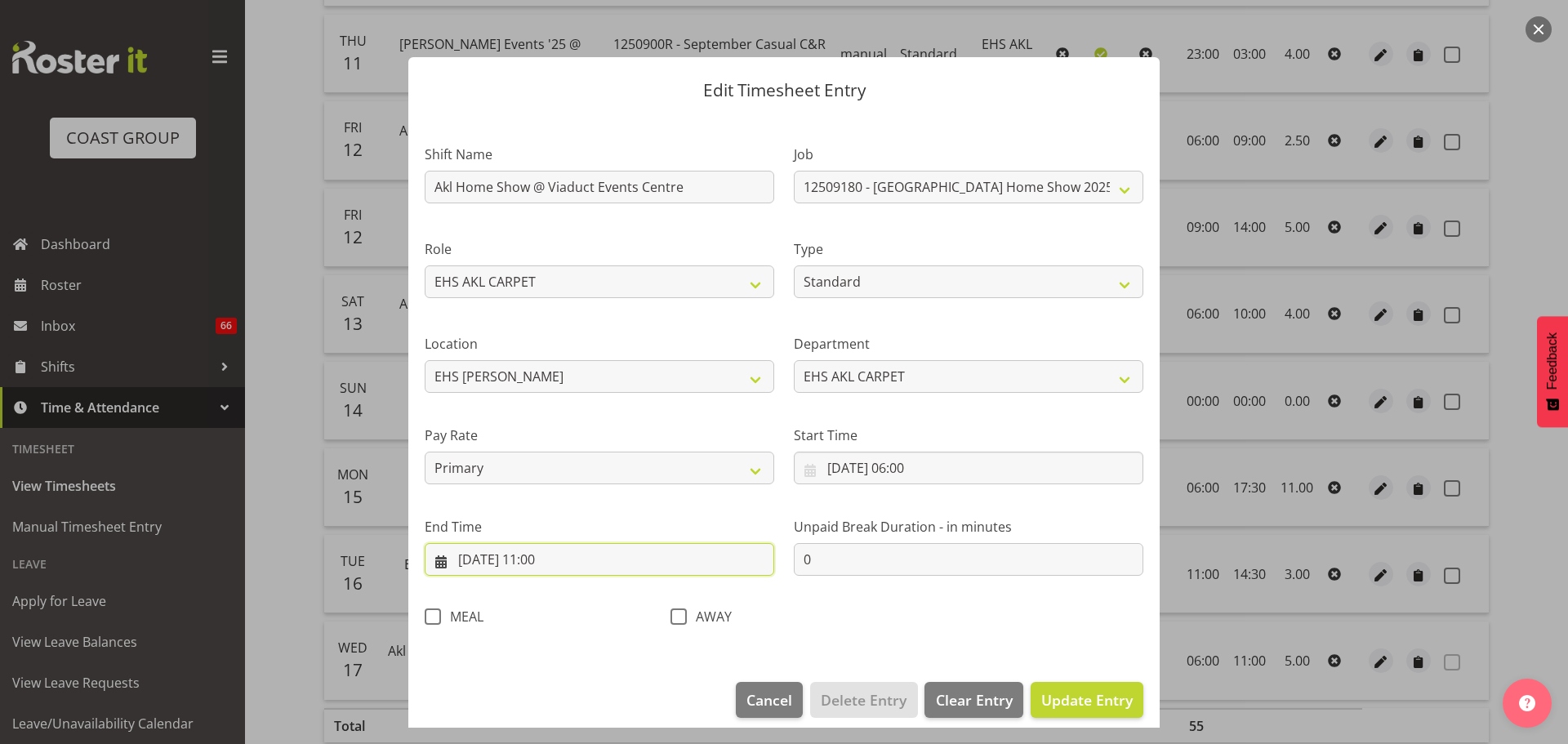
click at [479, 563] on input "17/09/2025, 11:00" at bounding box center [600, 558] width 350 height 32
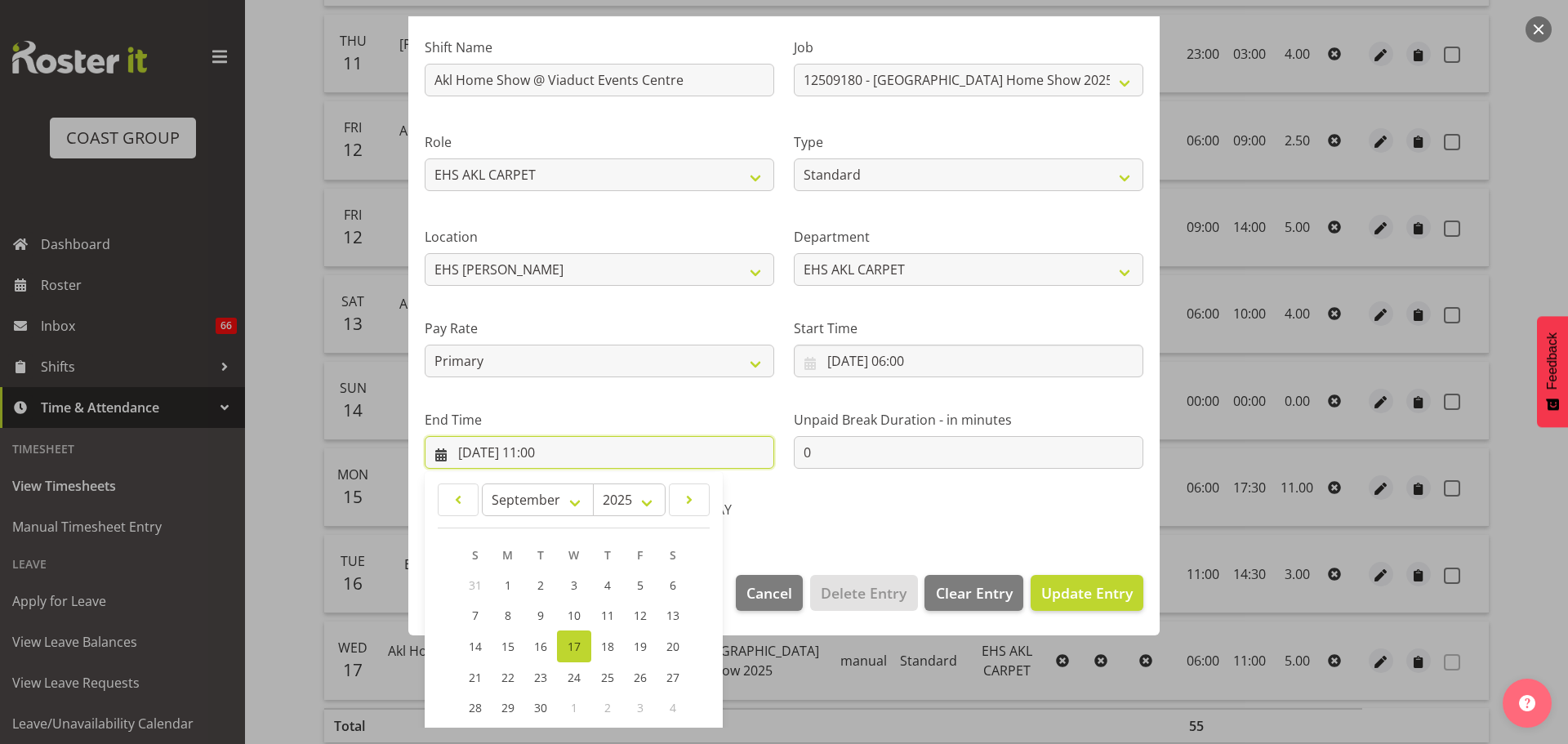
scroll to position [222, 0]
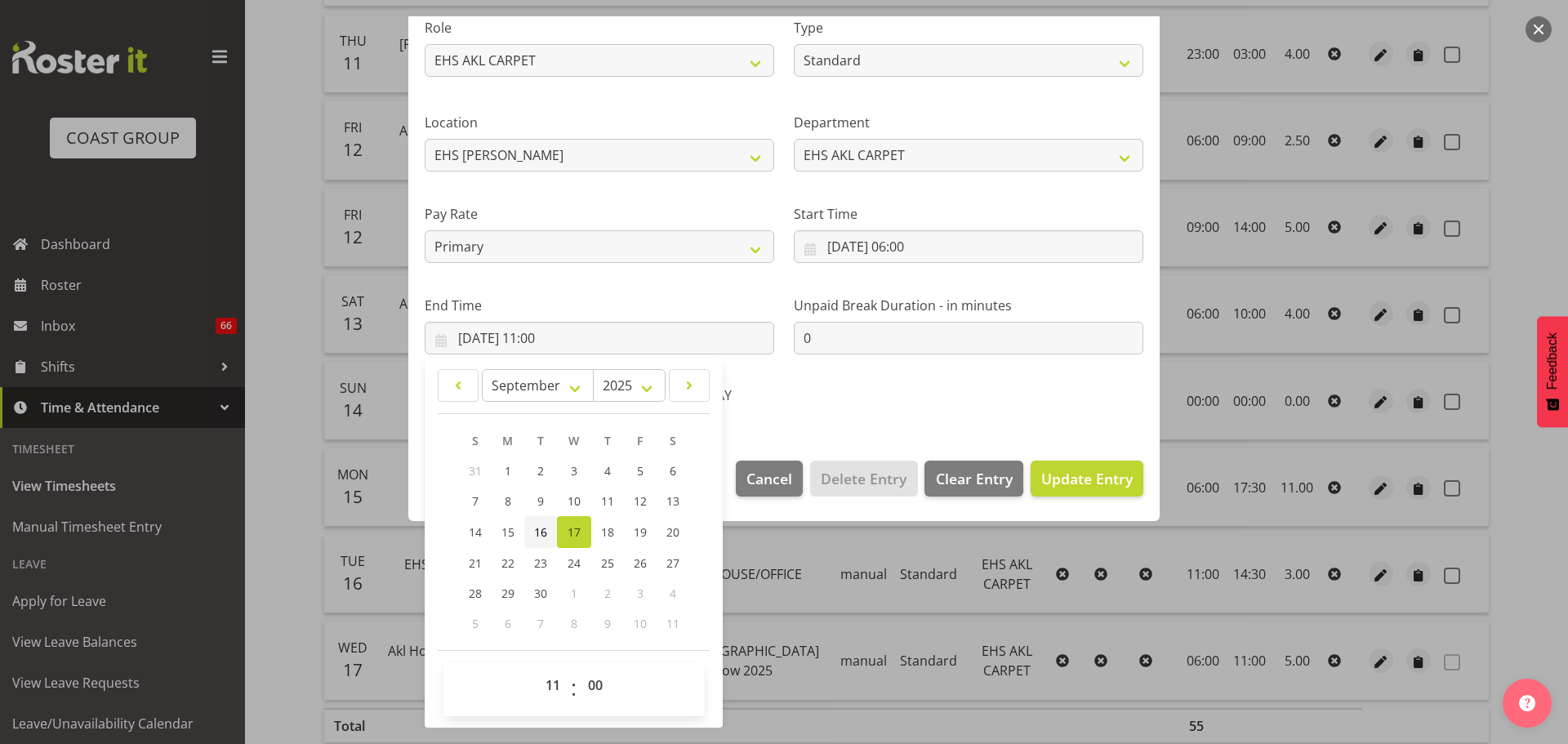
click at [546, 534] on span "16" at bounding box center [540, 532] width 13 height 16
click at [840, 238] on input "17/09/2025, 06:00" at bounding box center [969, 246] width 350 height 32
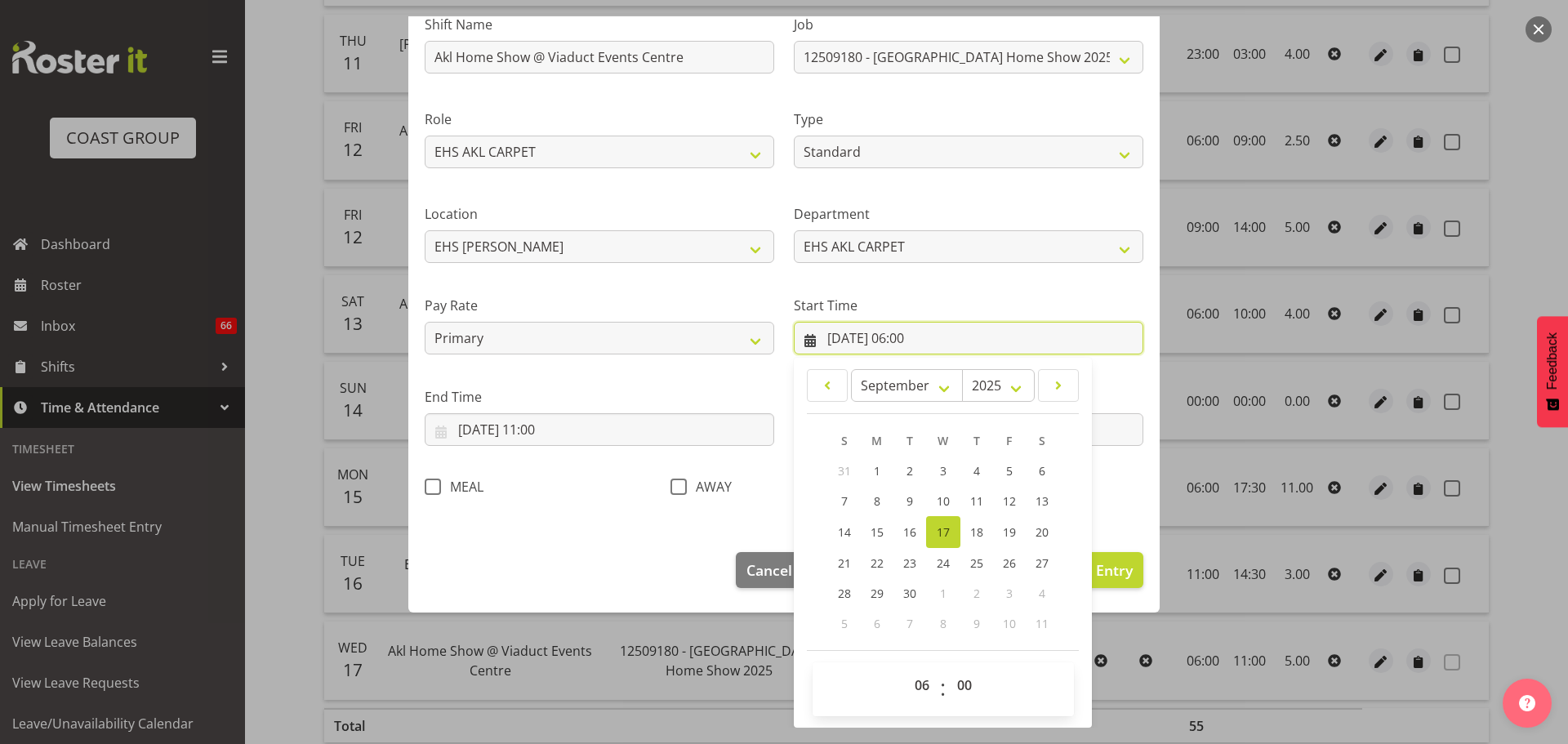
scroll to position [130, 0]
click at [904, 538] on span "16" at bounding box center [910, 532] width 13 height 16
click at [1119, 574] on span "Update Entry" at bounding box center [1087, 570] width 92 height 20
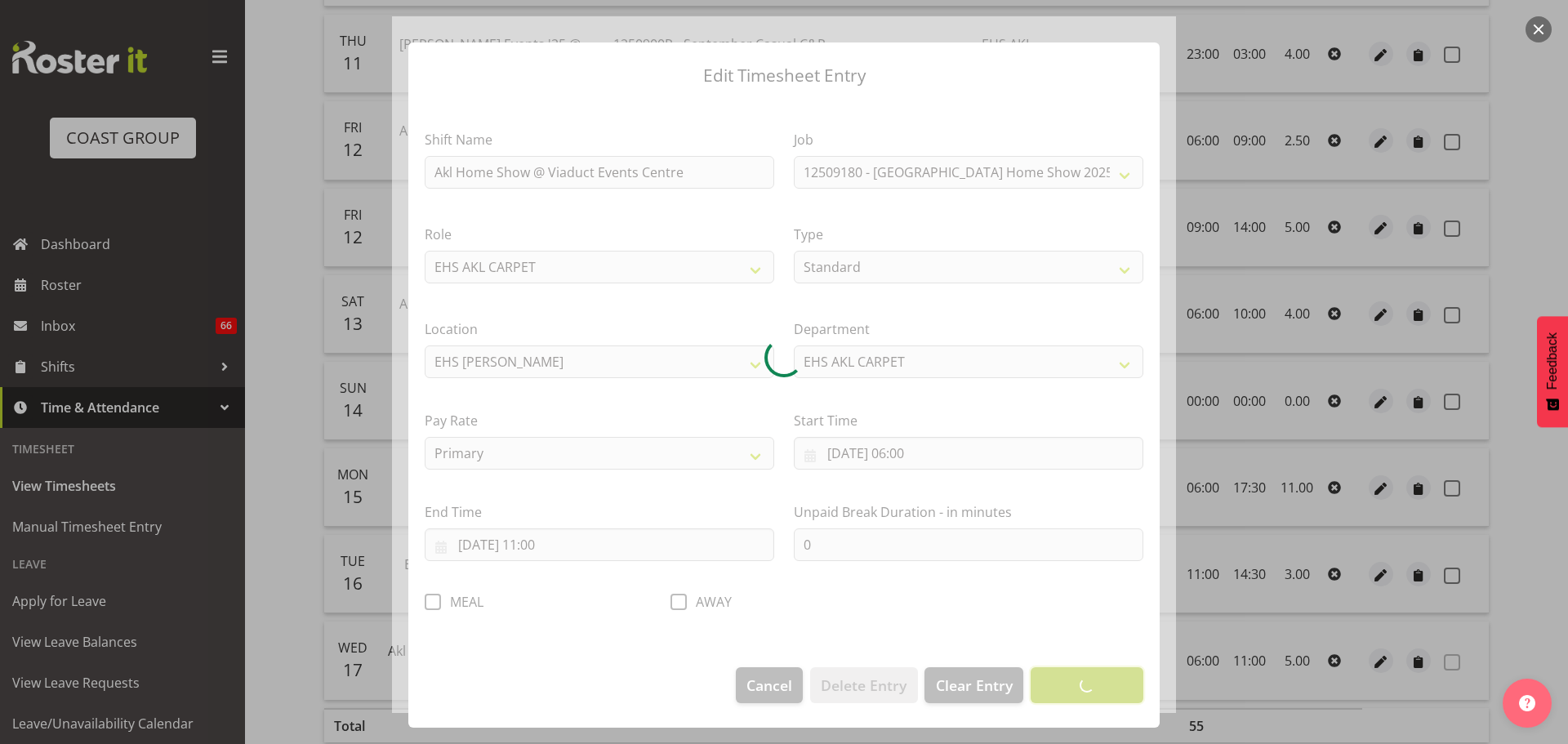
scroll to position [15, 0]
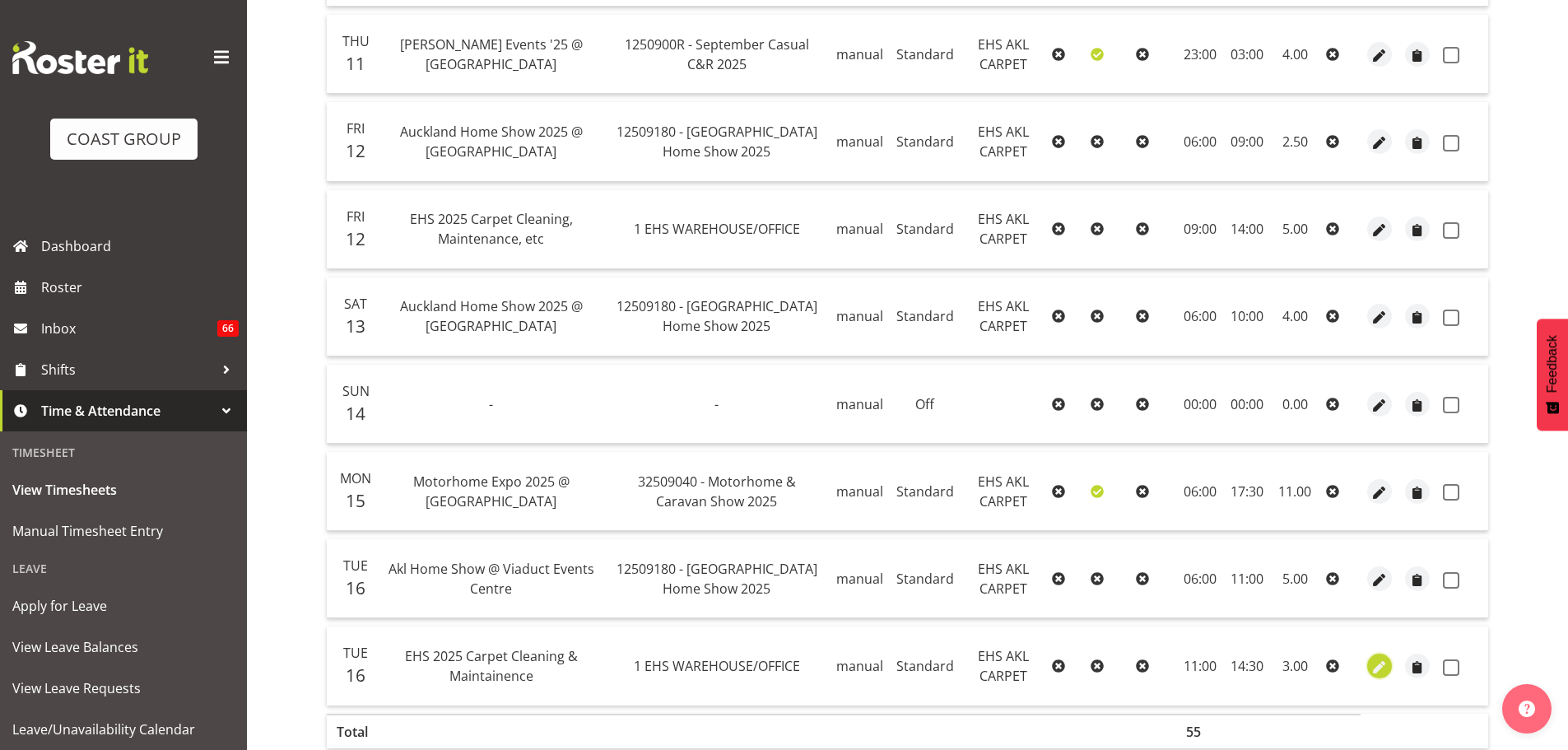
click at [1385, 661] on span "button" at bounding box center [1379, 666] width 19 height 19
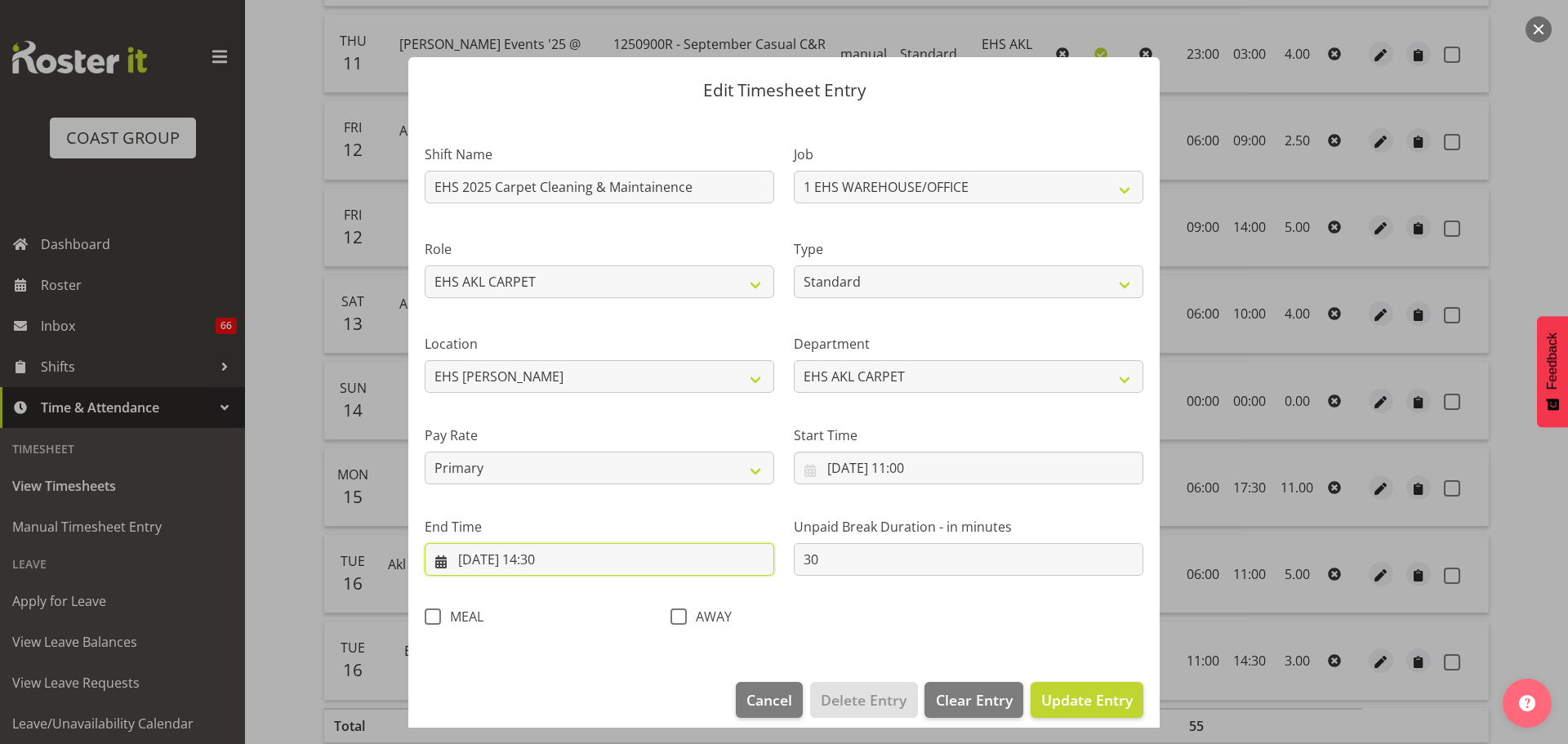
click at [546, 562] on input "16/09/2025, 14:30" at bounding box center [600, 558] width 350 height 32
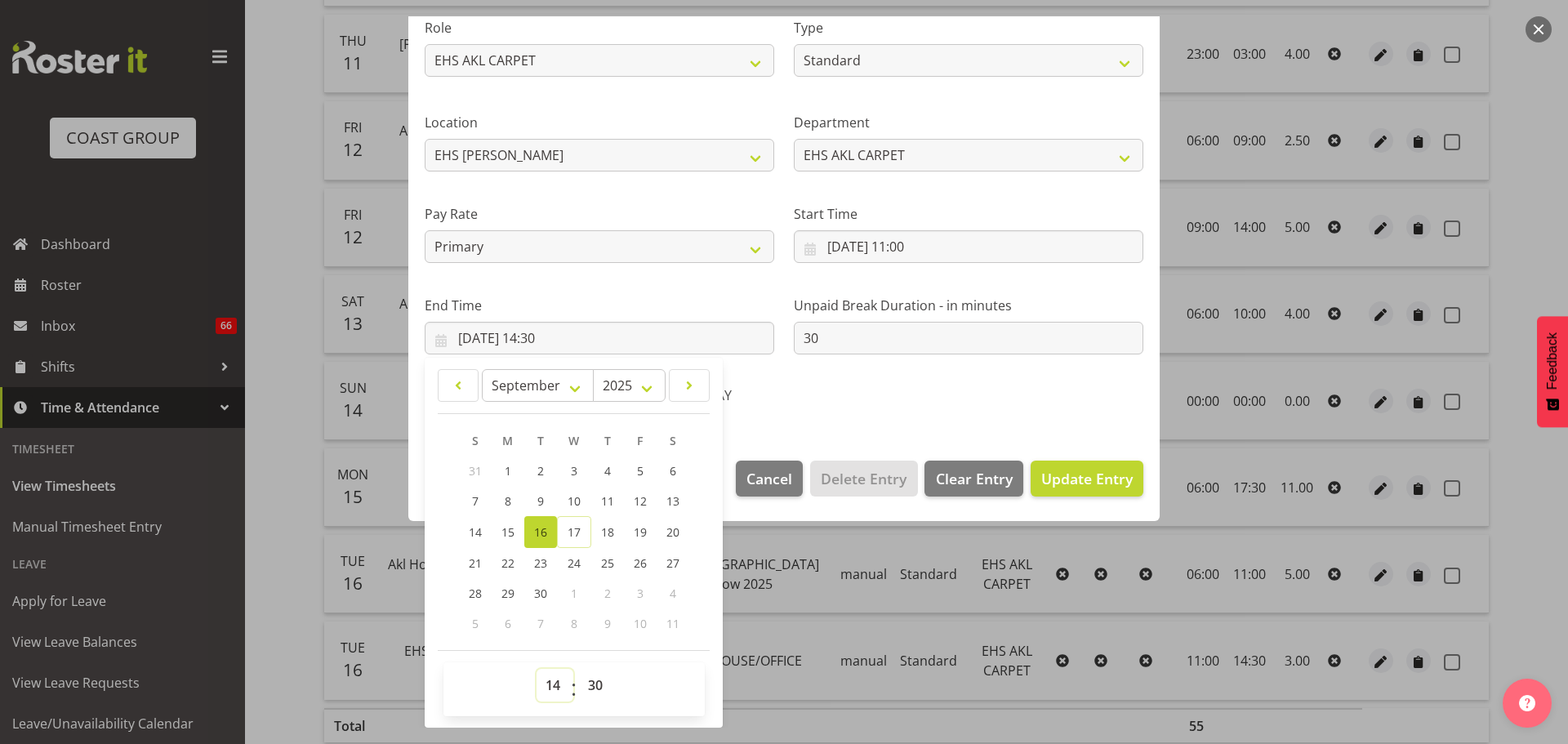
click at [564, 676] on select "00 01 02 03 04 05 06 07 08 09 10 11 12 13 14 15 16 17 18 19 20 21 22 23" at bounding box center [555, 684] width 37 height 32
click at [1021, 420] on section "Shift Name EHS 2025 Carpet Cleaning & Maintainence Job 1 Carlton Events 1 Carlt…" at bounding box center [784, 169] width 751 height 551
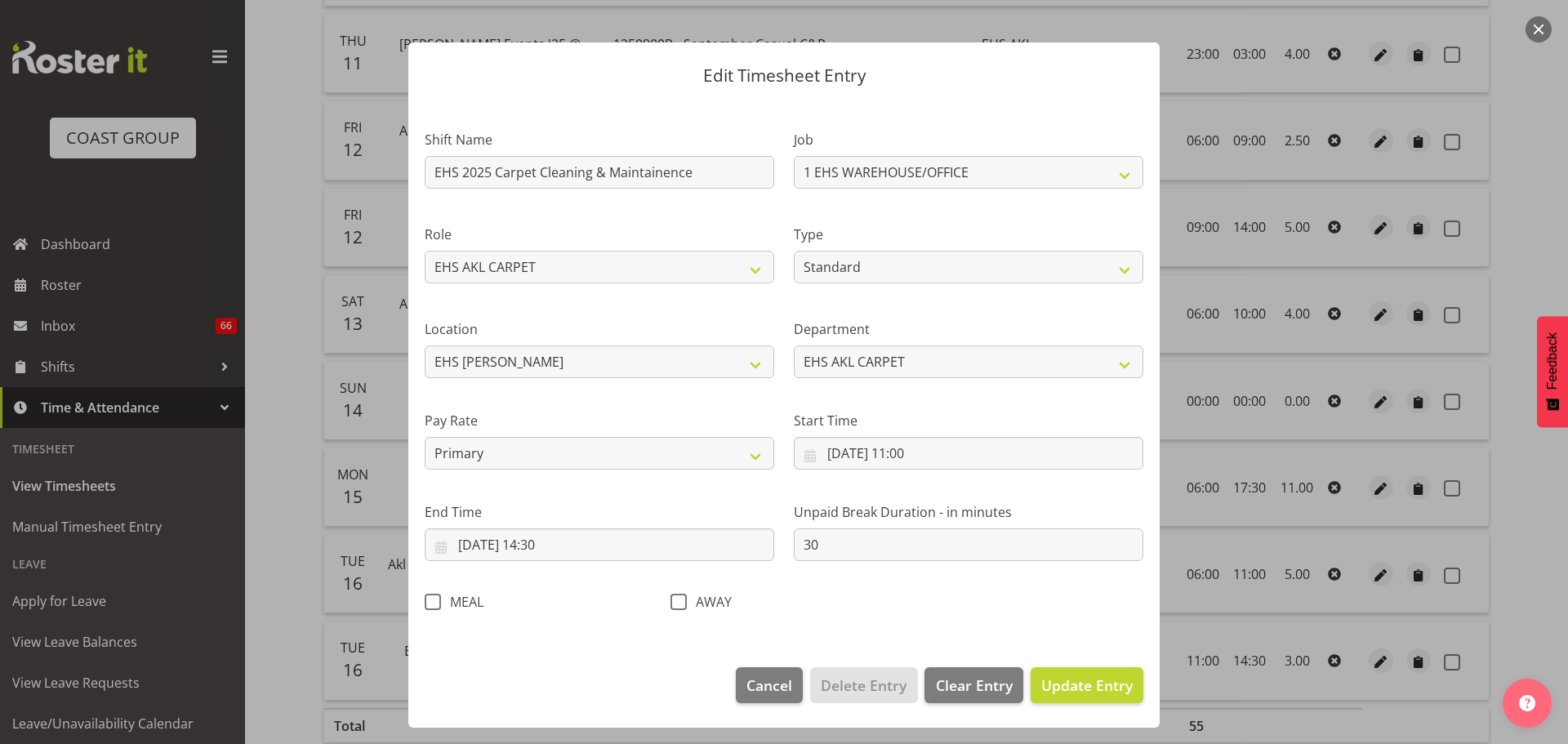
scroll to position [15, 0]
click at [1095, 680] on span "Update Entry" at bounding box center [1087, 684] width 92 height 20
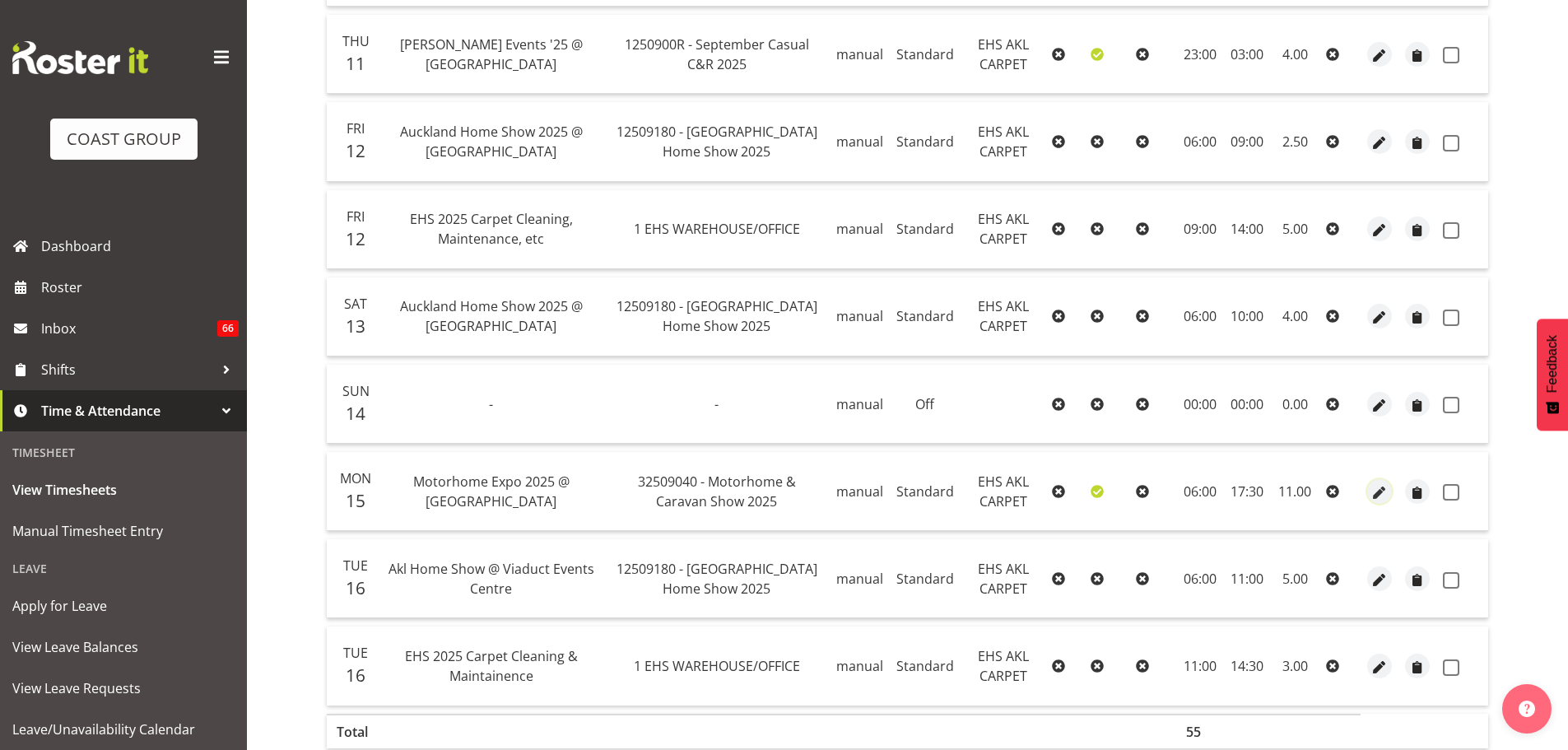
click at [1378, 493] on span "button" at bounding box center [1379, 492] width 19 height 19
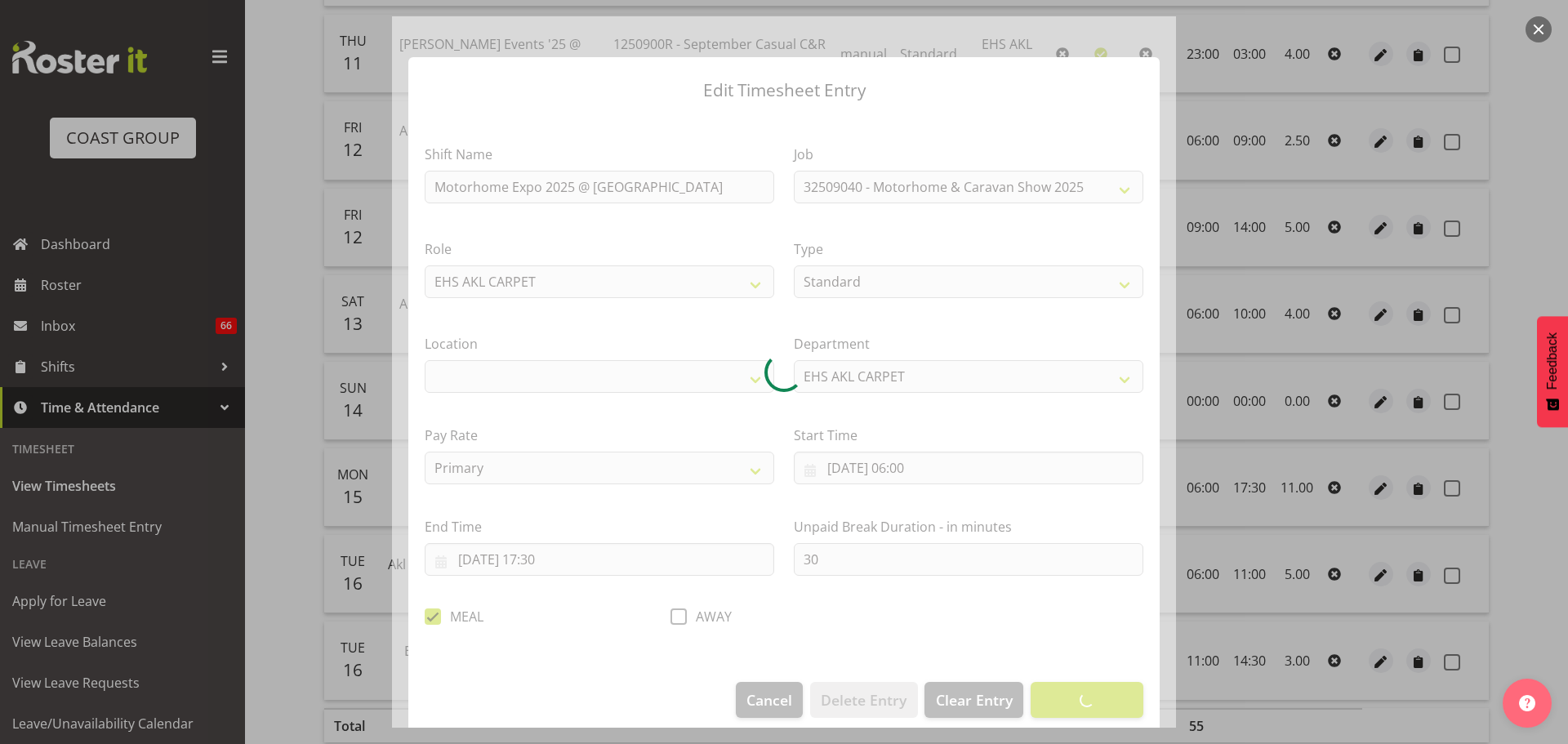
click at [545, 565] on div at bounding box center [784, 372] width 784 height 711
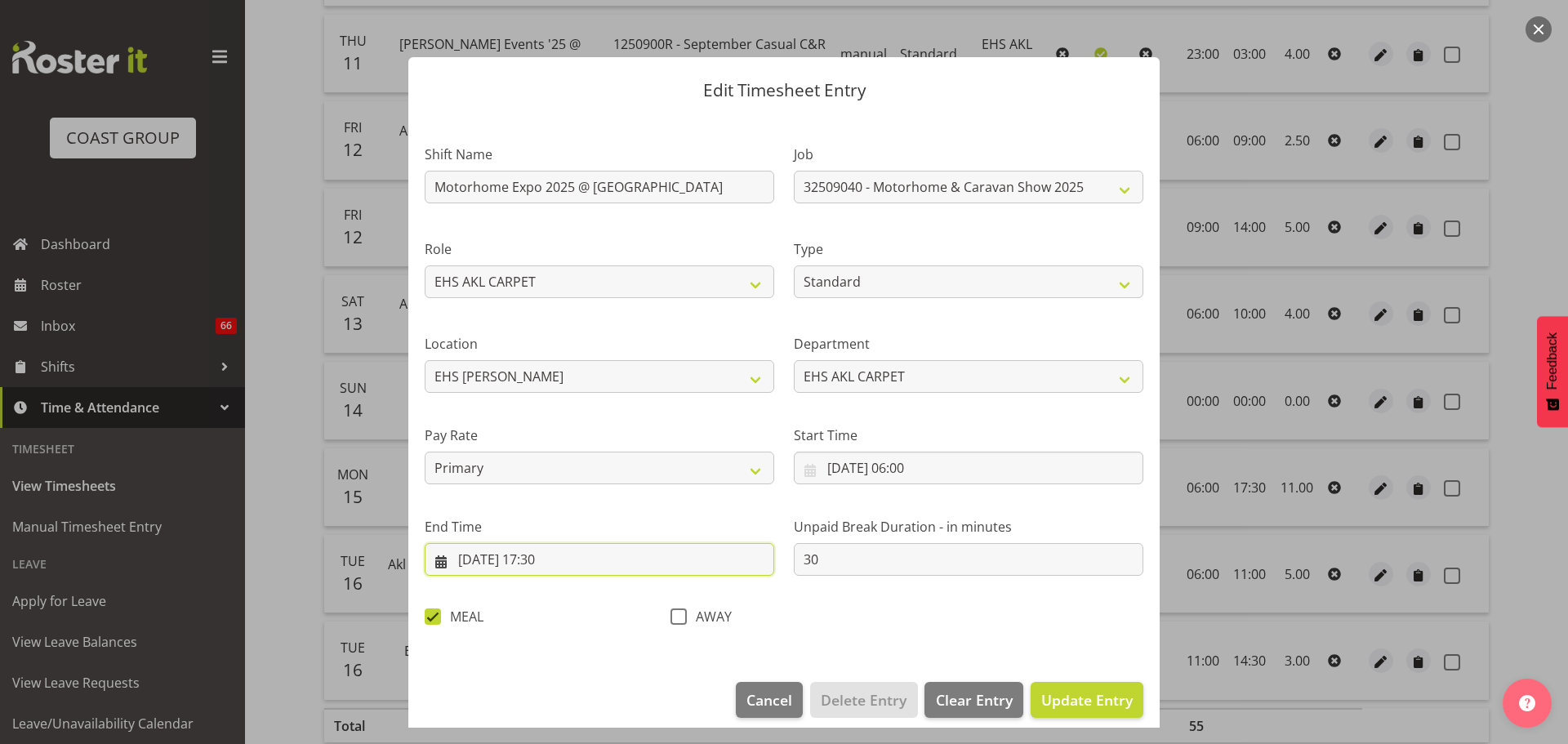
click at [546, 560] on input "15/09/2025, 17:30" at bounding box center [600, 558] width 350 height 32
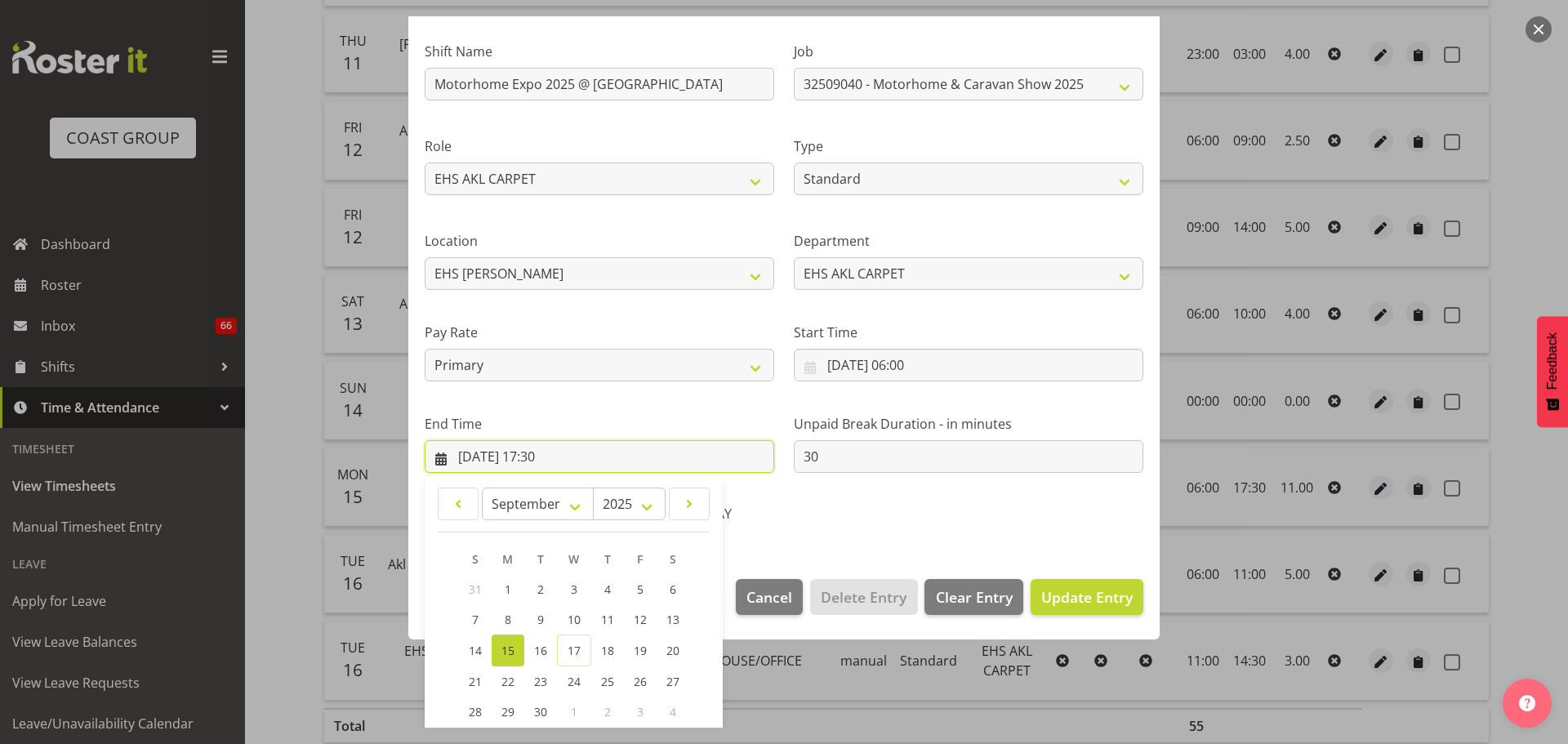
scroll to position [222, 0]
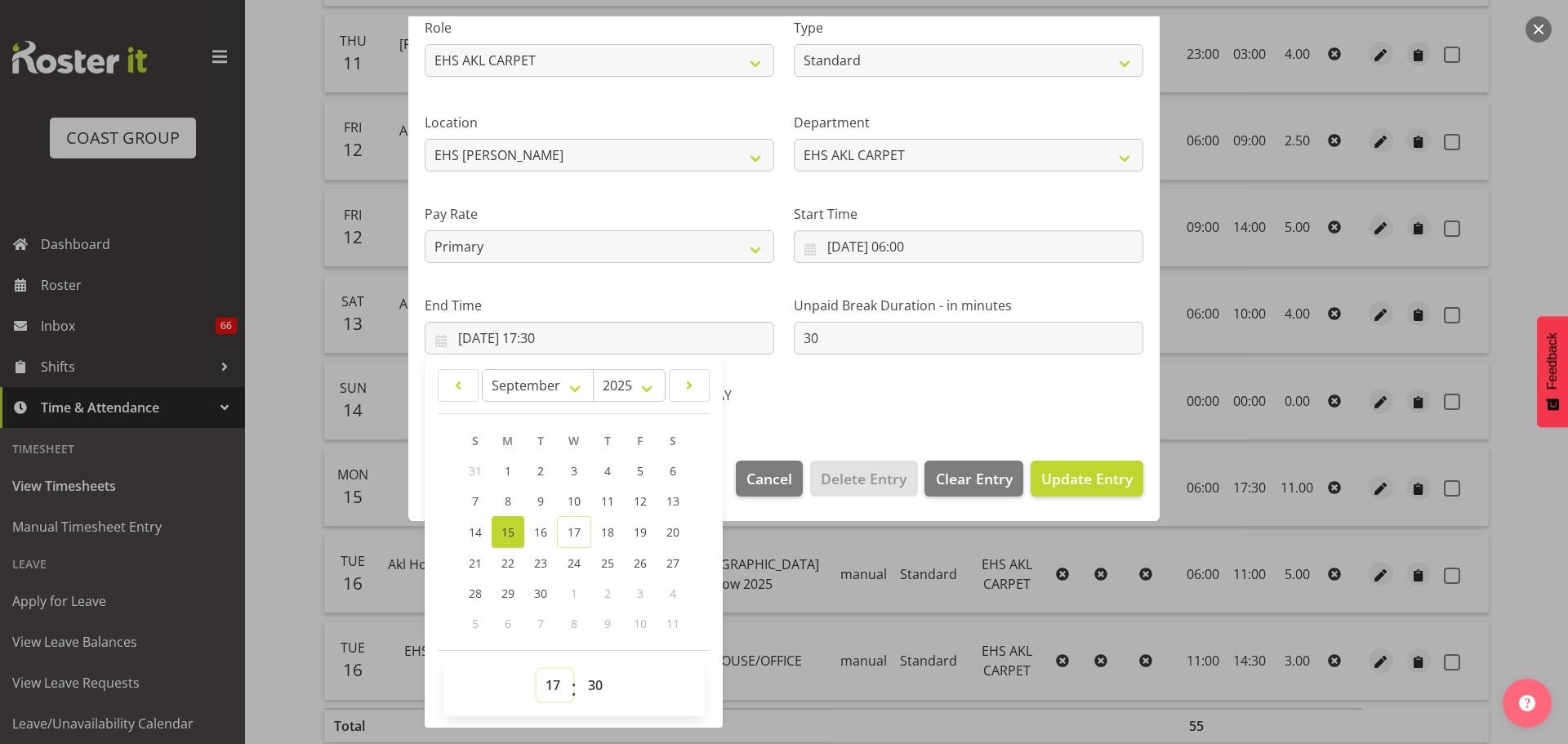
drag, startPoint x: 552, startPoint y: 684, endPoint x: 553, endPoint y: 675, distance: 9.1
click at [552, 684] on select "00 01 02 03 04 05 06 07 08 09 10 11 12 13 14 15 16 17 18 19 20 21 22 23" at bounding box center [555, 684] width 37 height 32
click at [536, 669] on select "00 01 02 03 04 05 06 07 08 09 10 11 12 13 14 15 16 17 18 19 20 21 22 23" at bounding box center [555, 684] width 37 height 32
click at [598, 685] on select "00 01 02 03 04 05 06 07 08 09 10 11 12 13 14 15 16 17 18 19 20 21 22 23 24 25 2…" at bounding box center [598, 684] width 37 height 32
click at [1075, 475] on span "Update Entry" at bounding box center [1087, 478] width 92 height 20
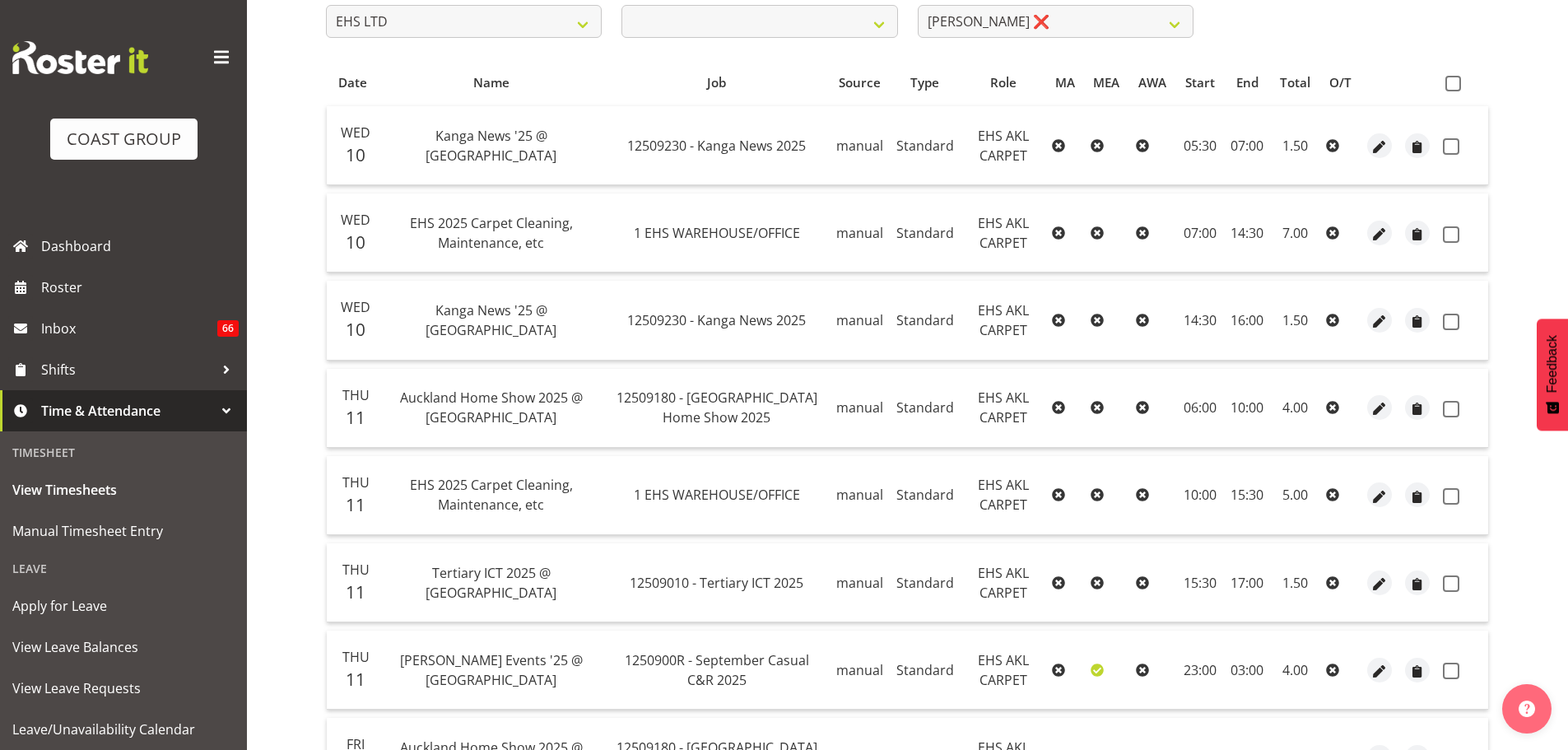
scroll to position [79, 0]
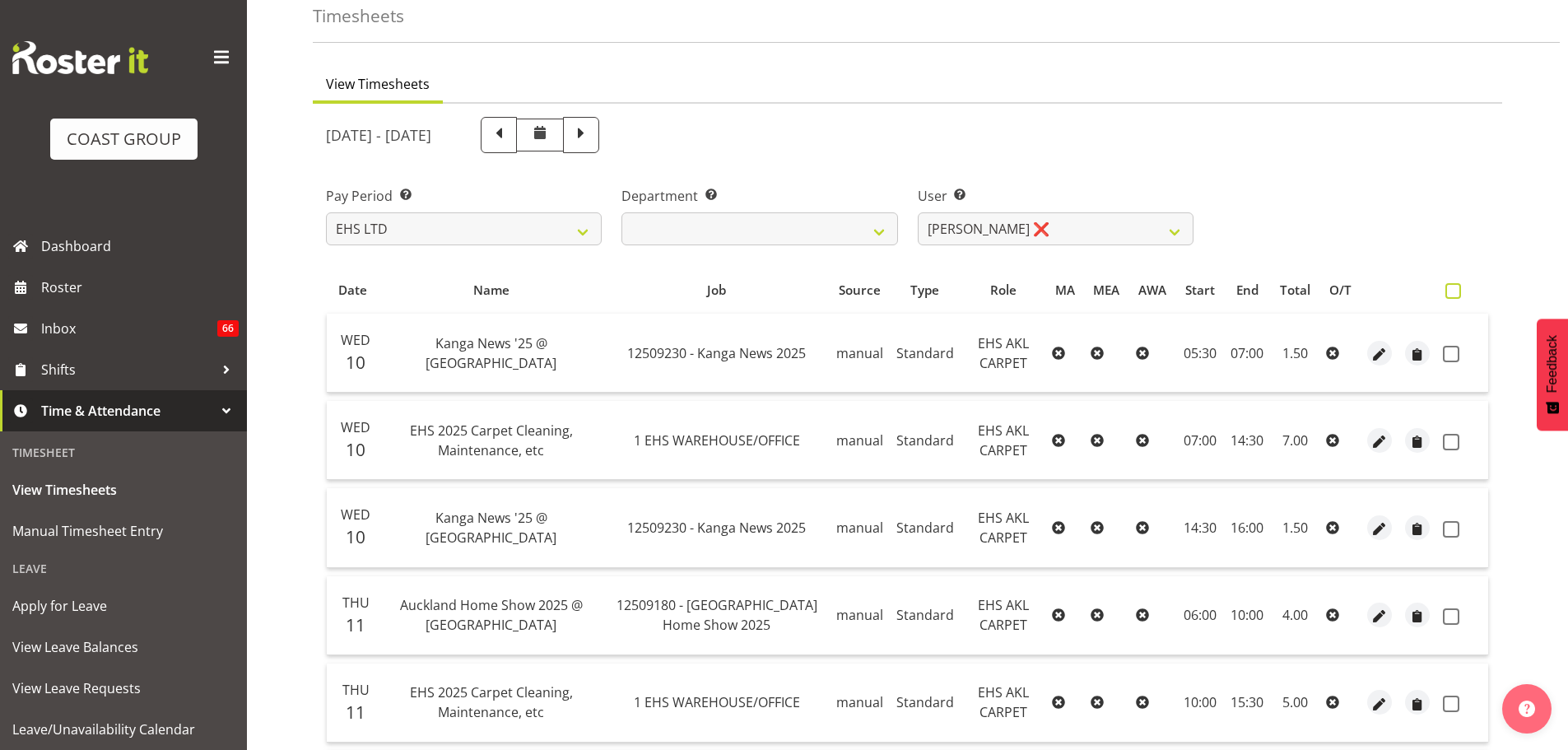
click at [1449, 293] on span at bounding box center [1453, 291] width 16 height 16
click at [1449, 293] on input "checkbox" at bounding box center [1450, 290] width 11 height 11
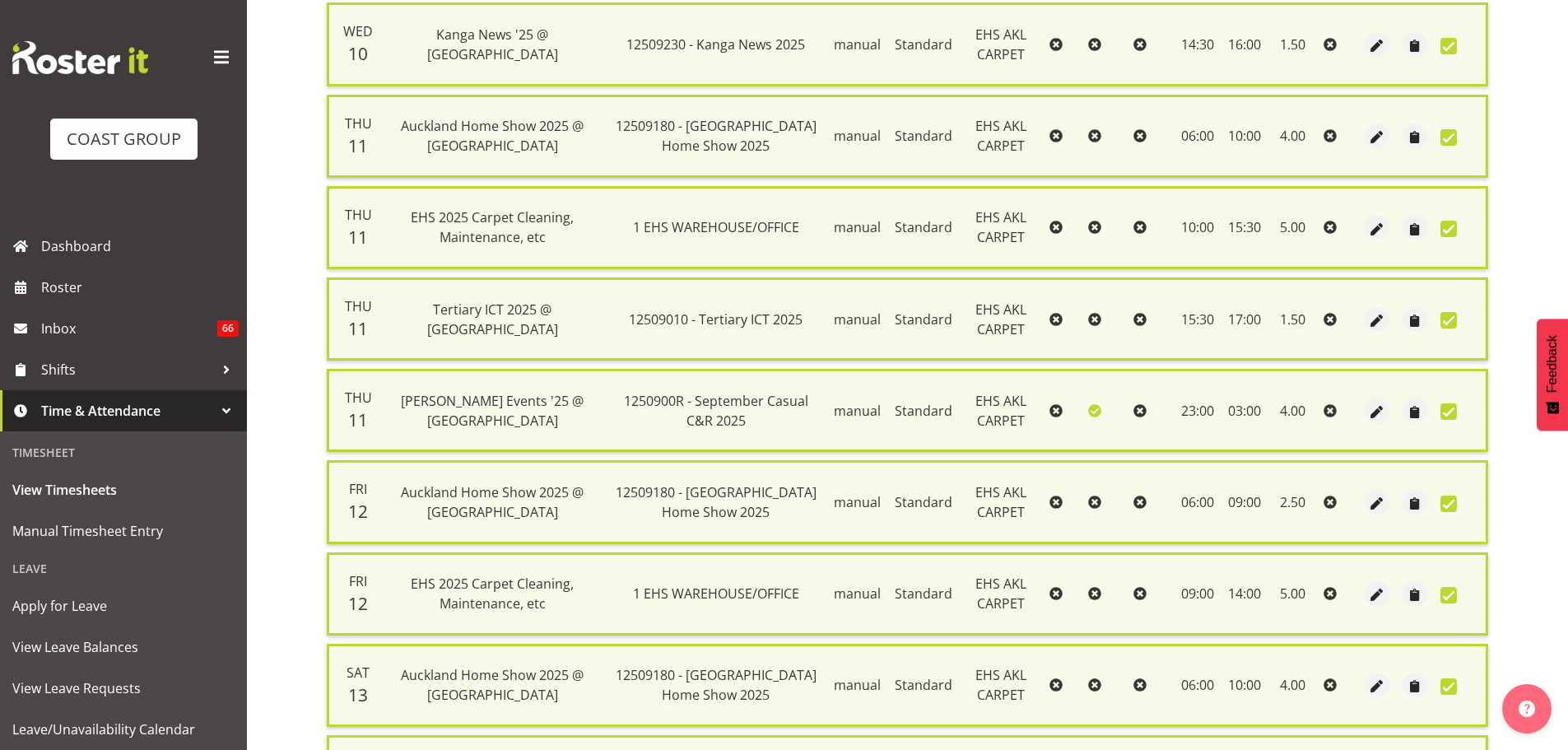
scroll to position [1046, 0]
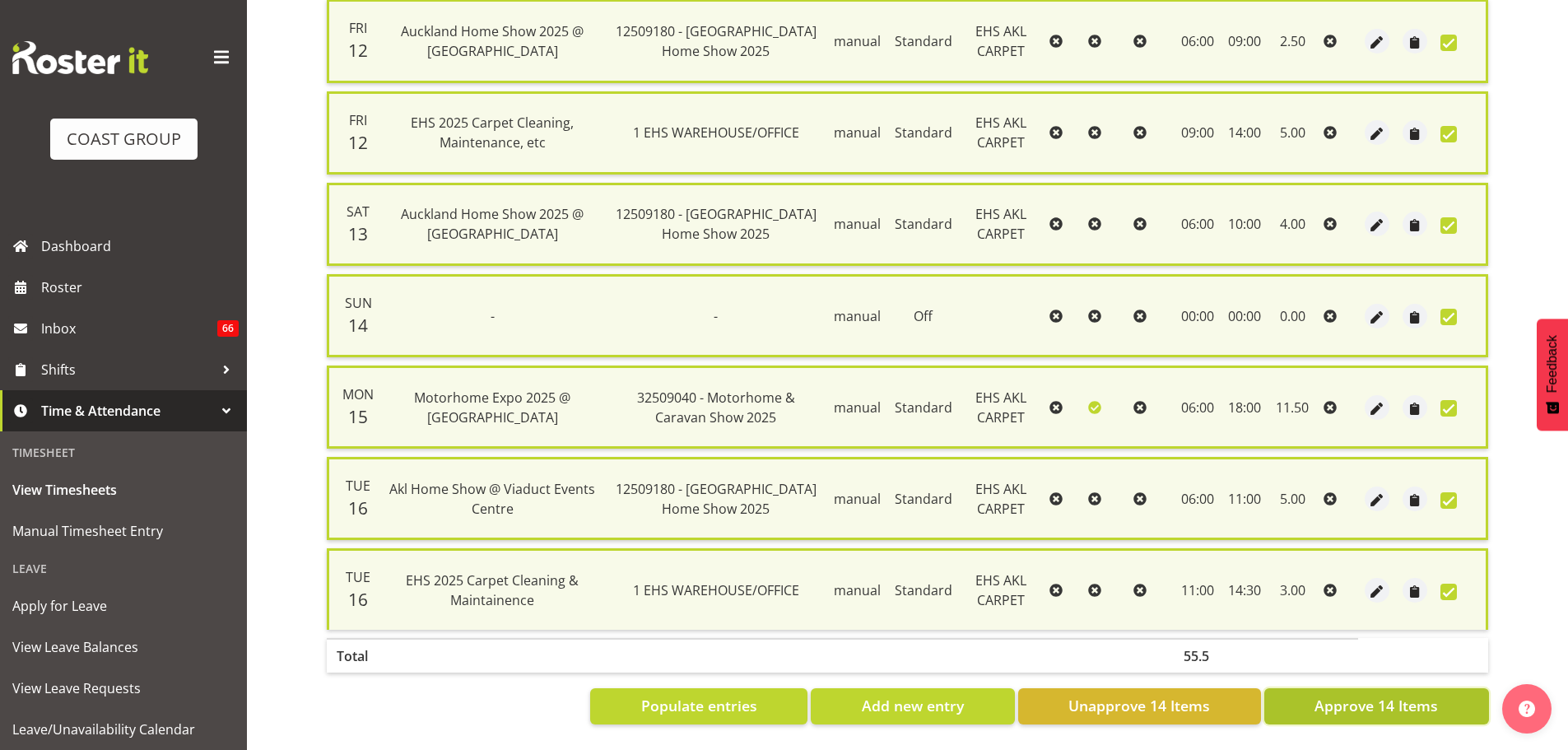
click at [1327, 695] on span "Approve 14 Items" at bounding box center [1375, 706] width 123 height 22
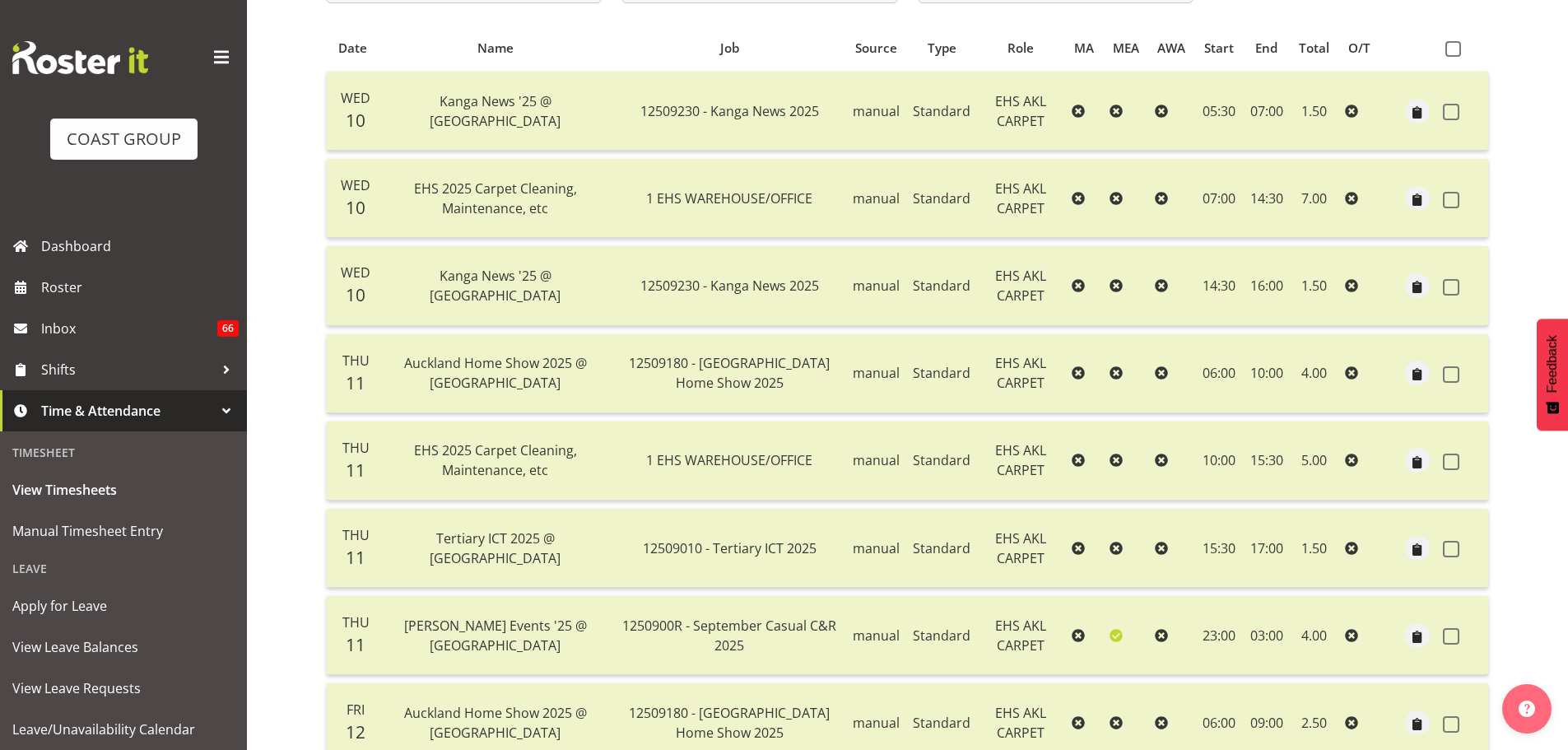
scroll to position [3, 0]
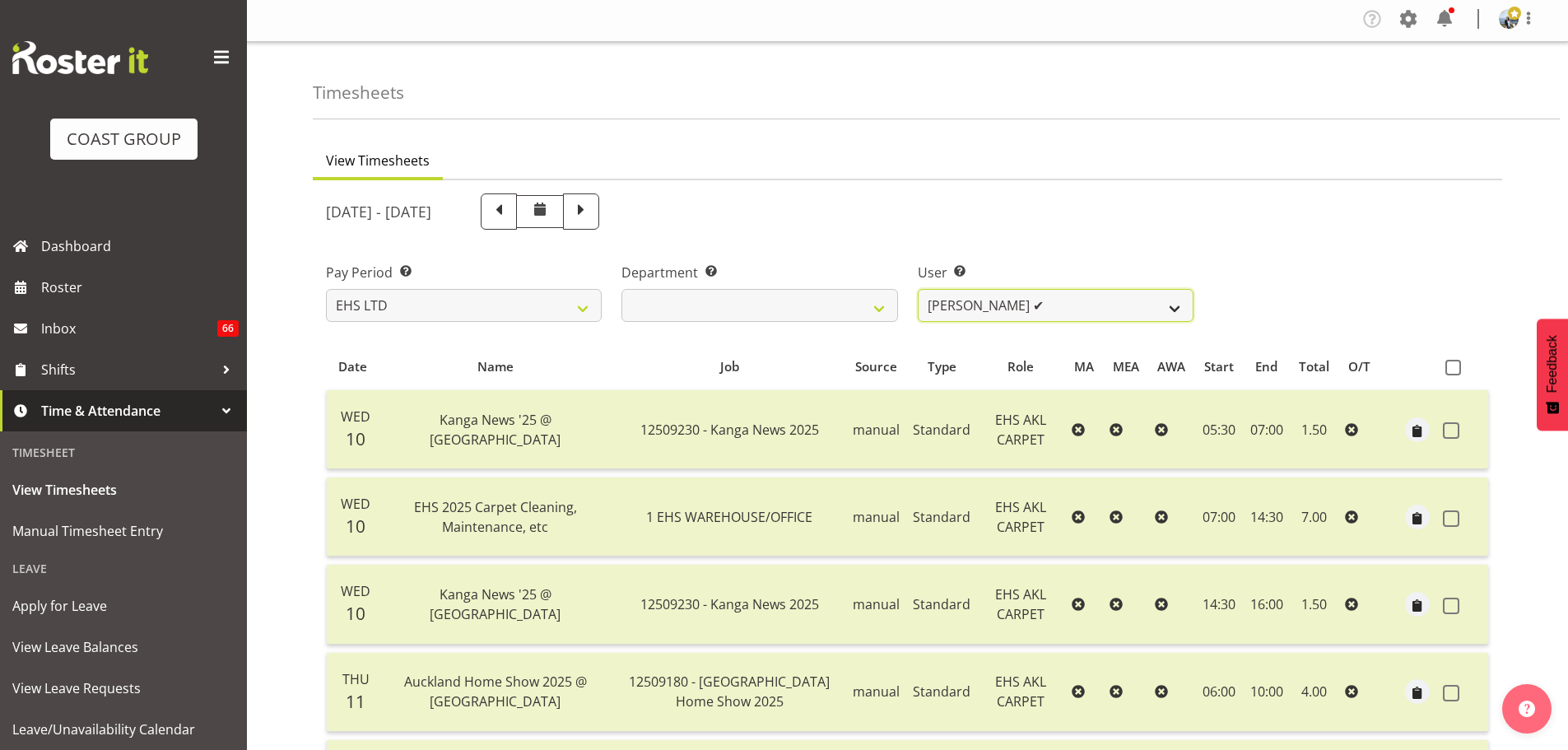
click at [1013, 298] on select "Brittany Taylor ✔ Charwen Vaevaepare ✔ Kelsey Keutenius ✔ Leo Faalogo ✔ Marley …" at bounding box center [1055, 304] width 276 height 32
click at [104, 243] on span "Dashboard" at bounding box center [140, 245] width 198 height 25
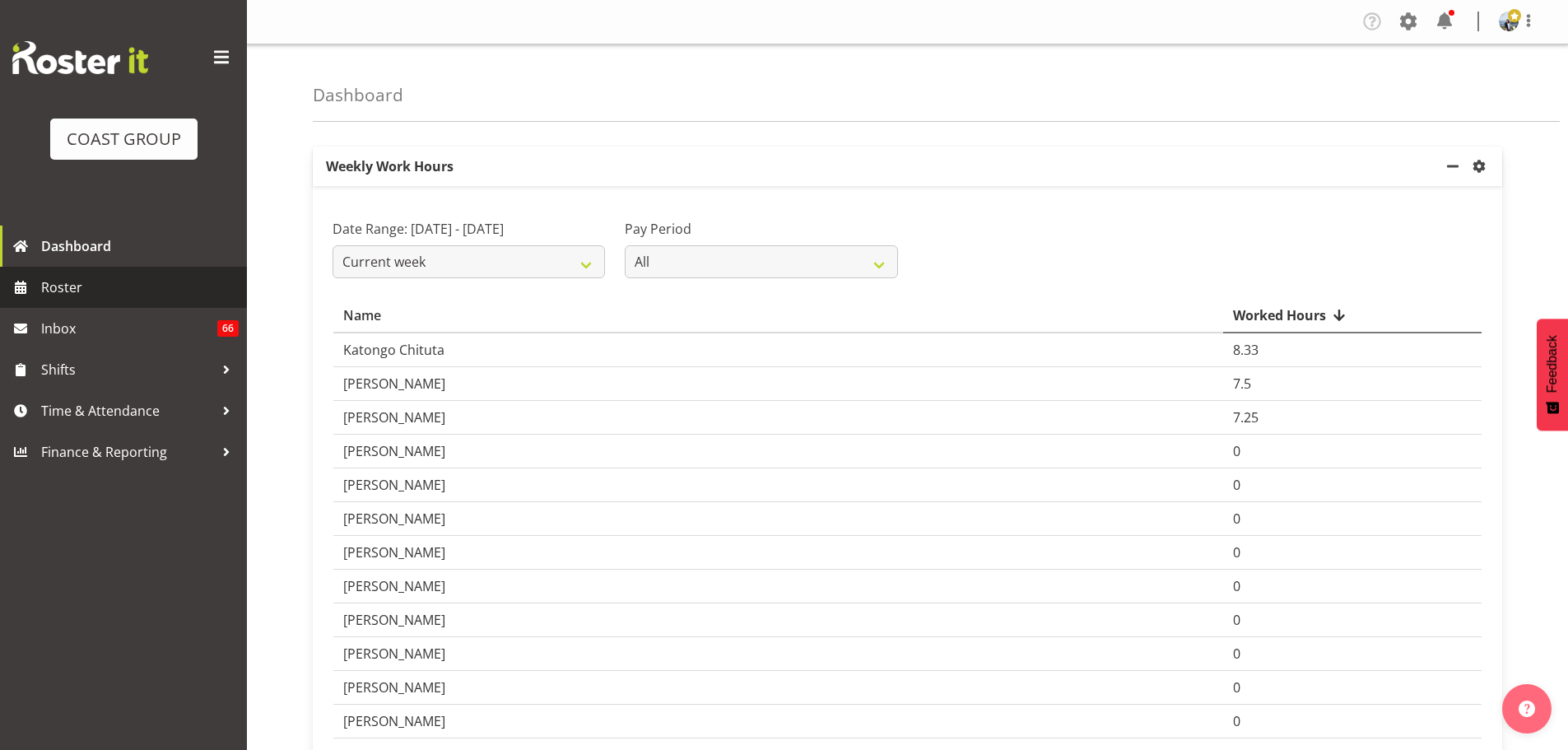
click at [100, 294] on span "Roster" at bounding box center [140, 286] width 198 height 25
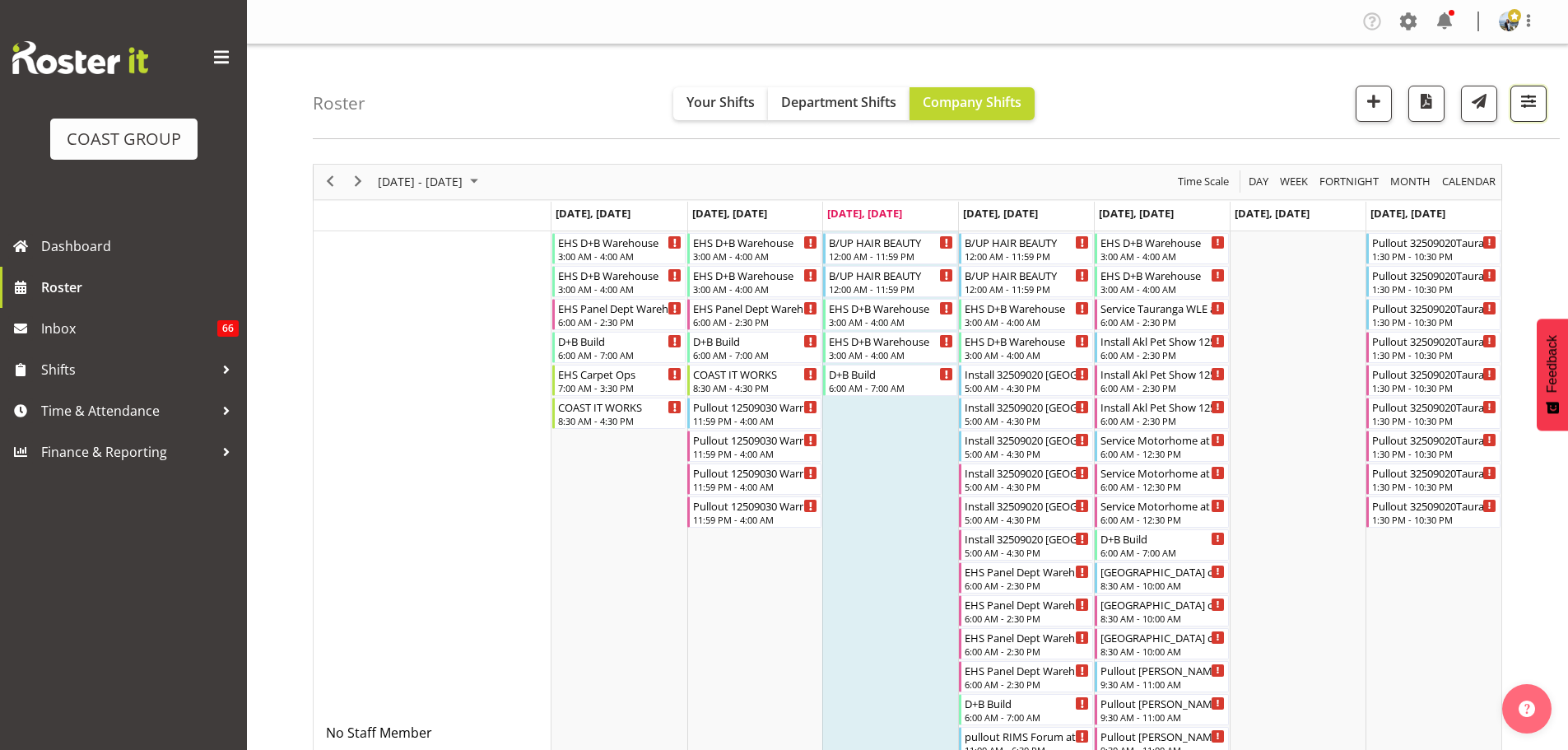
click at [1520, 116] on button "button" at bounding box center [1528, 103] width 36 height 36
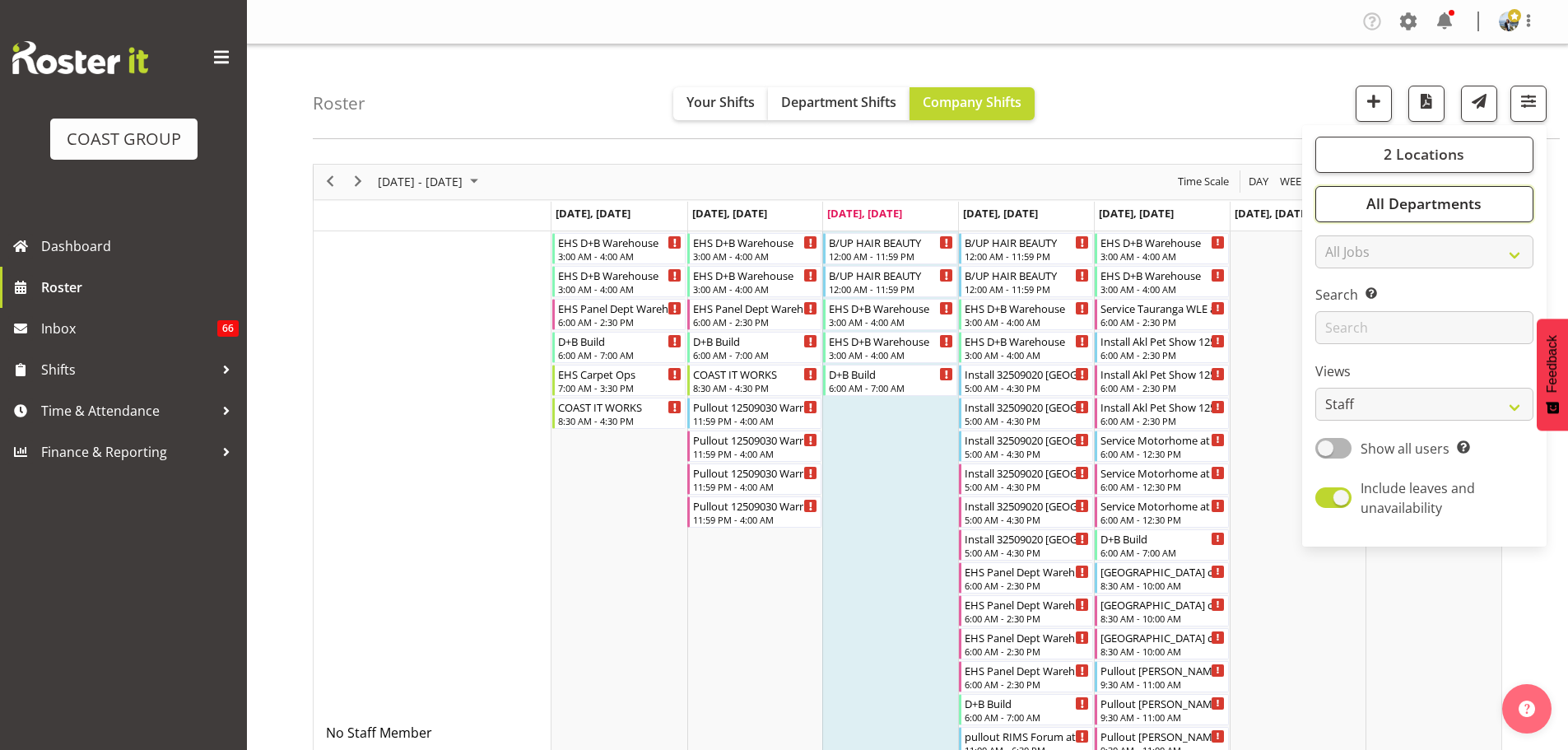
click at [1486, 193] on button "All Departments" at bounding box center [1424, 204] width 219 height 36
click at [1459, 361] on span "Deselect All" at bounding box center [1443, 363] width 67 height 16
checkbox input "false"
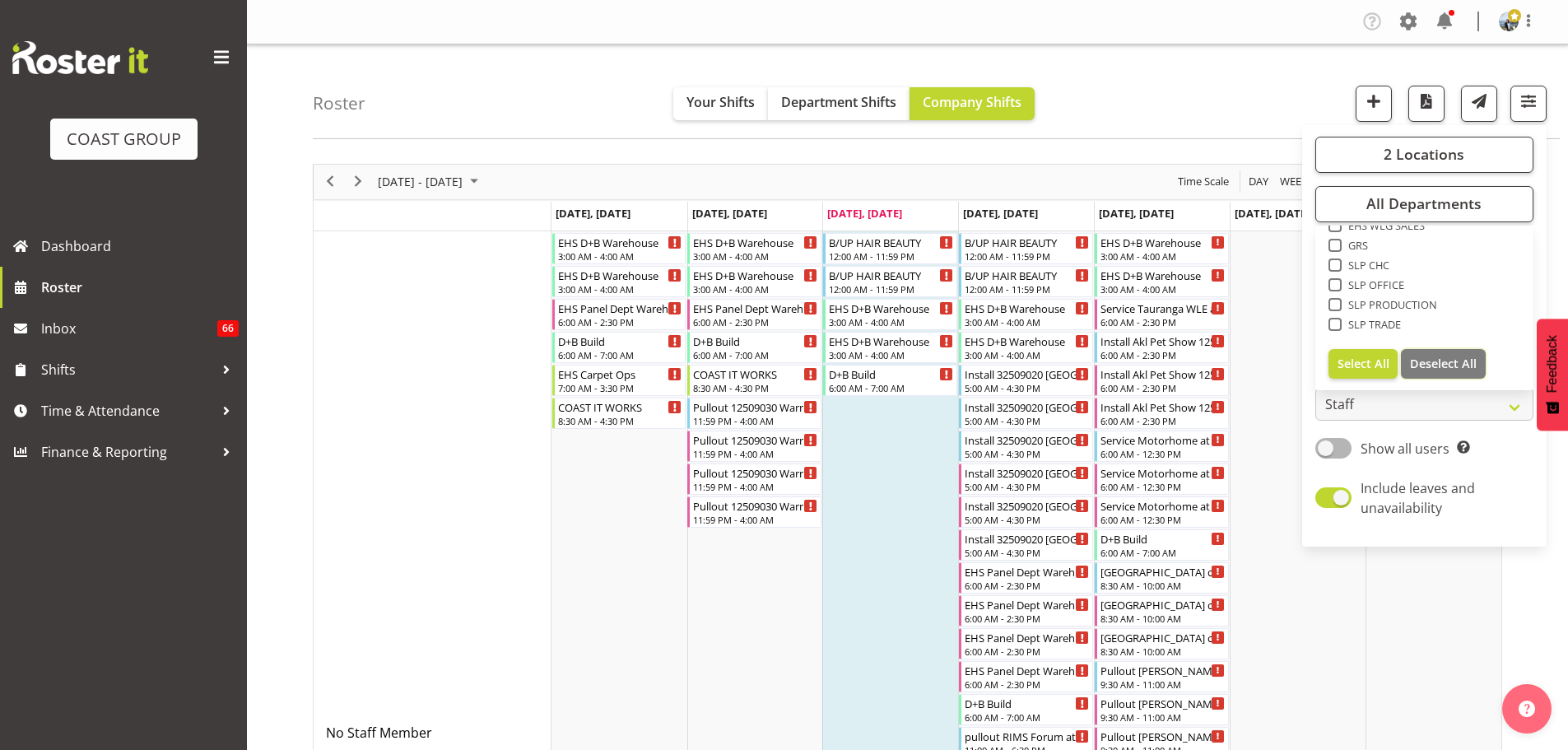
checkbox input "false"
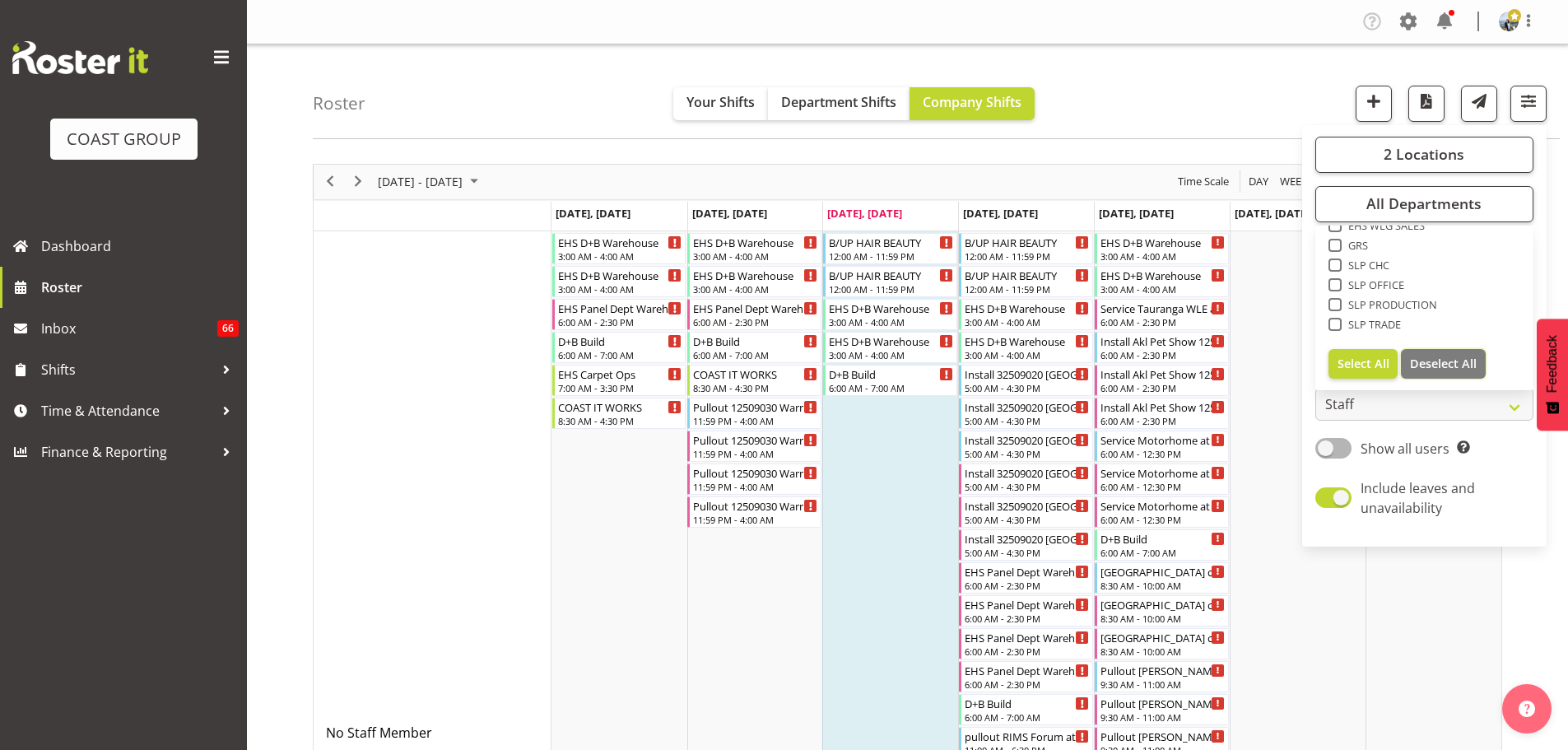
checkbox input "false"
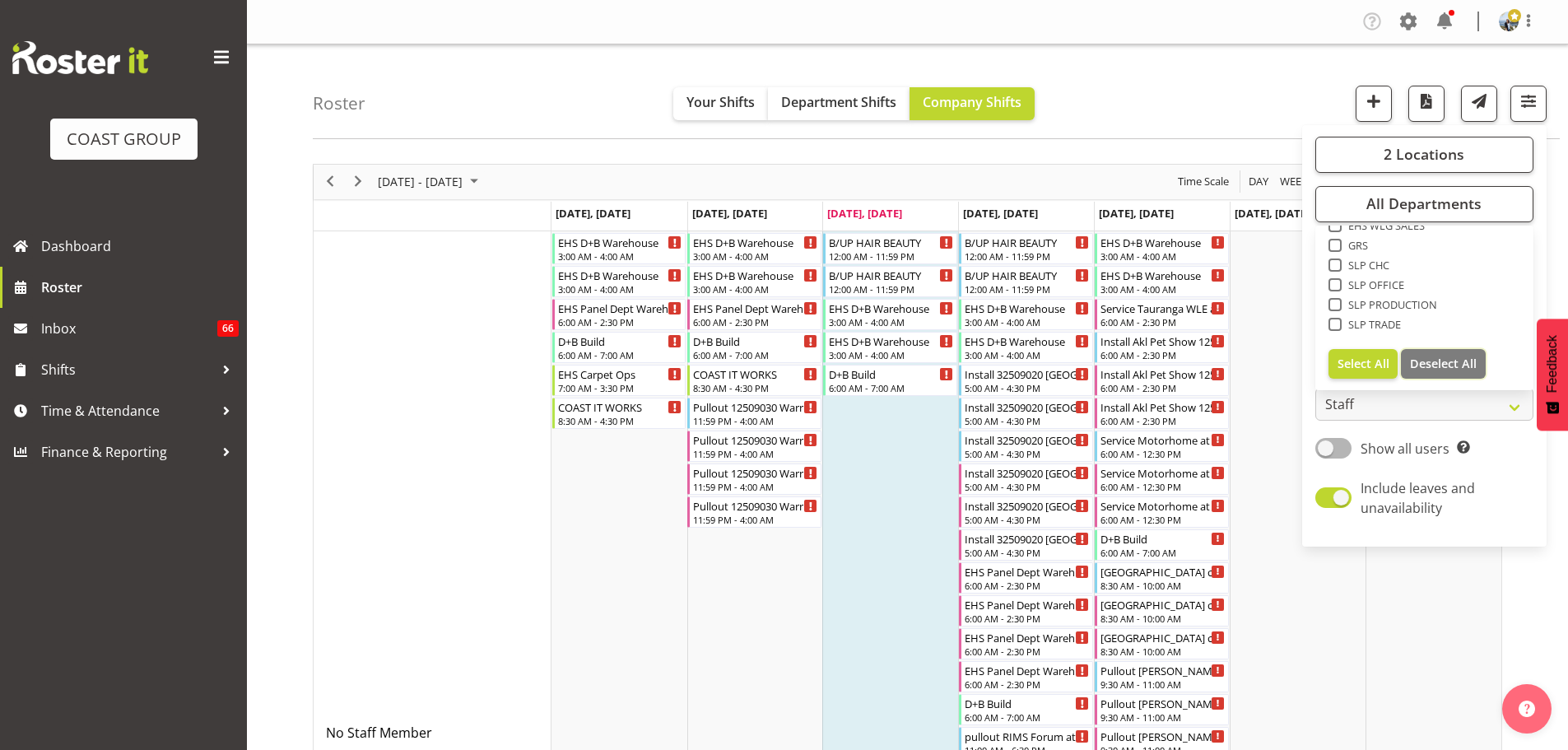
checkbox input "false"
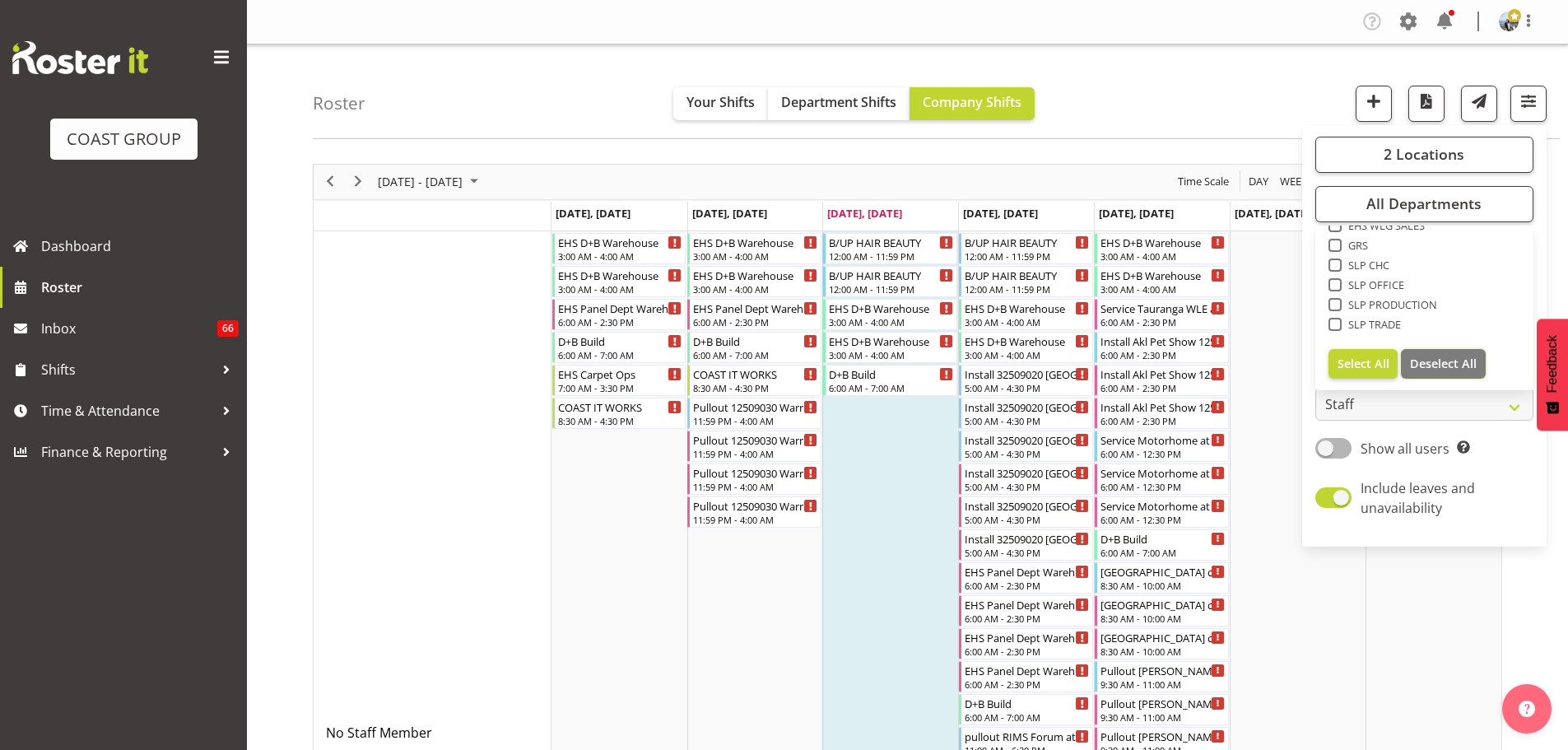
checkbox input "false"
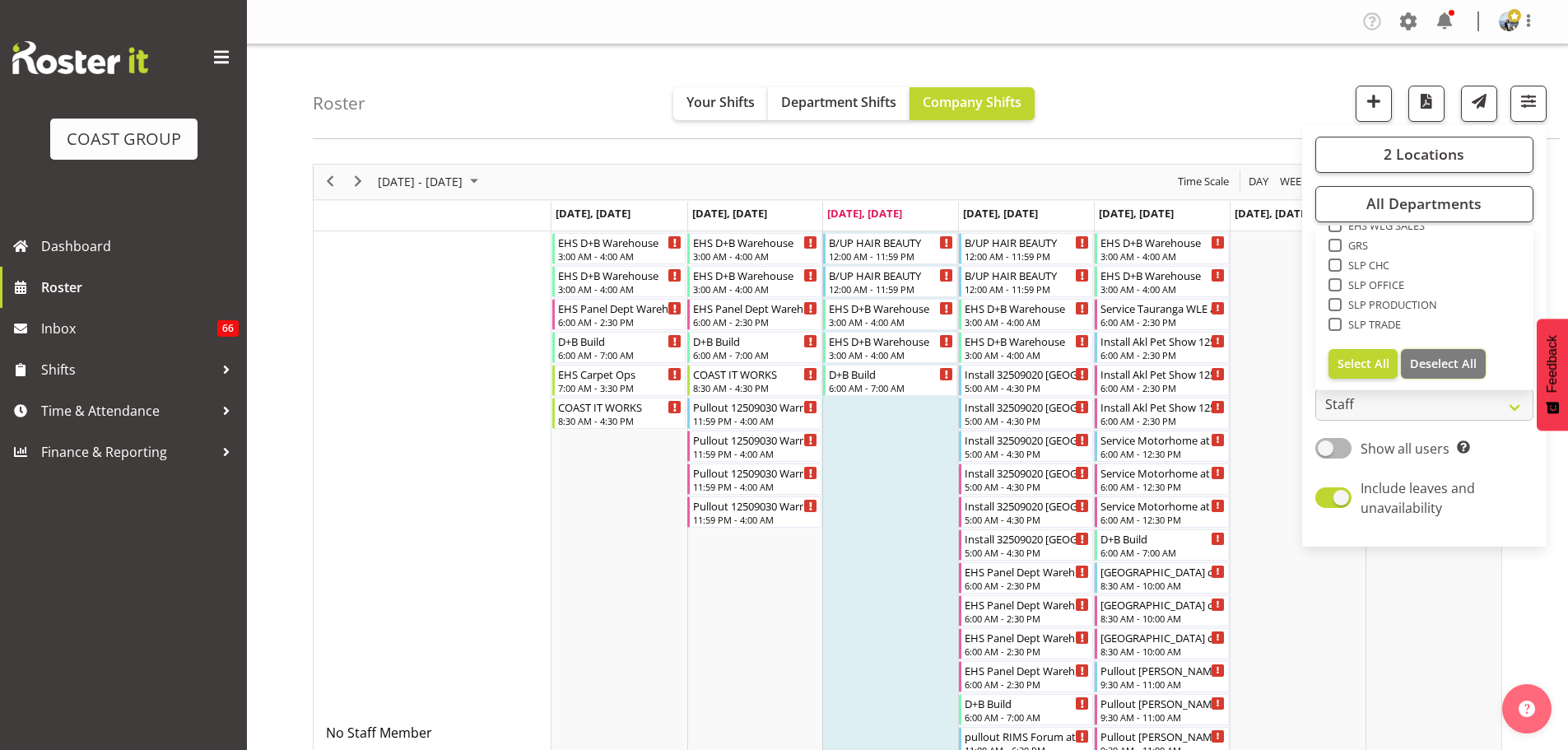
checkbox input "false"
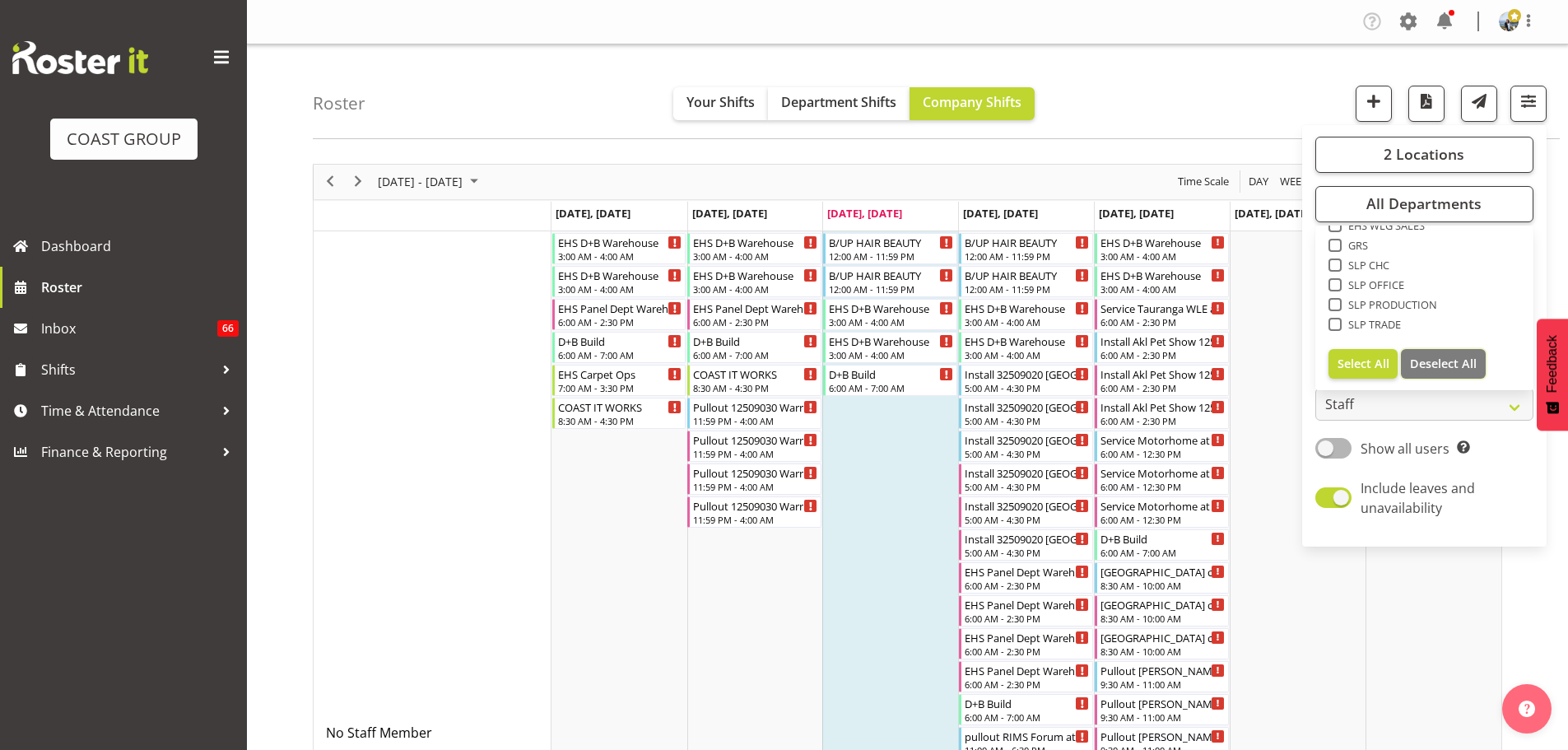
checkbox input "false"
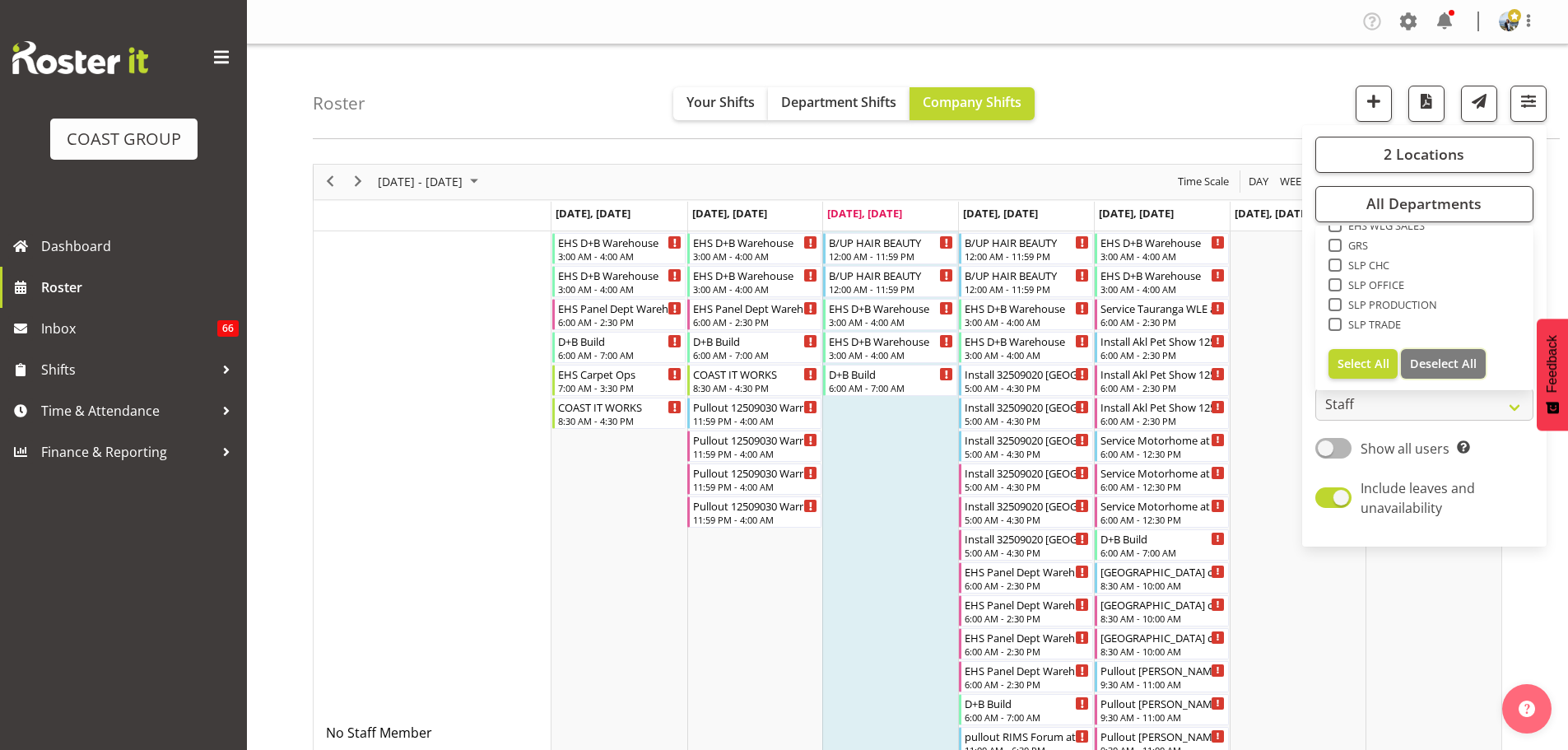
checkbox input "false"
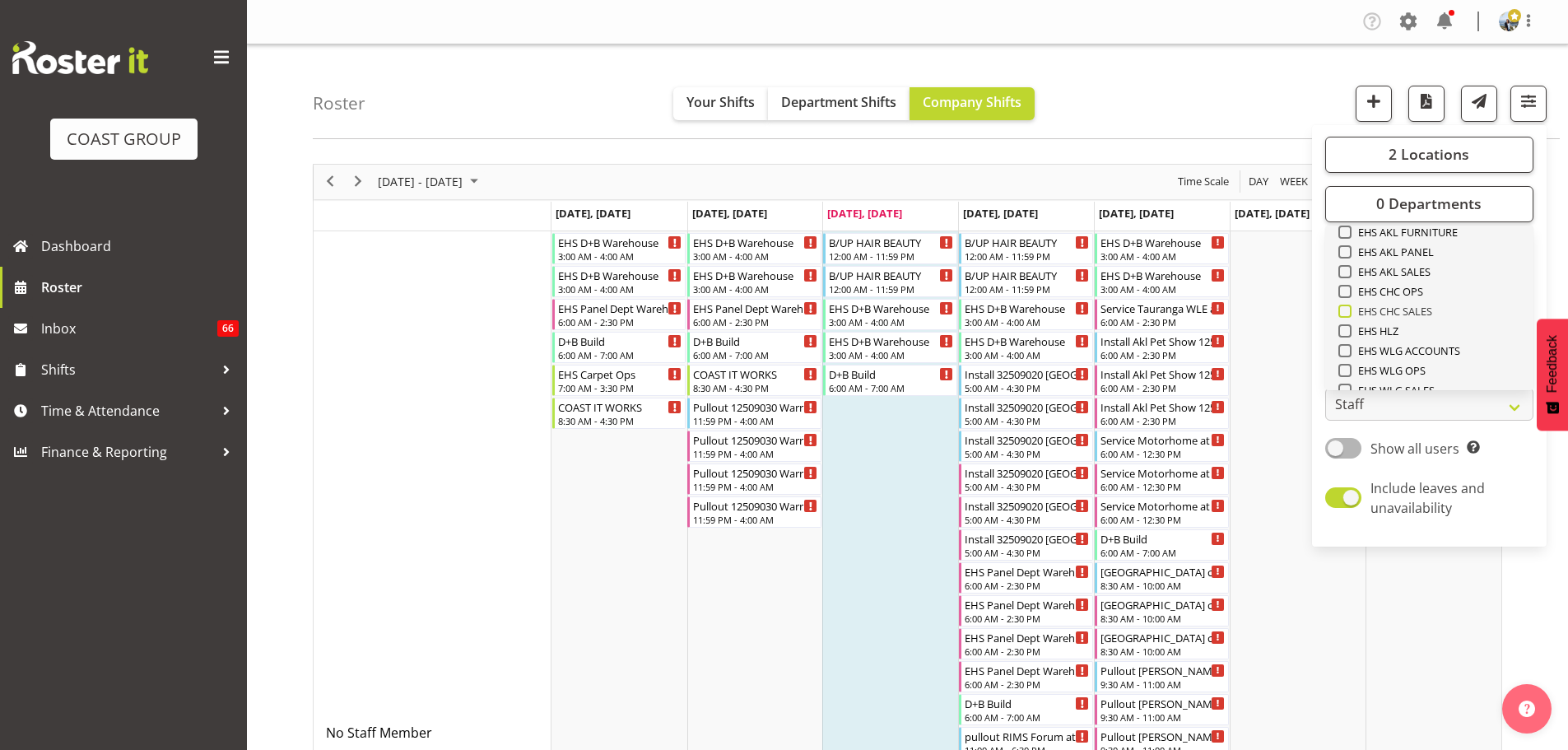
scroll to position [385, 0]
click at [1421, 253] on span "EHS AKL CARPET" at bounding box center [1395, 255] width 88 height 13
click at [1348, 253] on input "EHS AKL CARPET" at bounding box center [1344, 254] width 11 height 11
checkbox input "true"
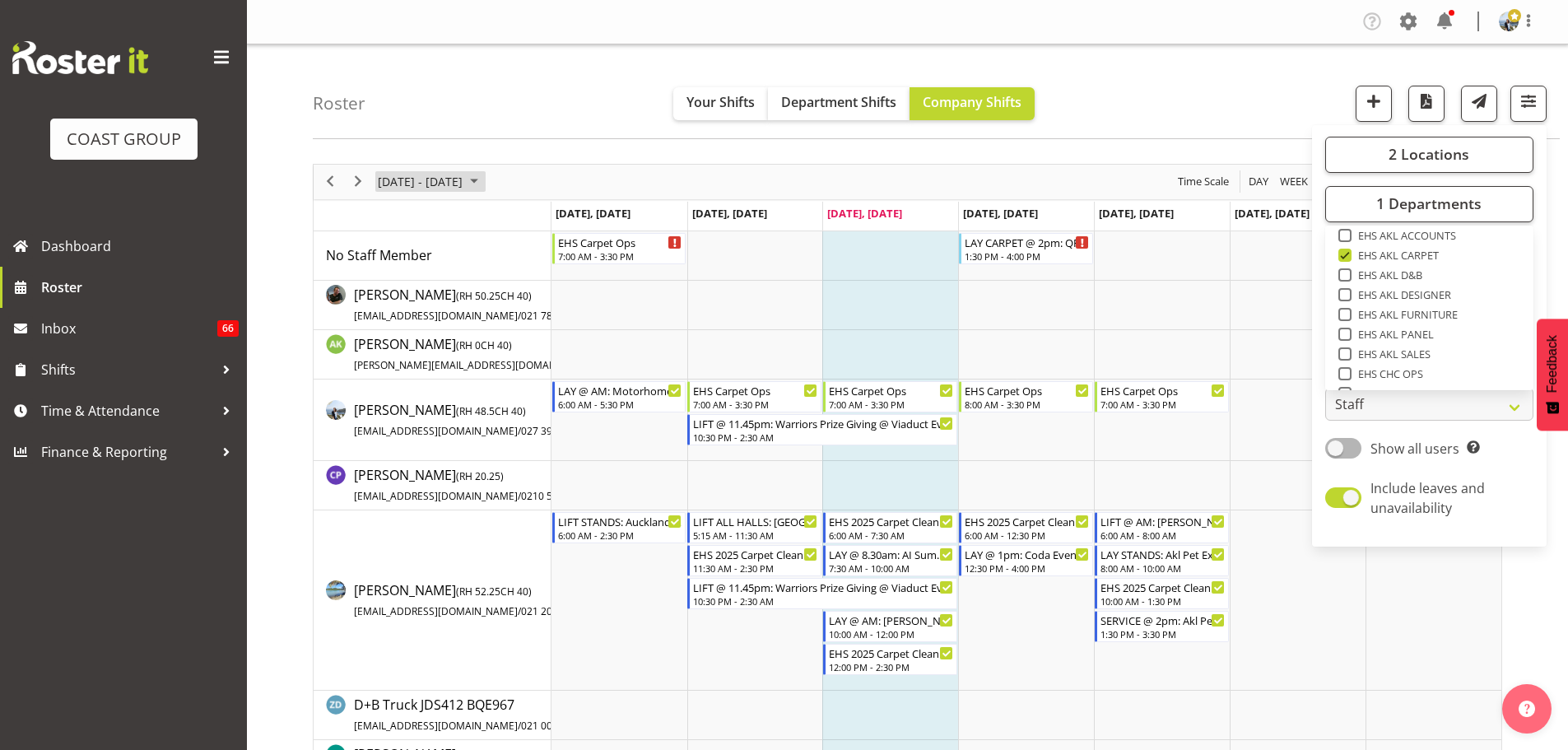
click at [465, 184] on span "[DATE] - [DATE]" at bounding box center [419, 181] width 88 height 21
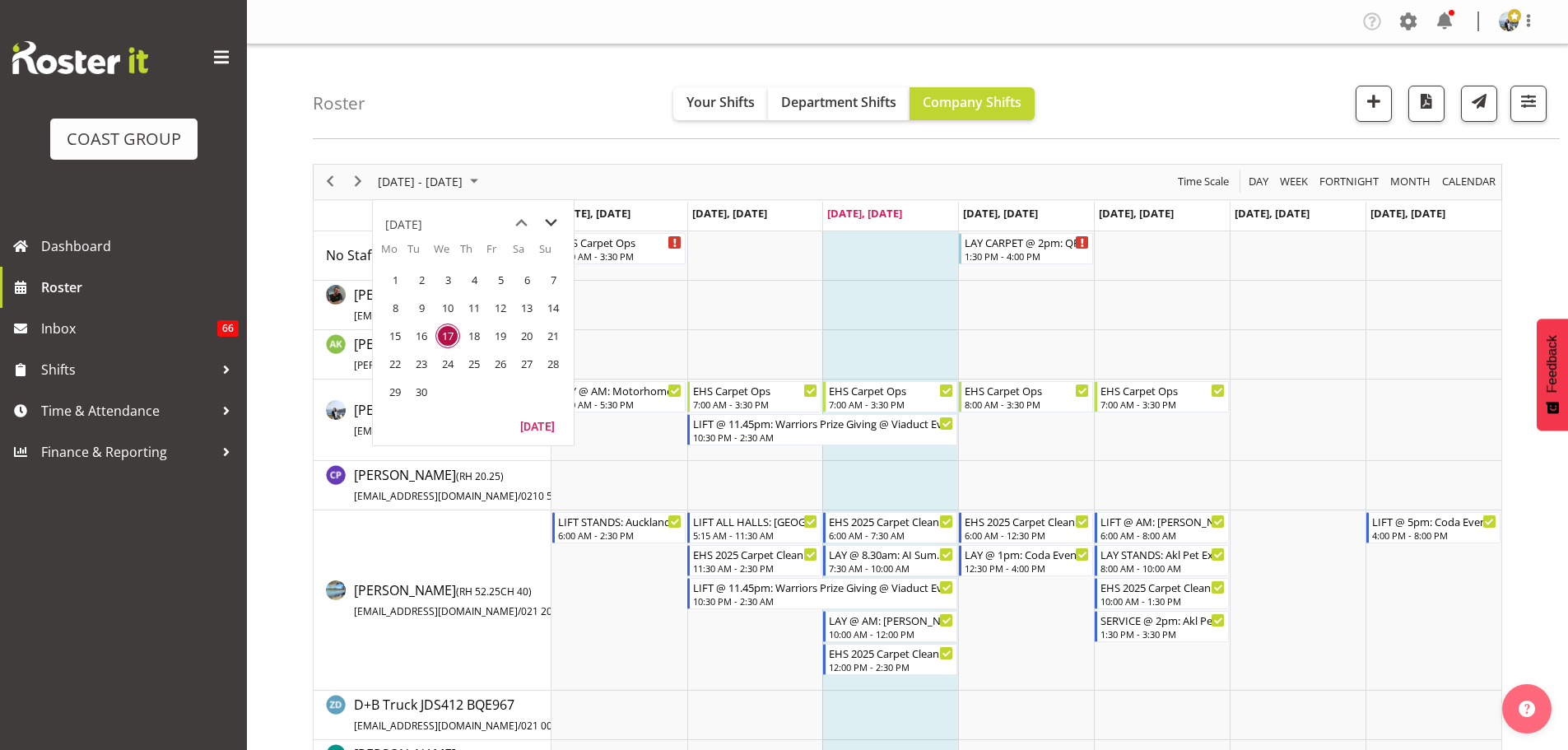
click at [556, 219] on span "next month" at bounding box center [550, 223] width 29 height 30
click at [552, 225] on span "next month" at bounding box center [550, 223] width 29 height 30
click at [398, 280] on span "1" at bounding box center [395, 280] width 25 height 25
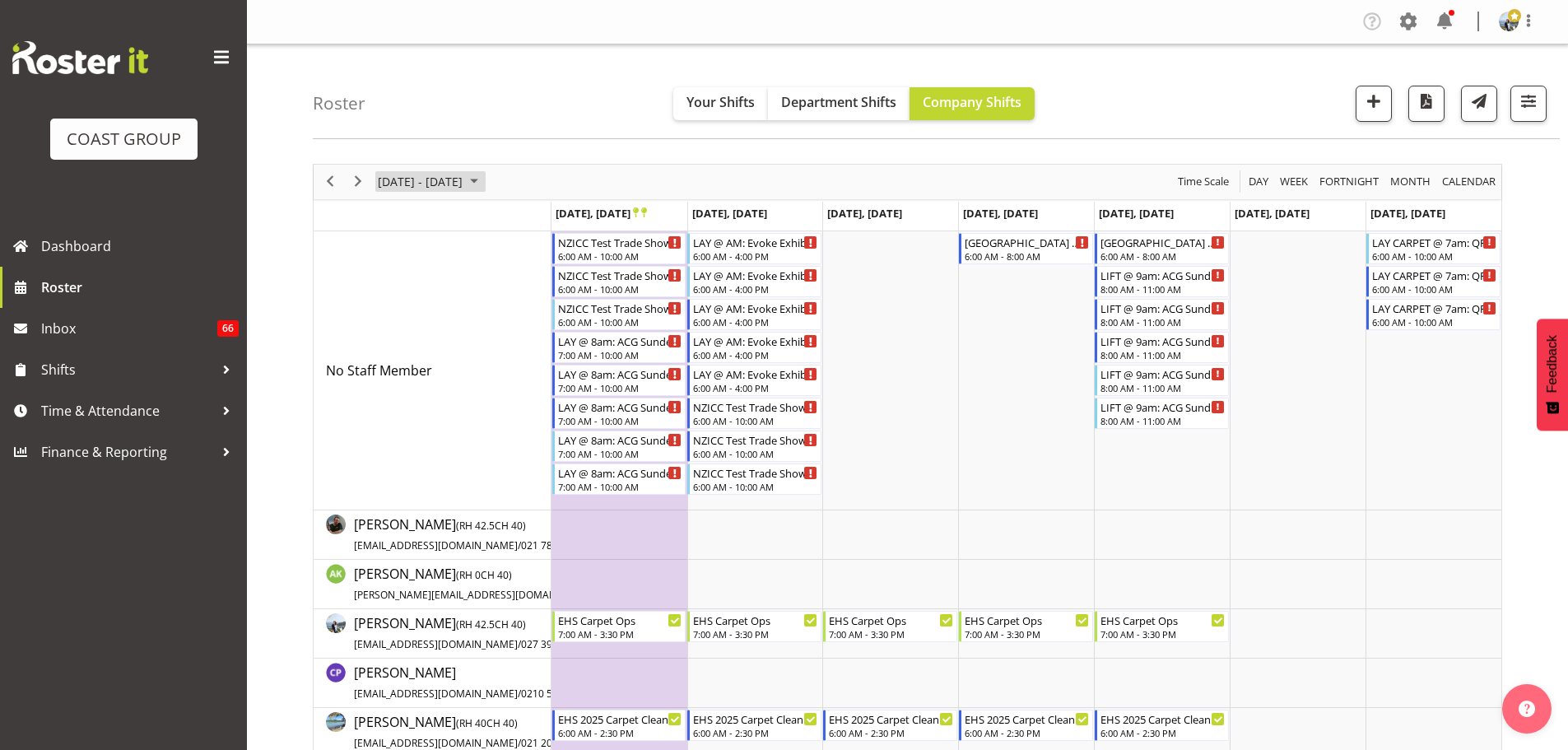
click at [465, 188] on span "[DATE] - [DATE]" at bounding box center [419, 181] width 88 height 21
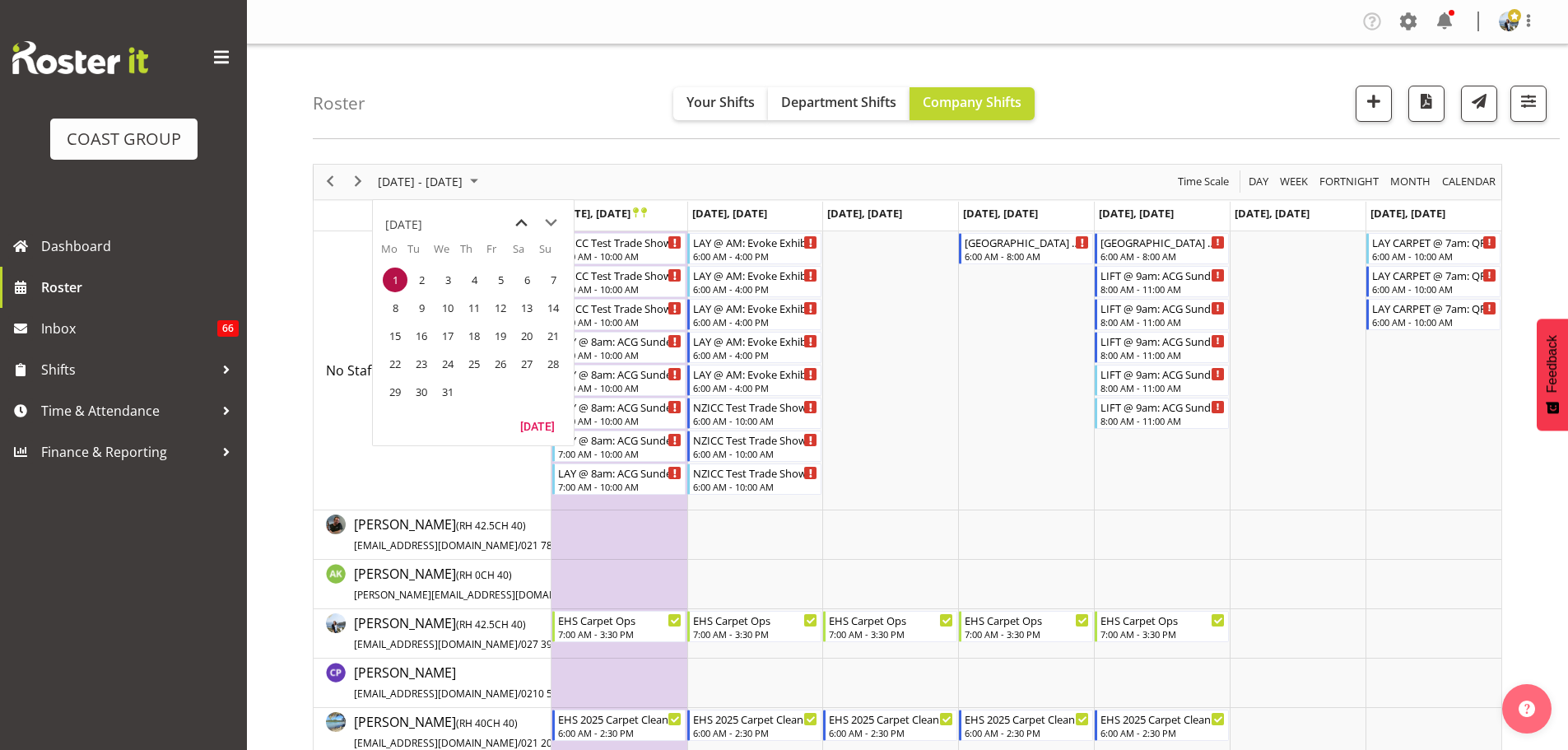
click at [519, 219] on span "previous month" at bounding box center [521, 223] width 29 height 30
click at [473, 335] on span "18" at bounding box center [473, 336] width 25 height 25
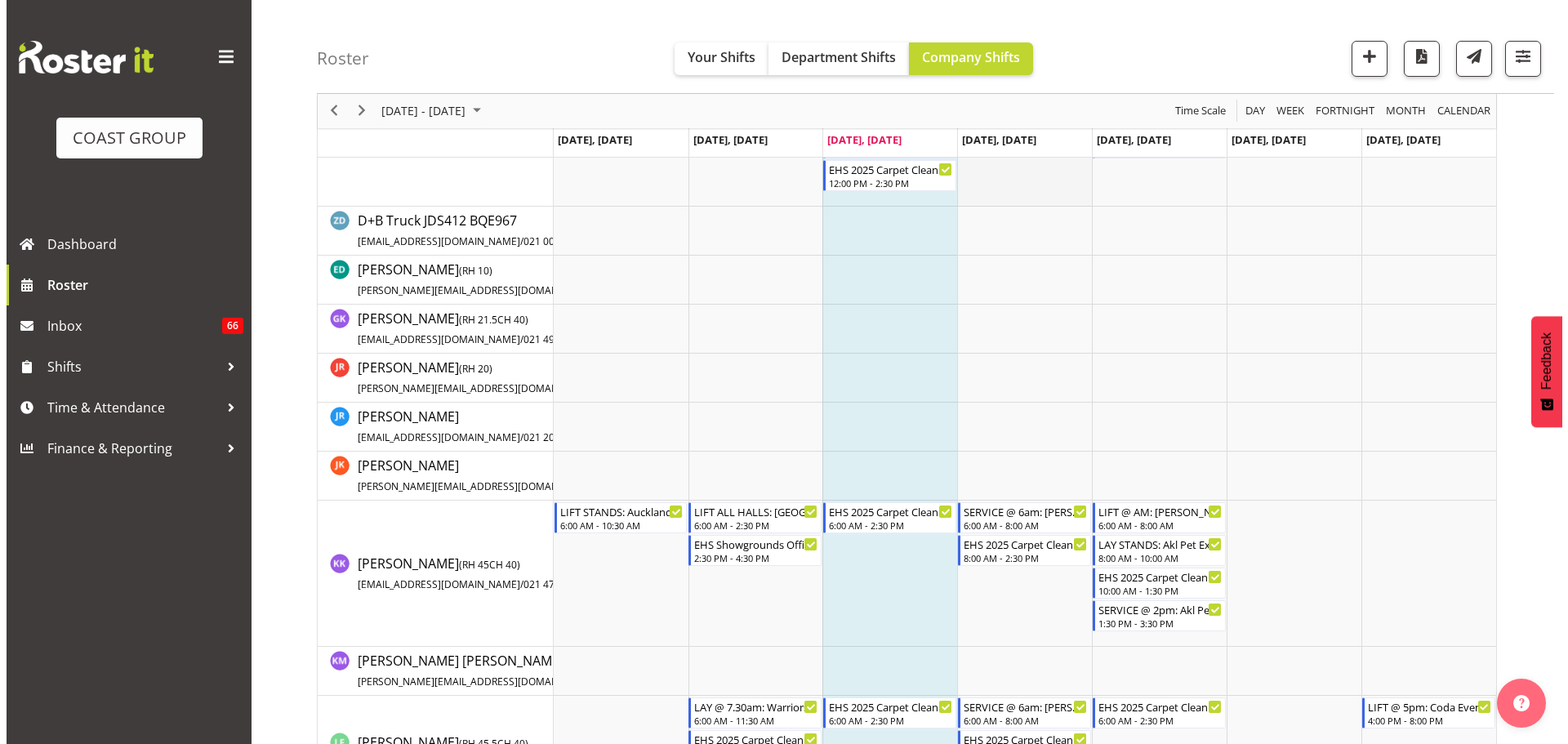
scroll to position [490, 0]
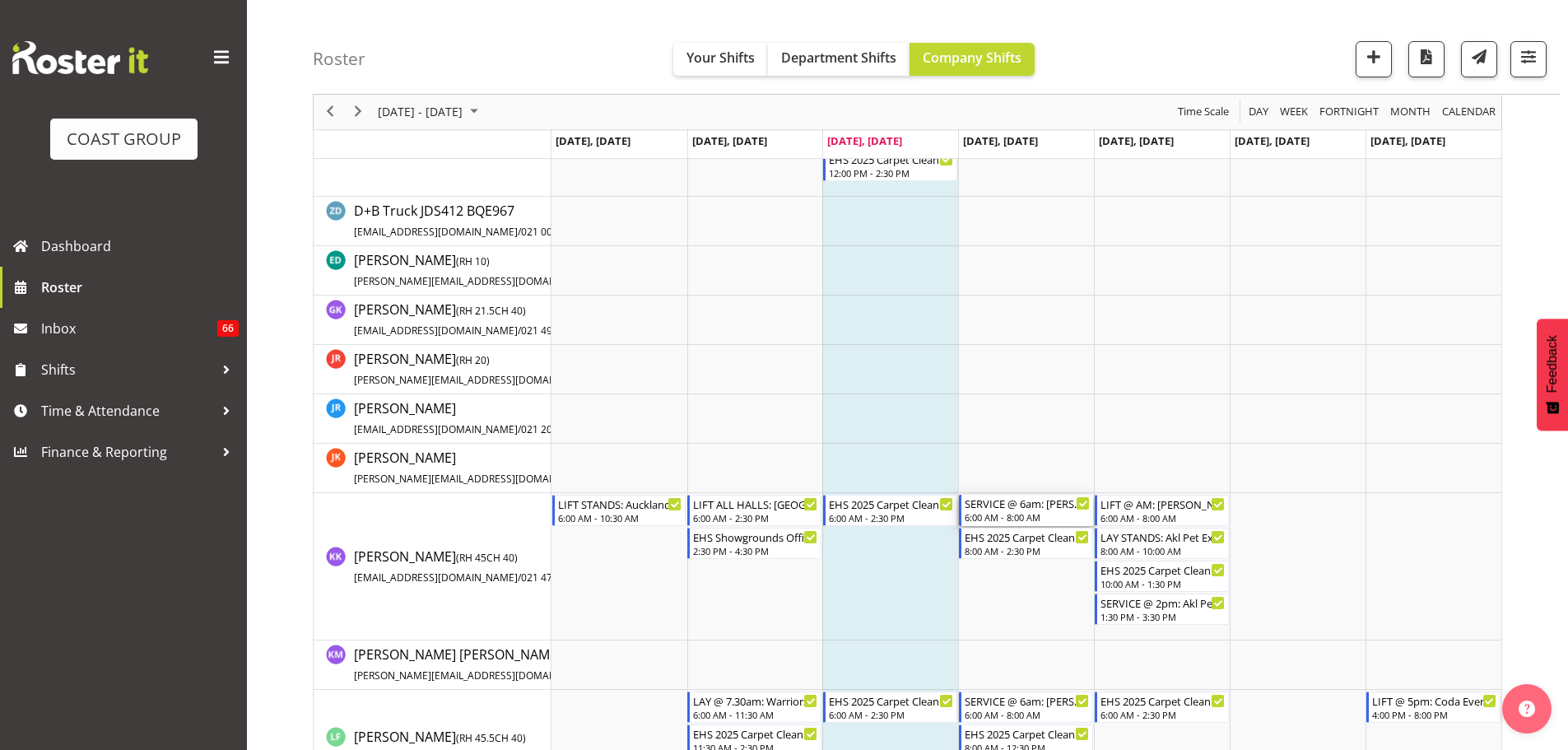
click at [1026, 519] on div "6:00 AM - 8:00 AM" at bounding box center [1027, 516] width 125 height 13
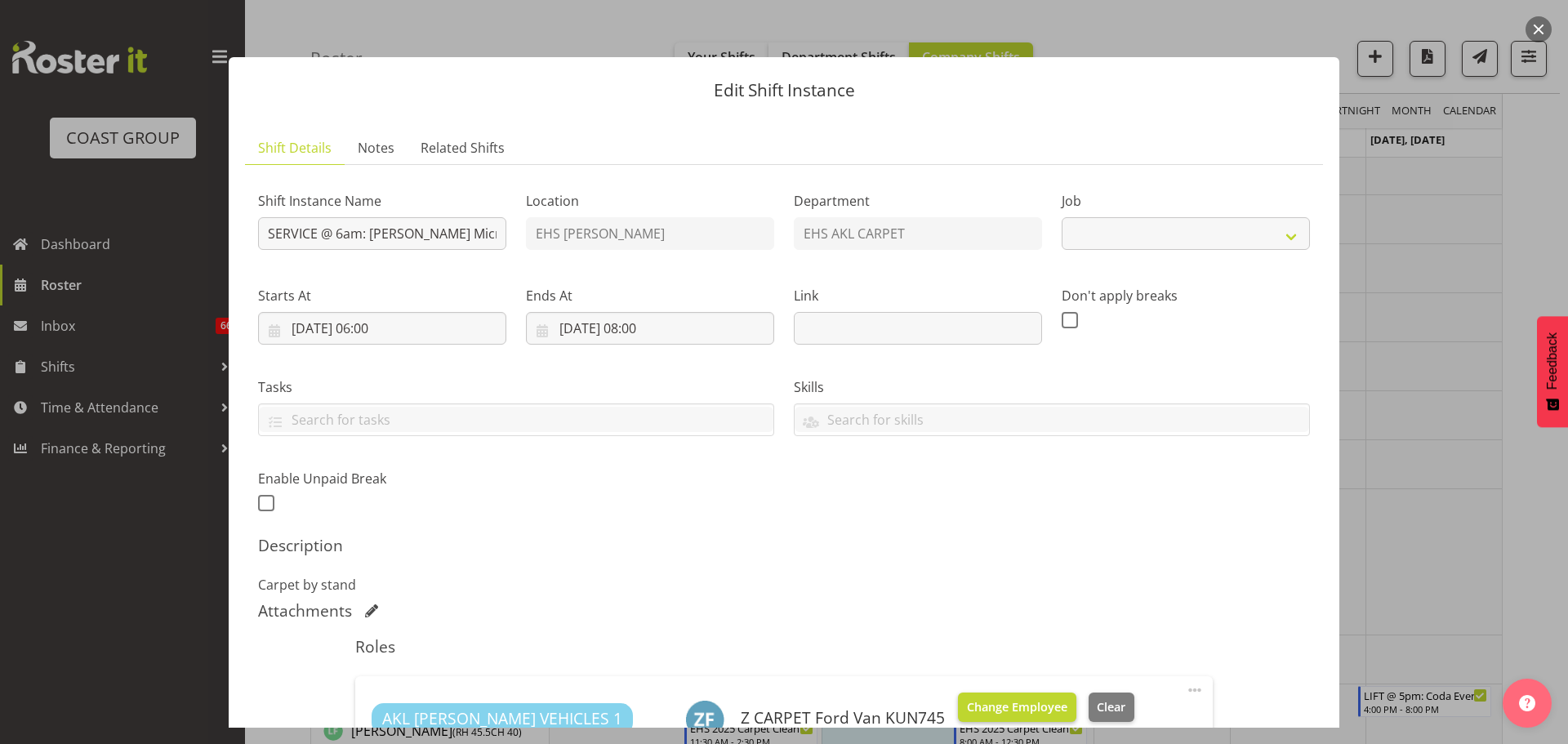
select select "9134"
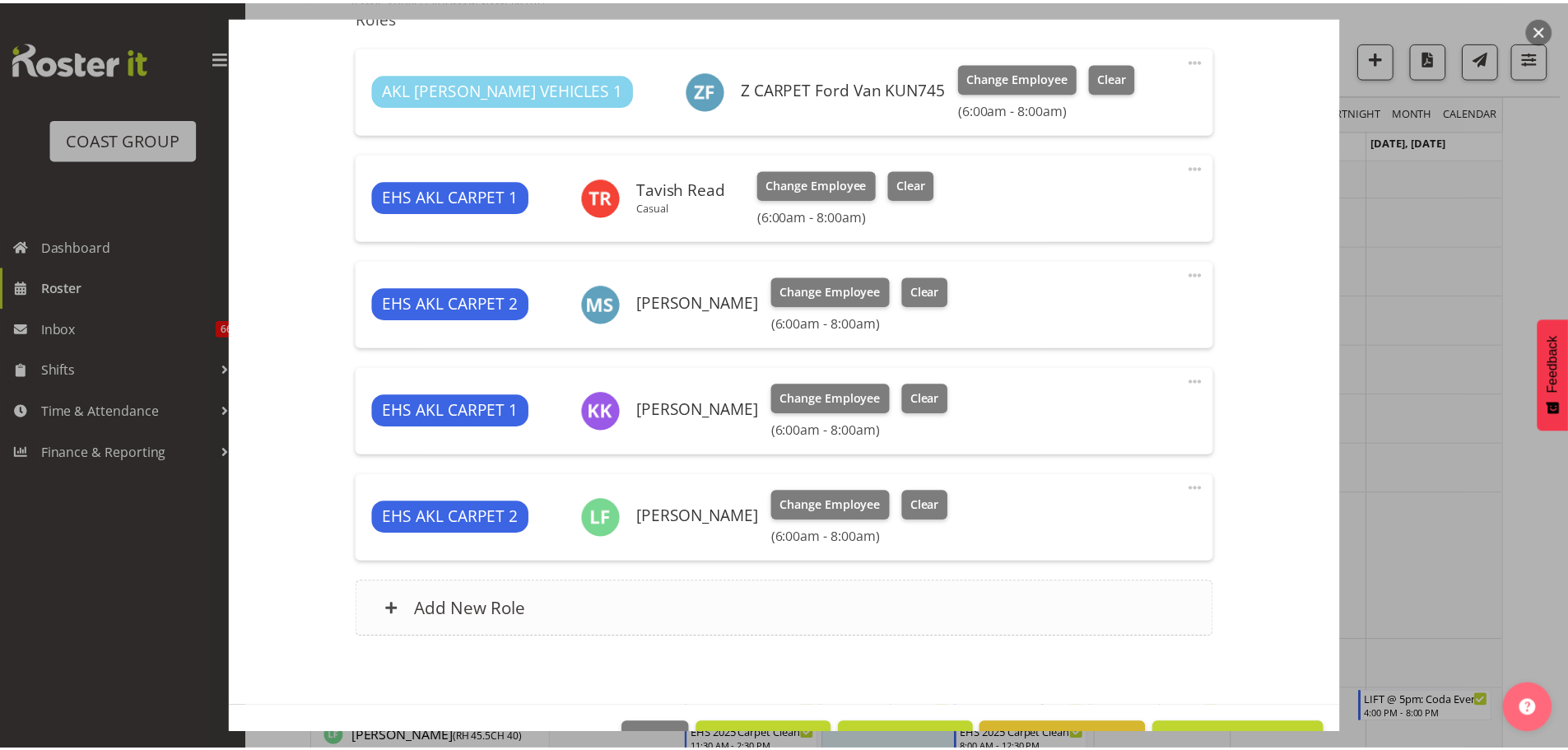
scroll to position [658, 0]
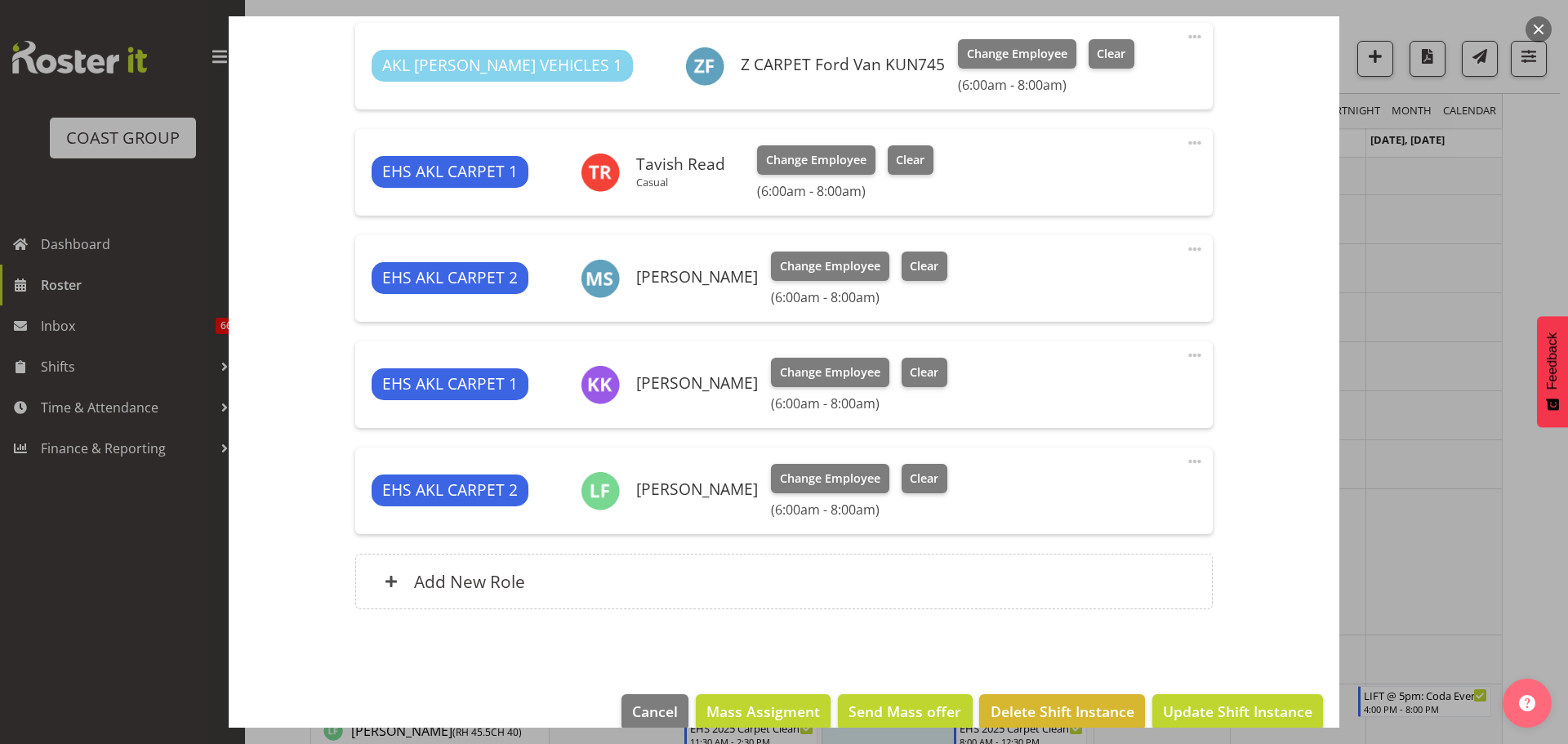
click at [1437, 446] on div at bounding box center [784, 372] width 1568 height 744
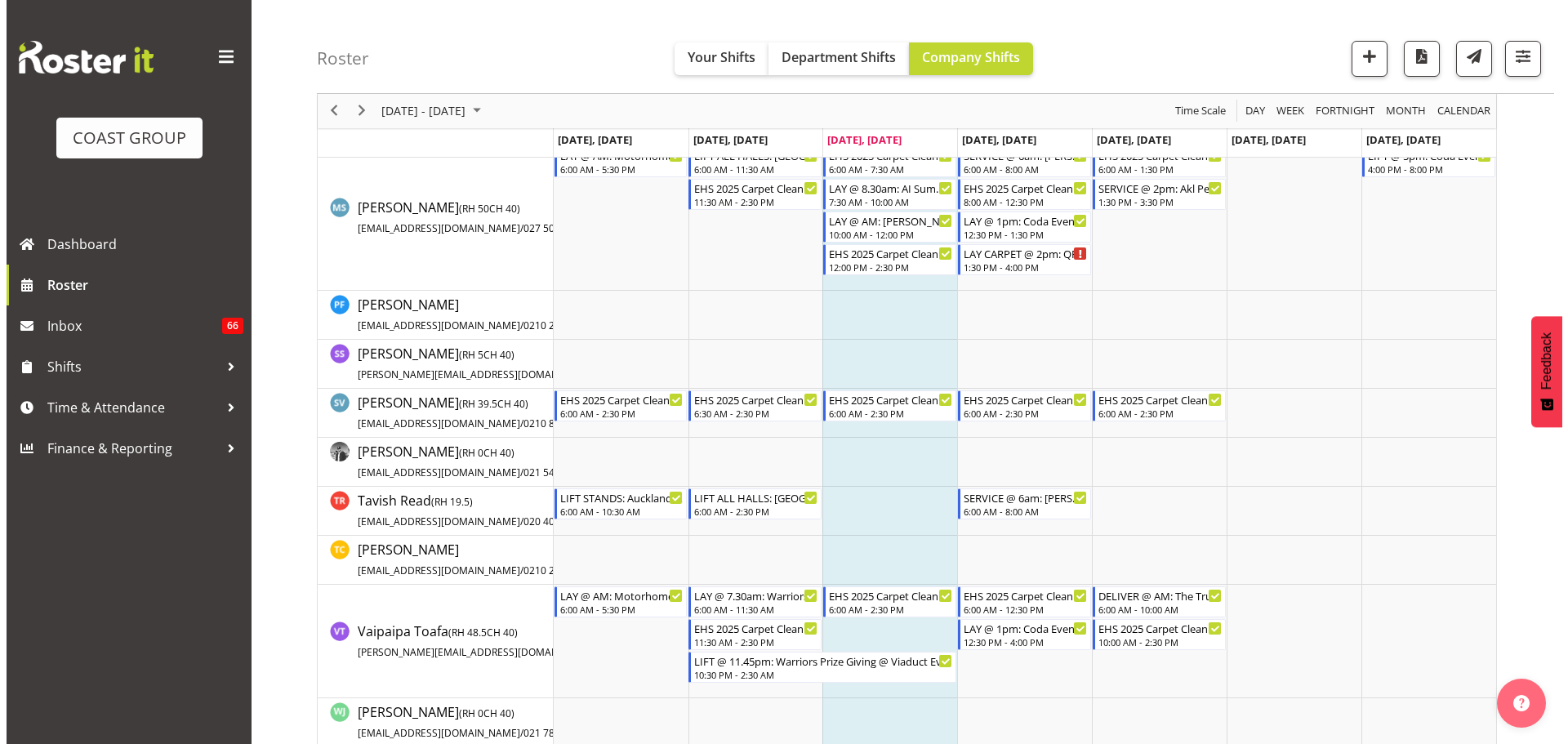
scroll to position [1306, 0]
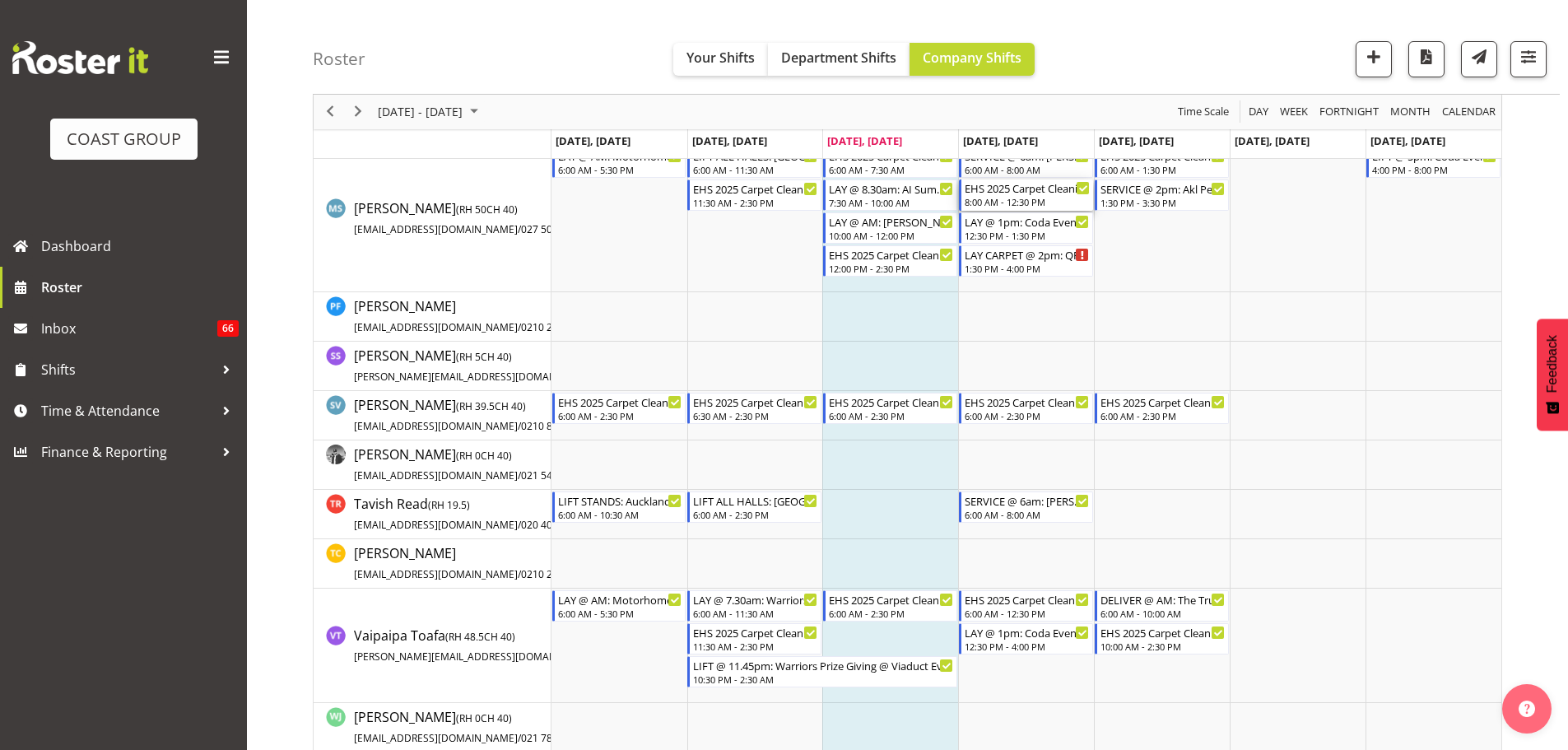
click at [1029, 198] on div "8:00 AM - 12:30 PM" at bounding box center [1027, 201] width 125 height 13
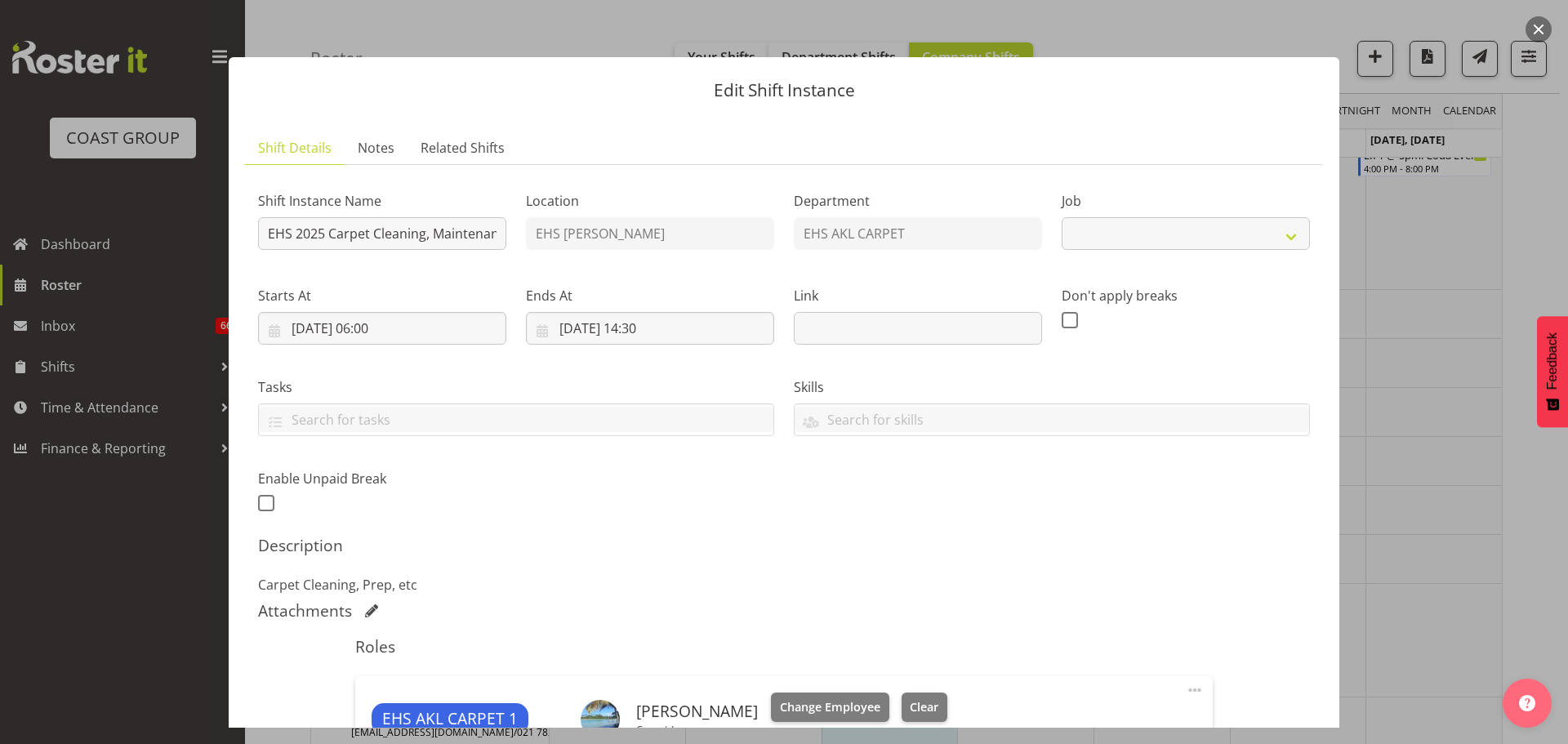
select select "69"
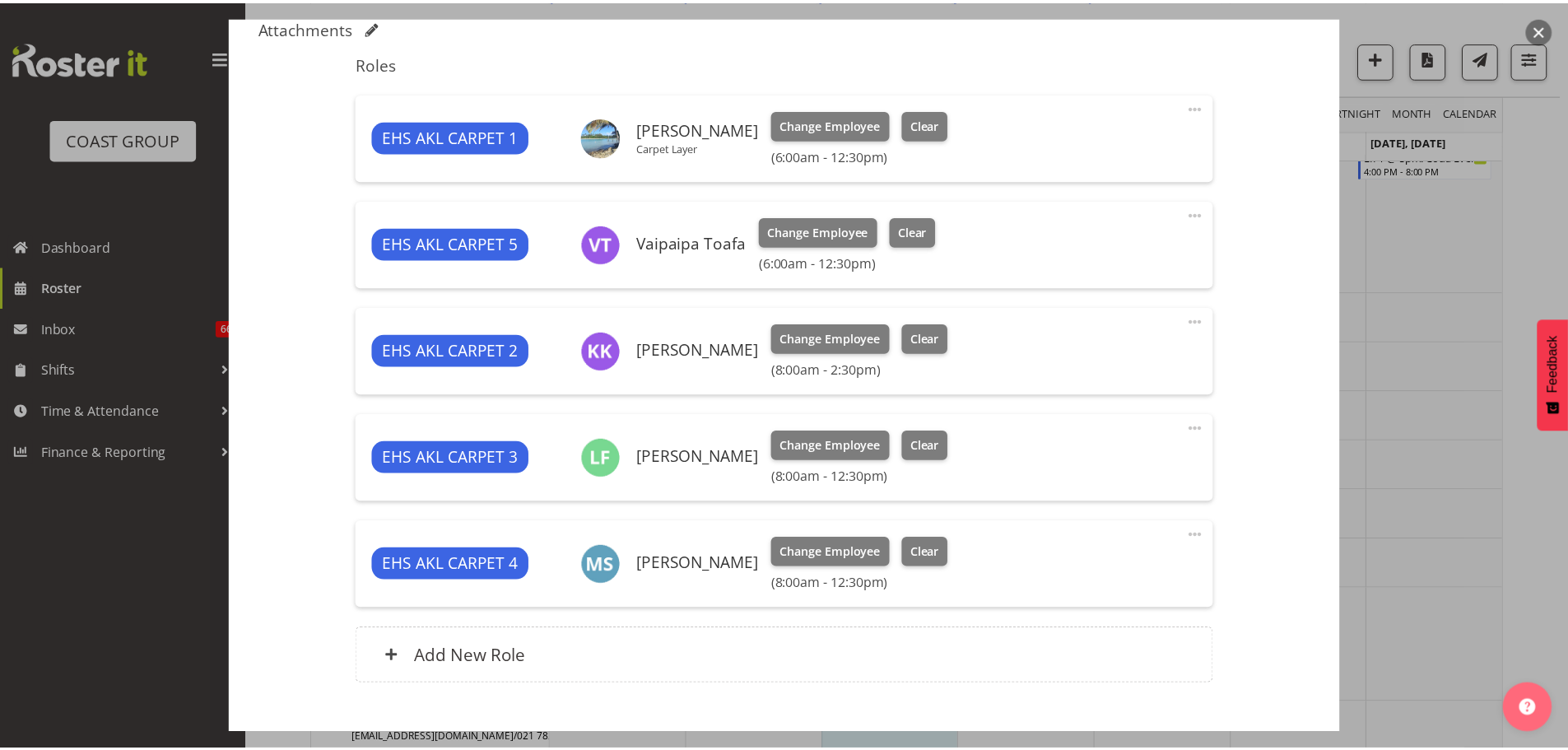
scroll to position [685, 0]
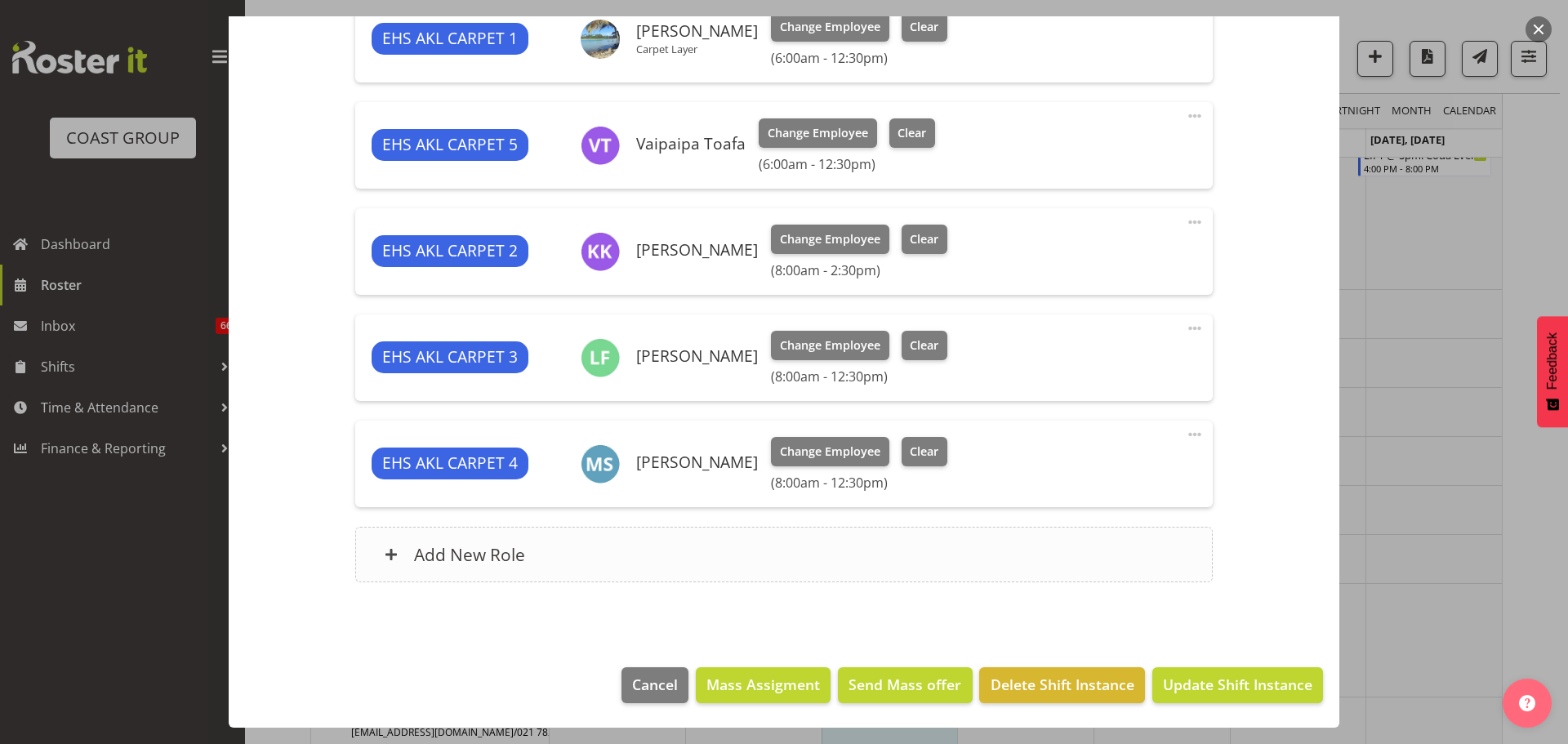
click at [610, 559] on div "Add New Role" at bounding box center [784, 554] width 857 height 56
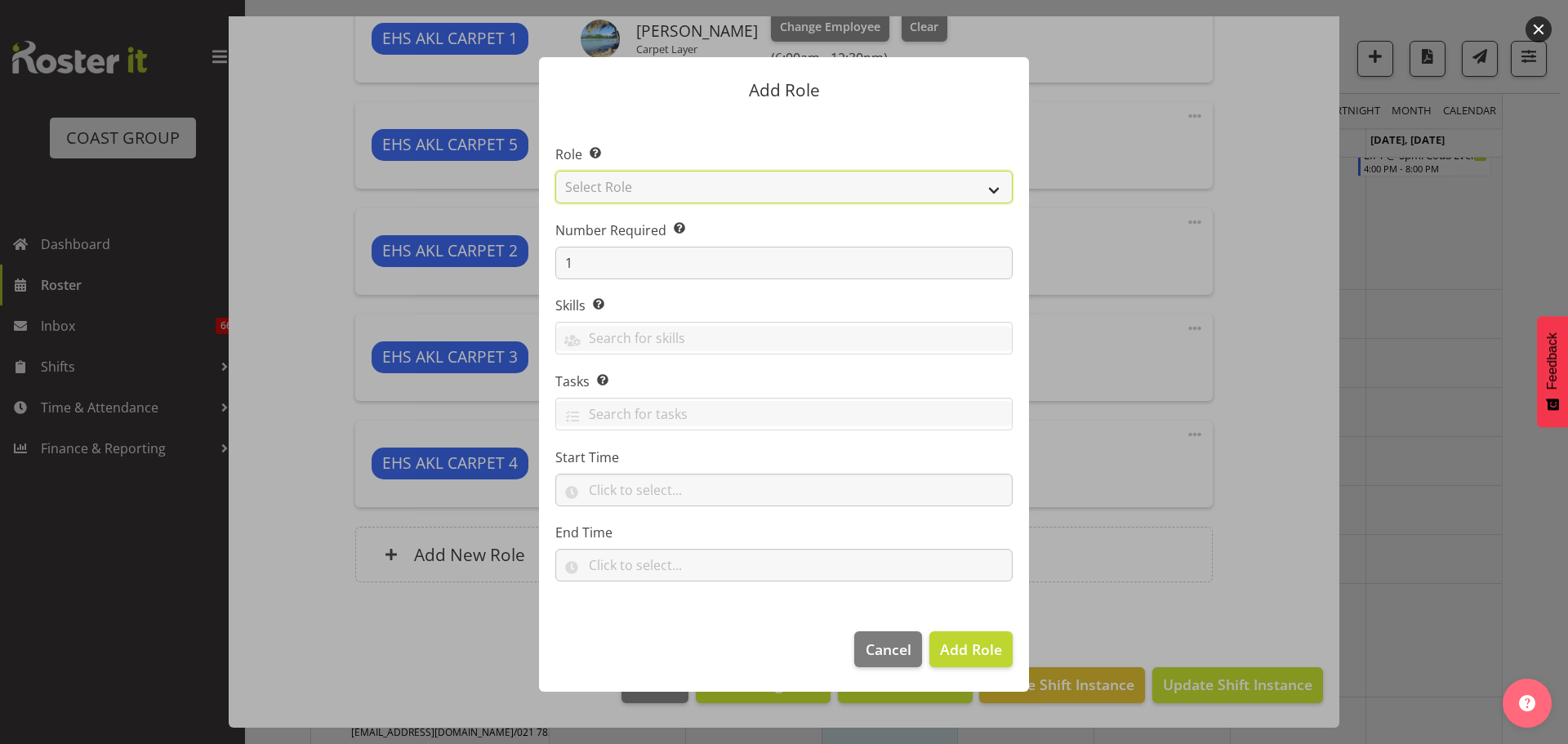
click at [642, 185] on select "Select Role ACCOUNT MANAGER ACCOUNT MANAGER DW ACCOUNTS [PERSON_NAME] VEHICLES …" at bounding box center [784, 186] width 457 height 32
select select "190"
click at [556, 171] on select "Select Role ACCOUNT MANAGER ACCOUNT MANAGER DW ACCOUNTS [PERSON_NAME] VEHICLES …" at bounding box center [784, 186] width 457 height 32
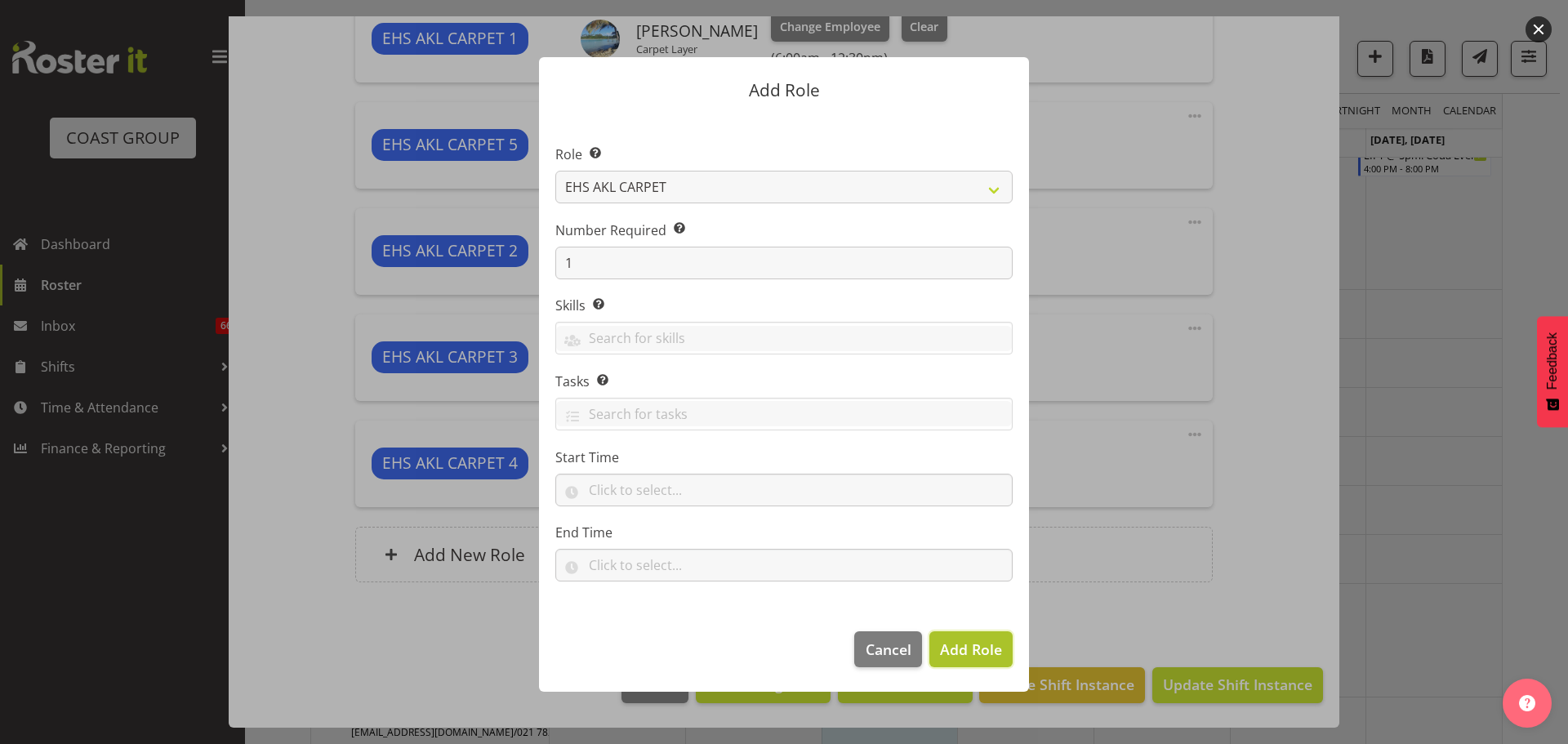
click at [957, 653] on span "Add Role" at bounding box center [971, 649] width 63 height 20
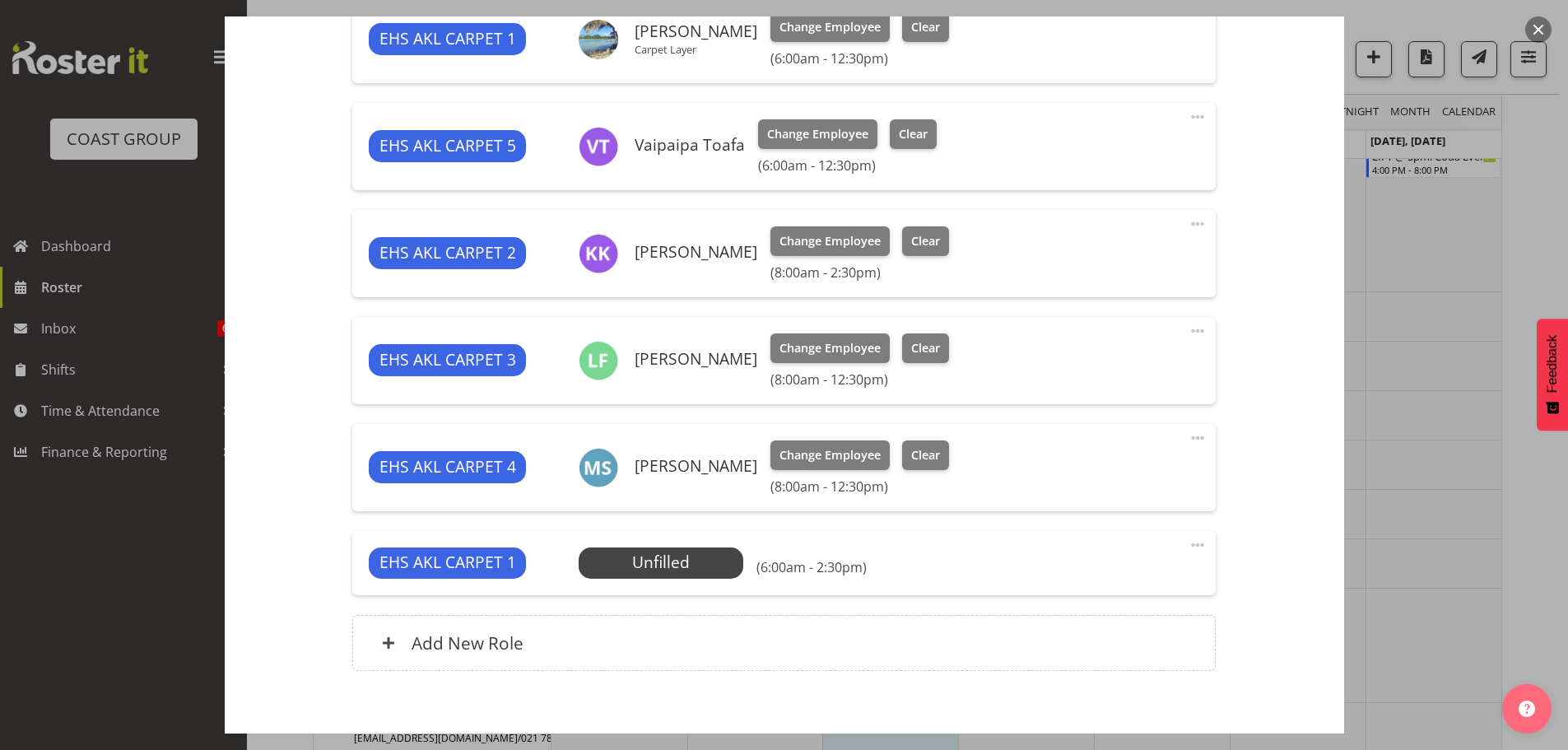
click at [1191, 549] on span at bounding box center [1198, 544] width 20 height 20
click at [1124, 577] on link "Edit" at bounding box center [1128, 581] width 158 height 30
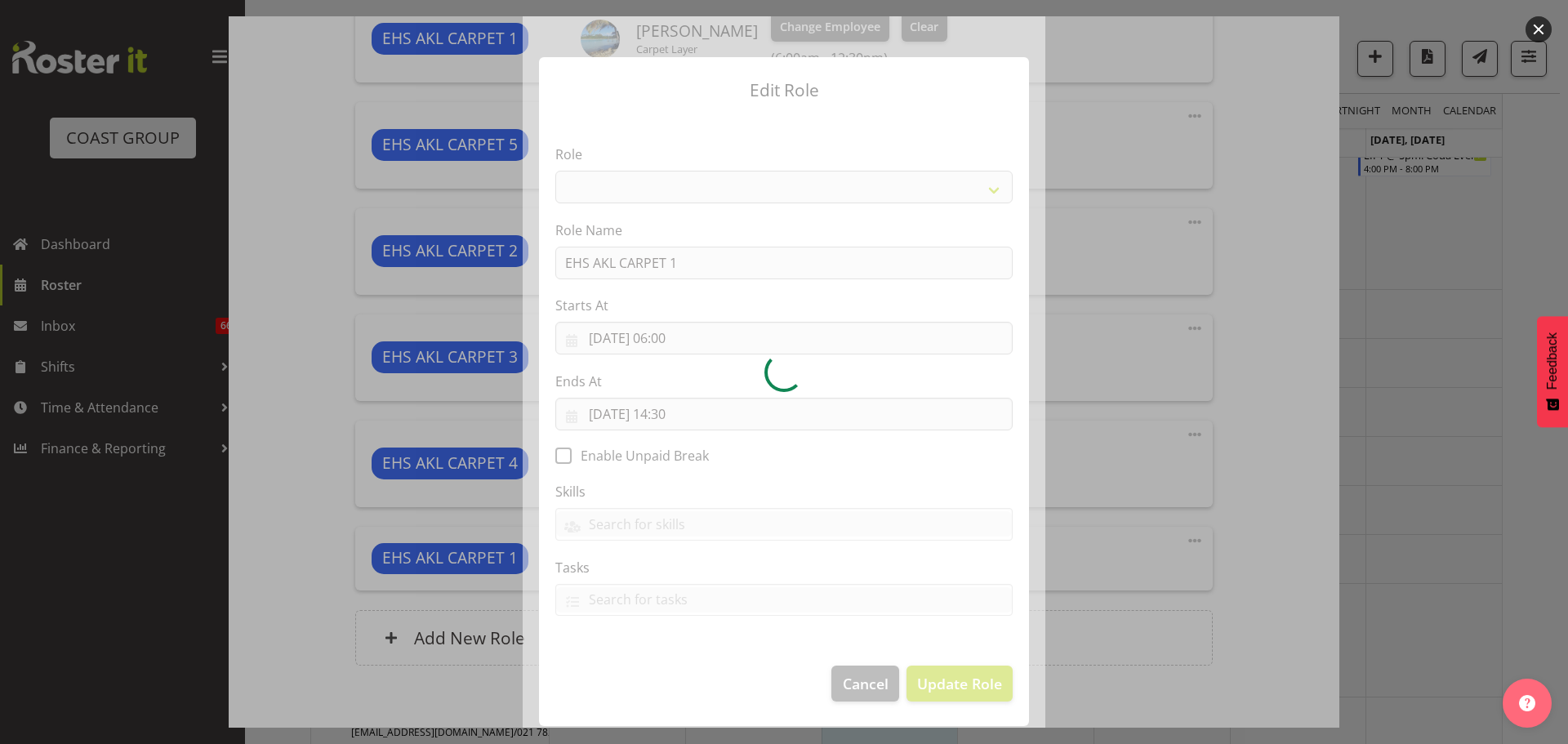
select select "190"
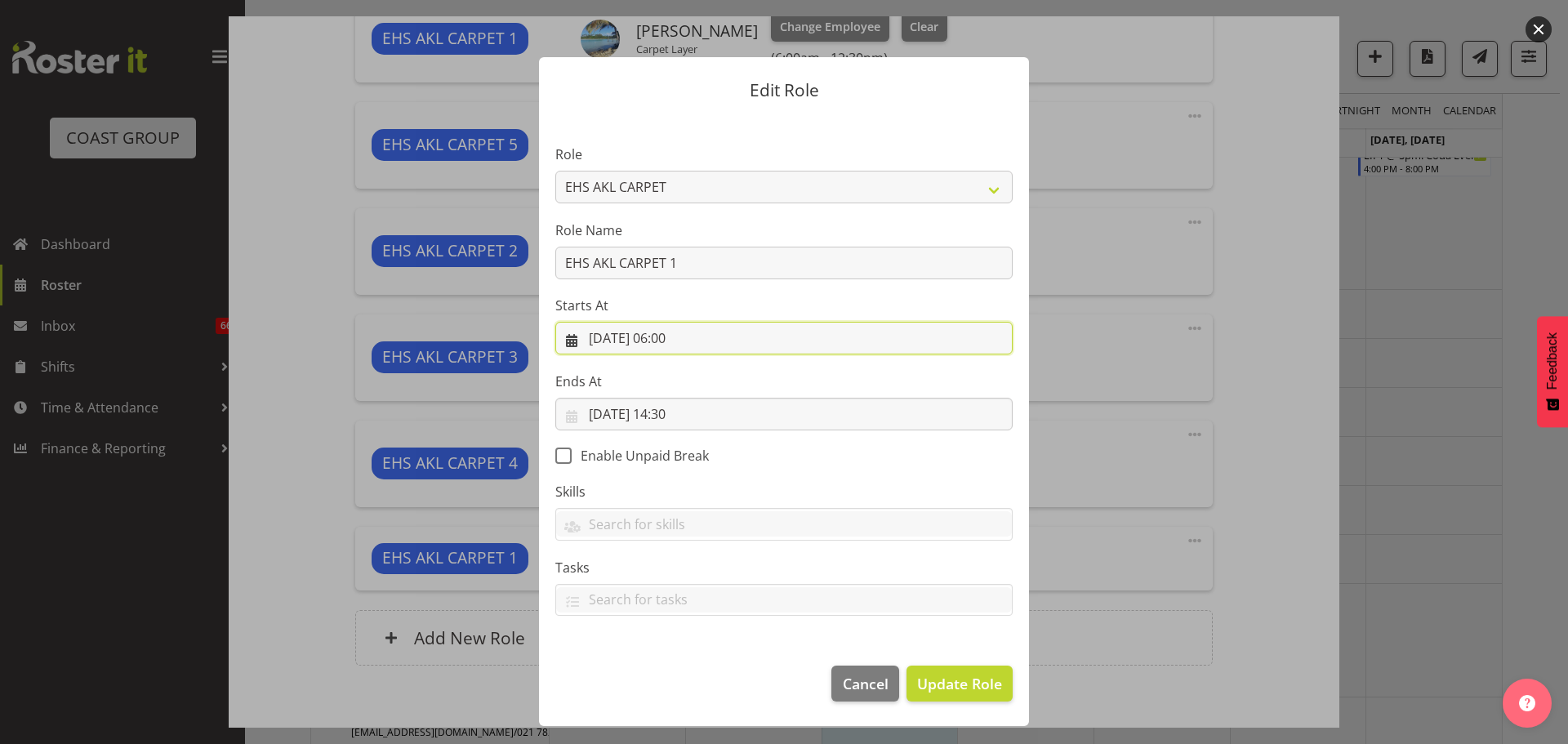
click at [687, 340] on input "[DATE] 06:00" at bounding box center [784, 337] width 457 height 32
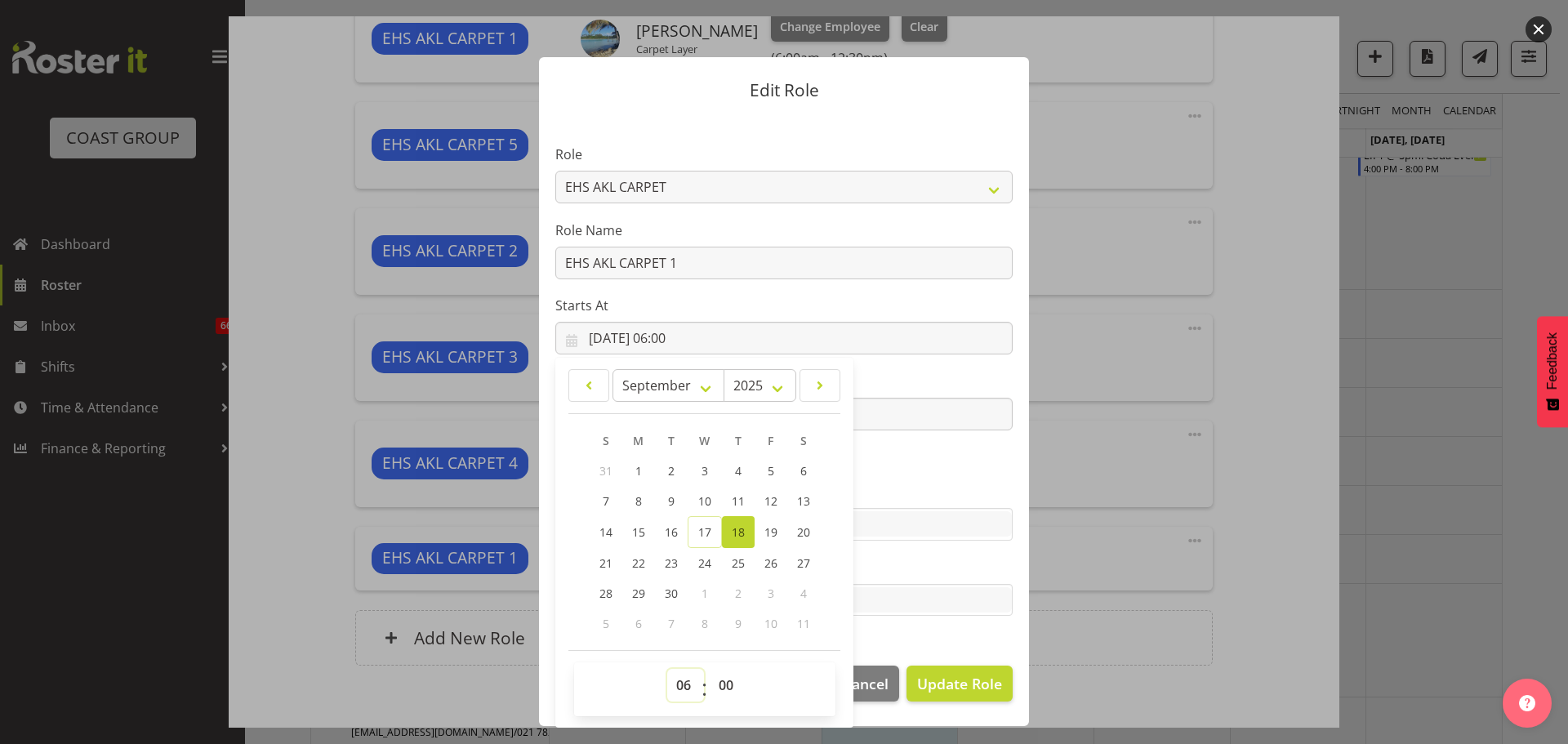
click at [681, 679] on select "00 01 02 03 04 05 06 07 08 09 10 11 12 13 14 15 16 17 18 19 20 21 22 23" at bounding box center [686, 684] width 37 height 32
select select "8"
